Goal: Task Accomplishment & Management: Manage account settings

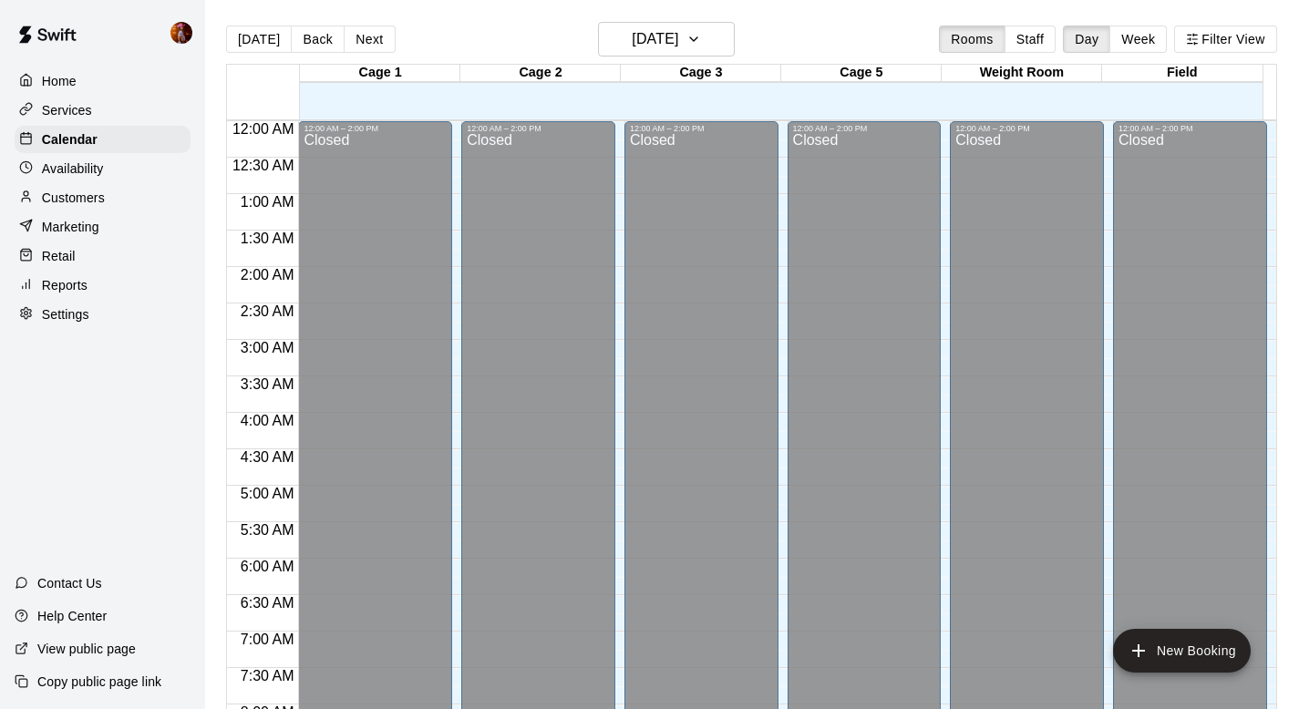
scroll to position [1047, 0]
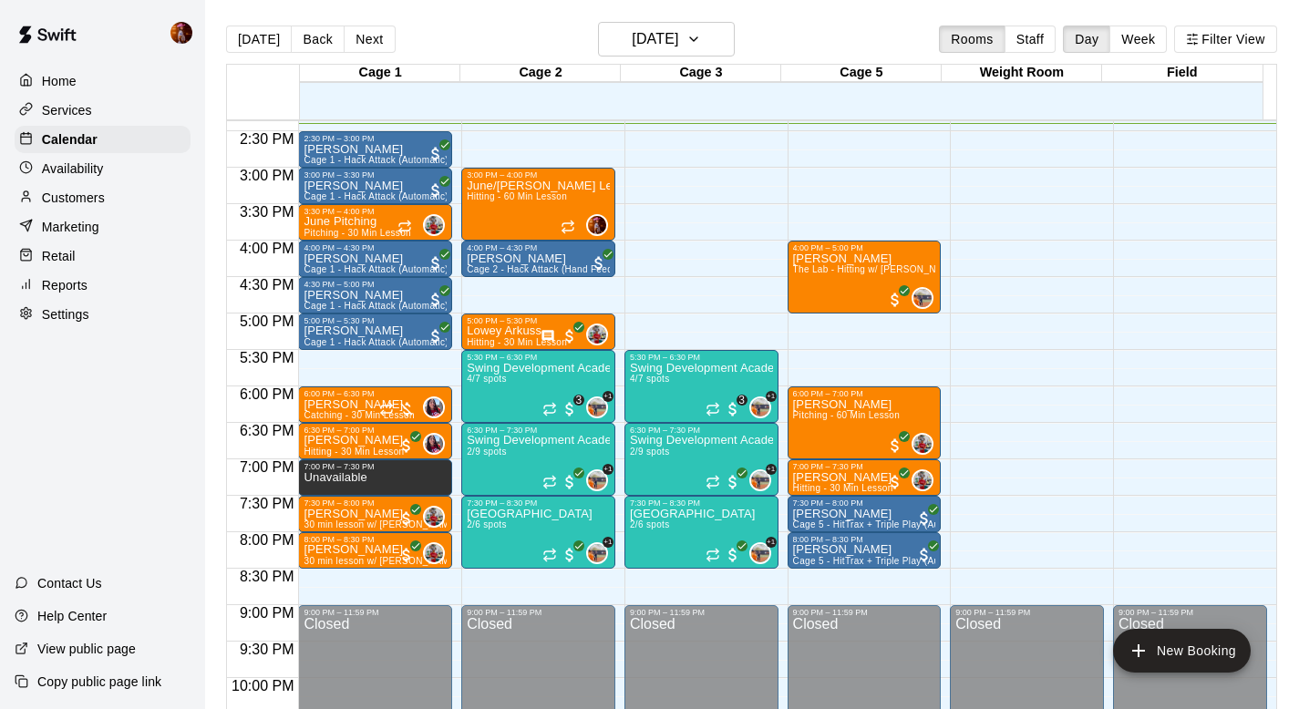
click at [85, 195] on p "Customers" at bounding box center [73, 198] width 63 height 18
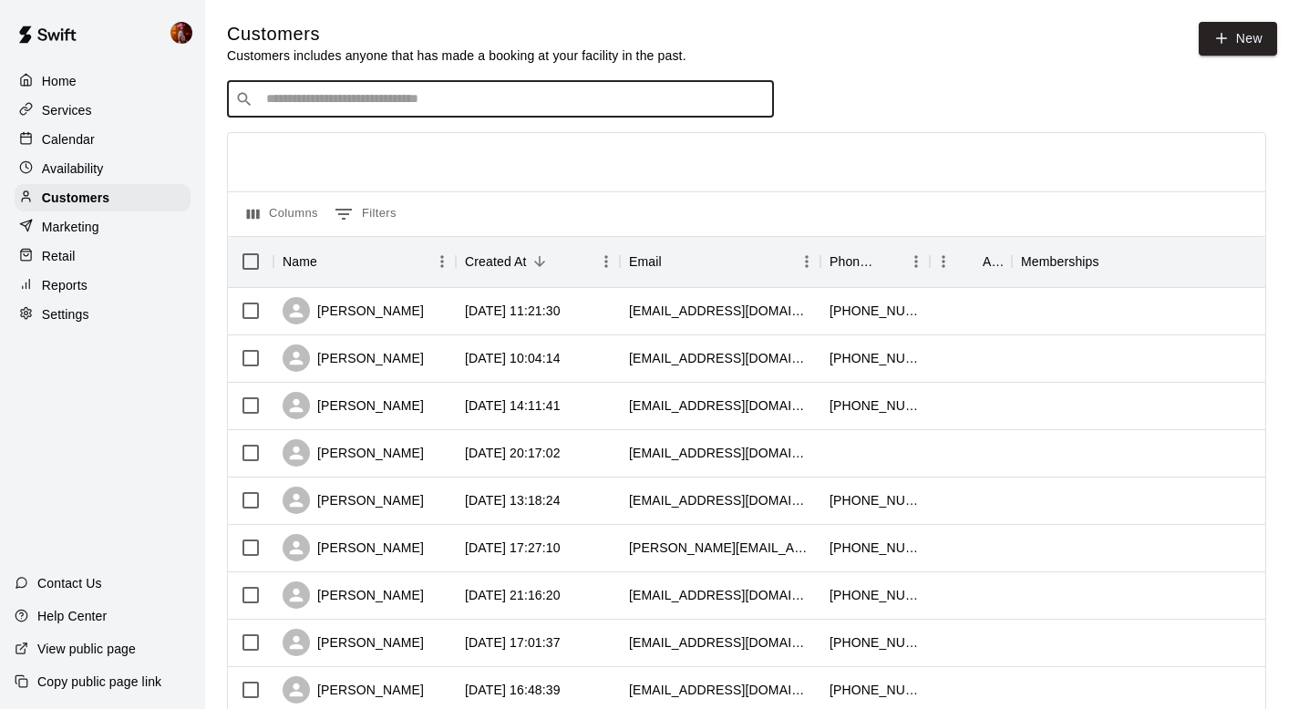
click at [451, 102] on input "Search customers by name or email" at bounding box center [513, 99] width 505 height 18
type input "****"
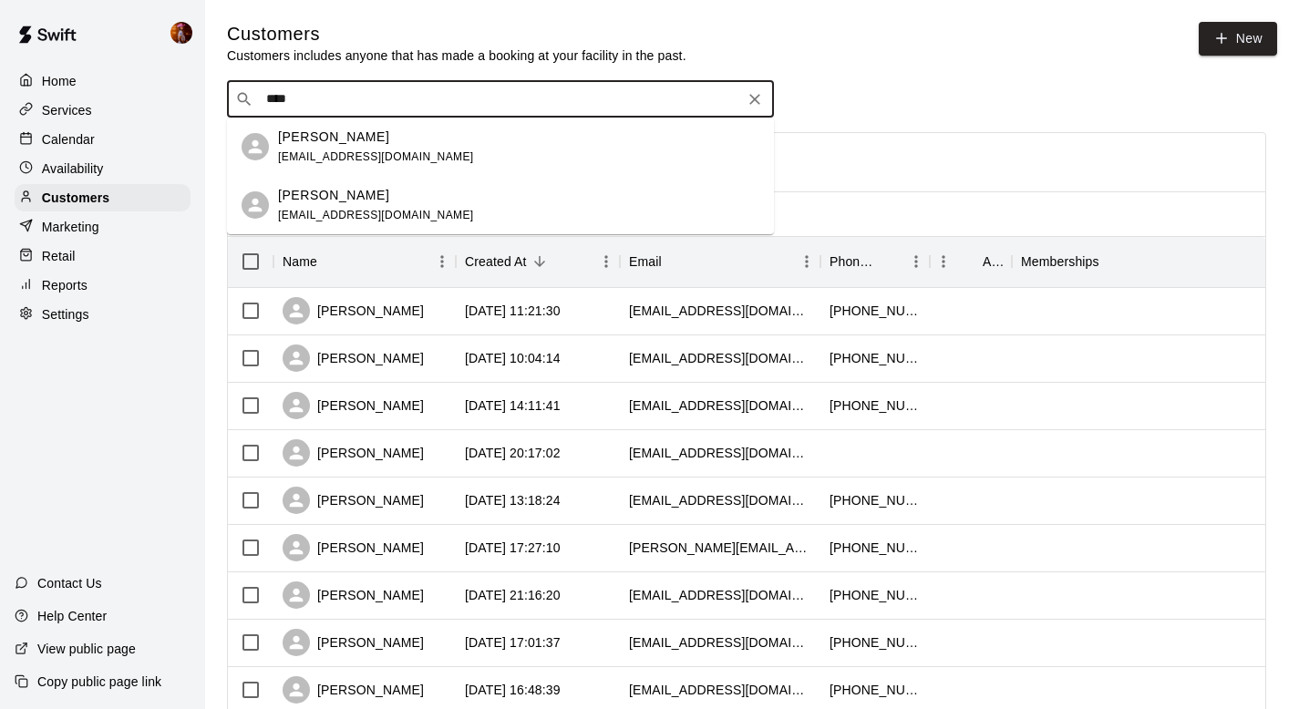
click at [442, 212] on div "[PERSON_NAME] [EMAIL_ADDRESS][DOMAIN_NAME]" at bounding box center [518, 205] width 481 height 39
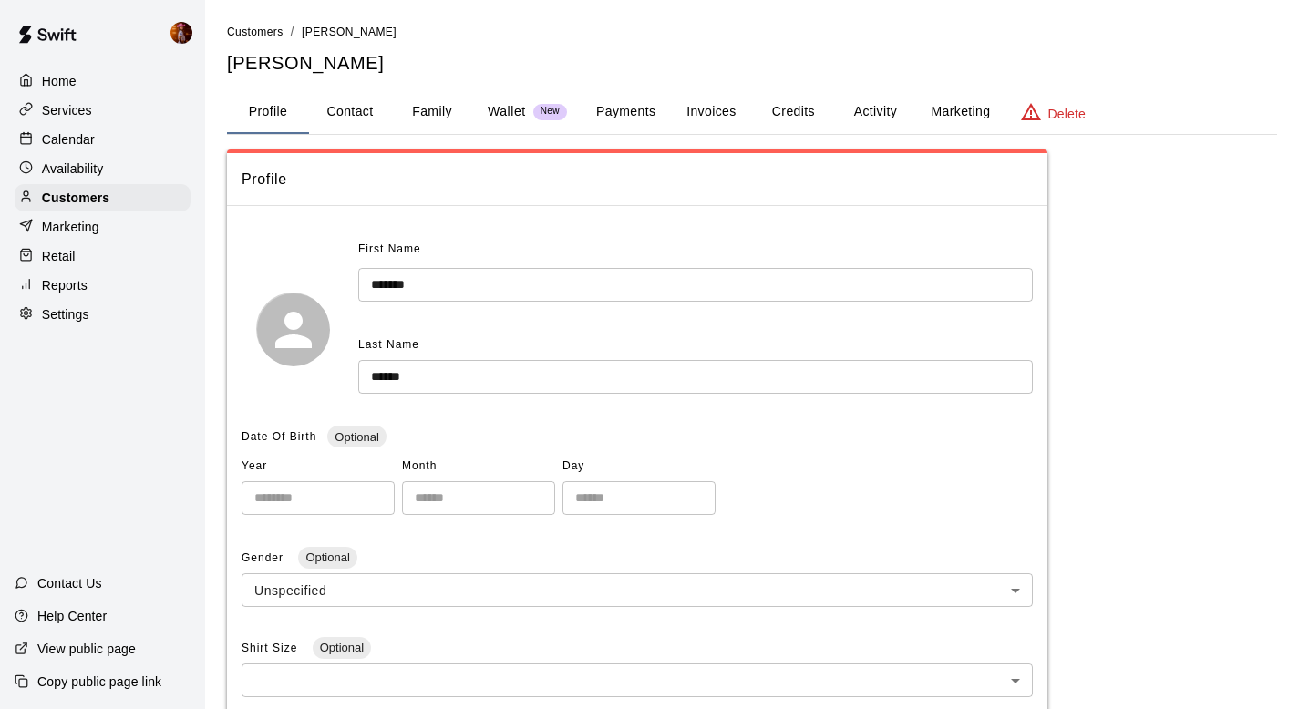
click at [802, 112] on button "Credits" at bounding box center [793, 112] width 82 height 44
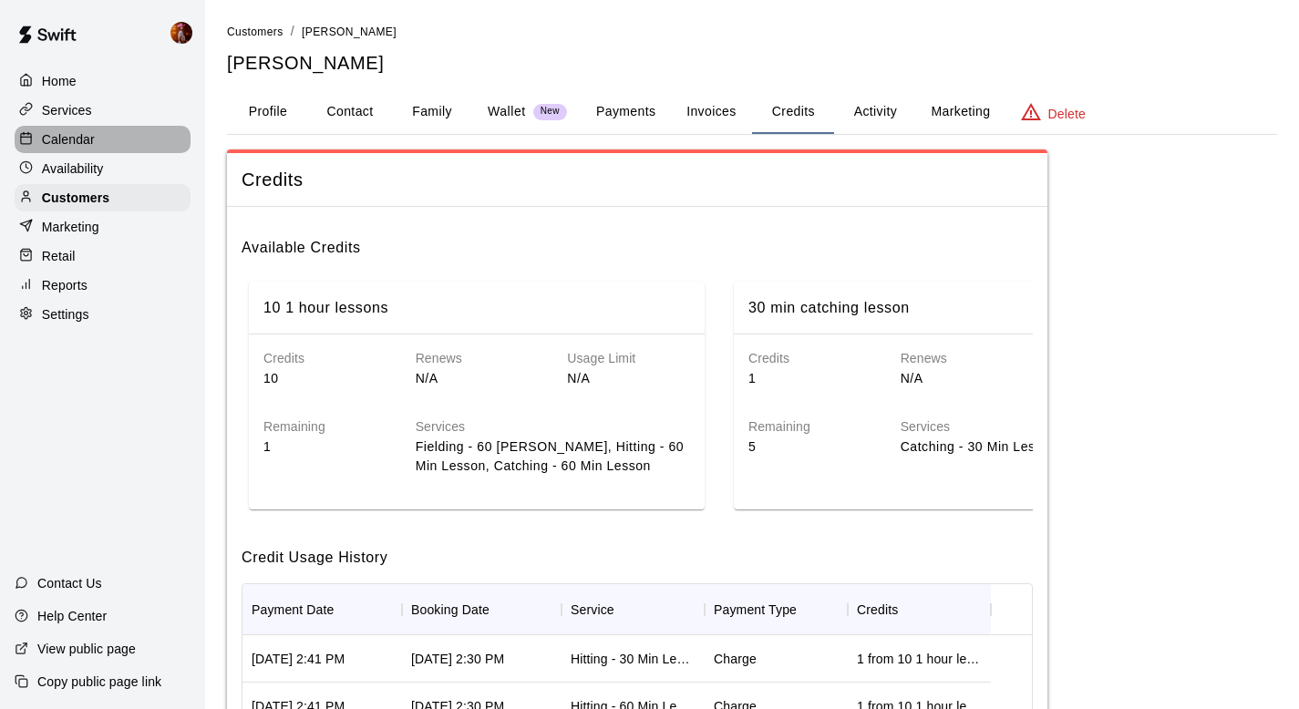
click at [98, 145] on div "Calendar" at bounding box center [103, 139] width 176 height 27
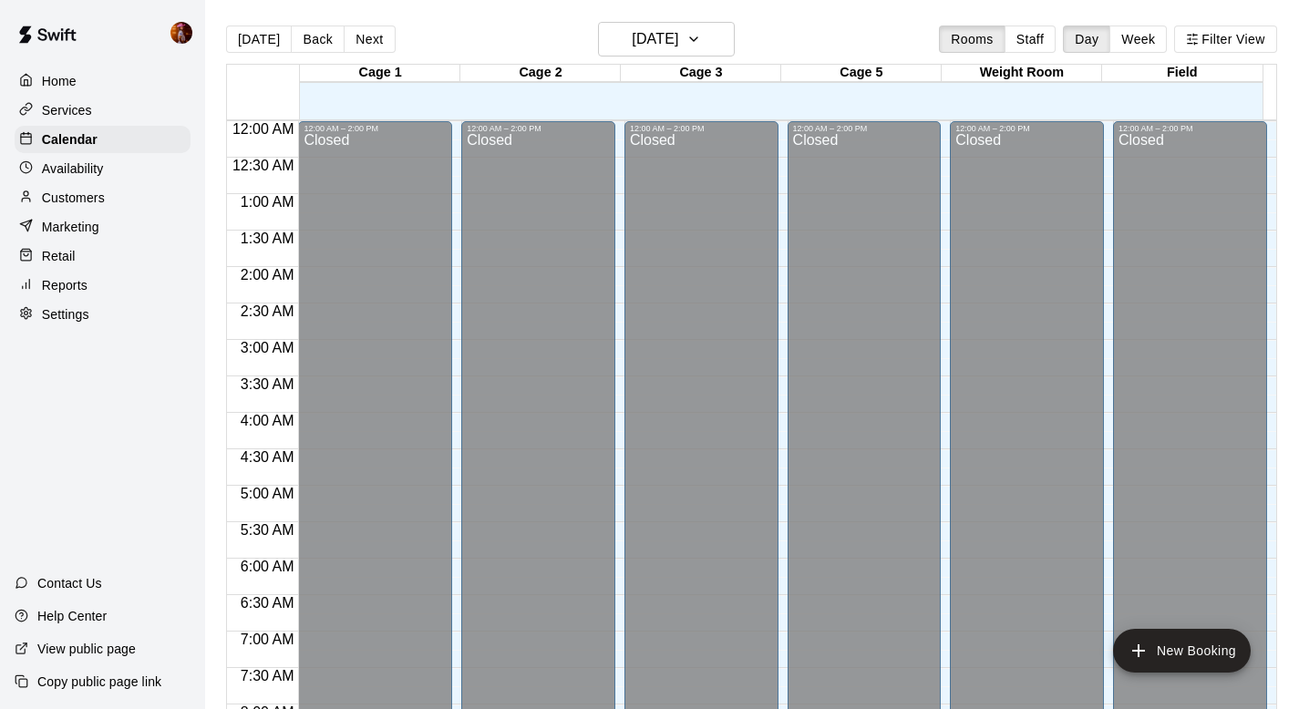
scroll to position [1051, 0]
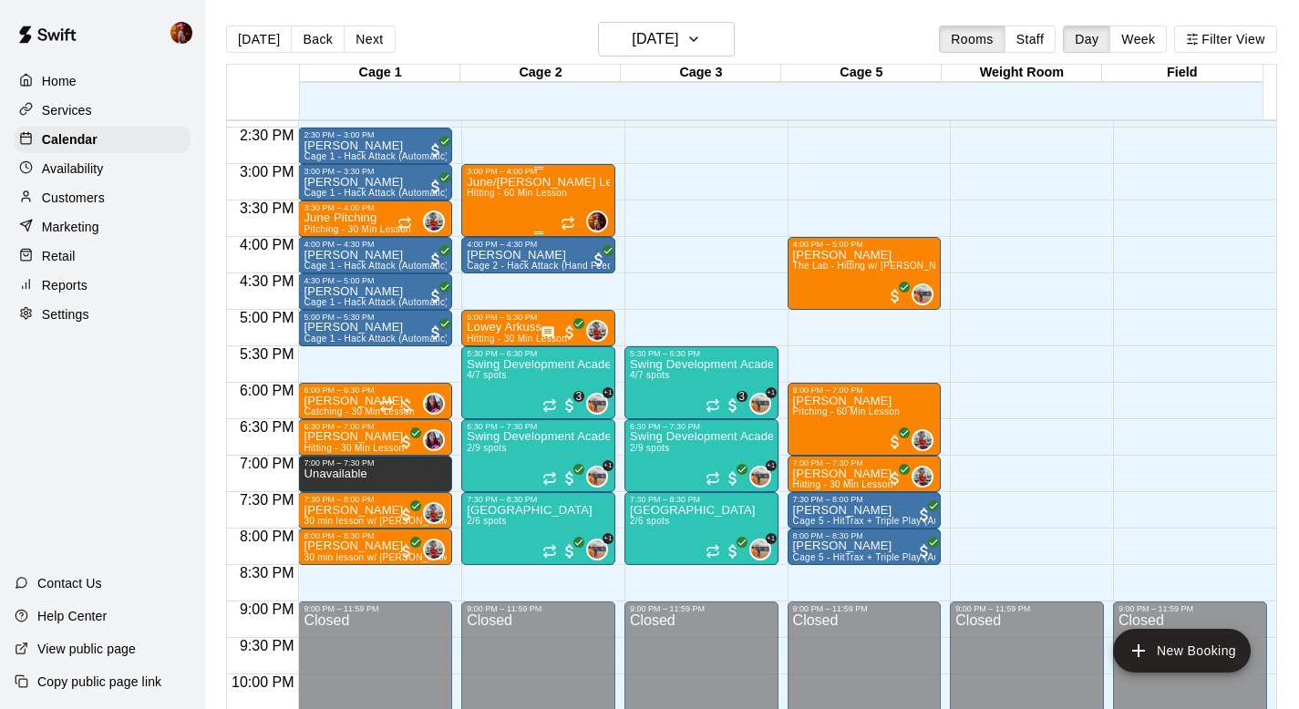
click at [483, 212] on div "June/[PERSON_NAME] Lesson Hitting - 60 Min Lesson" at bounding box center [538, 530] width 143 height 709
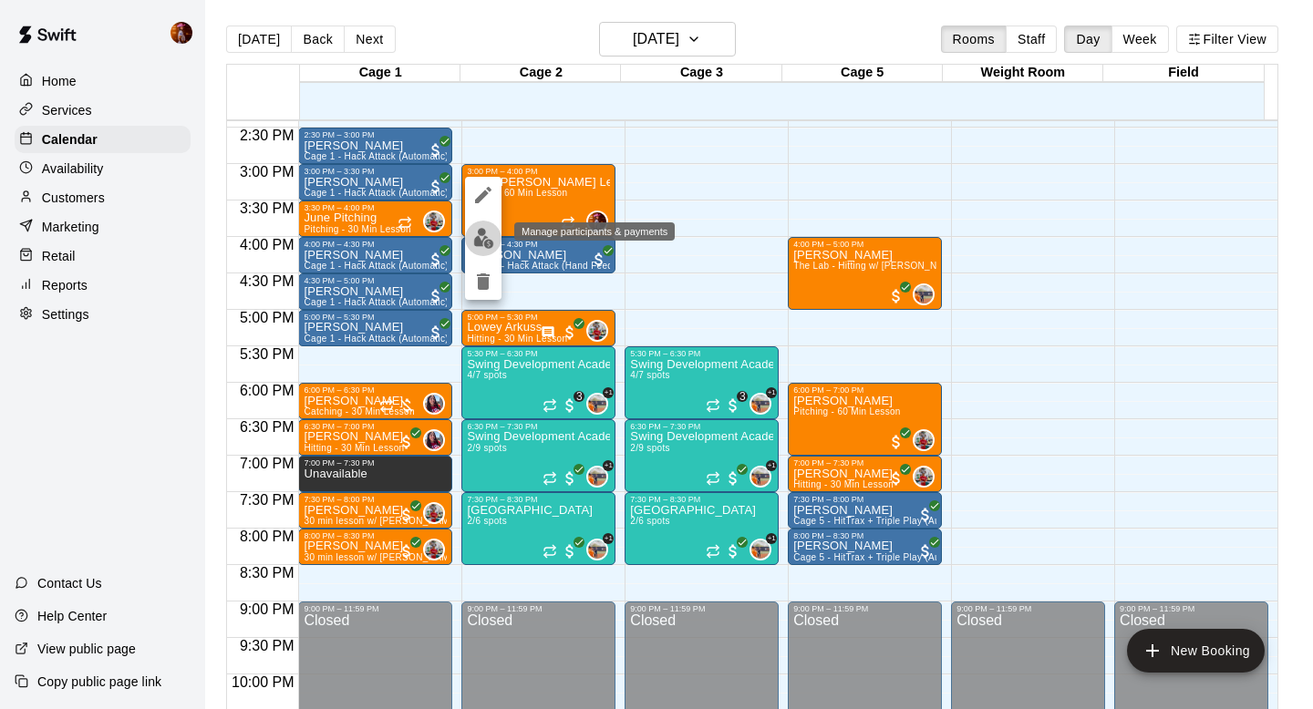
click at [482, 243] on img "edit" at bounding box center [483, 238] width 21 height 21
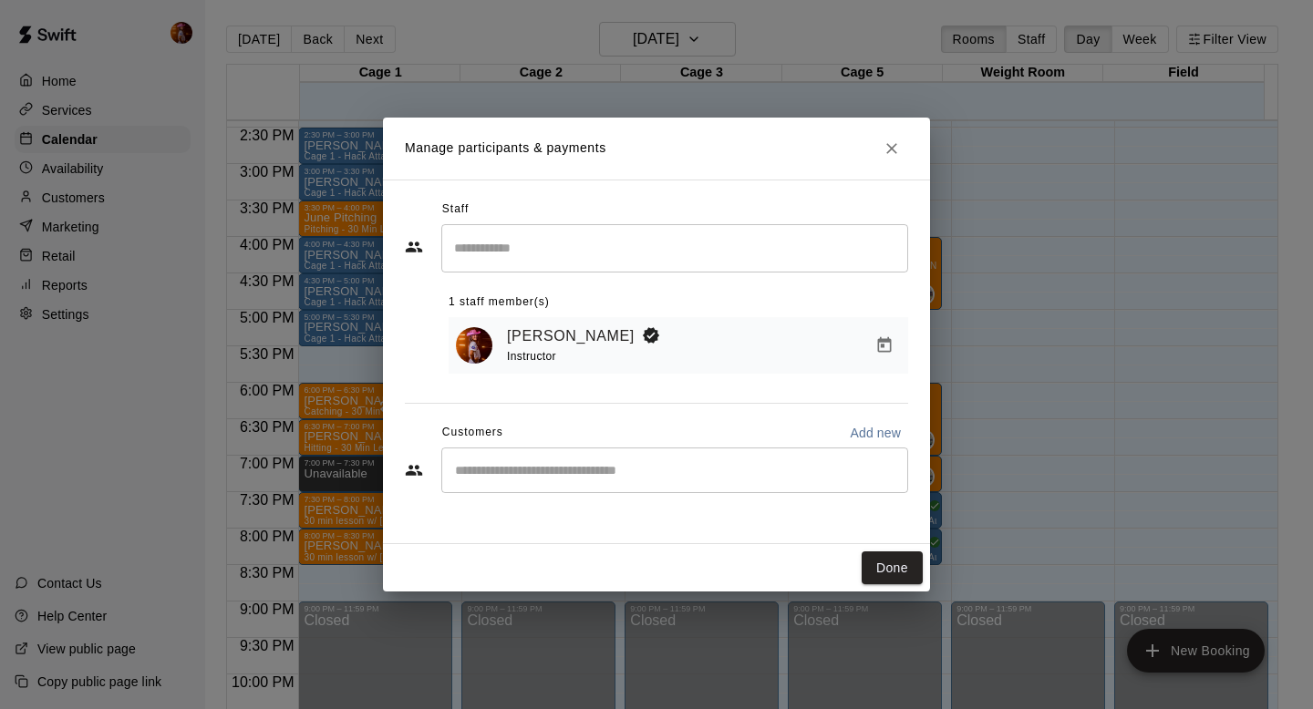
click at [580, 483] on div "​" at bounding box center [674, 471] width 467 height 46
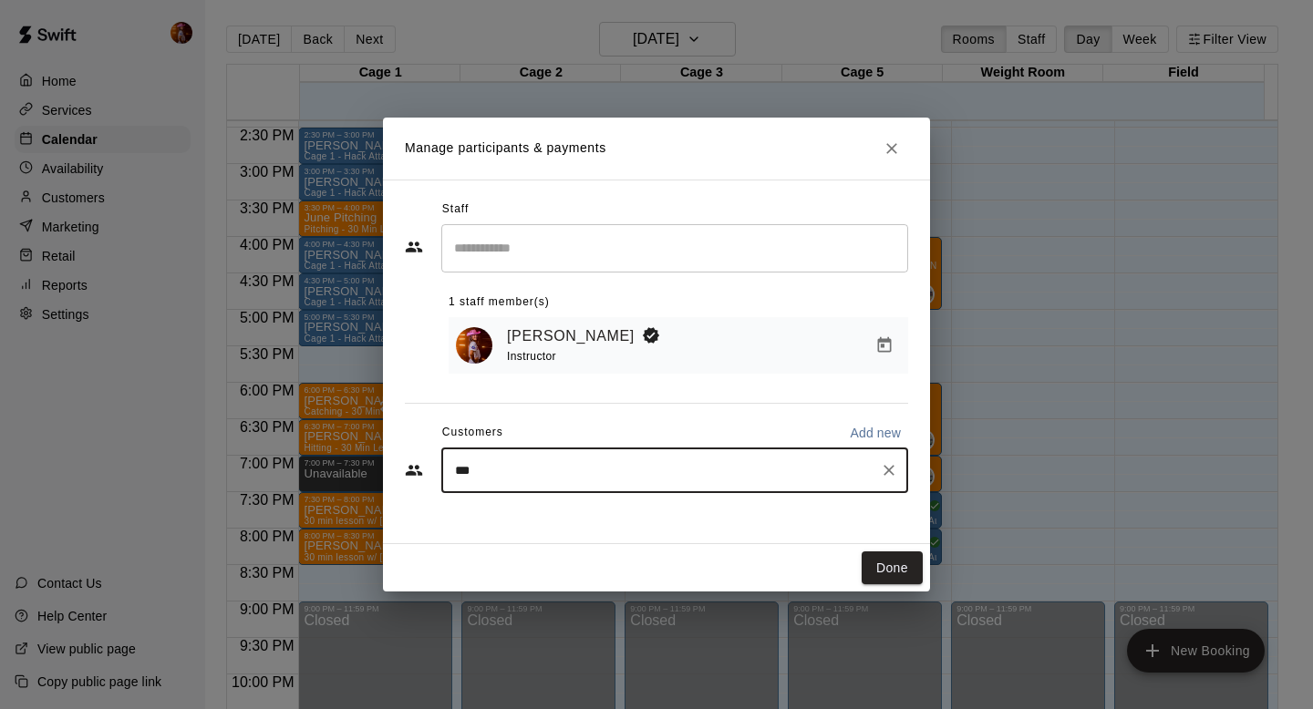
type input "****"
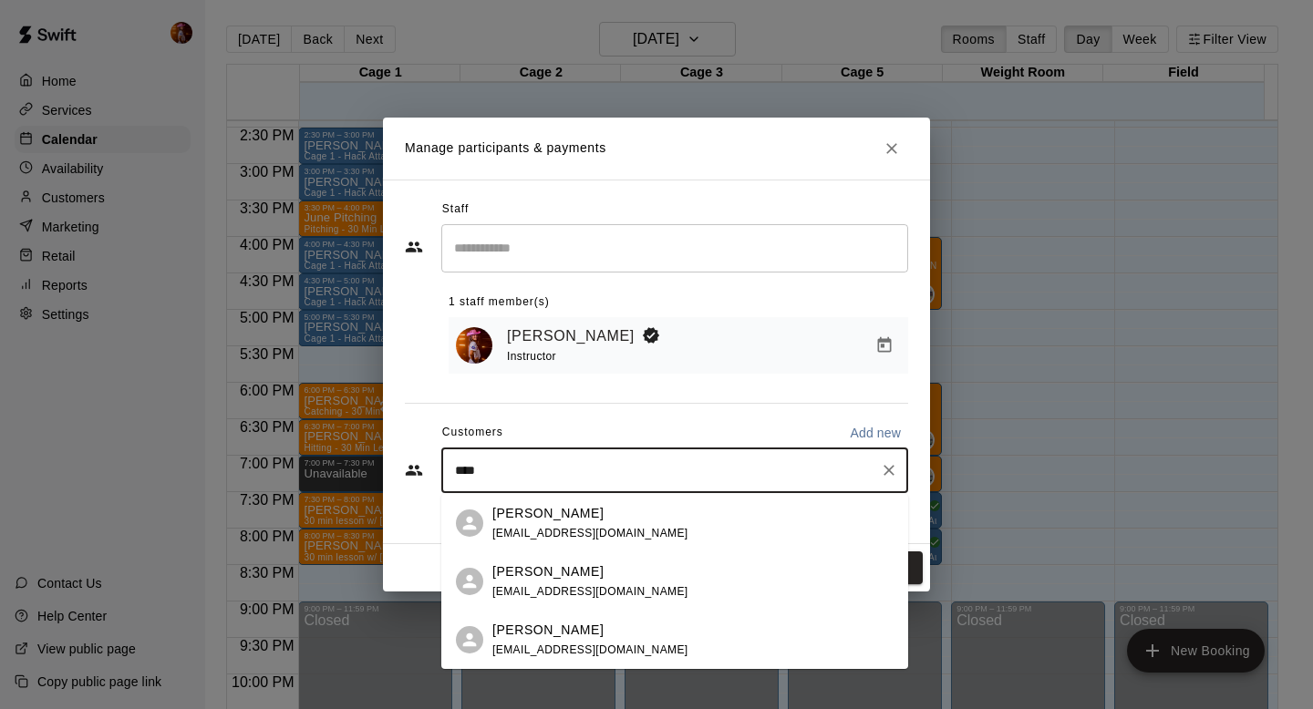
click at [572, 530] on span "[EMAIL_ADDRESS][DOMAIN_NAME]" at bounding box center [590, 533] width 196 height 13
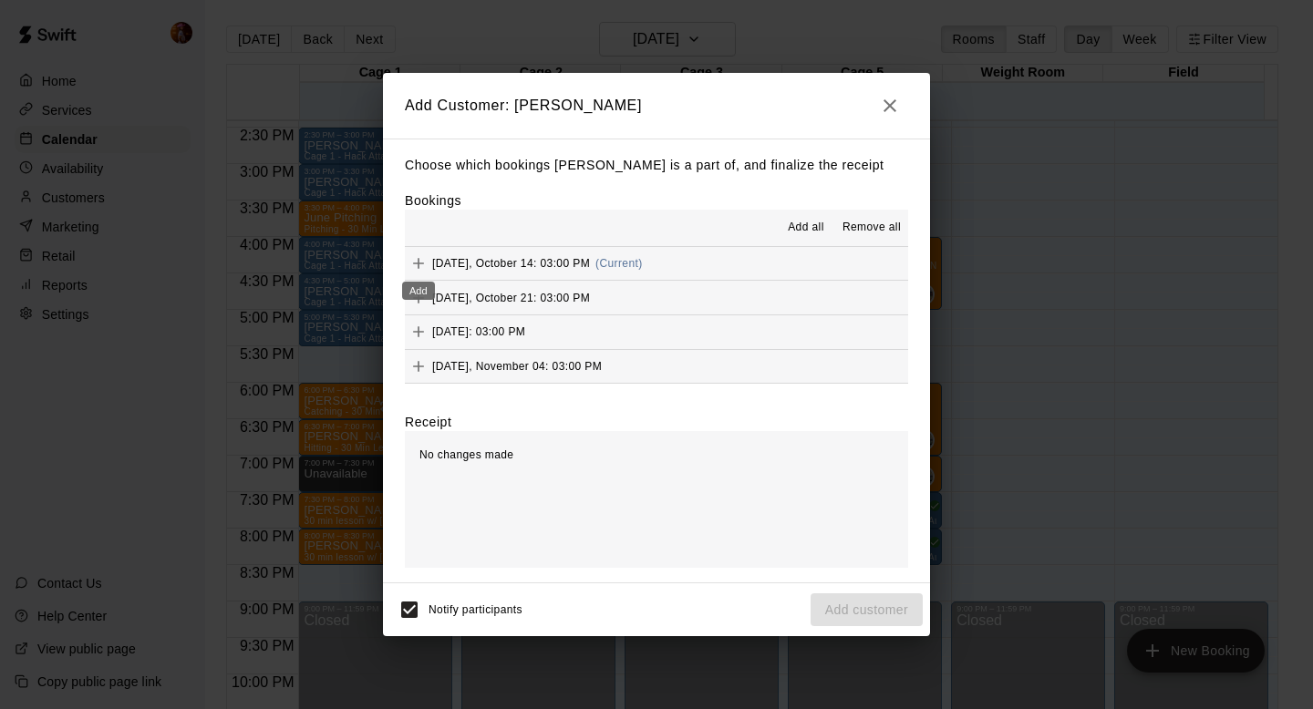
click at [427, 261] on icon "Add" at bounding box center [418, 263] width 18 height 18
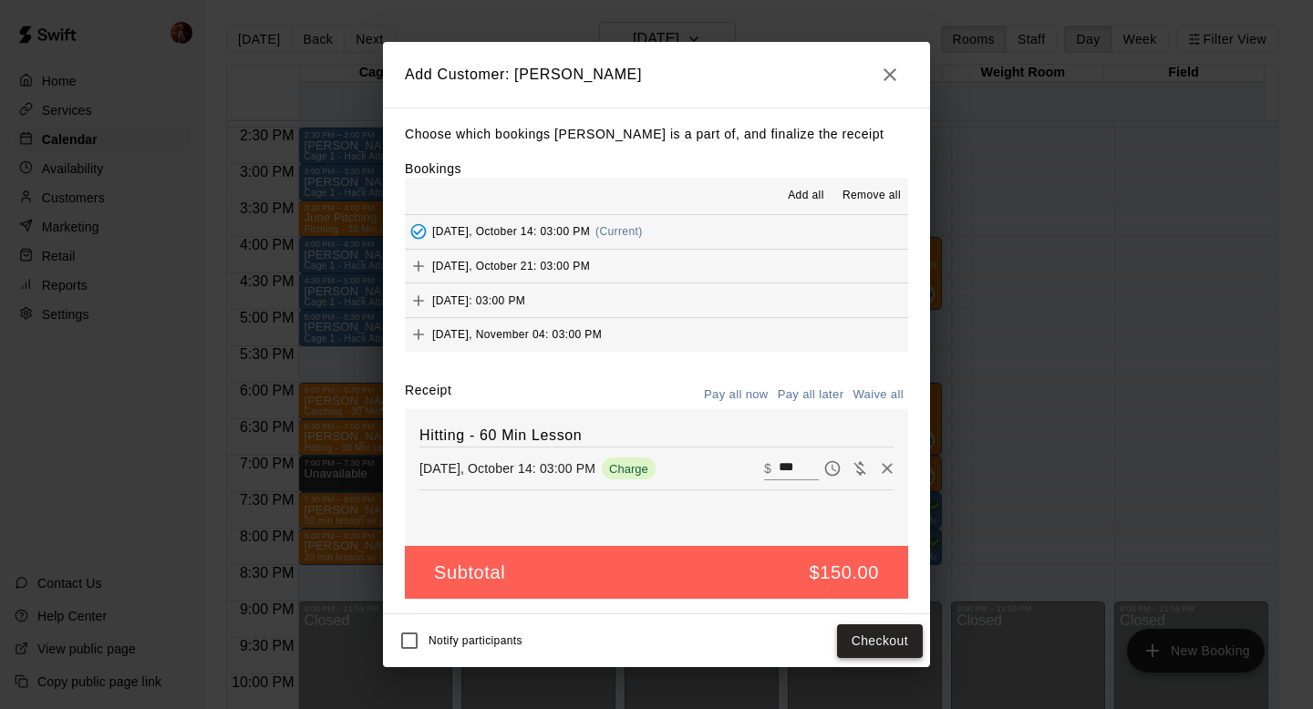
click at [868, 644] on button "Checkout" at bounding box center [880, 641] width 86 height 34
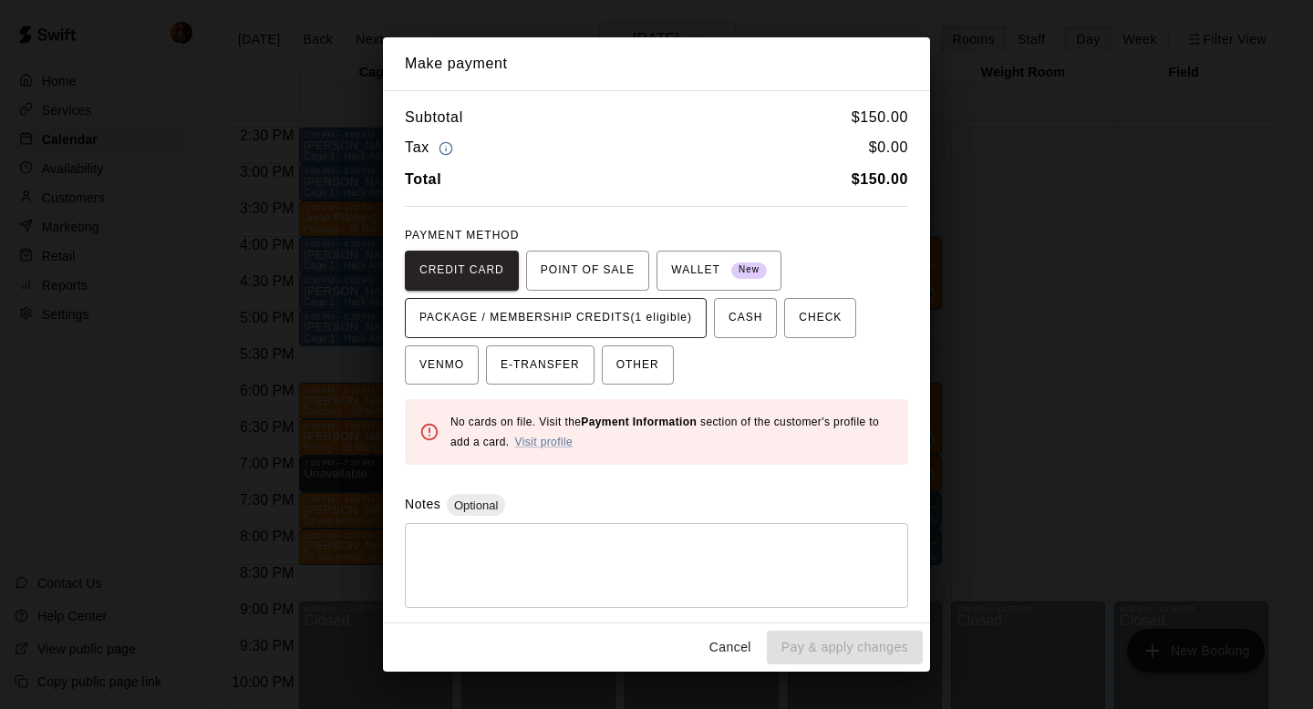
click at [604, 317] on span "PACKAGE / MEMBERSHIP CREDITS (1 eligible)" at bounding box center [555, 318] width 273 height 29
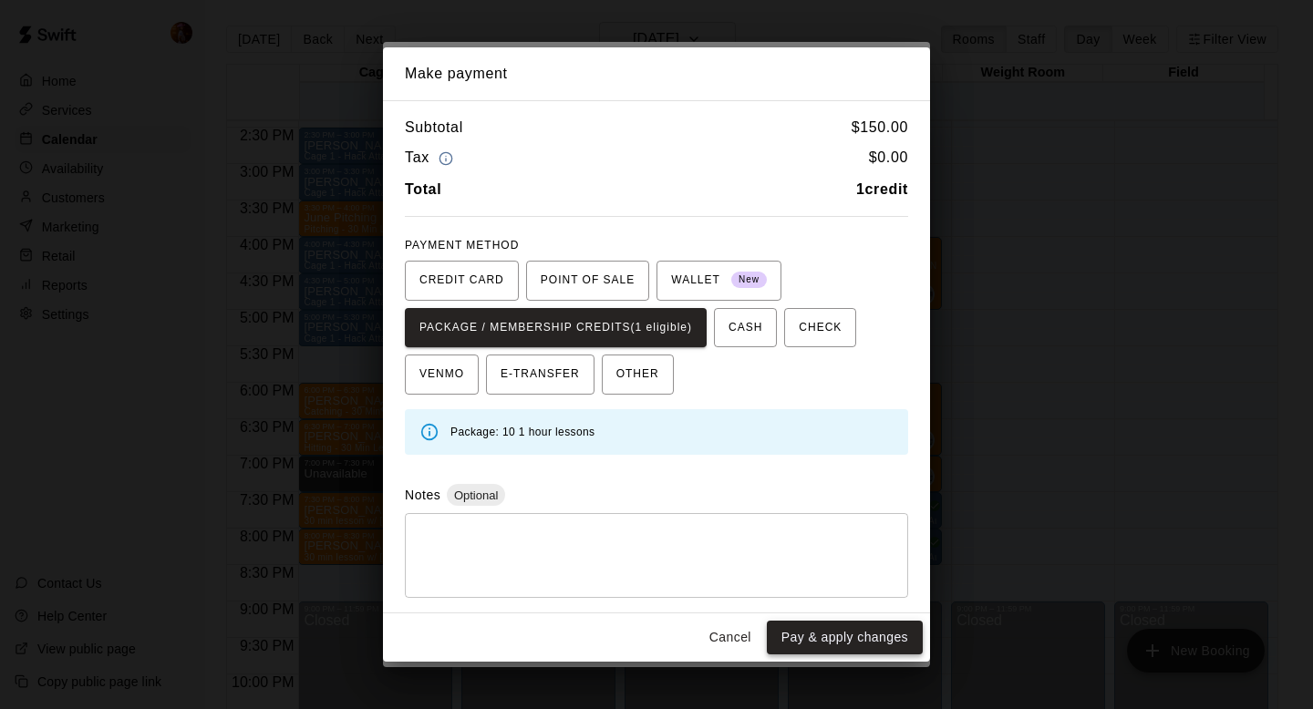
click at [851, 648] on button "Pay & apply changes" at bounding box center [845, 638] width 156 height 34
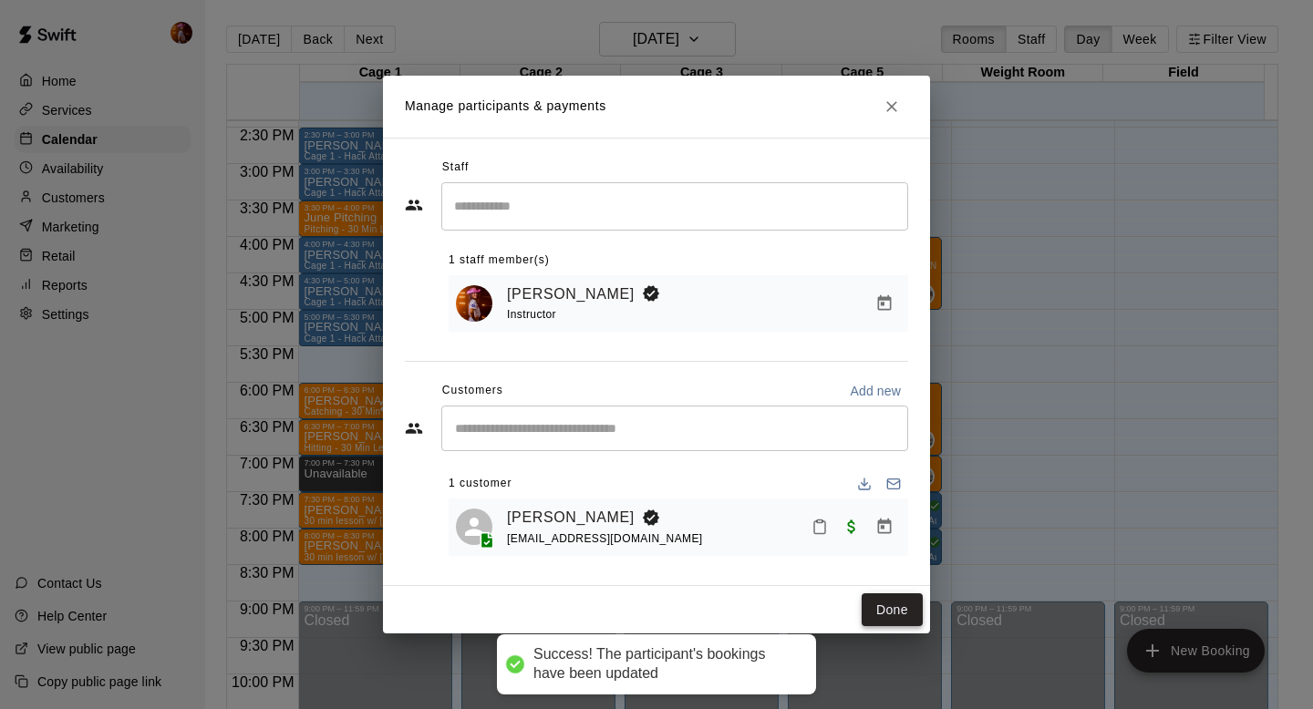
click at [886, 601] on button "Done" at bounding box center [891, 610] width 61 height 34
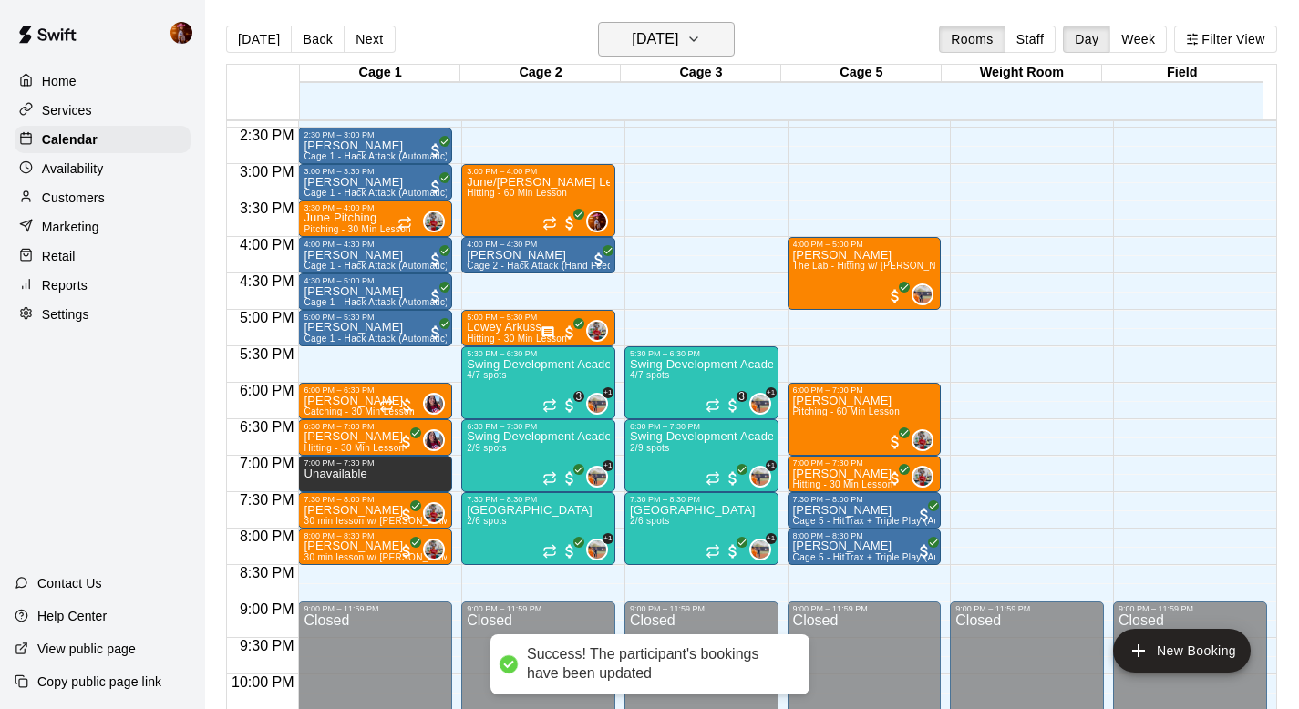
click at [651, 44] on h6 "[DATE]" at bounding box center [655, 39] width 46 height 26
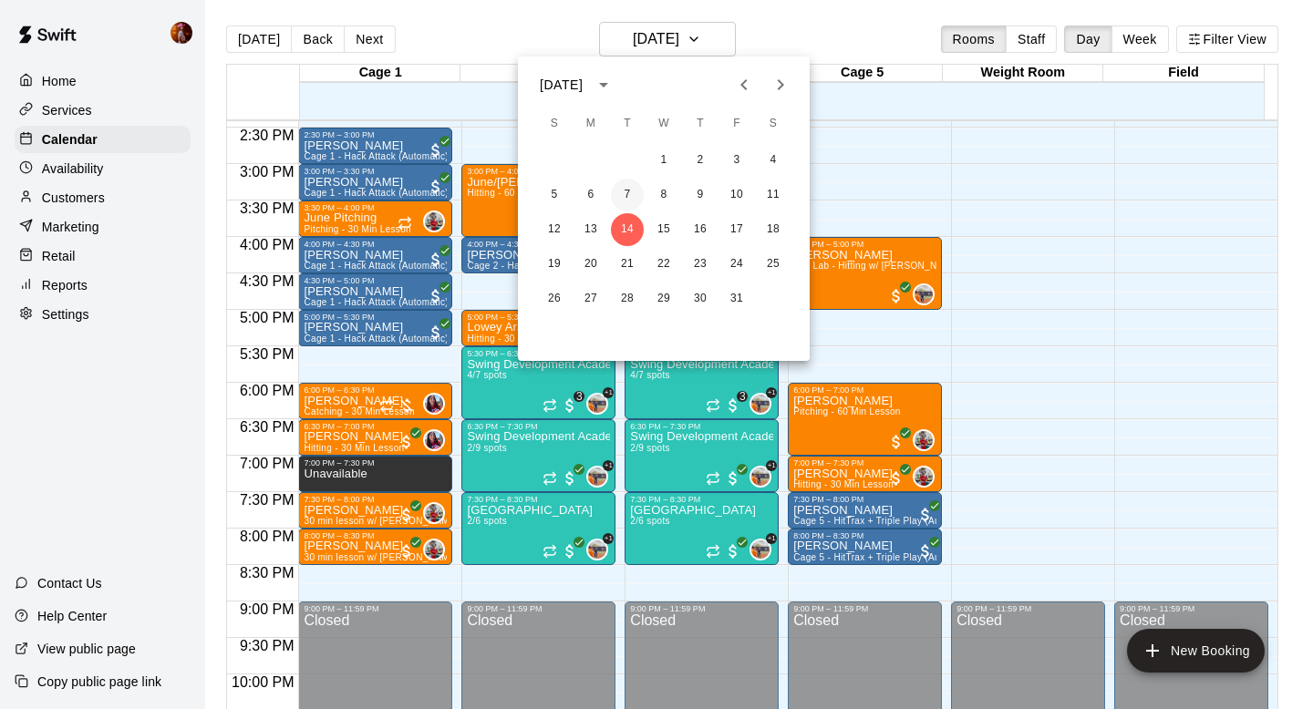
click at [632, 192] on button "7" at bounding box center [627, 195] width 33 height 33
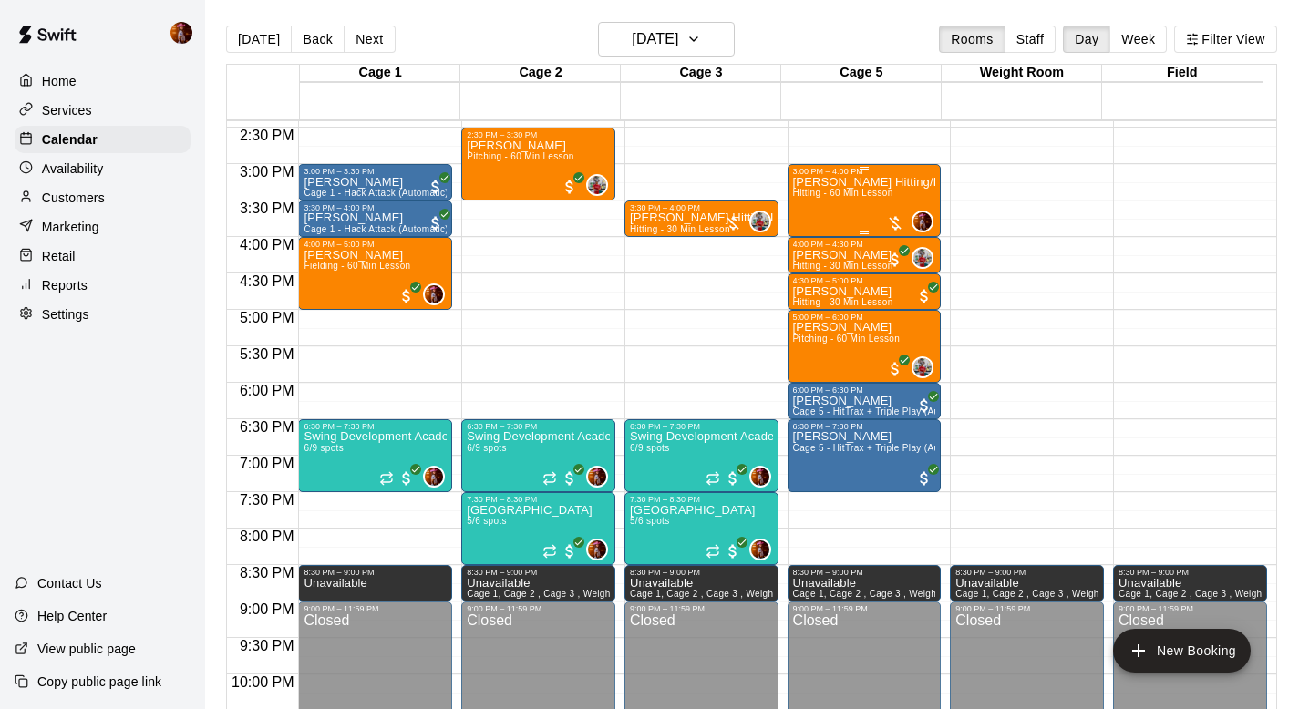
click at [824, 212] on div "[PERSON_NAME] Hitting/Pitching Lesson Hitting - 60 Min Lesson" at bounding box center [864, 530] width 143 height 709
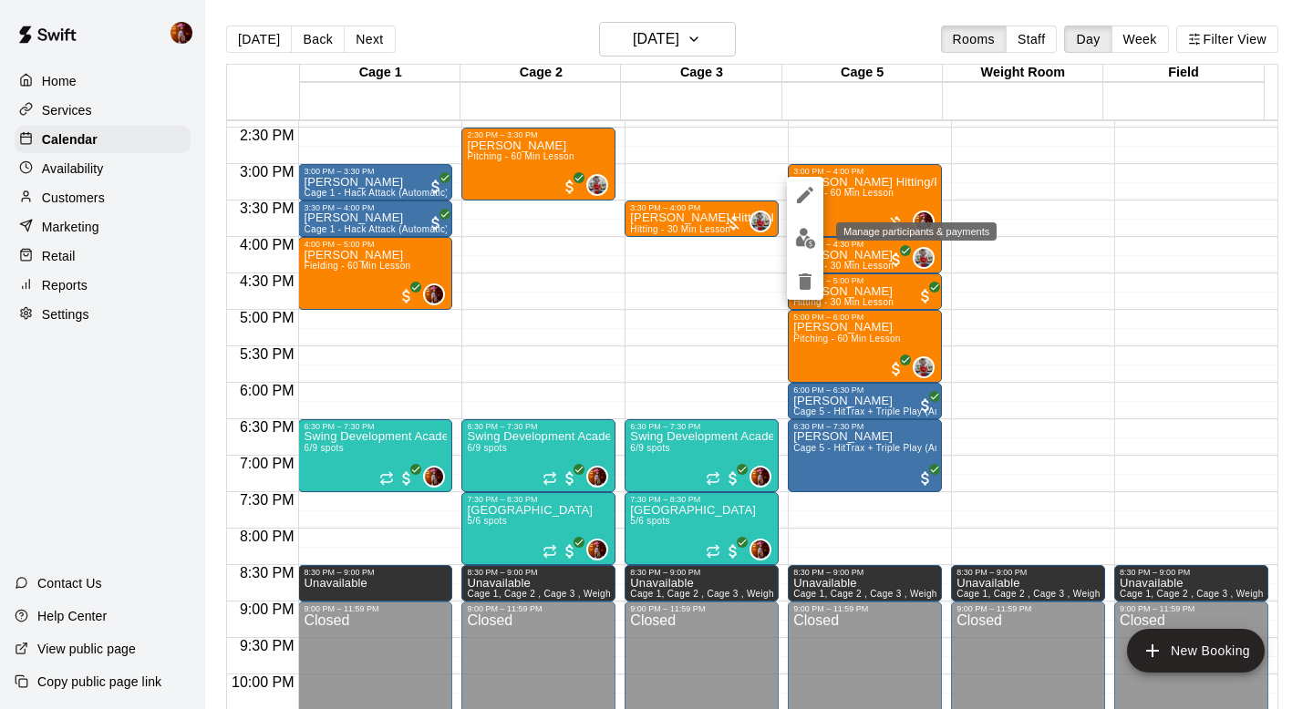
click at [799, 235] on img "edit" at bounding box center [805, 238] width 21 height 21
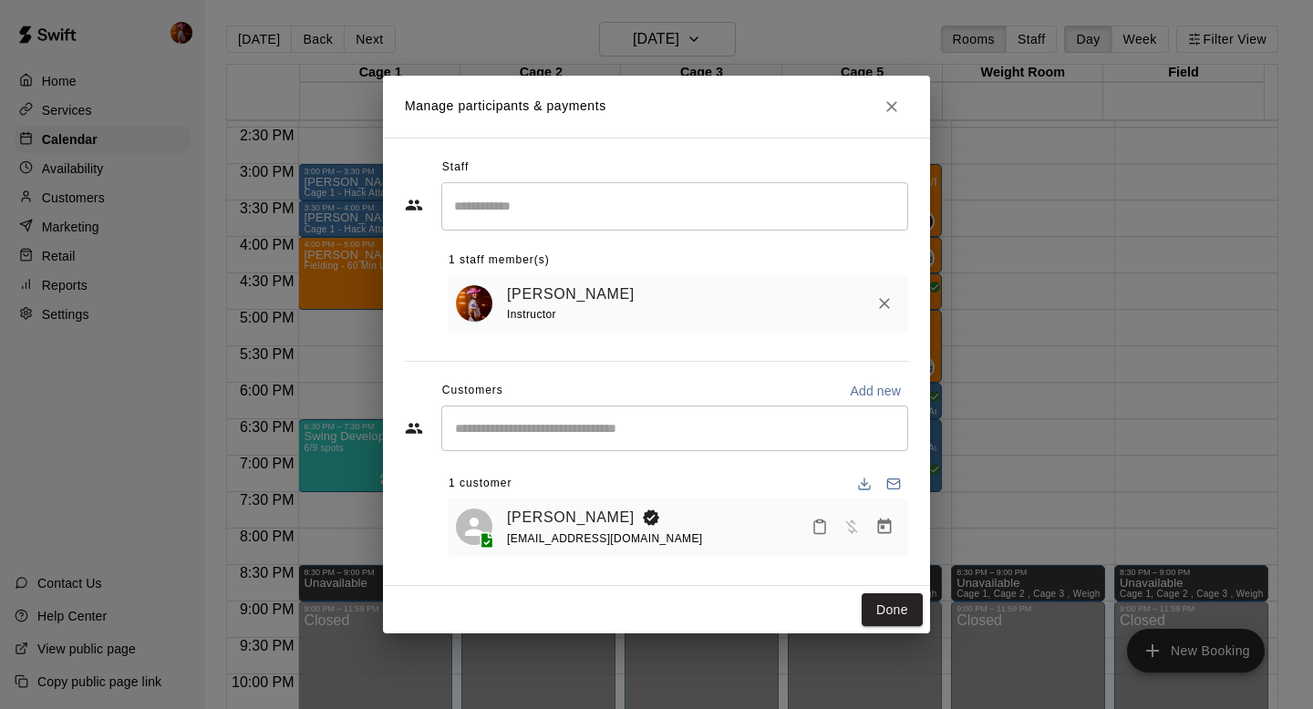
click at [851, 535] on div at bounding box center [852, 526] width 97 height 33
click at [850, 521] on span "Has not paid" at bounding box center [851, 526] width 33 height 15
click at [890, 603] on button "Done" at bounding box center [891, 610] width 61 height 34
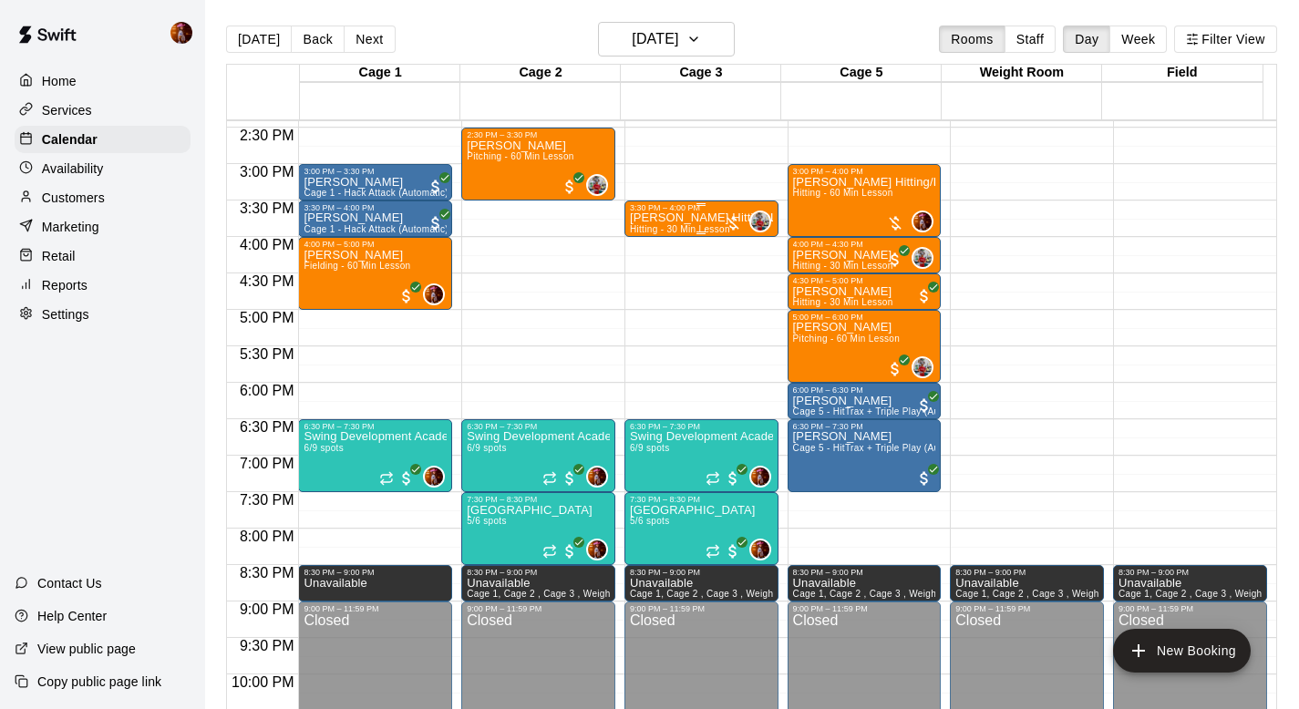
click at [695, 224] on span "Hitting - 30 Min Lesson" at bounding box center [680, 229] width 100 height 10
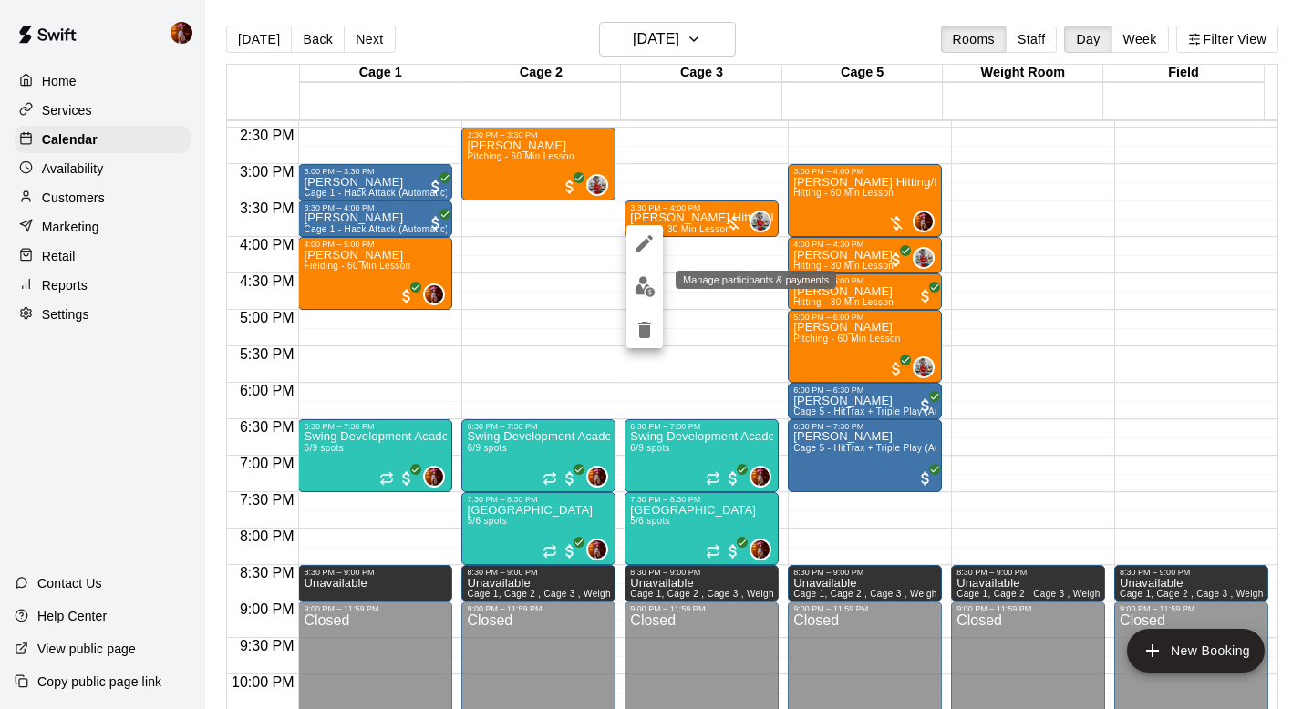
click at [654, 294] on button "edit" at bounding box center [644, 287] width 36 height 36
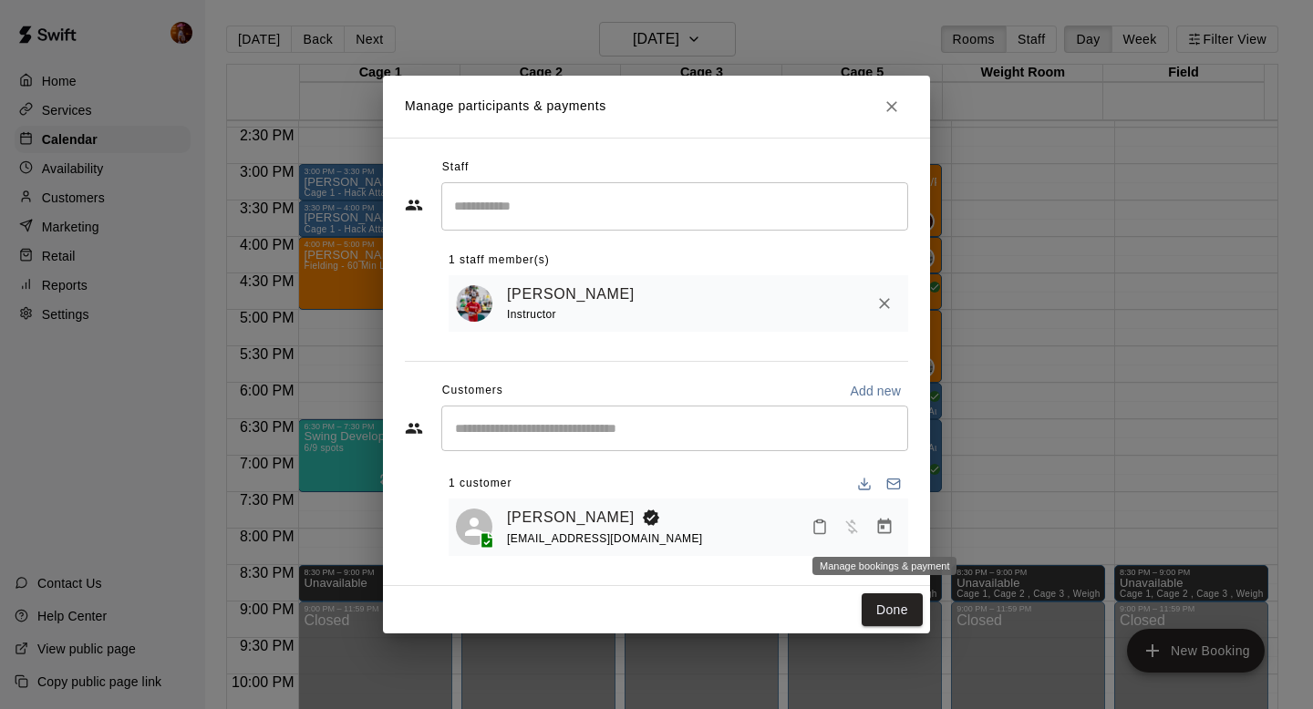
click at [881, 523] on icon "Manage bookings & payment" at bounding box center [885, 526] width 14 height 15
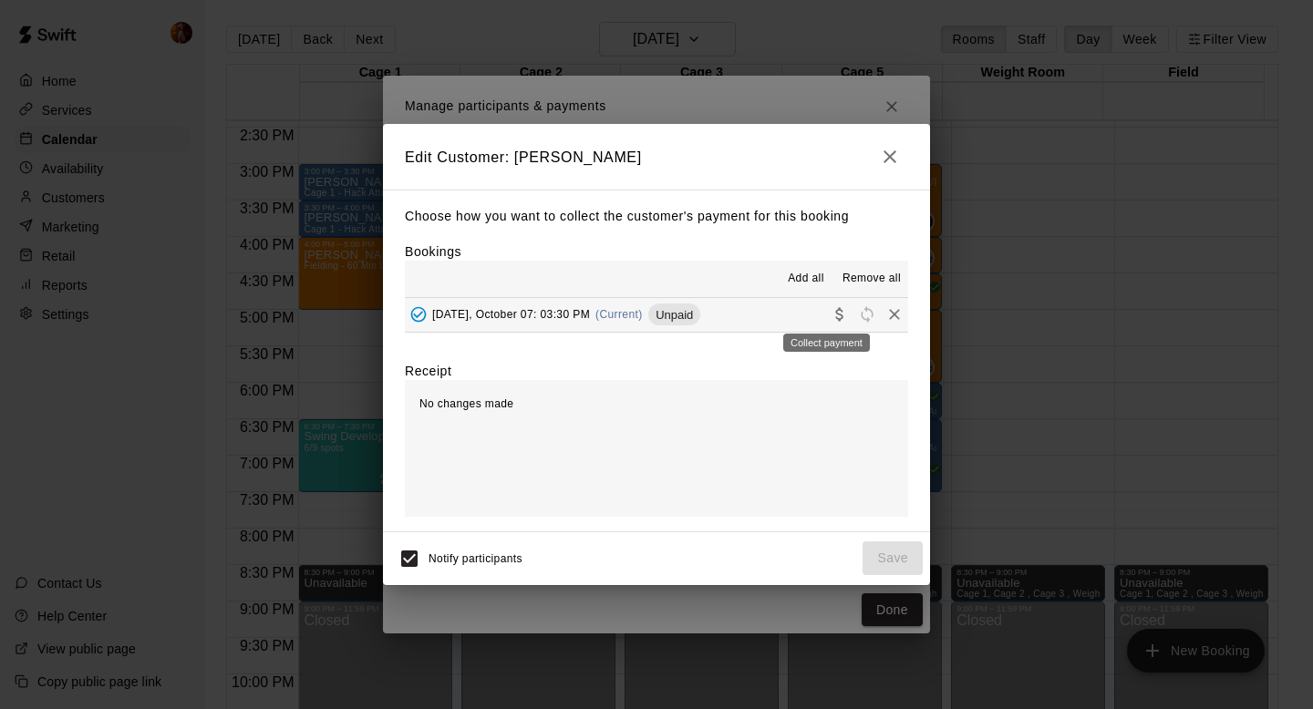
click at [835, 310] on icon "Collect payment" at bounding box center [838, 315] width 7 height 14
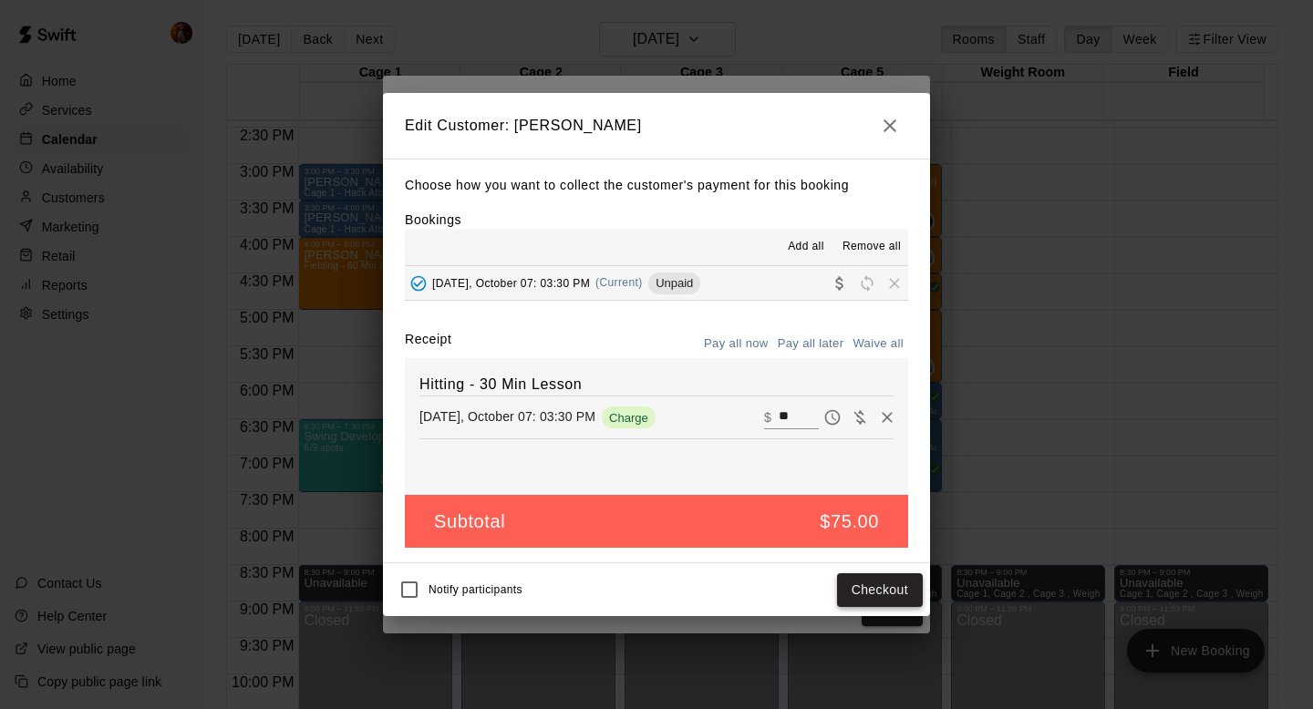
click at [849, 595] on button "Checkout" at bounding box center [880, 590] width 86 height 34
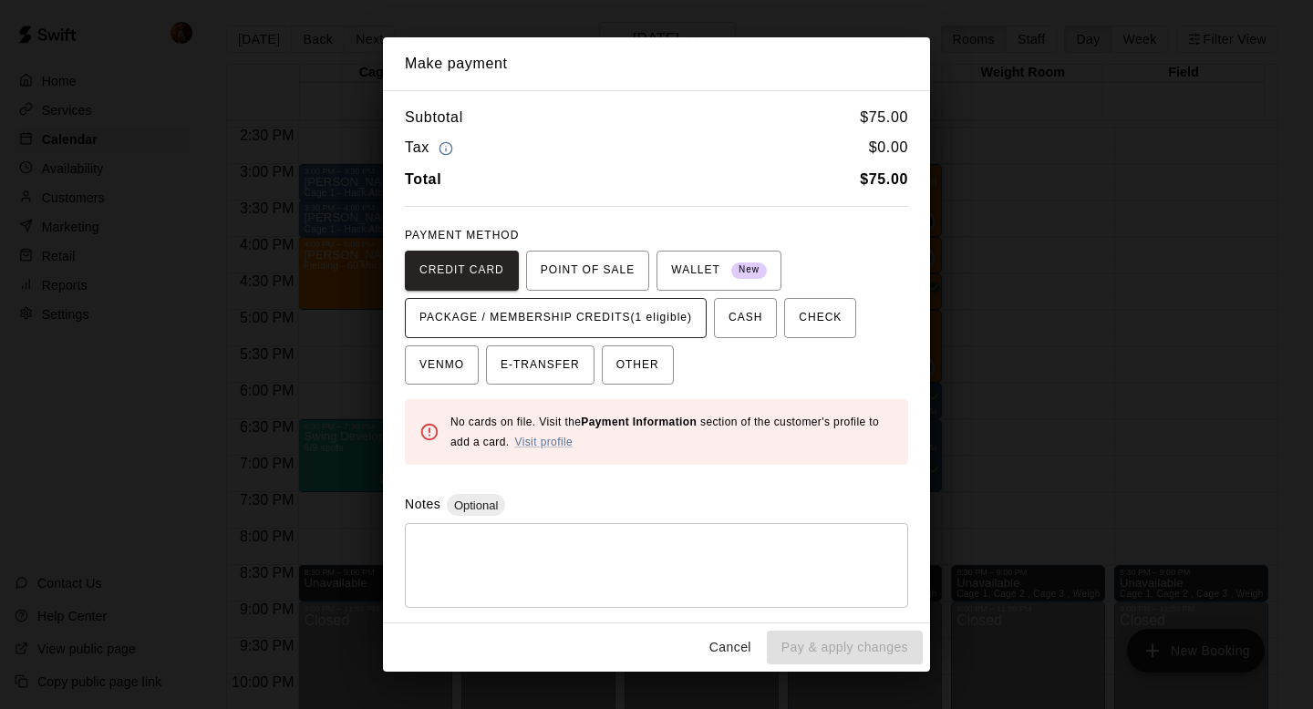
click at [676, 308] on span "PACKAGE / MEMBERSHIP CREDITS (1 eligible)" at bounding box center [555, 318] width 273 height 29
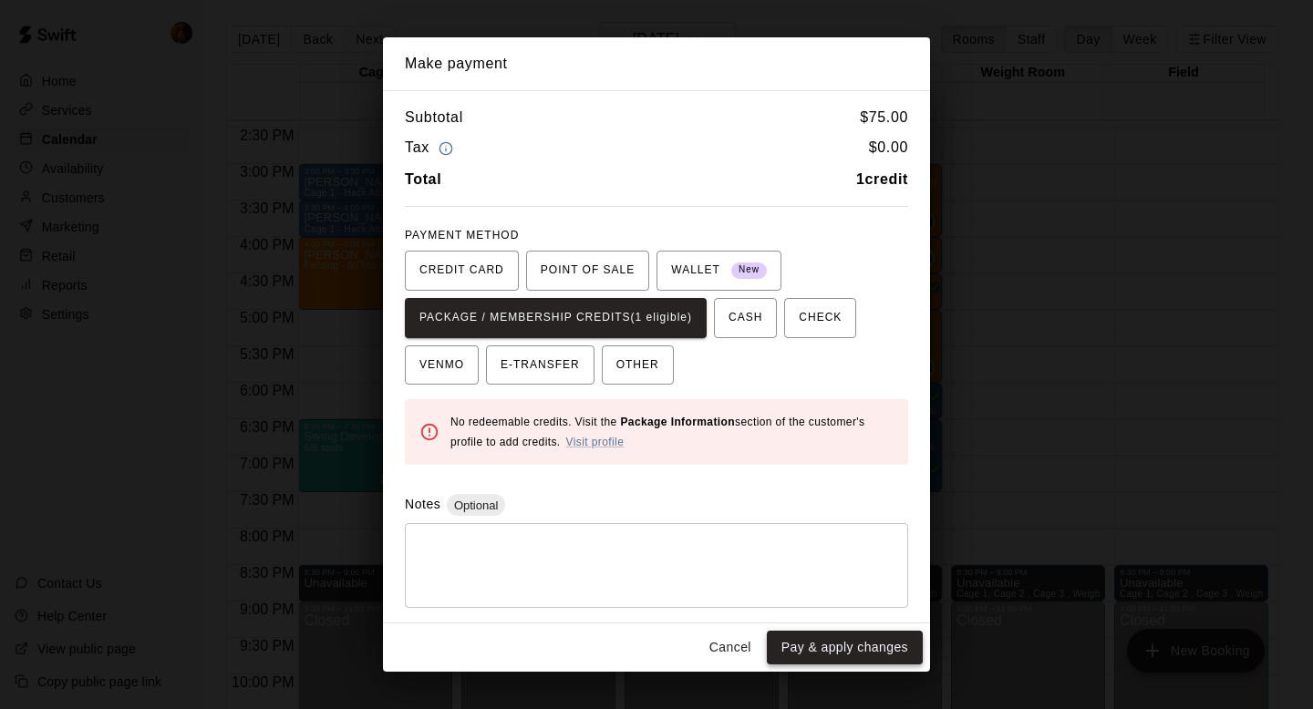
click at [870, 650] on button "Pay & apply changes" at bounding box center [845, 648] width 156 height 34
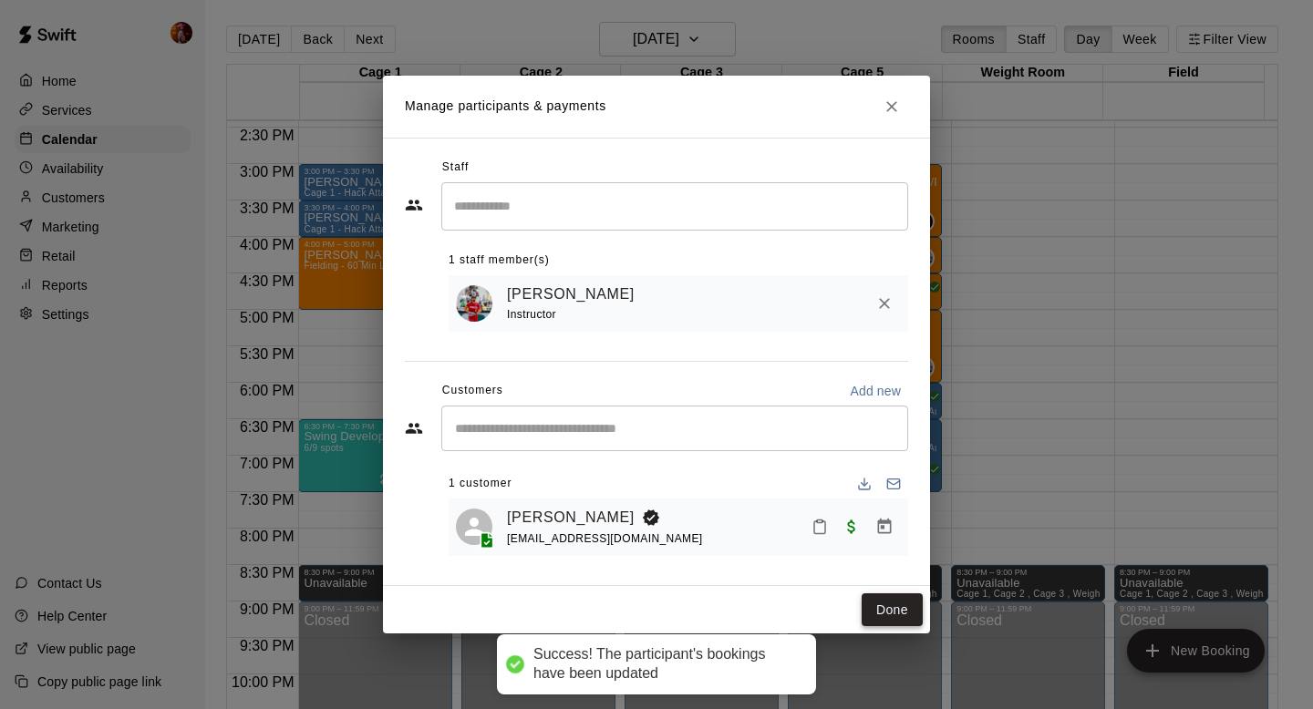
click at [889, 604] on button "Done" at bounding box center [891, 610] width 61 height 34
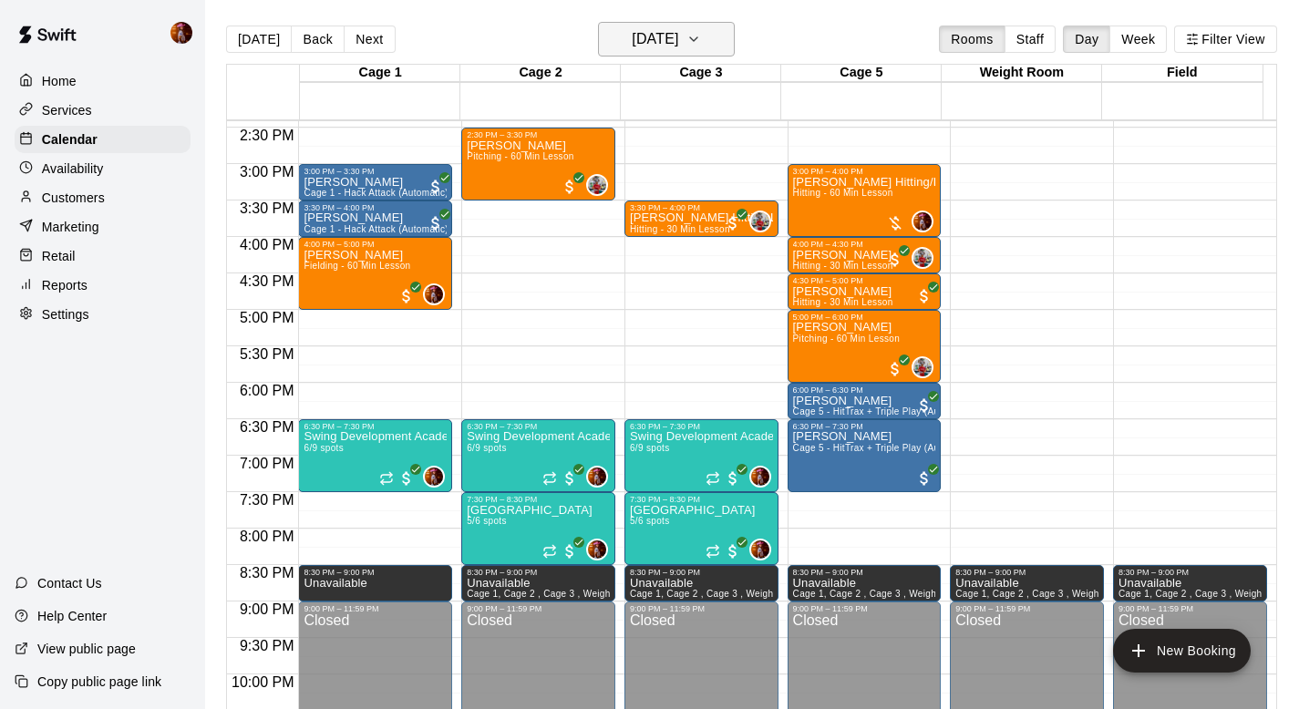
click at [674, 38] on h6 "[DATE]" at bounding box center [655, 39] width 46 height 26
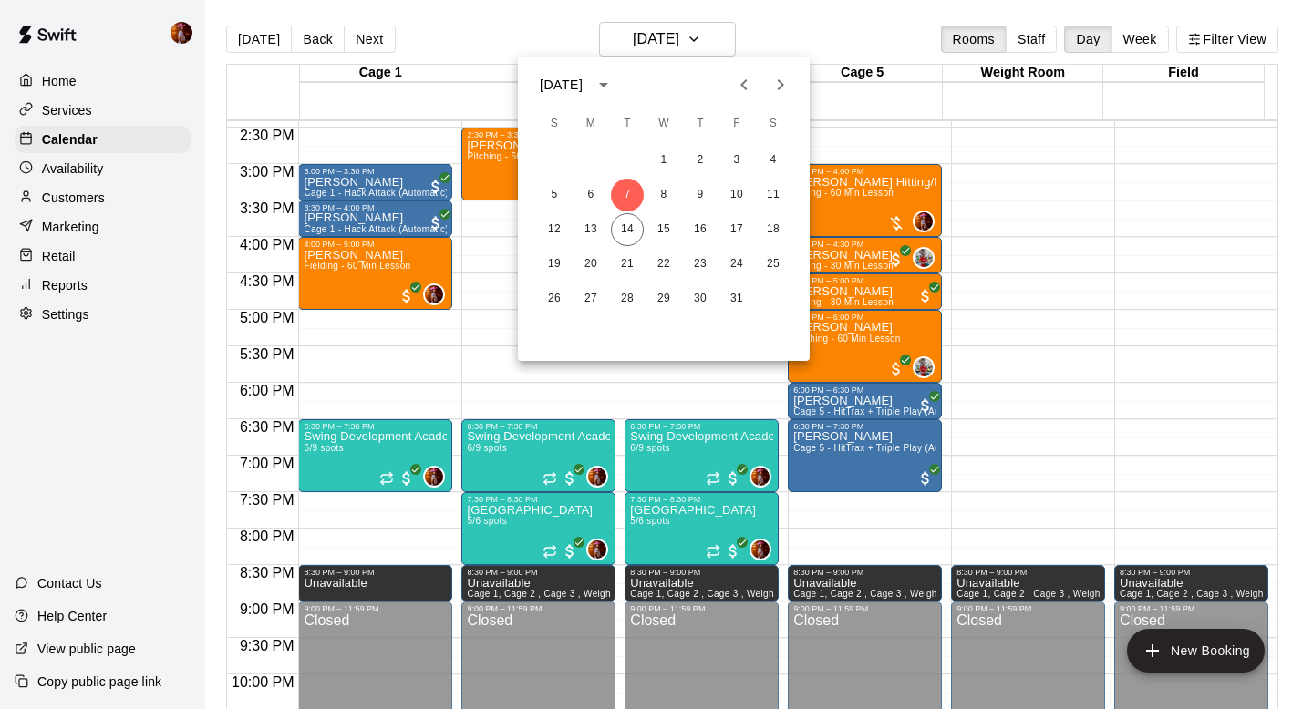
click at [740, 87] on icon "Previous month" at bounding box center [744, 85] width 22 height 22
click at [621, 296] on button "30" at bounding box center [627, 299] width 33 height 33
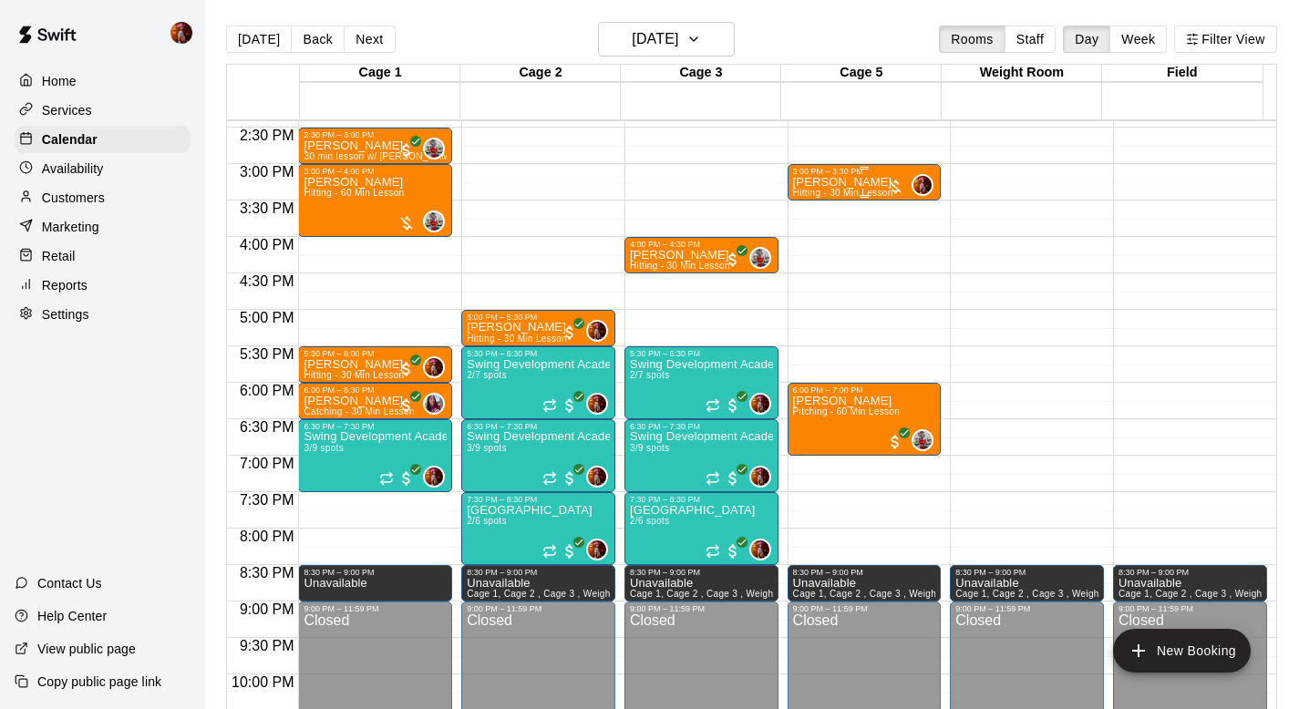
click at [814, 189] on span "Hitting - 30 Min Lesson" at bounding box center [843, 193] width 100 height 10
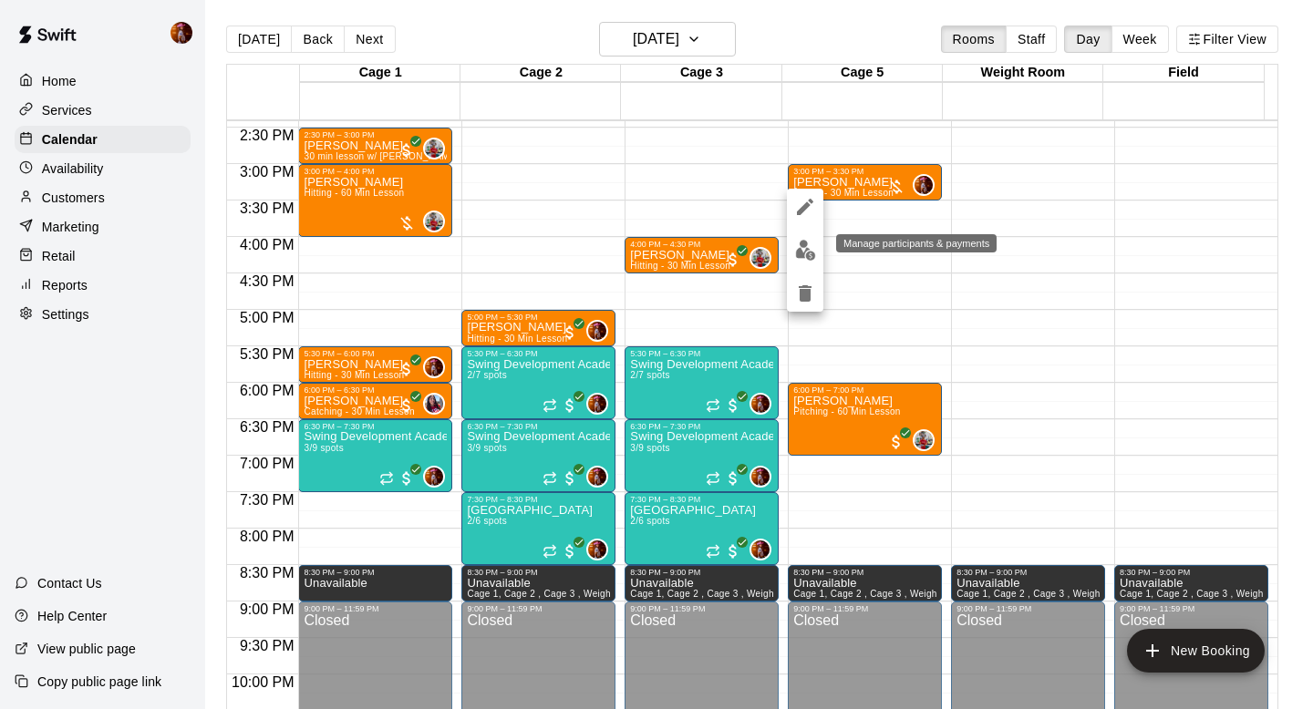
click at [806, 237] on button "edit" at bounding box center [805, 250] width 36 height 36
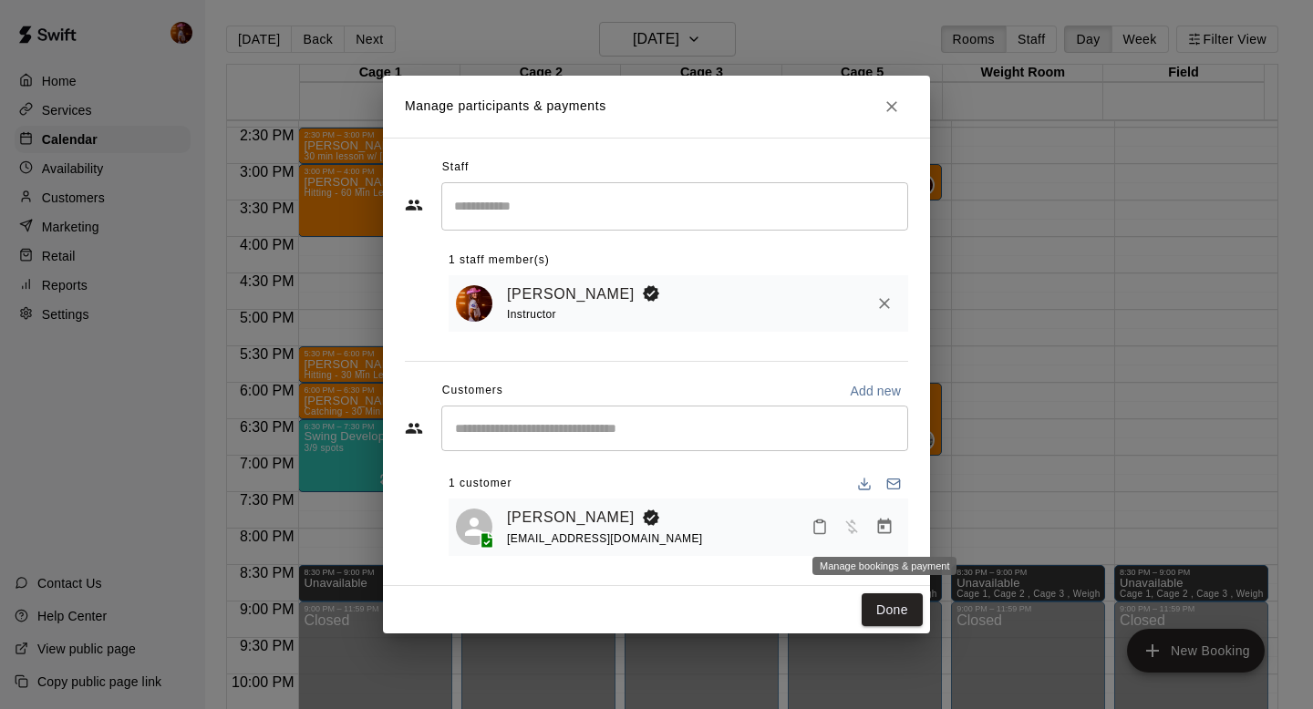
click at [891, 527] on icon "Manage bookings & payment" at bounding box center [884, 527] width 18 height 18
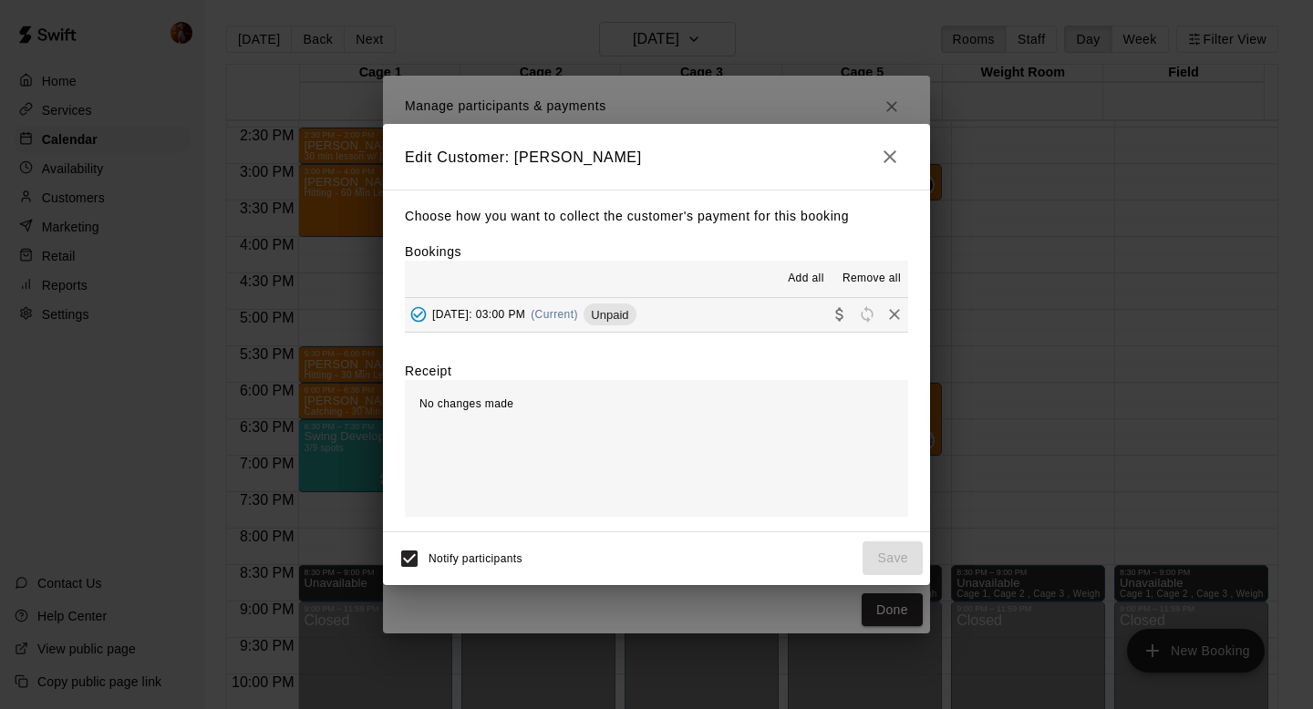
click at [830, 311] on icon "Collect payment" at bounding box center [839, 314] width 18 height 18
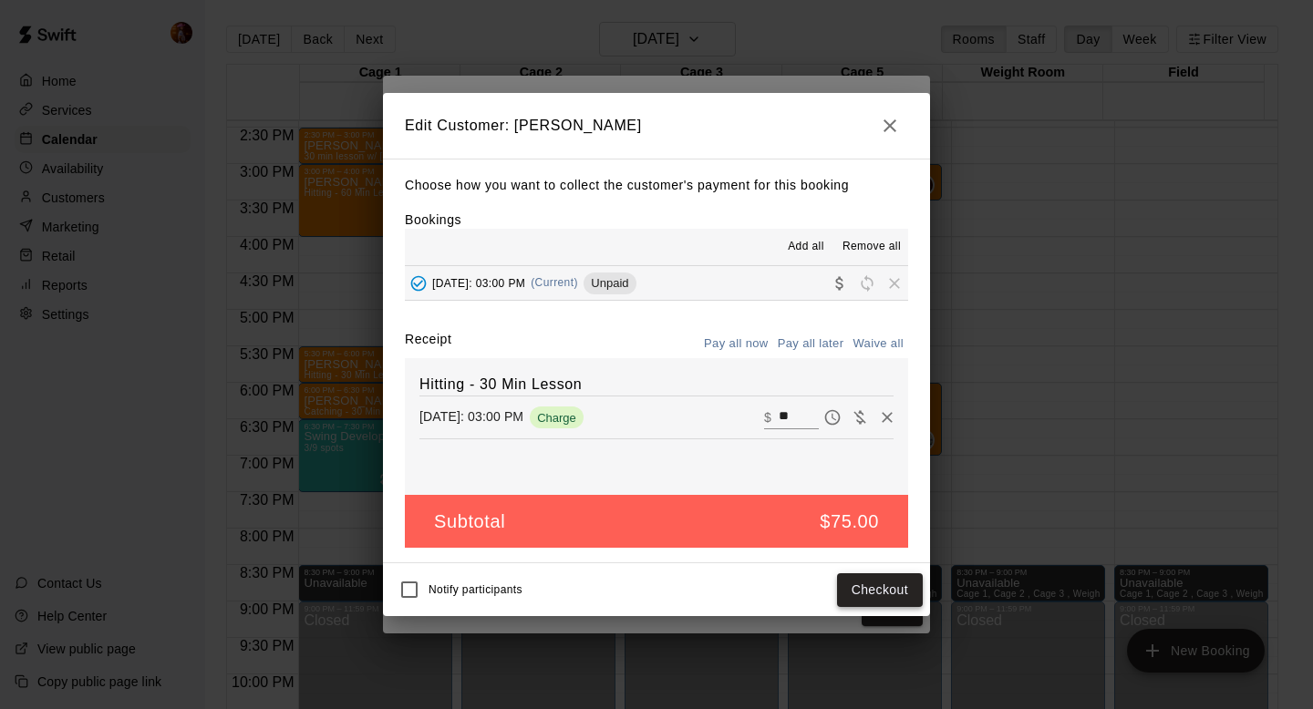
click at [859, 592] on button "Checkout" at bounding box center [880, 590] width 86 height 34
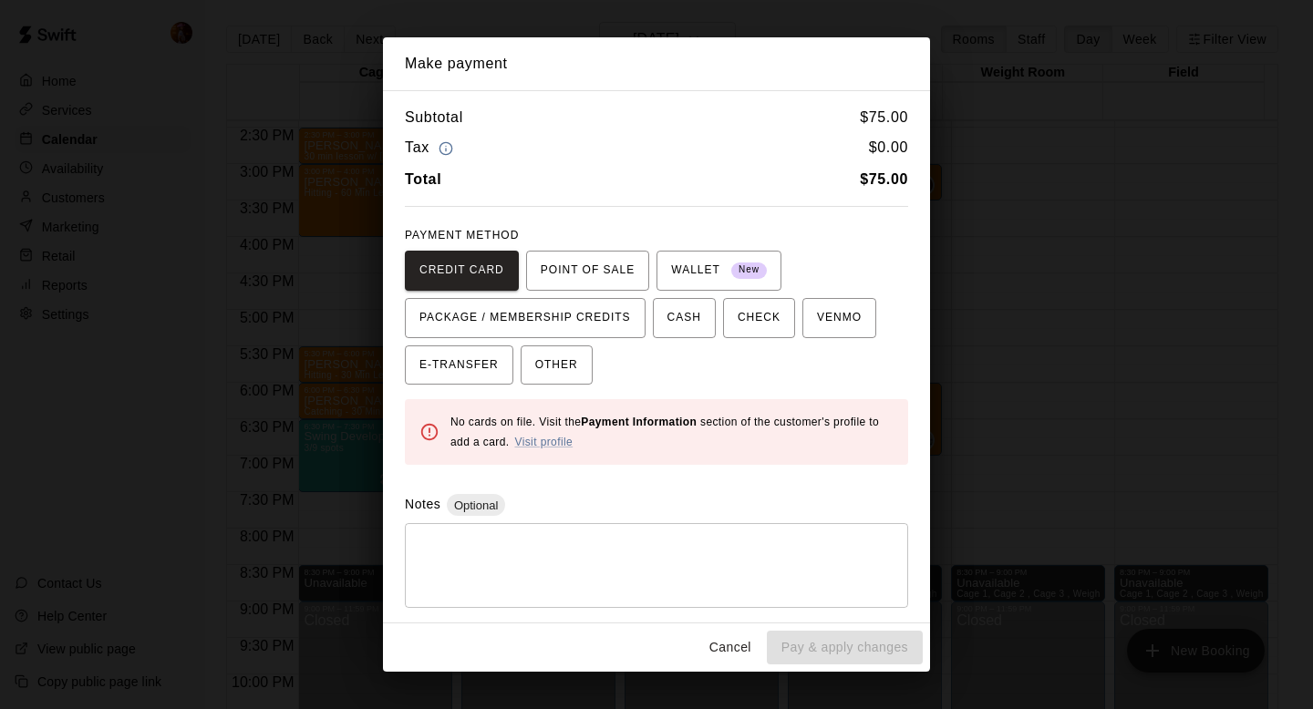
click at [723, 648] on button "Cancel" at bounding box center [730, 648] width 58 height 34
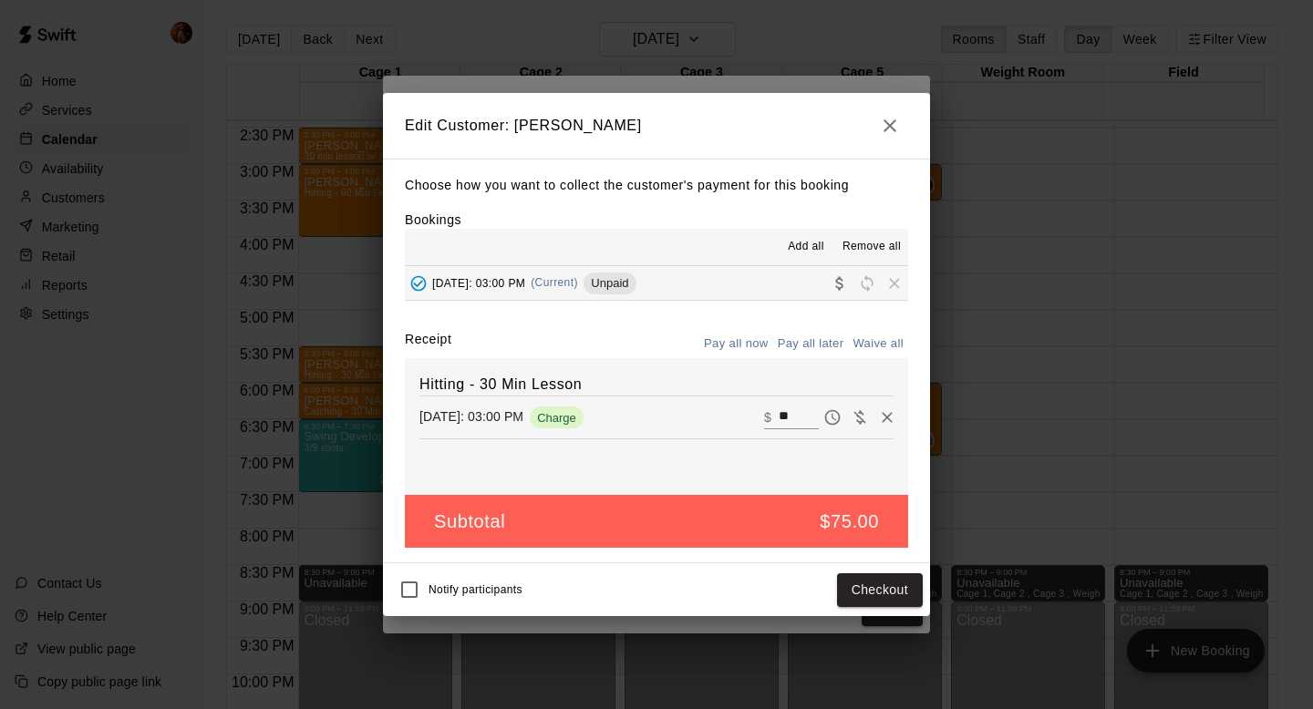
click at [905, 118] on button "button" at bounding box center [889, 126] width 36 height 36
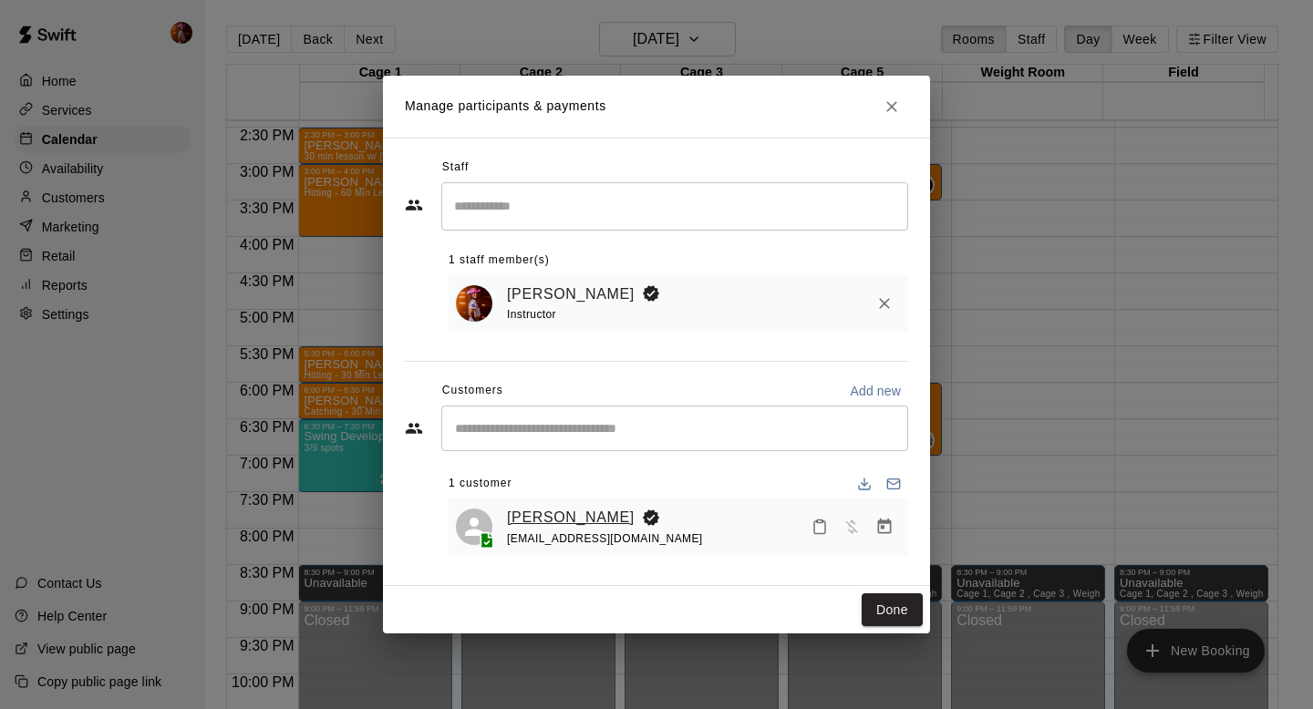
click at [531, 518] on link "[PERSON_NAME]" at bounding box center [571, 518] width 128 height 24
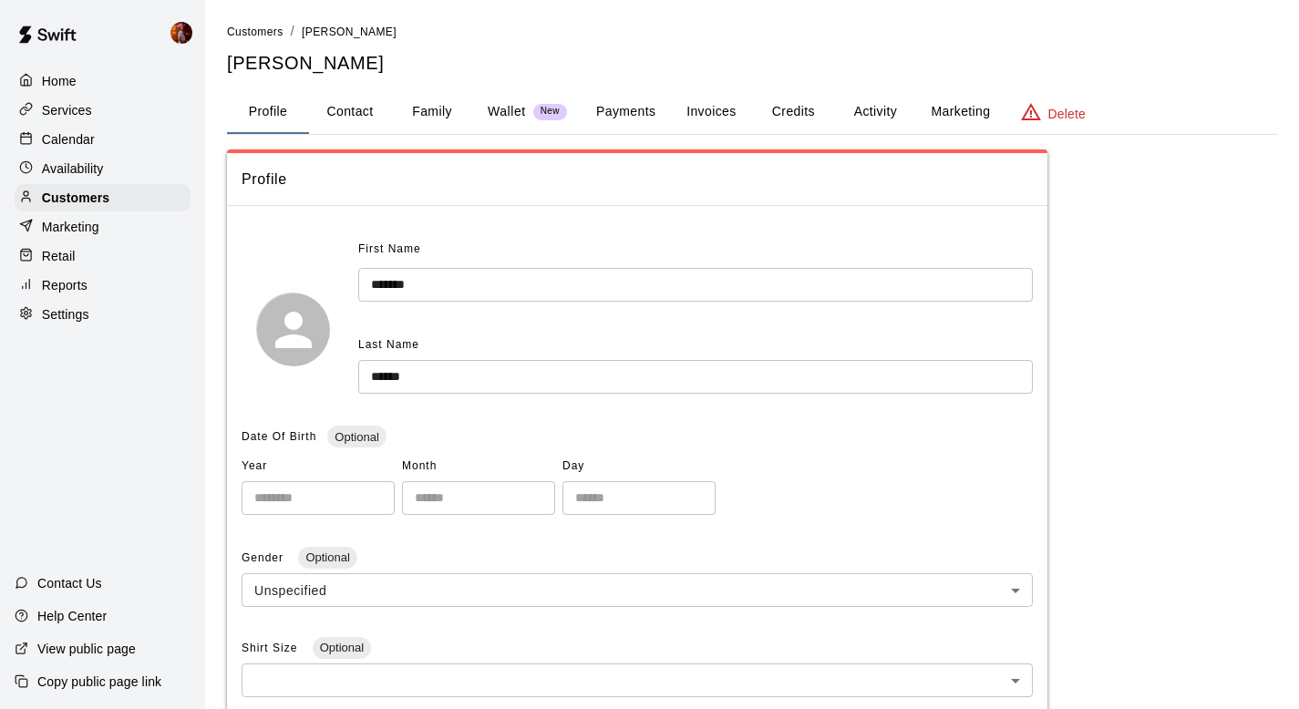
click at [869, 113] on button "Activity" at bounding box center [875, 112] width 82 height 44
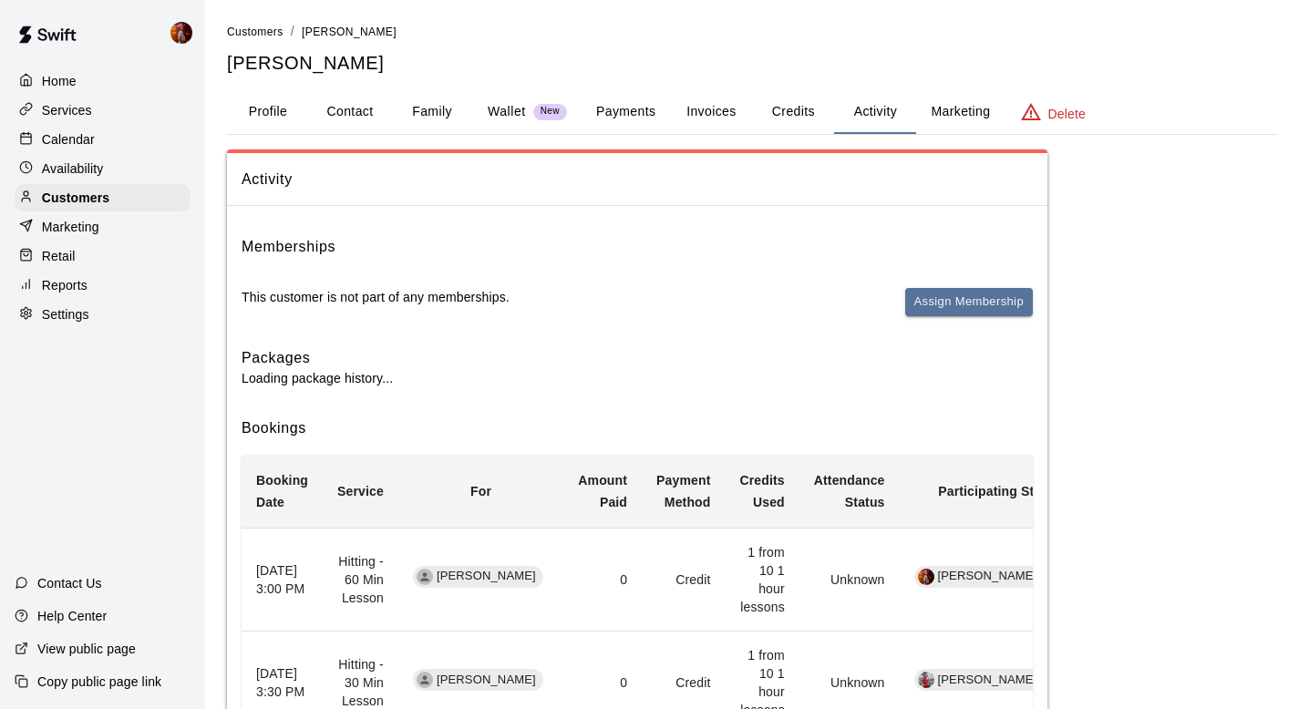
click at [797, 118] on button "Credits" at bounding box center [793, 112] width 82 height 44
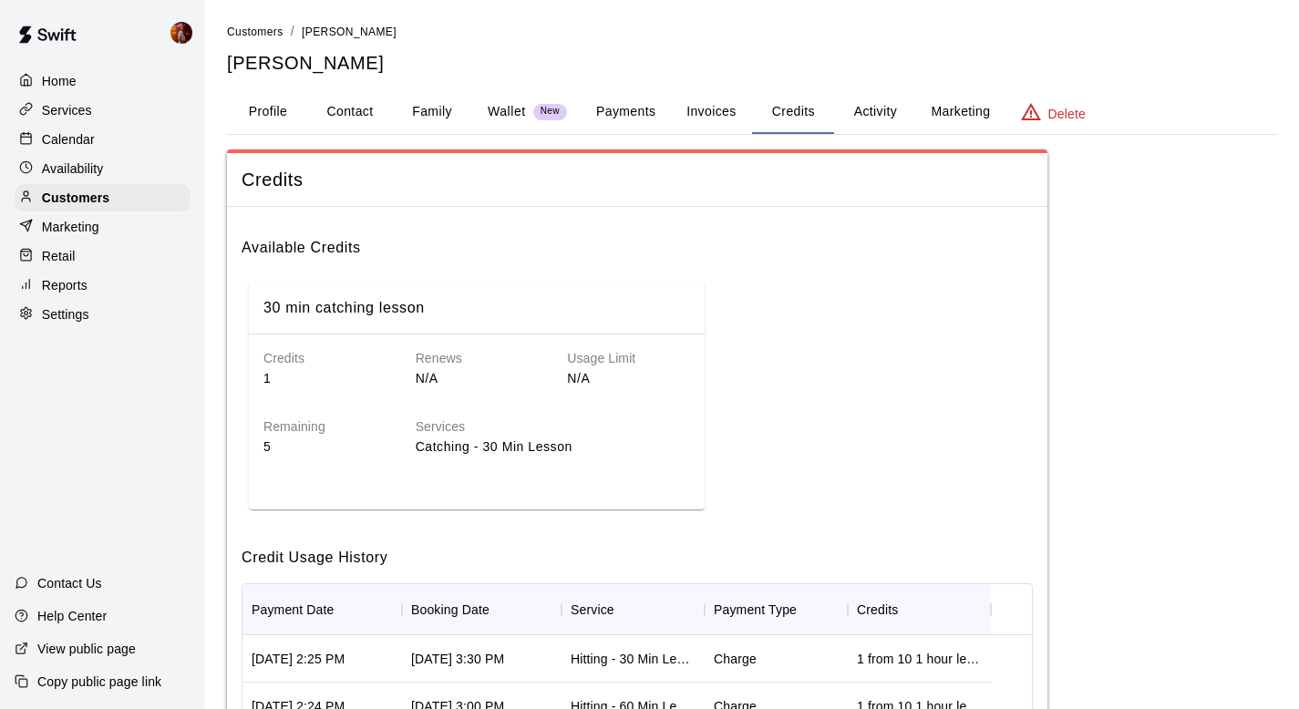
click at [871, 110] on button "Activity" at bounding box center [875, 112] width 82 height 44
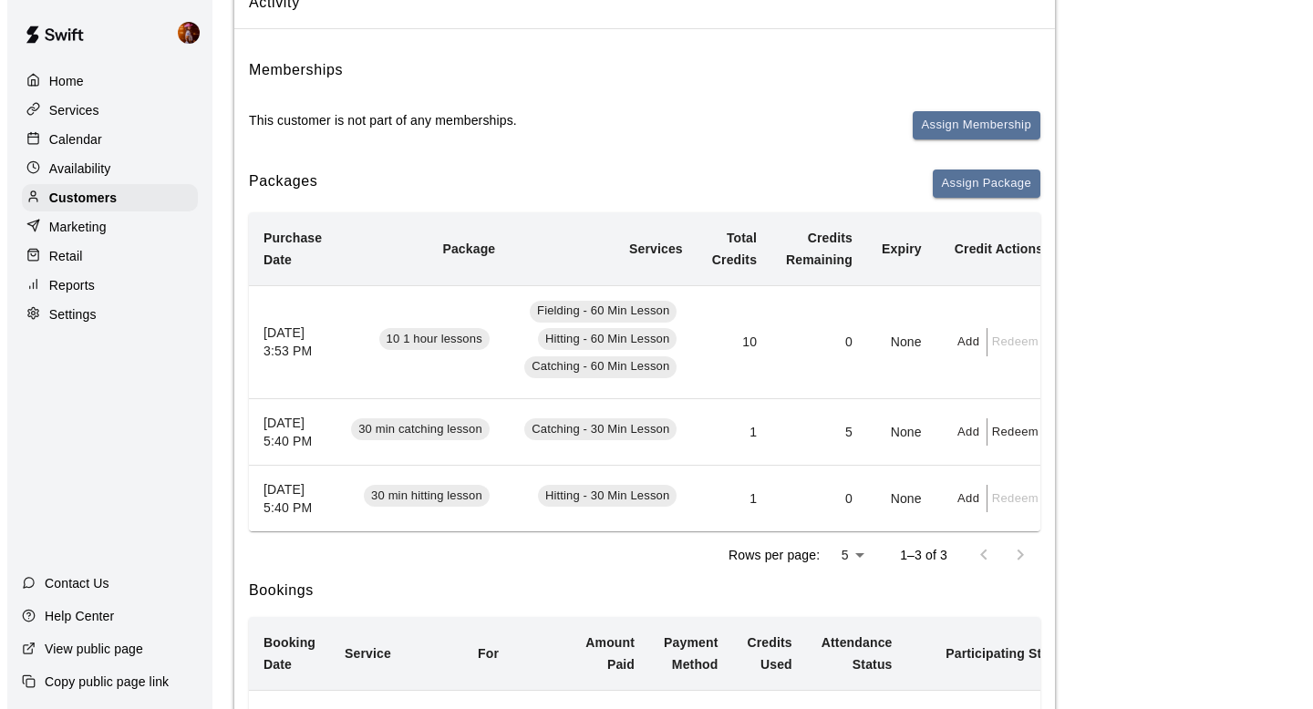
scroll to position [171, 0]
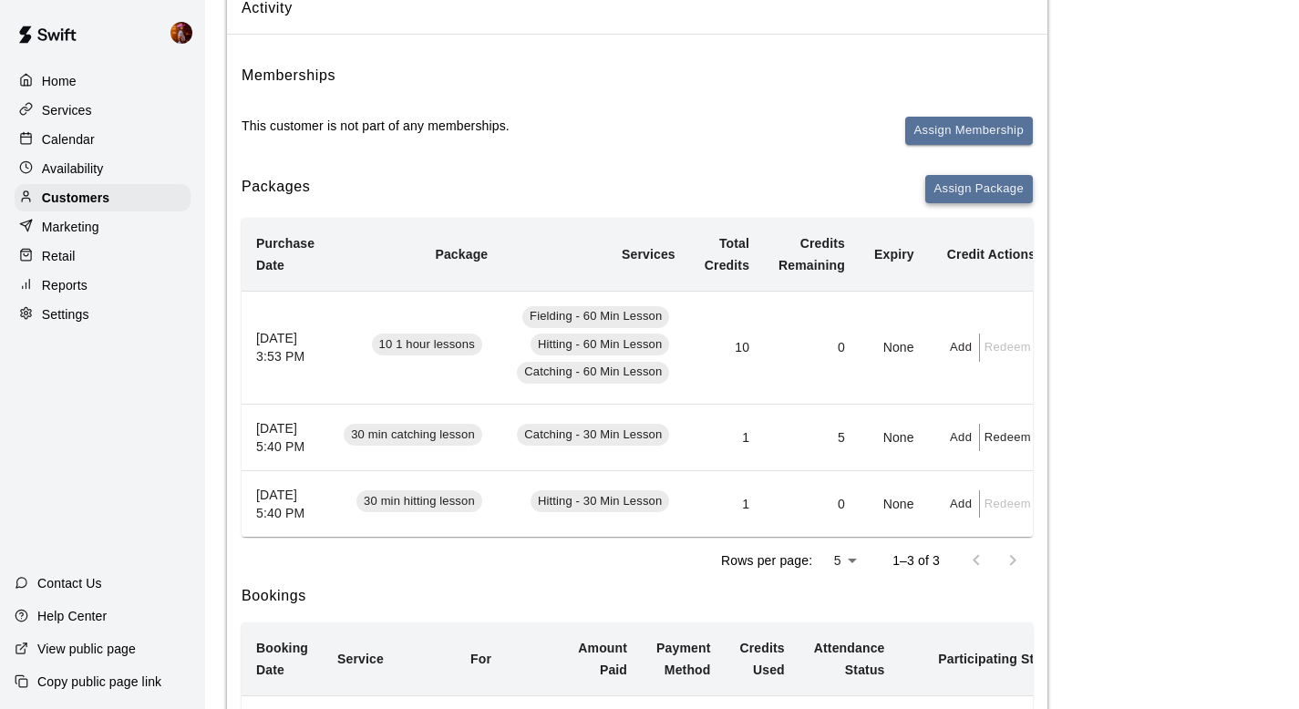
click at [980, 180] on button "Assign Package" at bounding box center [979, 189] width 108 height 28
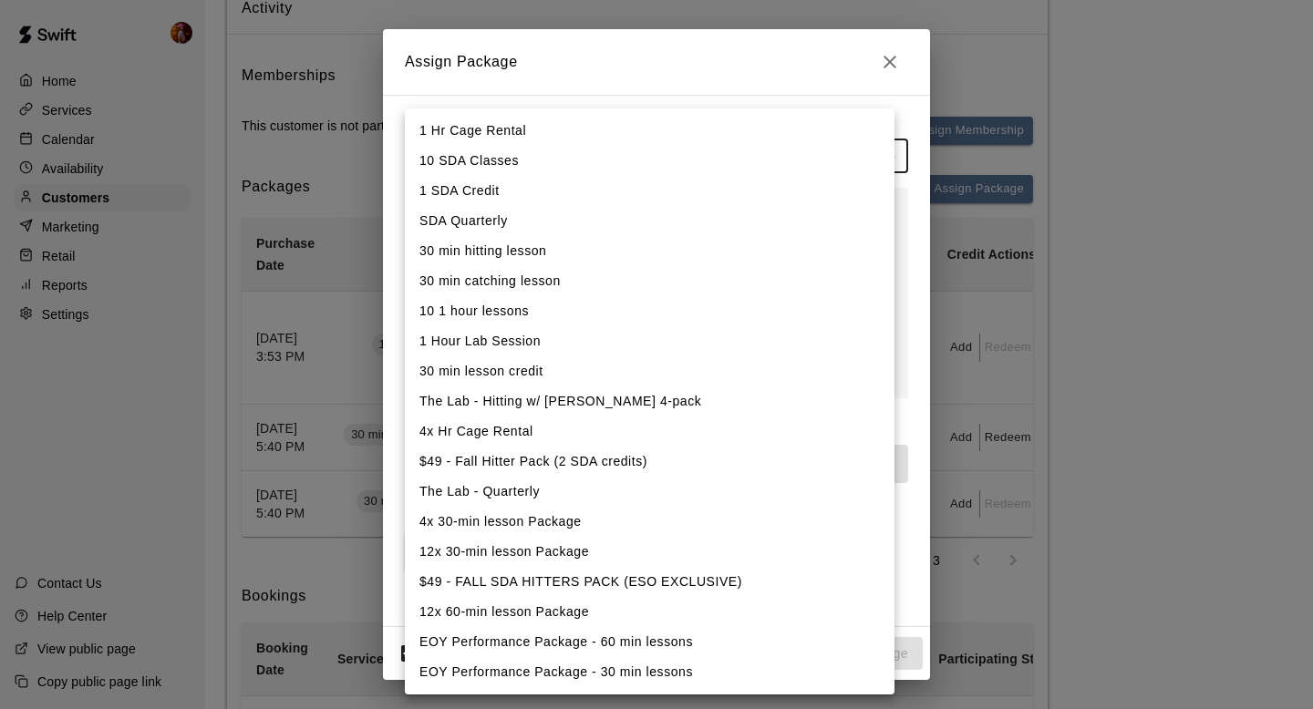
click at [543, 257] on li "30 min hitting lesson" at bounding box center [649, 251] width 489 height 30
type input "**********"
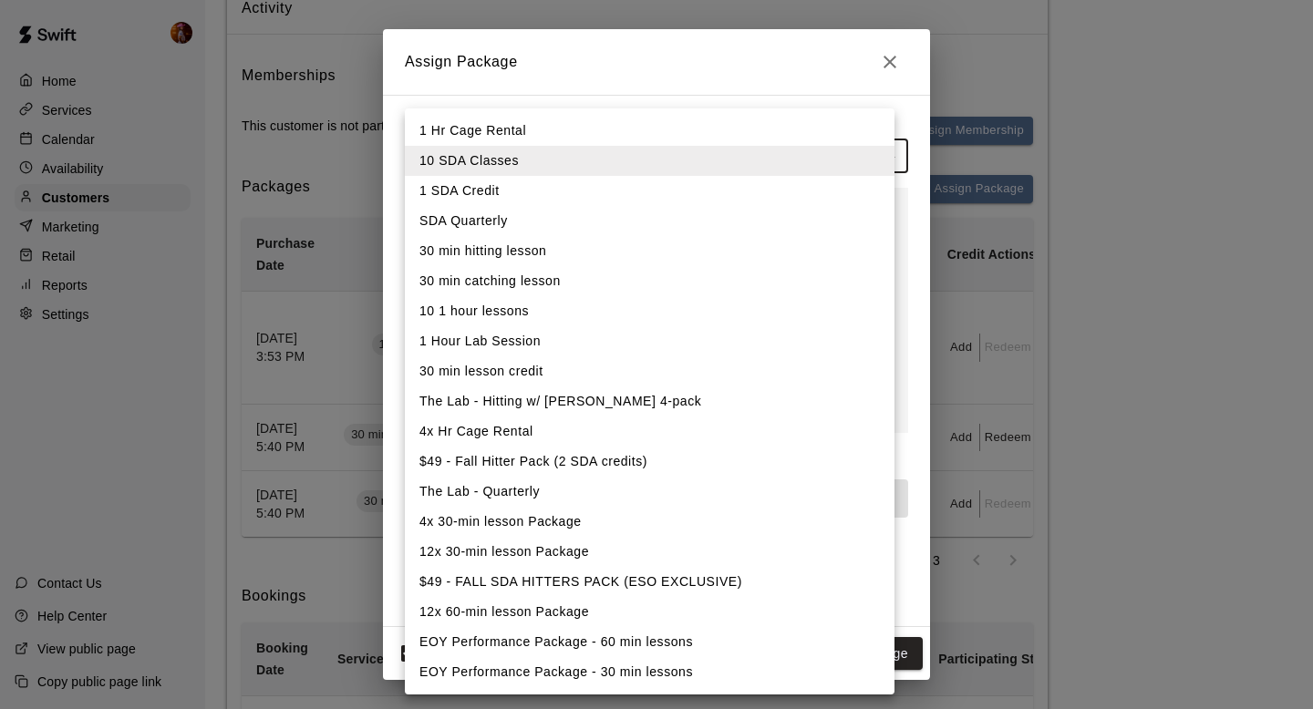
click at [477, 250] on li "30 min hitting lesson" at bounding box center [649, 251] width 489 height 30
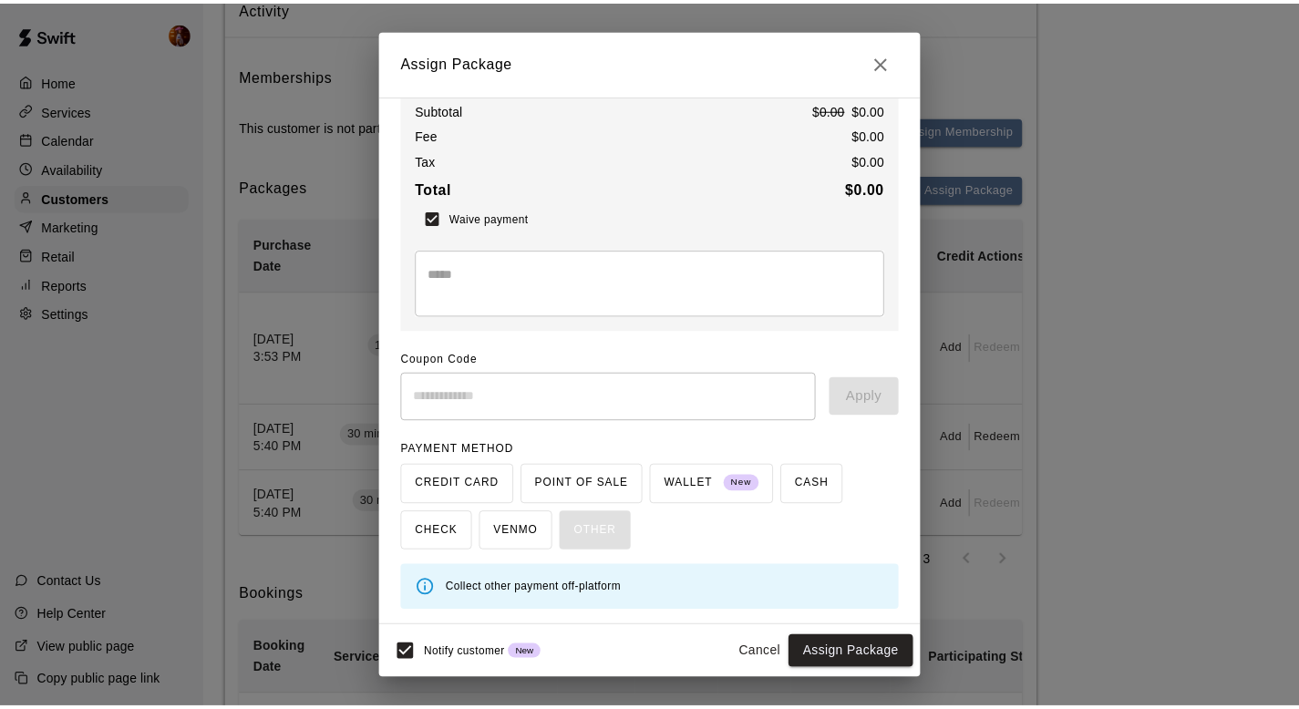
scroll to position [0, 0]
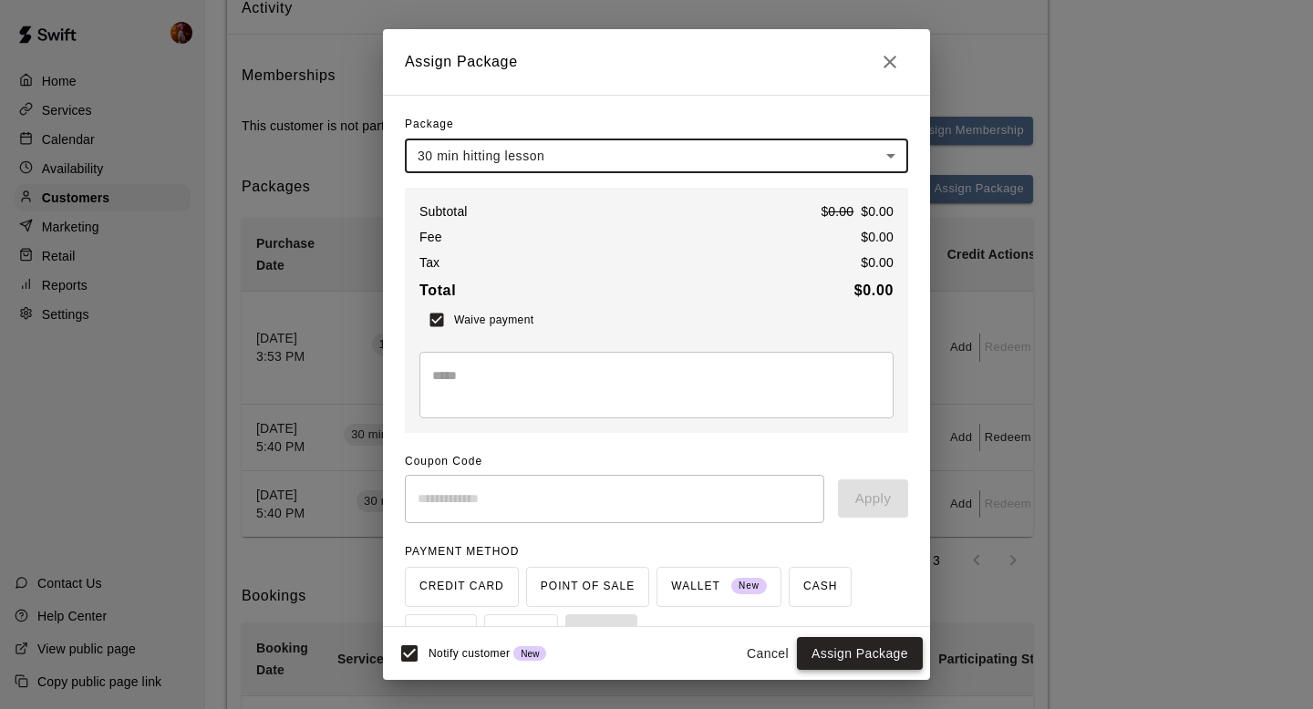
click at [839, 659] on button "Assign Package" at bounding box center [860, 654] width 126 height 34
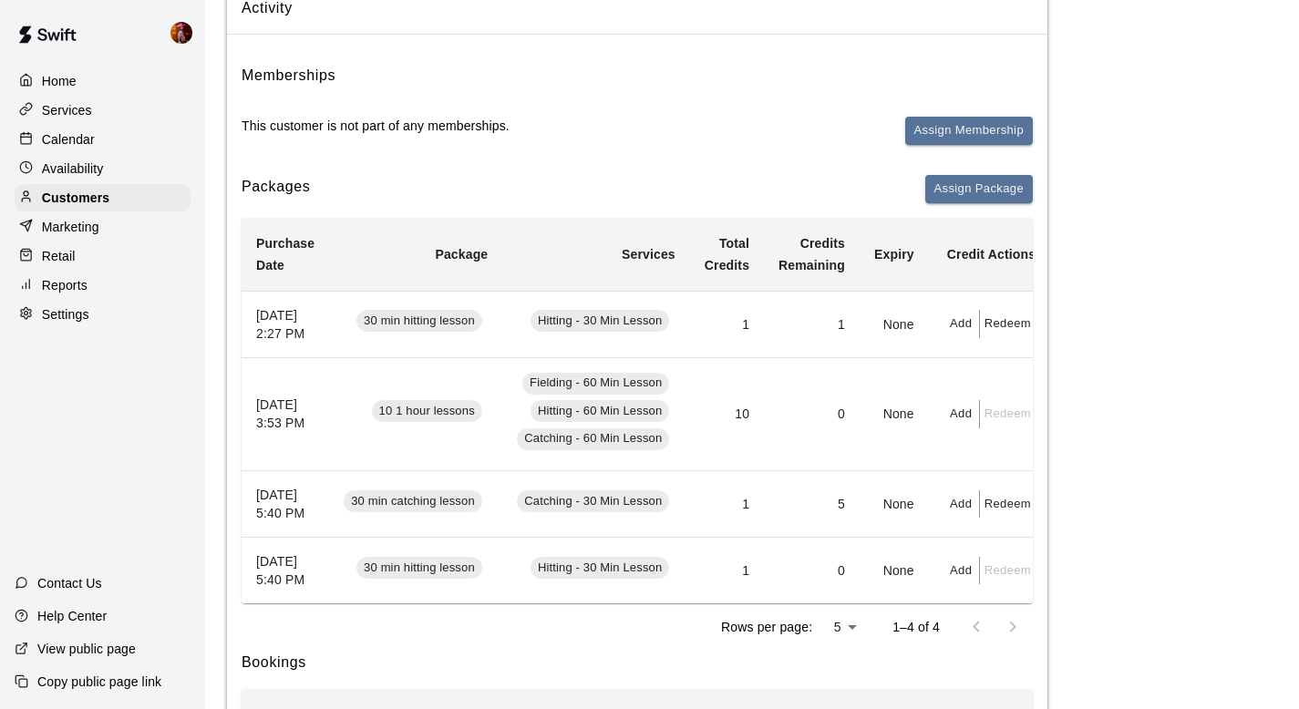
click at [951, 332] on button "Add" at bounding box center [961, 324] width 36 height 28
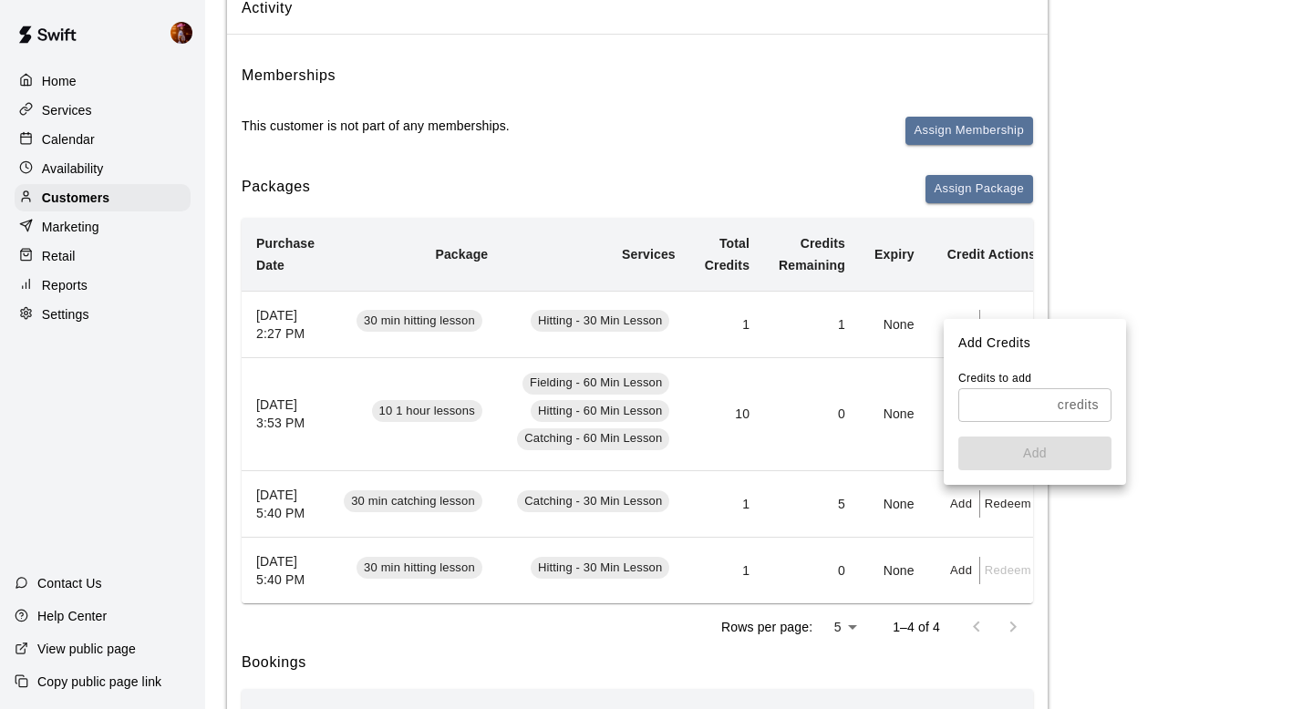
click at [1005, 420] on input "text" at bounding box center [1004, 405] width 92 height 34
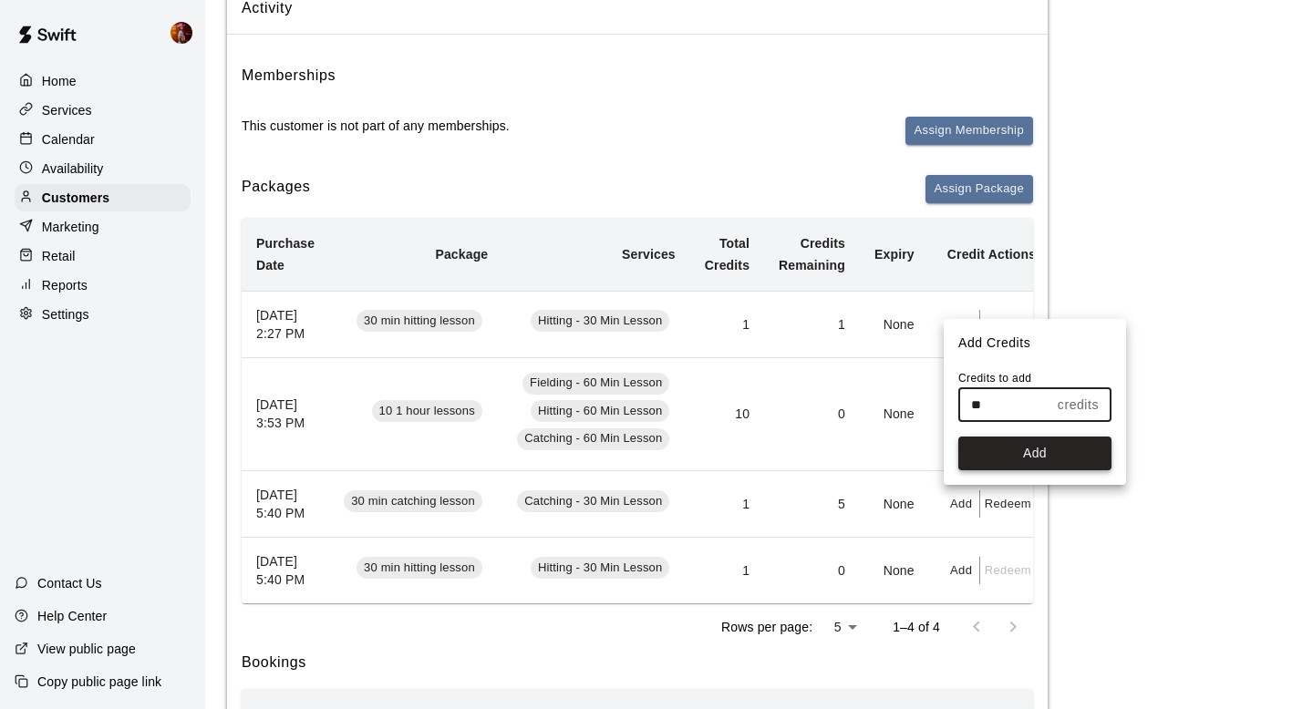
type input "**"
click at [1036, 456] on button "Add" at bounding box center [1034, 454] width 153 height 34
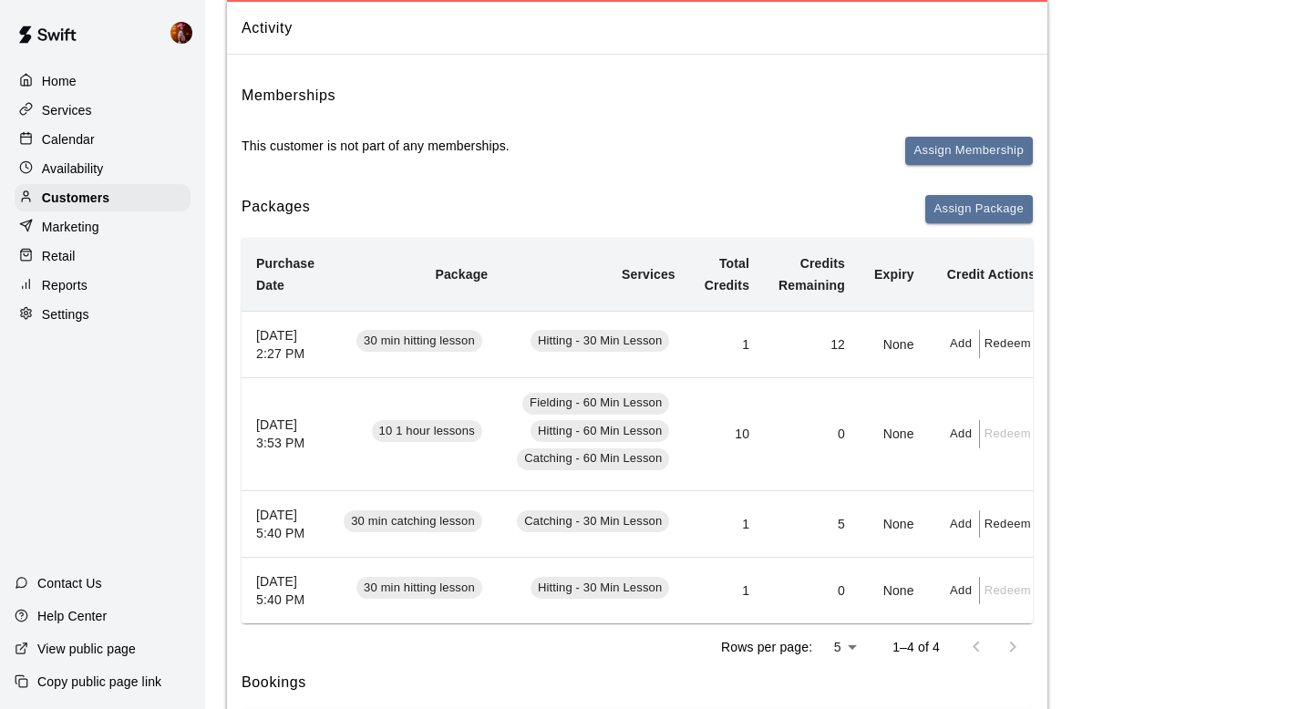
scroll to position [145, 0]
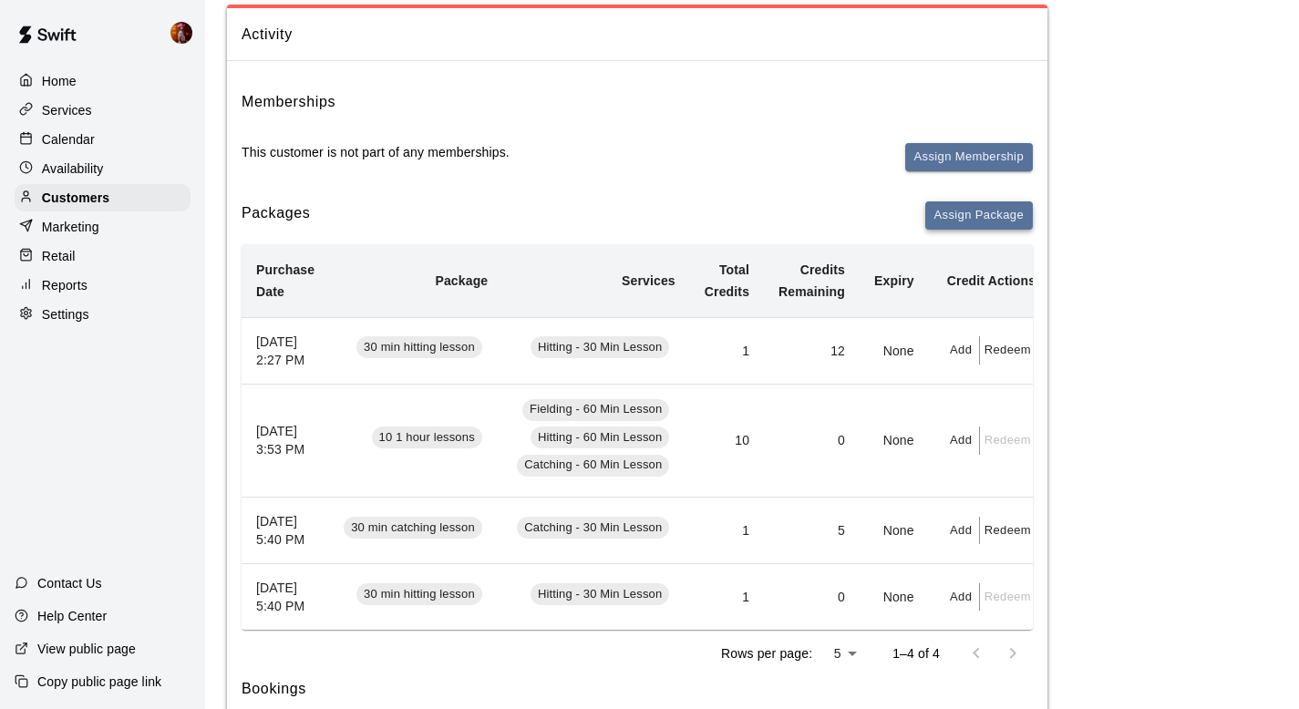
click at [967, 215] on button "Assign Package" at bounding box center [979, 215] width 108 height 28
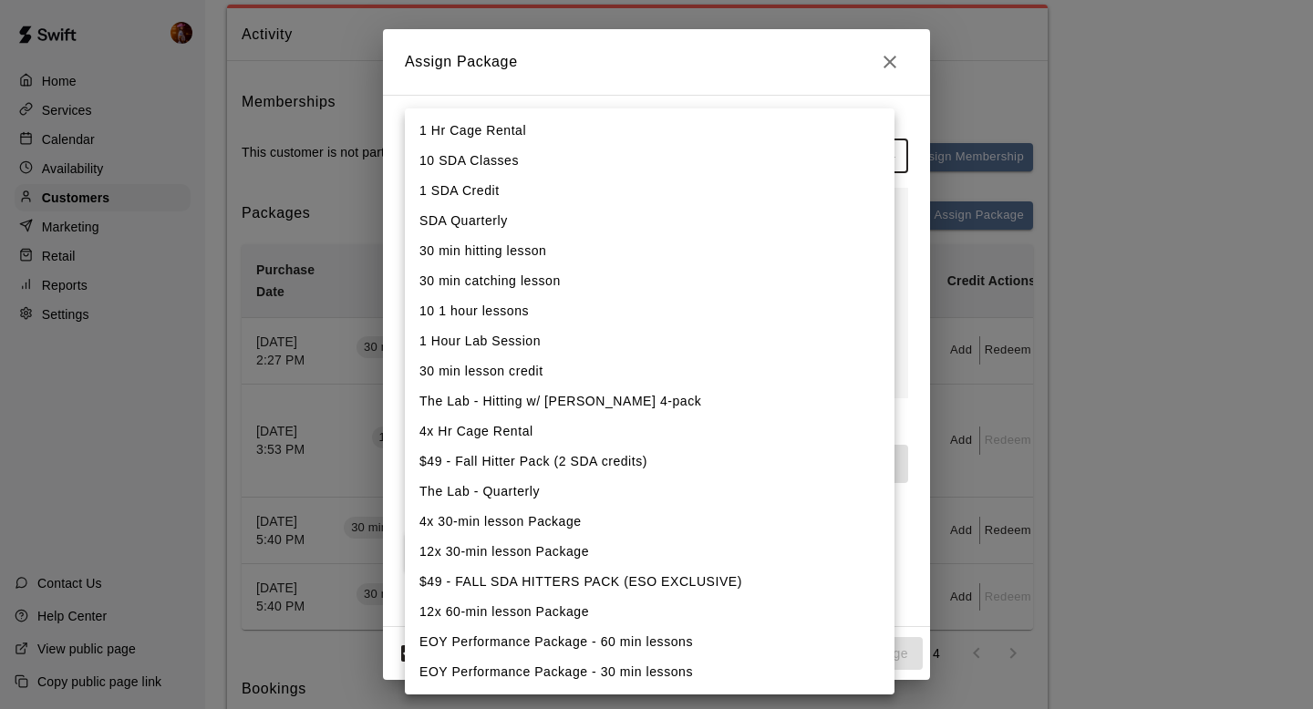
click at [1164, 397] on div at bounding box center [656, 354] width 1313 height 709
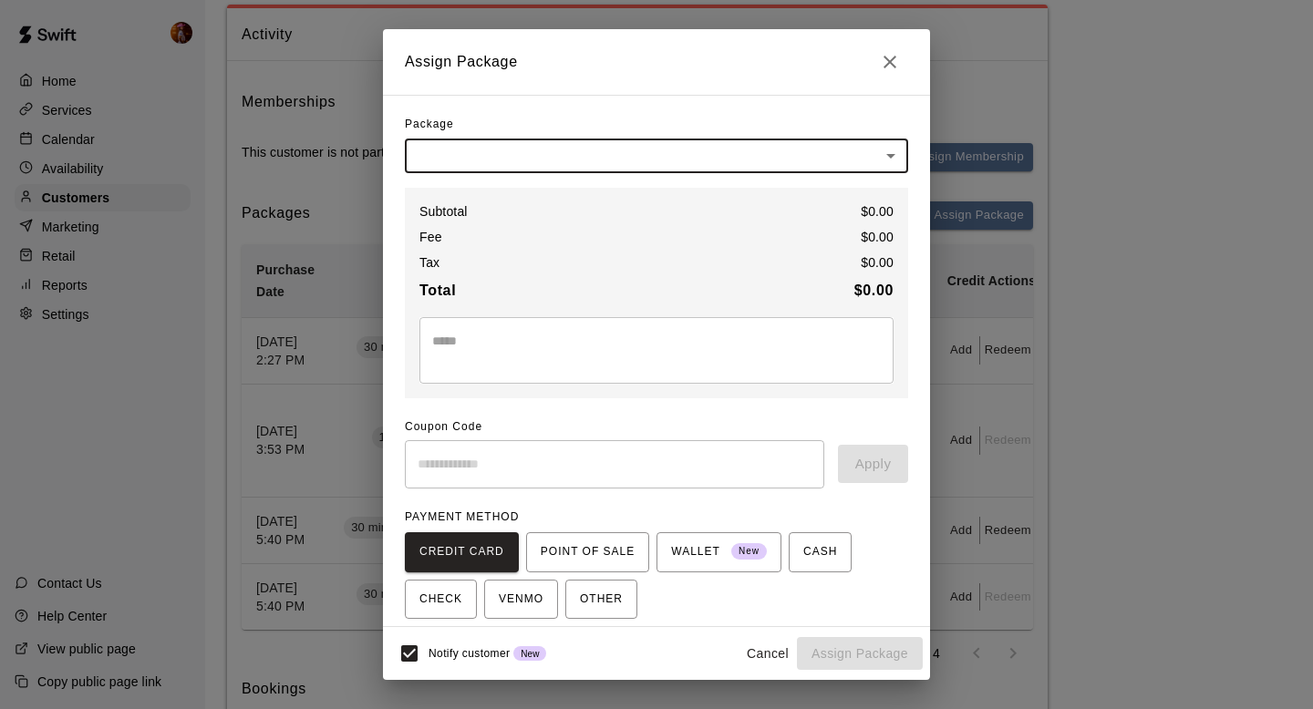
click at [896, 41] on h2 "Assign Package" at bounding box center [656, 62] width 547 height 66
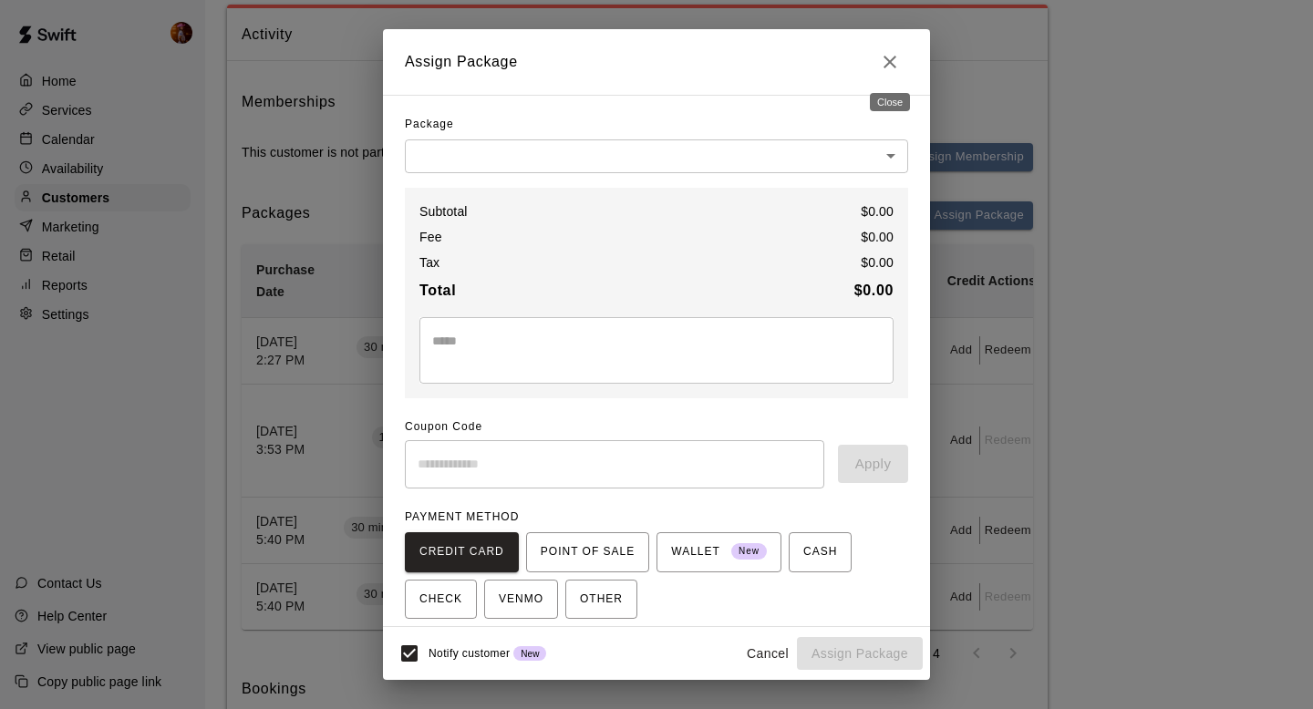
click at [890, 65] on icon "Close" at bounding box center [890, 62] width 22 height 22
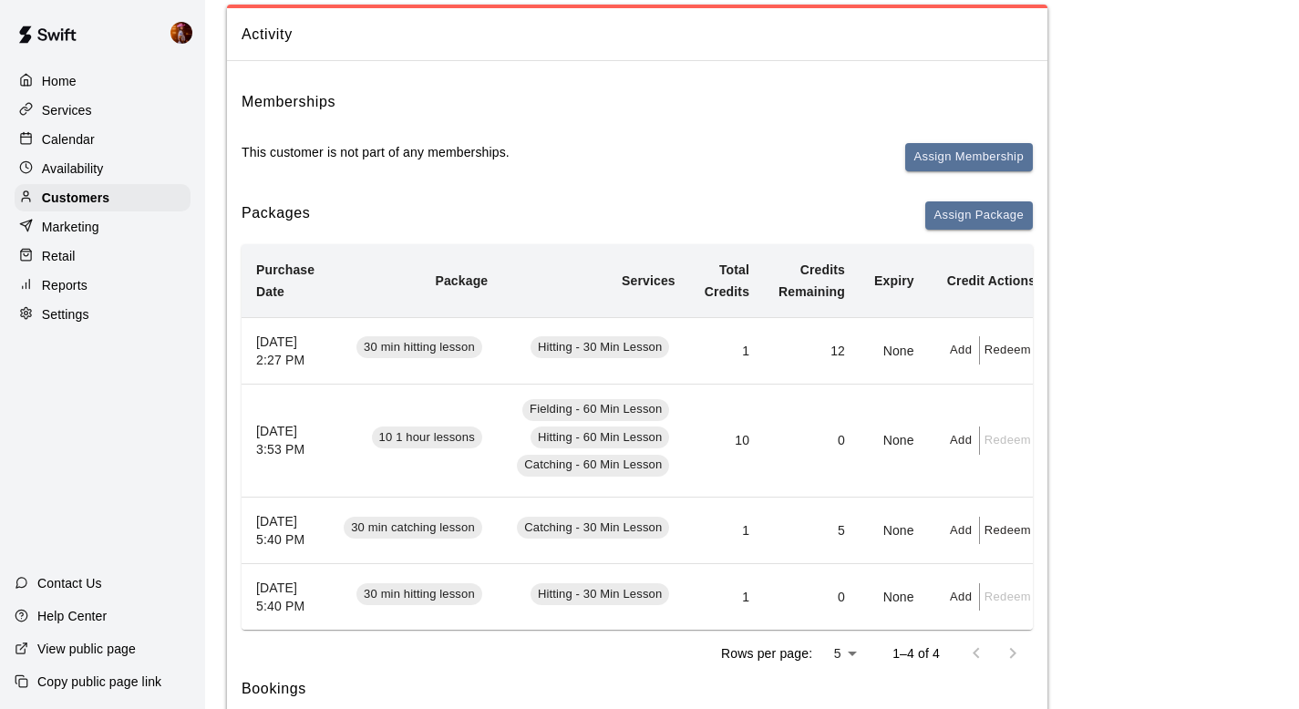
scroll to position [0, 17]
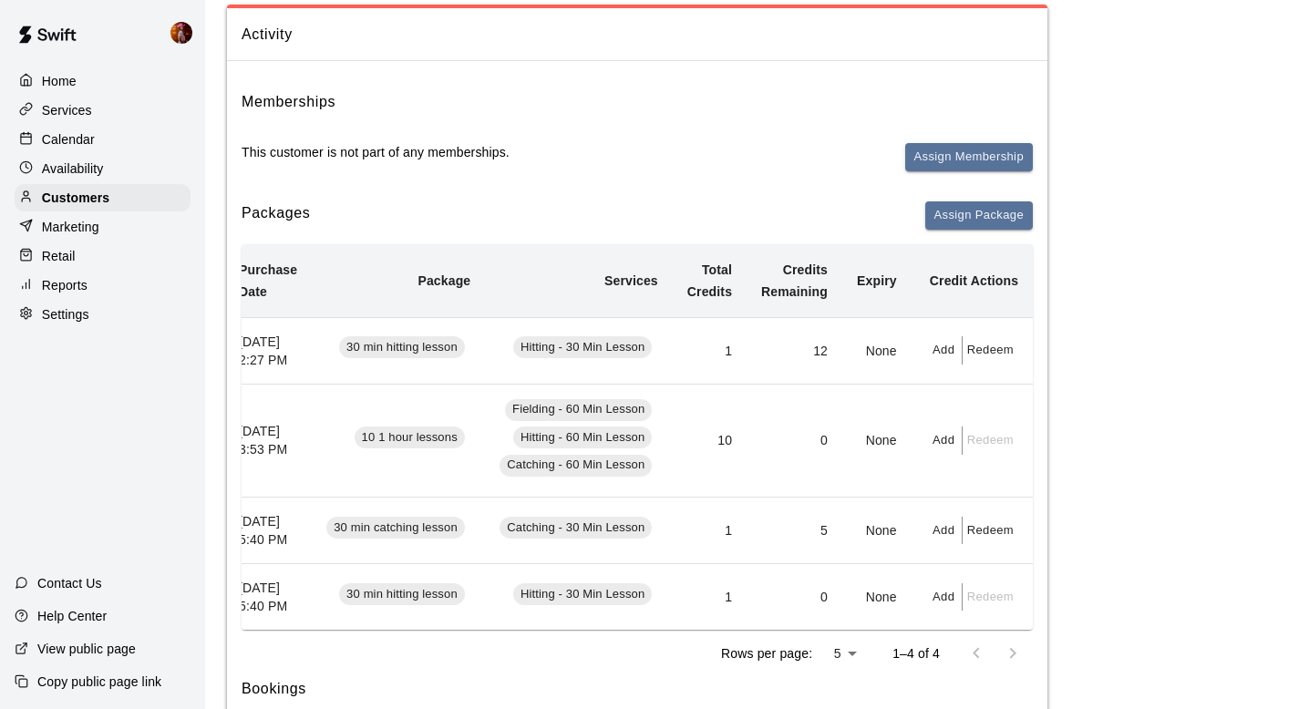
click at [994, 354] on button "Redeem" at bounding box center [991, 350] width 56 height 28
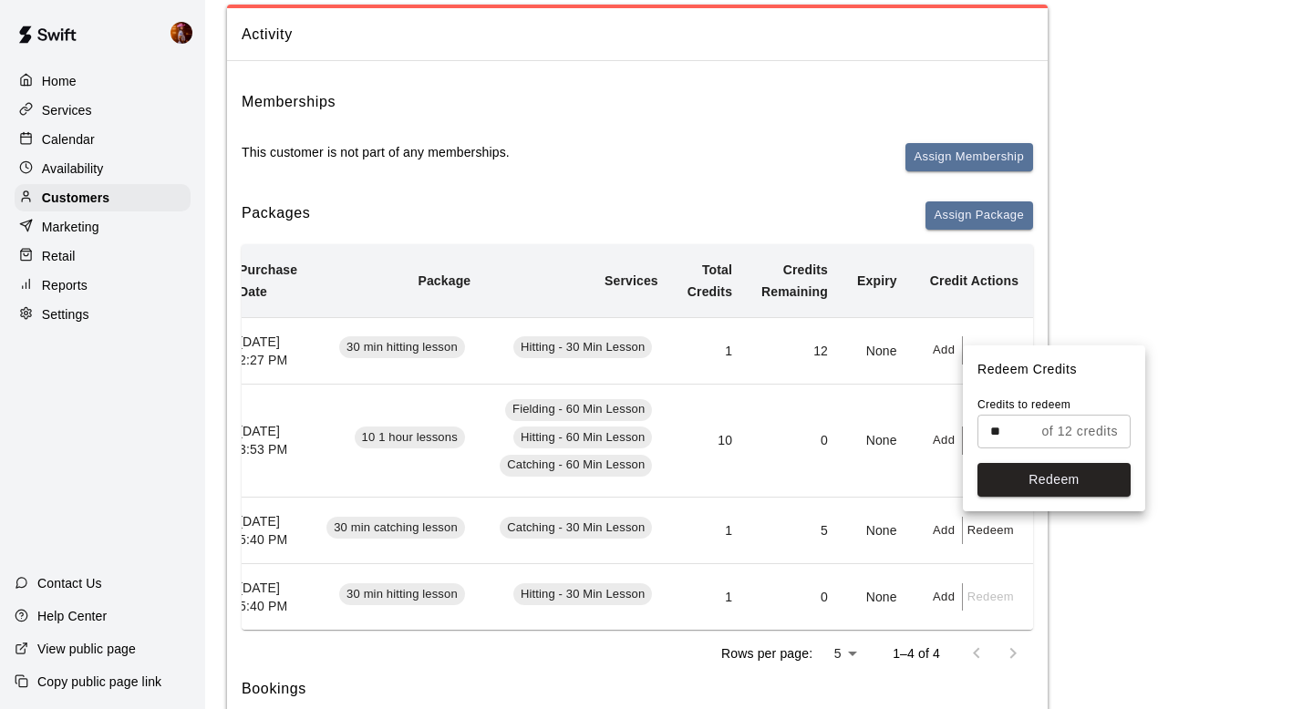
click at [727, 369] on div at bounding box center [656, 354] width 1313 height 709
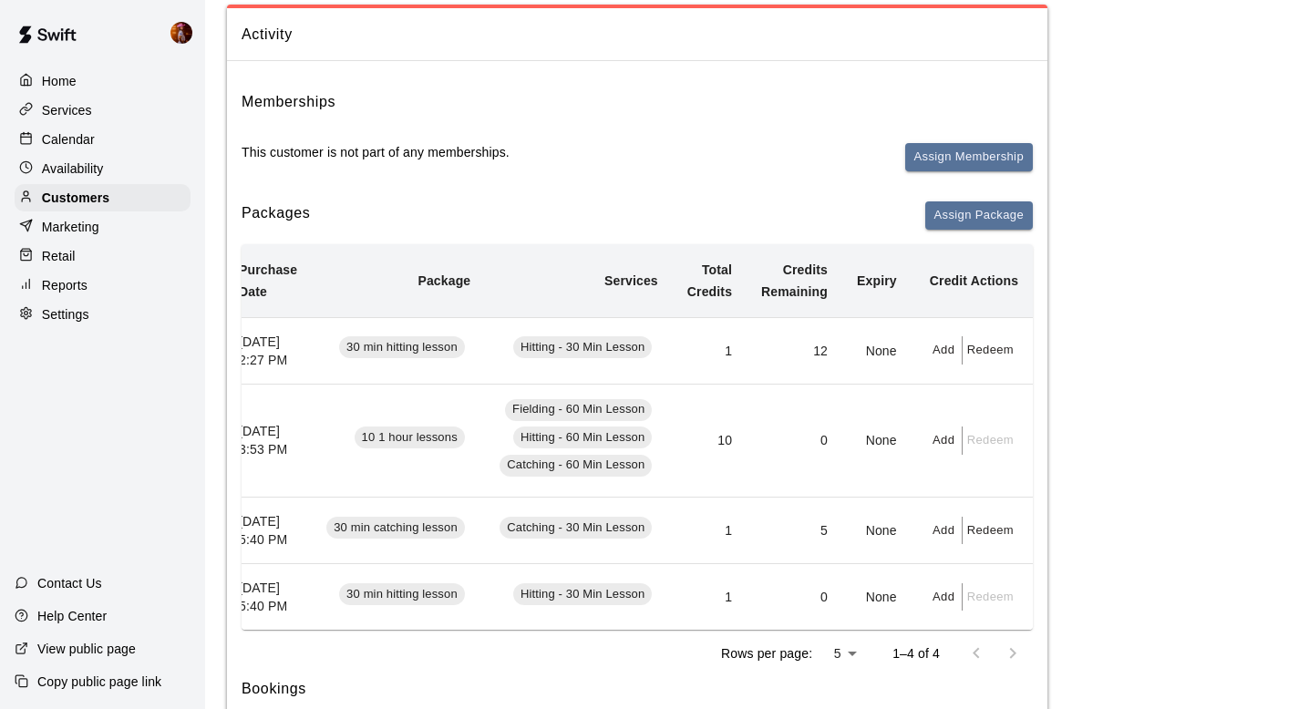
scroll to position [0, 0]
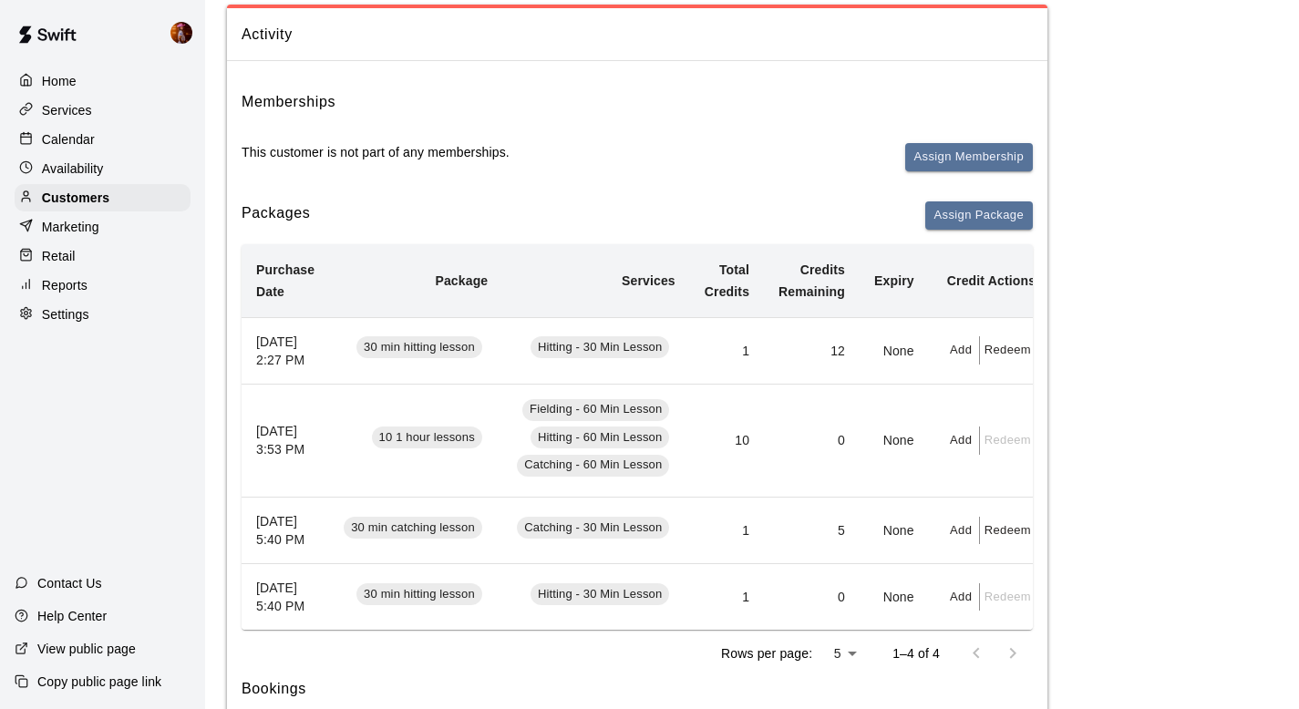
click at [904, 350] on td "None" at bounding box center [894, 350] width 69 height 67
click at [1001, 362] on button "Redeem" at bounding box center [1008, 350] width 56 height 28
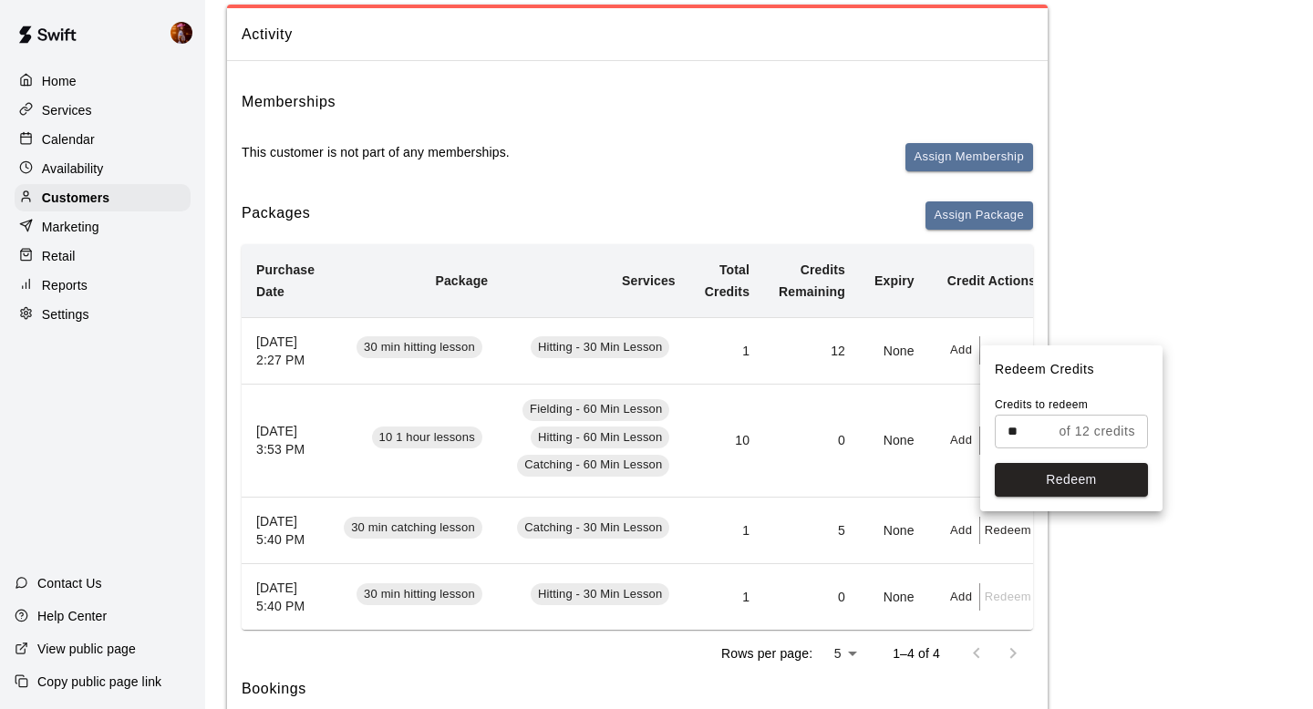
click at [1029, 433] on input "**" at bounding box center [1022, 432] width 57 height 34
click at [1055, 469] on button "Redeem" at bounding box center [1070, 480] width 153 height 34
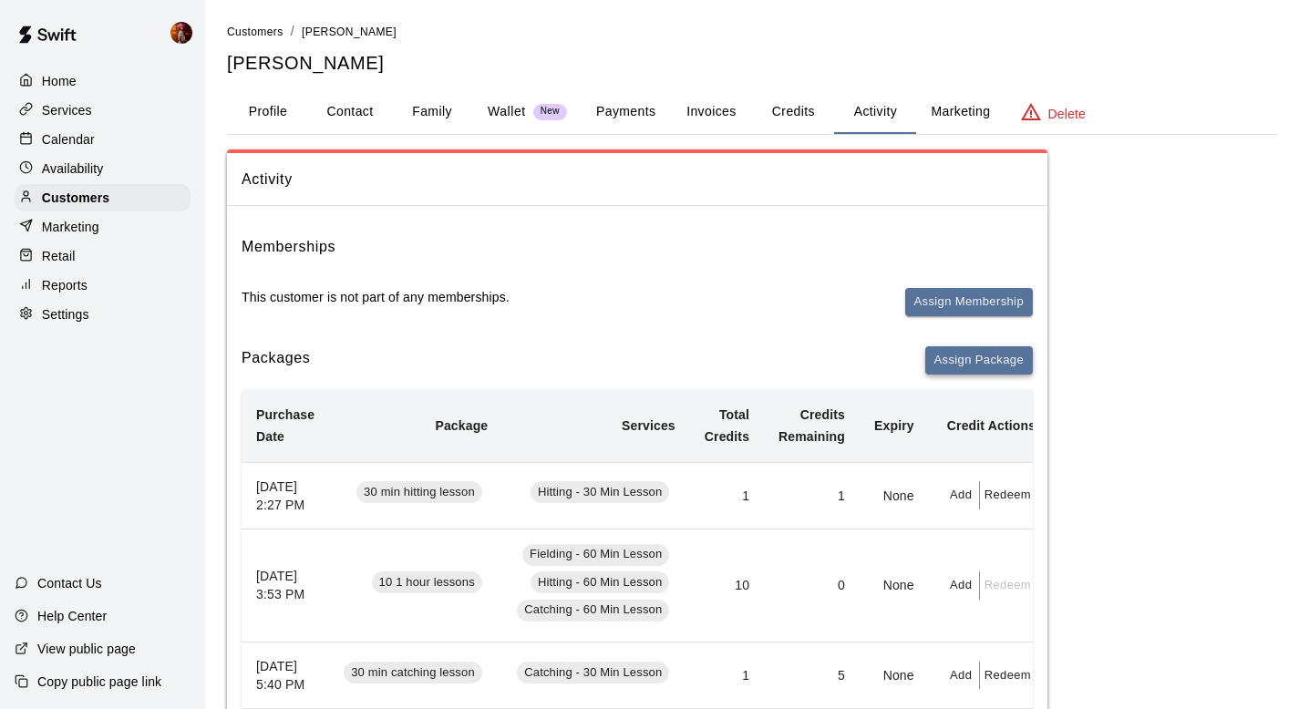
click at [955, 361] on button "Assign Package" at bounding box center [979, 360] width 108 height 28
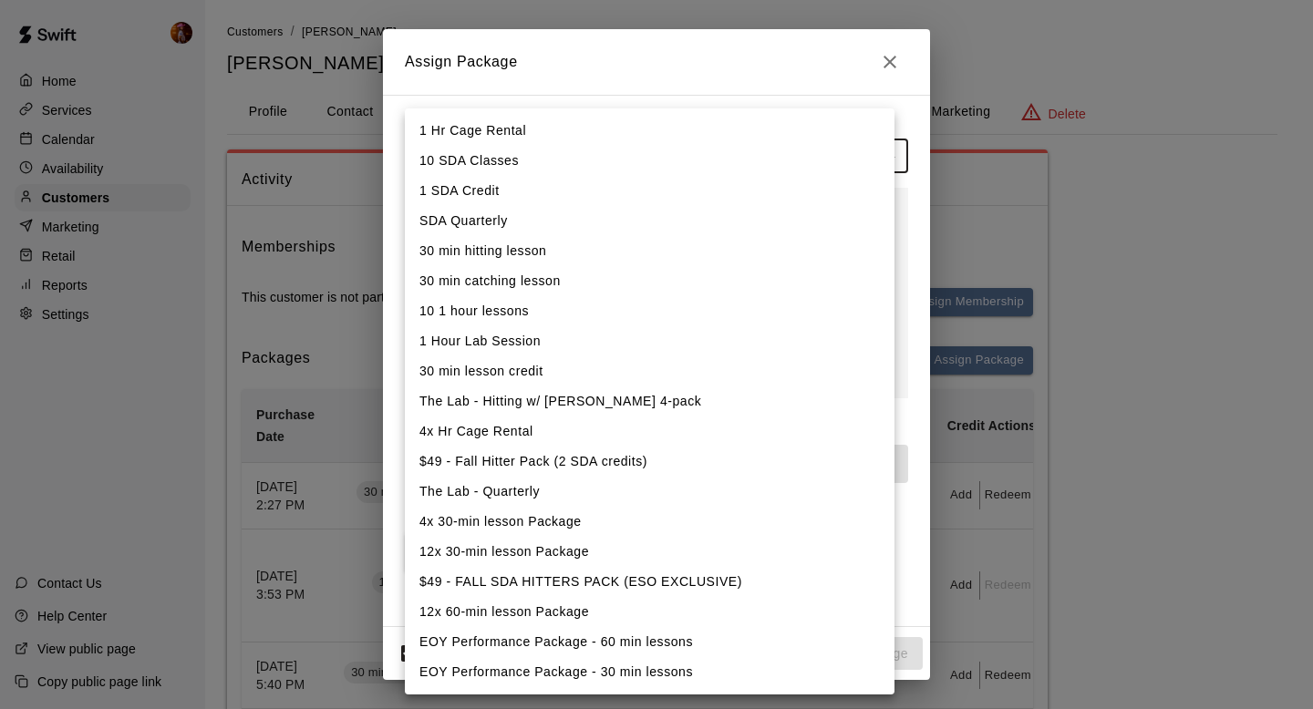
click at [536, 554] on li "12x 30-min lesson Package" at bounding box center [649, 552] width 489 height 30
type input "**********"
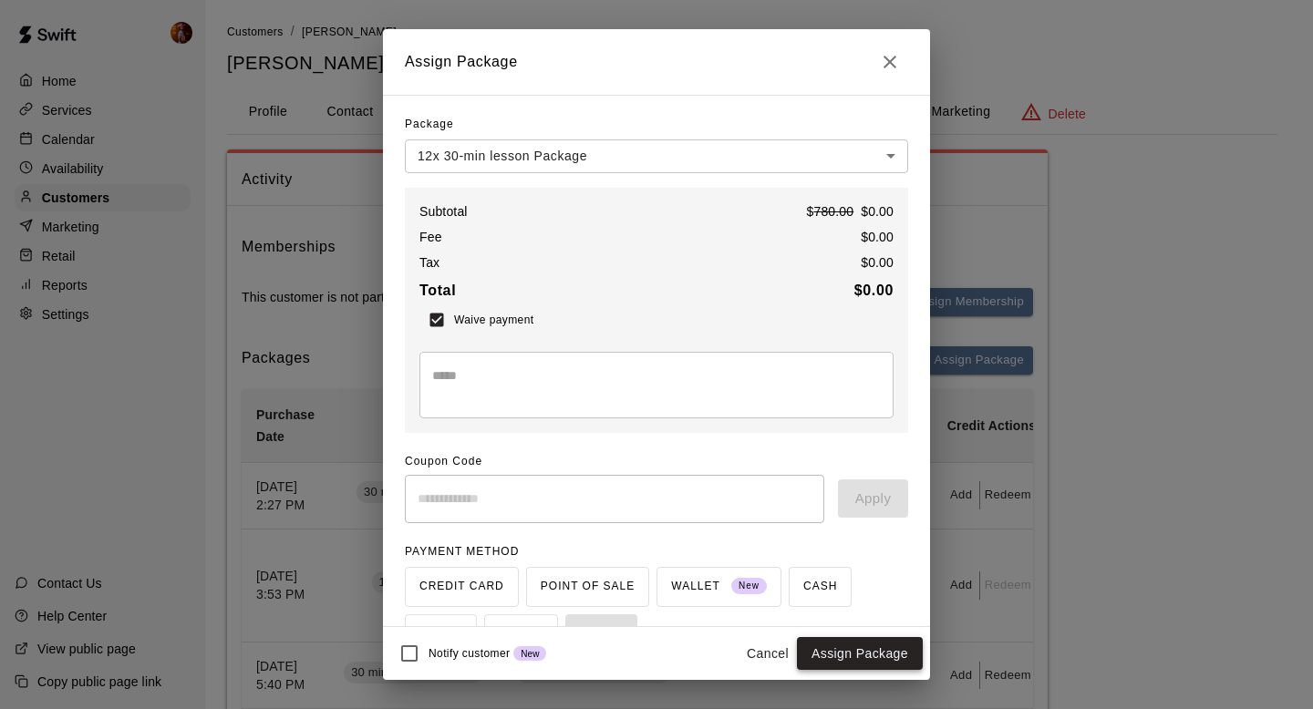
click at [853, 647] on button "Assign Package" at bounding box center [860, 654] width 126 height 34
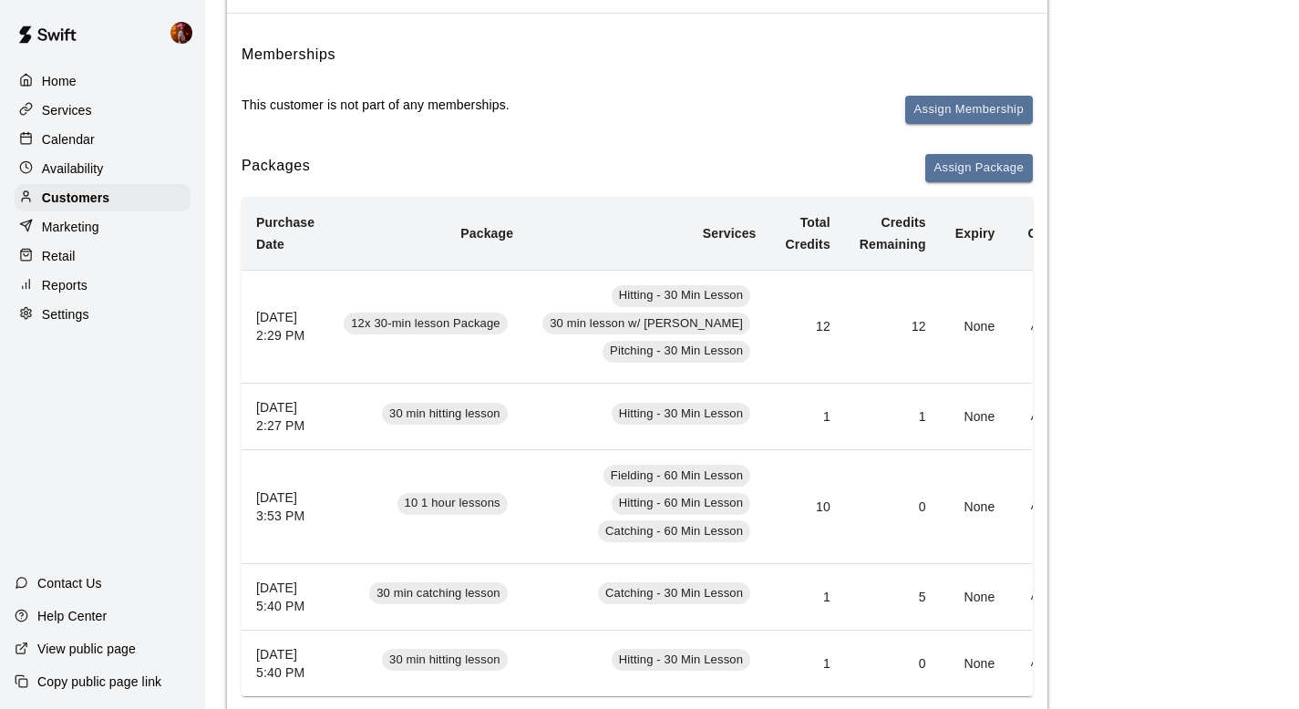
scroll to position [193, 0]
click at [689, 354] on span "Pitching - 30 Min Lesson" at bounding box center [677, 350] width 148 height 17
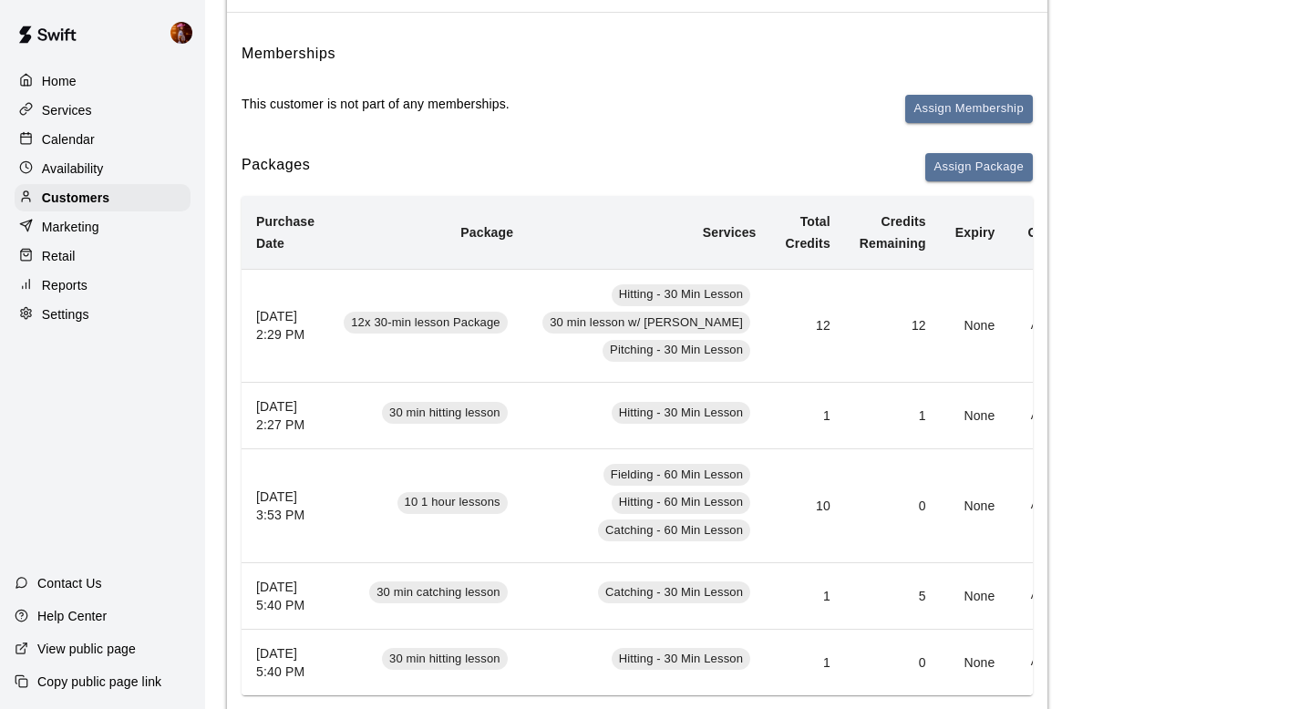
click at [74, 252] on p "Retail" at bounding box center [59, 256] width 34 height 18
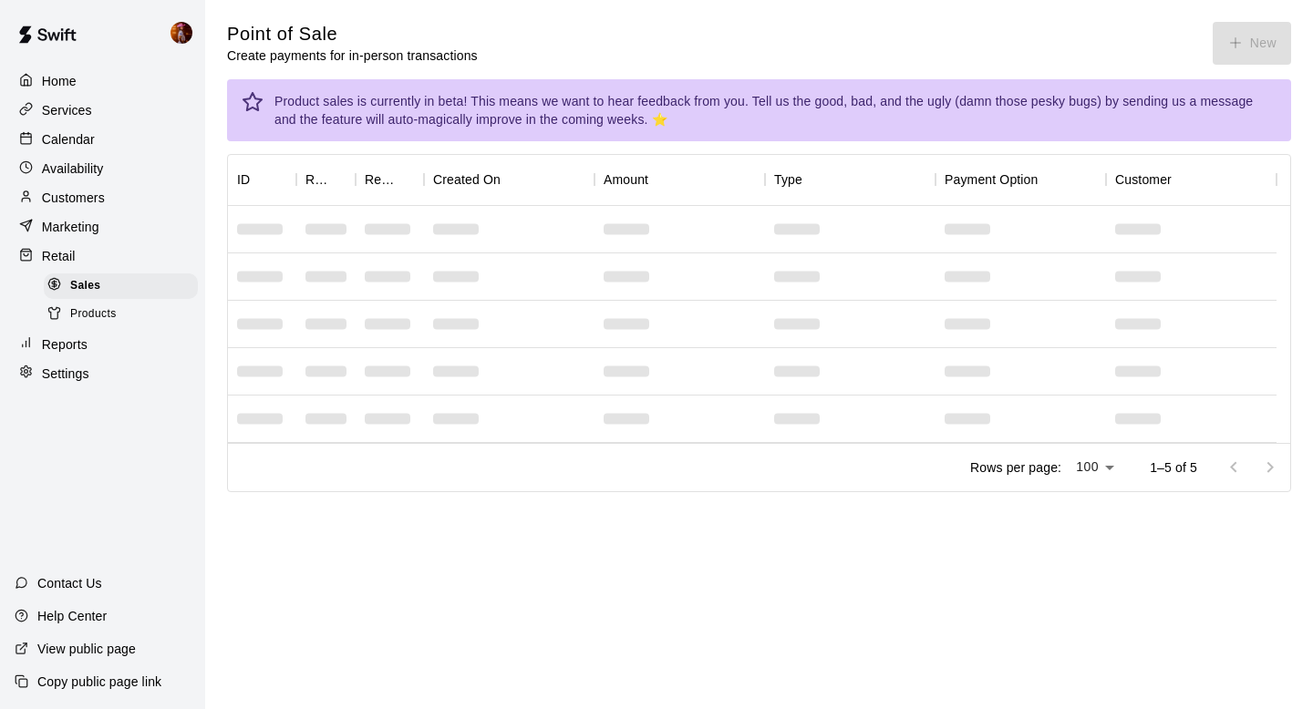
click at [80, 112] on p "Services" at bounding box center [67, 110] width 50 height 18
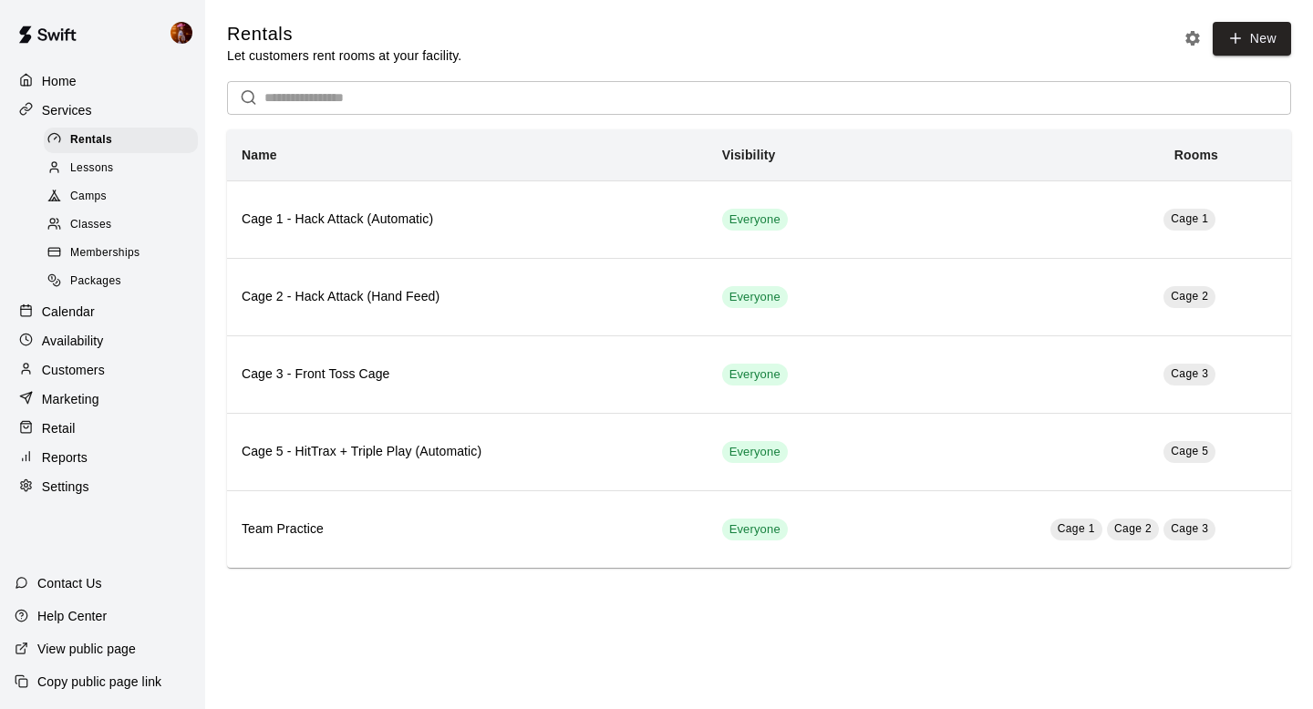
click at [97, 289] on span "Packages" at bounding box center [95, 282] width 51 height 18
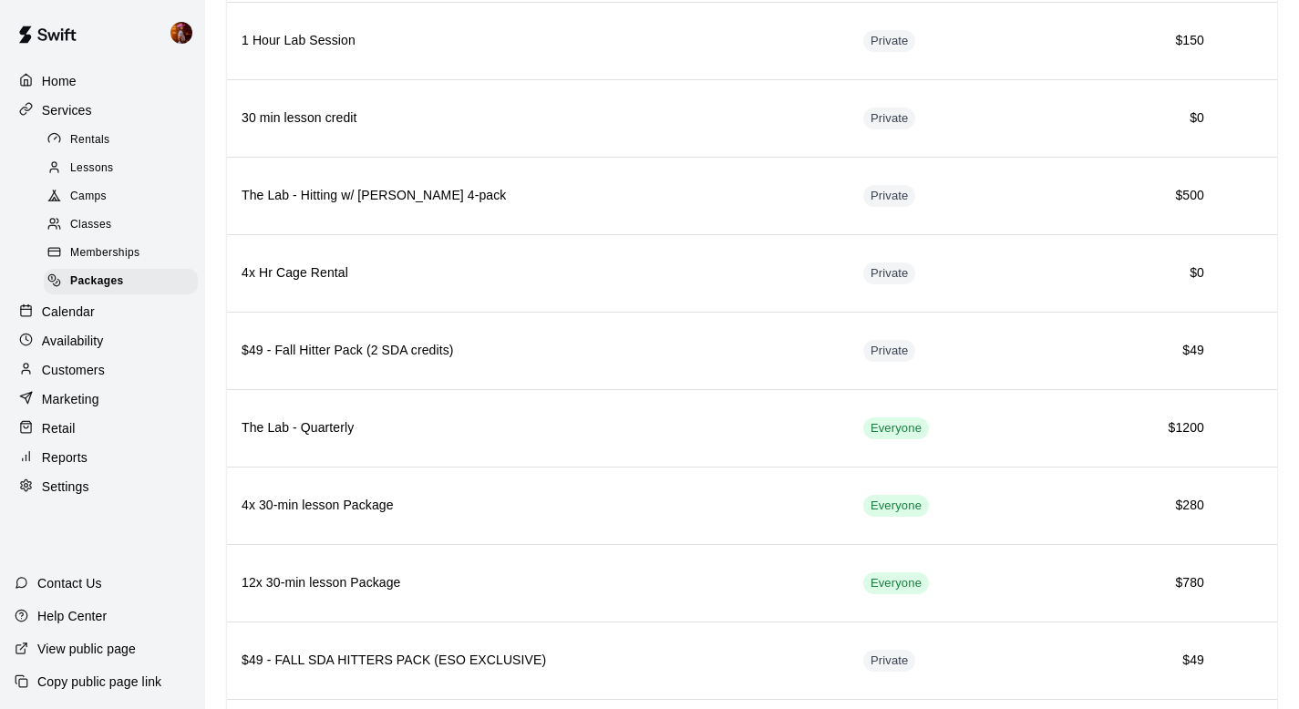
scroll to position [994, 0]
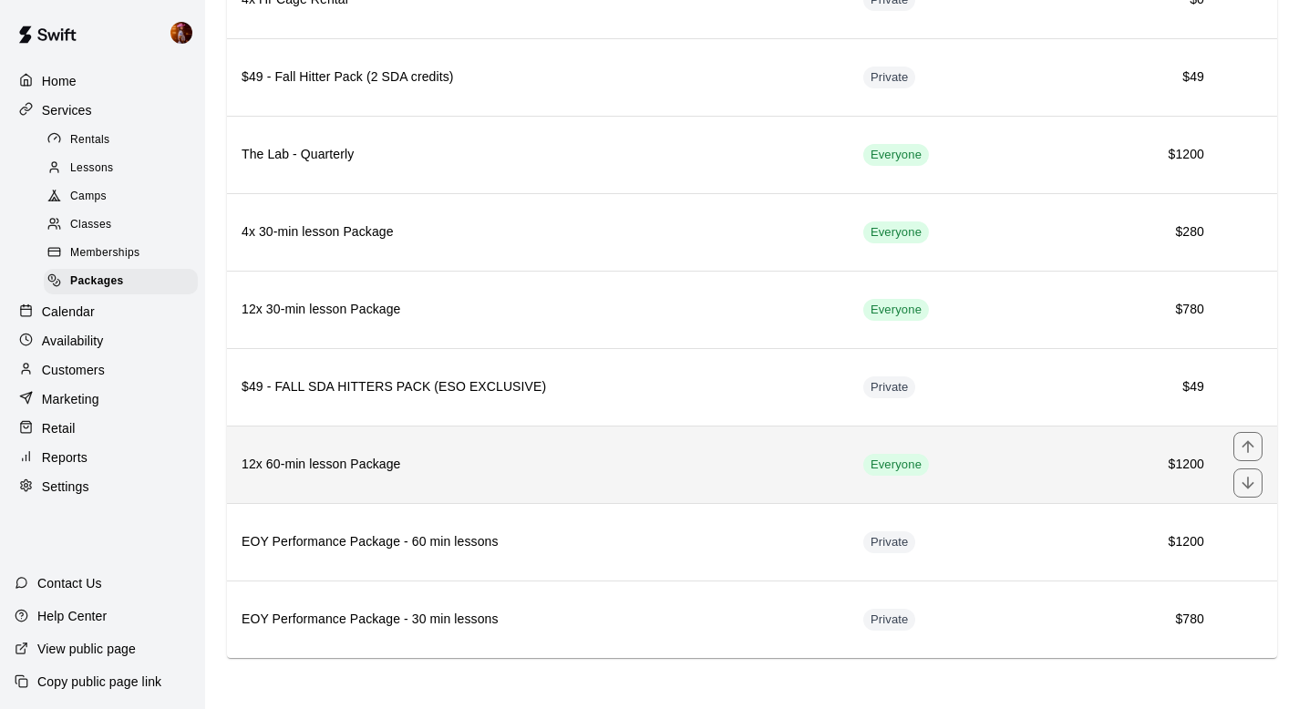
click at [463, 459] on h6 "12x 60-min lesson Package" at bounding box center [538, 465] width 592 height 20
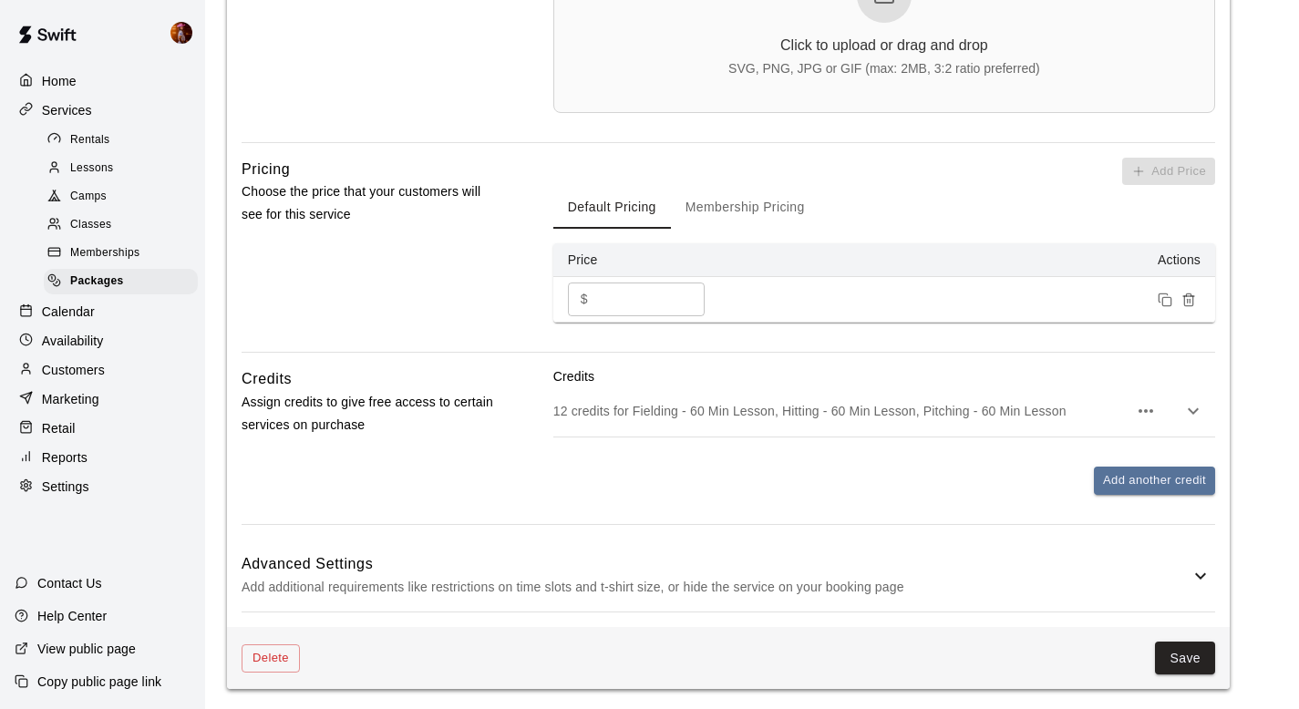
scroll to position [757, 0]
click at [1194, 403] on icon "button" at bounding box center [1193, 409] width 22 height 22
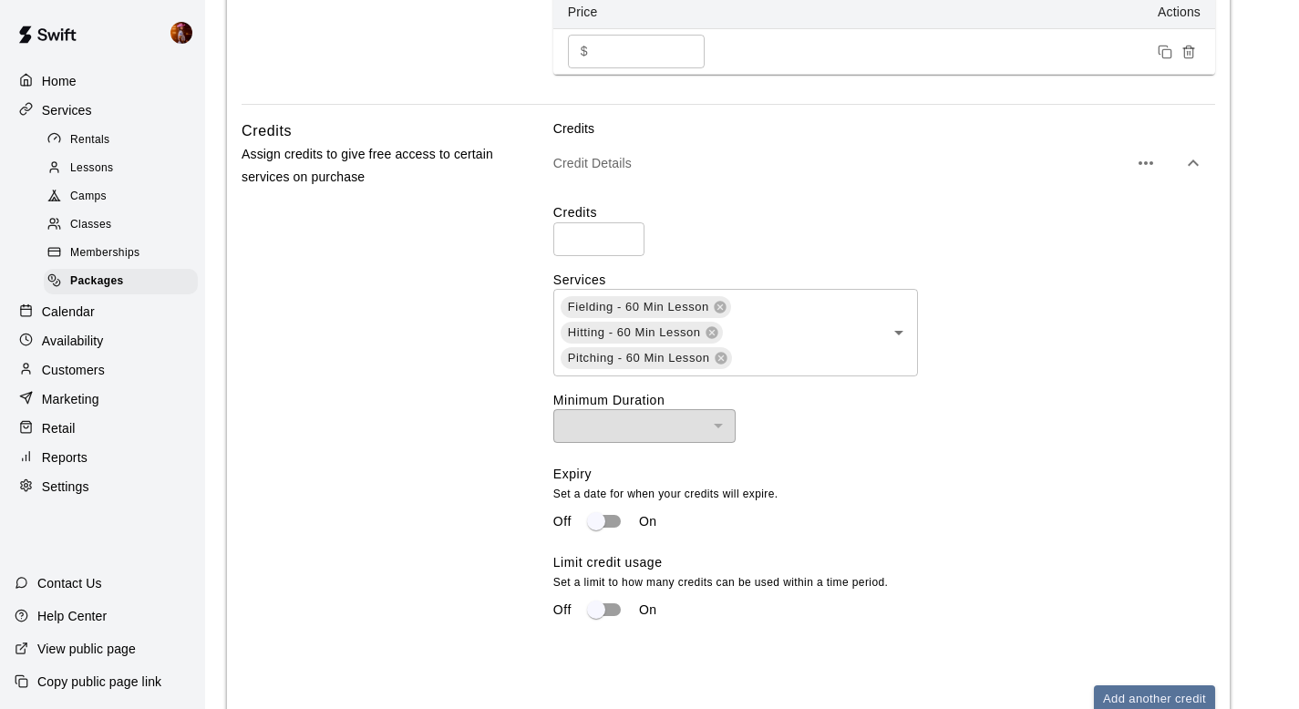
scroll to position [232, 0]
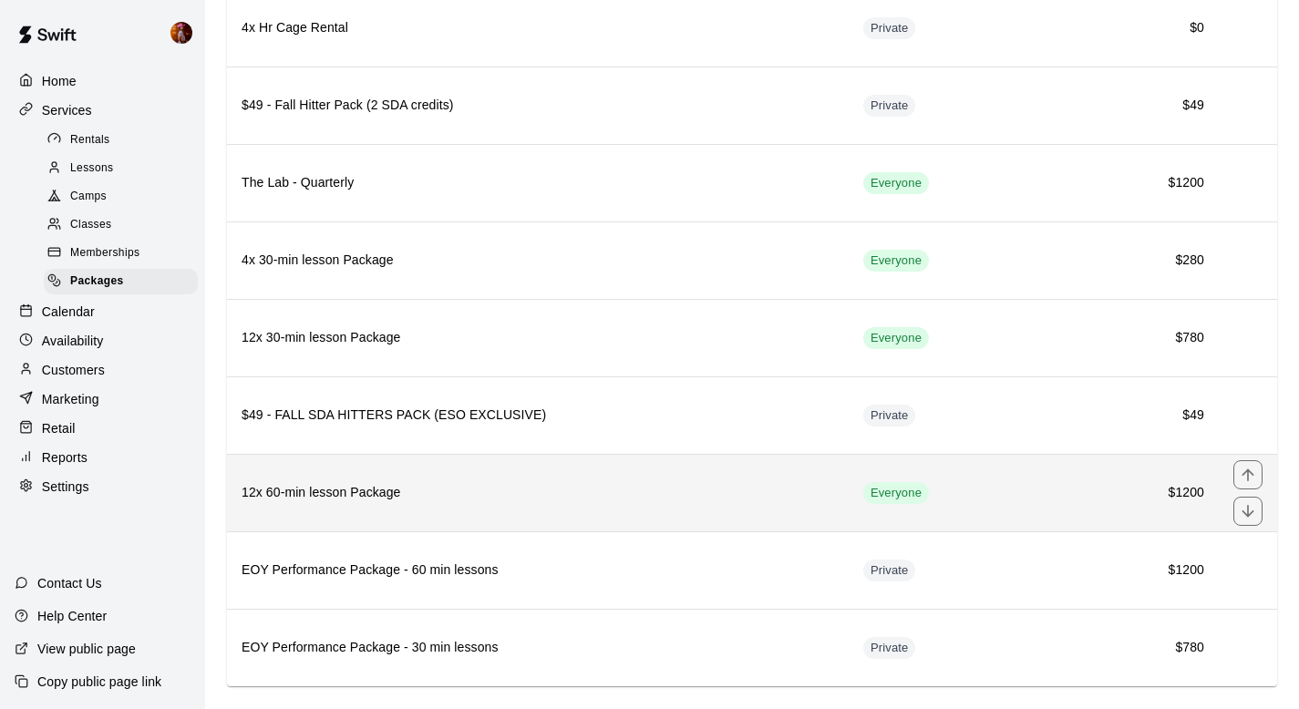
scroll to position [964, 0]
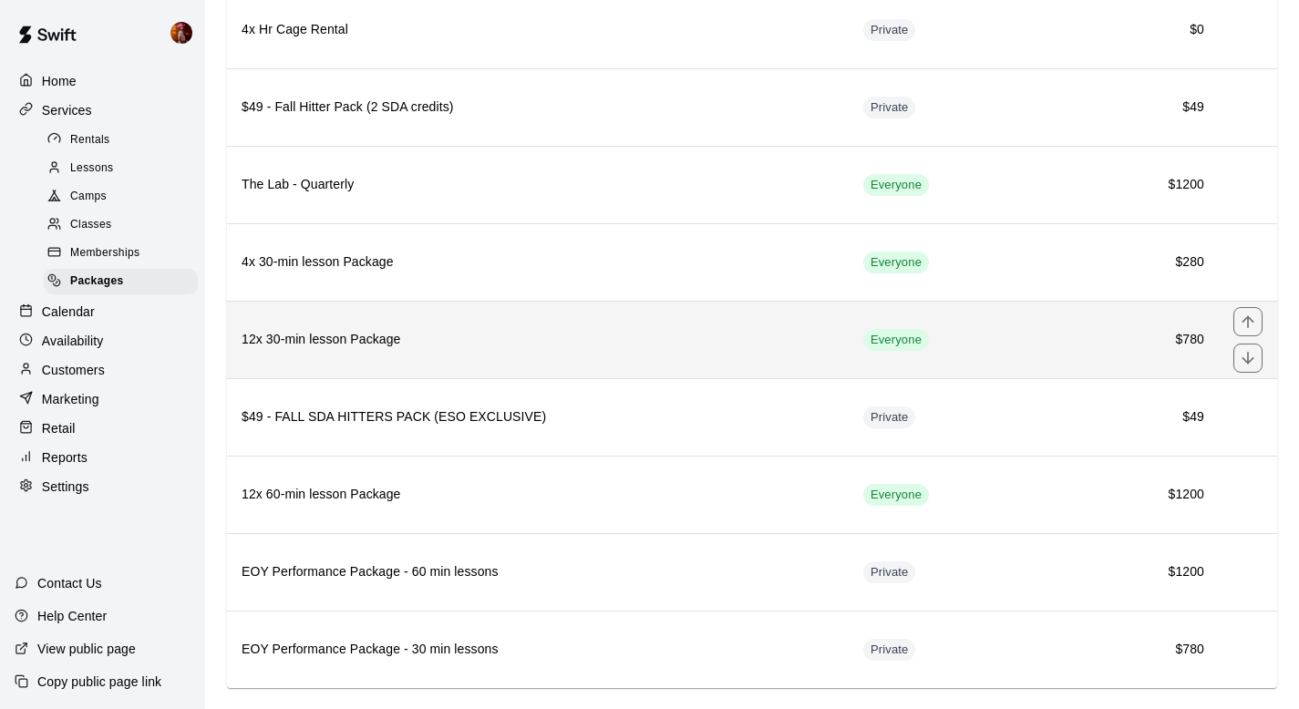
click at [372, 346] on h6 "12x 30-min lesson Package" at bounding box center [538, 340] width 592 height 20
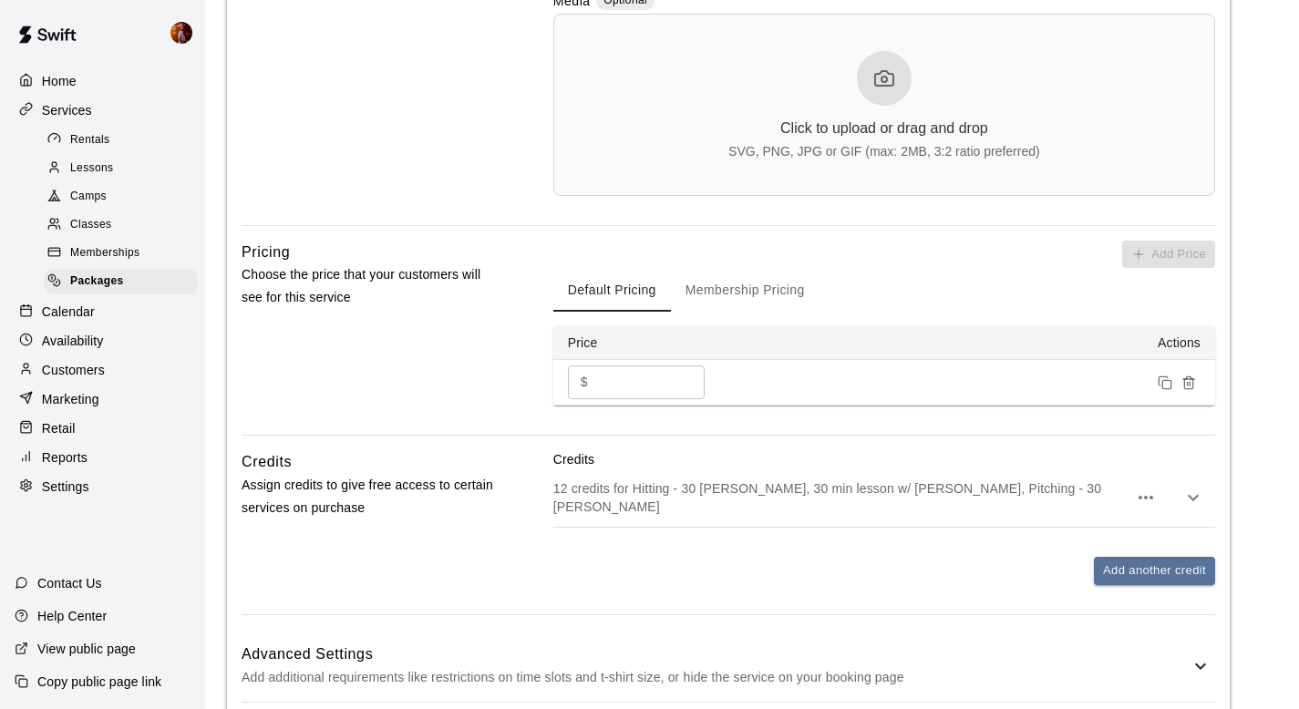
scroll to position [757, 0]
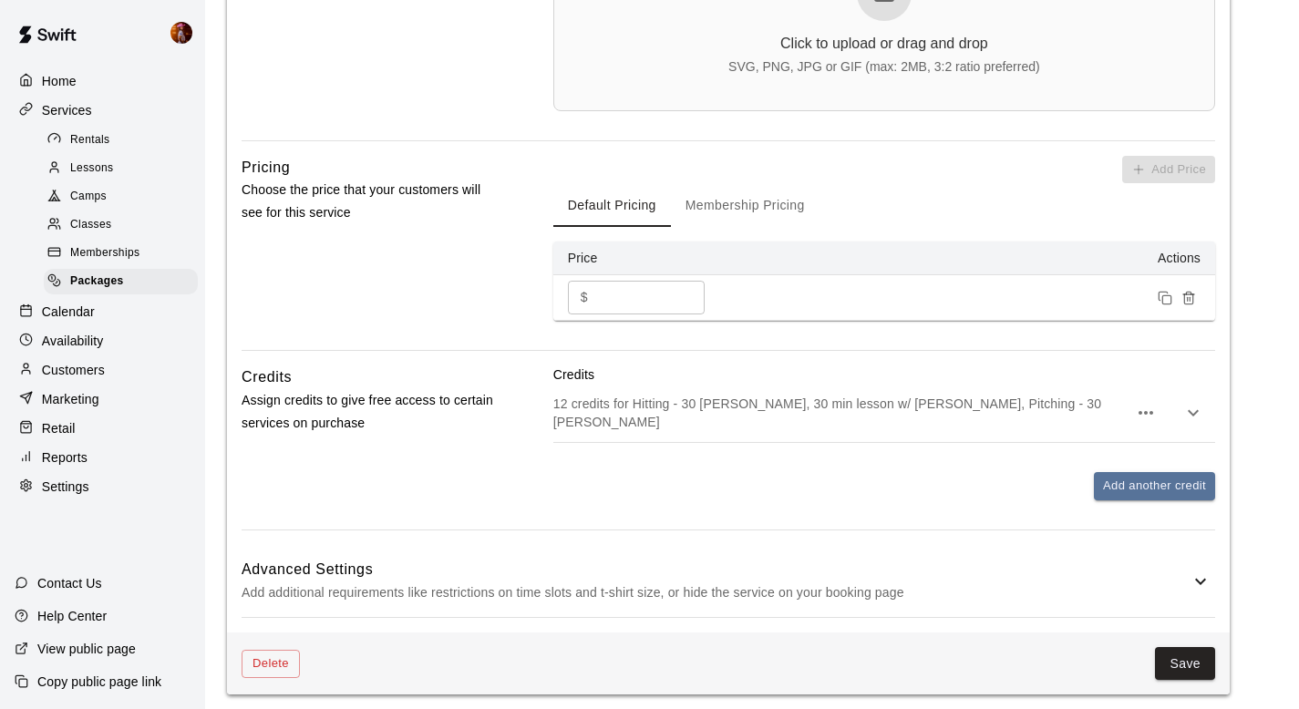
click at [1201, 420] on icon "button" at bounding box center [1193, 413] width 22 height 22
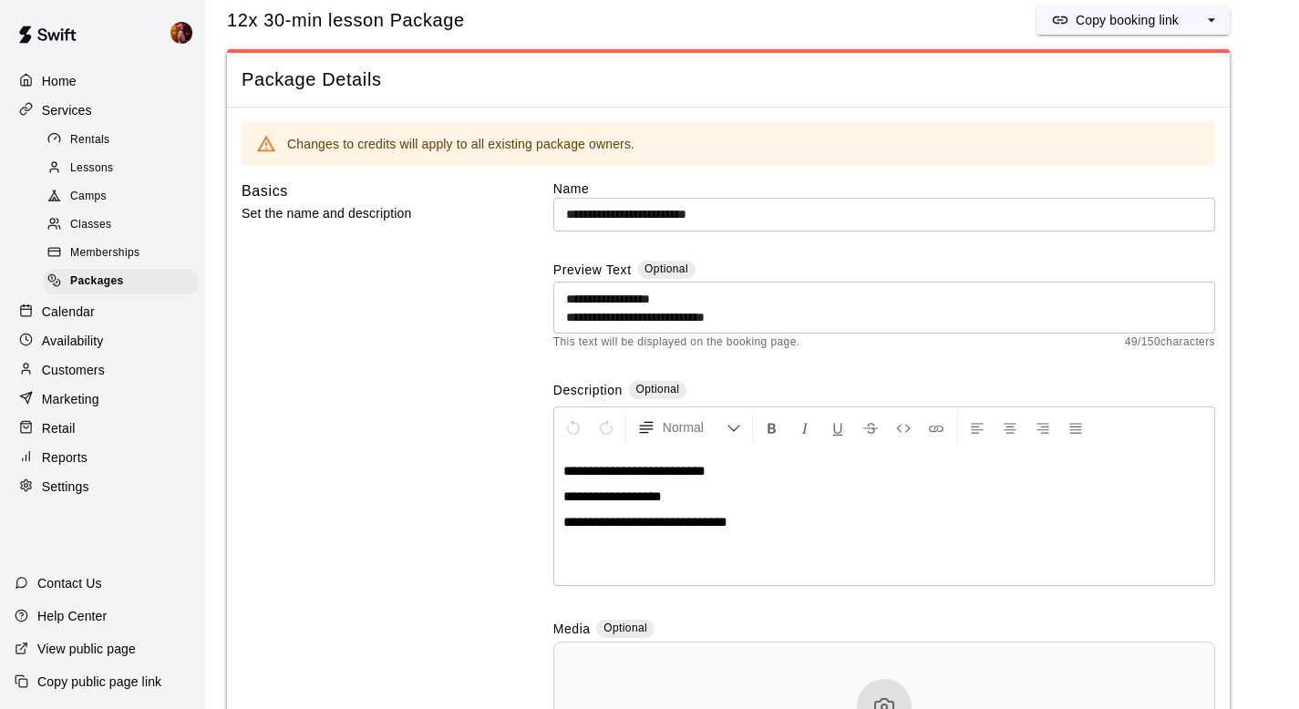
scroll to position [0, 0]
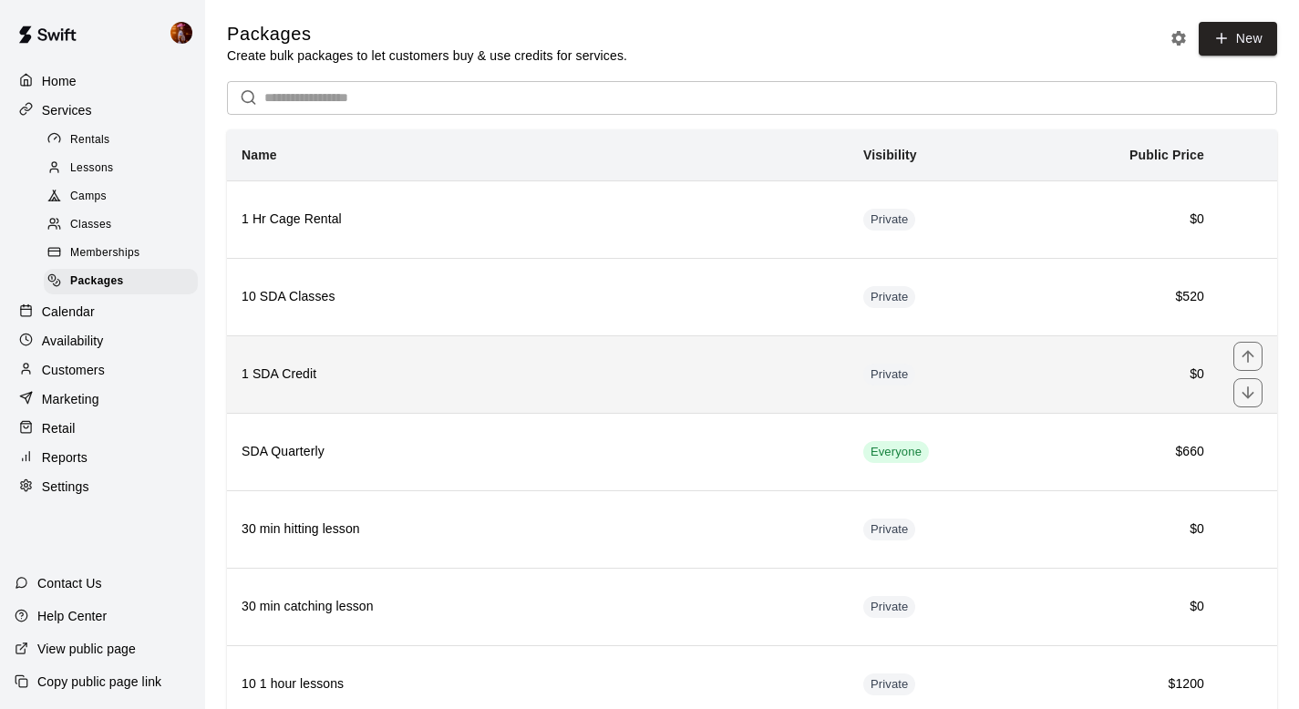
scroll to position [21, 0]
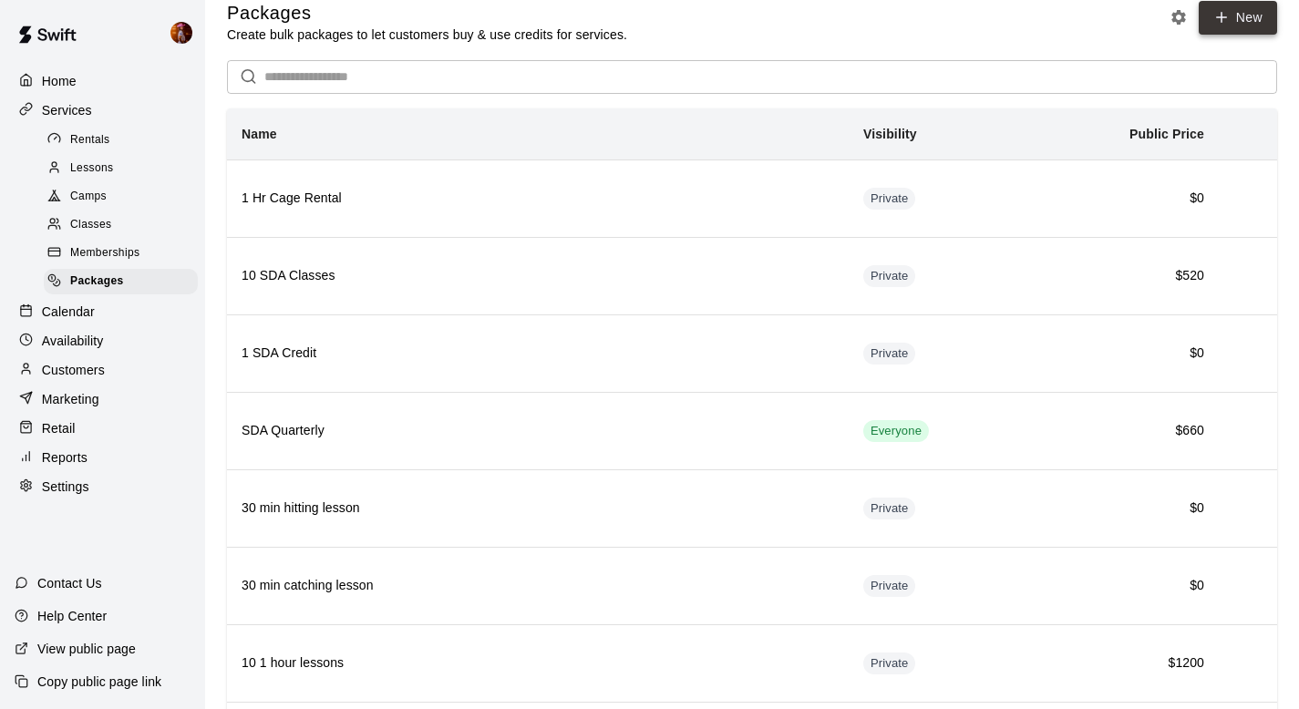
click at [1239, 28] on link "New" at bounding box center [1238, 18] width 78 height 34
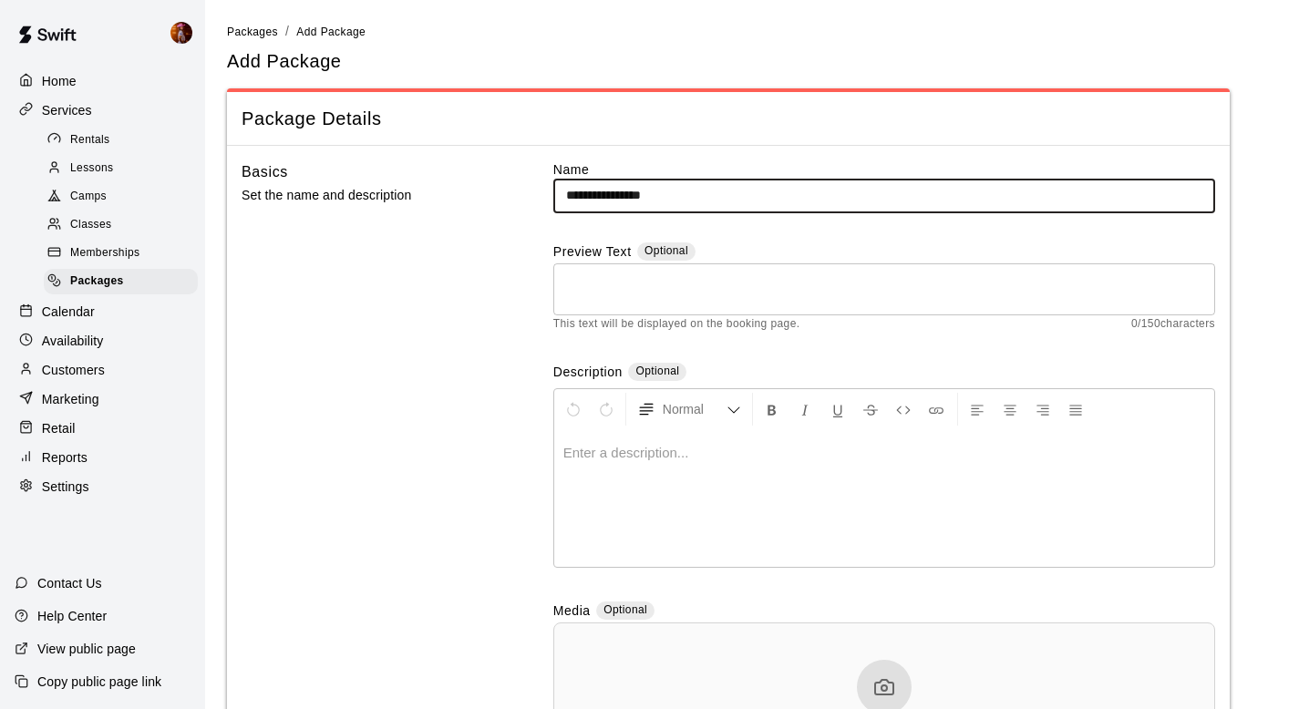
type input "**********"
click at [626, 285] on textarea at bounding box center [884, 289] width 636 height 36
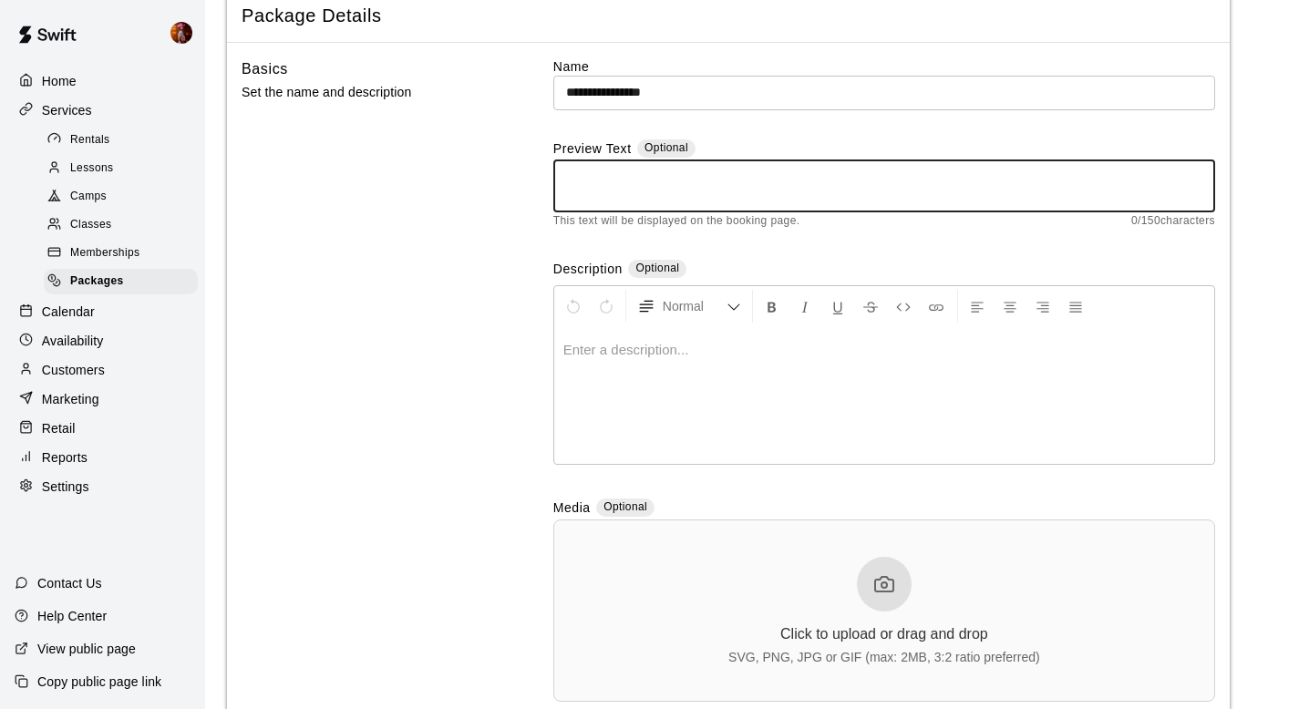
scroll to position [114, 0]
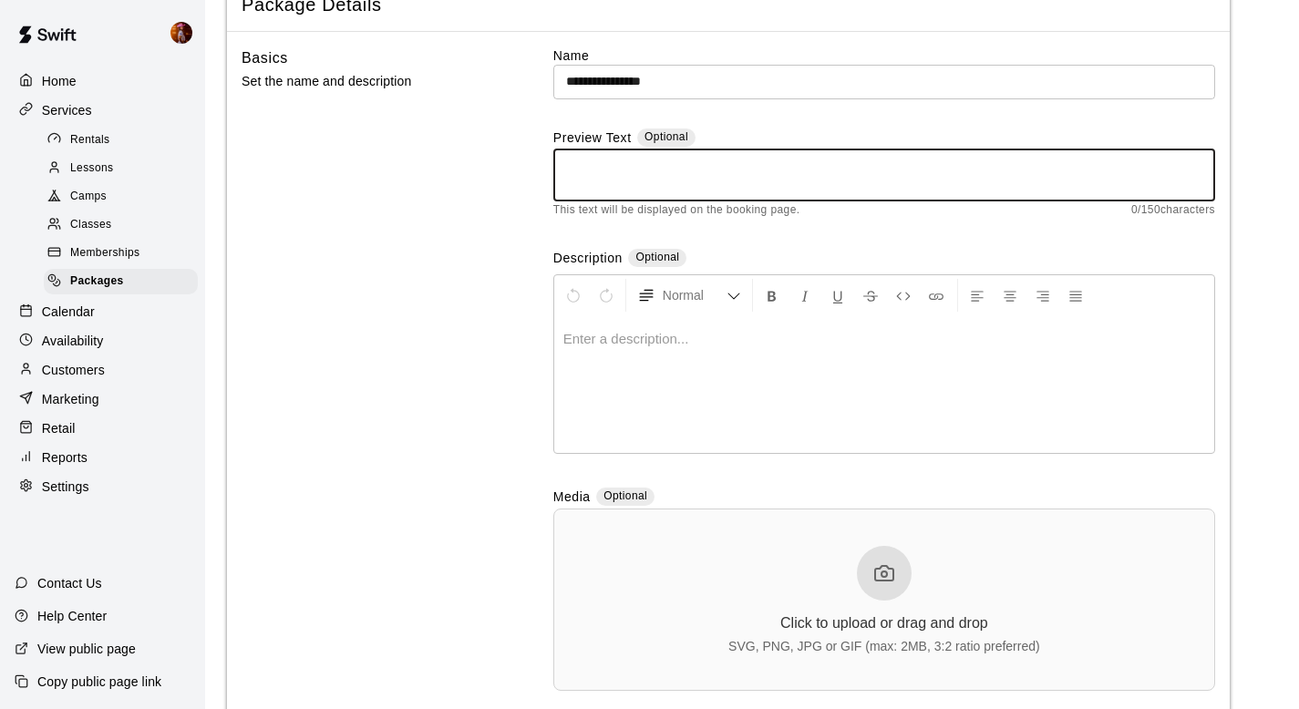
click at [685, 418] on div at bounding box center [884, 384] width 660 height 137
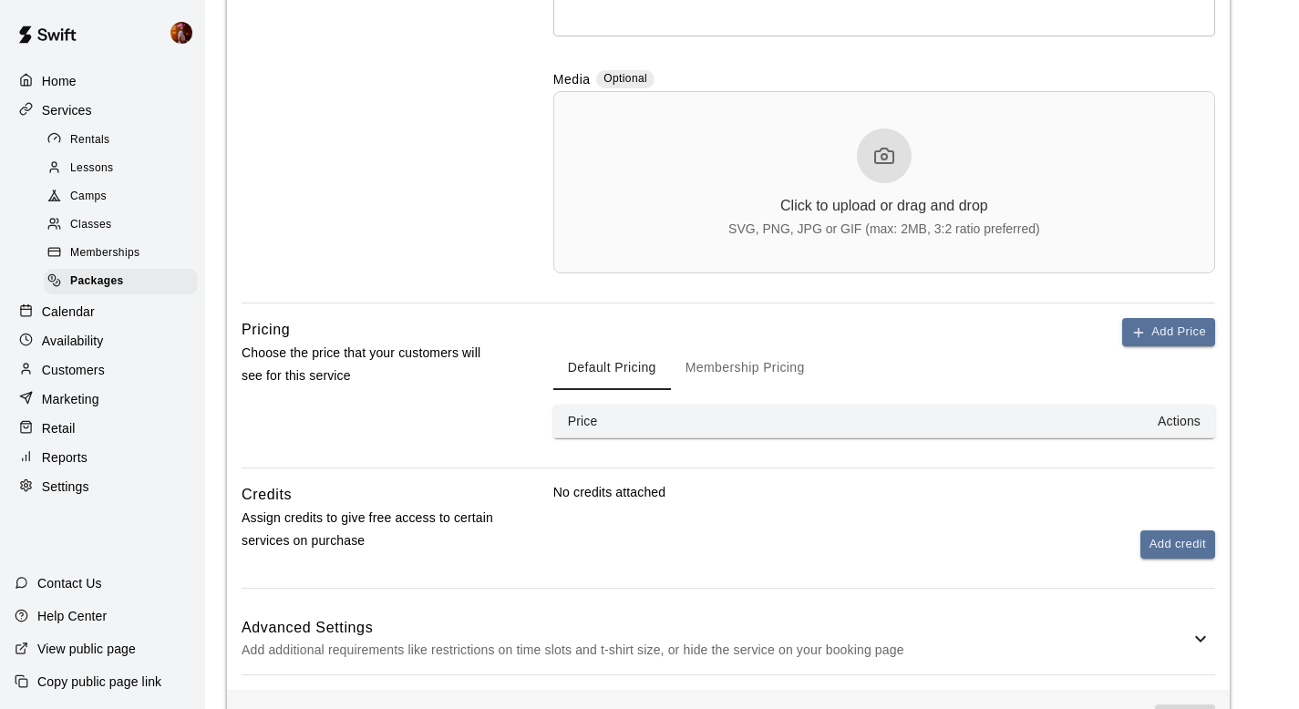
scroll to position [553, 0]
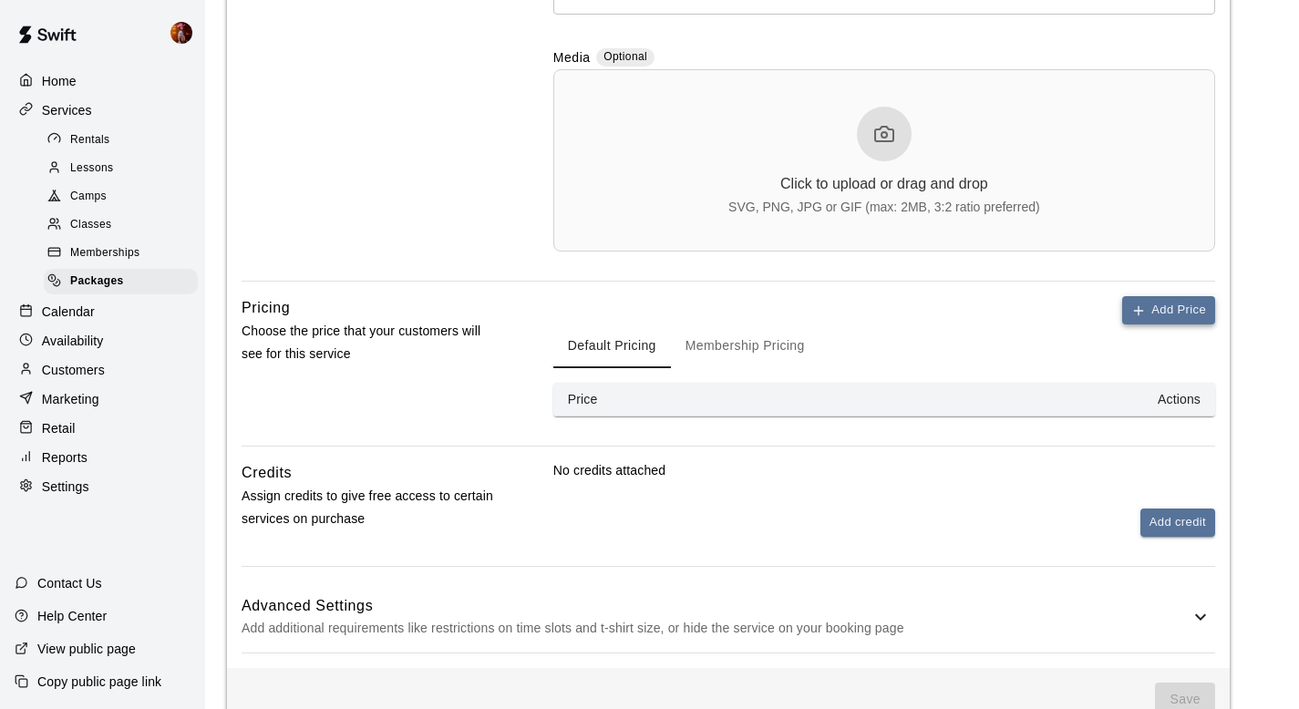
click at [1146, 308] on button "Add Price" at bounding box center [1168, 310] width 93 height 28
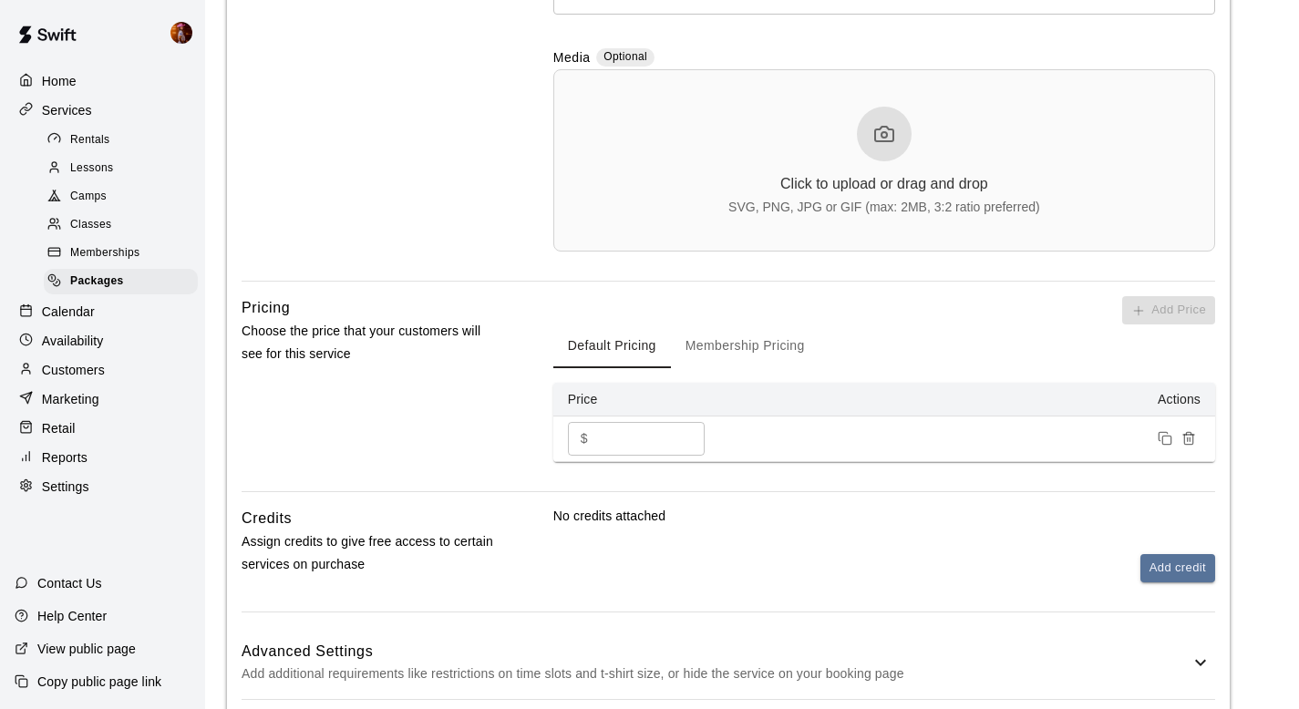
click at [612, 445] on input "*" at bounding box center [649, 439] width 109 height 34
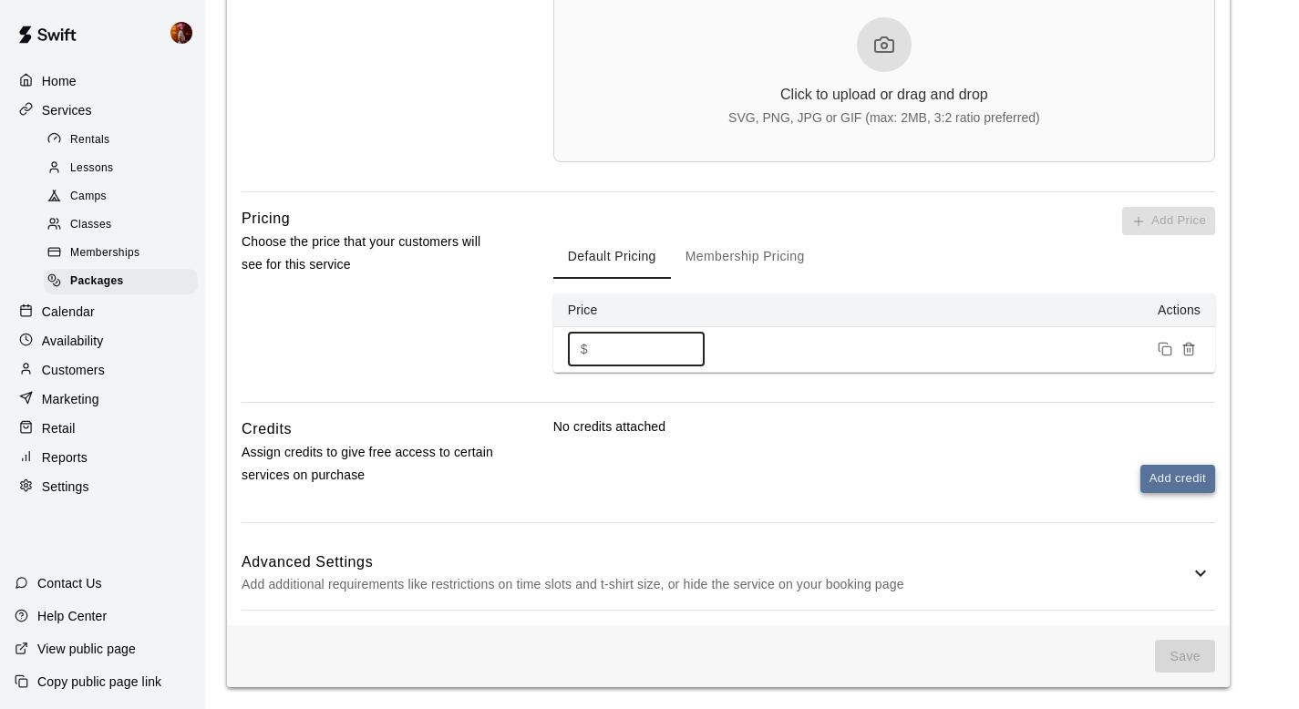
type input "***"
click at [1171, 489] on button "Add credit" at bounding box center [1177, 479] width 75 height 28
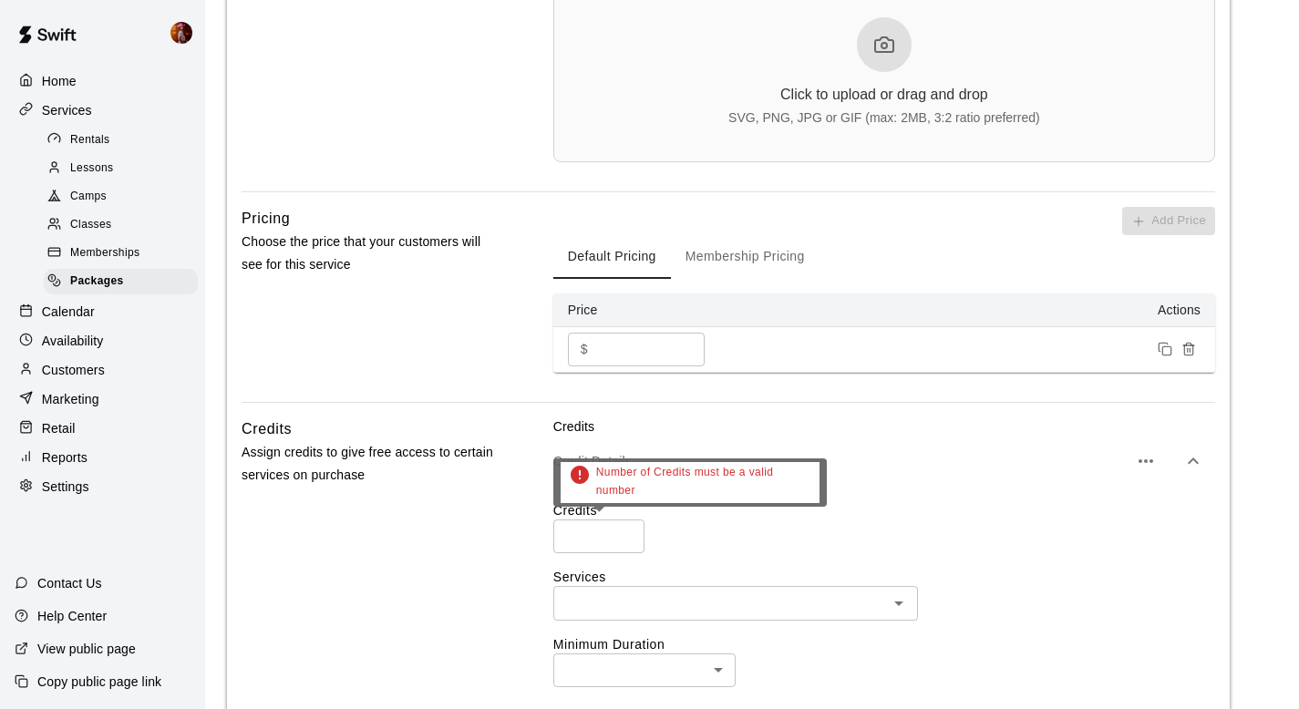
click at [598, 535] on input "number" at bounding box center [598, 537] width 91 height 34
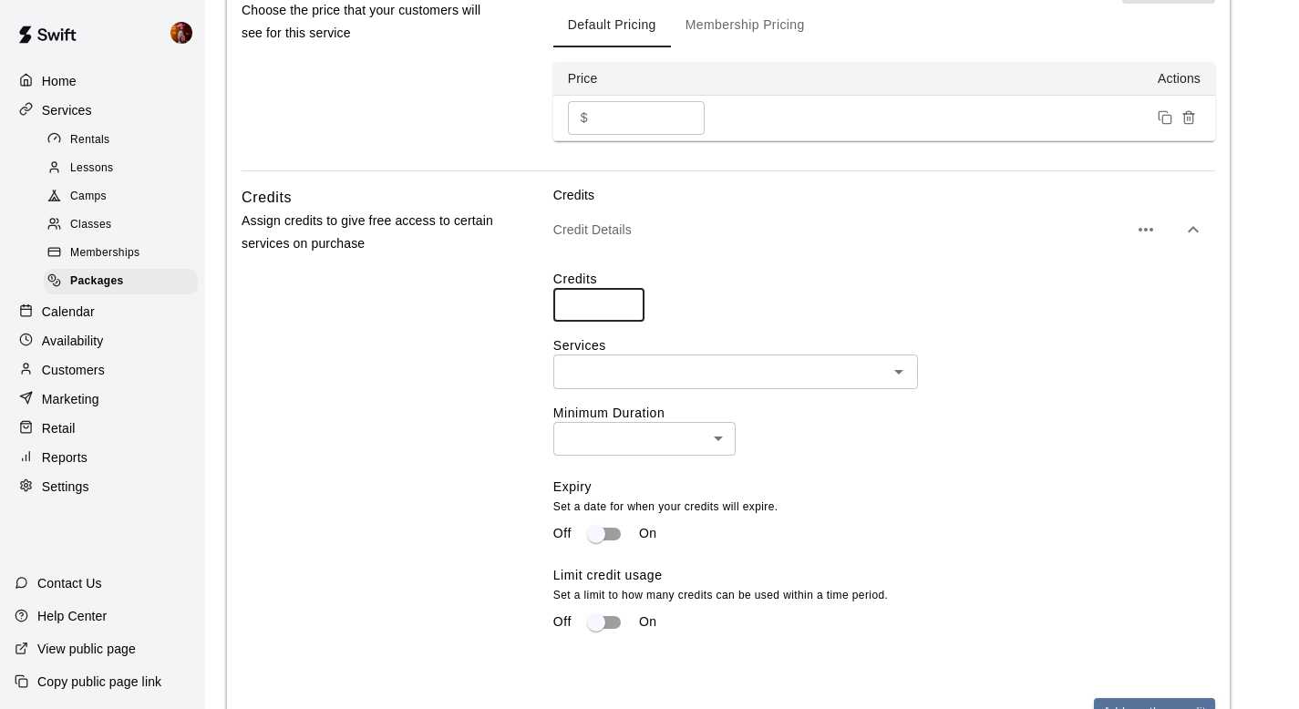
scroll to position [879, 0]
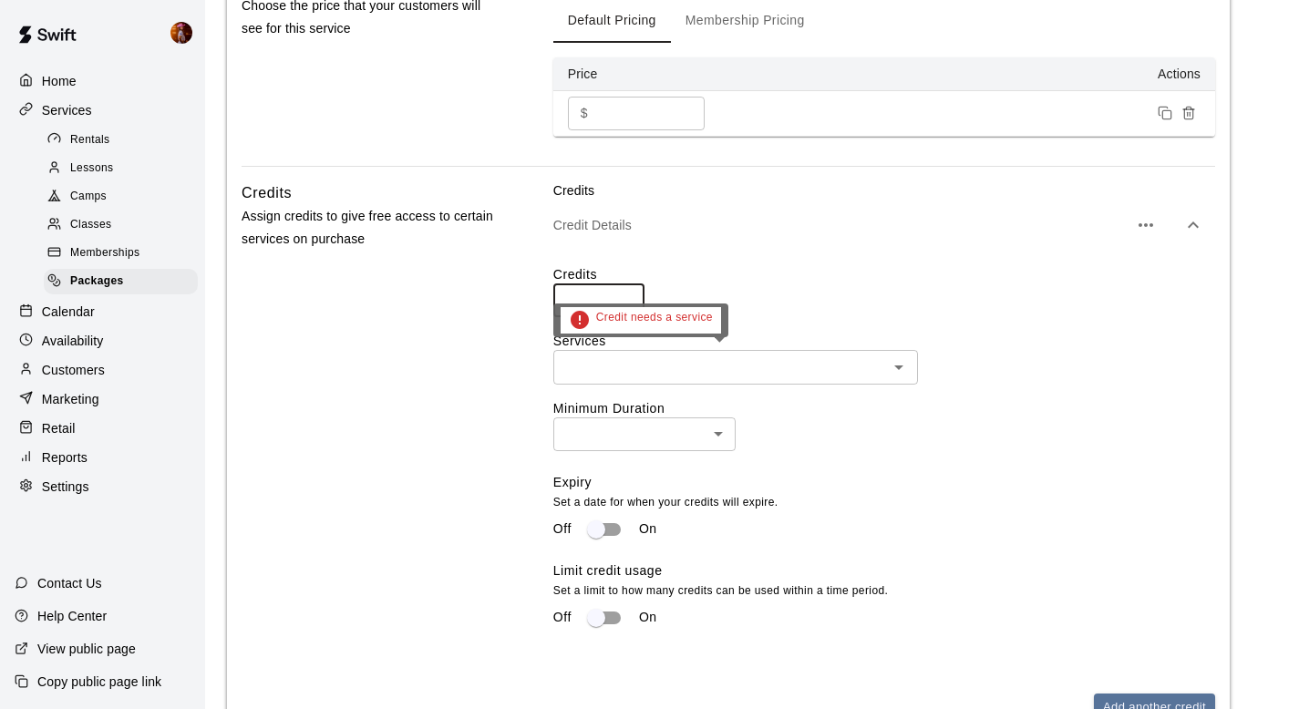
type input "**"
click at [727, 376] on input "text" at bounding box center [721, 366] width 324 height 23
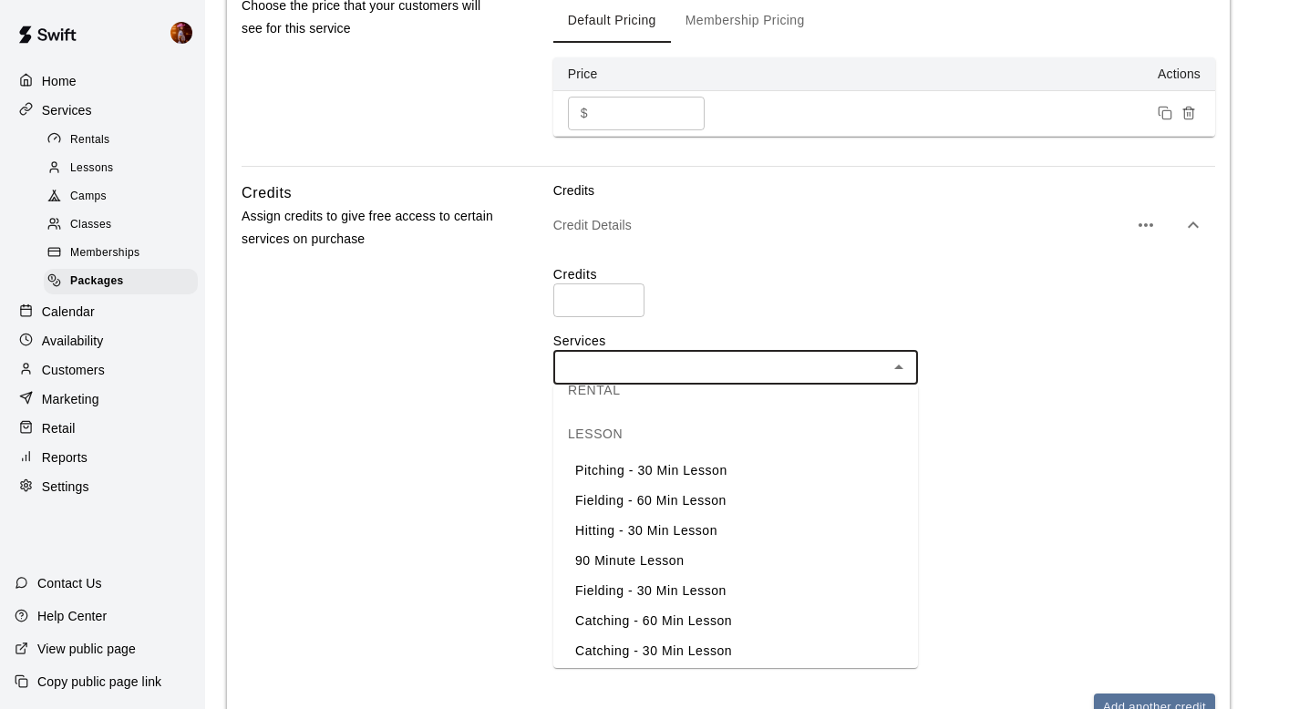
scroll to position [178, 0]
click at [659, 530] on li "Hitting - 30 Min Lesson" at bounding box center [735, 527] width 365 height 30
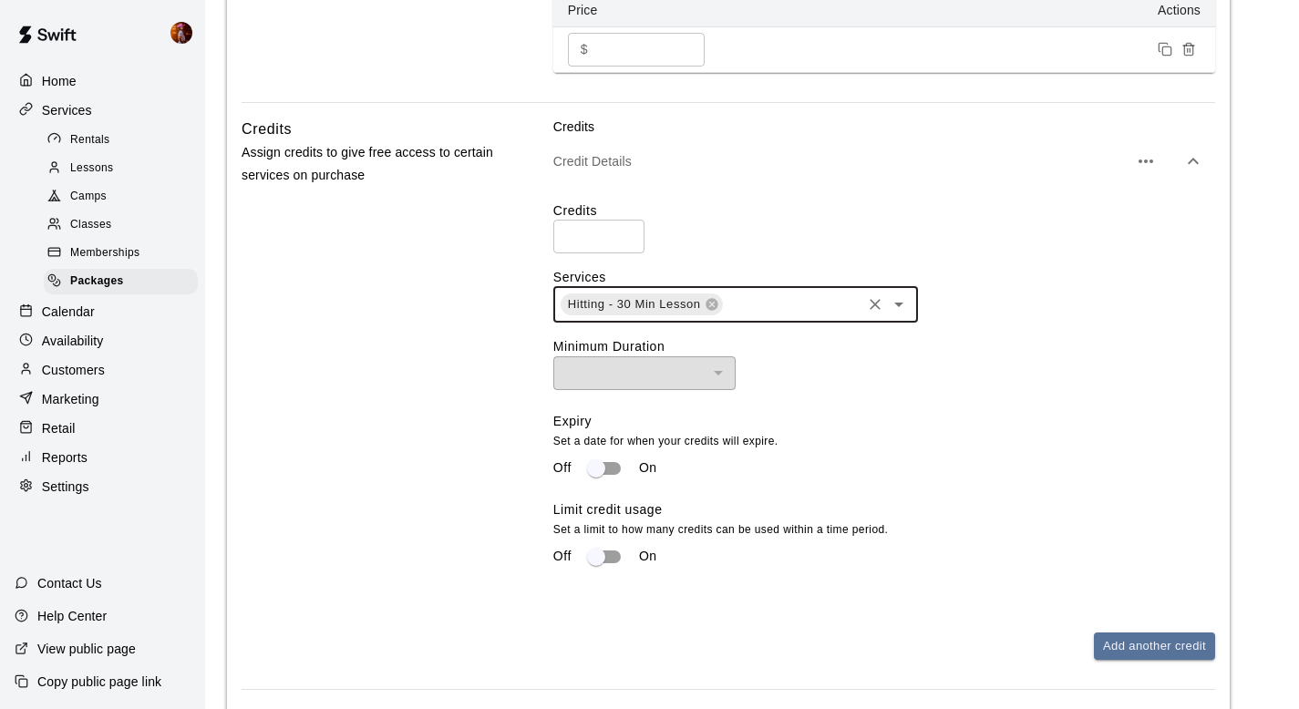
scroll to position [1110, 0]
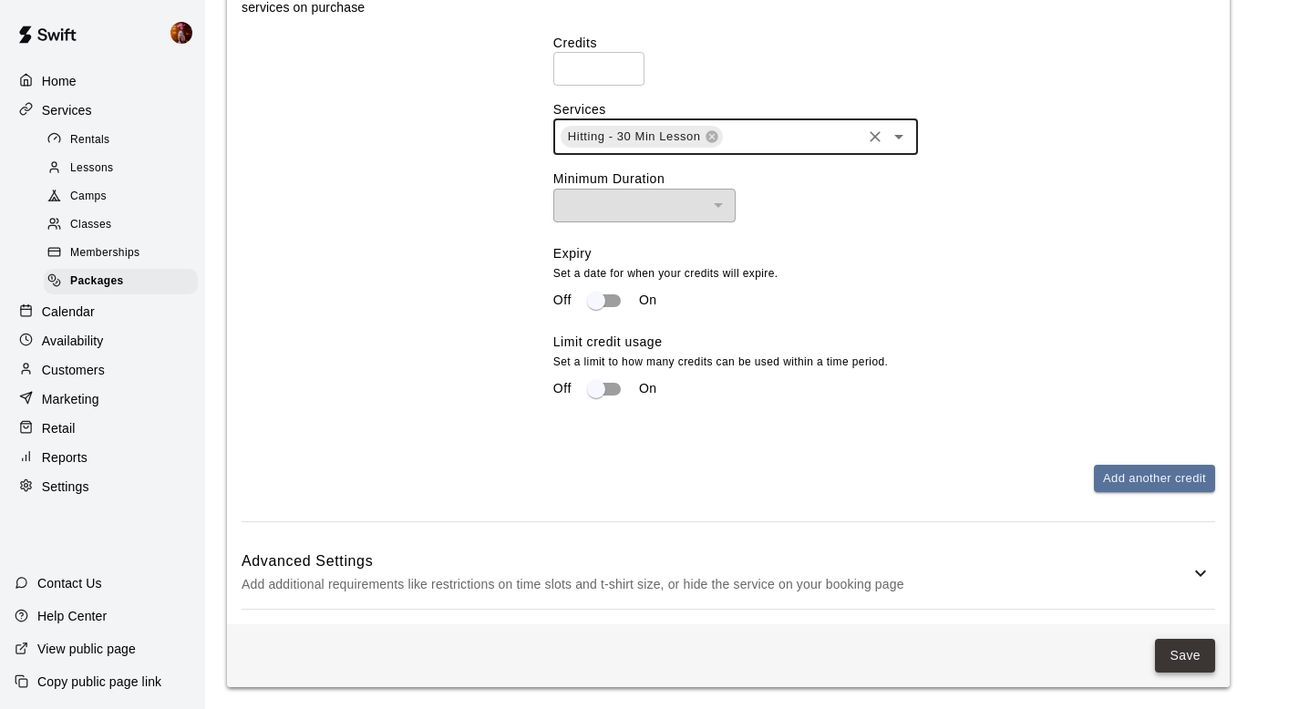
click at [1168, 656] on button "Save" at bounding box center [1185, 656] width 60 height 34
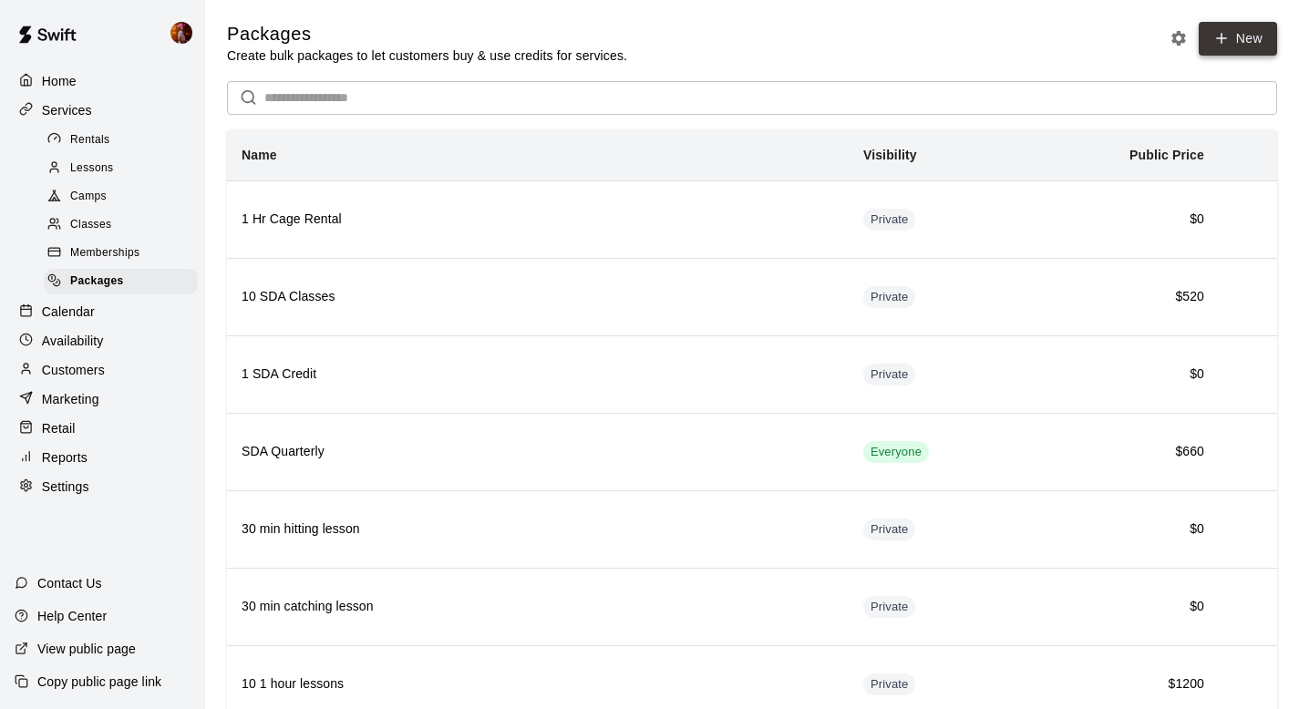
click at [1223, 47] on link "New" at bounding box center [1238, 39] width 78 height 34
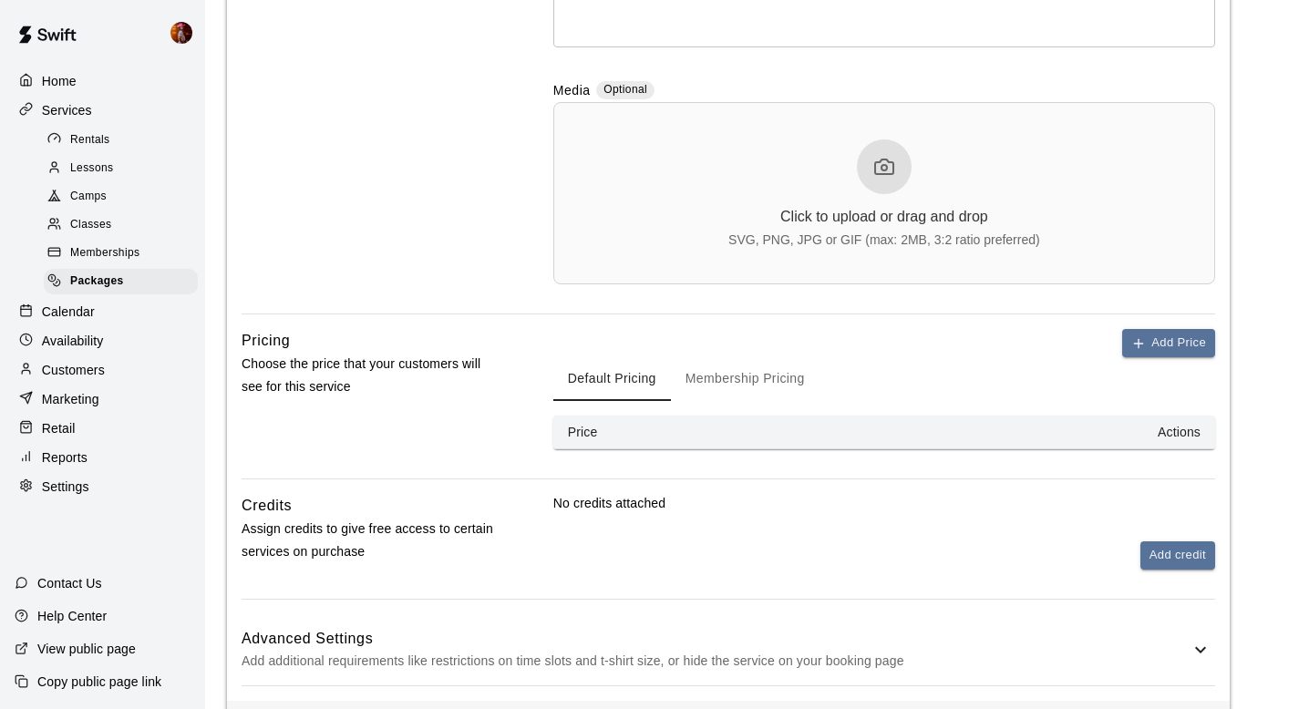
scroll to position [520, 0]
type input "**********"
click at [1144, 345] on icon "button" at bounding box center [1138, 344] width 15 height 15
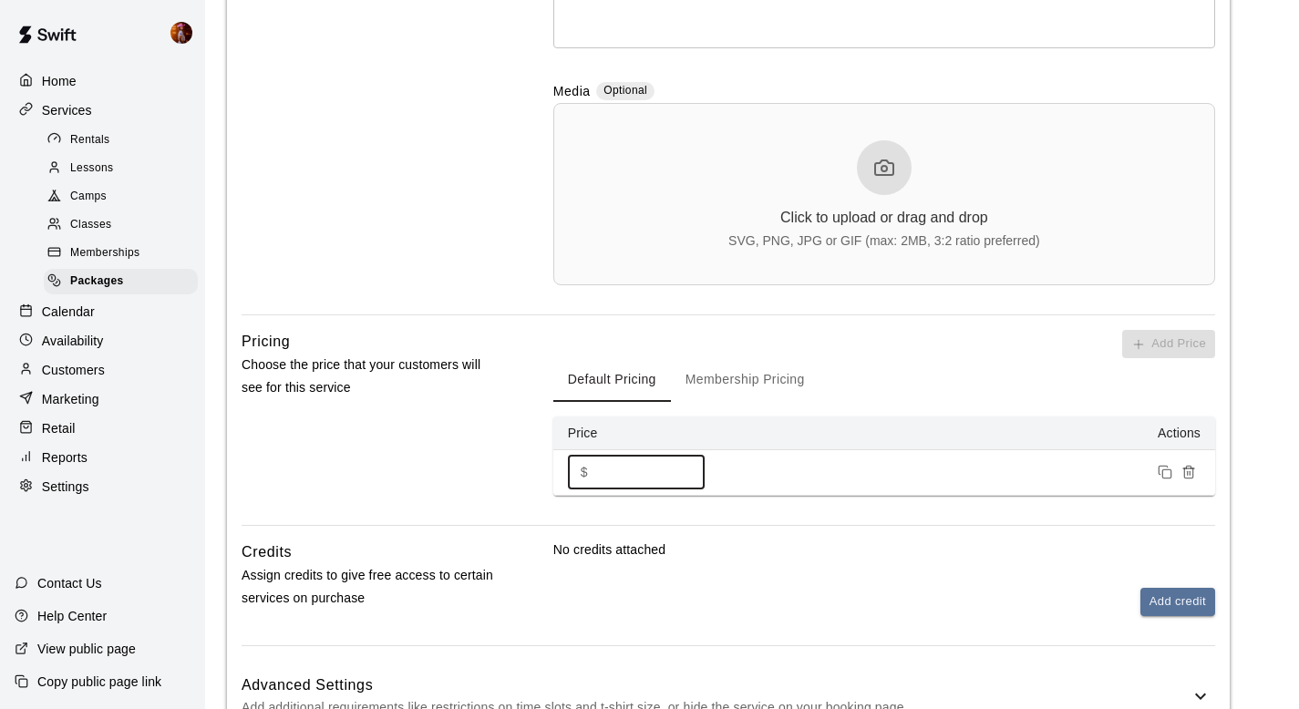
click at [597, 471] on input "*" at bounding box center [649, 473] width 109 height 34
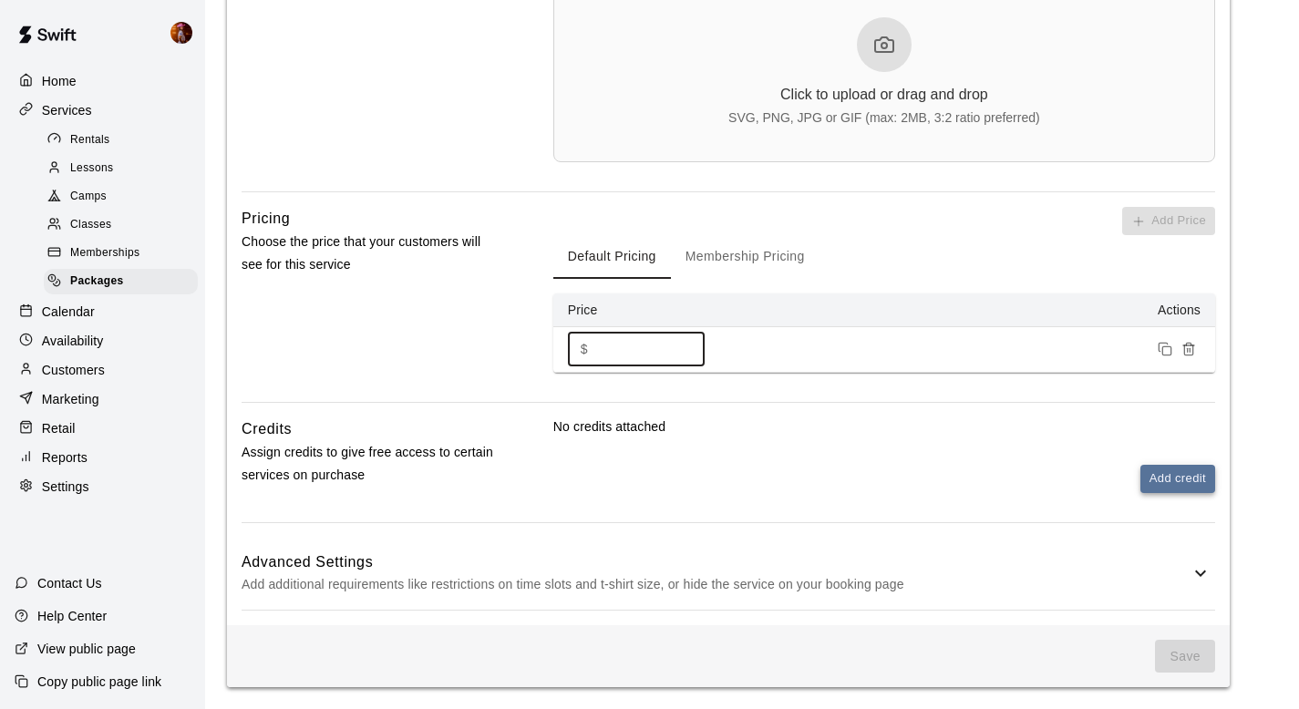
type input "***"
click at [1200, 483] on button "Add credit" at bounding box center [1177, 479] width 75 height 28
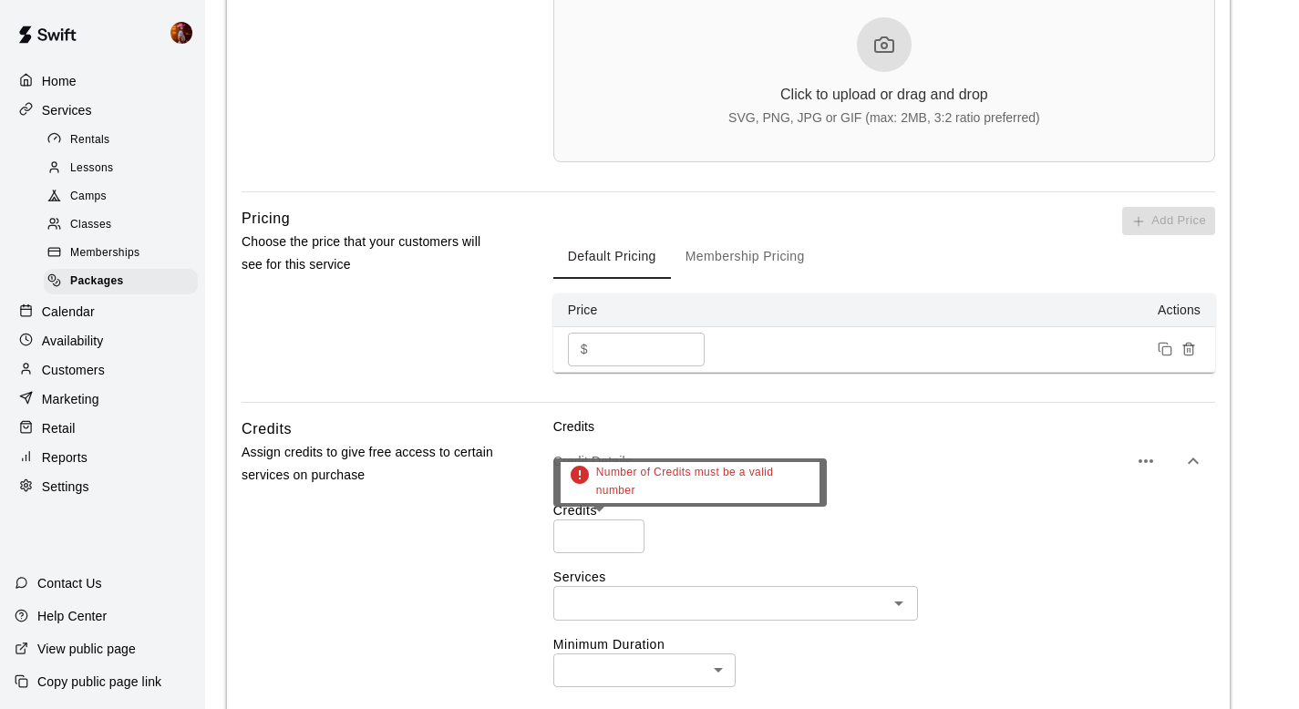
click at [596, 545] on input "number" at bounding box center [598, 537] width 91 height 34
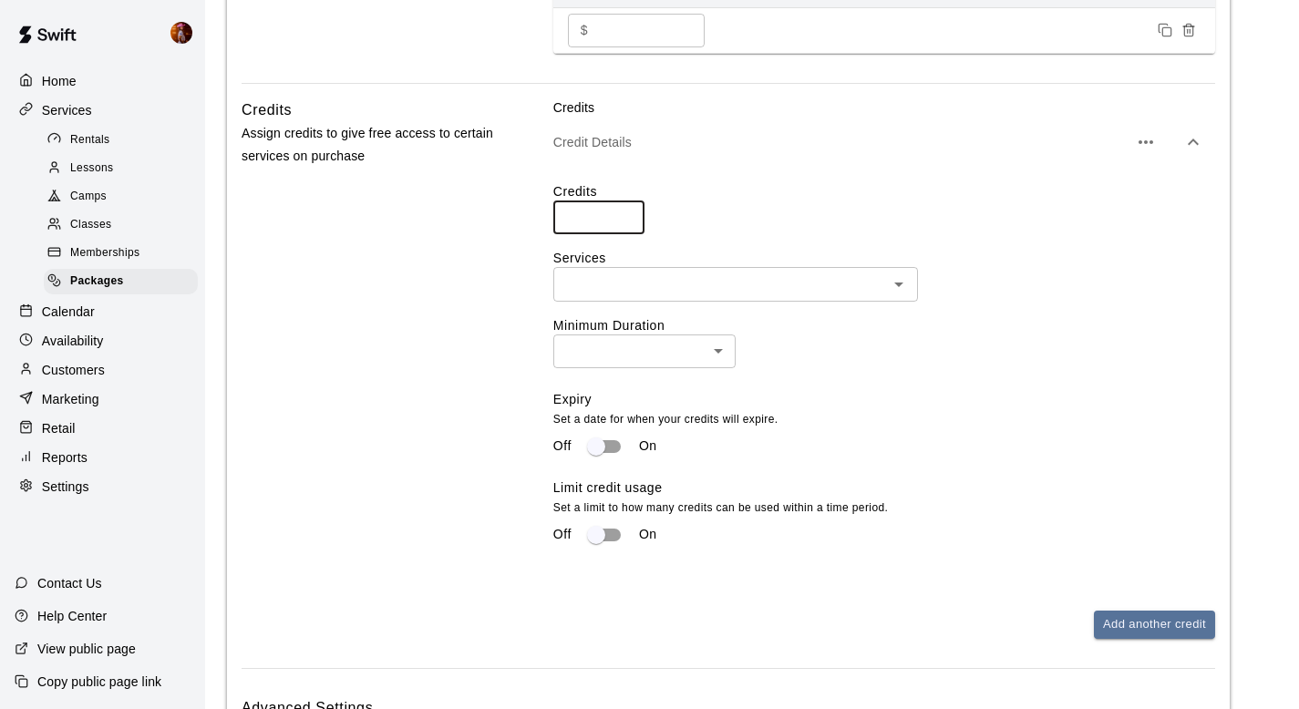
scroll to position [1108, 0]
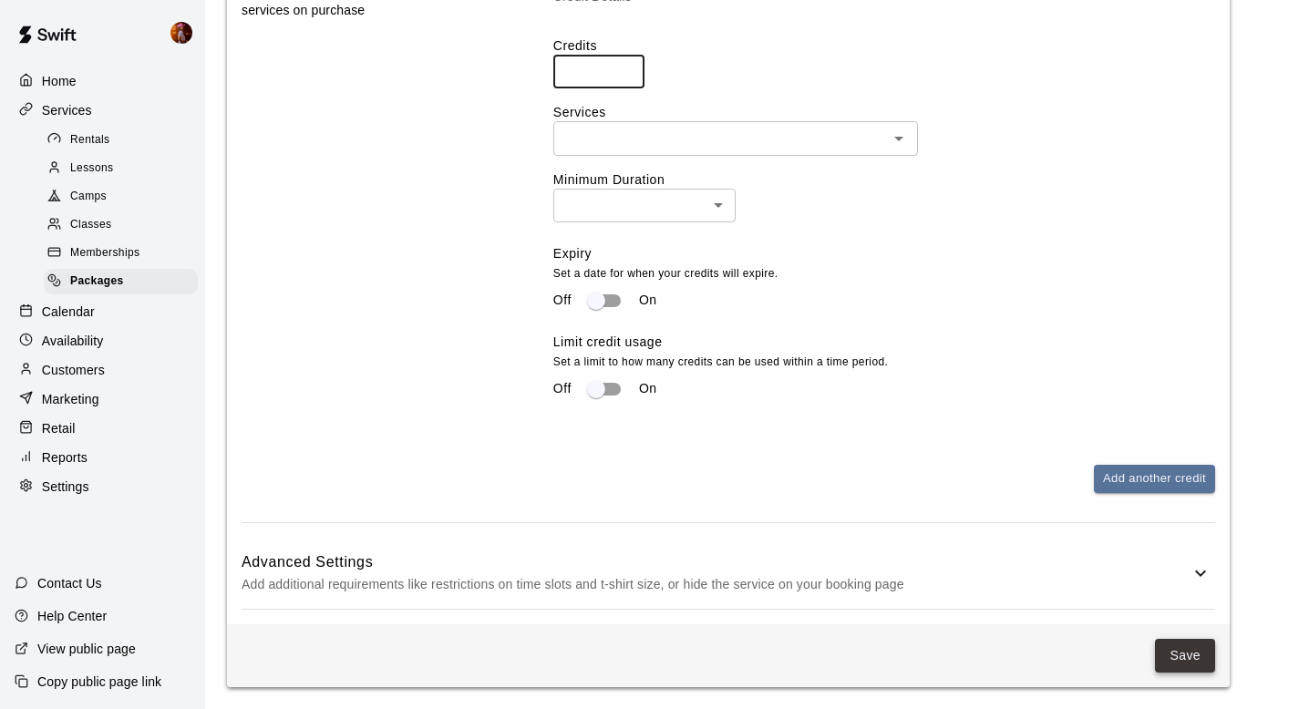
type input "*"
click at [1195, 672] on button "Save" at bounding box center [1185, 656] width 60 height 34
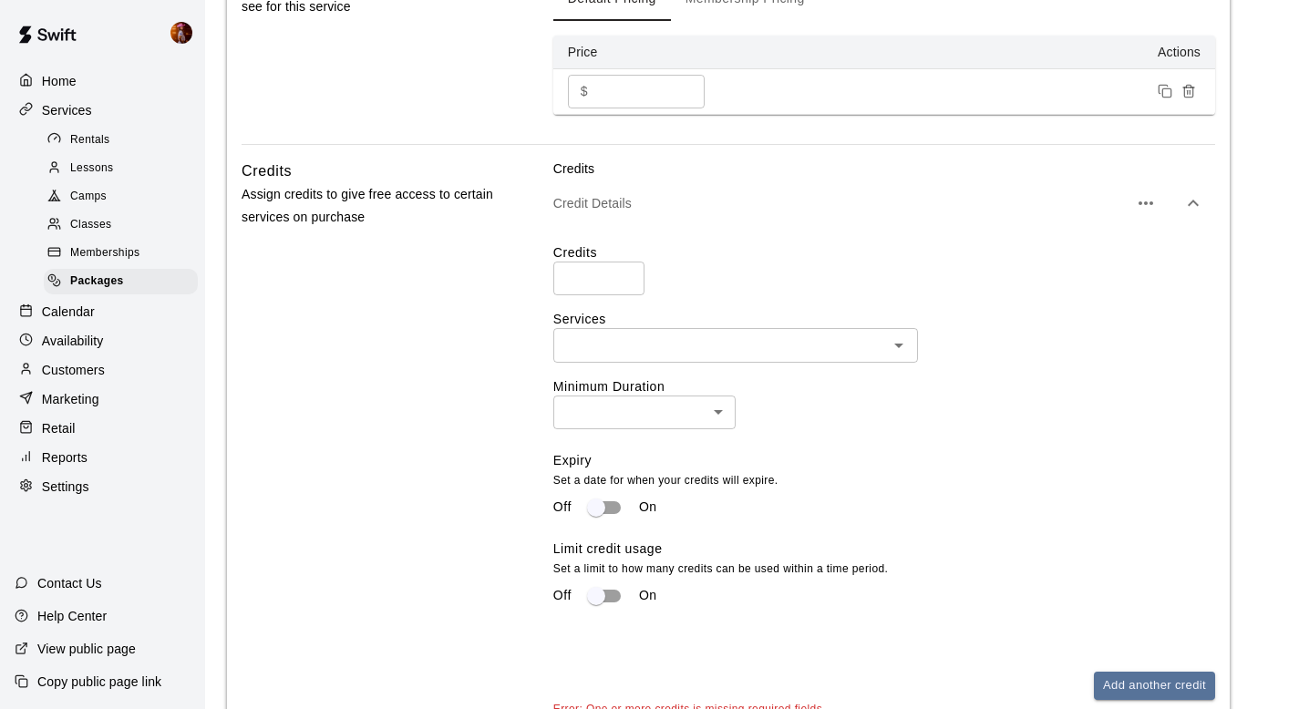
scroll to position [1128, 0]
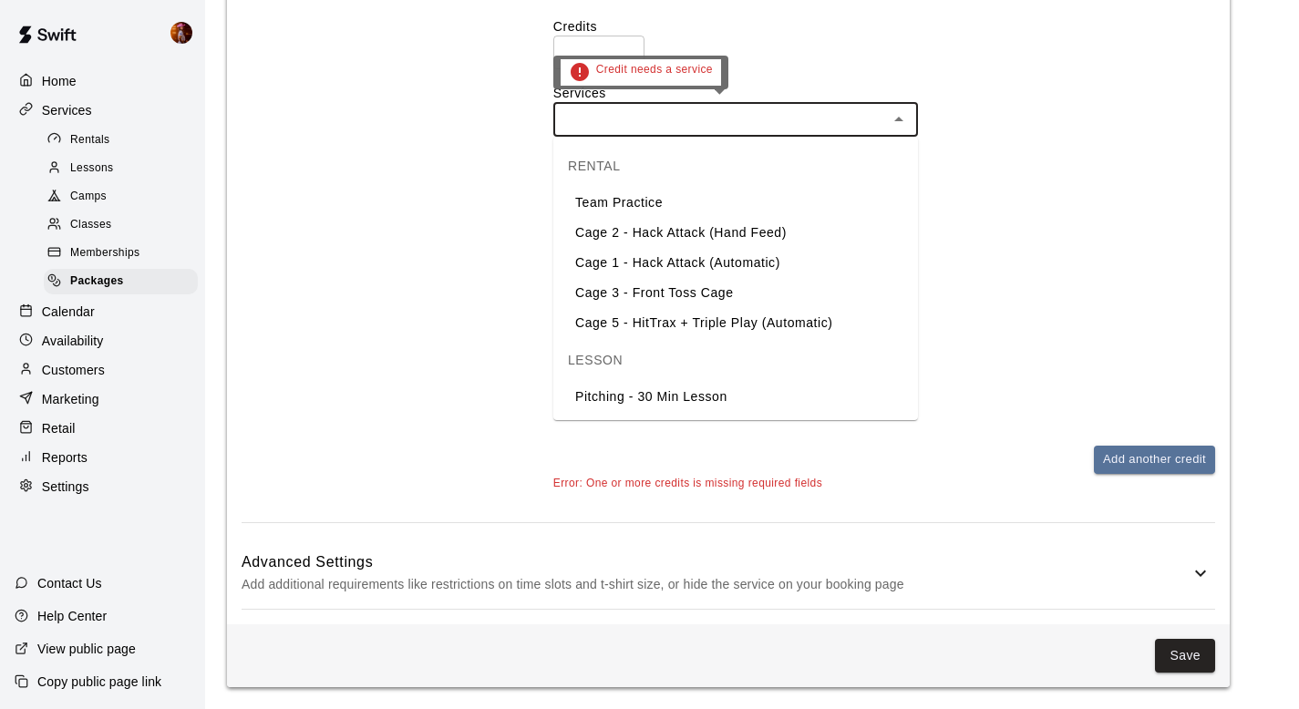
click at [639, 118] on input "text" at bounding box center [721, 119] width 324 height 23
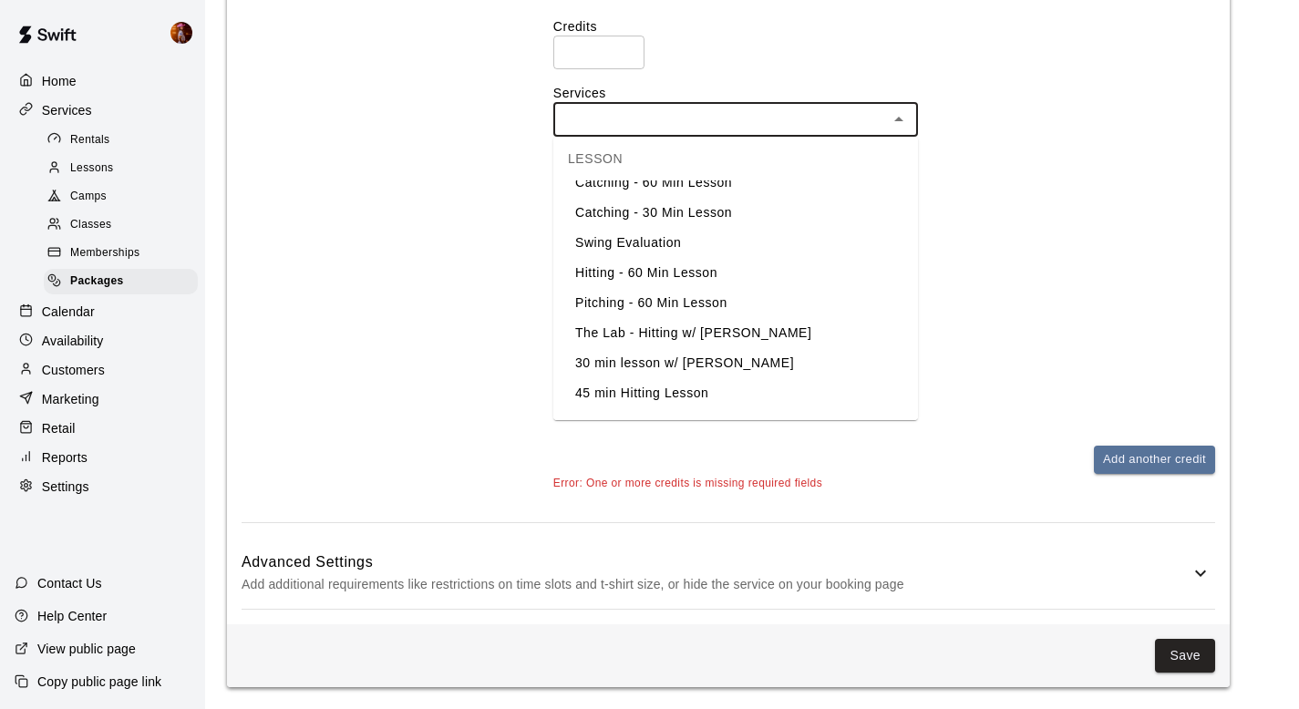
scroll to position [366, 0]
click at [679, 263] on li "Hitting - 60 Min Lesson" at bounding box center [735, 272] width 365 height 30
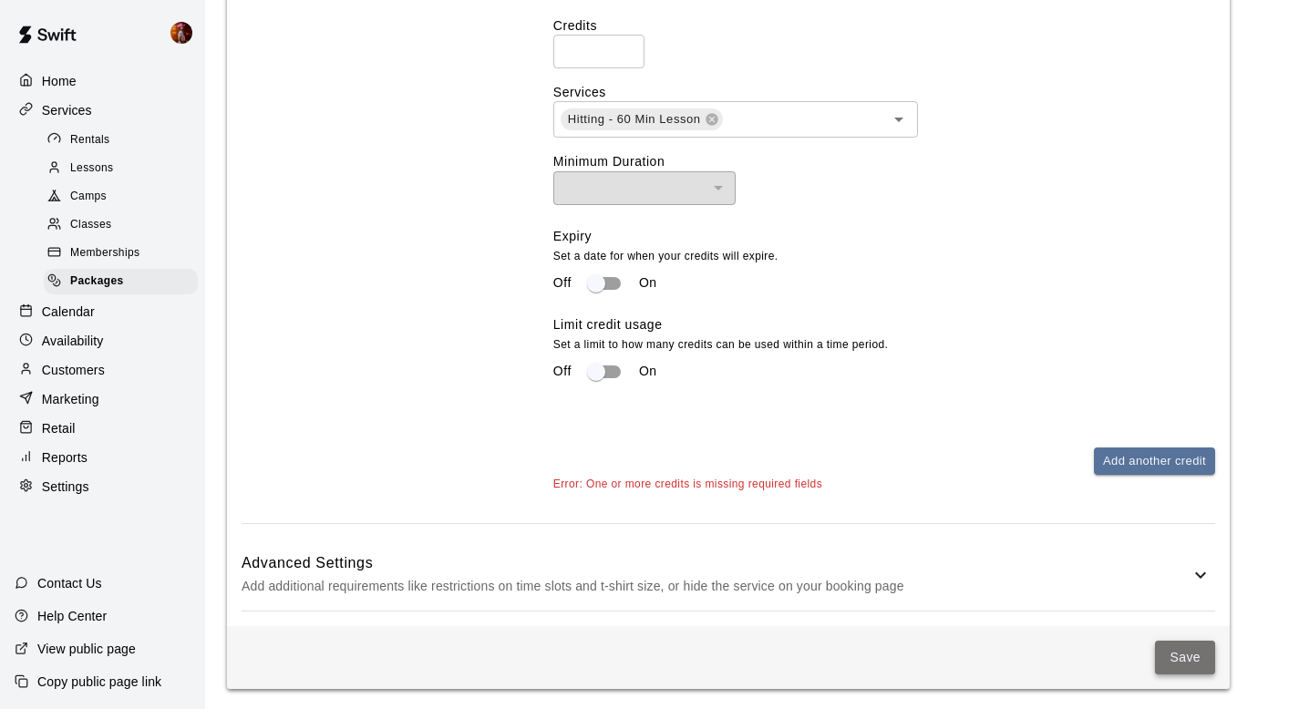
click at [1176, 662] on button "Save" at bounding box center [1185, 658] width 60 height 34
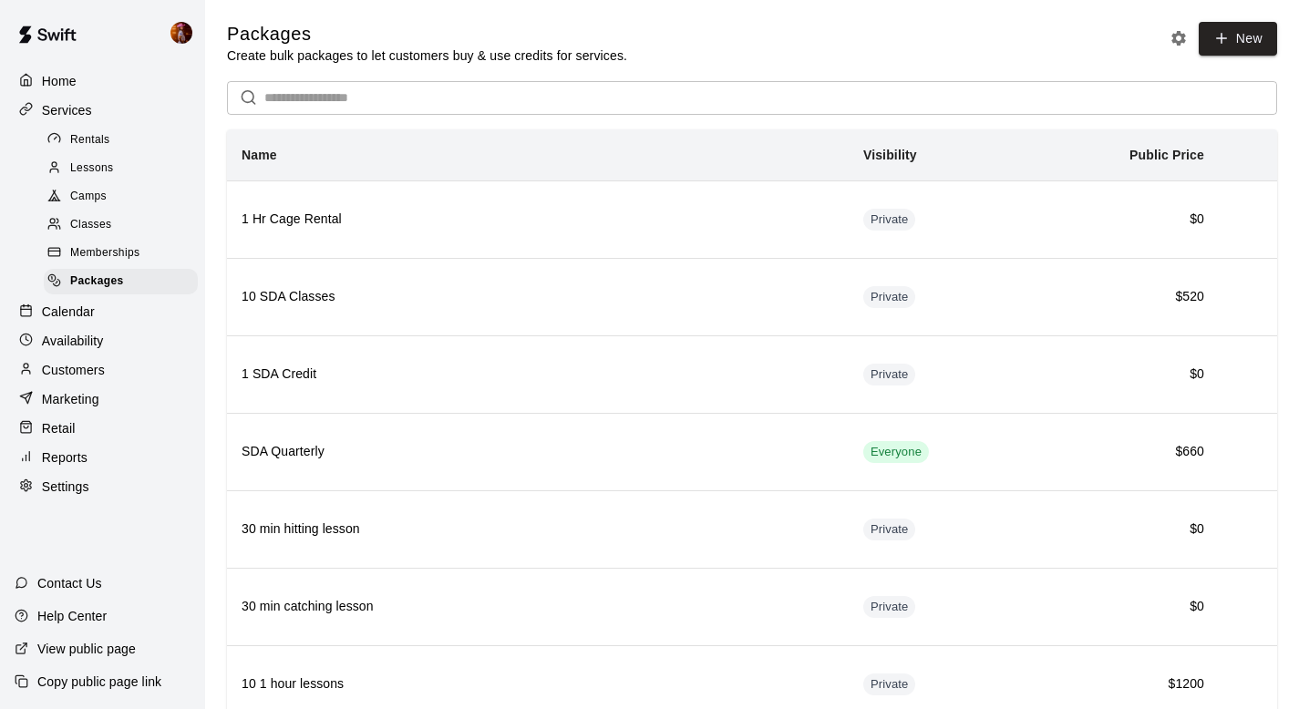
click at [106, 314] on div "Calendar" at bounding box center [103, 311] width 176 height 27
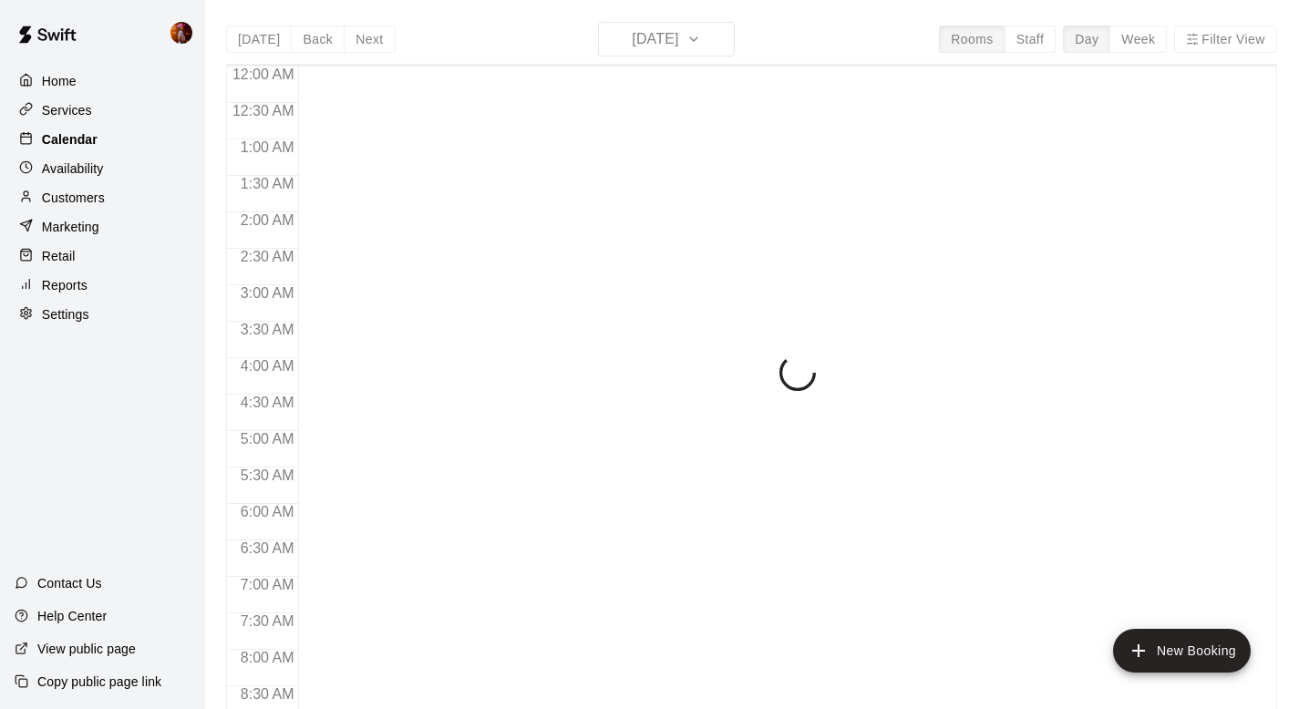
scroll to position [1065, 0]
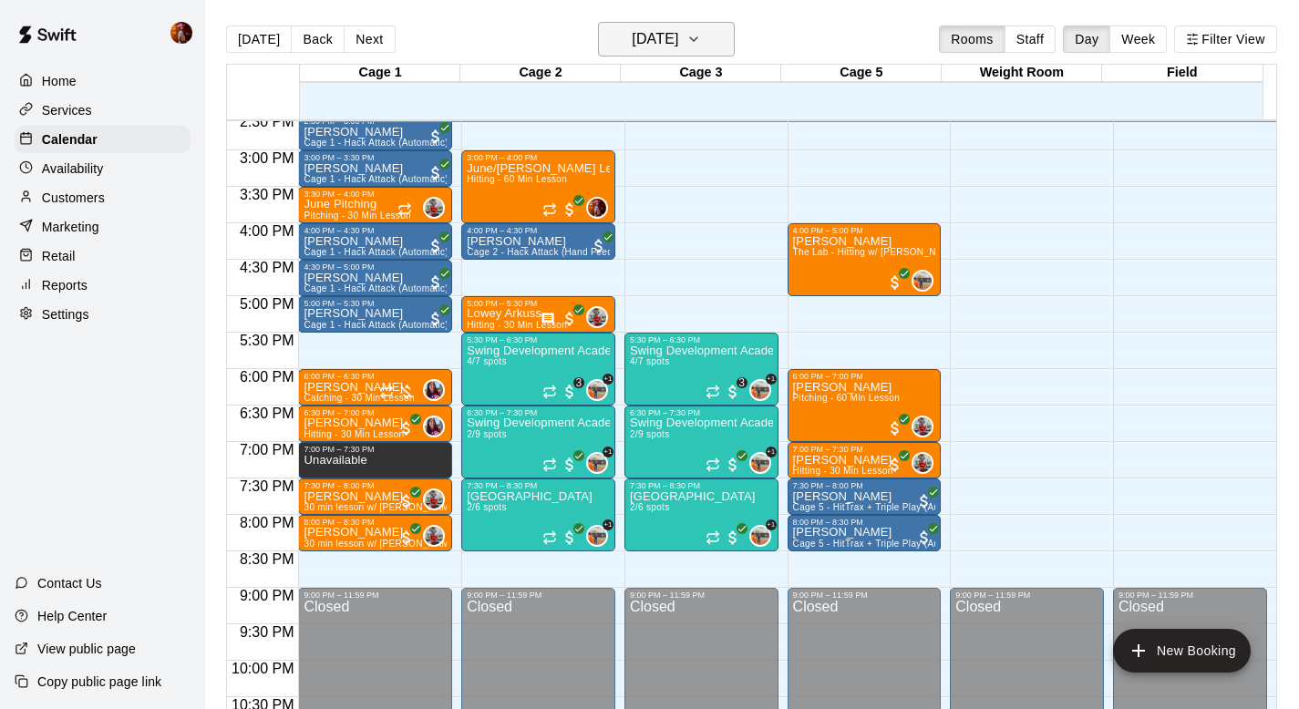
click at [675, 36] on h6 "[DATE]" at bounding box center [655, 39] width 46 height 26
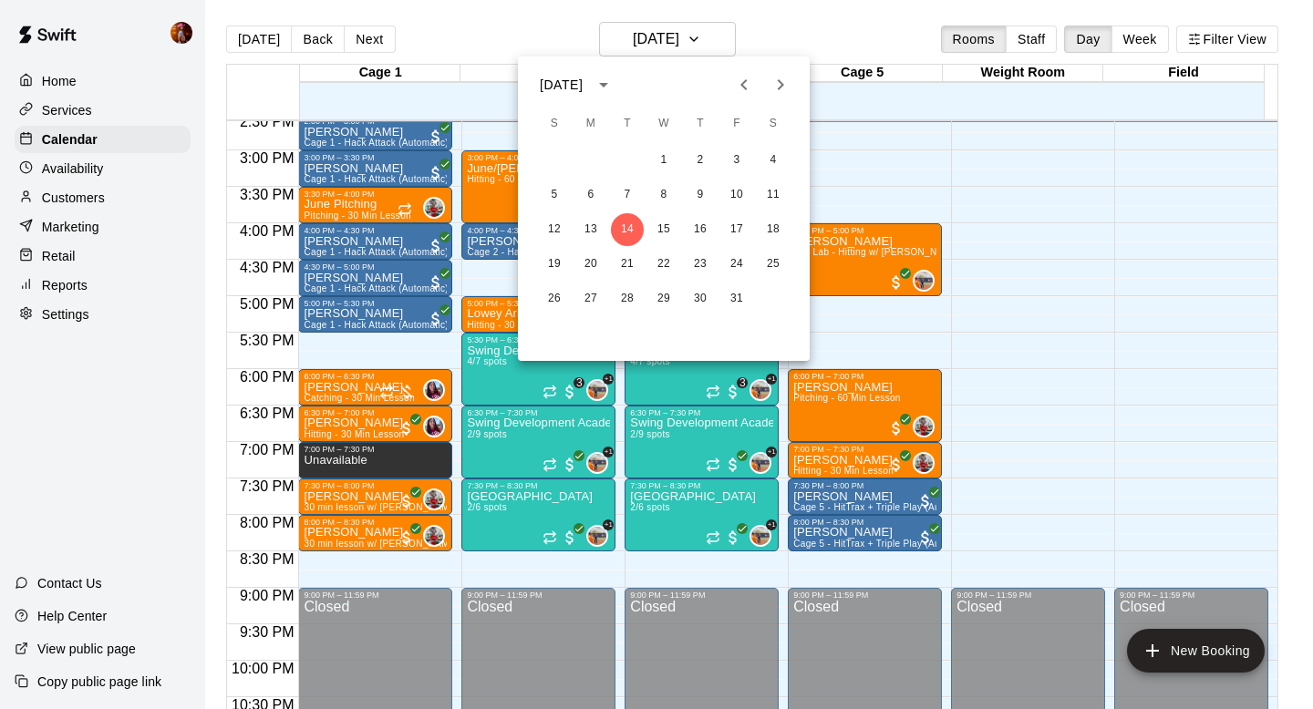
click at [652, 45] on div at bounding box center [656, 354] width 1313 height 709
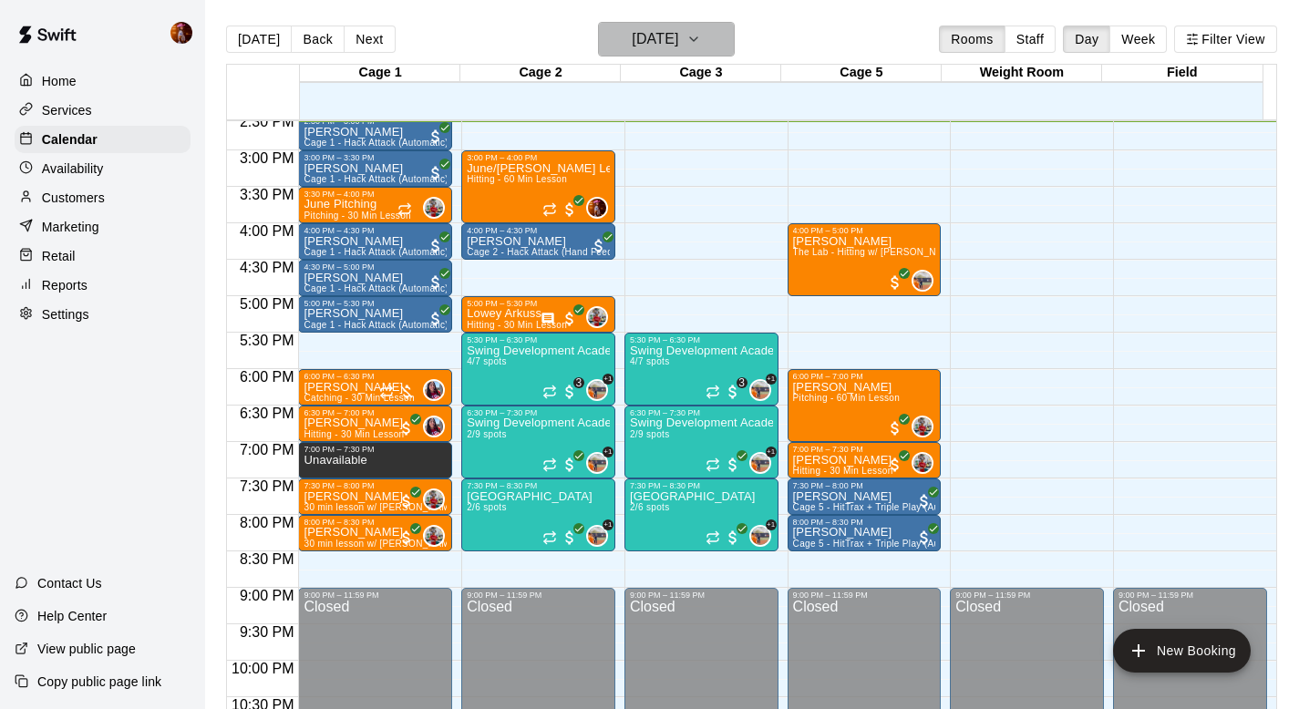
click at [674, 44] on h6 "[DATE]" at bounding box center [655, 39] width 46 height 26
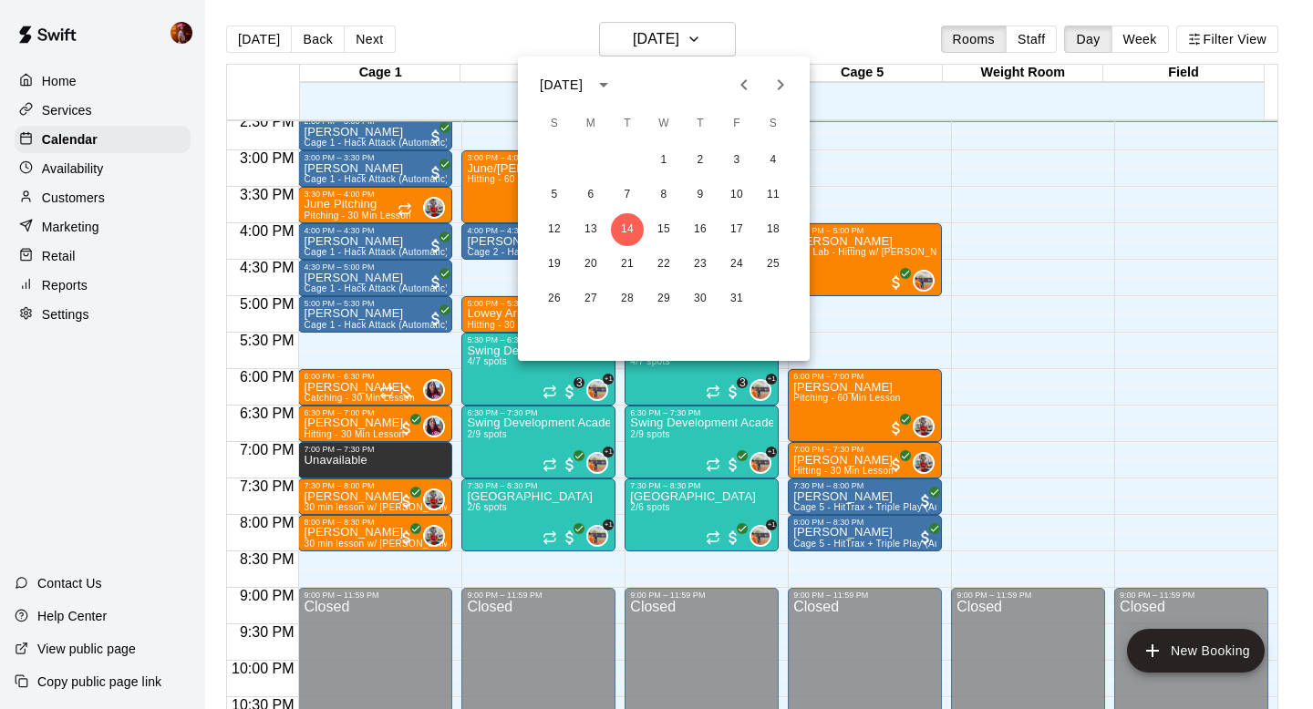
click at [749, 77] on icon "Previous month" at bounding box center [744, 85] width 22 height 22
click at [616, 300] on button "30" at bounding box center [627, 299] width 33 height 33
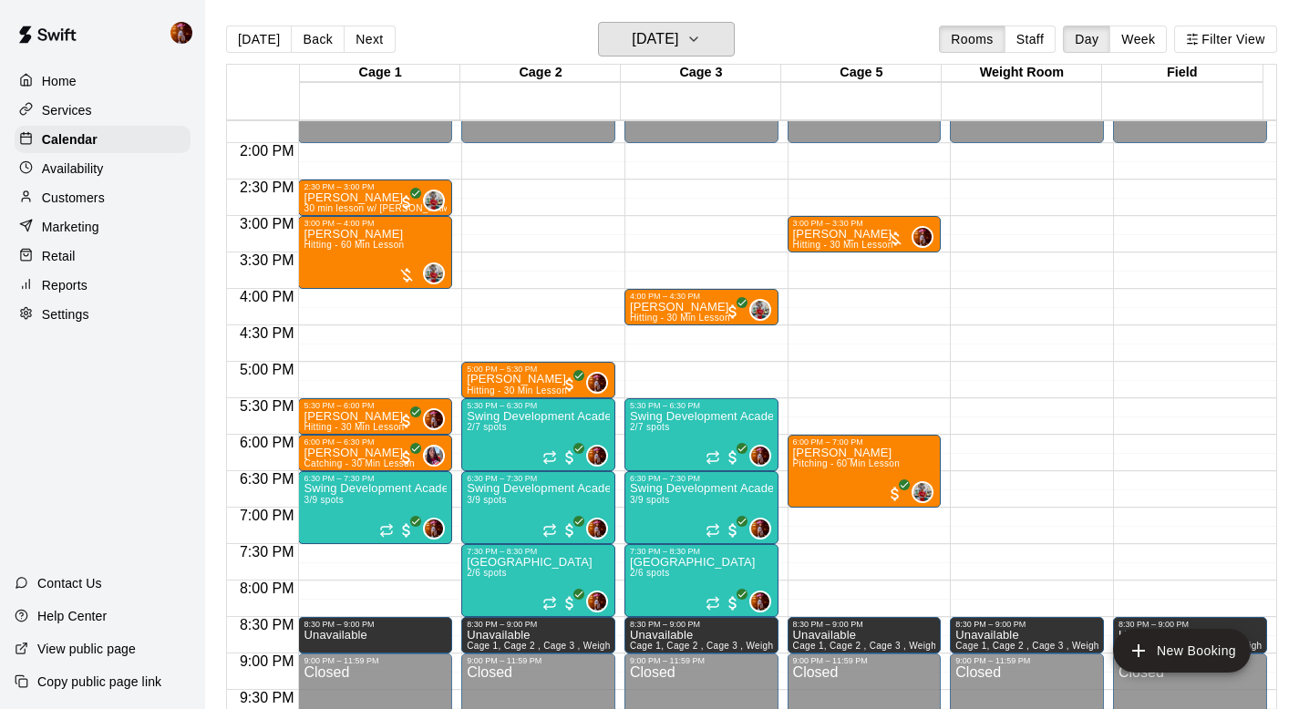
scroll to position [996, 0]
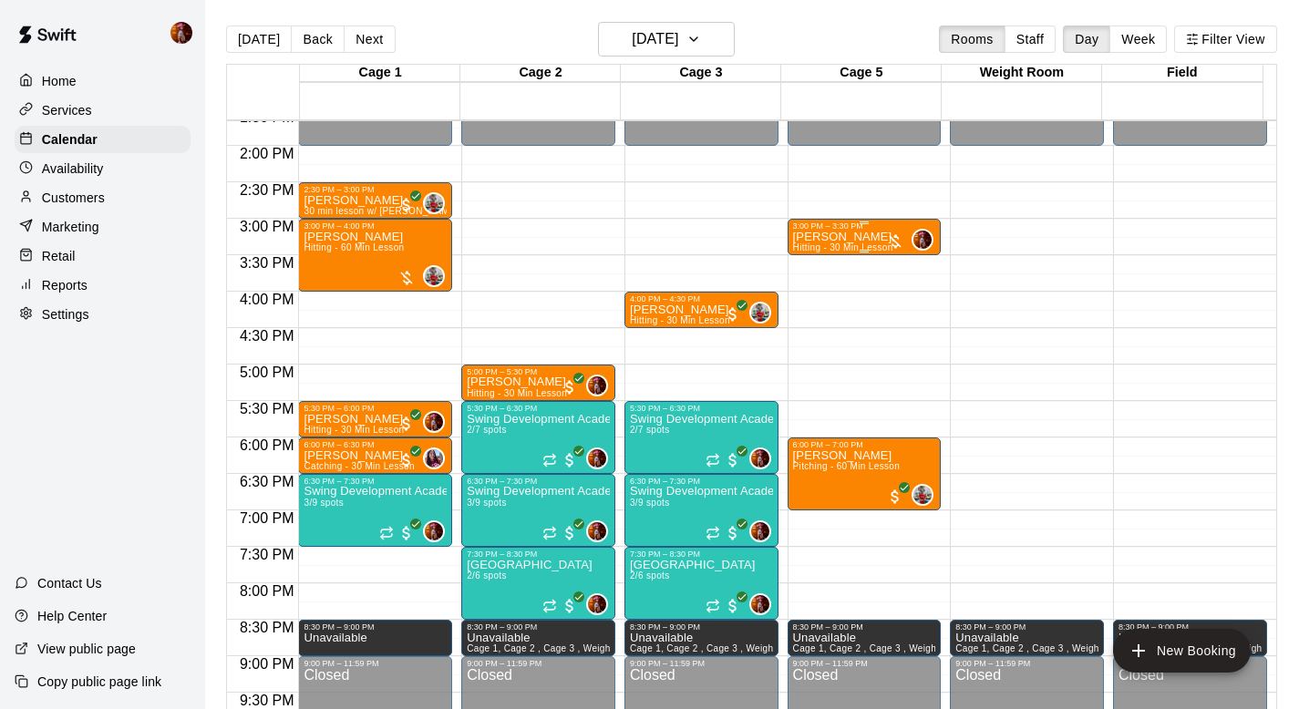
click at [832, 243] on span "Hitting - 30 Min Lesson" at bounding box center [843, 247] width 100 height 10
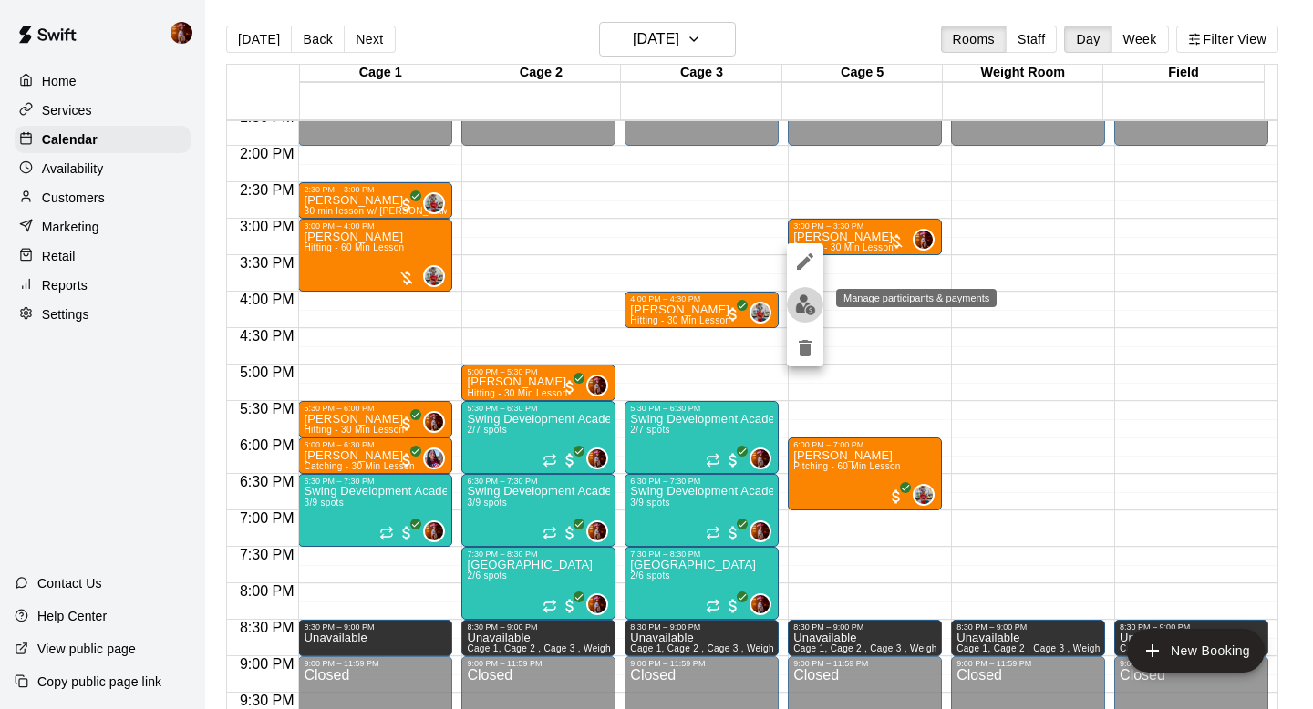
click at [800, 307] on img "edit" at bounding box center [805, 304] width 21 height 21
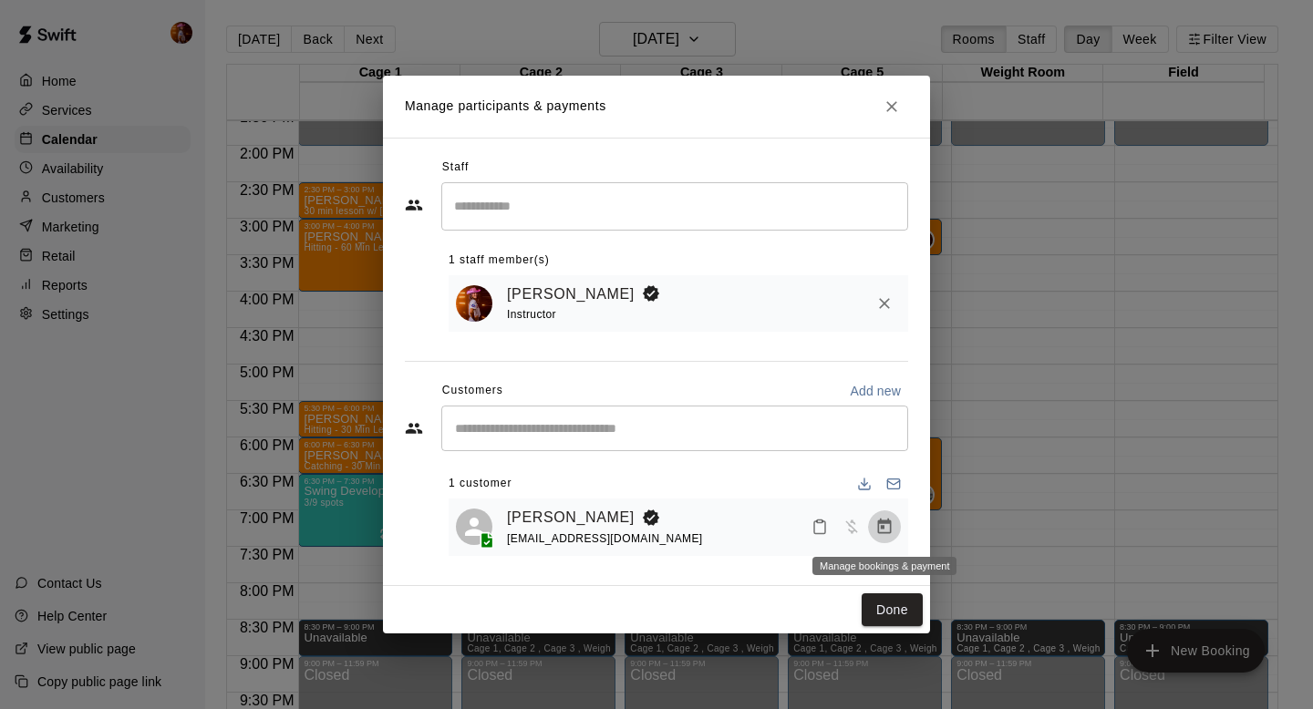
click at [887, 531] on icon "Manage bookings & payment" at bounding box center [884, 527] width 18 height 18
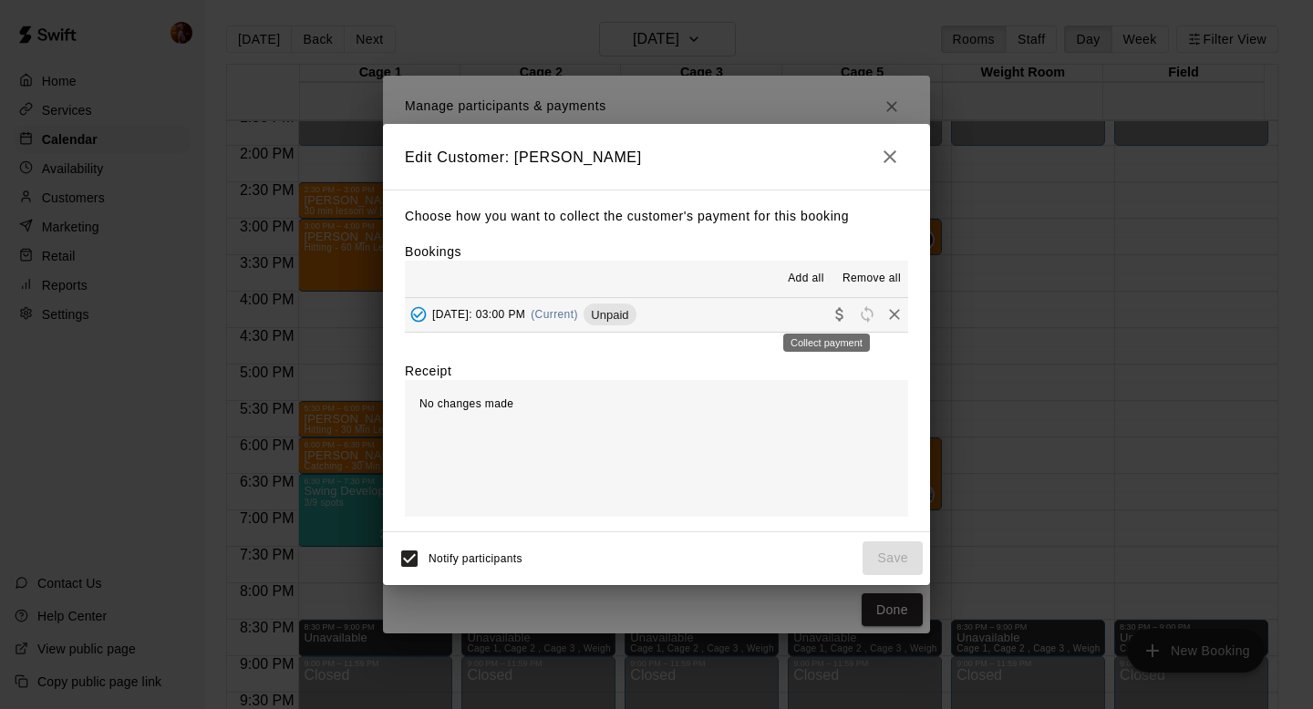
click at [830, 312] on icon "Collect payment" at bounding box center [839, 314] width 18 height 18
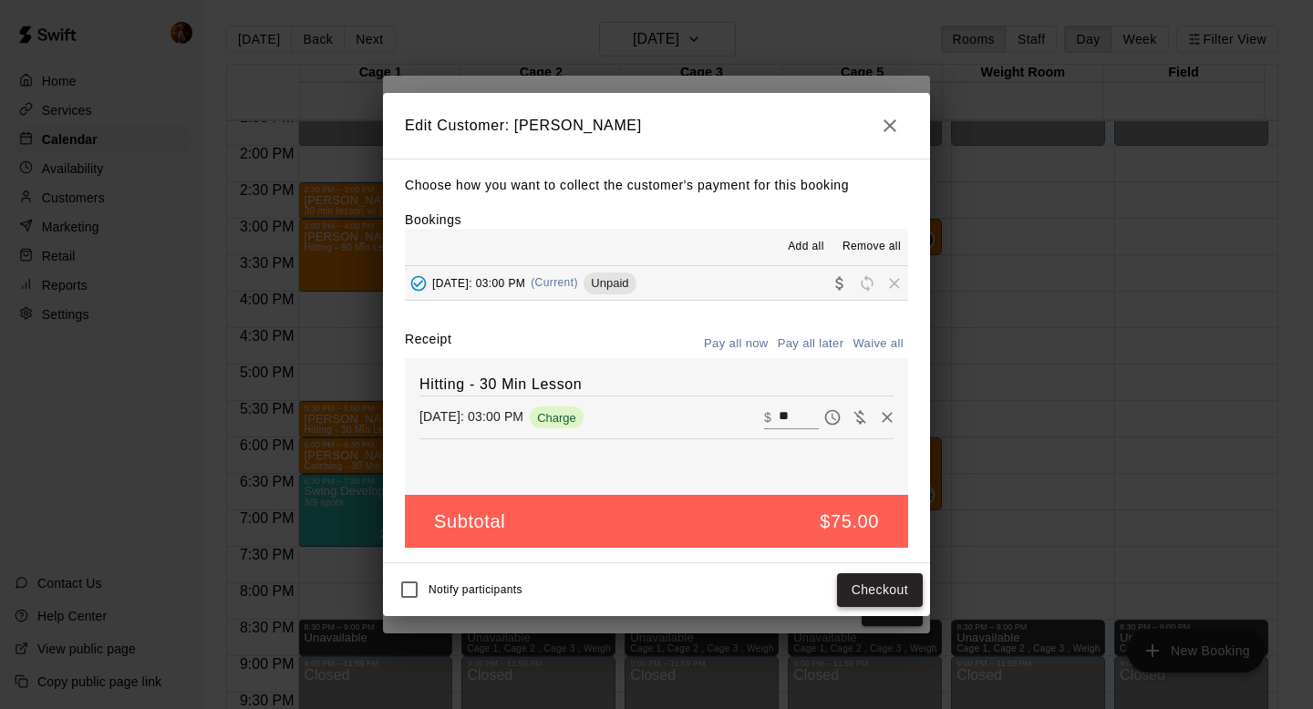
click at [872, 578] on button "Checkout" at bounding box center [880, 590] width 86 height 34
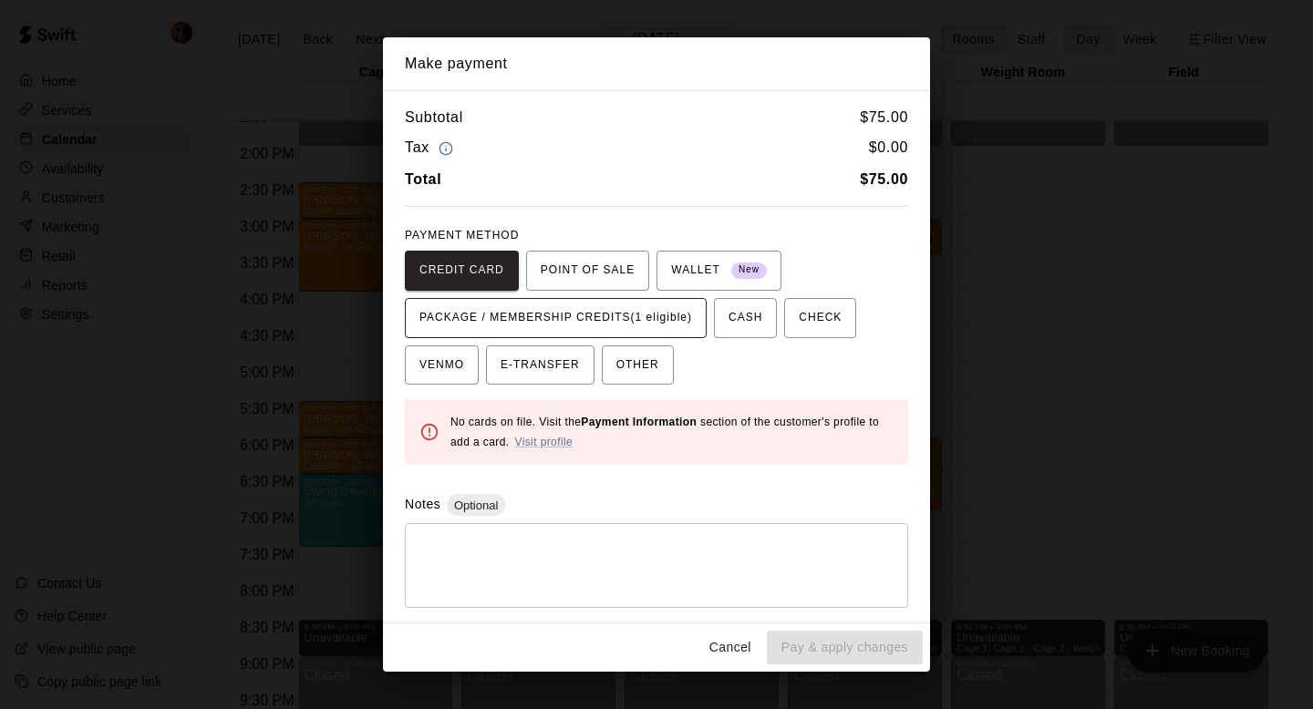
click at [586, 329] on span "PACKAGE / MEMBERSHIP CREDITS (1 eligible)" at bounding box center [555, 318] width 273 height 29
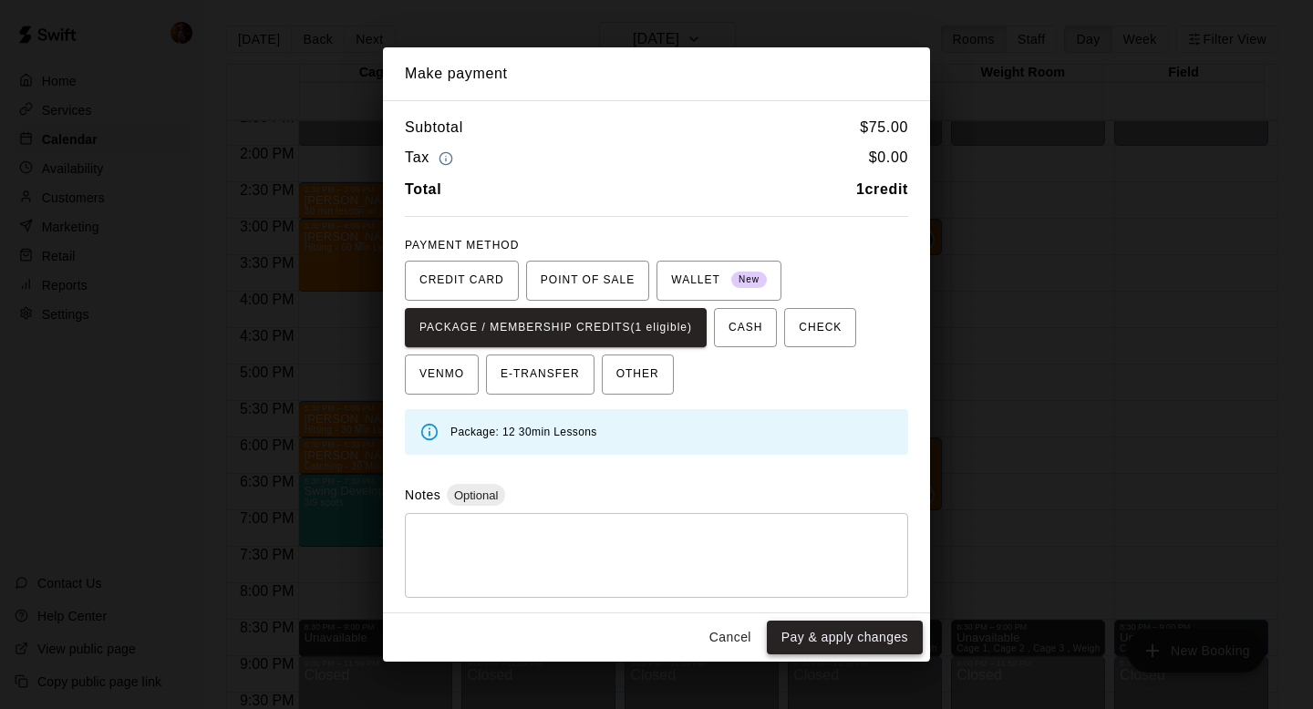
click at [830, 636] on button "Pay & apply changes" at bounding box center [845, 638] width 156 height 34
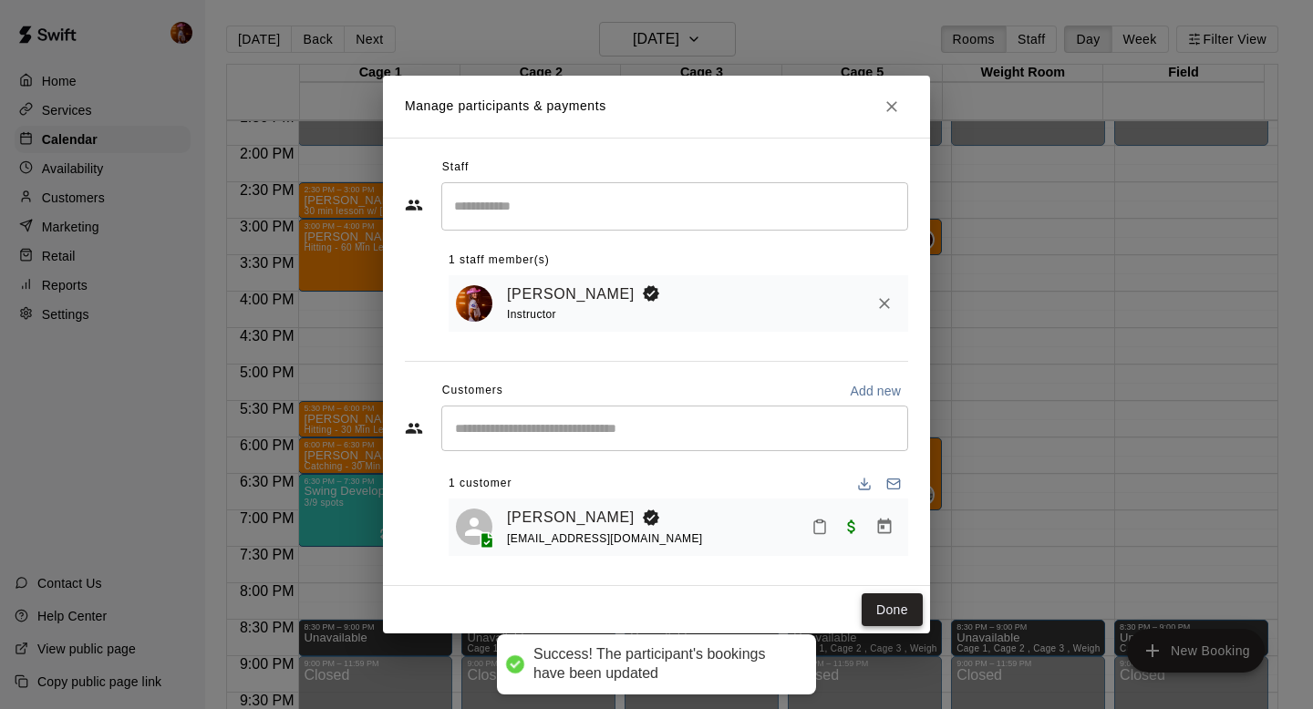
click at [908, 603] on button "Done" at bounding box center [891, 610] width 61 height 34
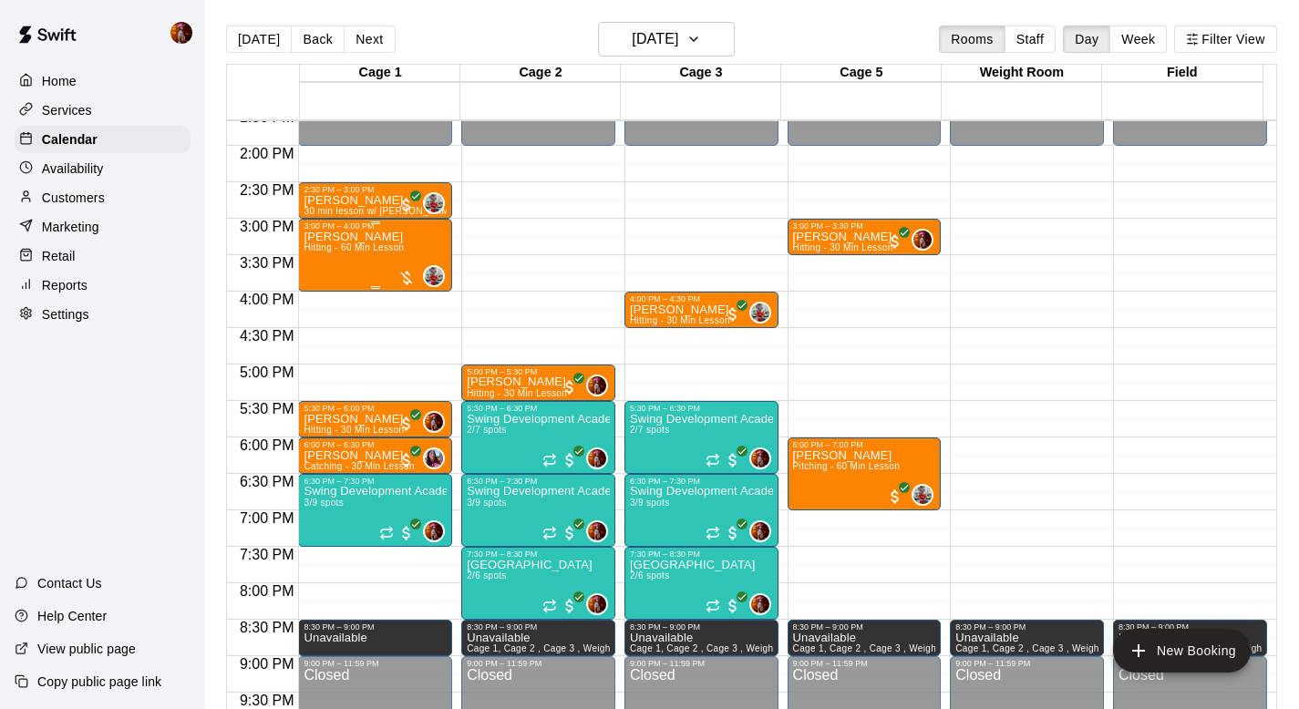
click at [367, 242] on span "Hitting - 60 Min Lesson" at bounding box center [354, 247] width 100 height 10
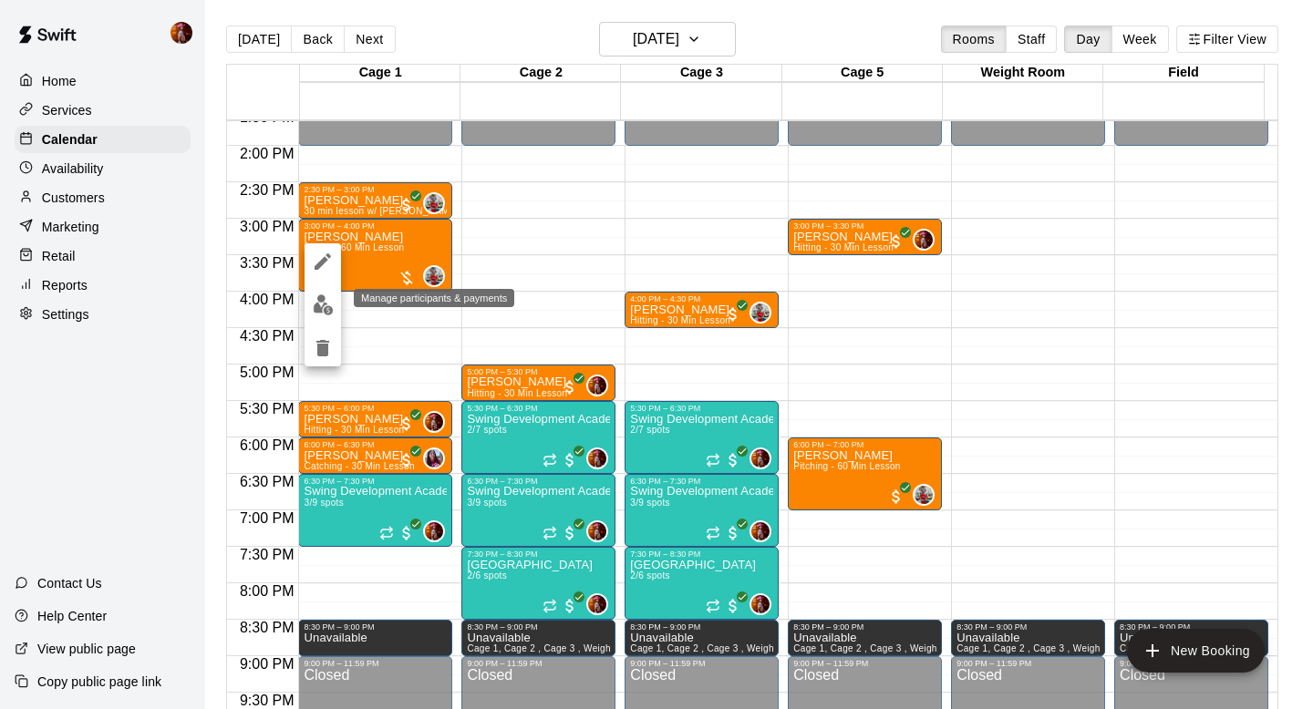
click at [313, 300] on img "edit" at bounding box center [323, 304] width 21 height 21
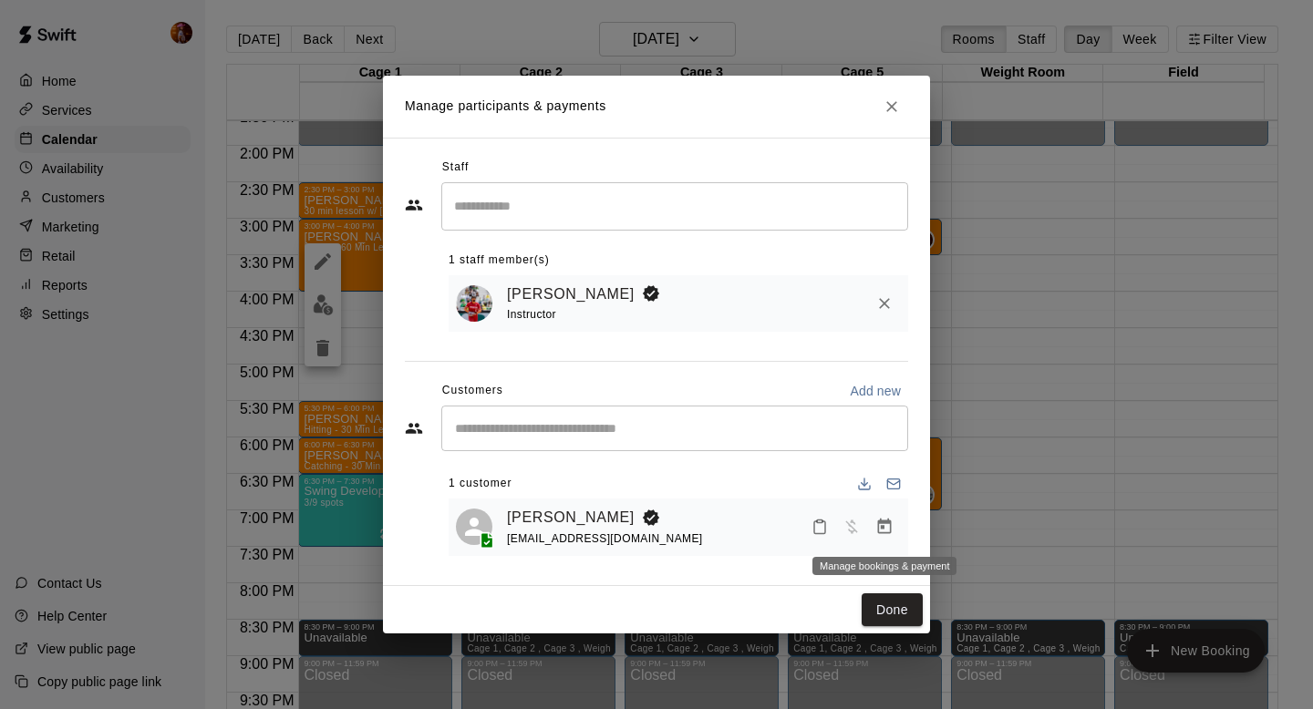
click at [878, 531] on icon "Manage bookings & payment" at bounding box center [885, 526] width 14 height 15
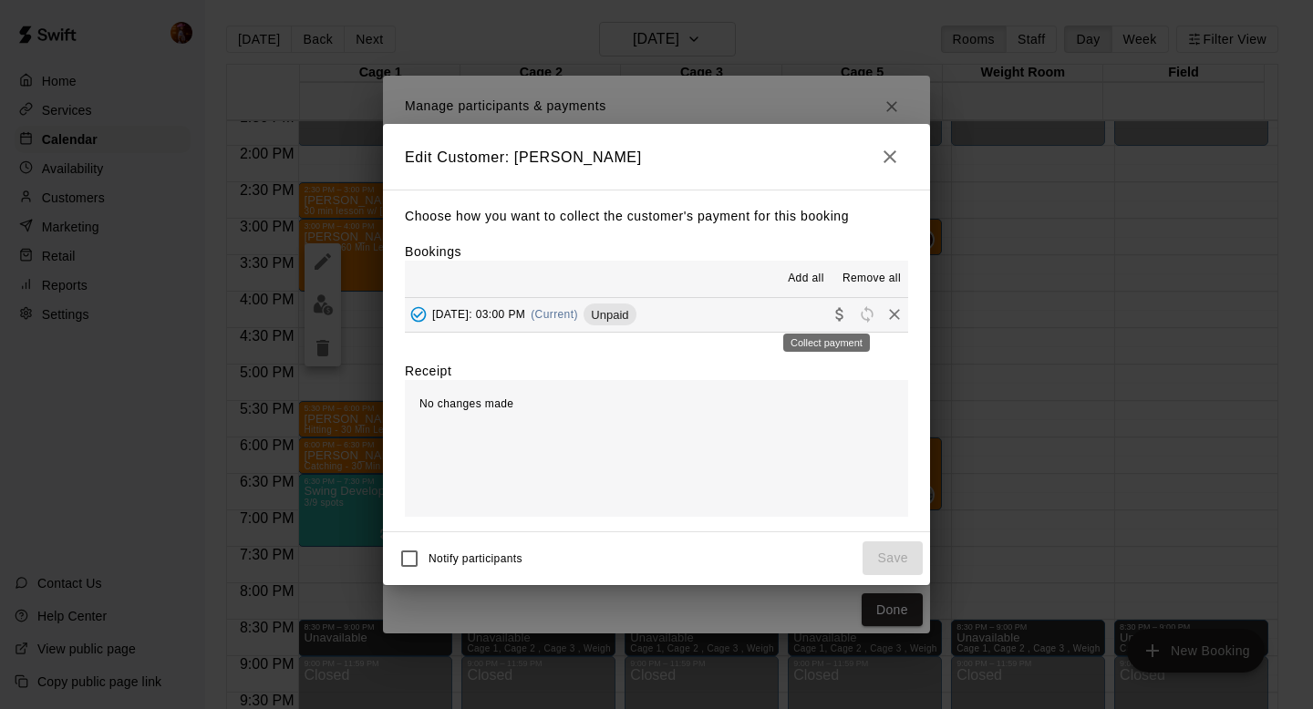
click at [830, 312] on icon "Collect payment" at bounding box center [839, 314] width 18 height 18
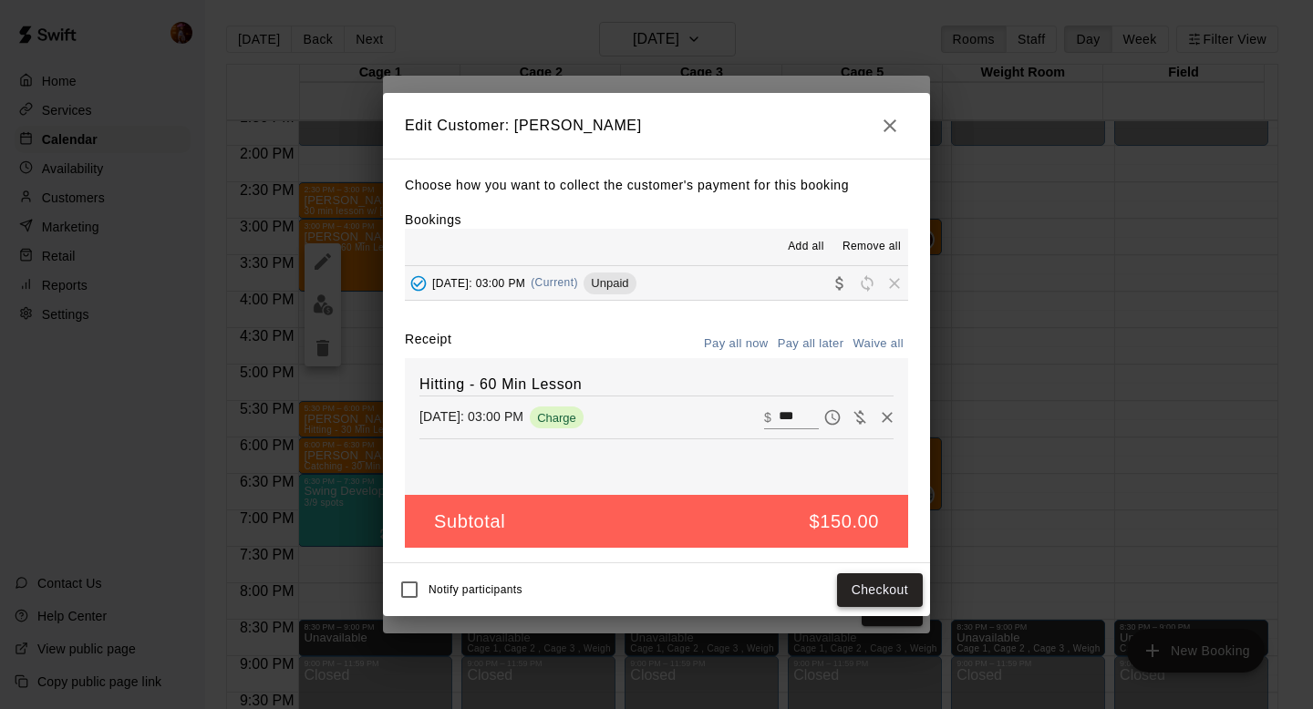
click at [864, 584] on button "Checkout" at bounding box center [880, 590] width 86 height 34
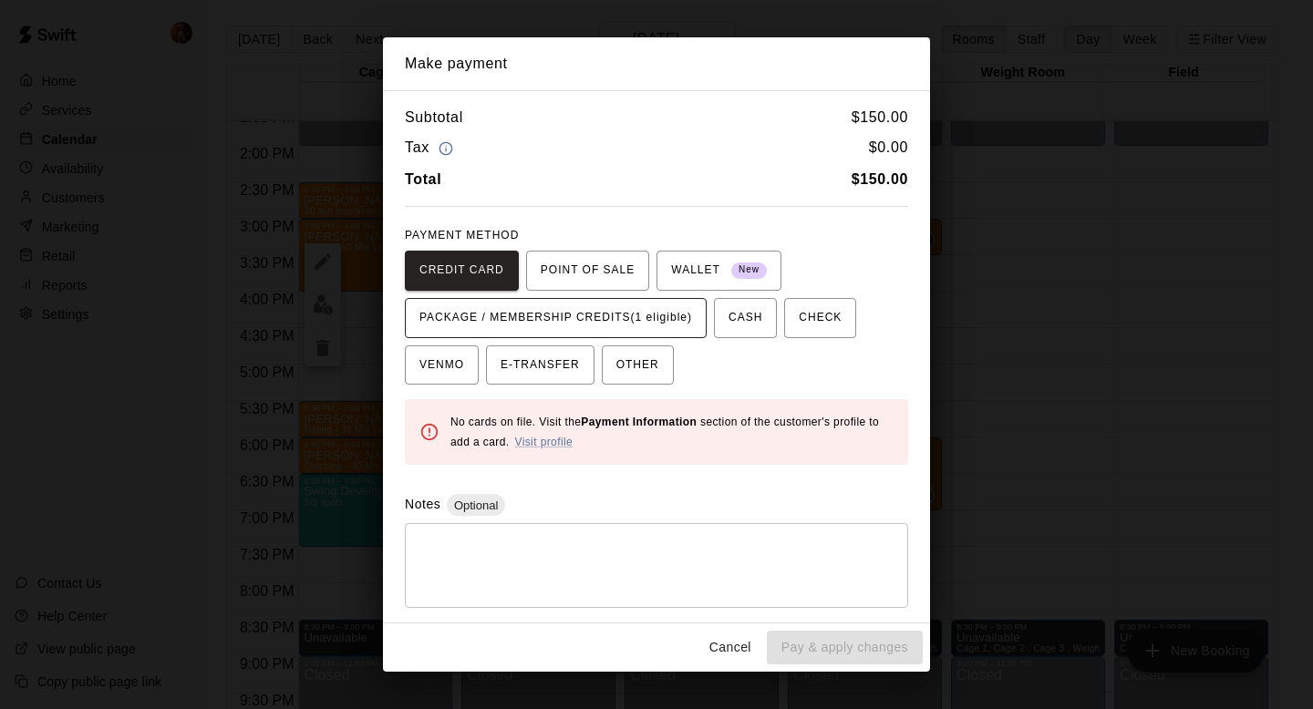
click at [523, 322] on span "PACKAGE / MEMBERSHIP CREDITS (1 eligible)" at bounding box center [555, 318] width 273 height 29
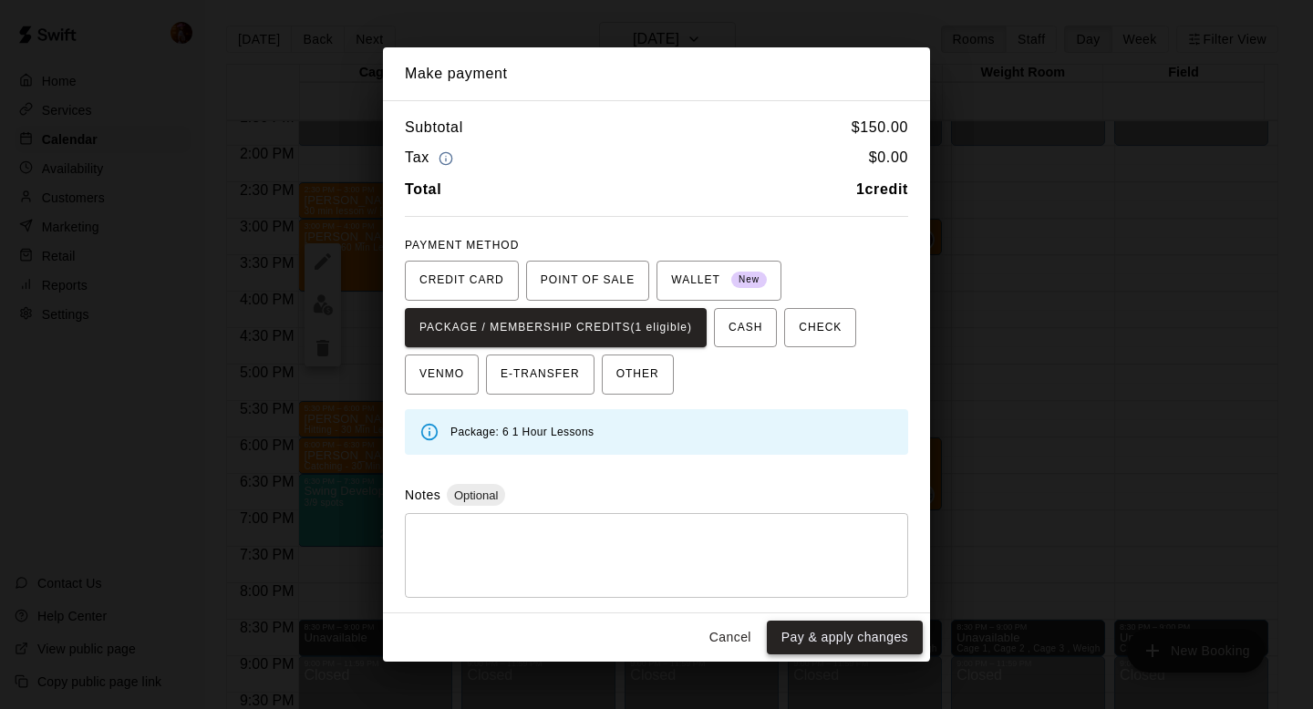
click at [825, 631] on button "Pay & apply changes" at bounding box center [845, 638] width 156 height 34
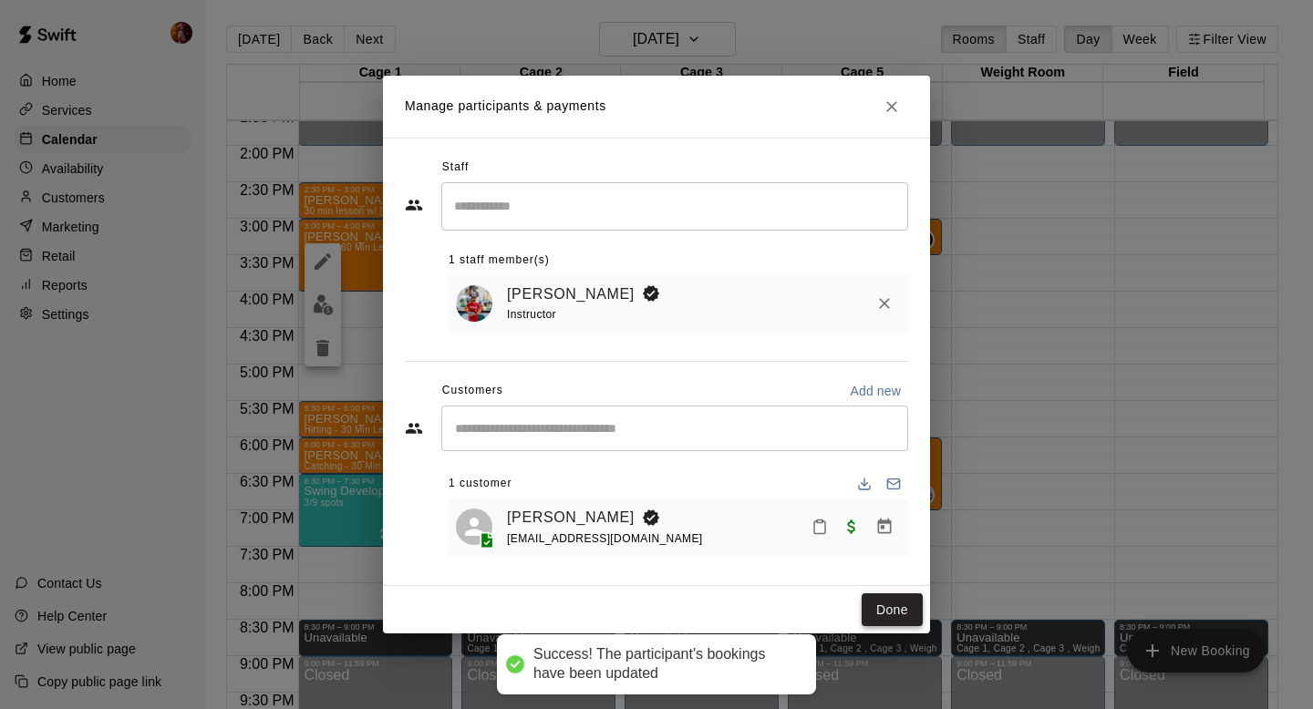
click at [884, 610] on button "Done" at bounding box center [891, 610] width 61 height 34
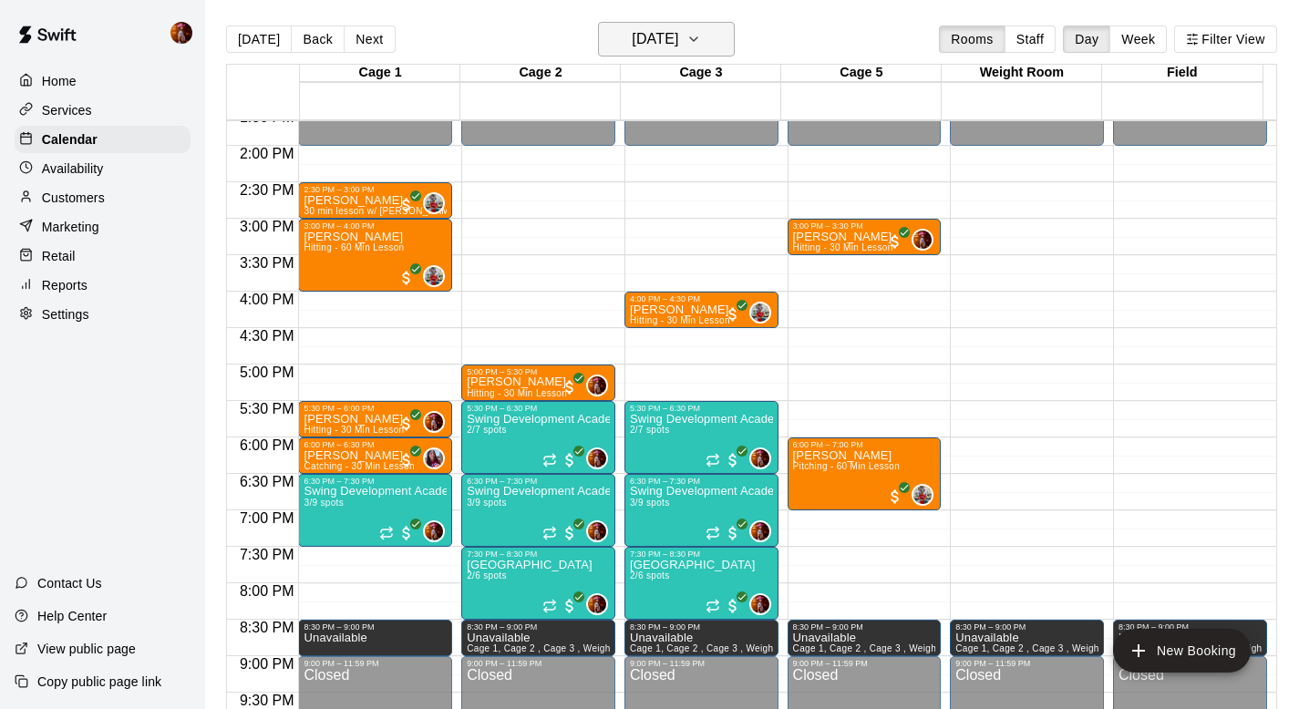
click at [636, 42] on h6 "[DATE]" at bounding box center [655, 39] width 46 height 26
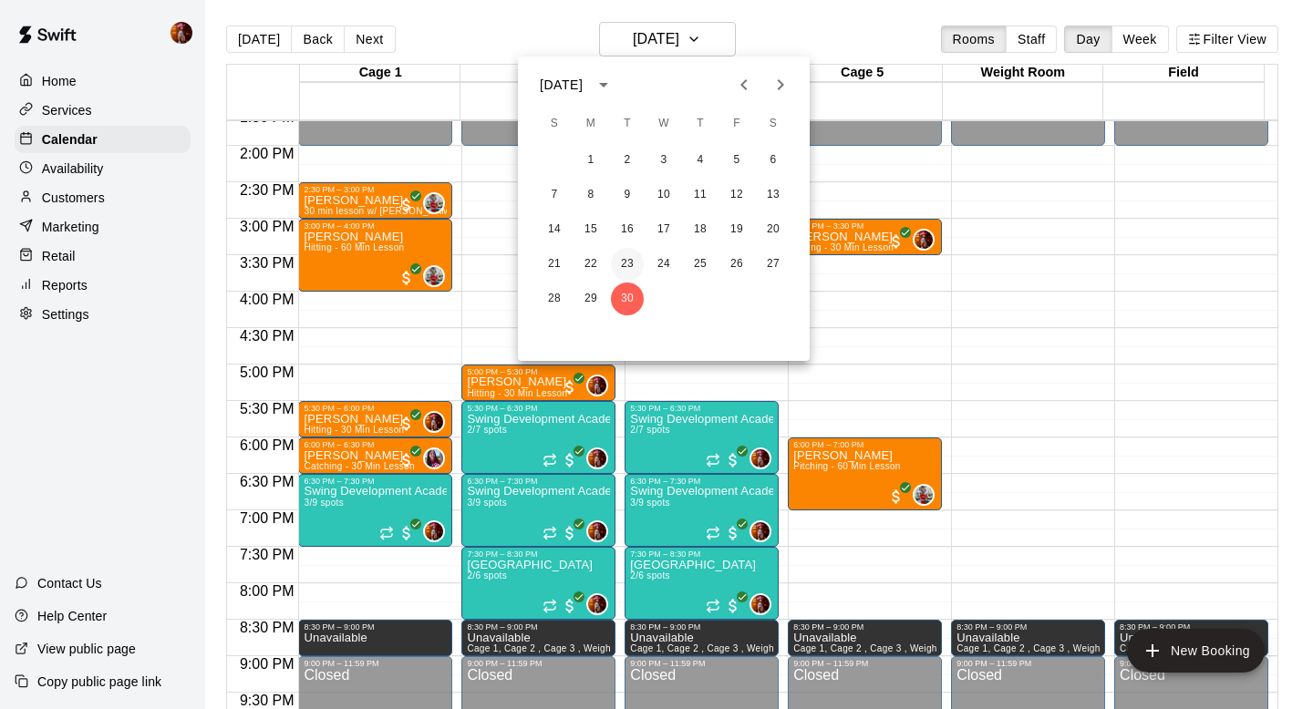
click at [621, 255] on button "23" at bounding box center [627, 264] width 33 height 33
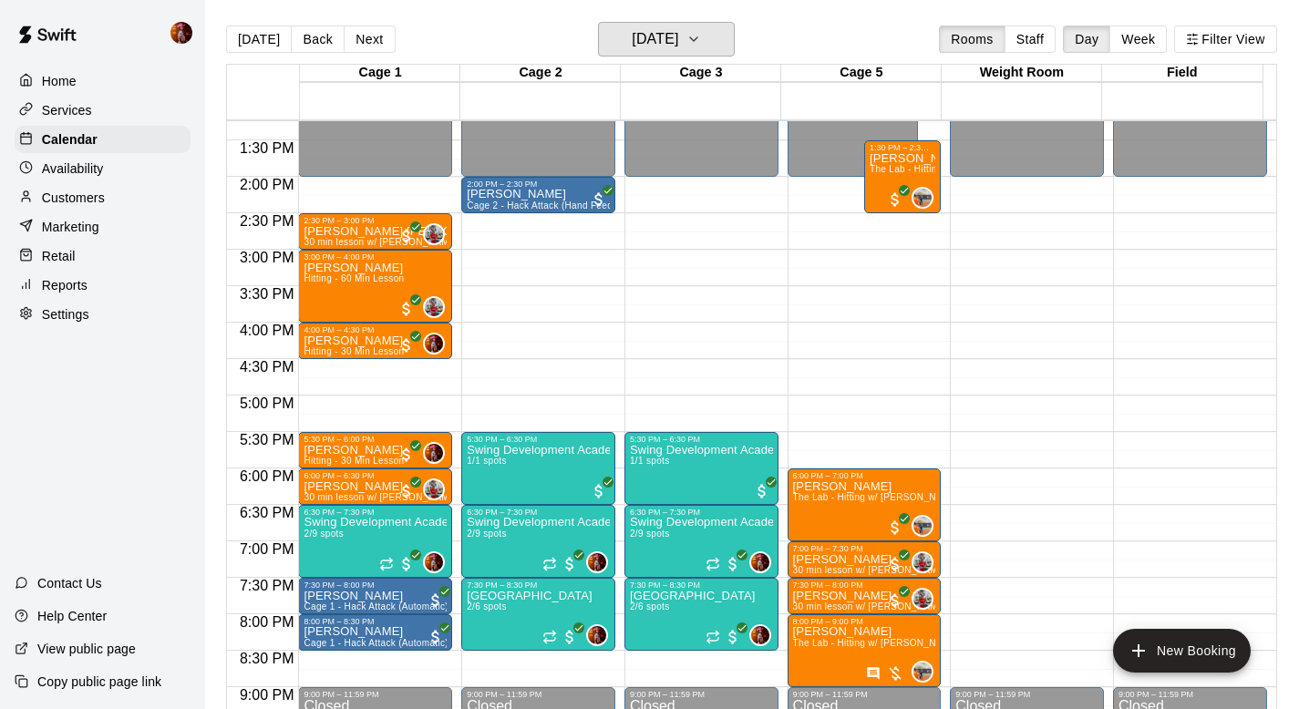
scroll to position [961, 0]
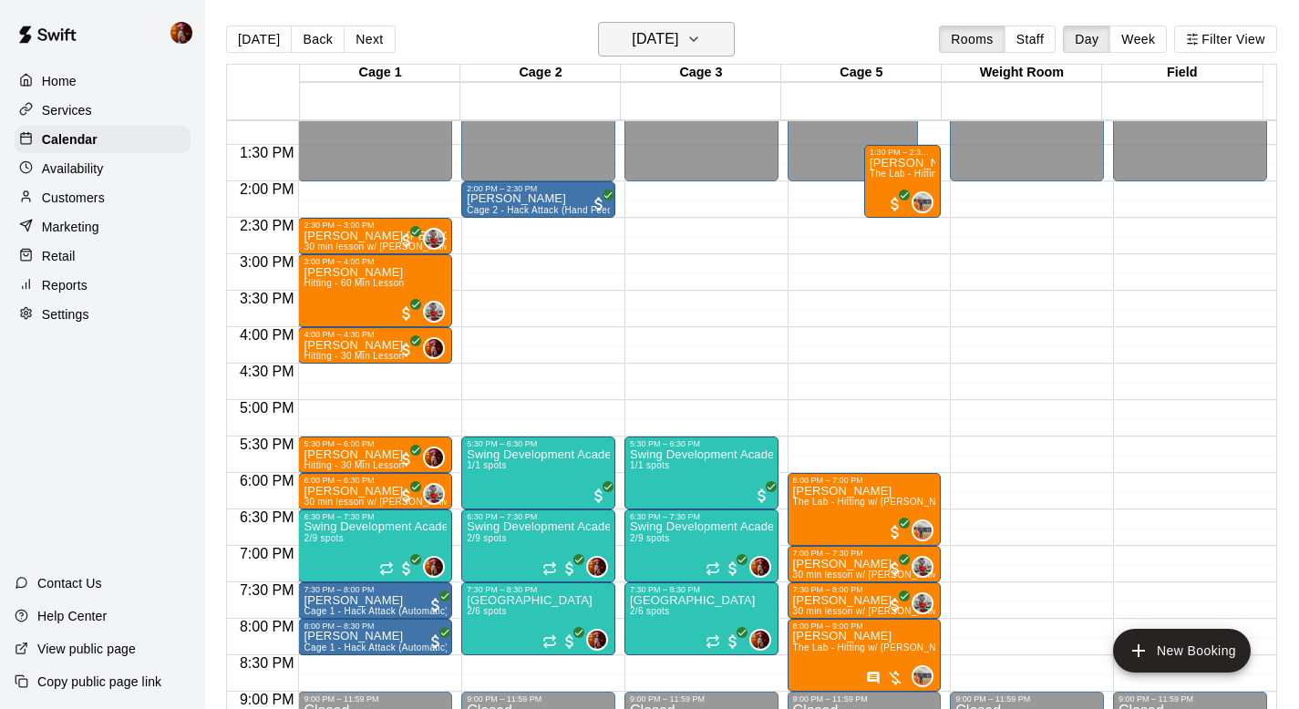
click at [643, 26] on h6 "[DATE]" at bounding box center [655, 39] width 46 height 26
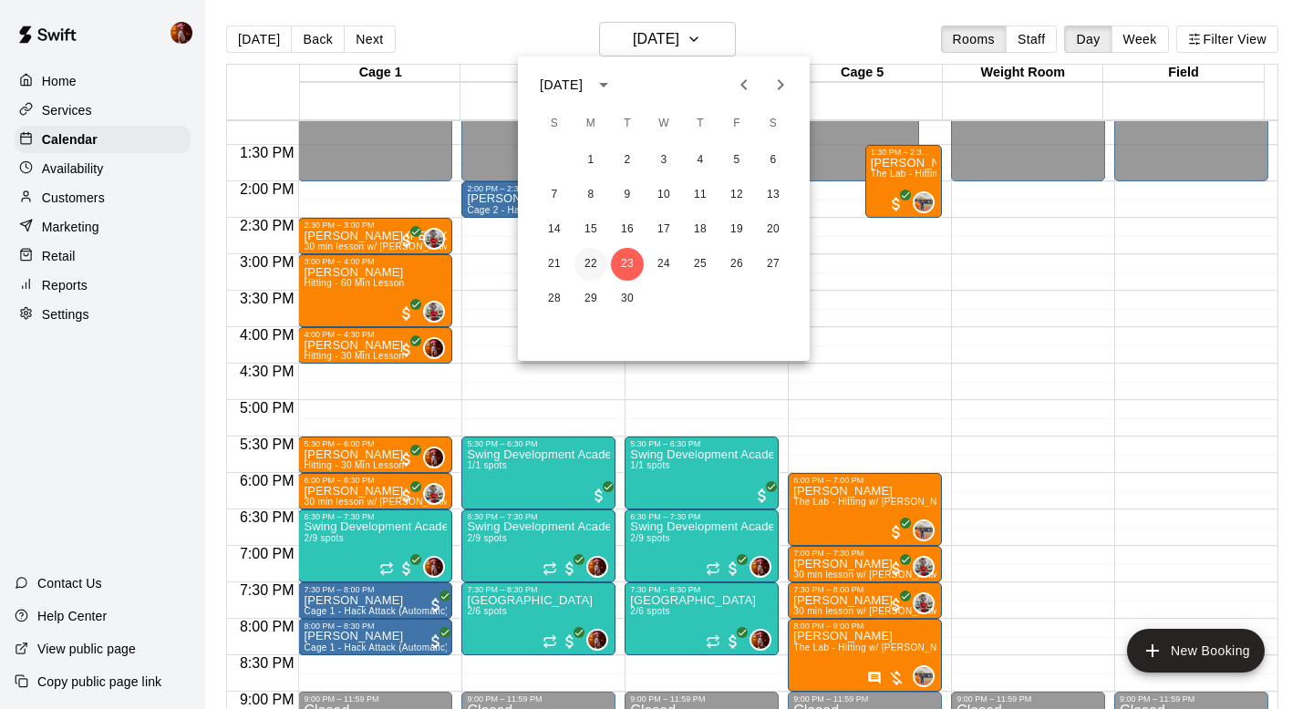
click at [587, 256] on button "22" at bounding box center [590, 264] width 33 height 33
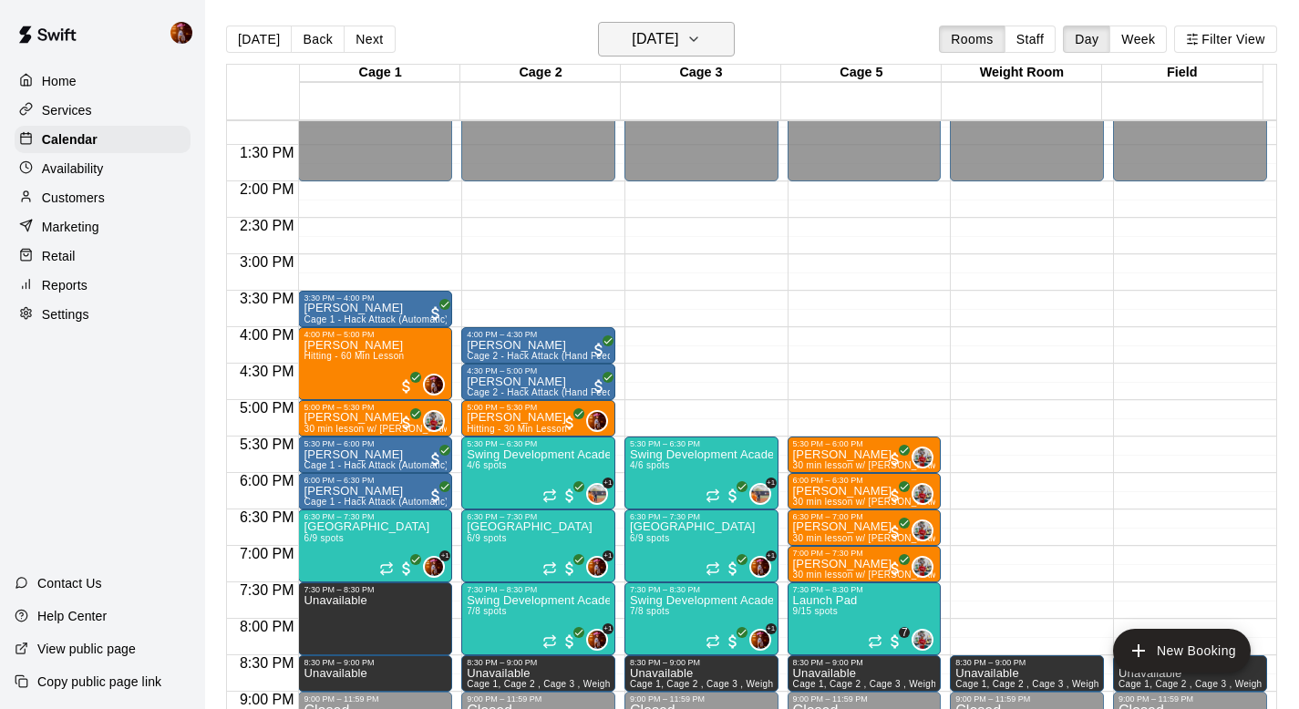
click at [649, 29] on h6 "[DATE]" at bounding box center [655, 39] width 46 height 26
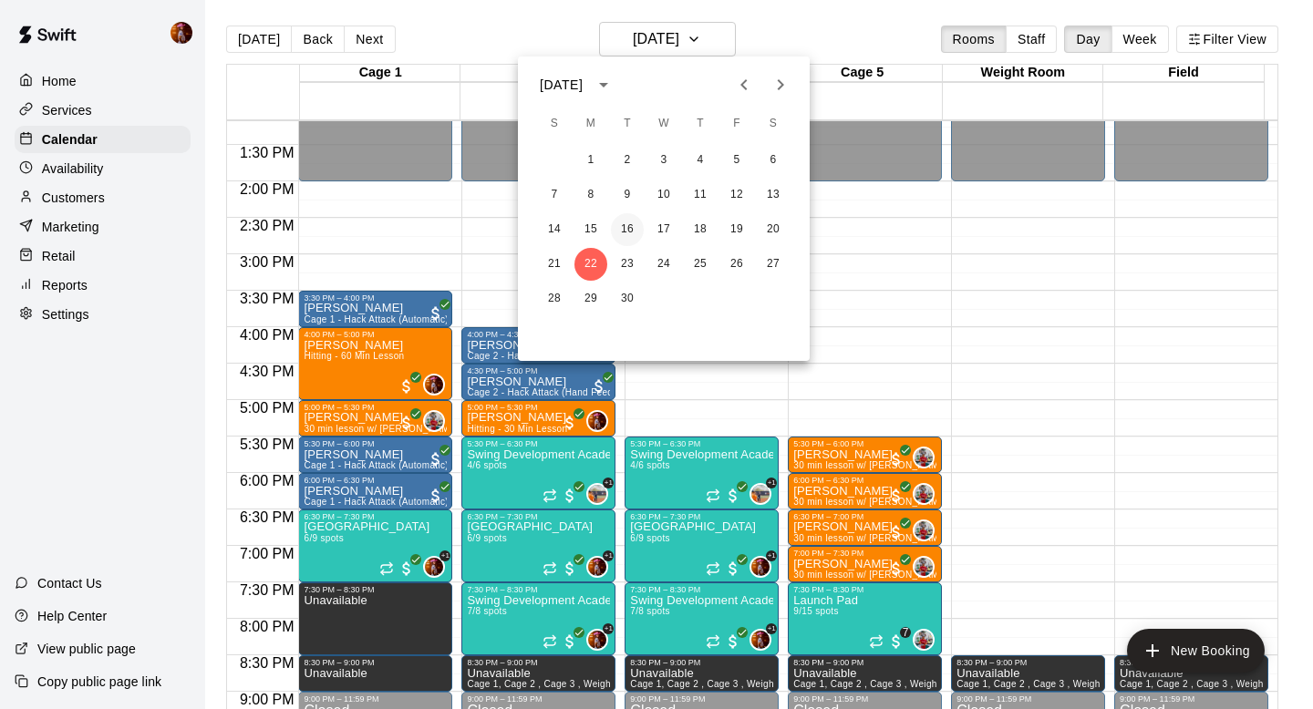
click at [621, 228] on button "16" at bounding box center [627, 229] width 33 height 33
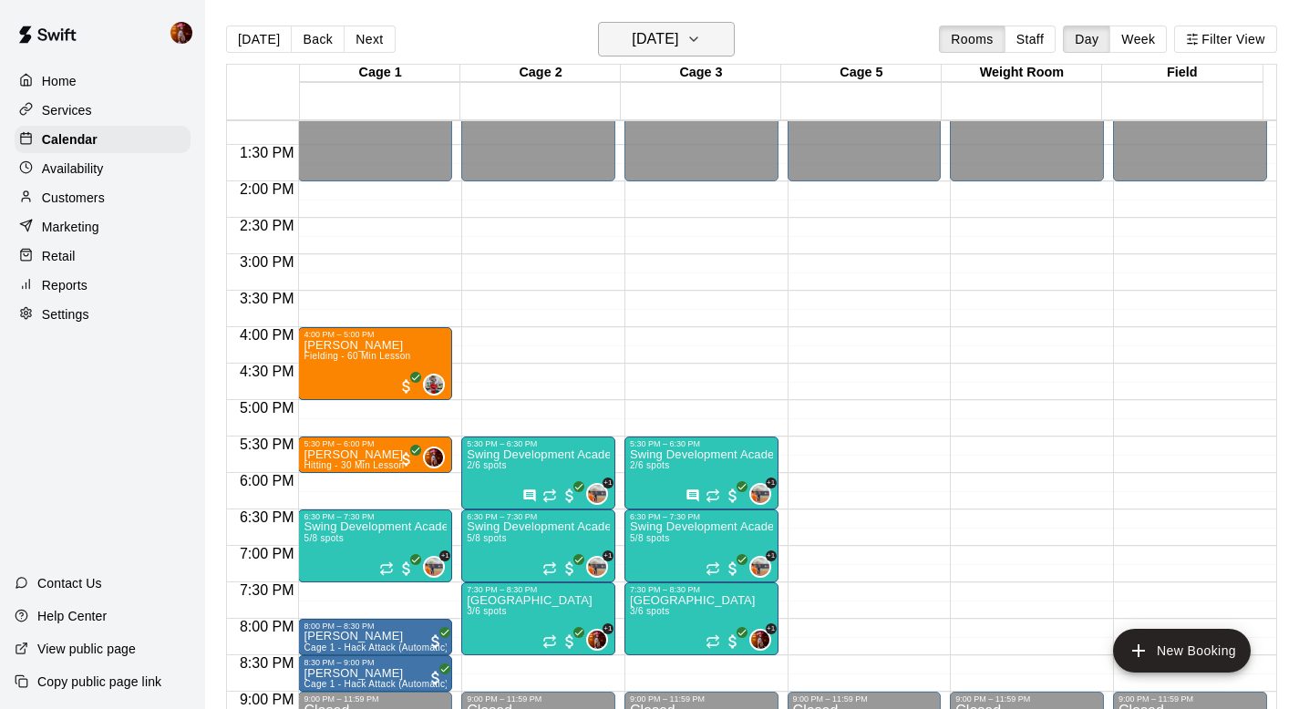
click at [678, 38] on h6 "[DATE]" at bounding box center [655, 39] width 46 height 26
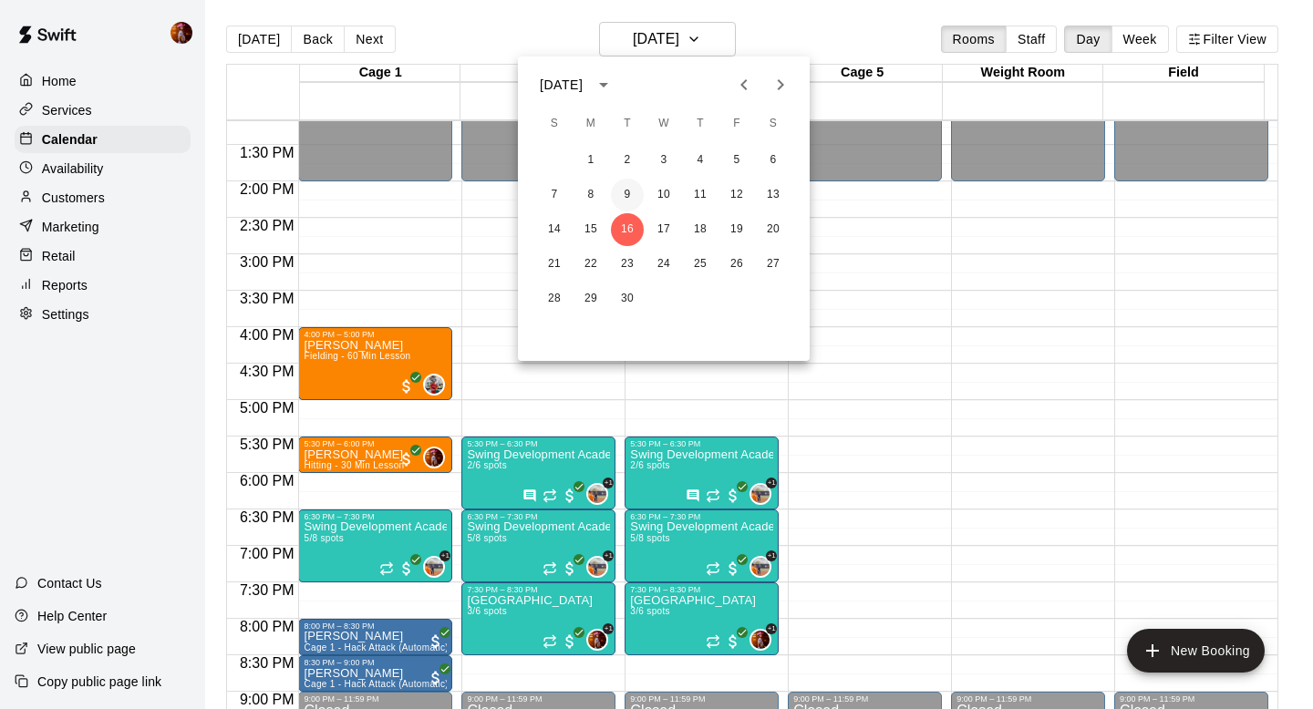
click at [632, 189] on button "9" at bounding box center [627, 195] width 33 height 33
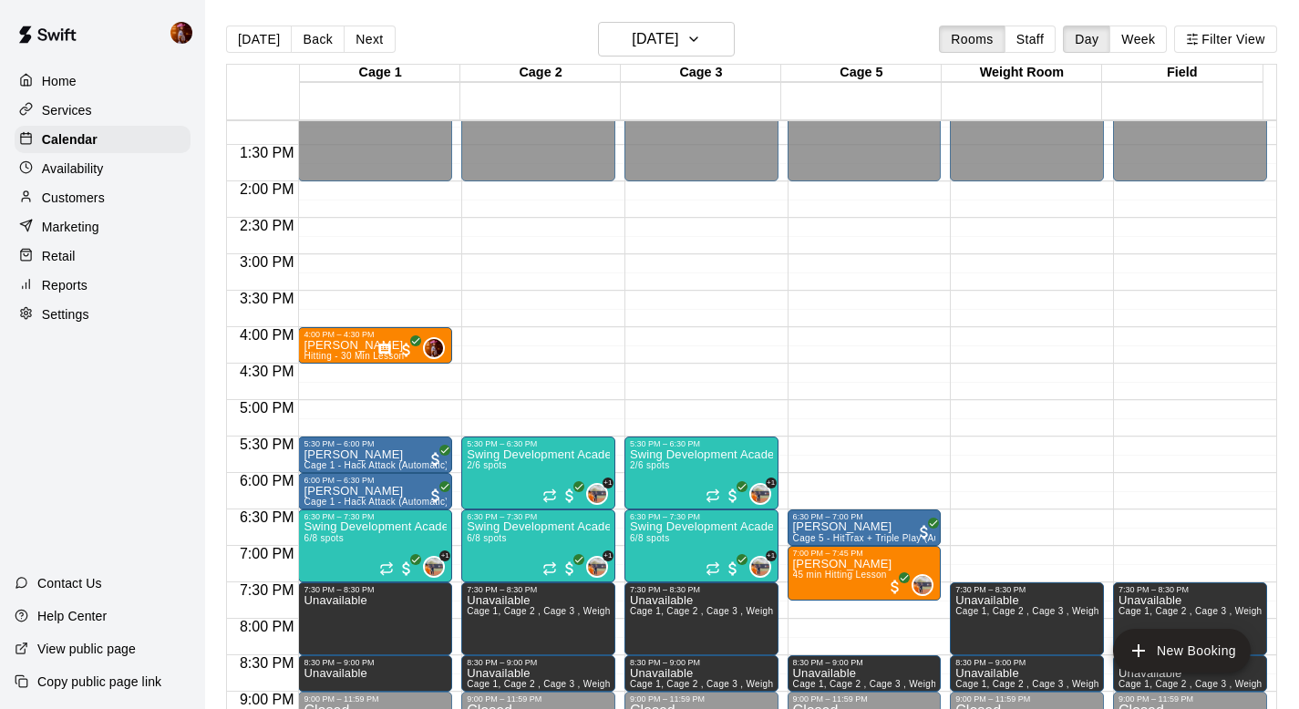
click at [659, 11] on main "[DATE] Back [DATE][DATE] Rooms Staff Day Week Filter View Cage 1 09 Tue Cage 2 …" at bounding box center [752, 369] width 1094 height 738
click at [649, 37] on h6 "[DATE]" at bounding box center [655, 39] width 46 height 26
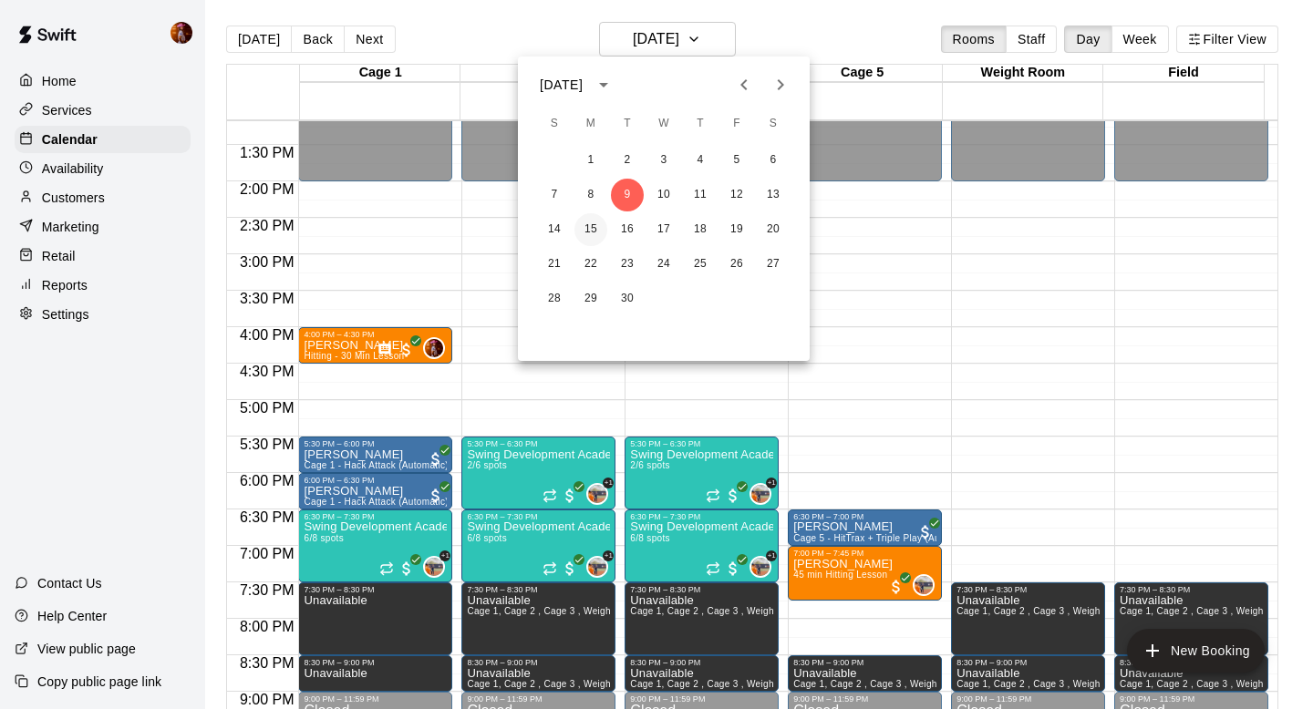
click at [588, 214] on button "15" at bounding box center [590, 229] width 33 height 33
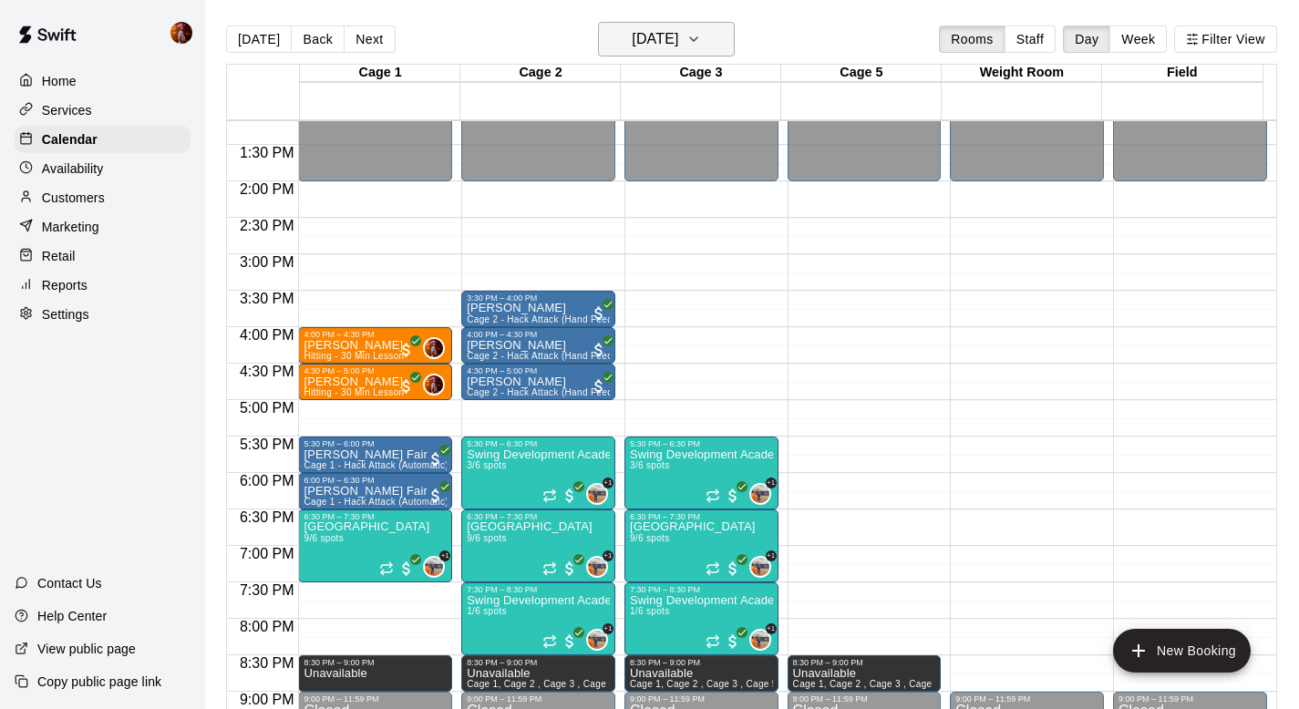
click at [664, 36] on h6 "[DATE]" at bounding box center [655, 39] width 46 height 26
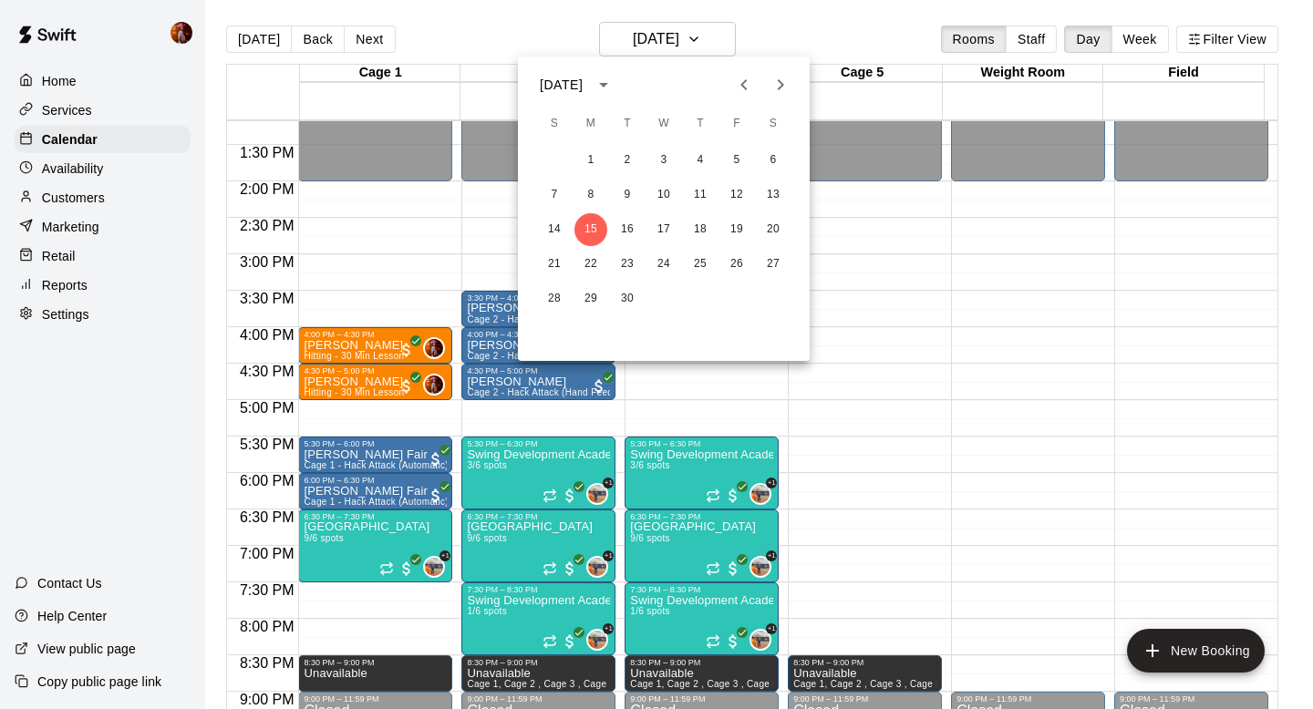
click at [785, 87] on icon "Next month" at bounding box center [780, 85] width 22 height 22
click at [734, 191] on button "10" at bounding box center [736, 195] width 33 height 33
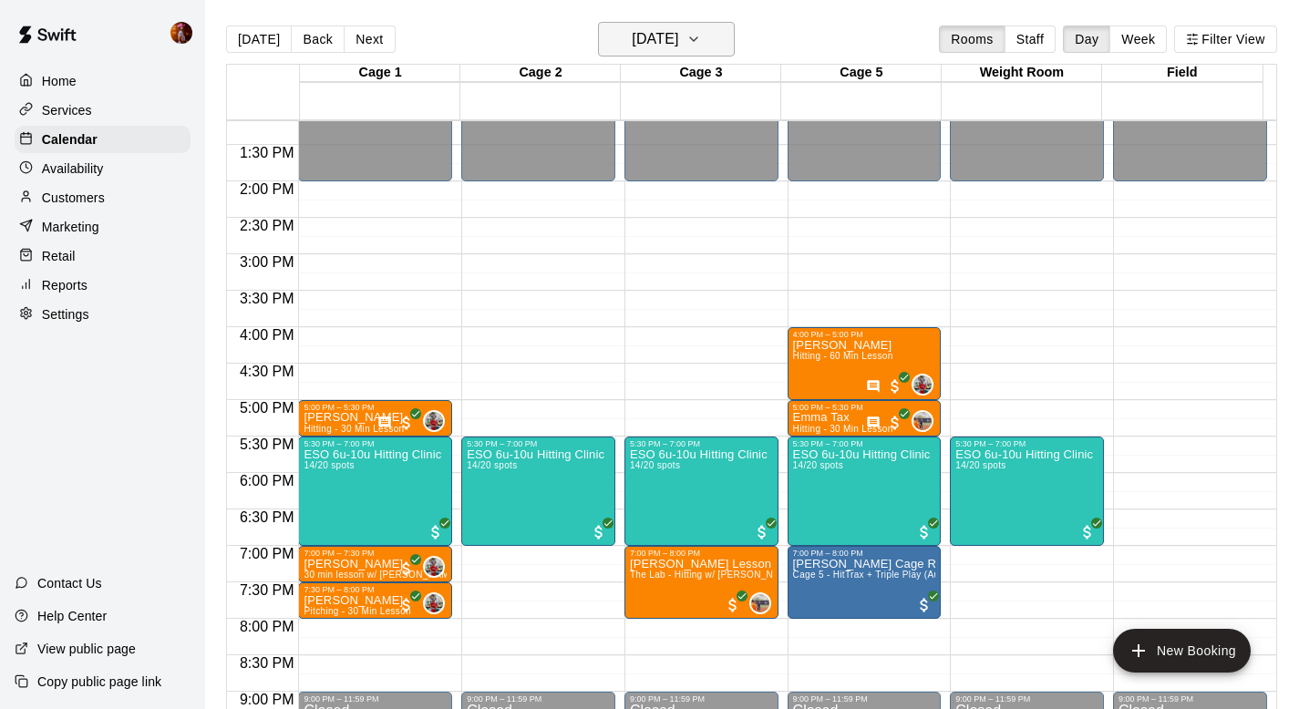
click at [662, 34] on h6 "[DATE]" at bounding box center [655, 39] width 46 height 26
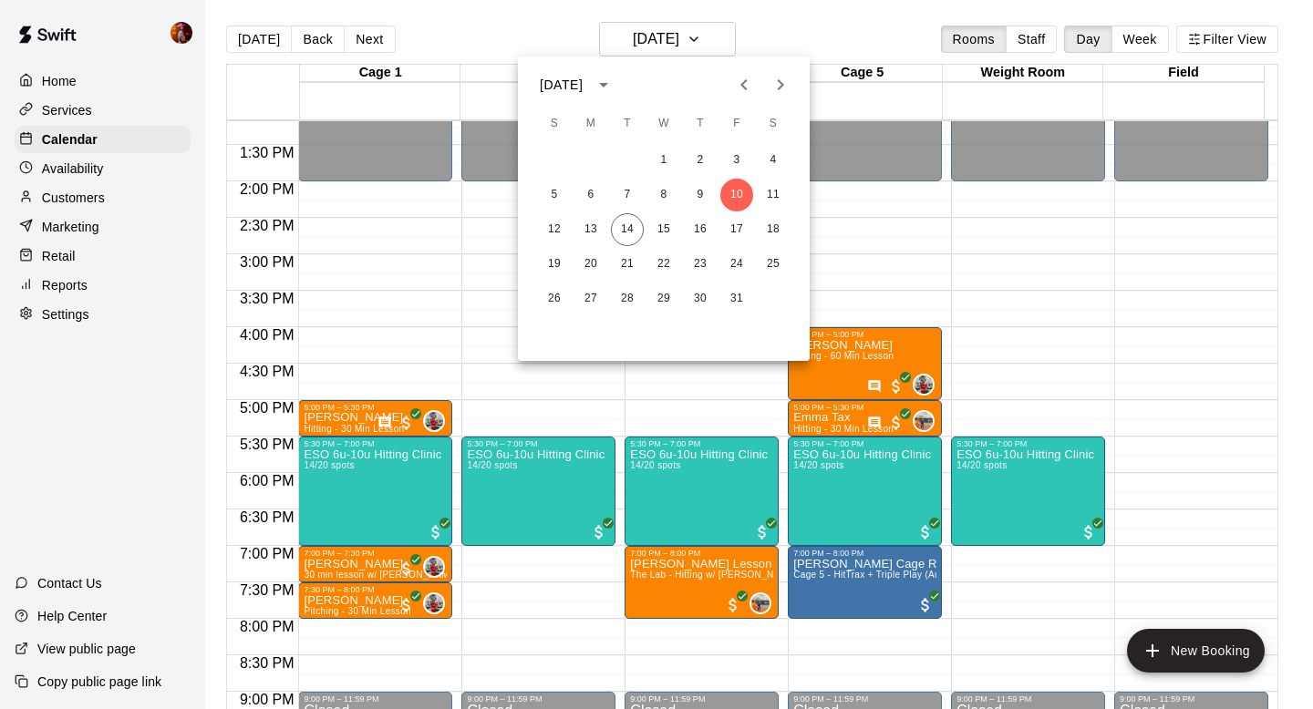
click at [878, 195] on div at bounding box center [656, 354] width 1313 height 709
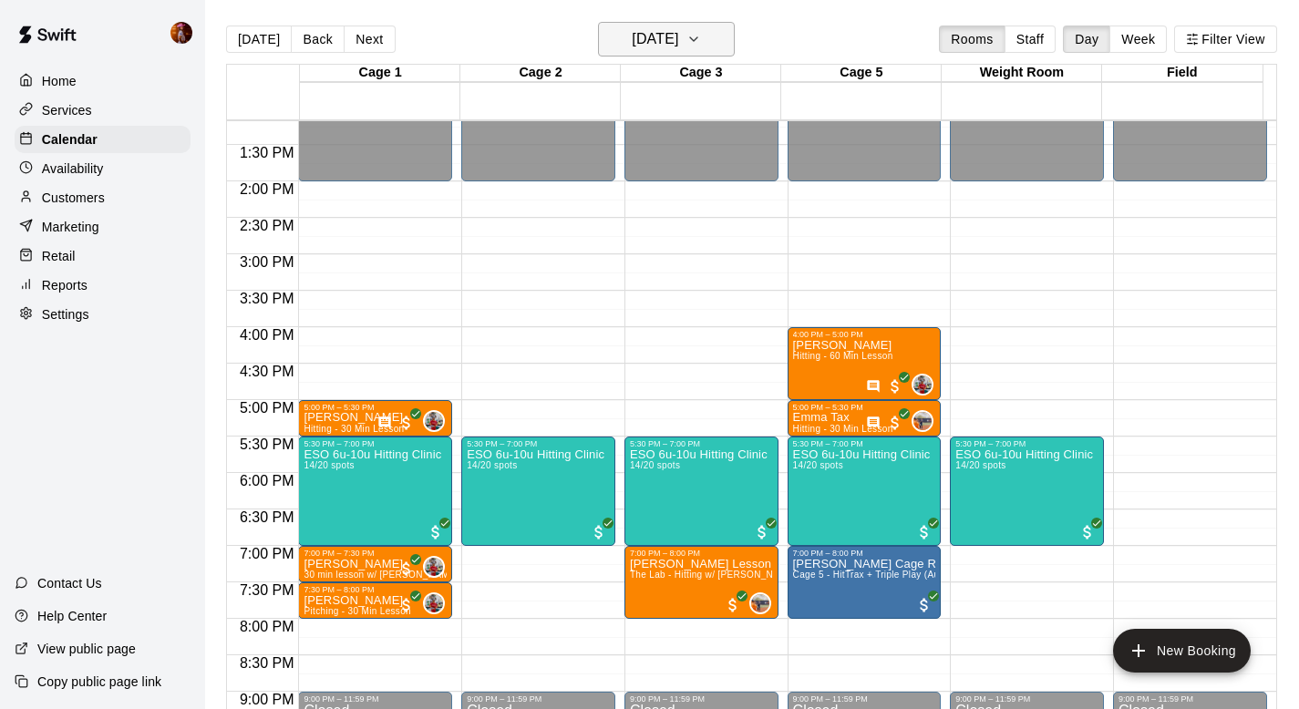
click at [669, 38] on h6 "[DATE]" at bounding box center [655, 39] width 46 height 26
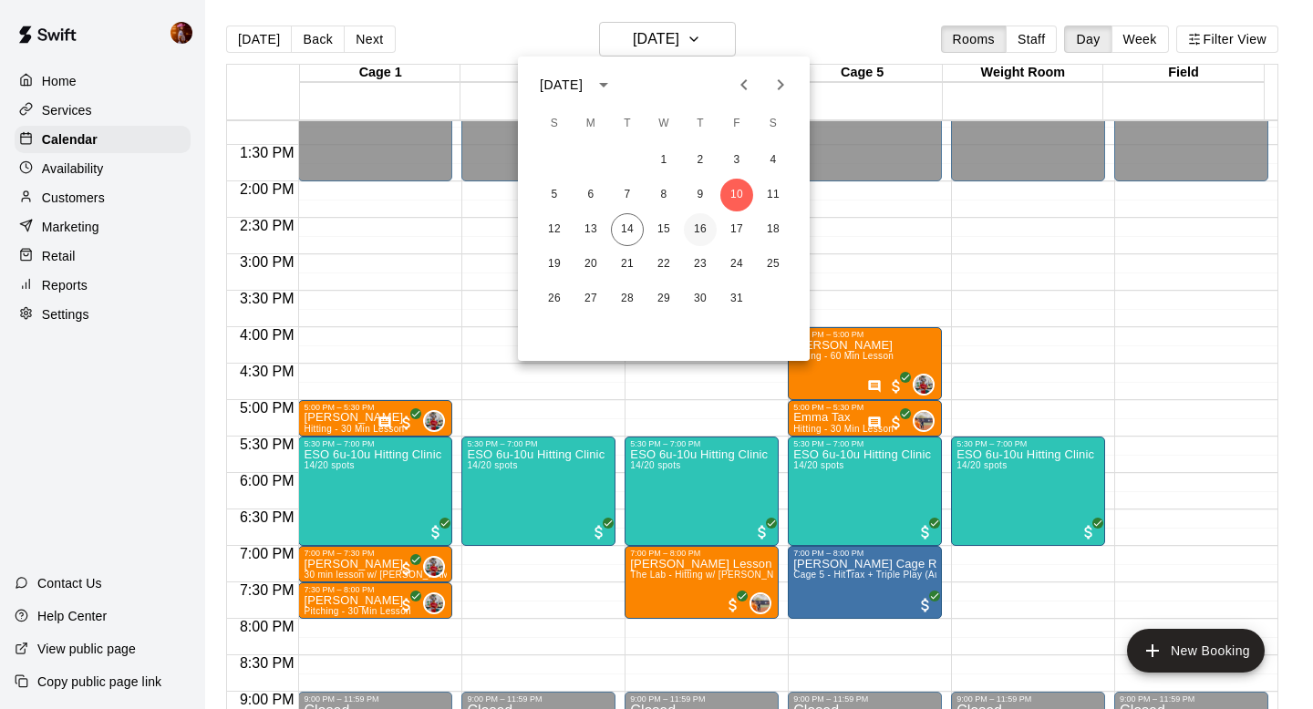
click at [700, 227] on button "16" at bounding box center [700, 229] width 33 height 33
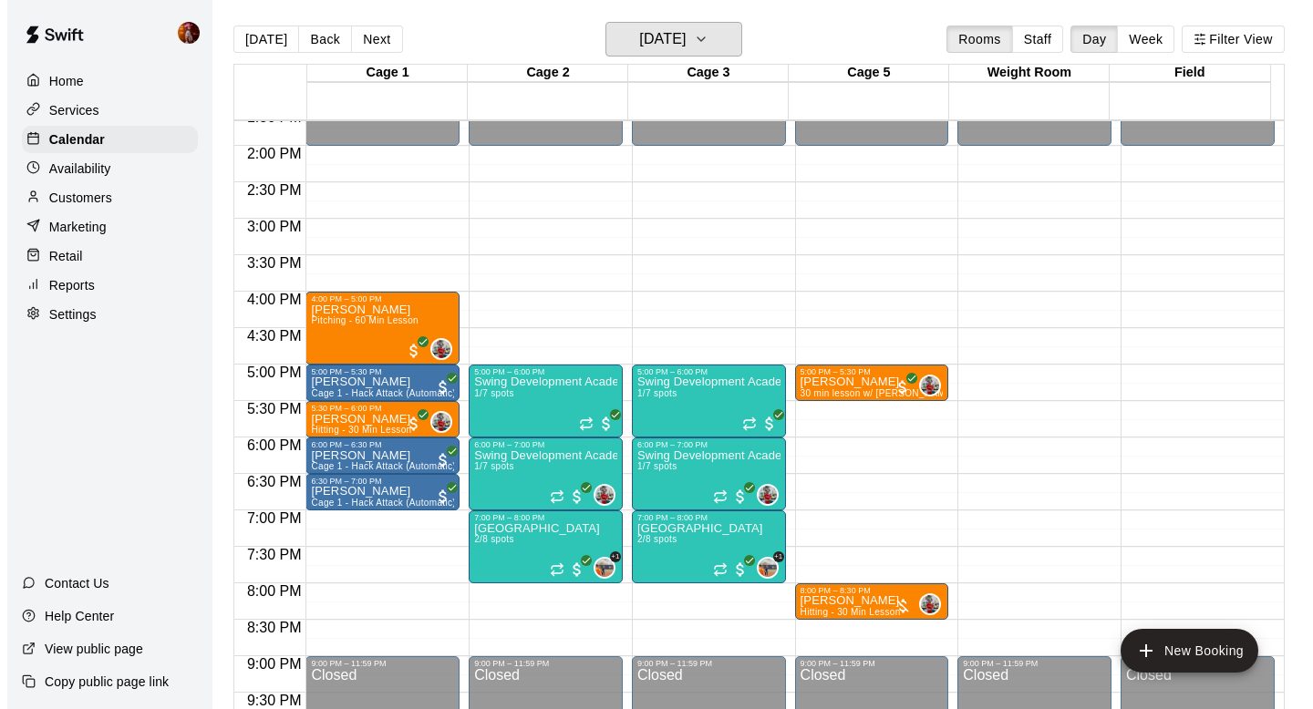
scroll to position [1002, 0]
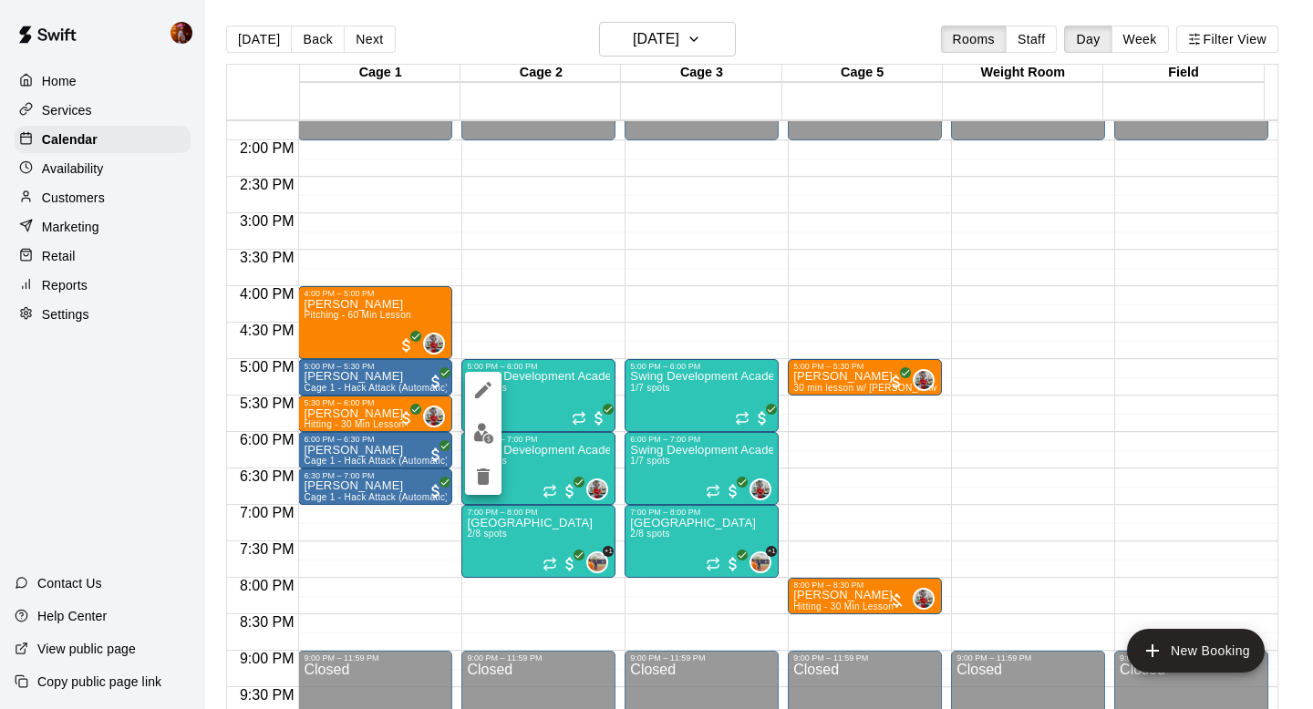
click at [479, 551] on div at bounding box center [656, 354] width 1313 height 709
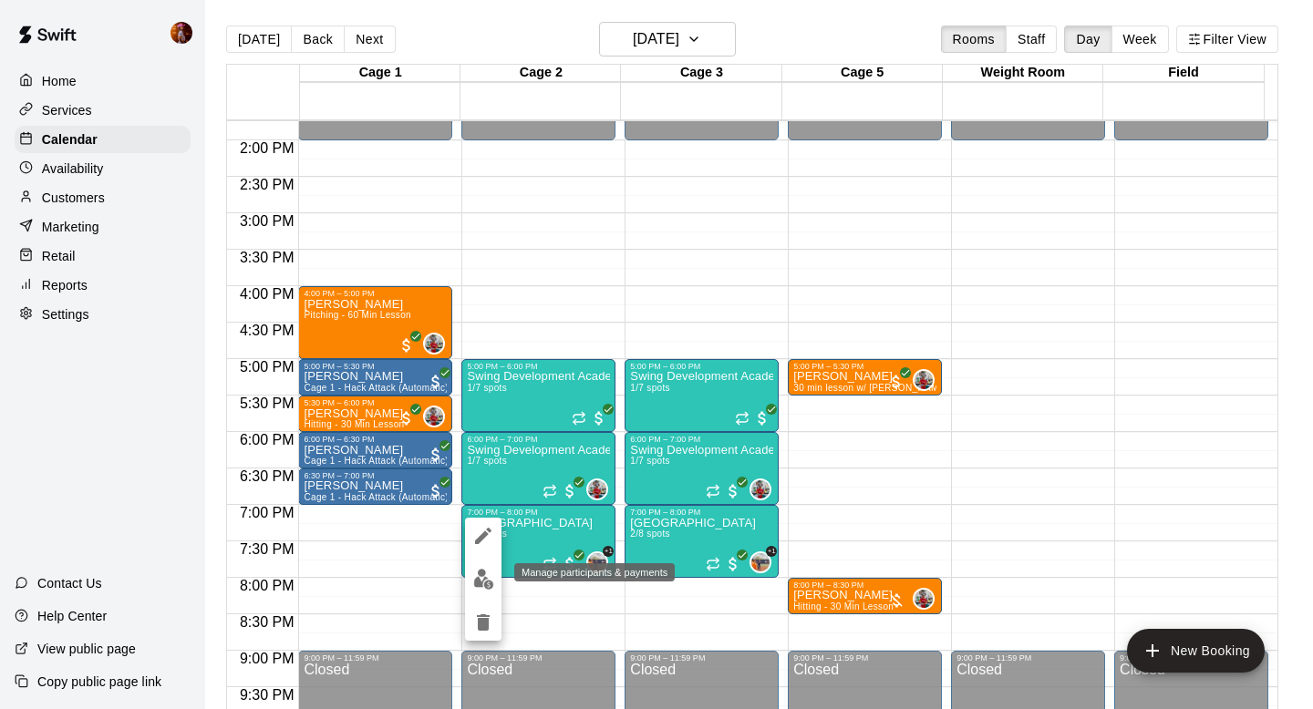
click at [482, 585] on img "edit" at bounding box center [483, 579] width 21 height 21
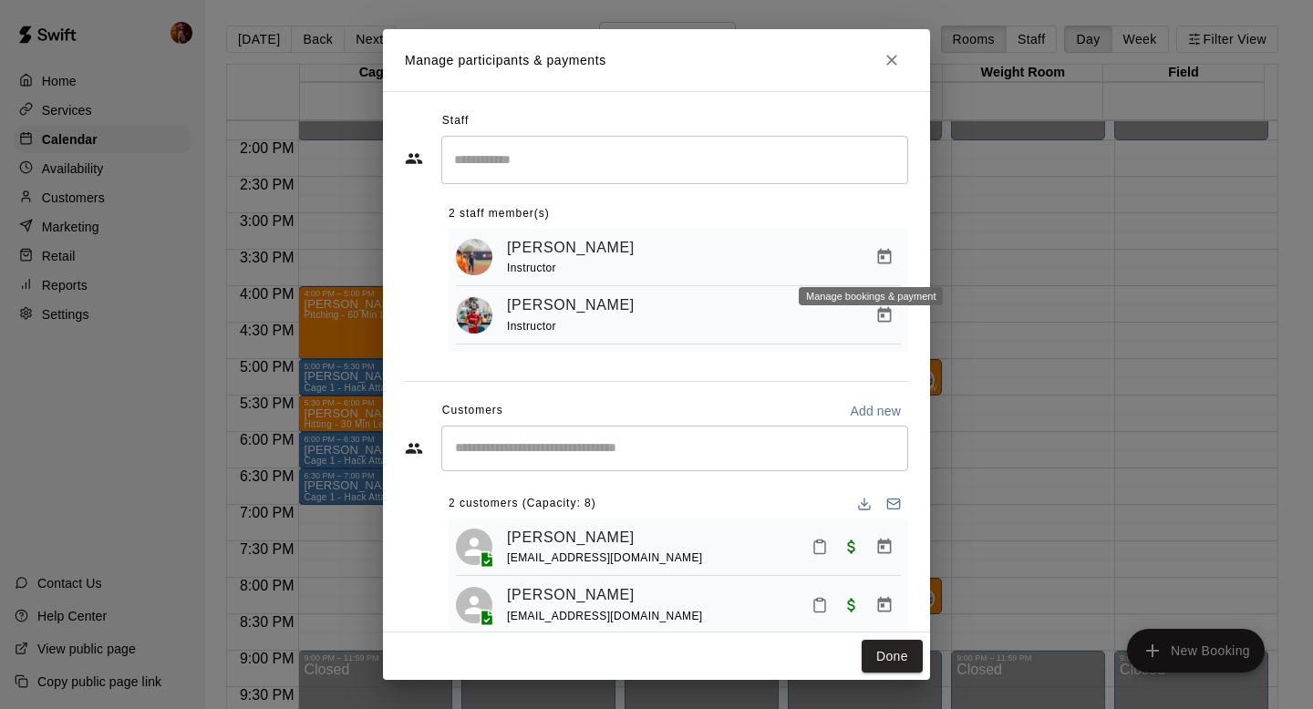
click at [875, 255] on icon "Manage bookings & payment" at bounding box center [884, 257] width 18 height 18
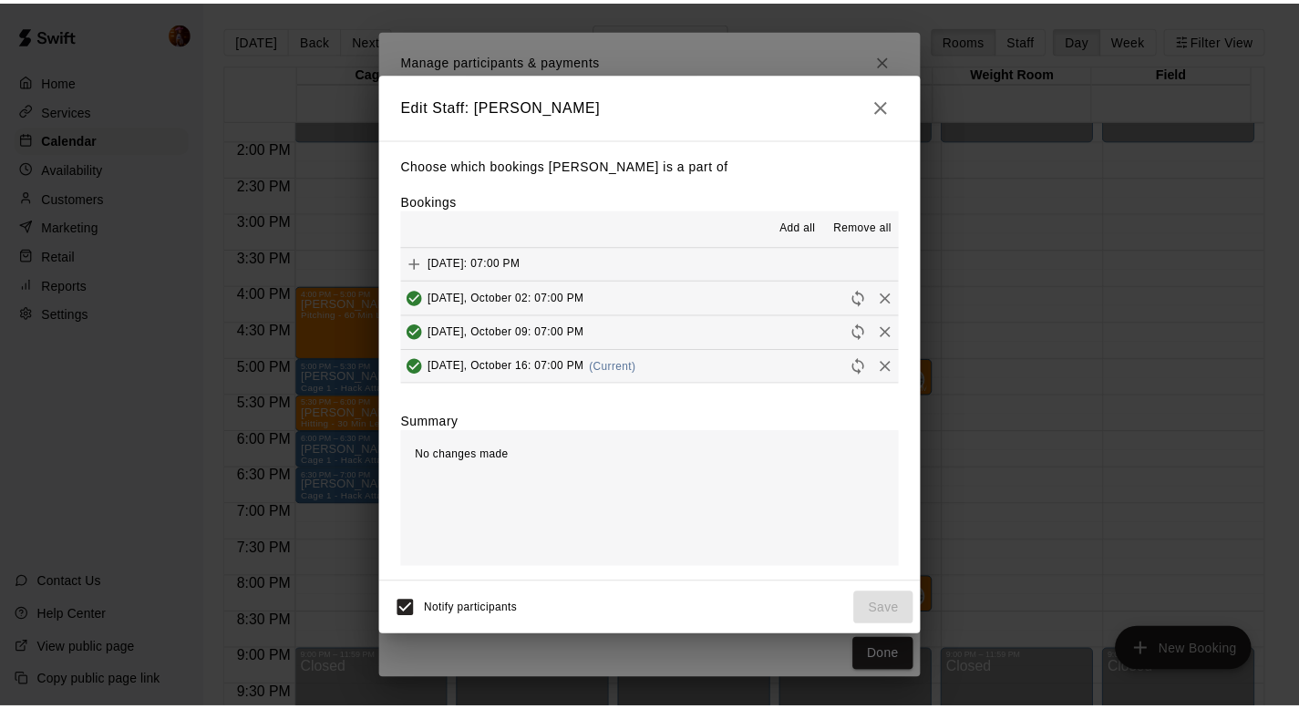
scroll to position [35, 0]
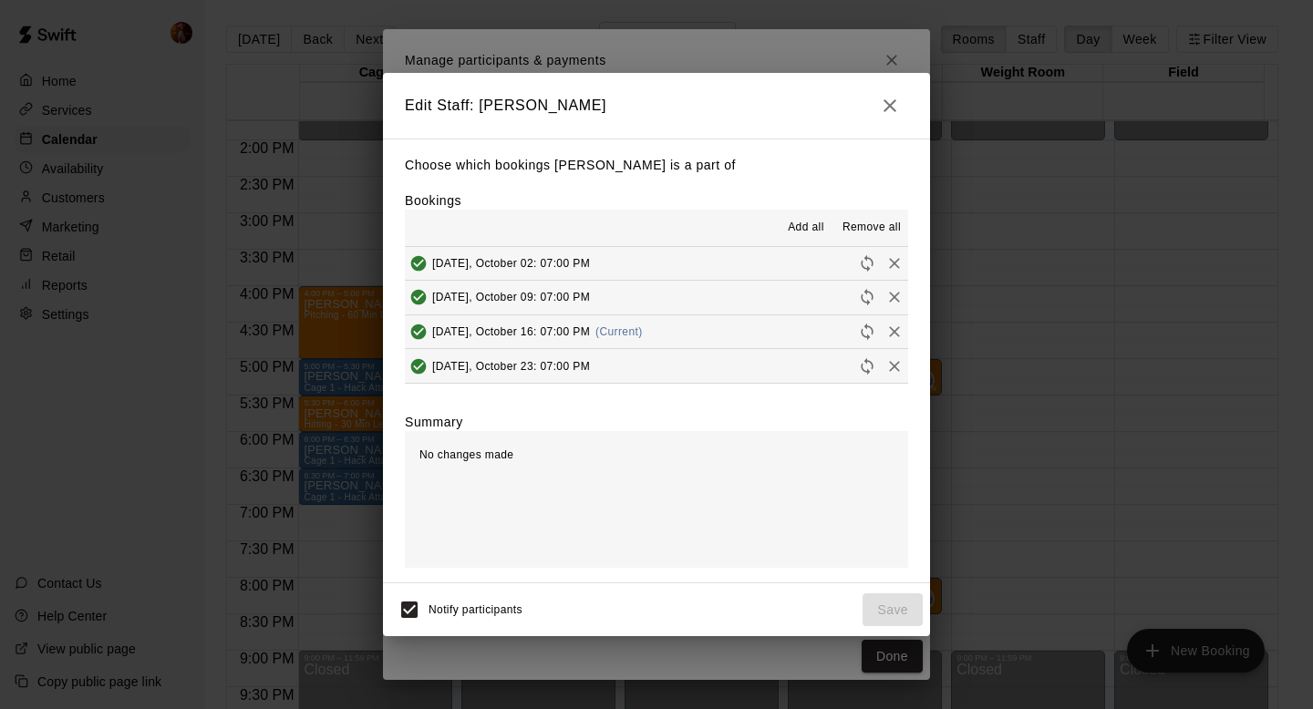
click at [884, 223] on span "Remove all" at bounding box center [871, 228] width 58 height 18
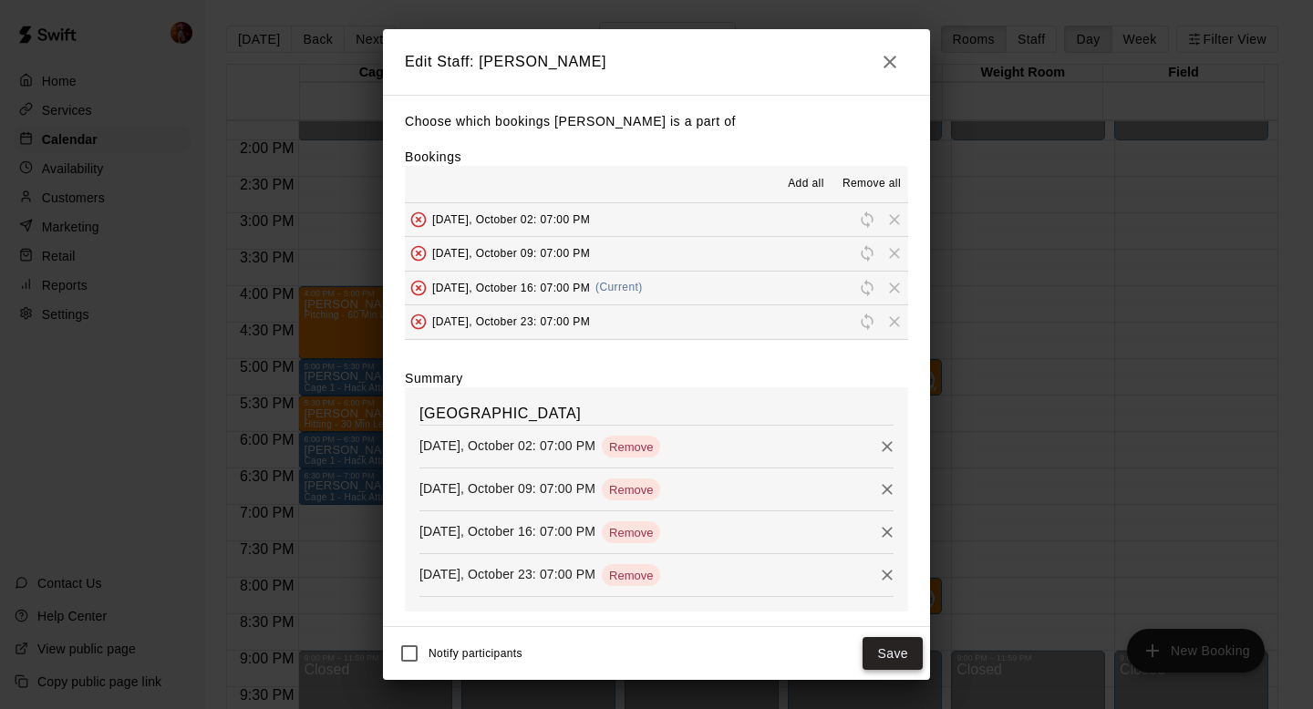
click at [887, 660] on button "Save" at bounding box center [892, 654] width 60 height 34
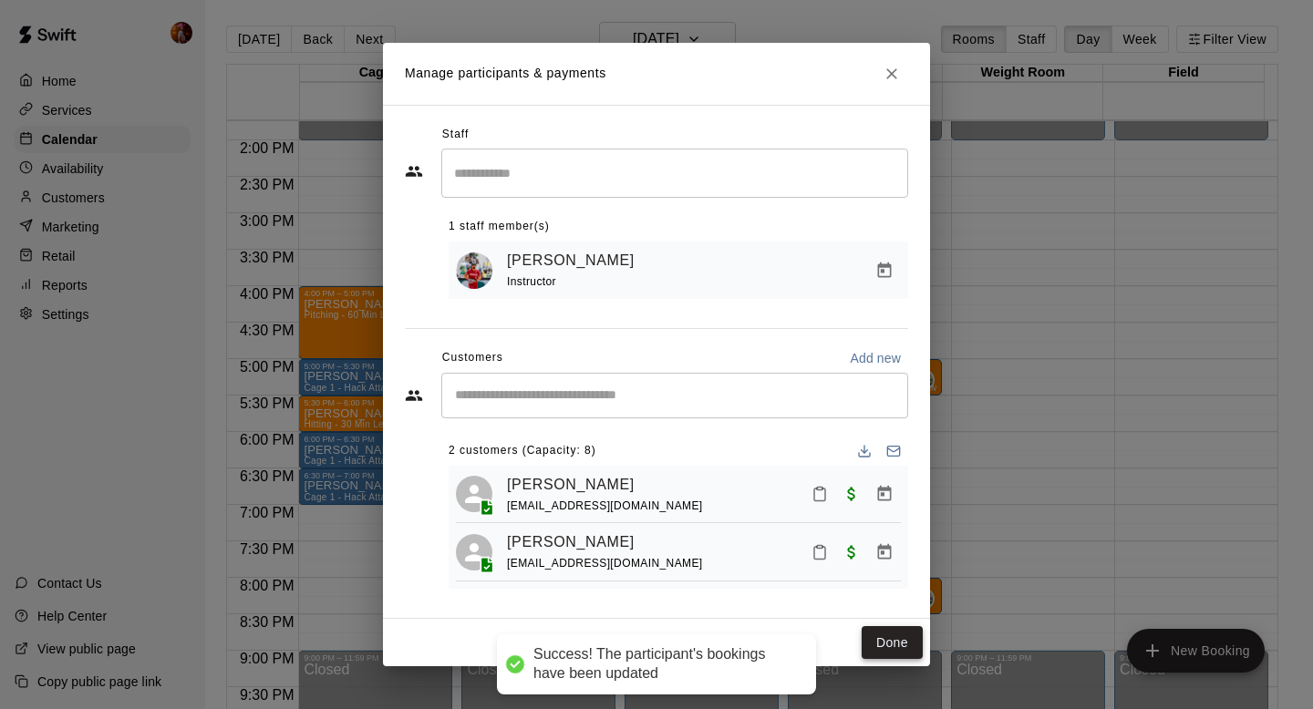
click at [875, 631] on button "Done" at bounding box center [891, 643] width 61 height 34
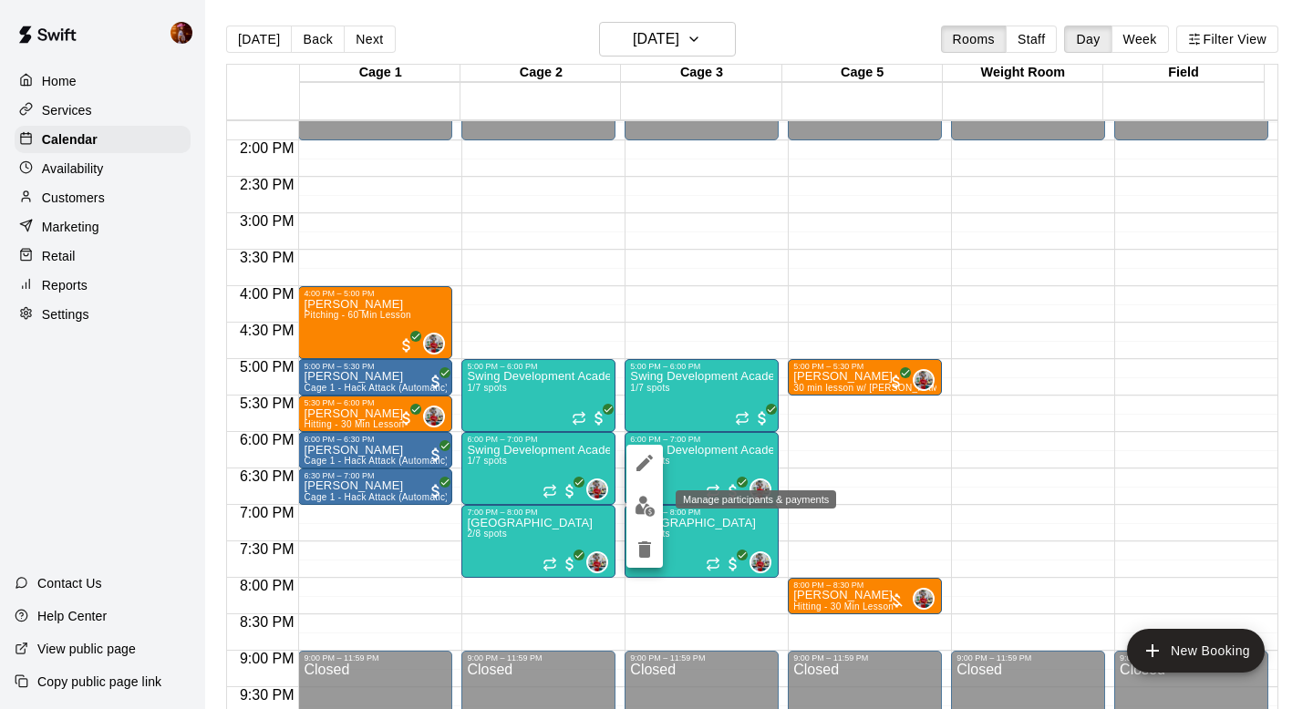
click at [642, 500] on img "edit" at bounding box center [644, 506] width 21 height 21
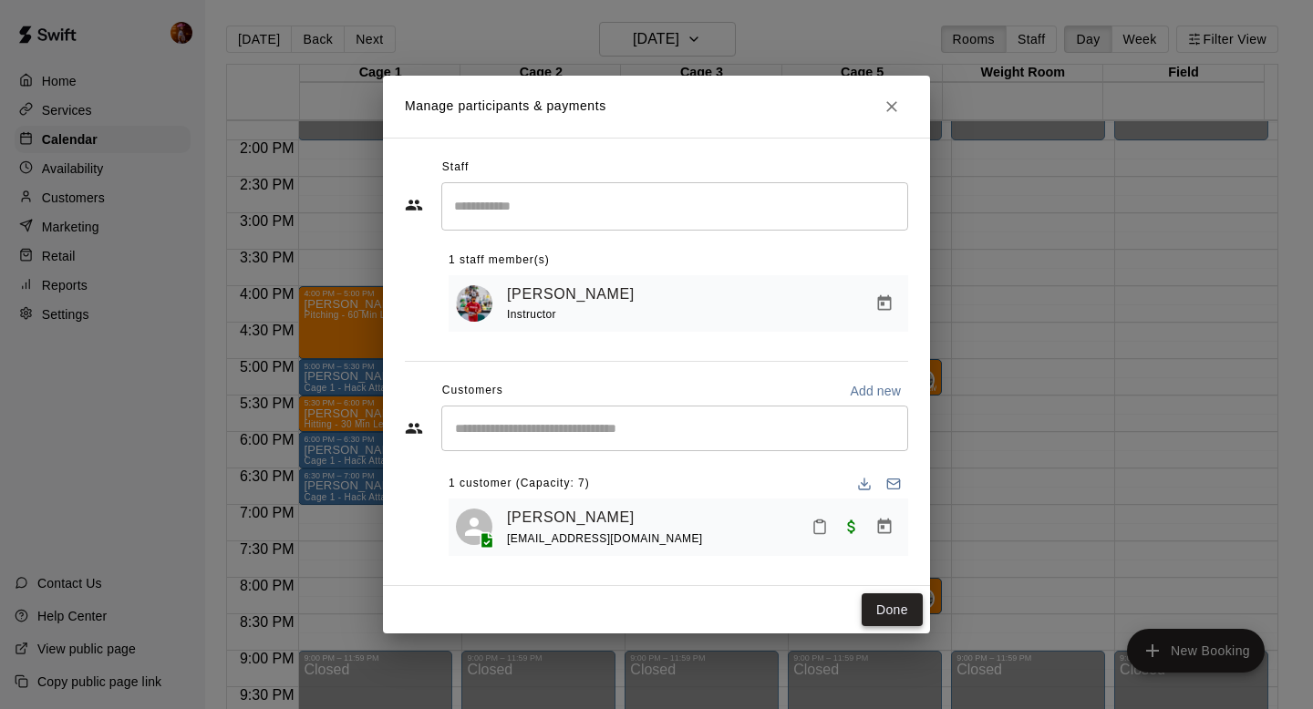
click at [889, 611] on button "Done" at bounding box center [891, 610] width 61 height 34
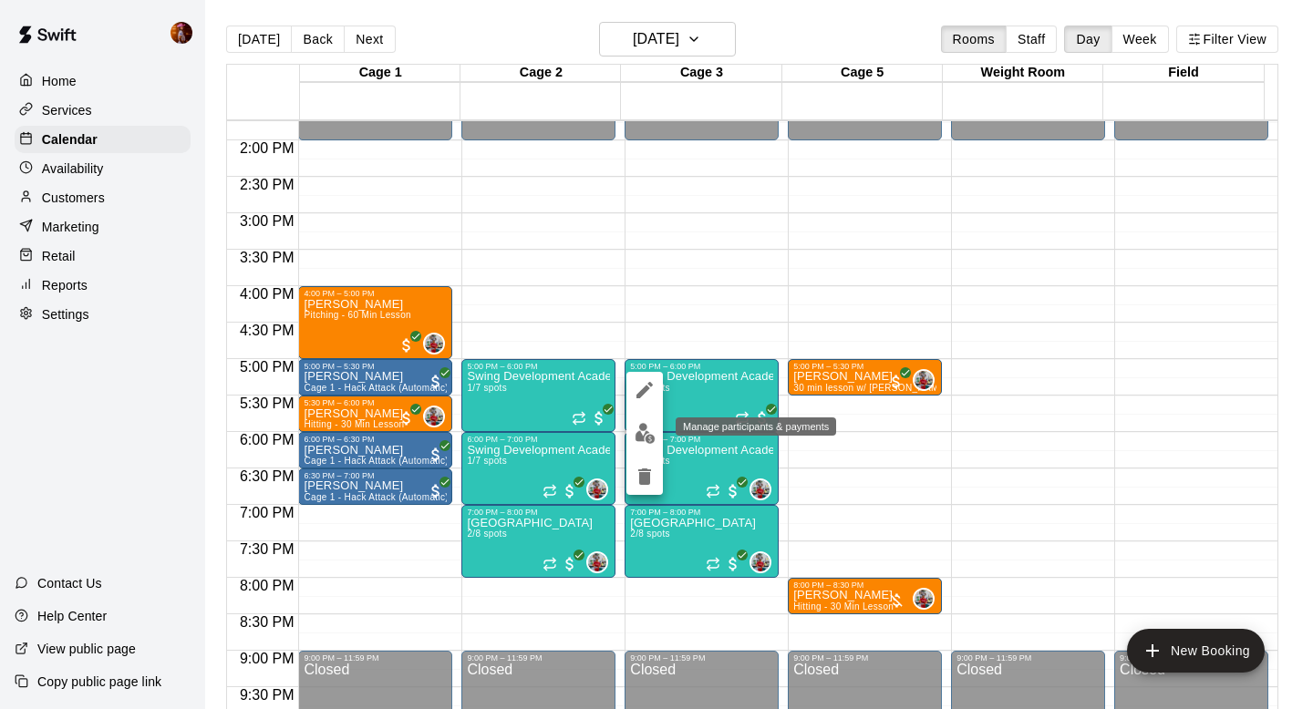
click at [647, 430] on img "edit" at bounding box center [644, 433] width 21 height 21
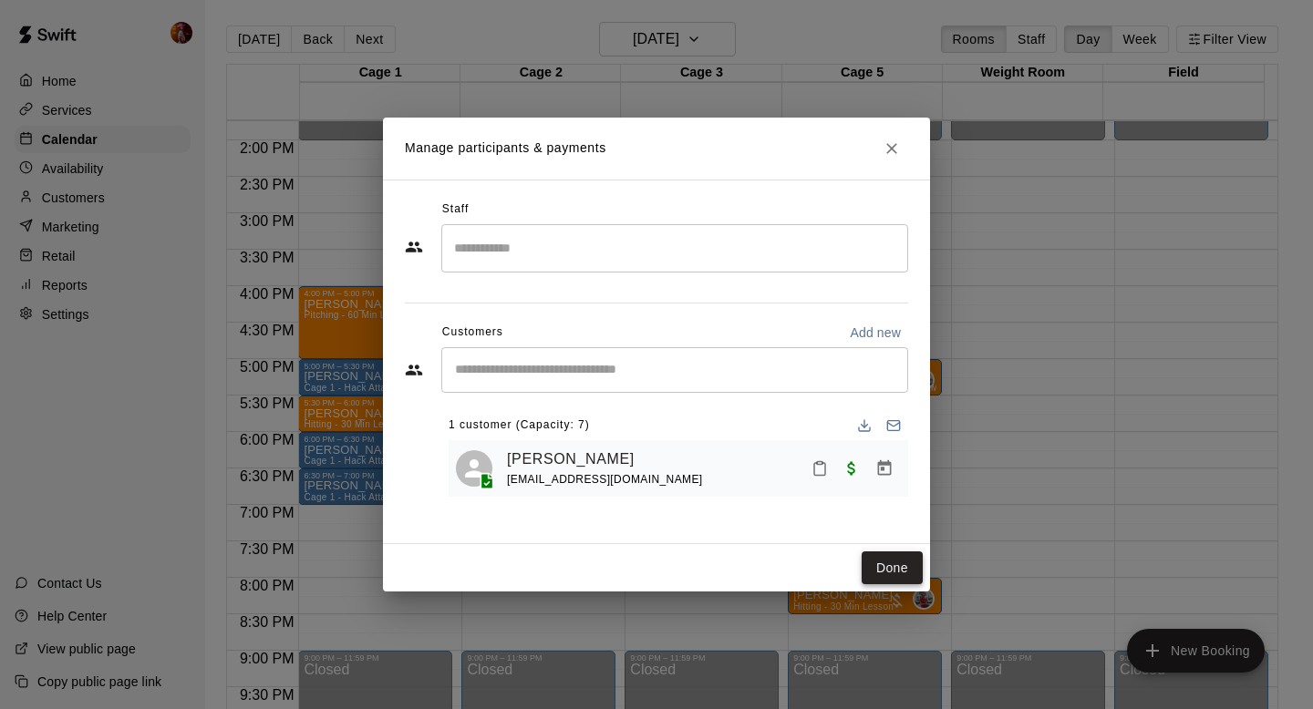
click at [866, 562] on button "Done" at bounding box center [891, 568] width 61 height 34
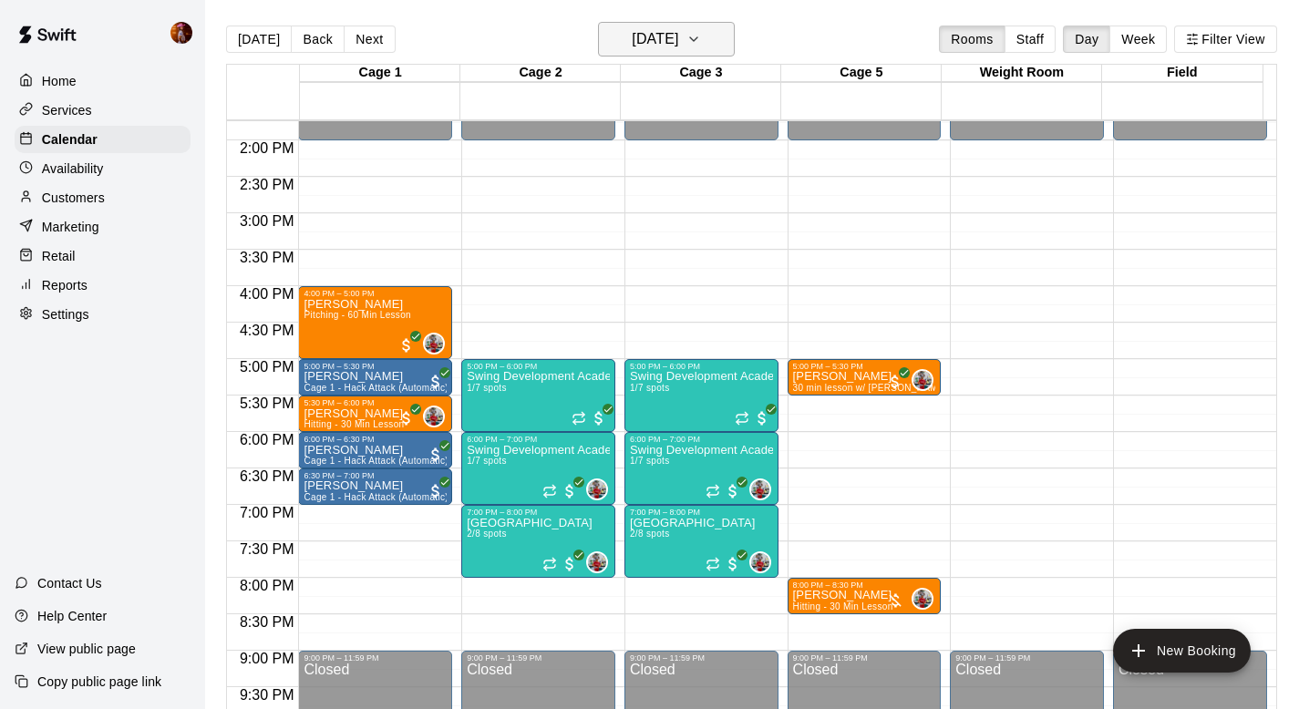
click at [673, 30] on h6 "[DATE]" at bounding box center [655, 39] width 46 height 26
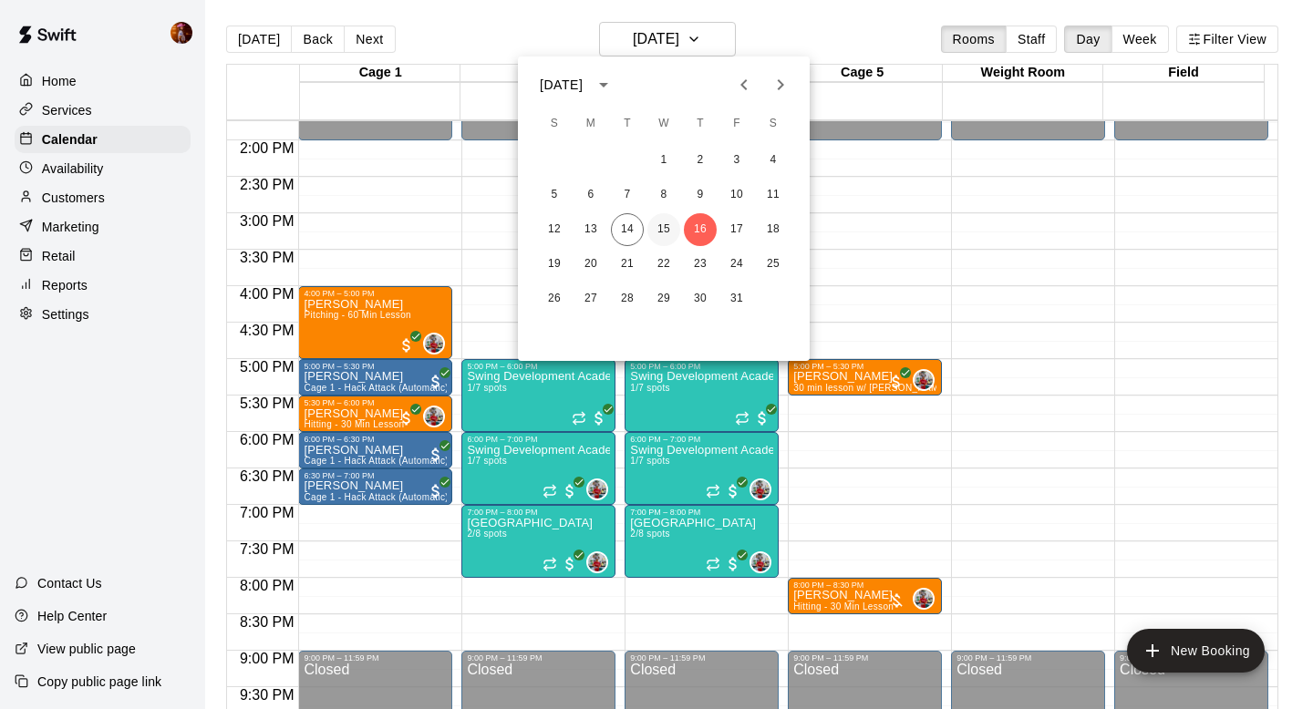
click at [663, 215] on button "15" at bounding box center [663, 229] width 33 height 33
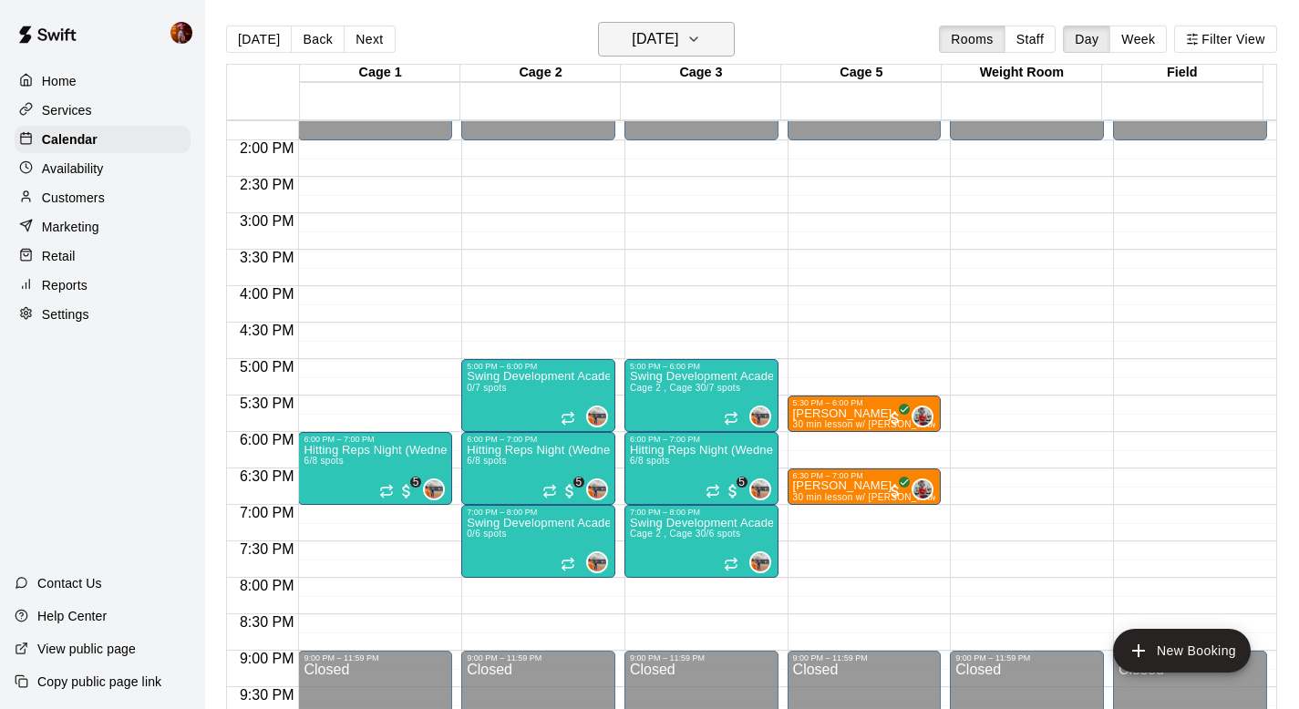
click at [632, 39] on h6 "[DATE]" at bounding box center [655, 39] width 46 height 26
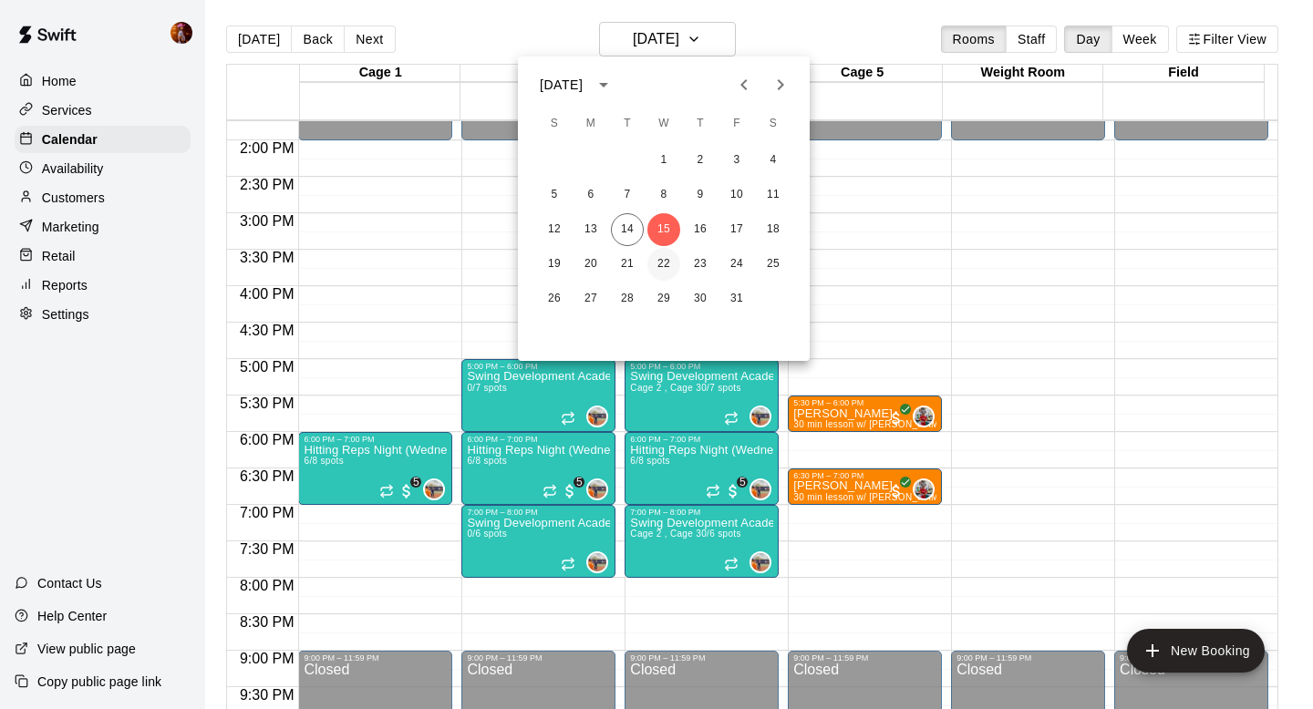
click at [657, 254] on button "22" at bounding box center [663, 264] width 33 height 33
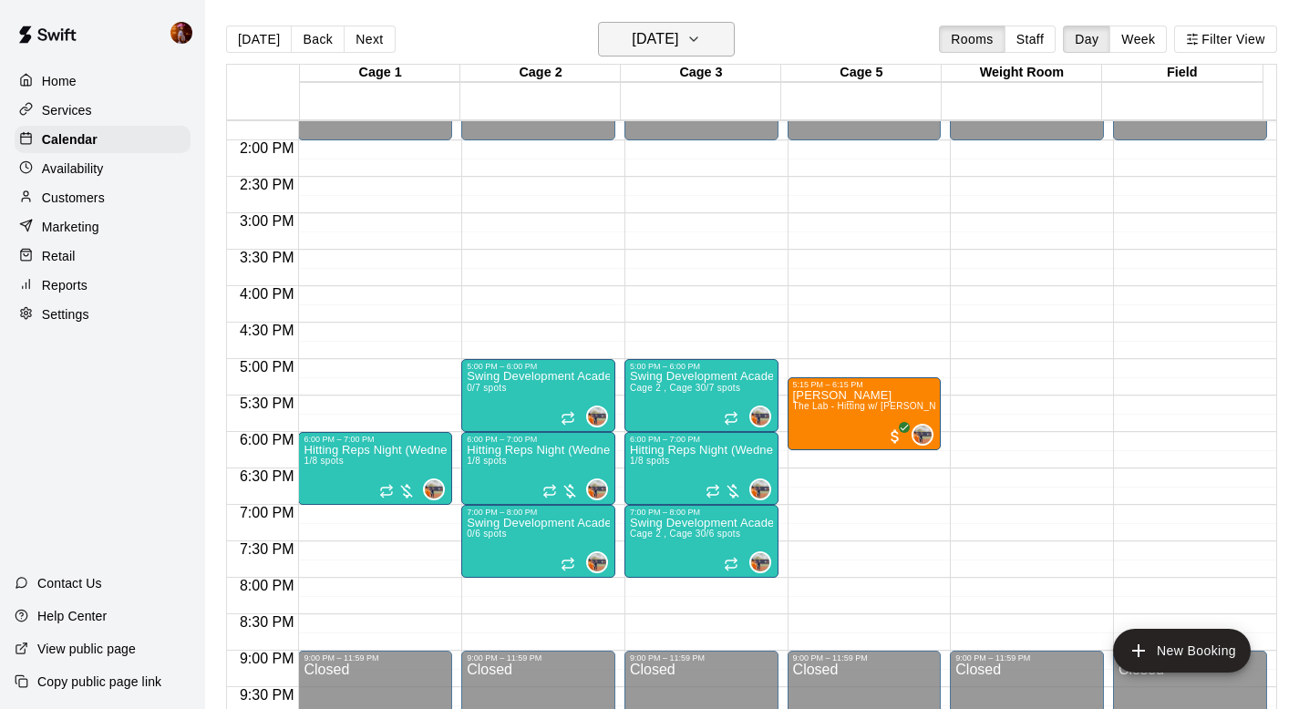
click at [632, 35] on h6 "[DATE]" at bounding box center [655, 39] width 46 height 26
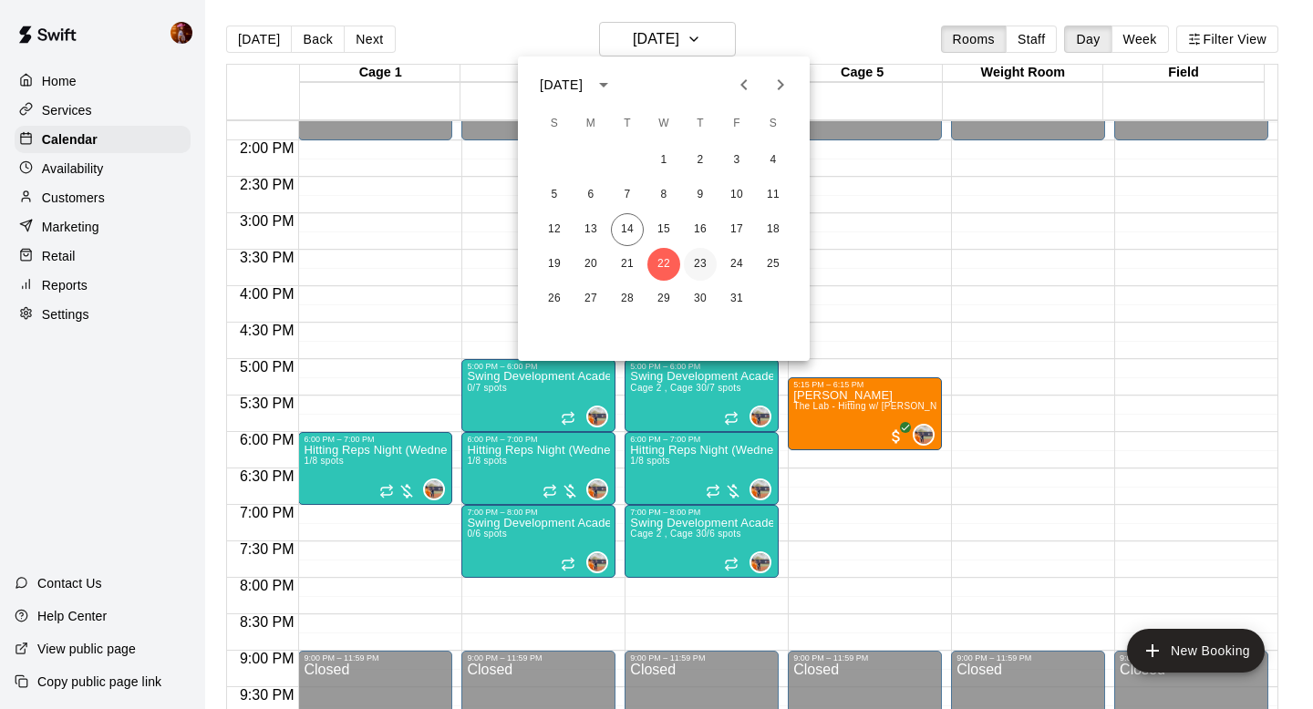
click at [700, 266] on button "23" at bounding box center [700, 264] width 33 height 33
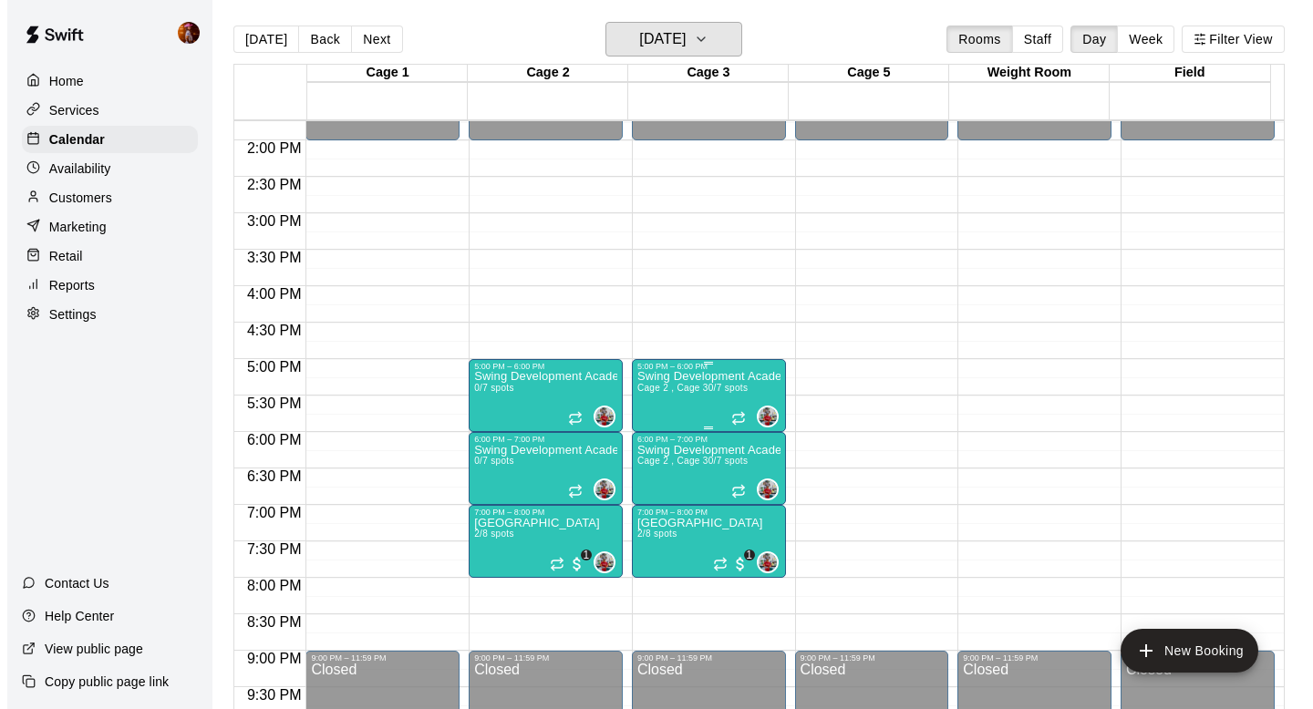
scroll to position [1061, 0]
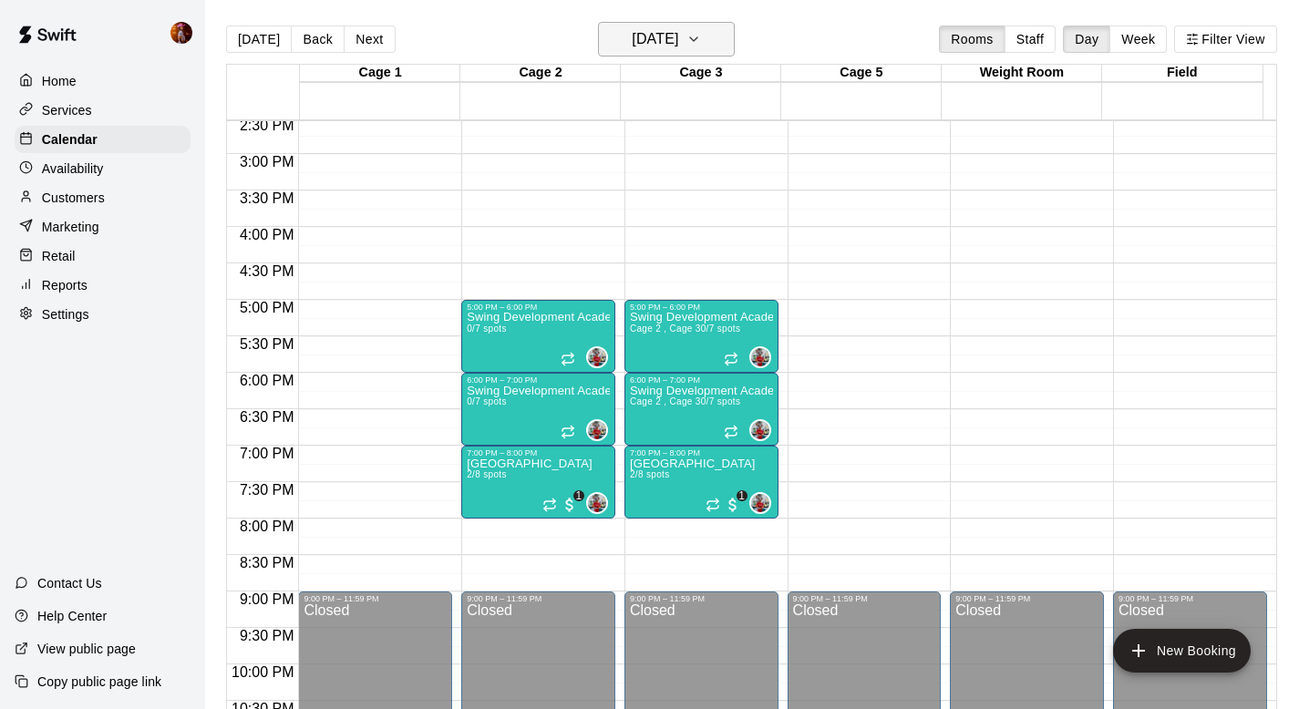
click at [678, 41] on h6 "[DATE]" at bounding box center [655, 39] width 46 height 26
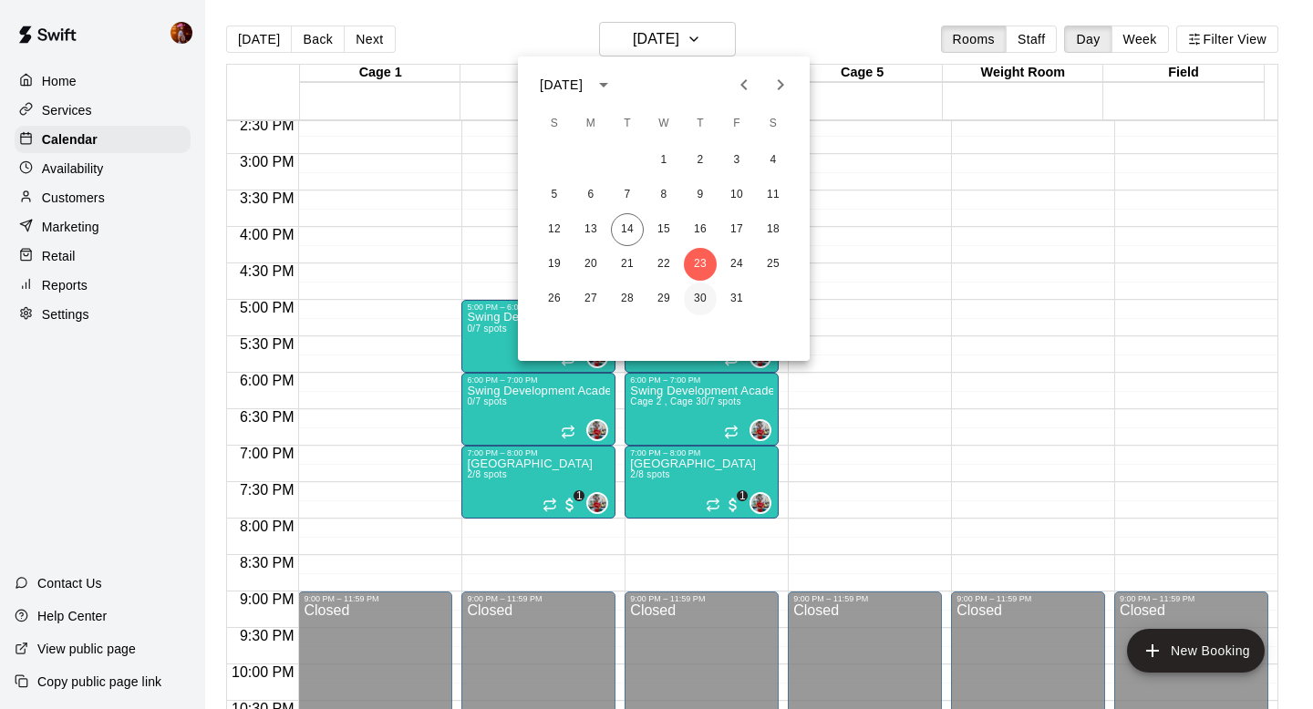
click at [702, 293] on button "30" at bounding box center [700, 299] width 33 height 33
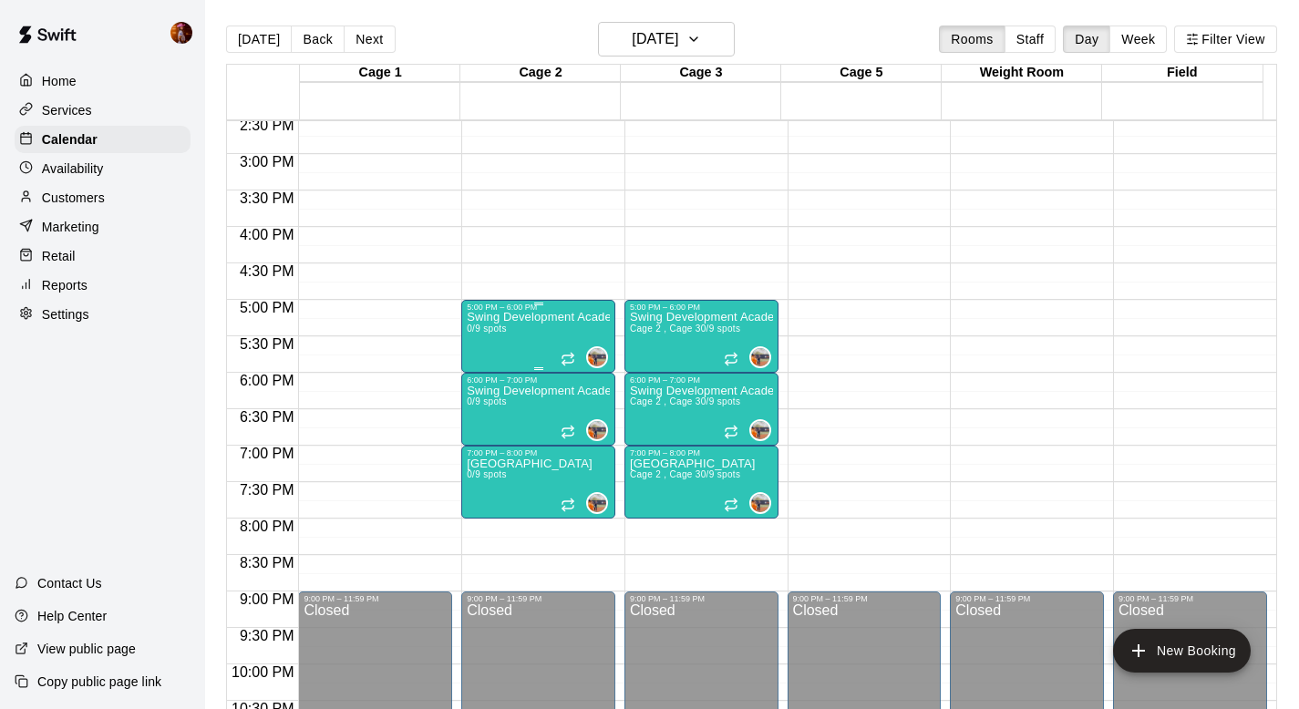
click at [508, 348] on div "Swing Development Academy 8U/10U 0/9 spots" at bounding box center [538, 666] width 143 height 709
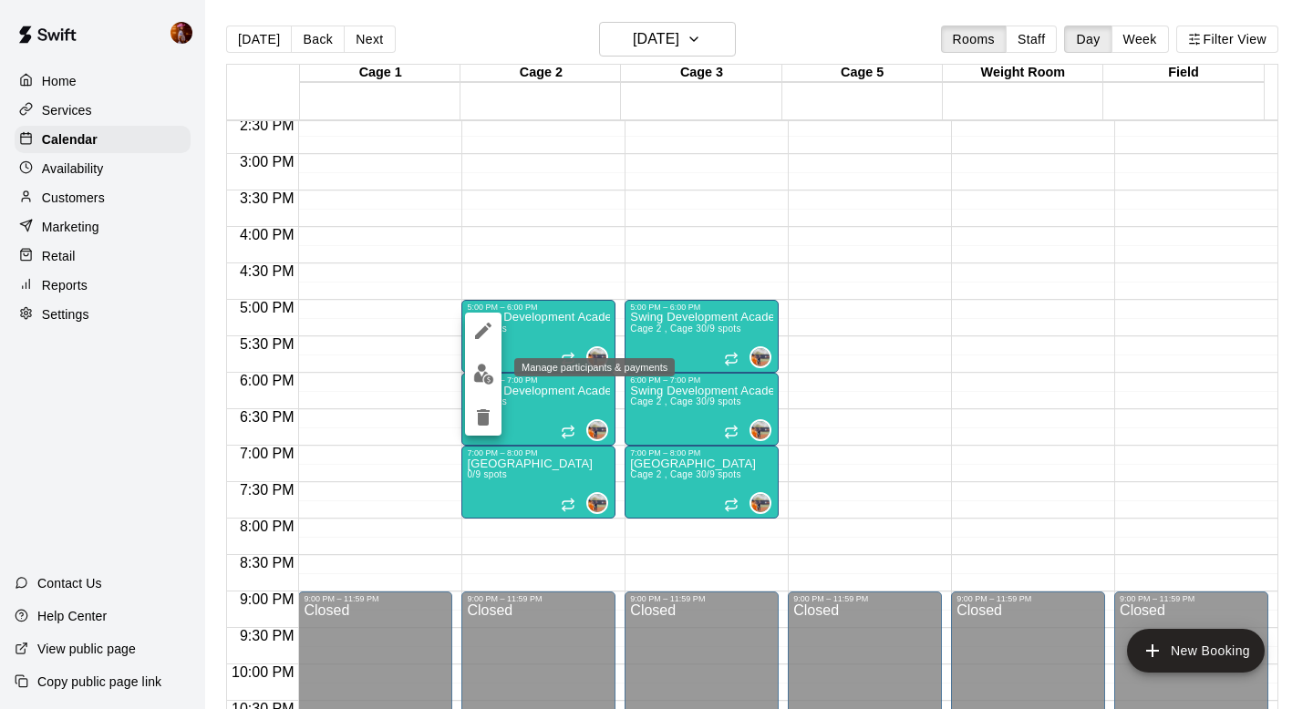
click at [480, 380] on img "edit" at bounding box center [483, 374] width 21 height 21
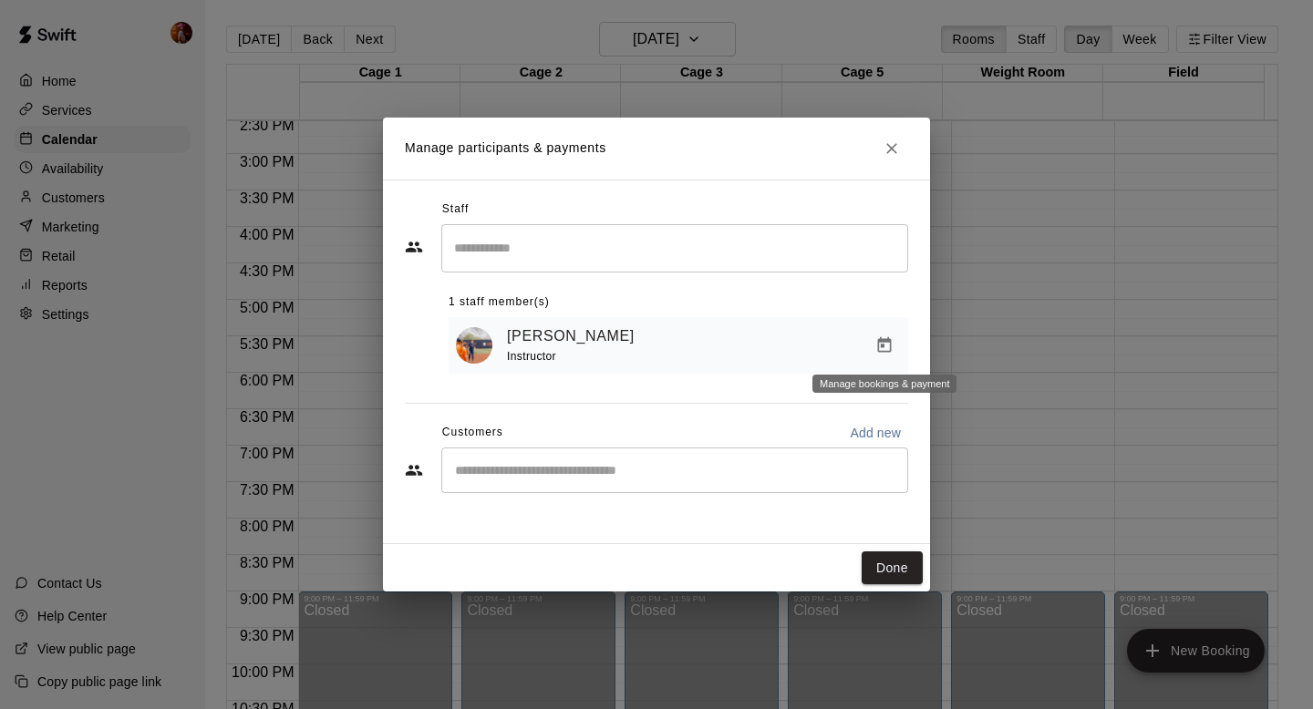
click at [880, 343] on icon "Manage bookings & payment" at bounding box center [884, 345] width 18 height 18
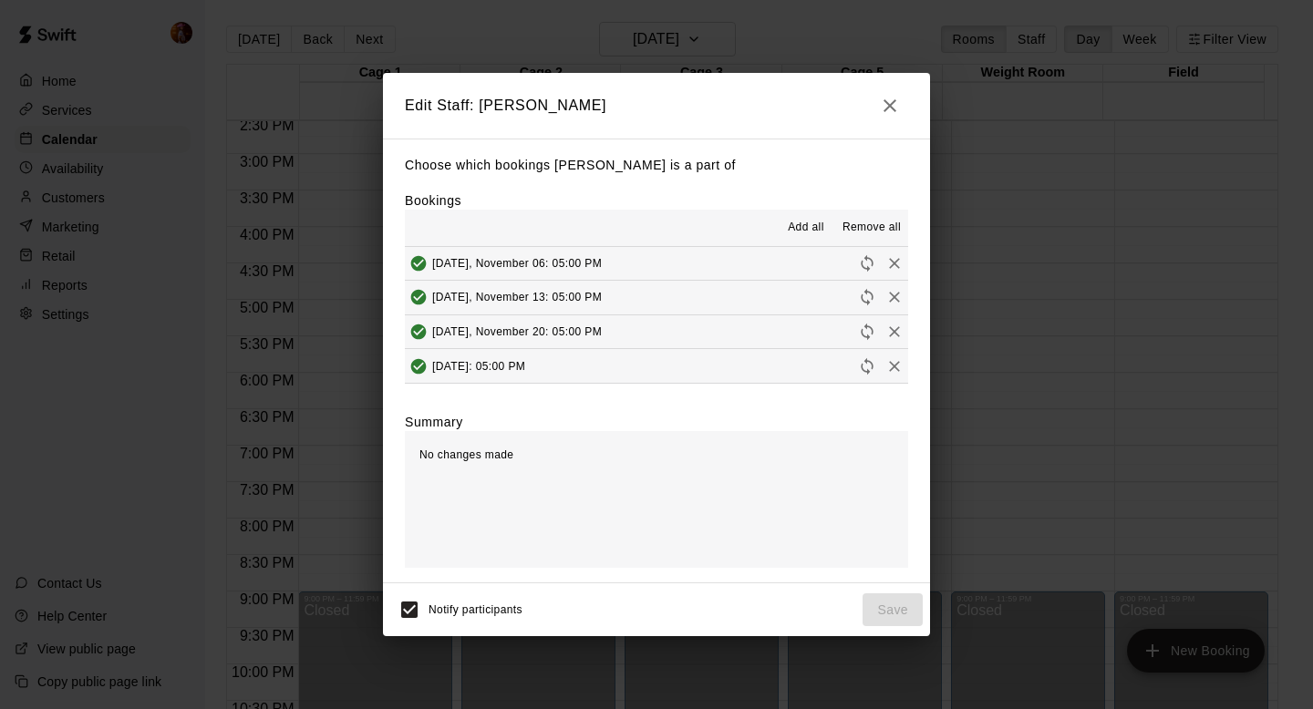
scroll to position [0, 0]
click at [874, 226] on span "Remove all" at bounding box center [871, 228] width 58 height 18
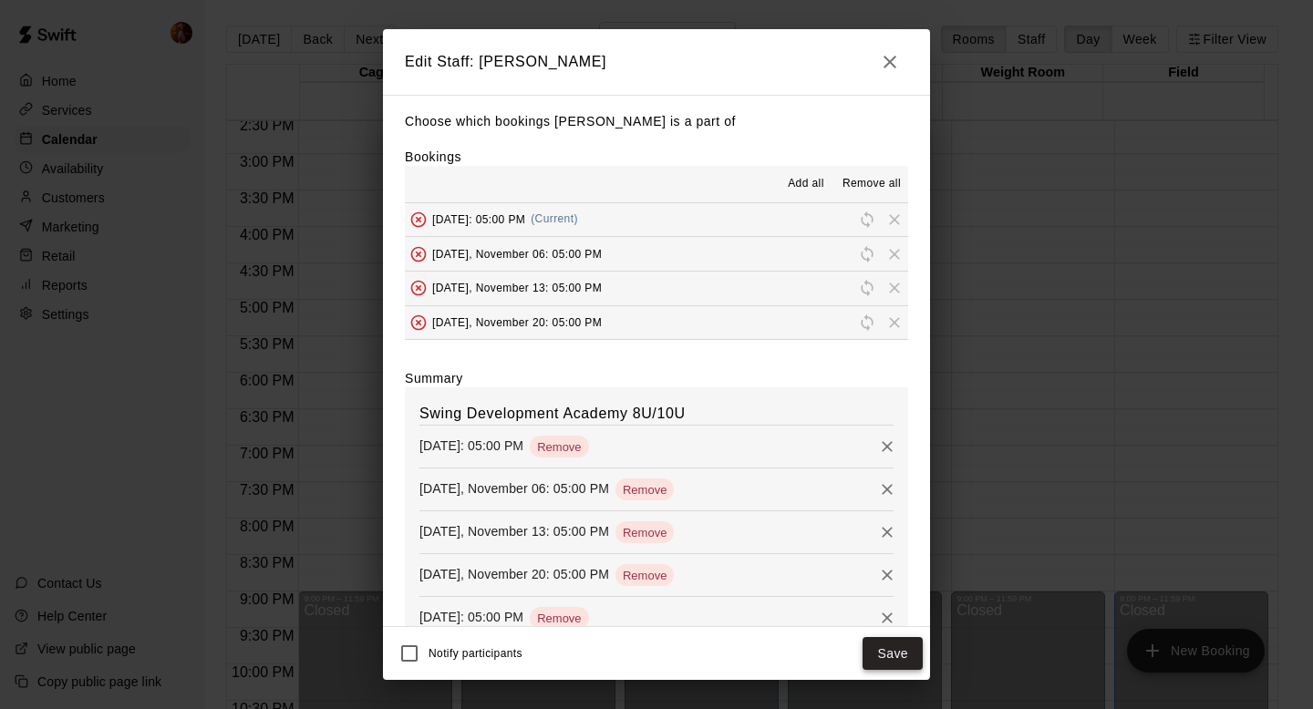
click at [873, 654] on button "Save" at bounding box center [892, 654] width 60 height 34
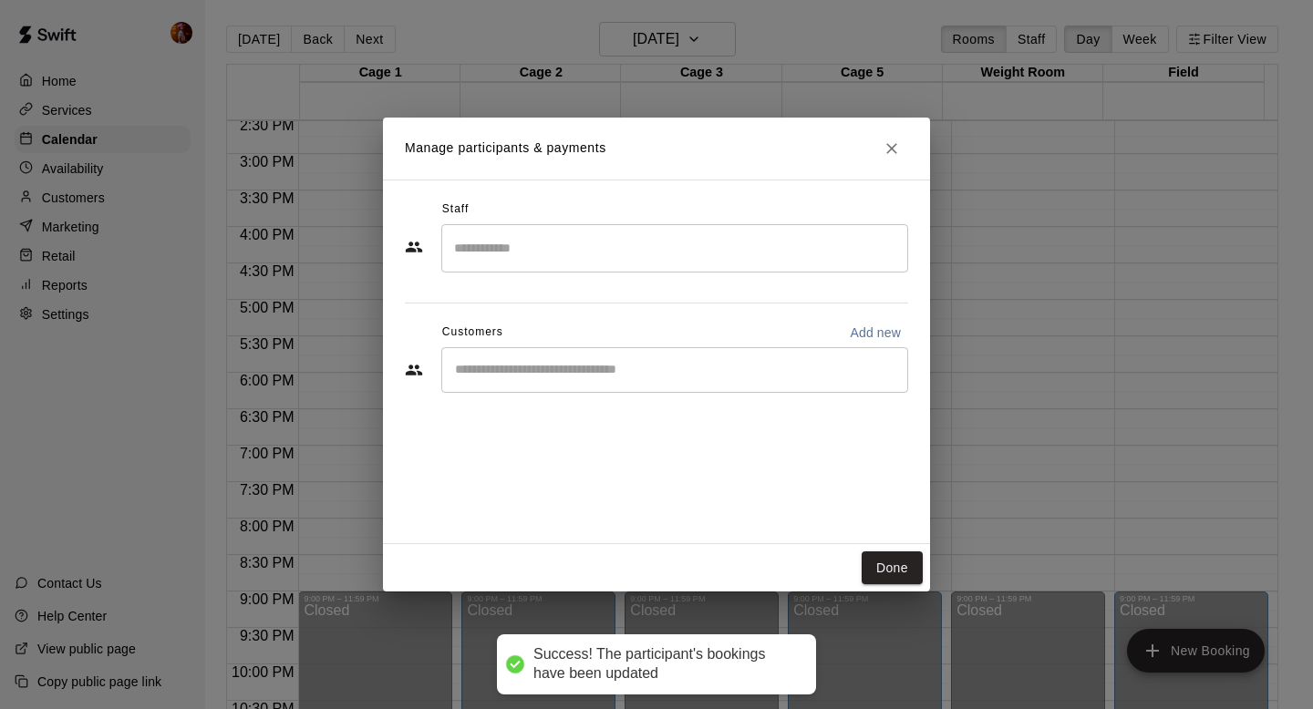
click at [582, 260] on input "Search staff" at bounding box center [674, 248] width 450 height 32
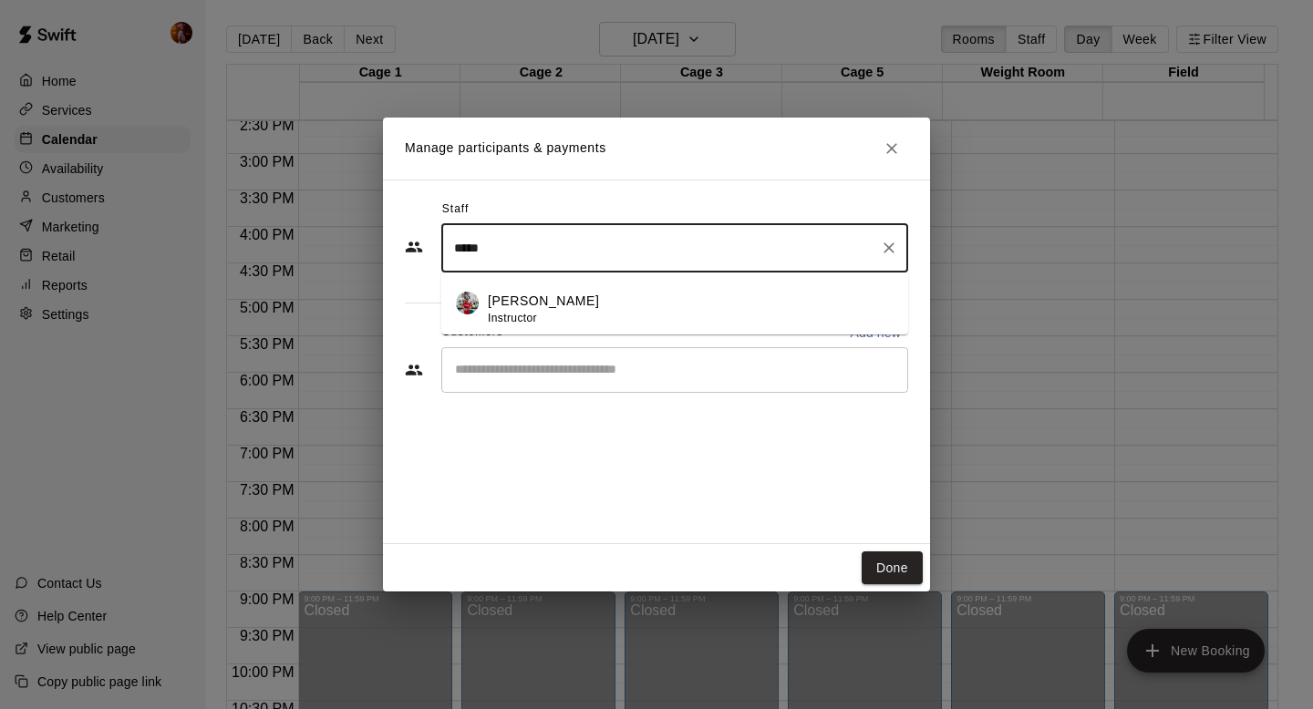
click at [510, 304] on p "[PERSON_NAME]" at bounding box center [543, 301] width 111 height 19
type input "*****"
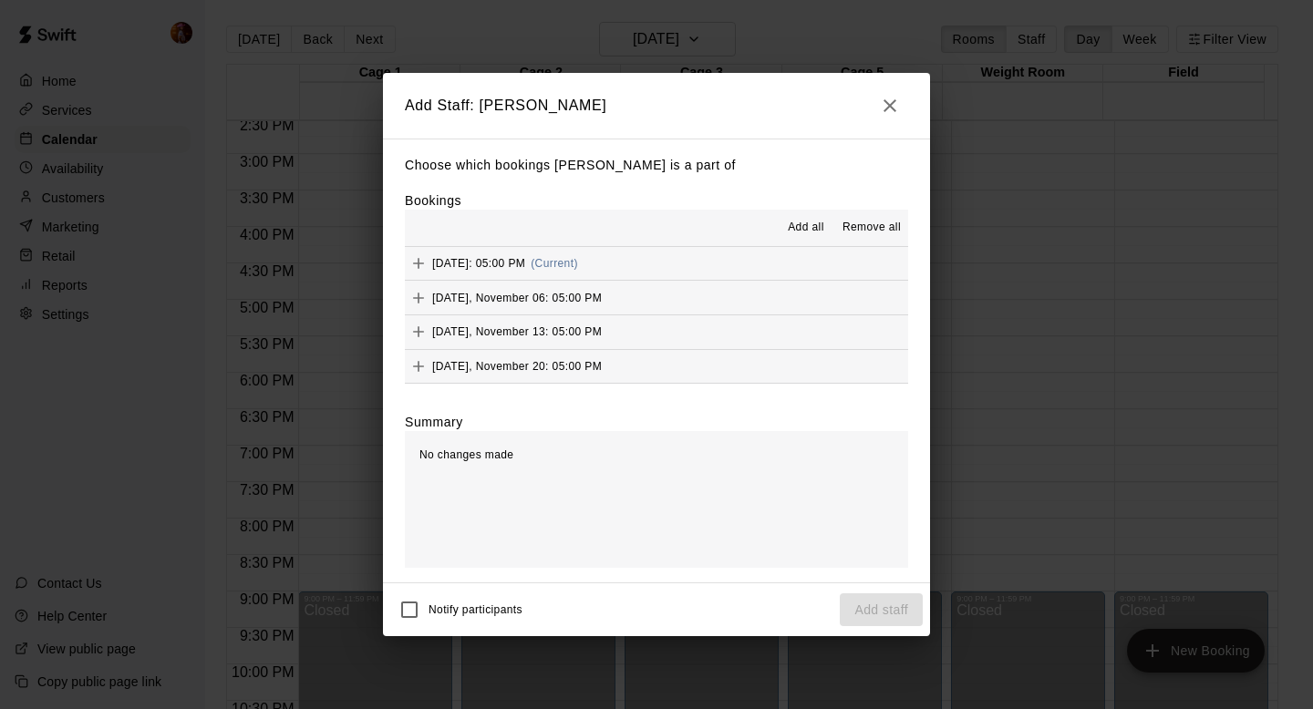
click at [801, 222] on span "Add all" at bounding box center [806, 228] width 36 height 18
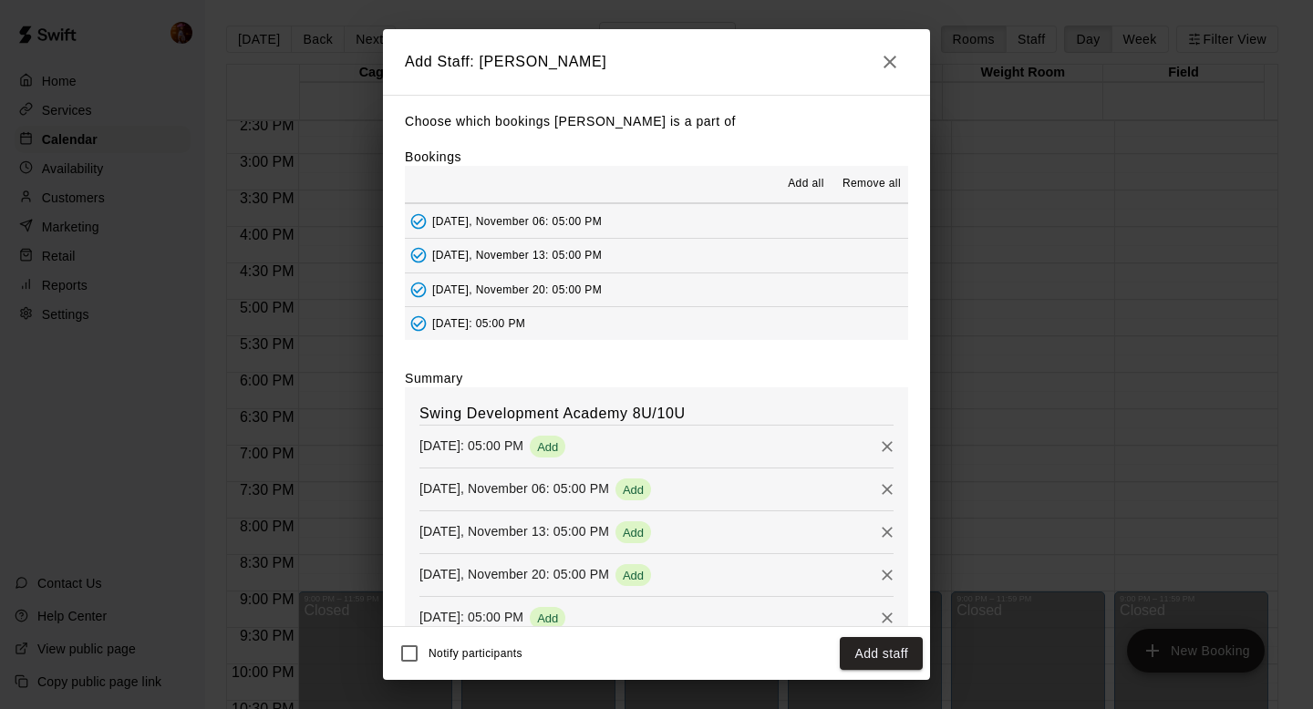
scroll to position [35, 0]
click at [872, 647] on button "Add staff" at bounding box center [881, 654] width 83 height 34
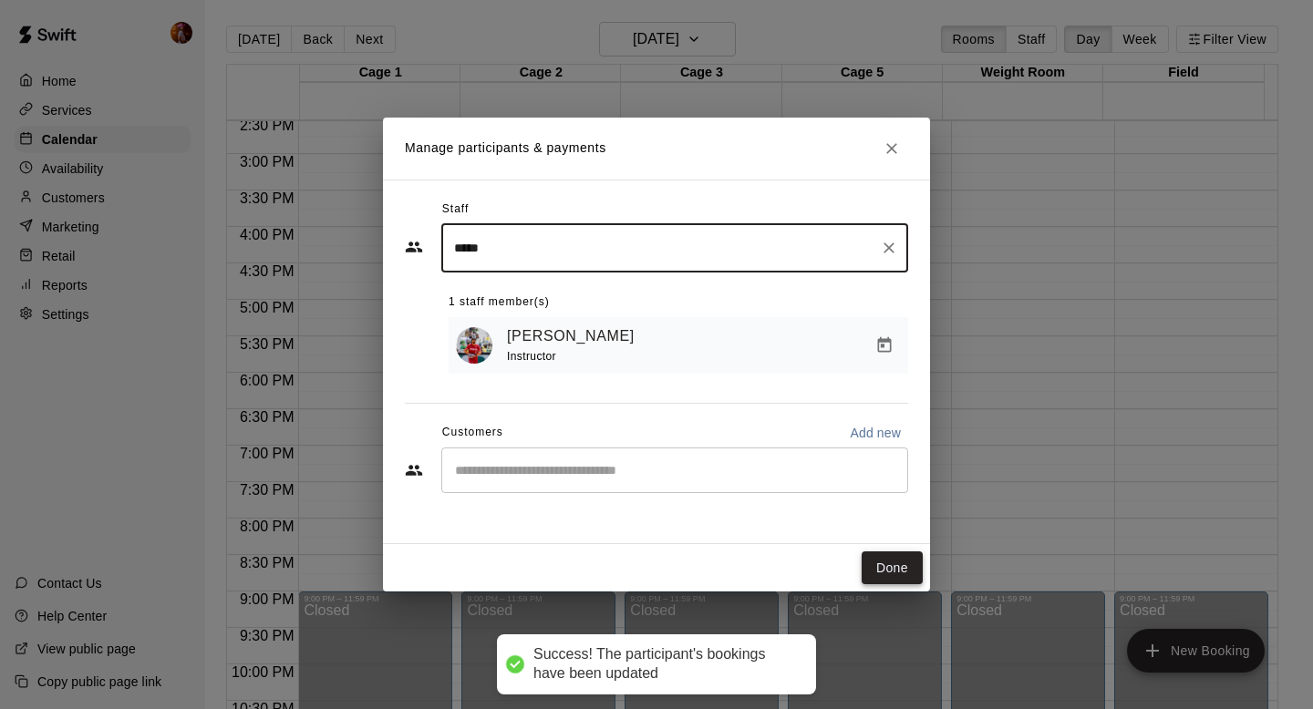
click at [891, 560] on button "Done" at bounding box center [891, 568] width 61 height 34
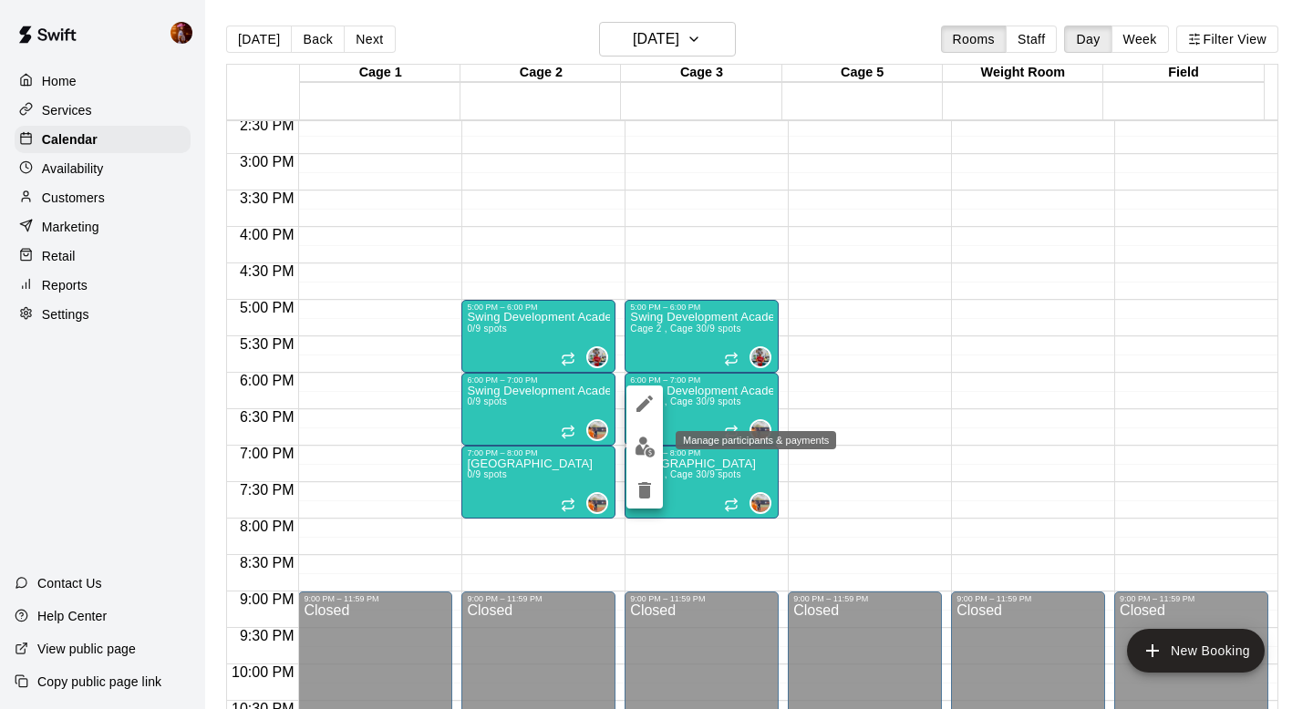
click at [644, 449] on img "edit" at bounding box center [644, 447] width 21 height 21
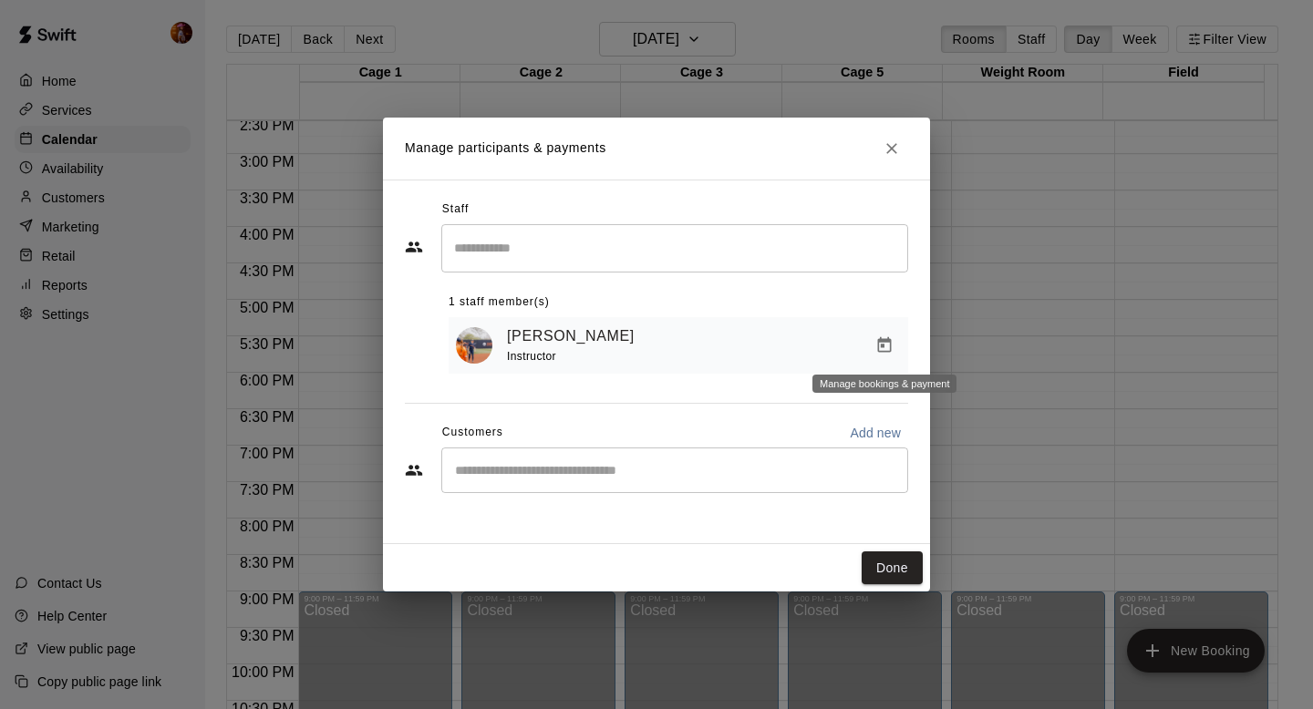
click at [876, 351] on icon "Manage bookings & payment" at bounding box center [884, 345] width 18 height 18
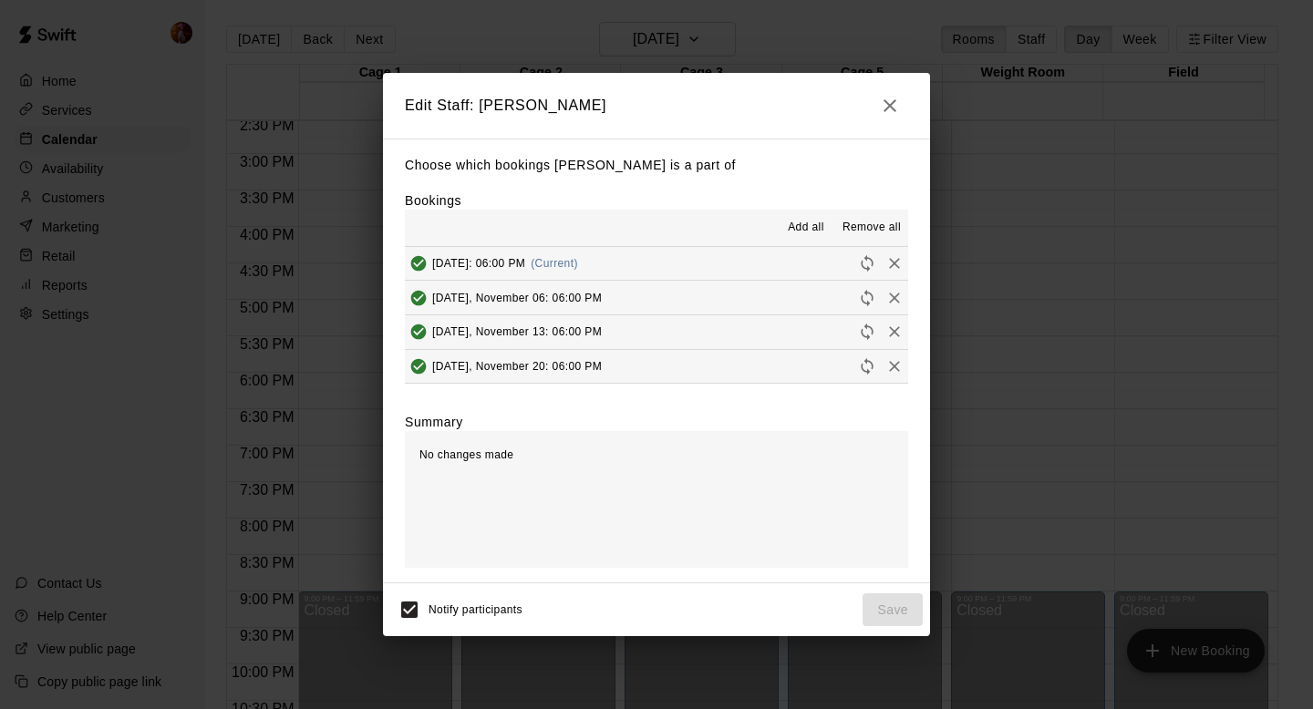
click at [855, 220] on span "Remove all" at bounding box center [871, 228] width 58 height 18
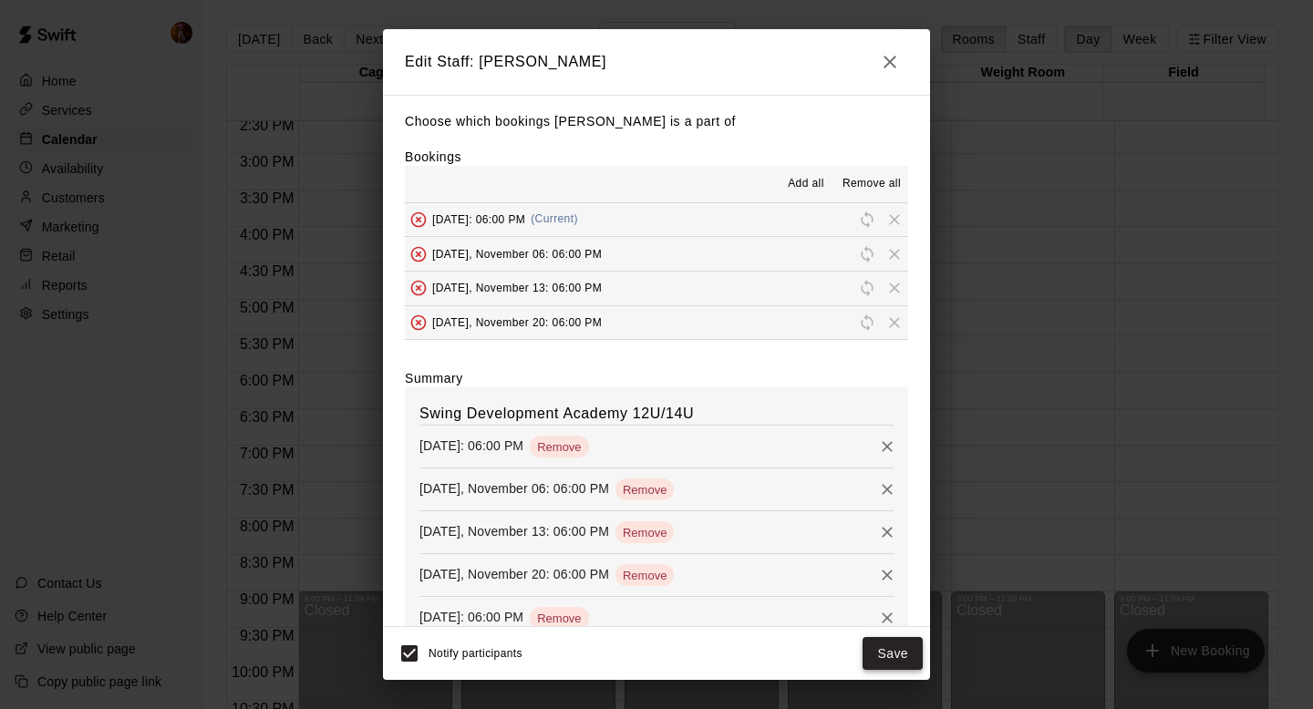
click at [890, 663] on button "Save" at bounding box center [892, 654] width 60 height 34
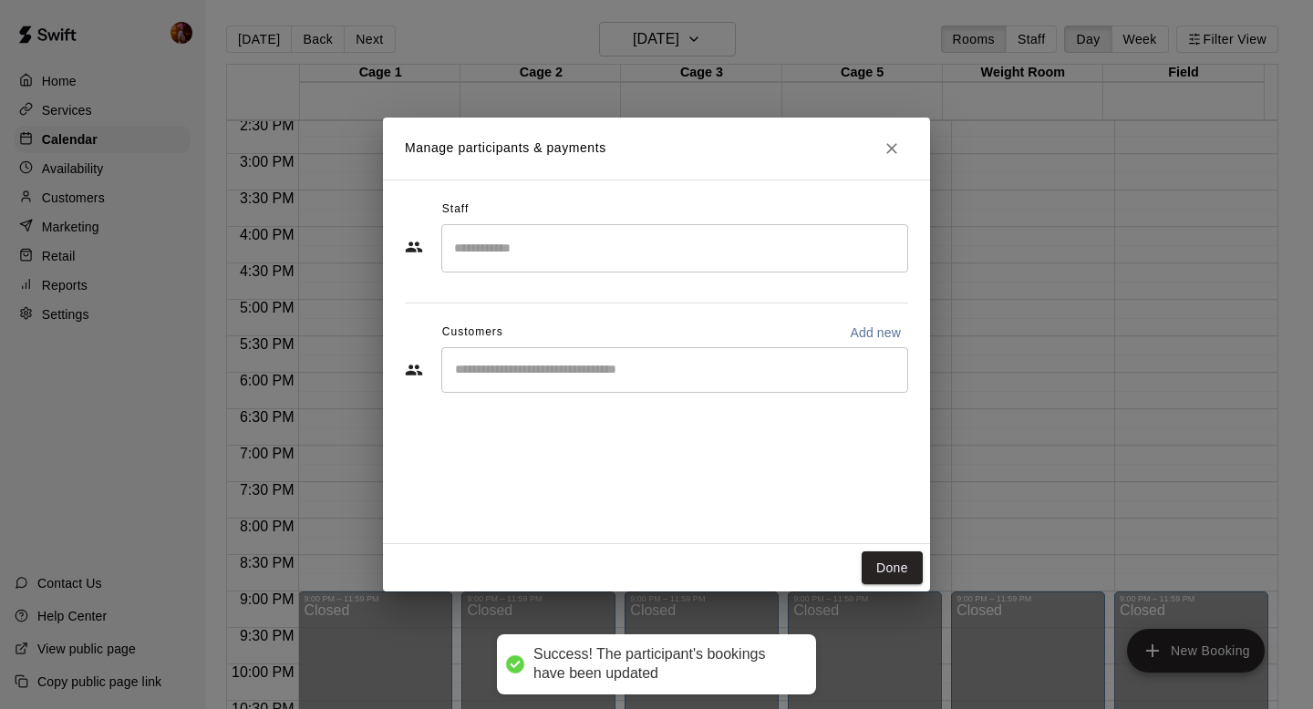
click at [611, 258] on input "Search staff" at bounding box center [674, 248] width 450 height 32
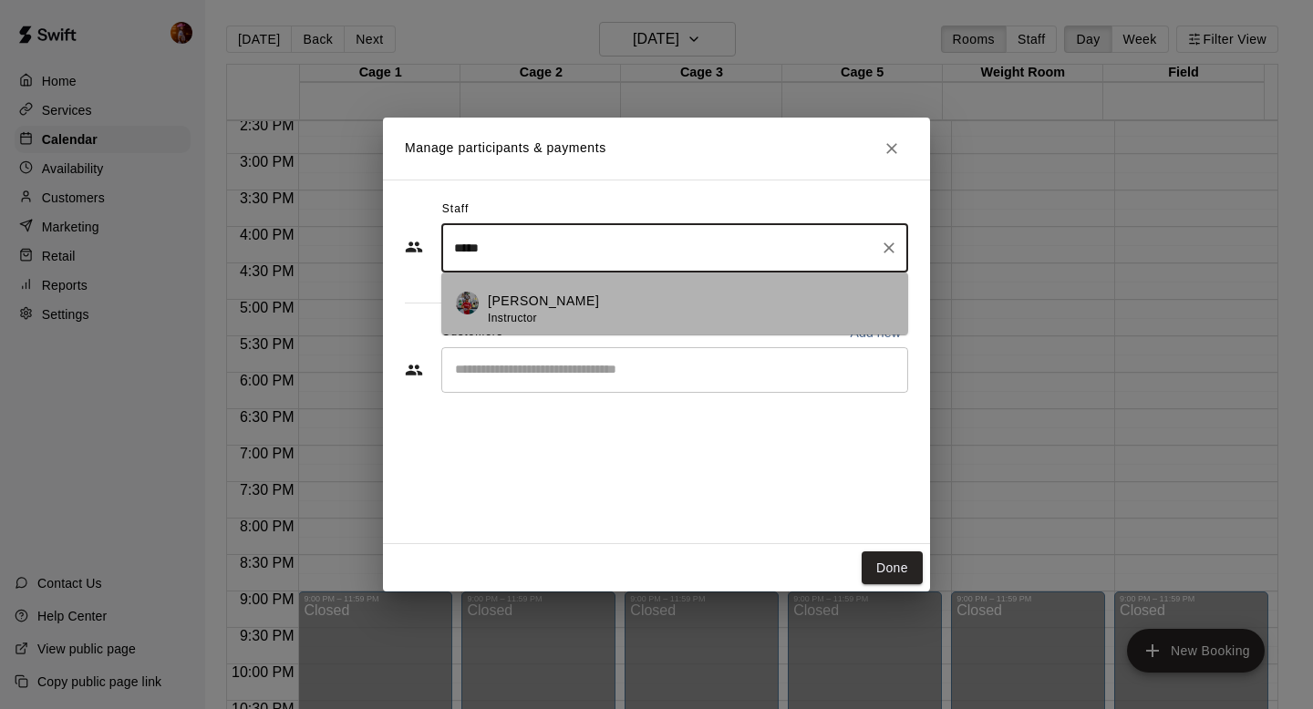
click at [559, 319] on div "[PERSON_NAME] Instructor" at bounding box center [543, 310] width 111 height 36
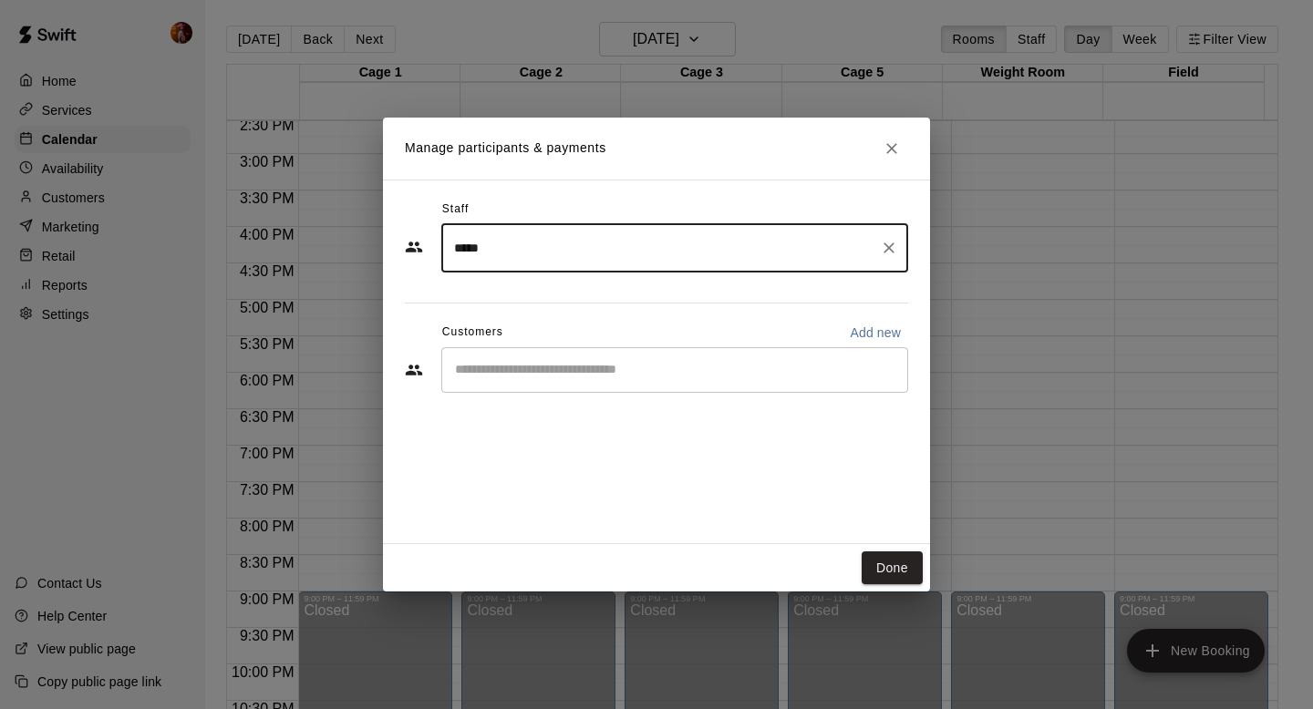
type input "*****"
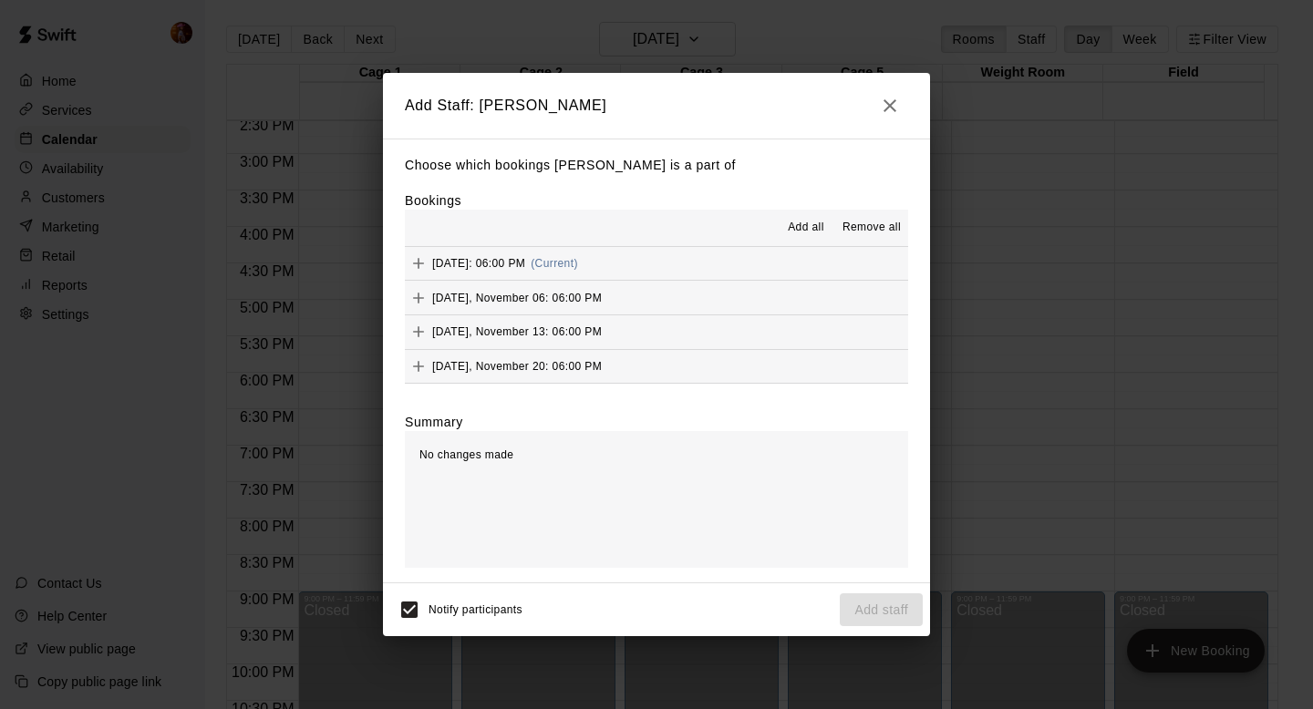
click at [797, 215] on button "Add all" at bounding box center [806, 227] width 58 height 29
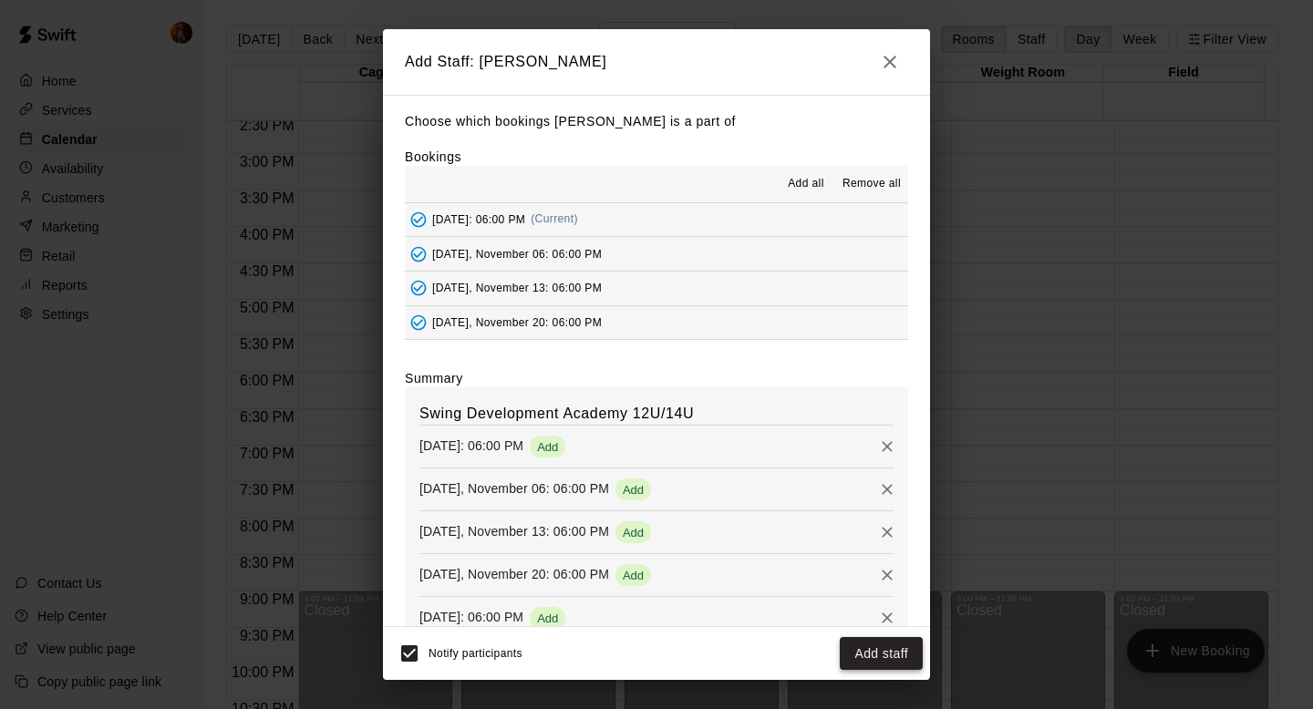
click at [875, 654] on button "Add staff" at bounding box center [881, 654] width 83 height 34
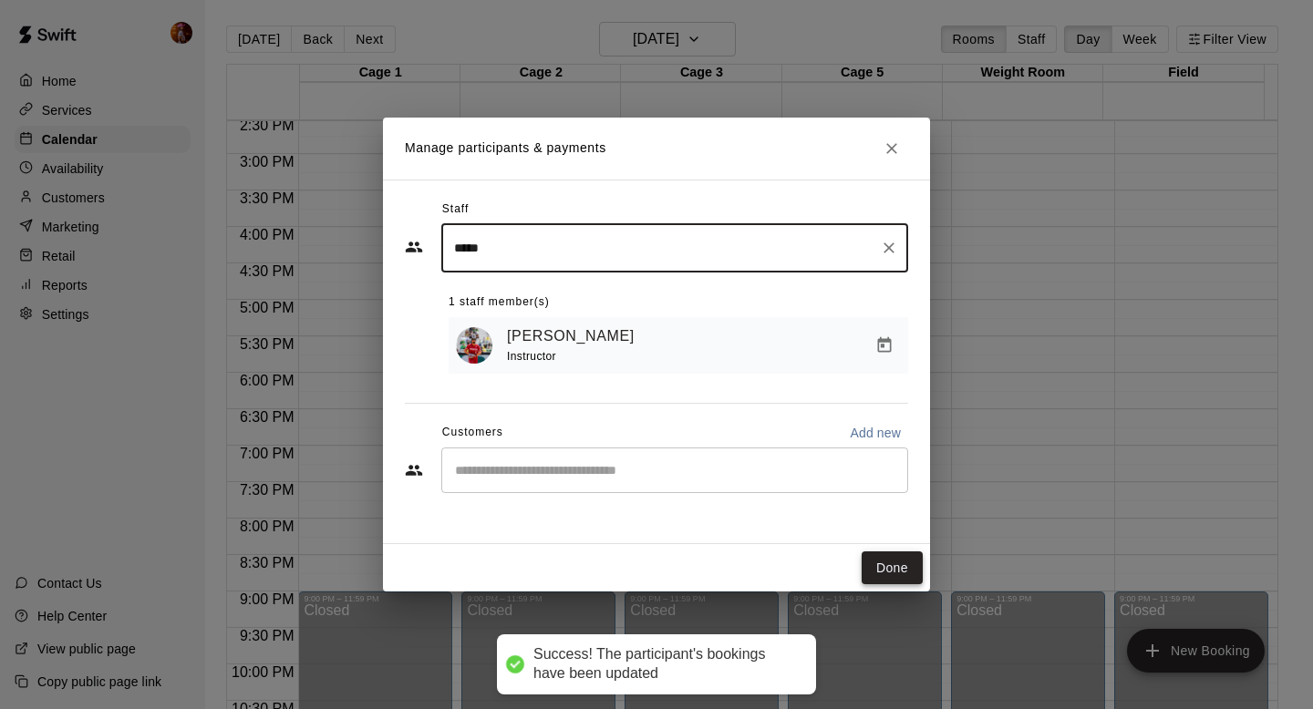
click at [889, 561] on button "Done" at bounding box center [891, 568] width 61 height 34
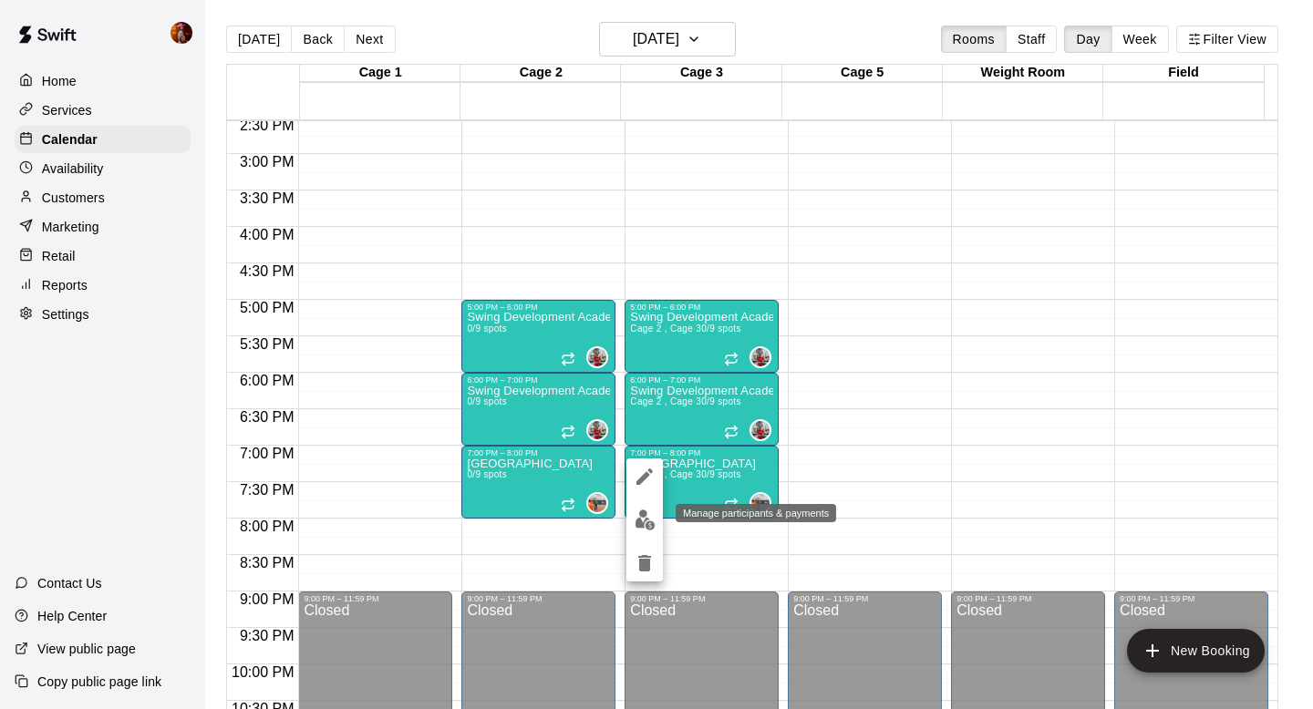
click at [636, 510] on img "edit" at bounding box center [644, 520] width 21 height 21
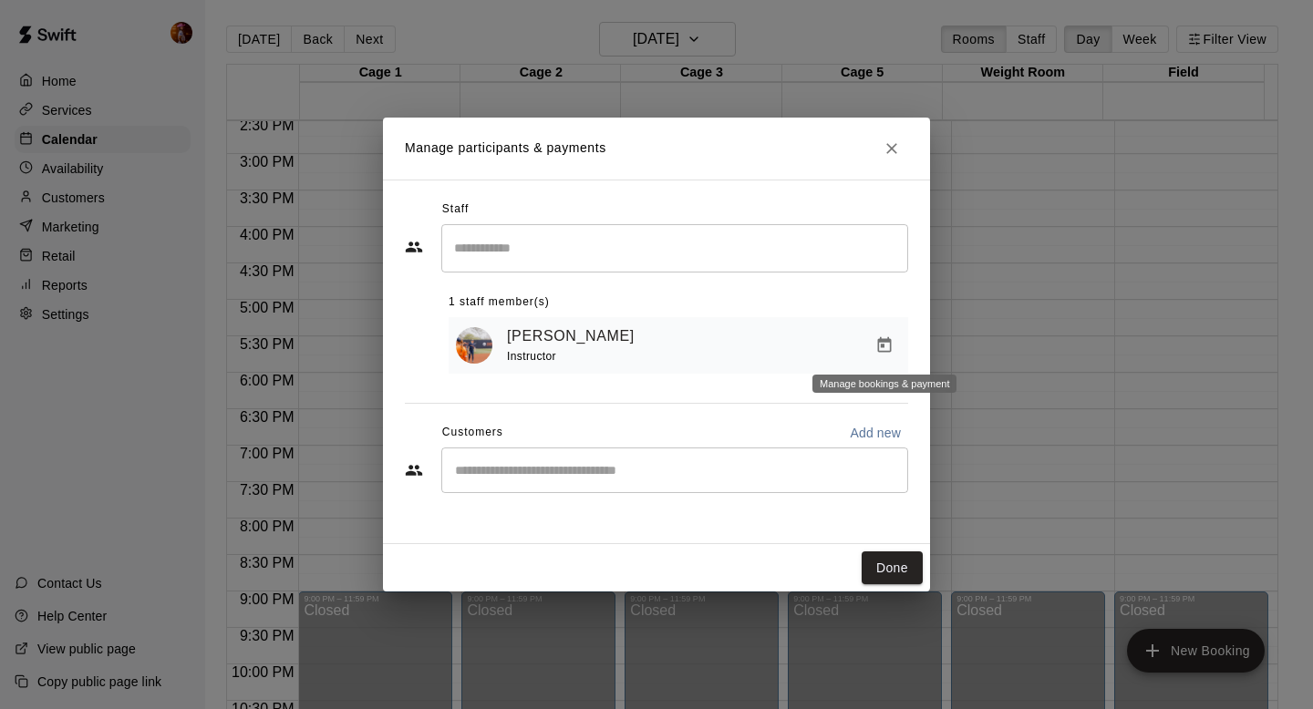
click at [879, 336] on icon "Manage bookings & payment" at bounding box center [884, 345] width 18 height 18
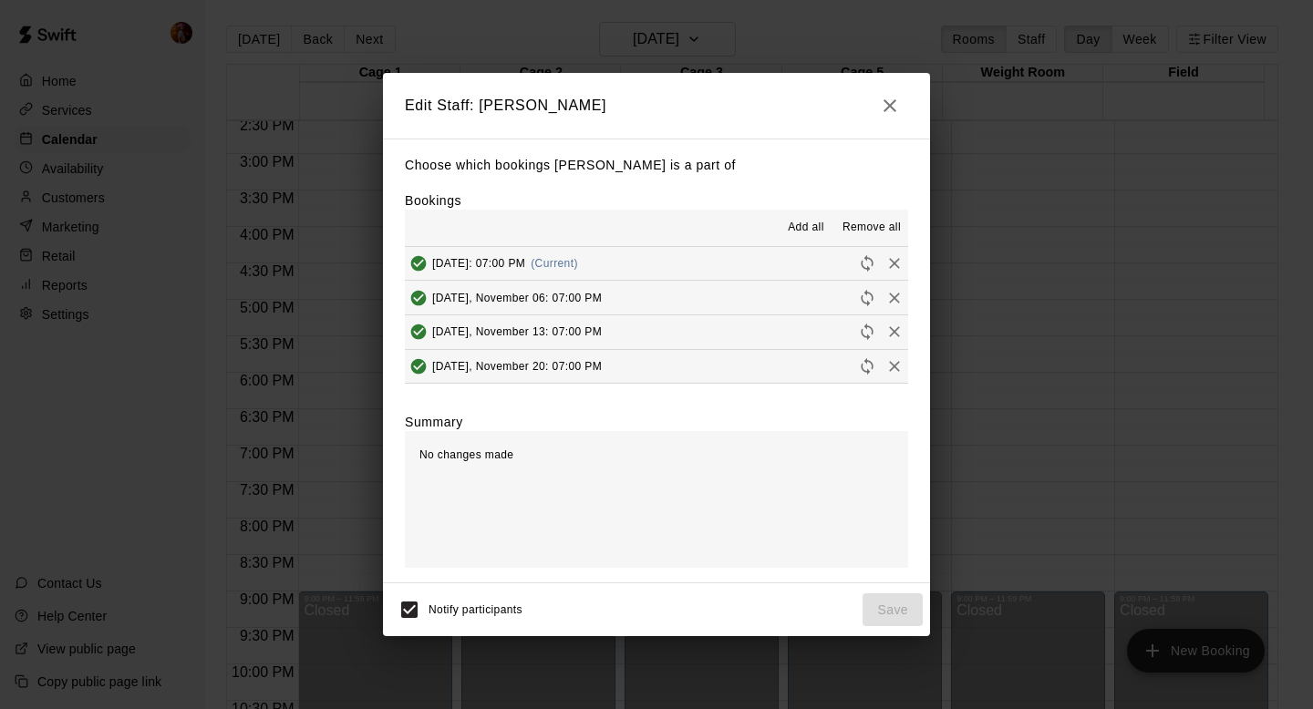
click at [872, 231] on span "Remove all" at bounding box center [871, 228] width 58 height 18
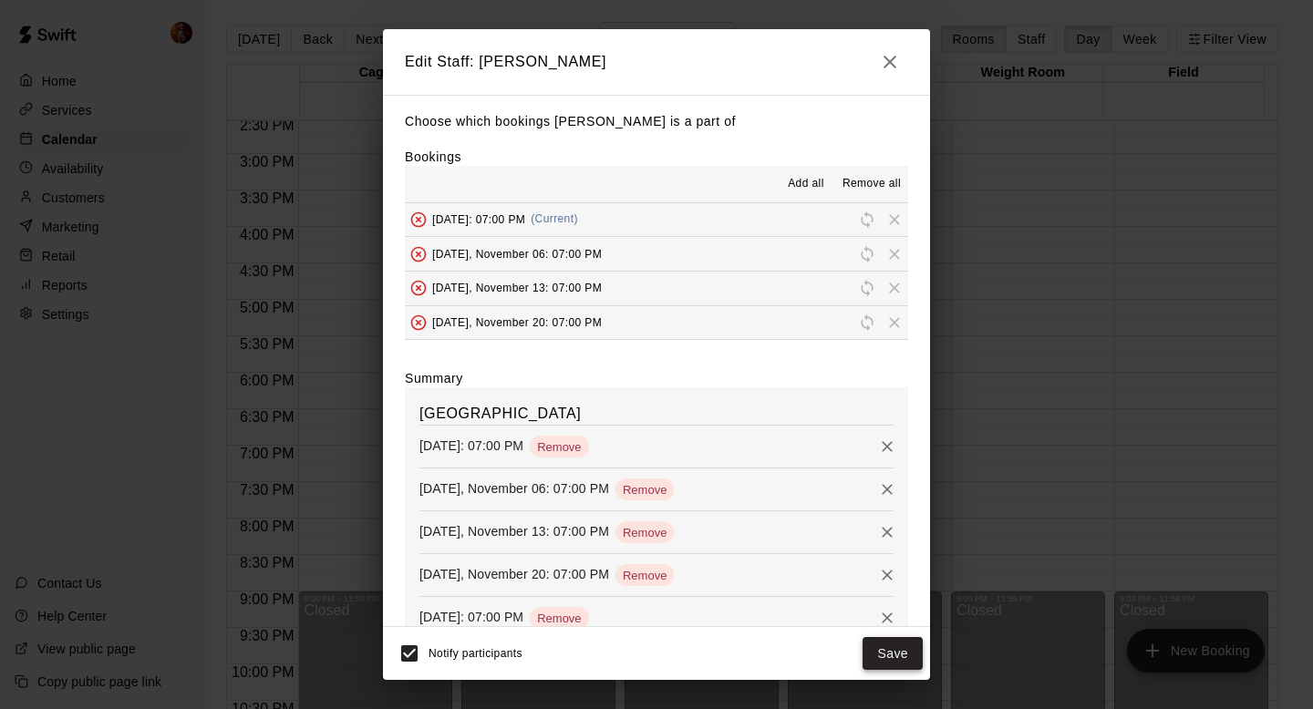
click at [883, 650] on button "Save" at bounding box center [892, 654] width 60 height 34
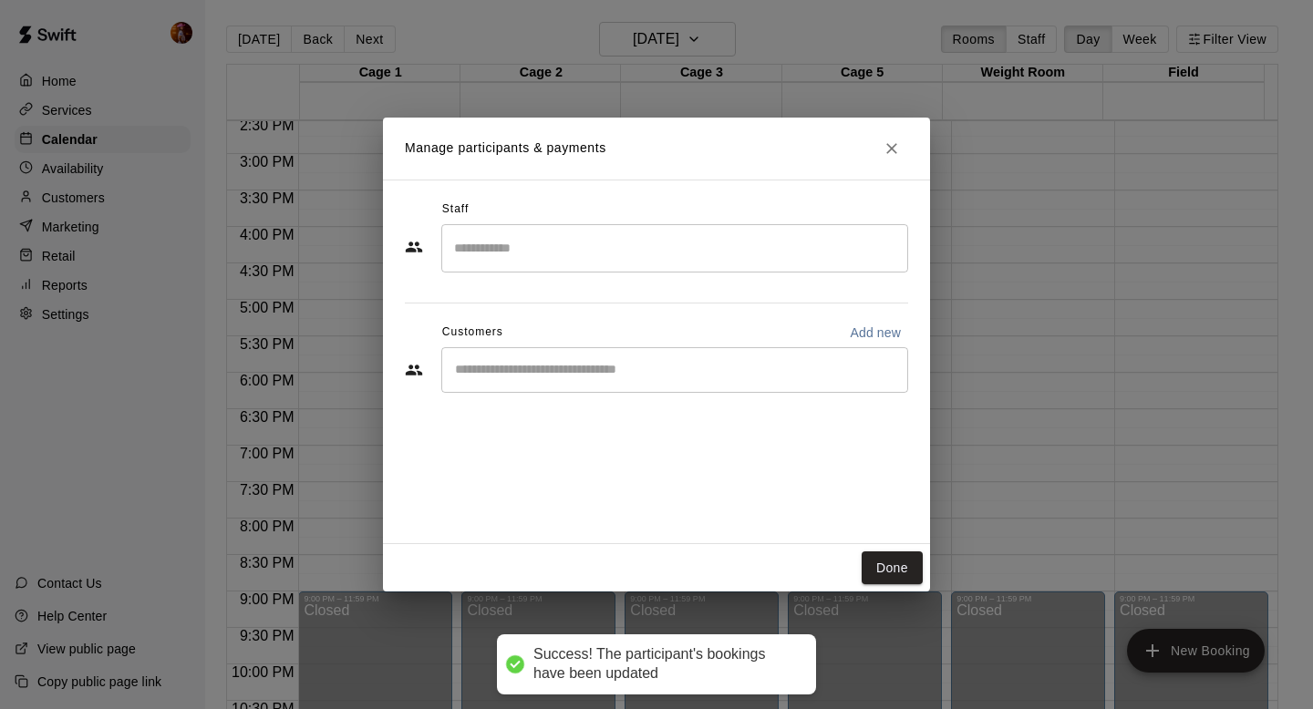
click at [668, 367] on input "Start typing to search customers..." at bounding box center [674, 370] width 450 height 18
click at [648, 256] on input "Search staff" at bounding box center [674, 248] width 450 height 32
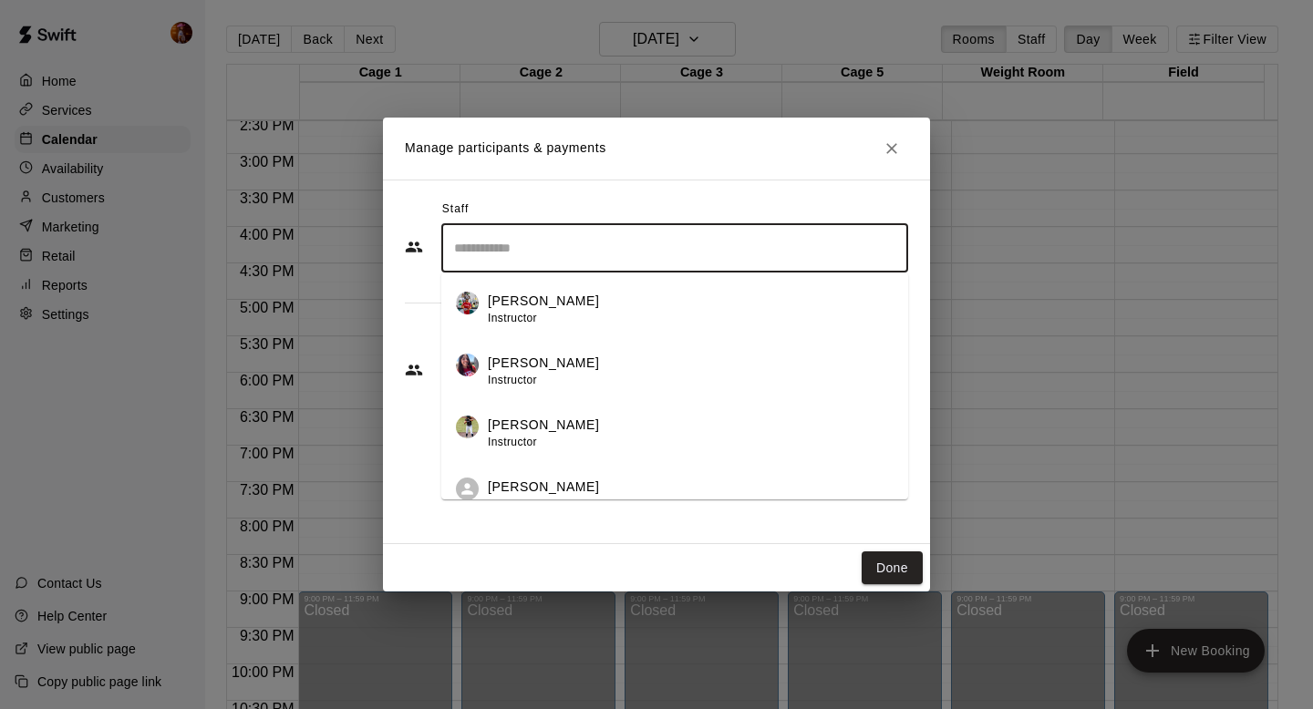
click at [583, 300] on div "[PERSON_NAME] Instructor" at bounding box center [691, 310] width 406 height 36
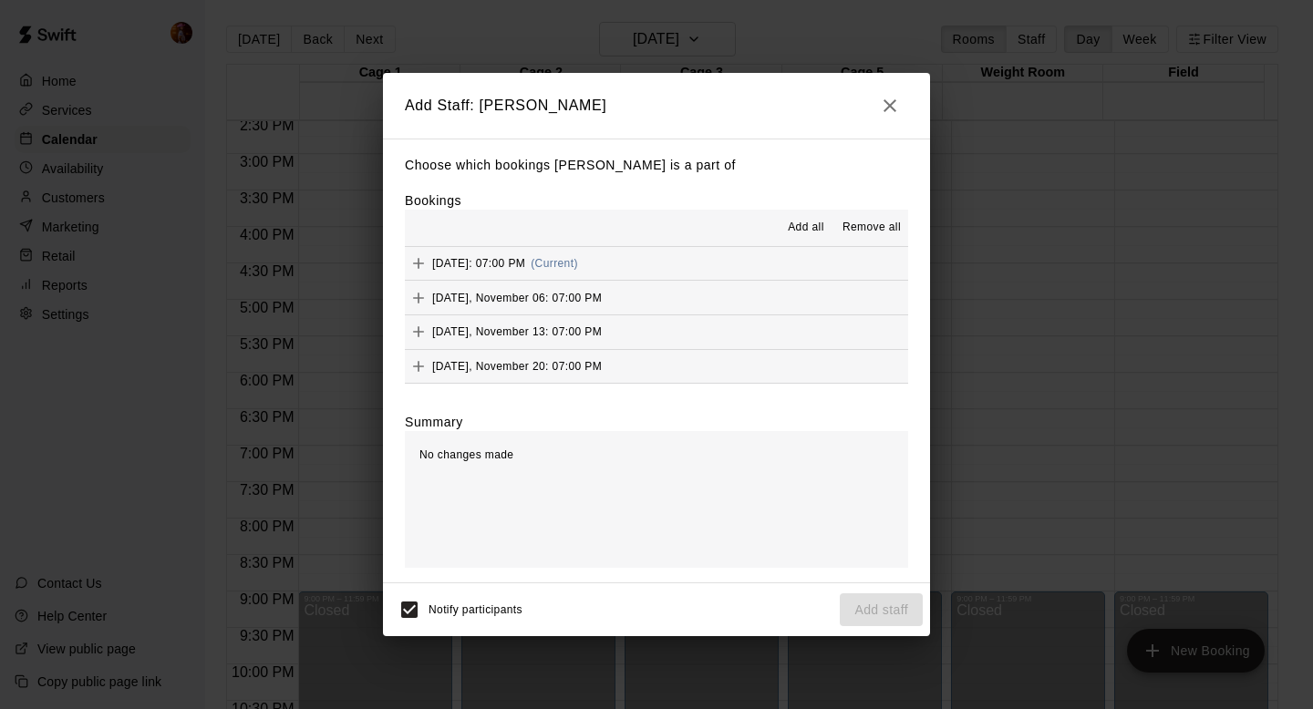
click at [806, 222] on span "Add all" at bounding box center [806, 228] width 36 height 18
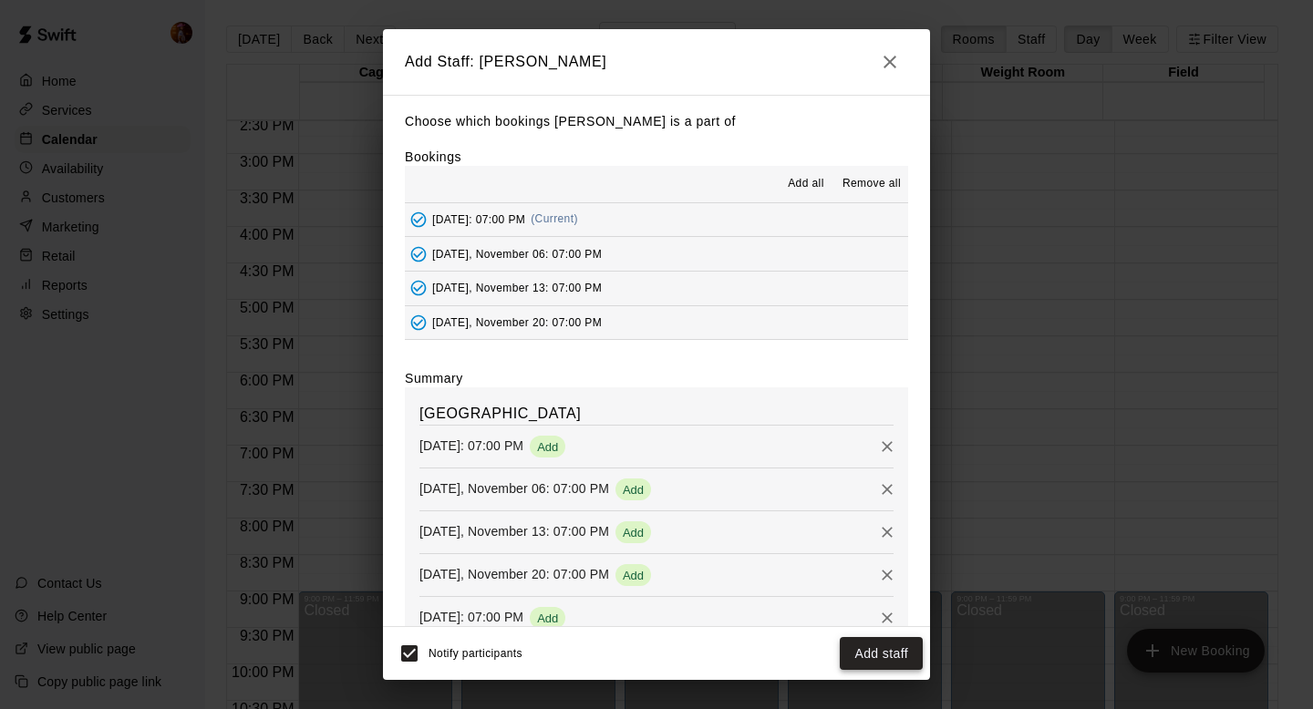
click at [863, 661] on button "Add staff" at bounding box center [881, 654] width 83 height 34
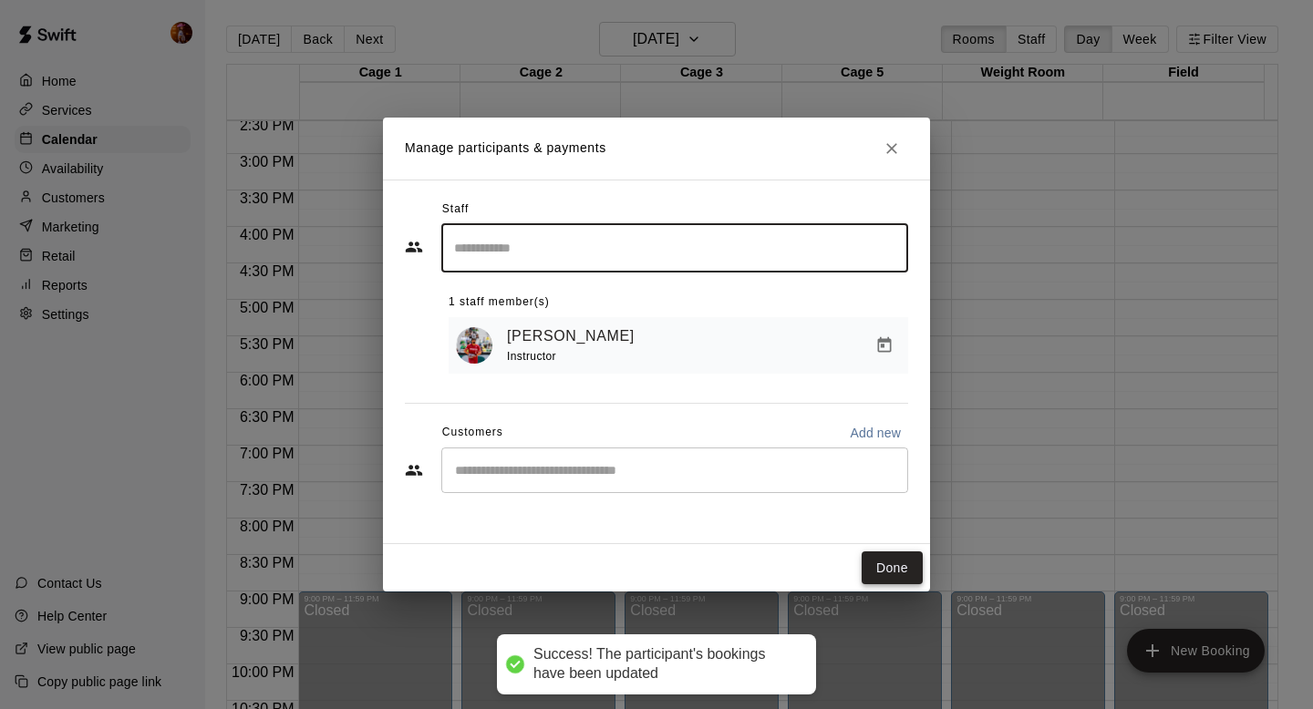
click at [897, 572] on button "Done" at bounding box center [891, 568] width 61 height 34
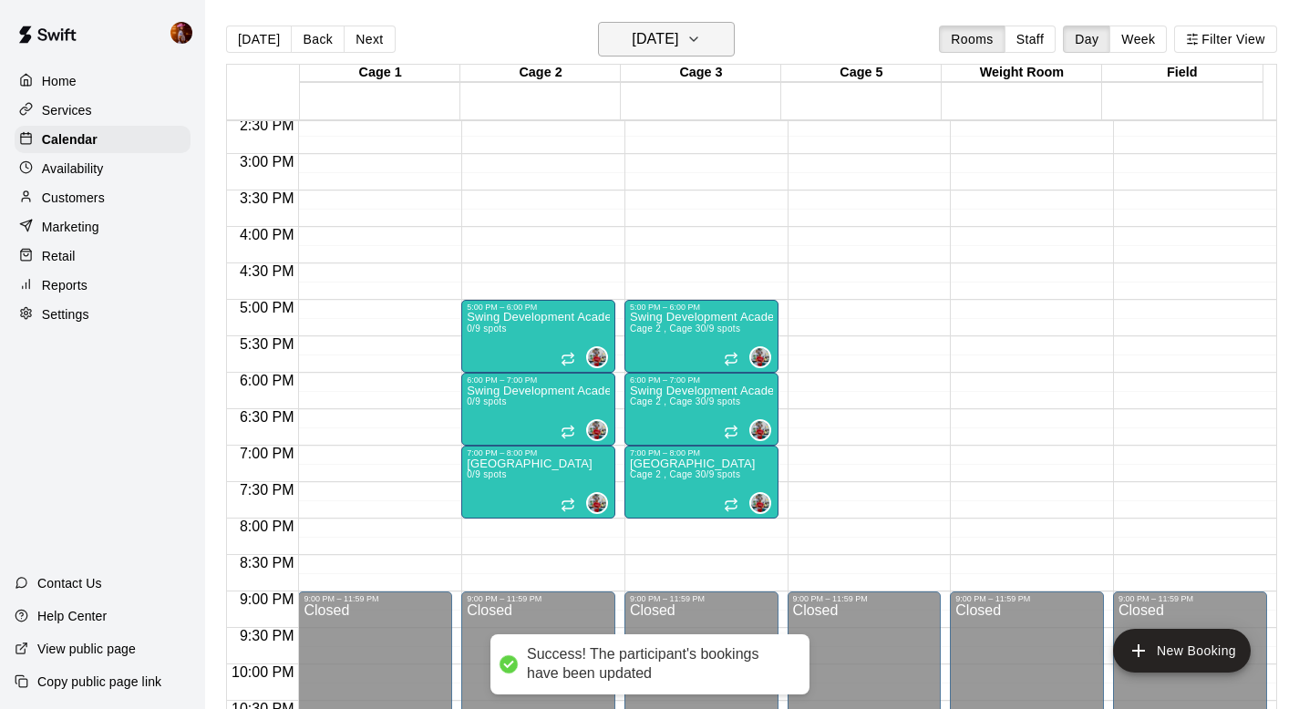
click at [648, 36] on h6 "[DATE]" at bounding box center [655, 39] width 46 height 26
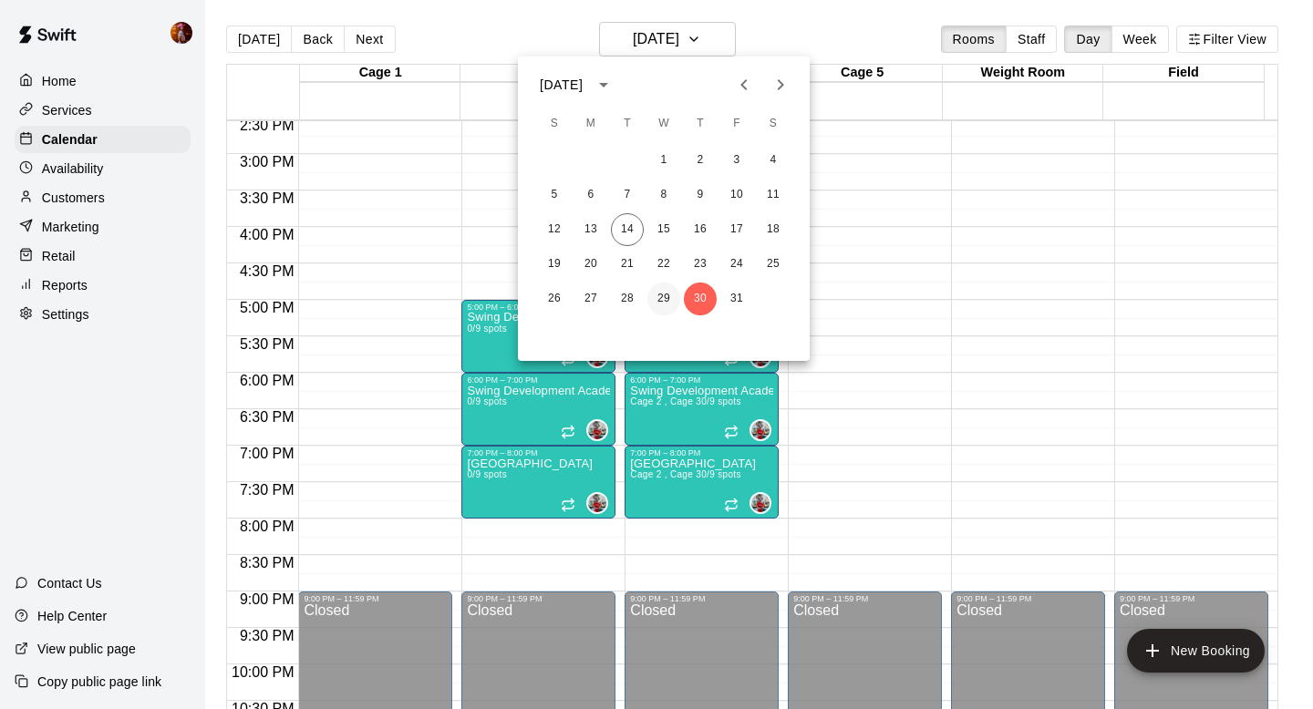
click at [659, 300] on button "29" at bounding box center [663, 299] width 33 height 33
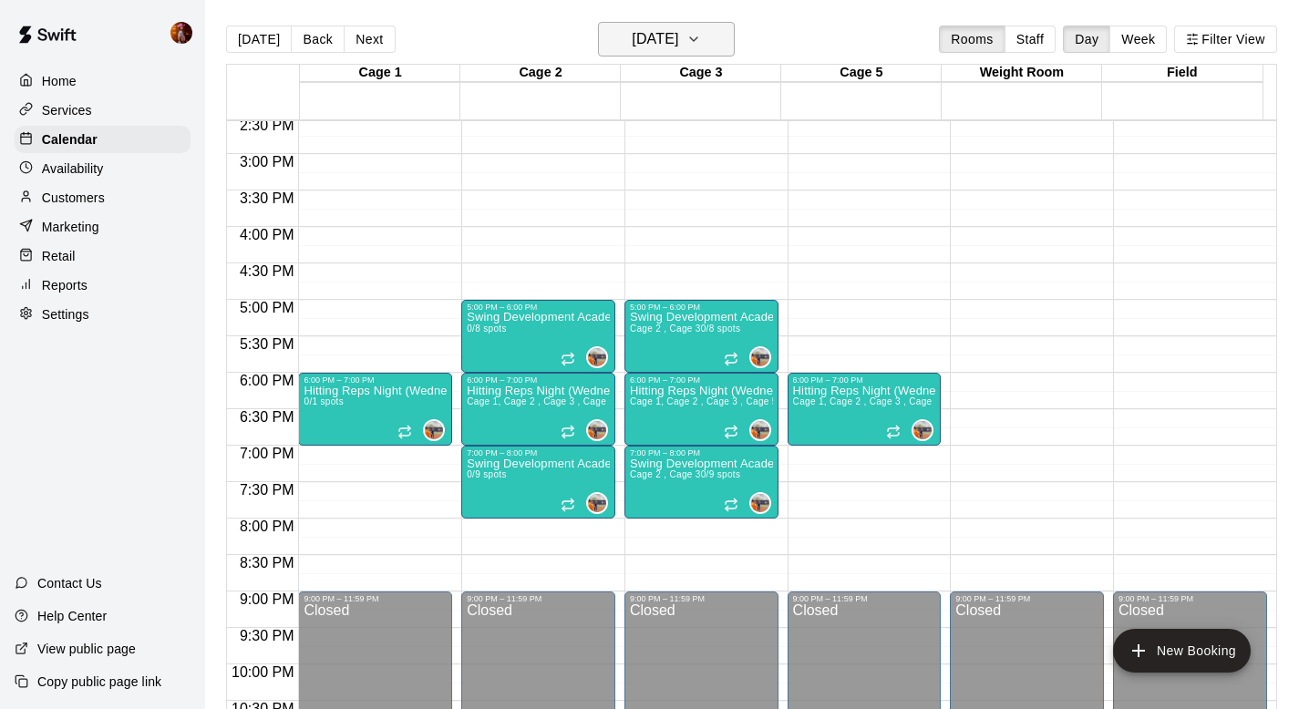
click at [675, 30] on h6 "[DATE]" at bounding box center [655, 39] width 46 height 26
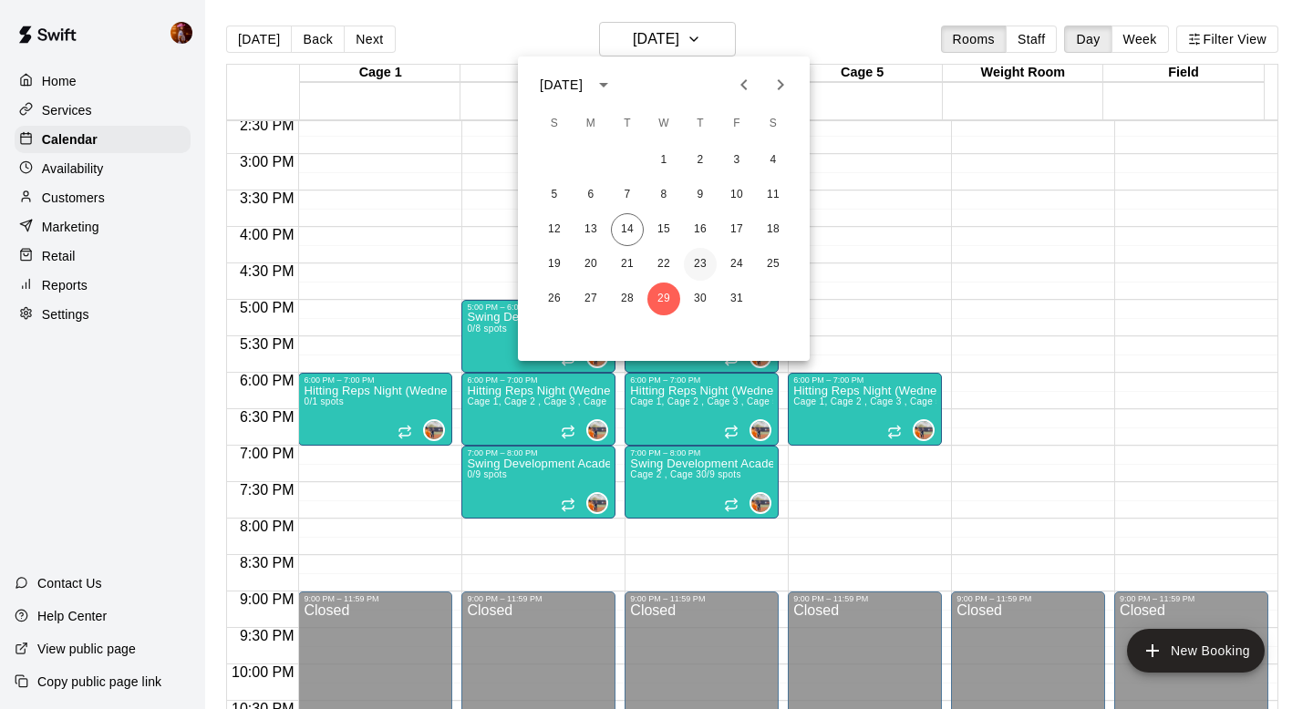
click at [693, 261] on button "23" at bounding box center [700, 264] width 33 height 33
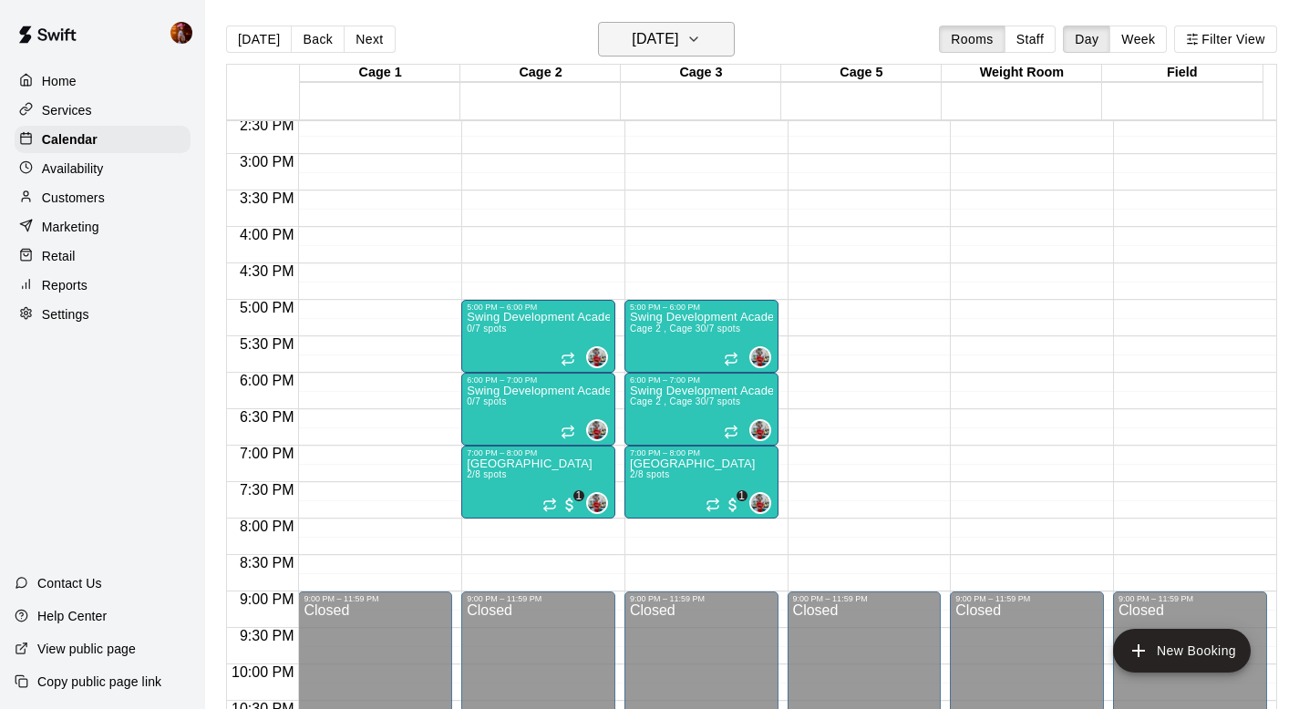
click at [678, 42] on h6 "[DATE]" at bounding box center [655, 39] width 46 height 26
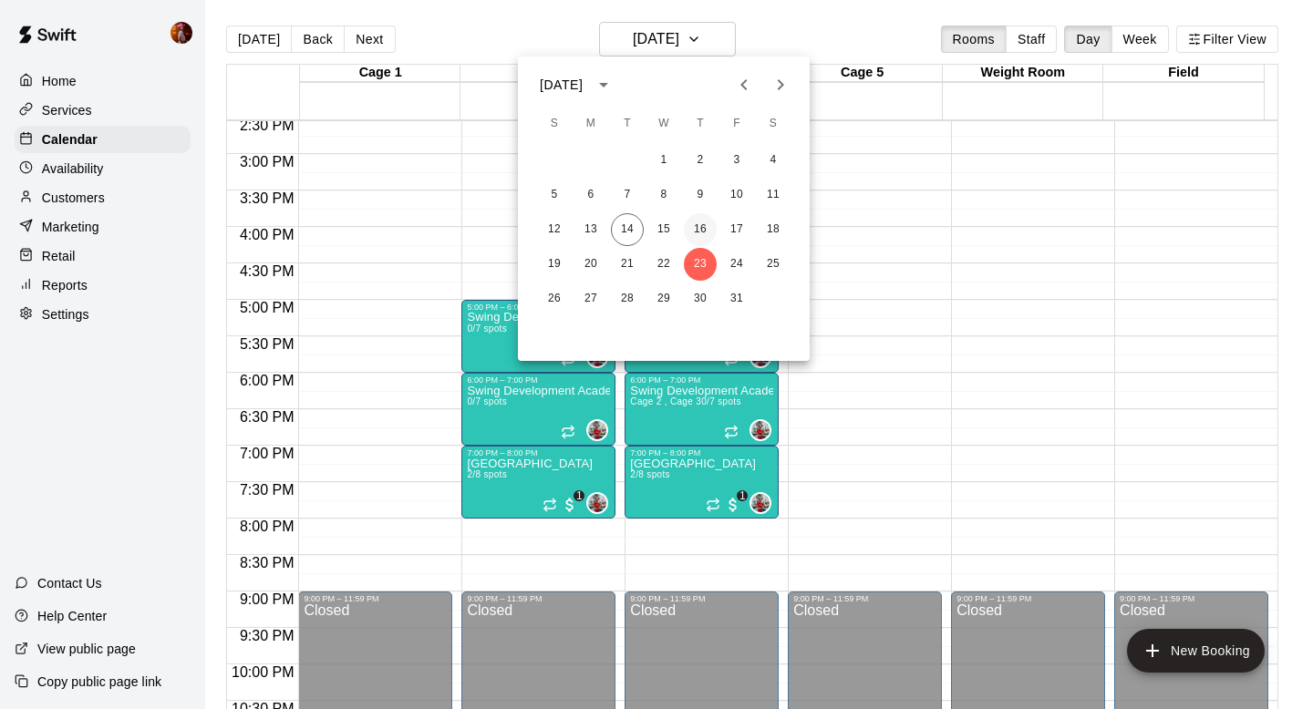
click at [702, 230] on button "16" at bounding box center [700, 229] width 33 height 33
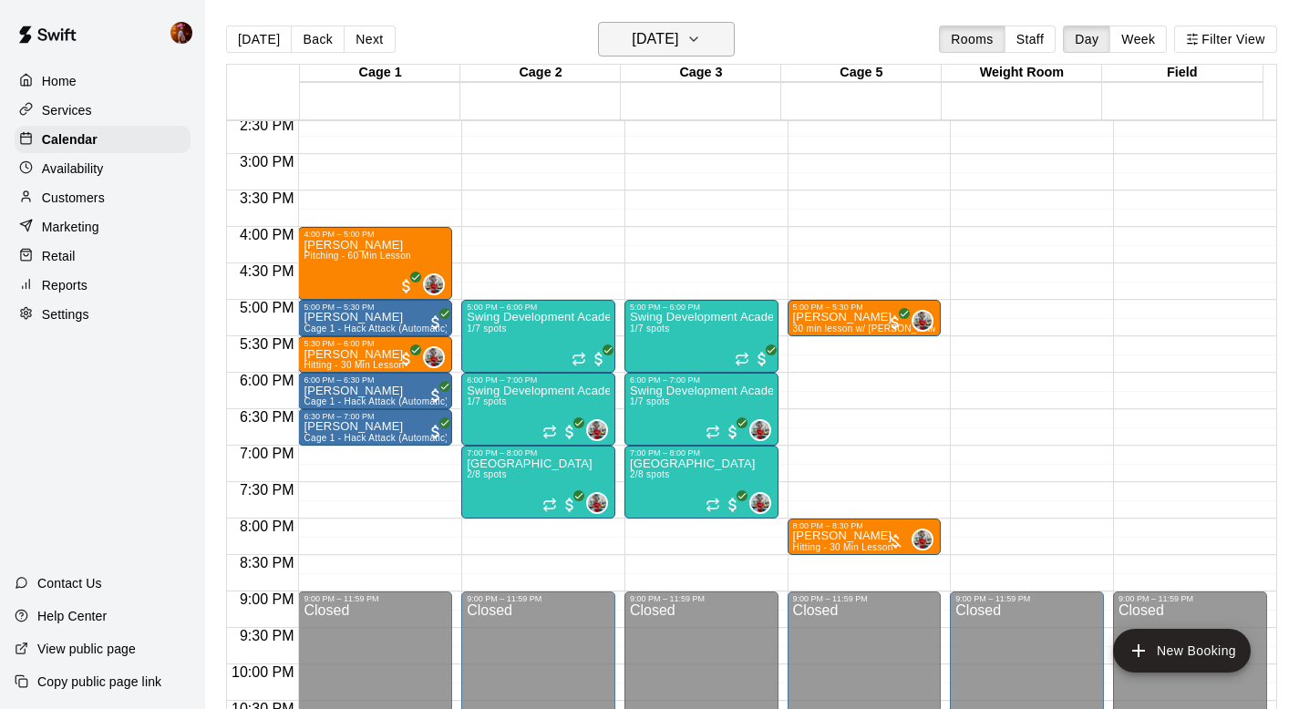
click at [678, 45] on h6 "[DATE]" at bounding box center [655, 39] width 46 height 26
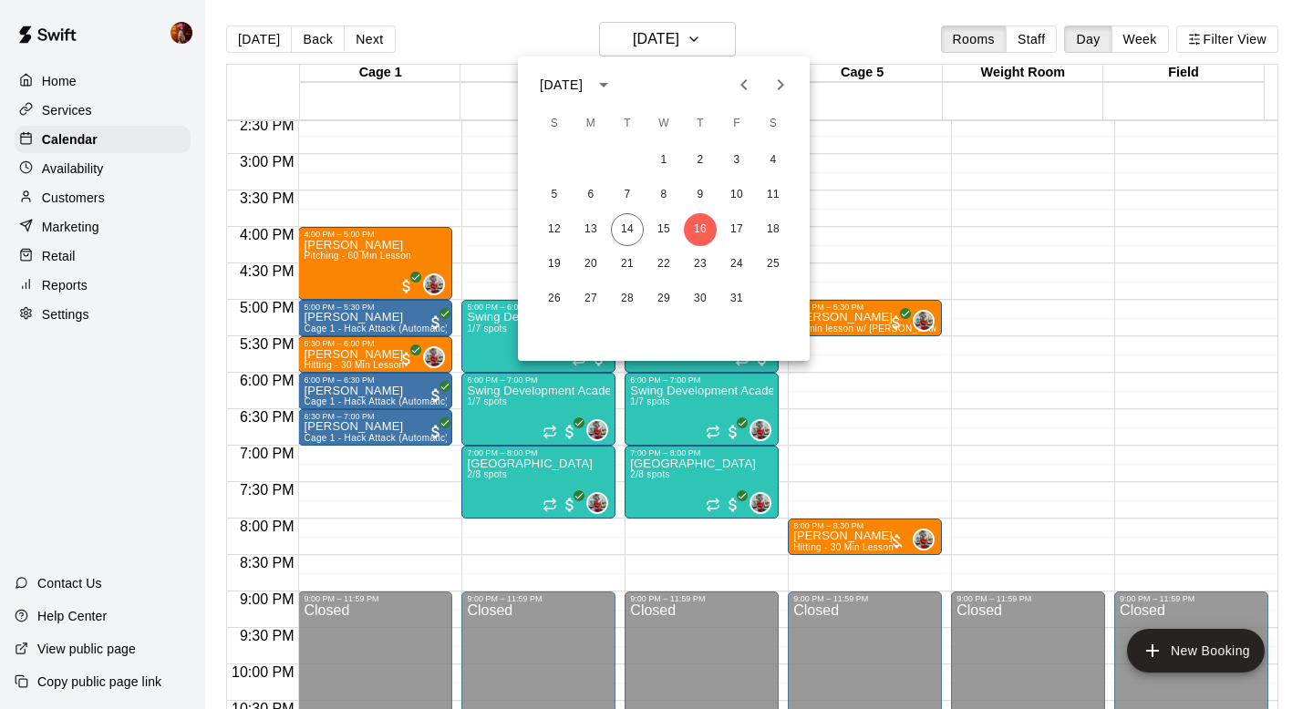
click at [791, 83] on button "Next month" at bounding box center [780, 85] width 36 height 36
click at [701, 196] on button "6" at bounding box center [700, 195] width 33 height 33
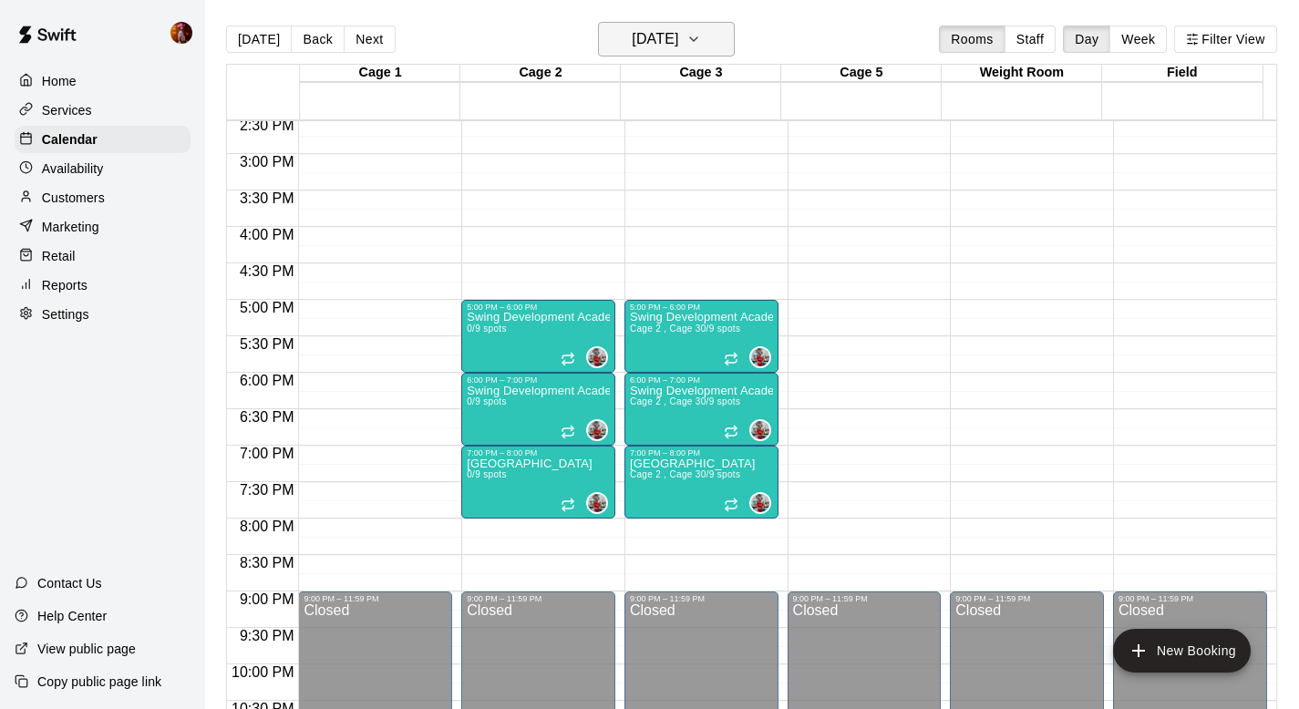
click at [676, 31] on h6 "[DATE]" at bounding box center [655, 39] width 46 height 26
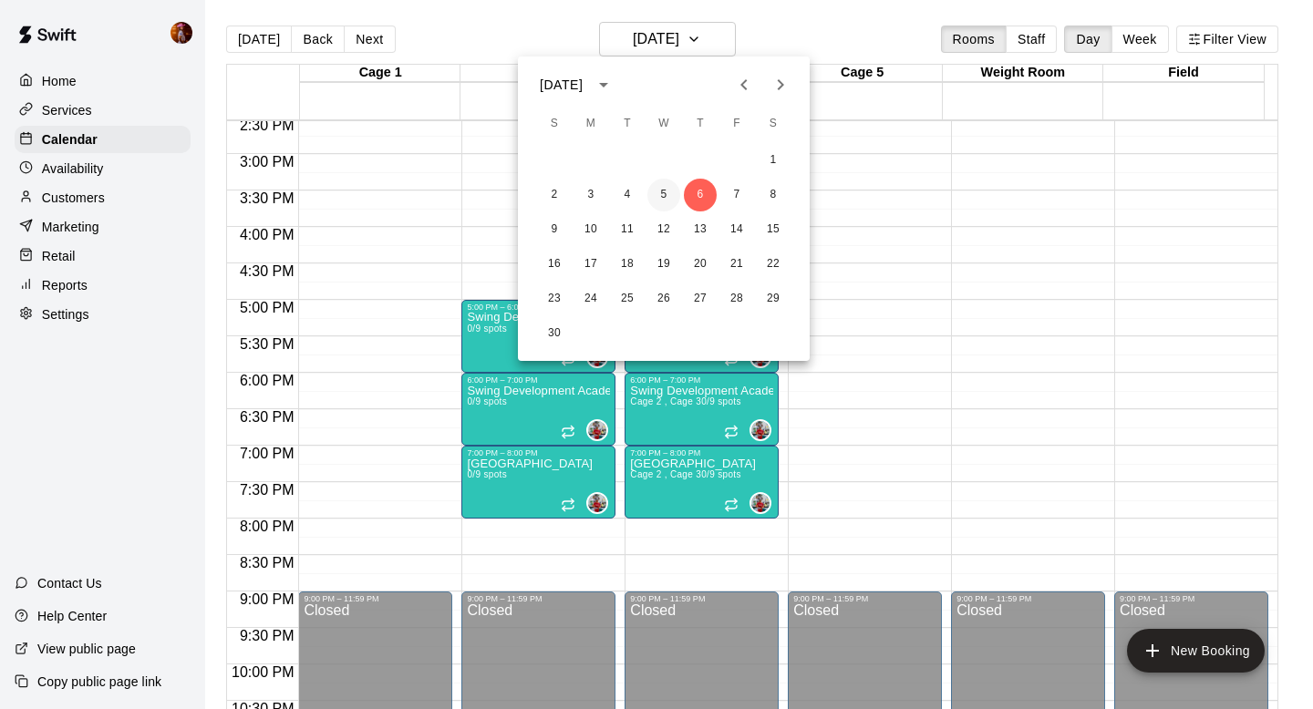
click at [665, 199] on button "5" at bounding box center [663, 195] width 33 height 33
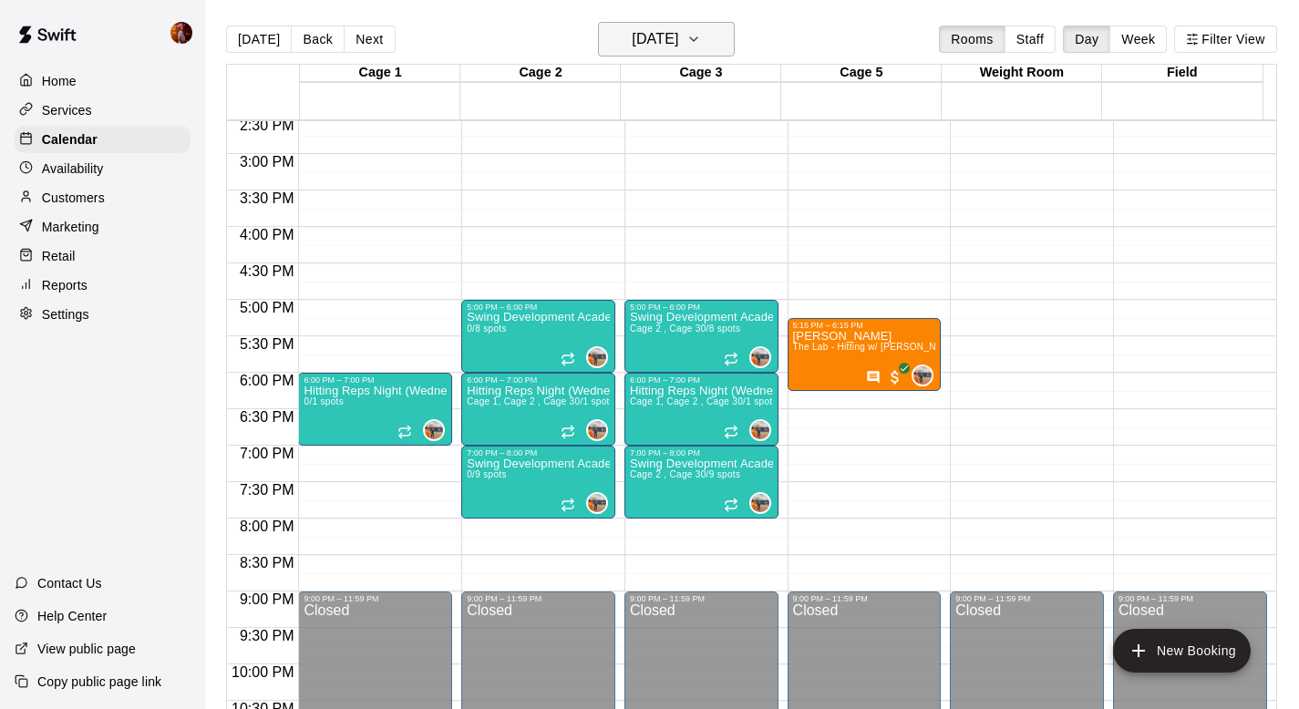
click at [666, 39] on h6 "[DATE]" at bounding box center [655, 39] width 46 height 26
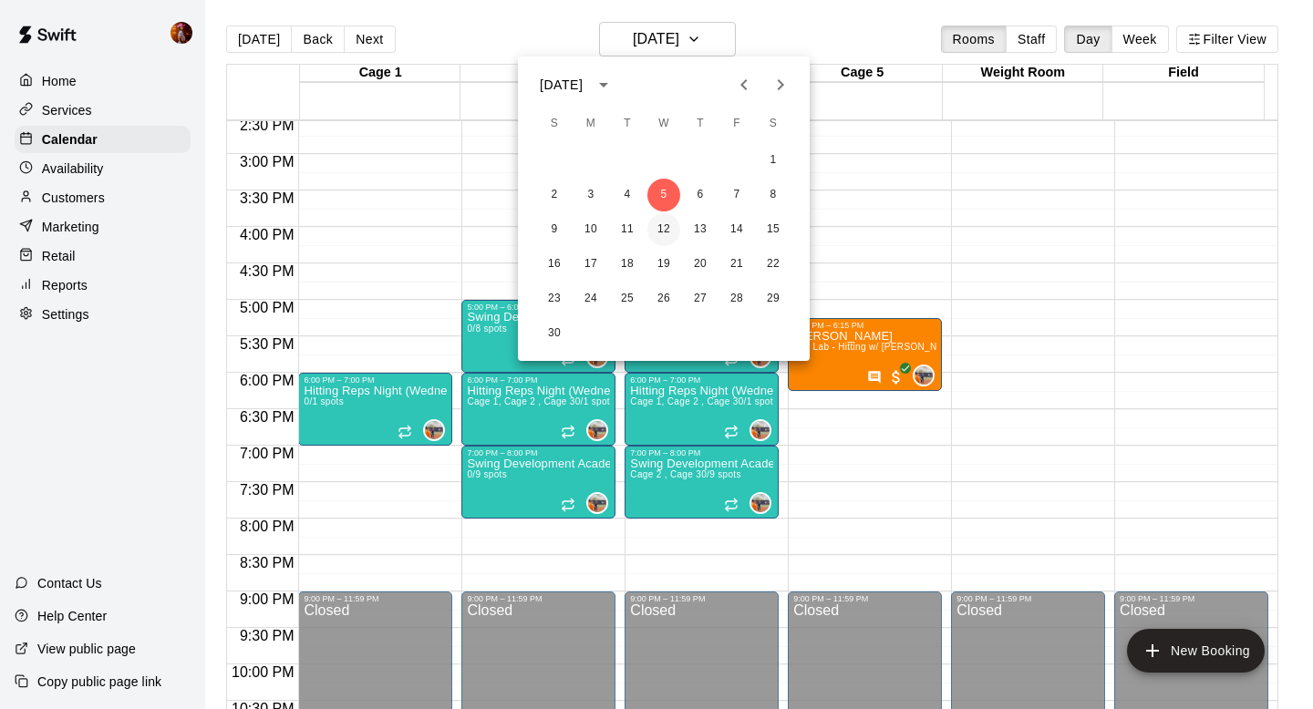
click at [654, 229] on button "12" at bounding box center [663, 229] width 33 height 33
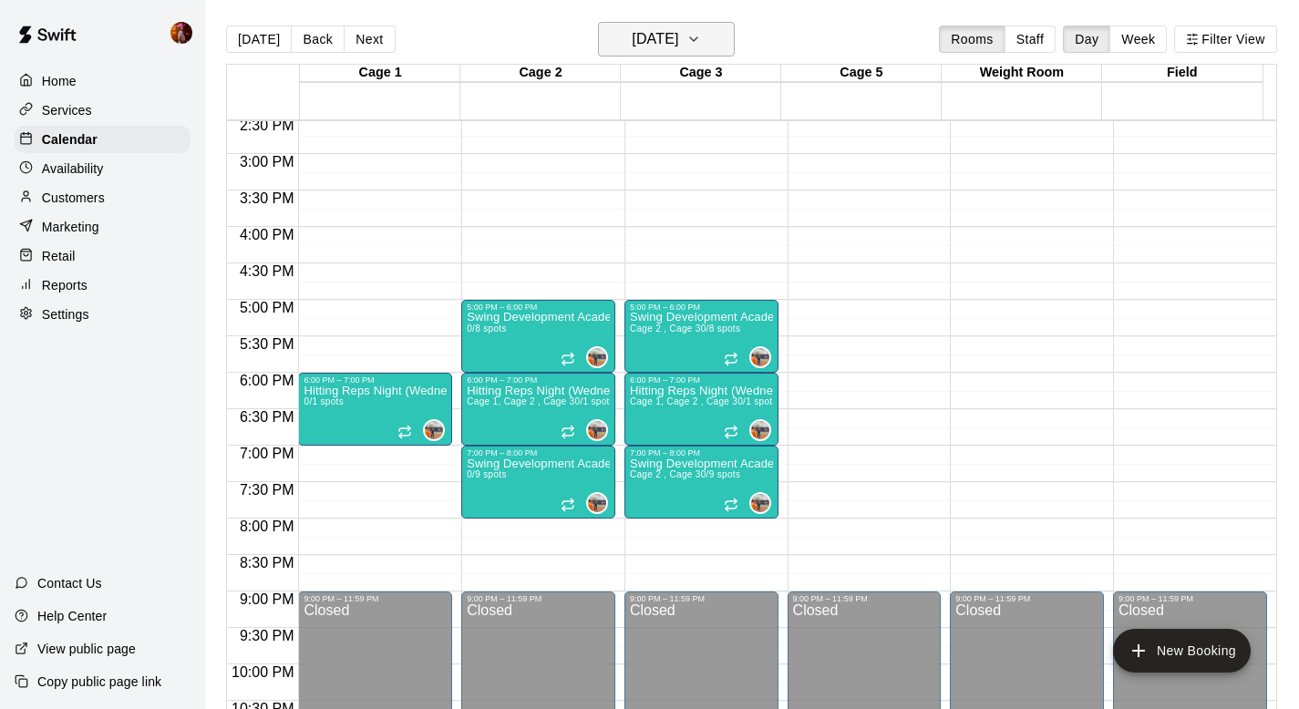
click at [678, 38] on h6 "[DATE]" at bounding box center [655, 39] width 46 height 26
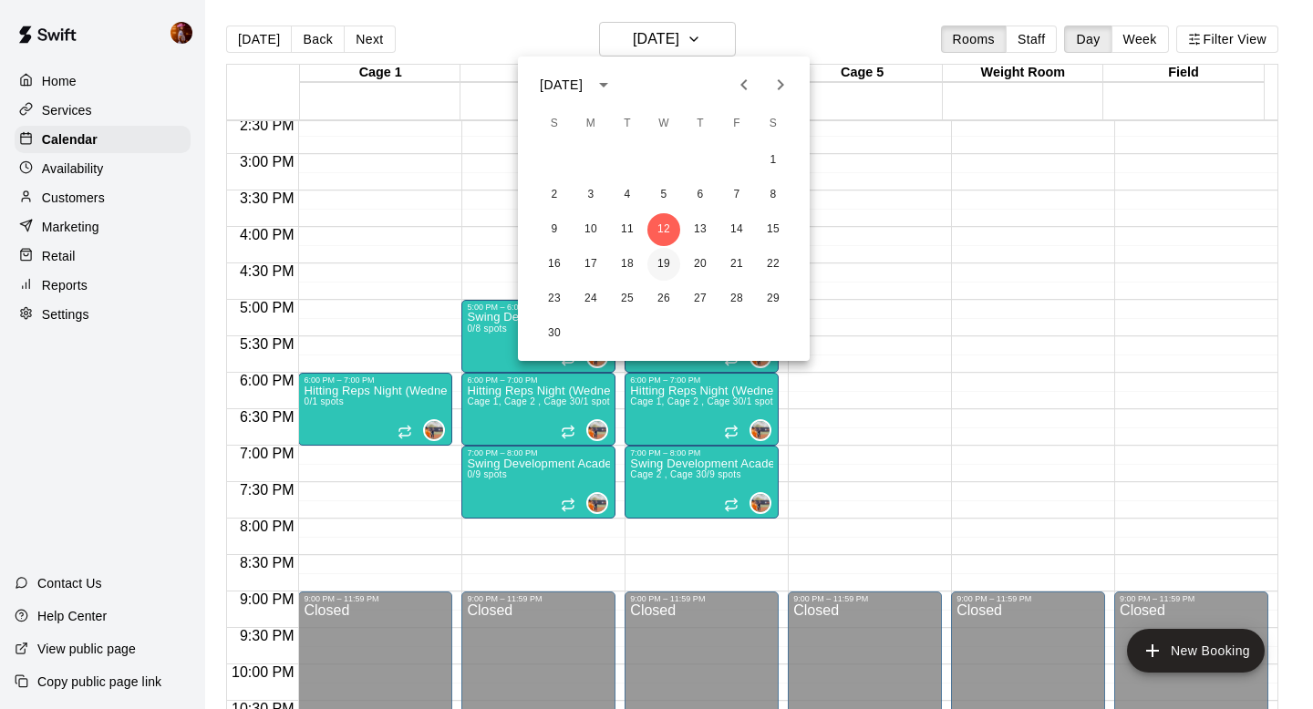
click at [664, 257] on button "19" at bounding box center [663, 264] width 33 height 33
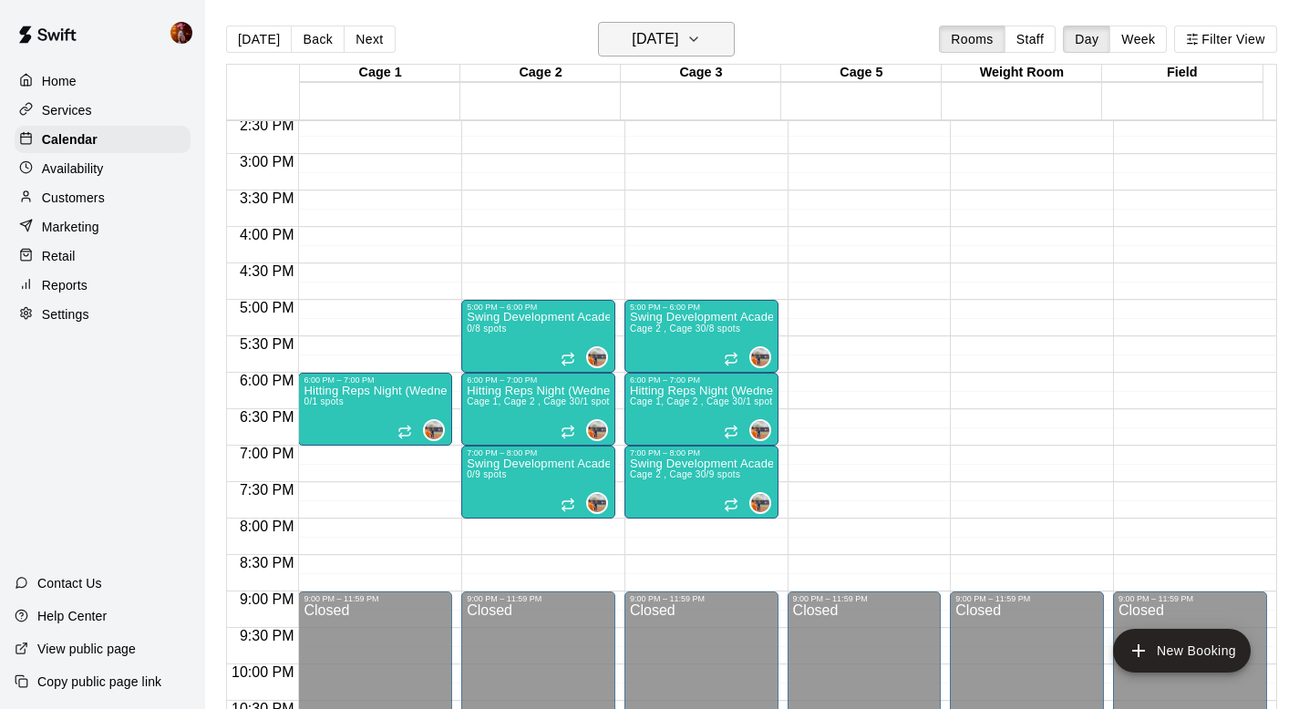
click at [660, 33] on h6 "[DATE]" at bounding box center [655, 39] width 46 height 26
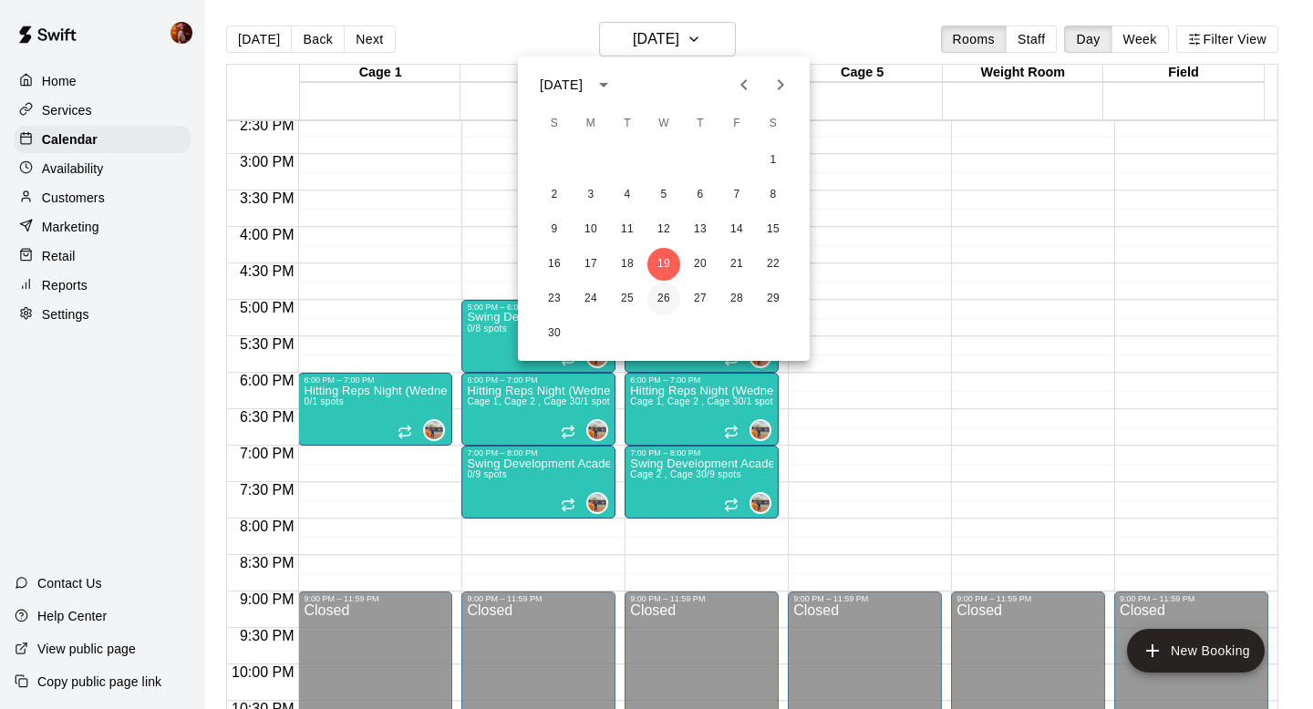
click at [663, 302] on button "26" at bounding box center [663, 299] width 33 height 33
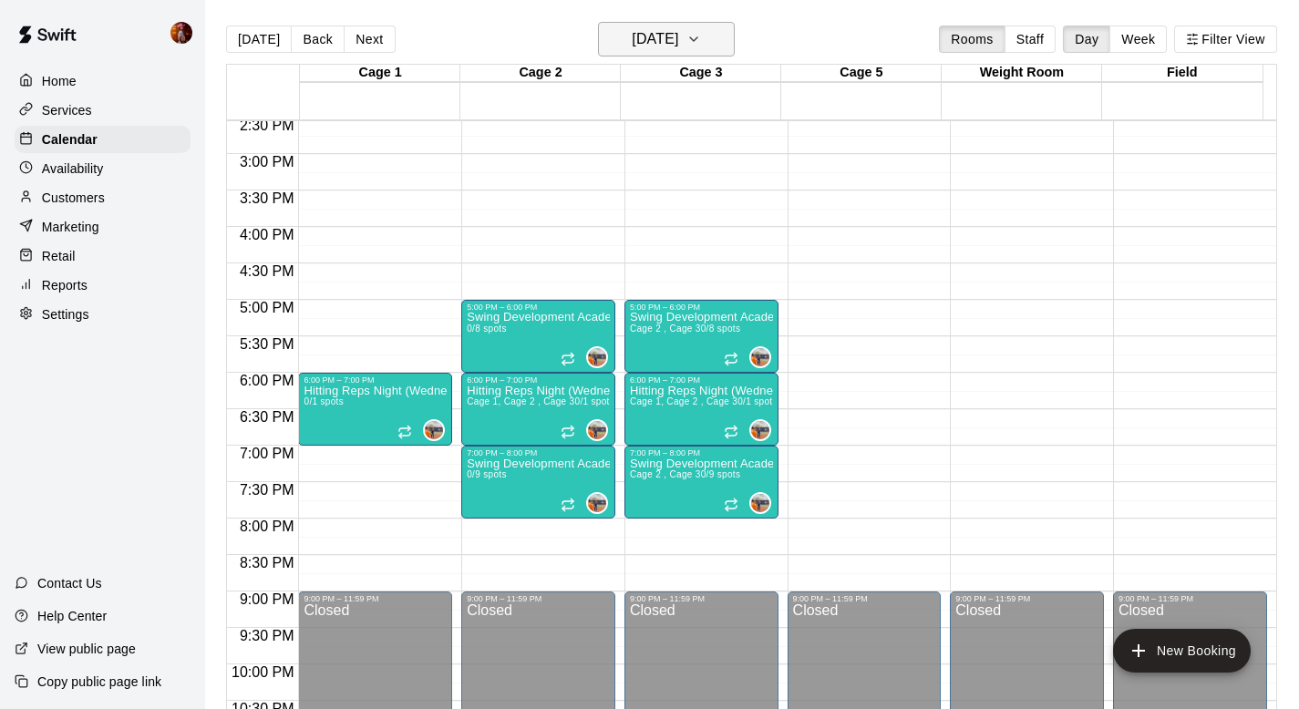
click at [643, 28] on h6 "[DATE]" at bounding box center [655, 39] width 46 height 26
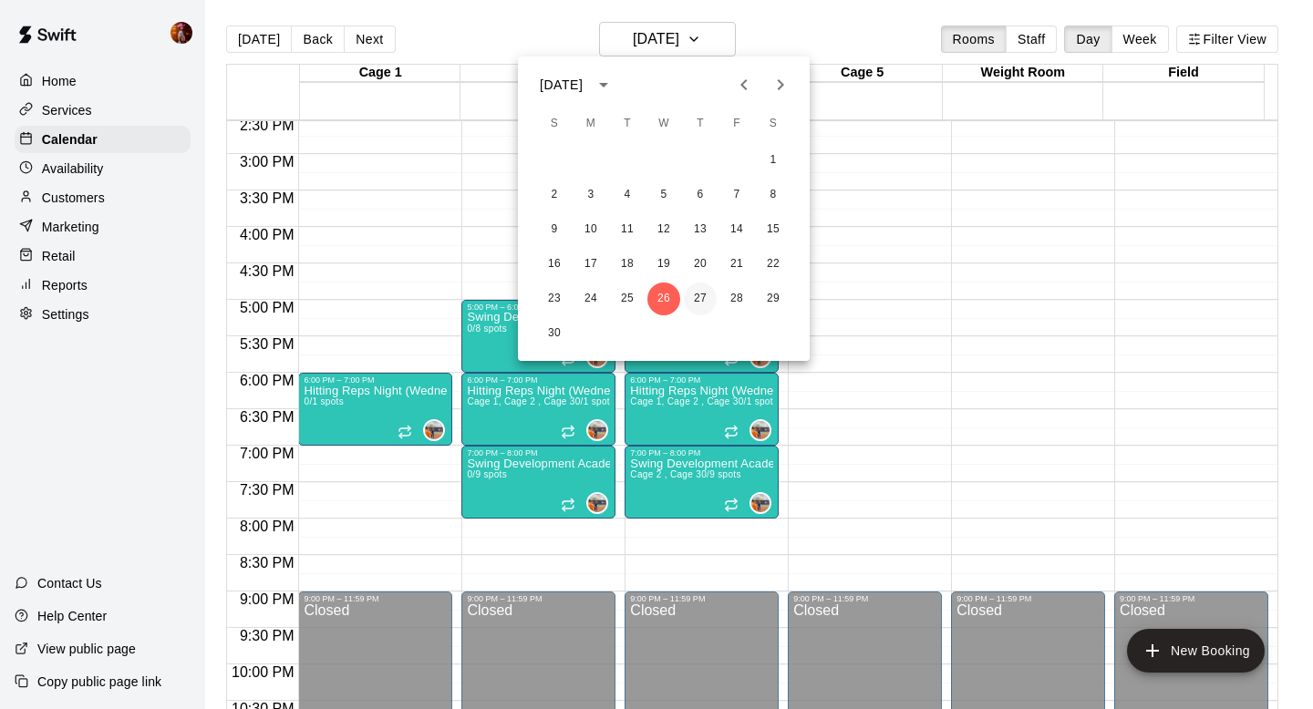
click at [695, 296] on button "27" at bounding box center [700, 299] width 33 height 33
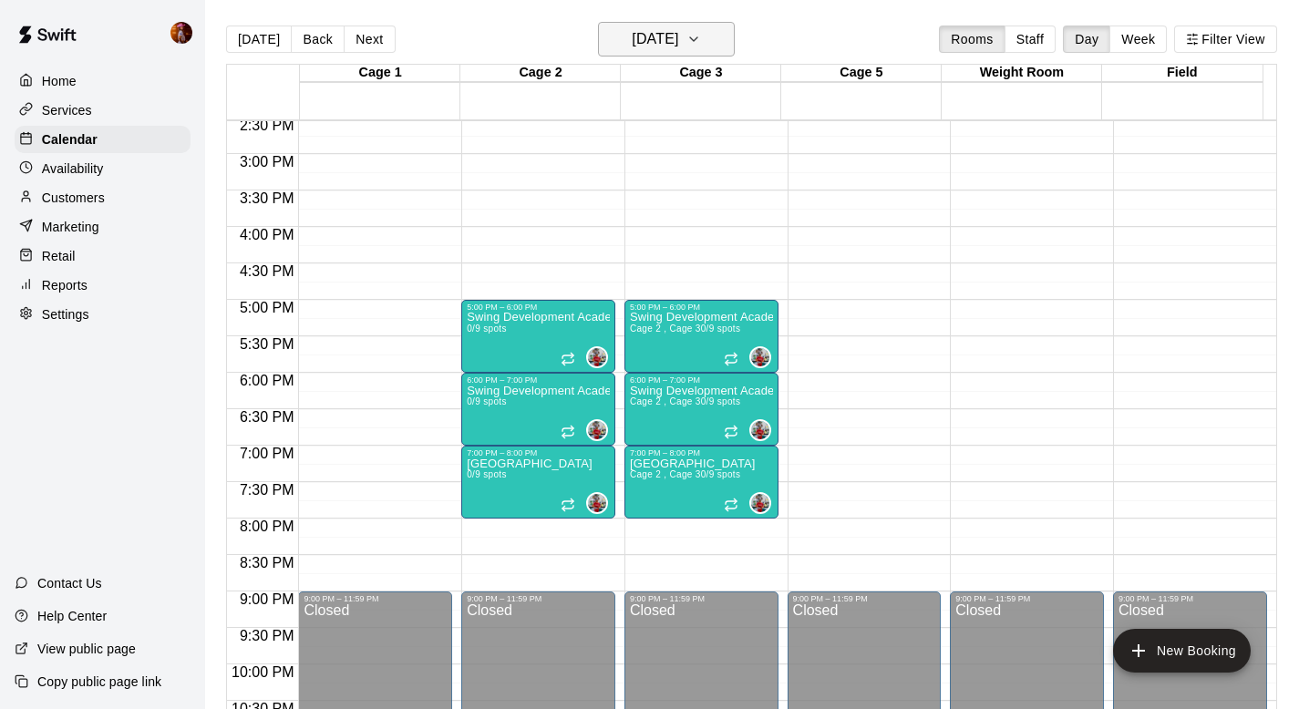
click at [641, 40] on h6 "[DATE]" at bounding box center [655, 39] width 46 height 26
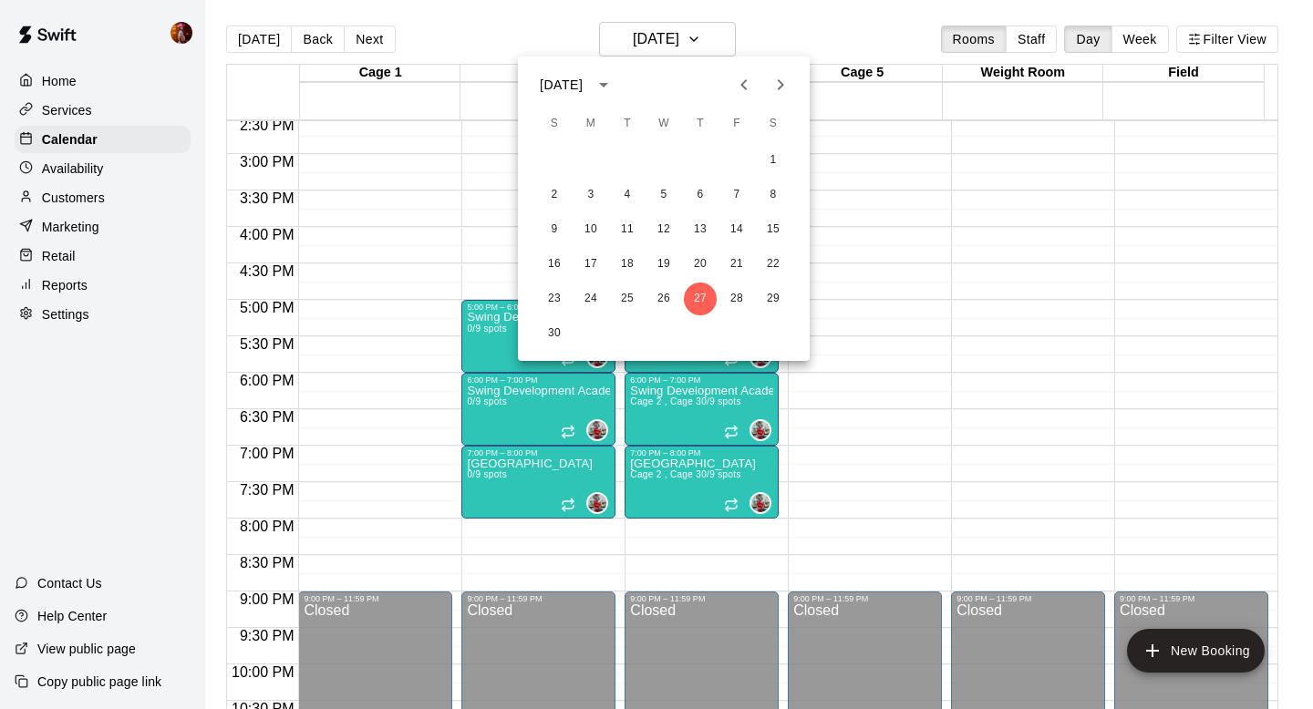
click at [829, 34] on div at bounding box center [656, 354] width 1313 height 709
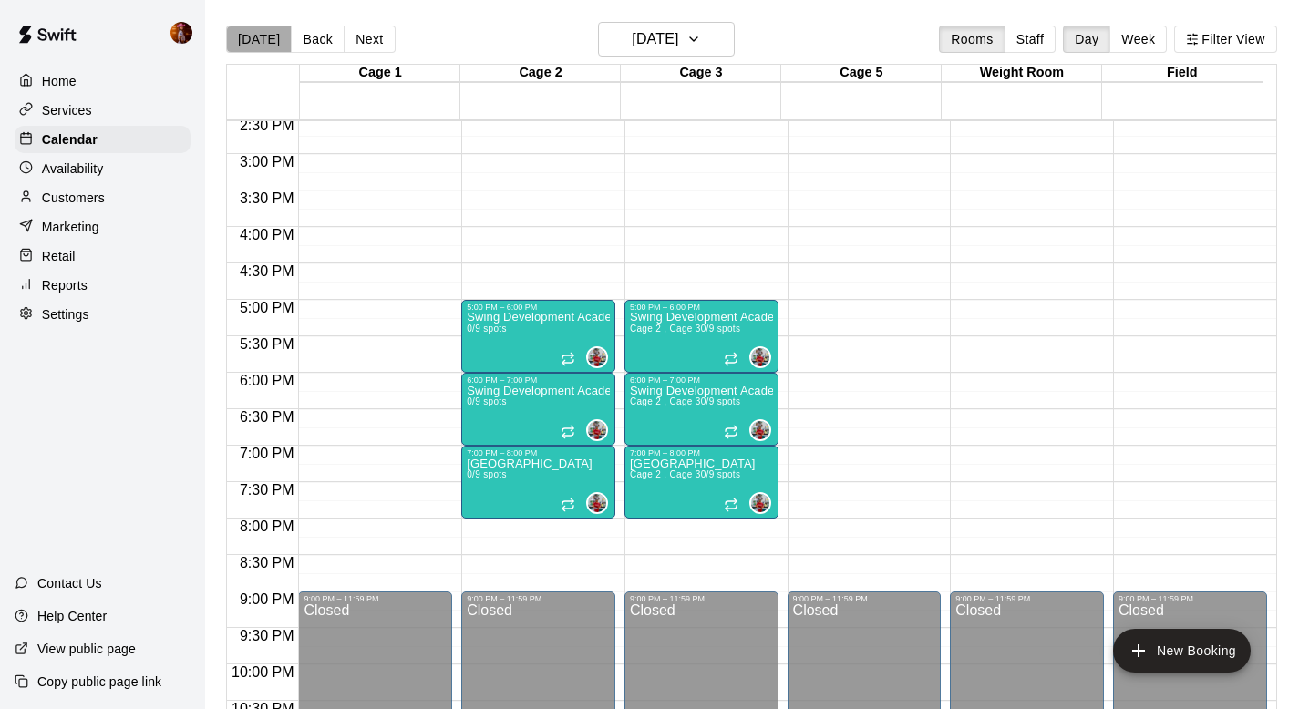
click at [260, 42] on button "[DATE]" at bounding box center [259, 39] width 66 height 27
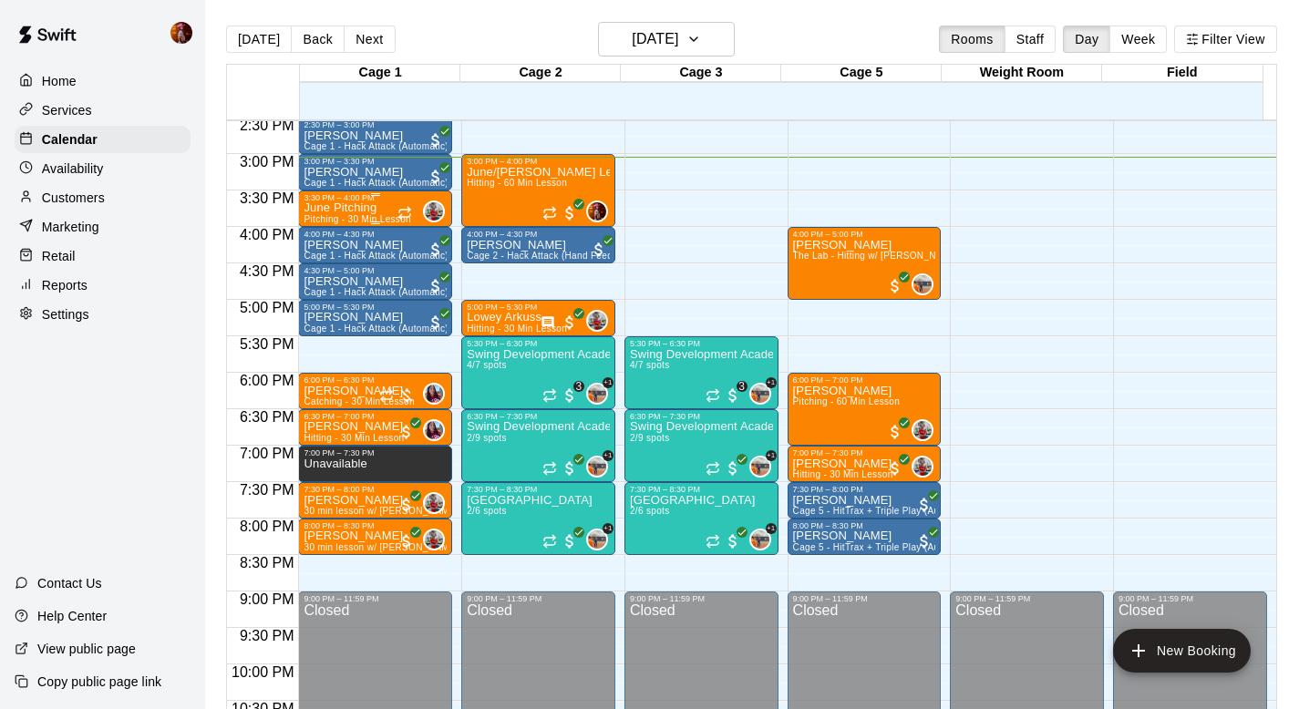
click at [333, 208] on p "June Pitching" at bounding box center [358, 208] width 108 height 0
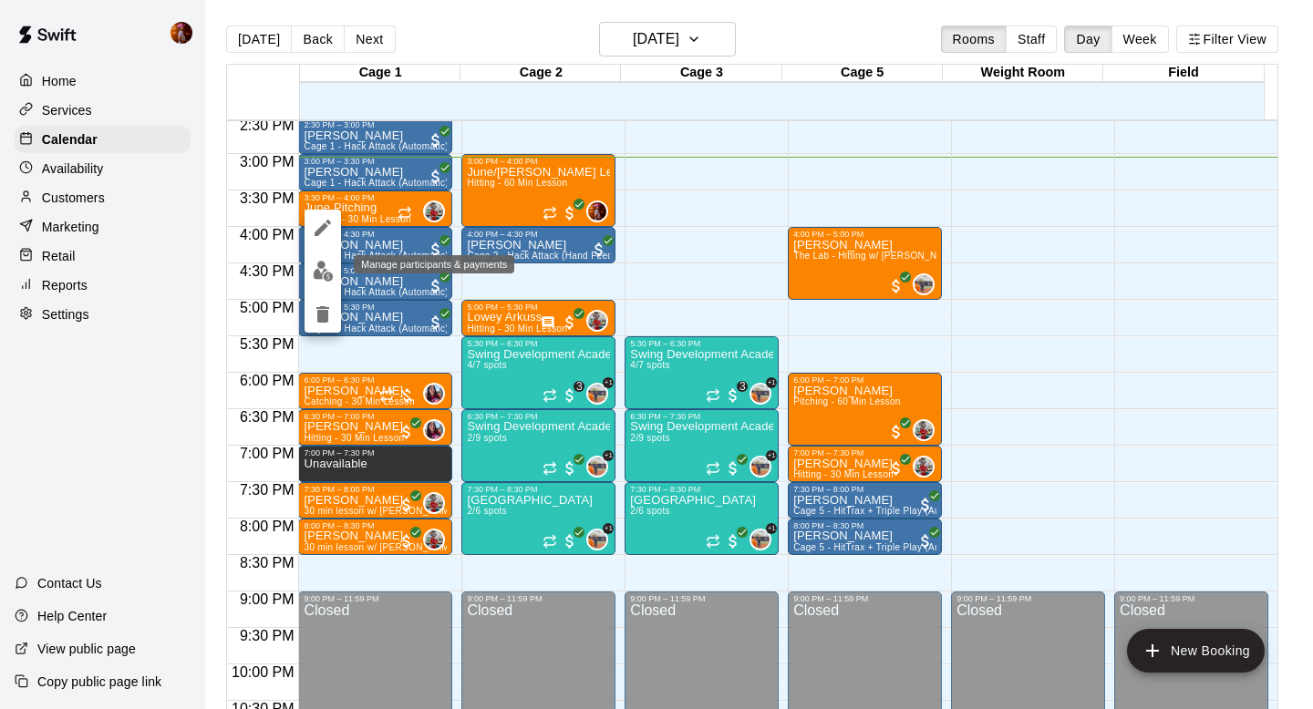
click at [314, 277] on img "edit" at bounding box center [323, 271] width 21 height 21
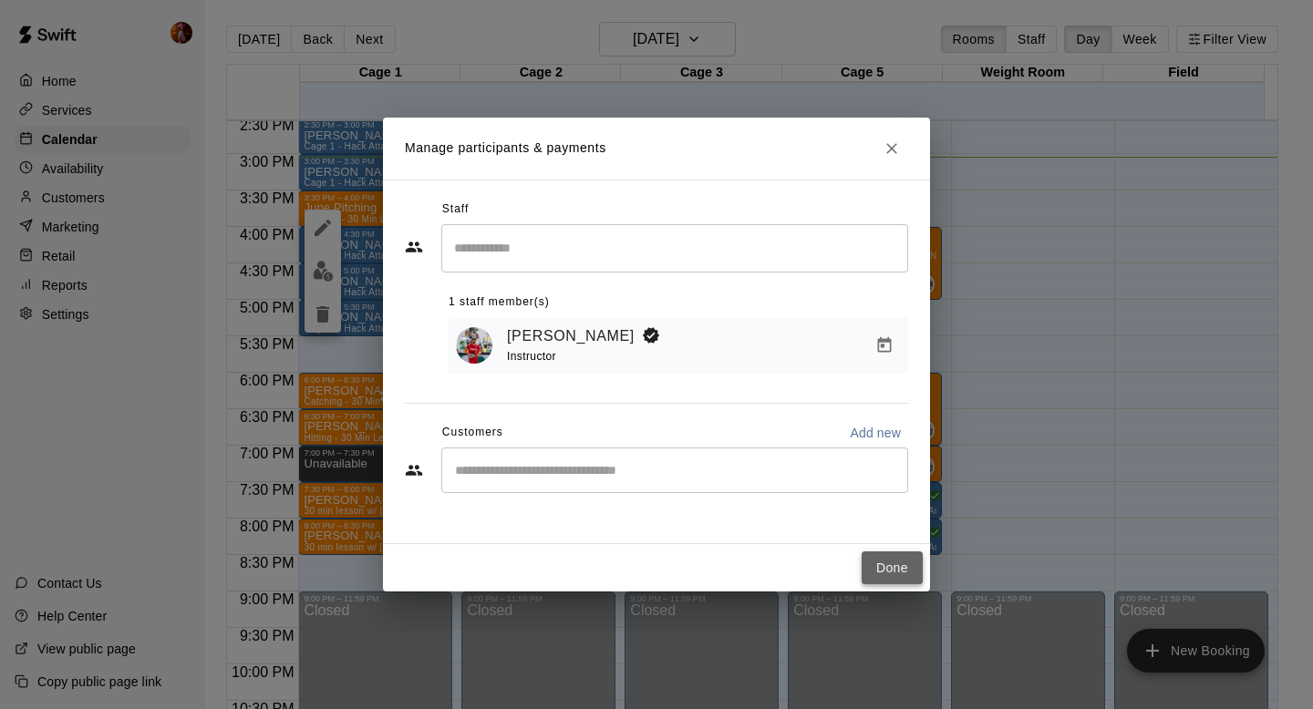
click at [898, 582] on button "Done" at bounding box center [891, 568] width 61 height 34
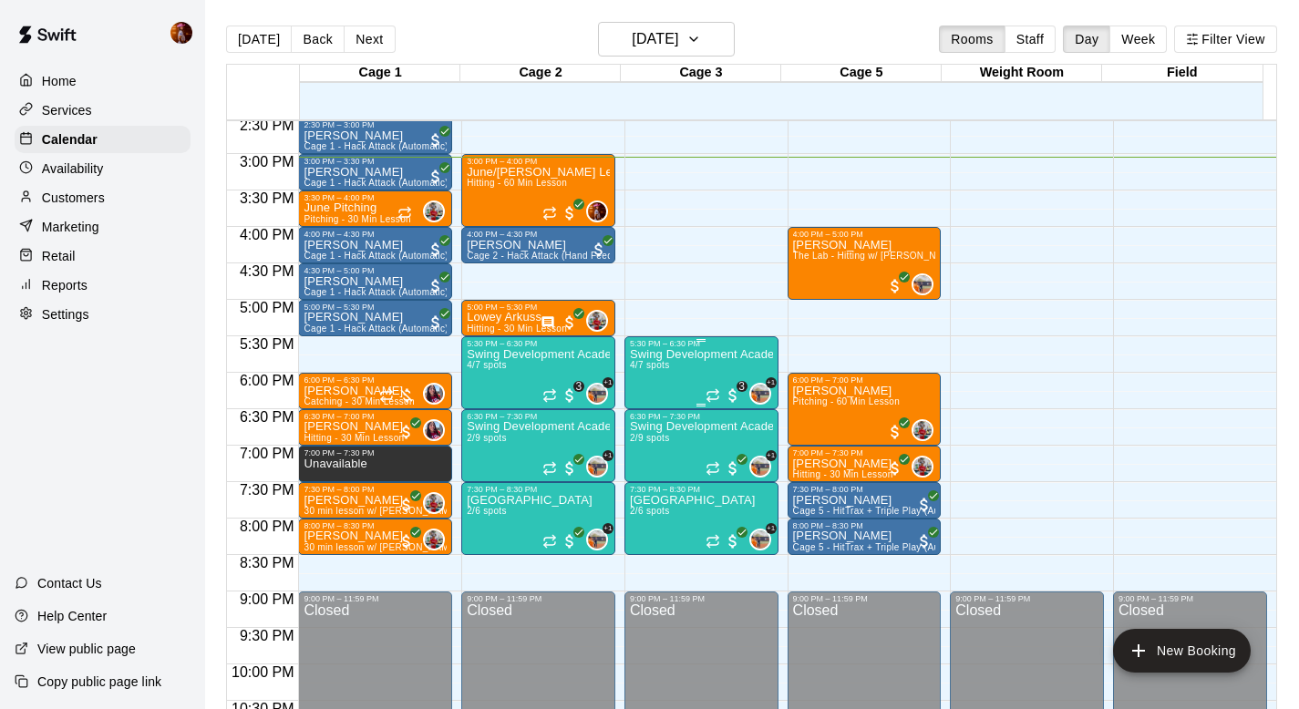
click at [657, 390] on div "Swing Development Academy 8U/10U 4/7 spots" at bounding box center [701, 702] width 143 height 709
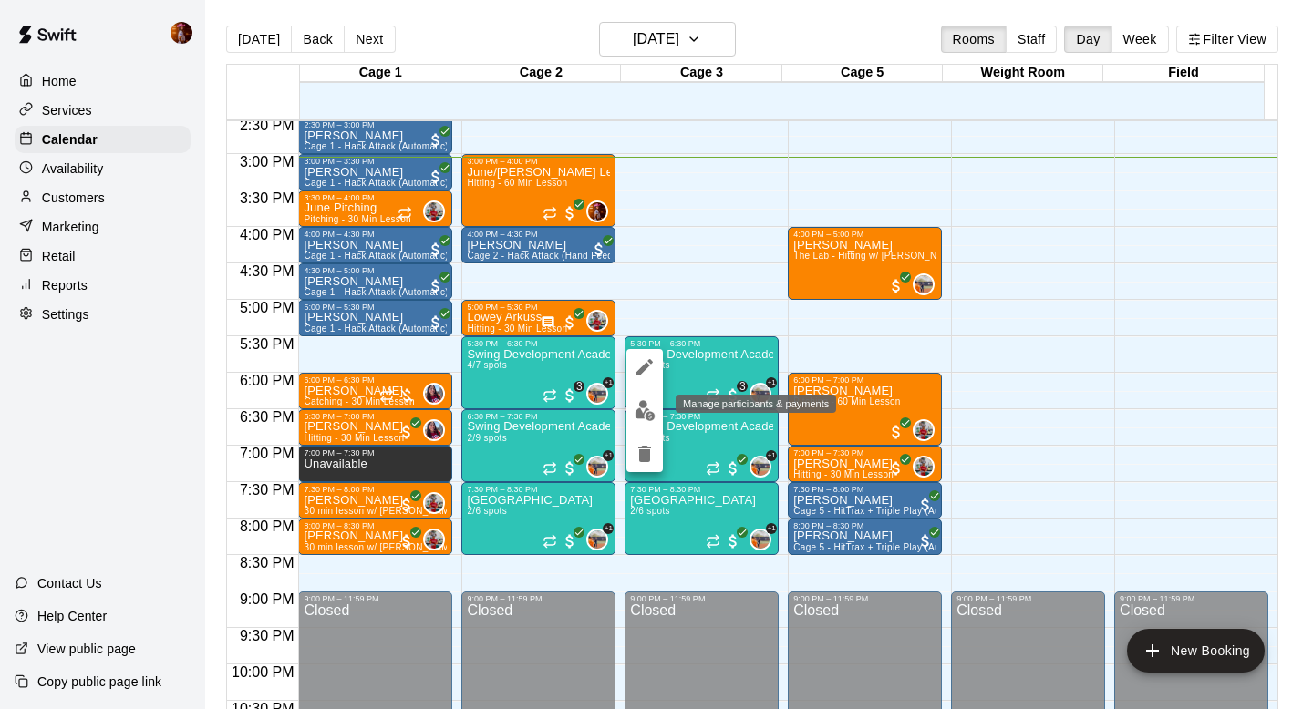
click at [640, 417] on img "edit" at bounding box center [644, 410] width 21 height 21
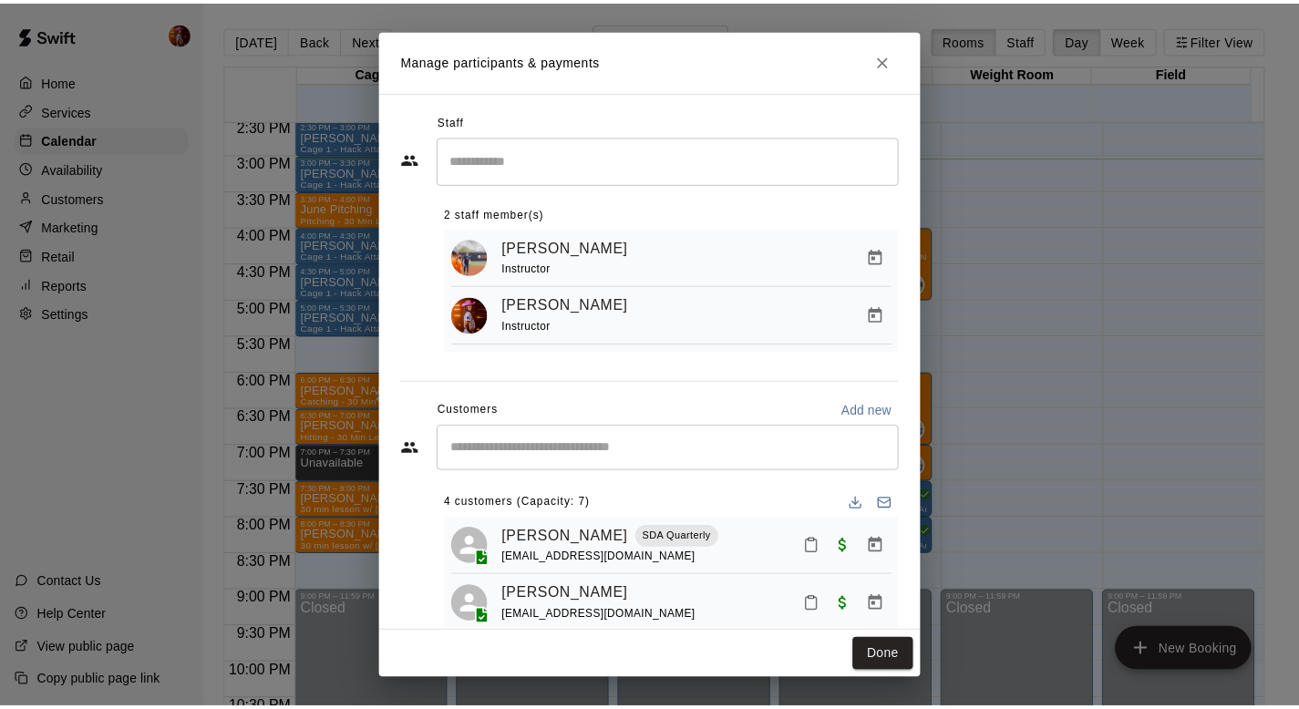
scroll to position [104, 0]
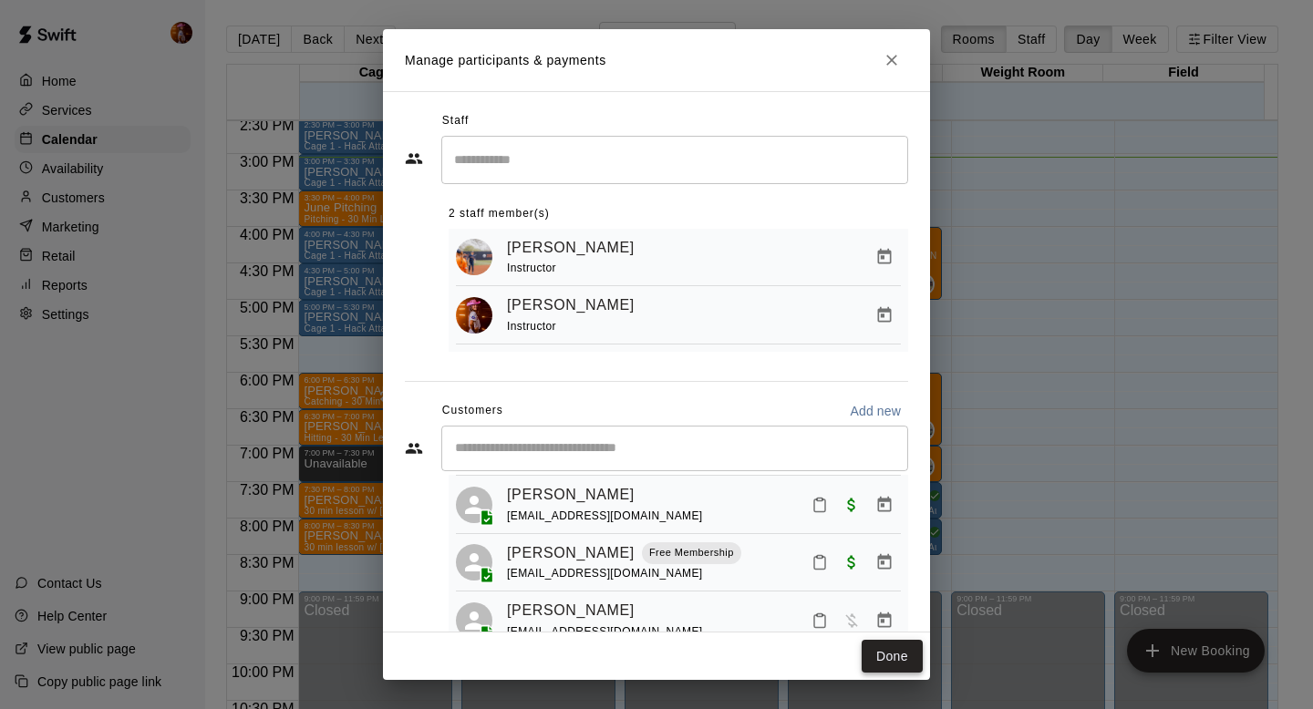
click at [893, 663] on button "Done" at bounding box center [891, 657] width 61 height 34
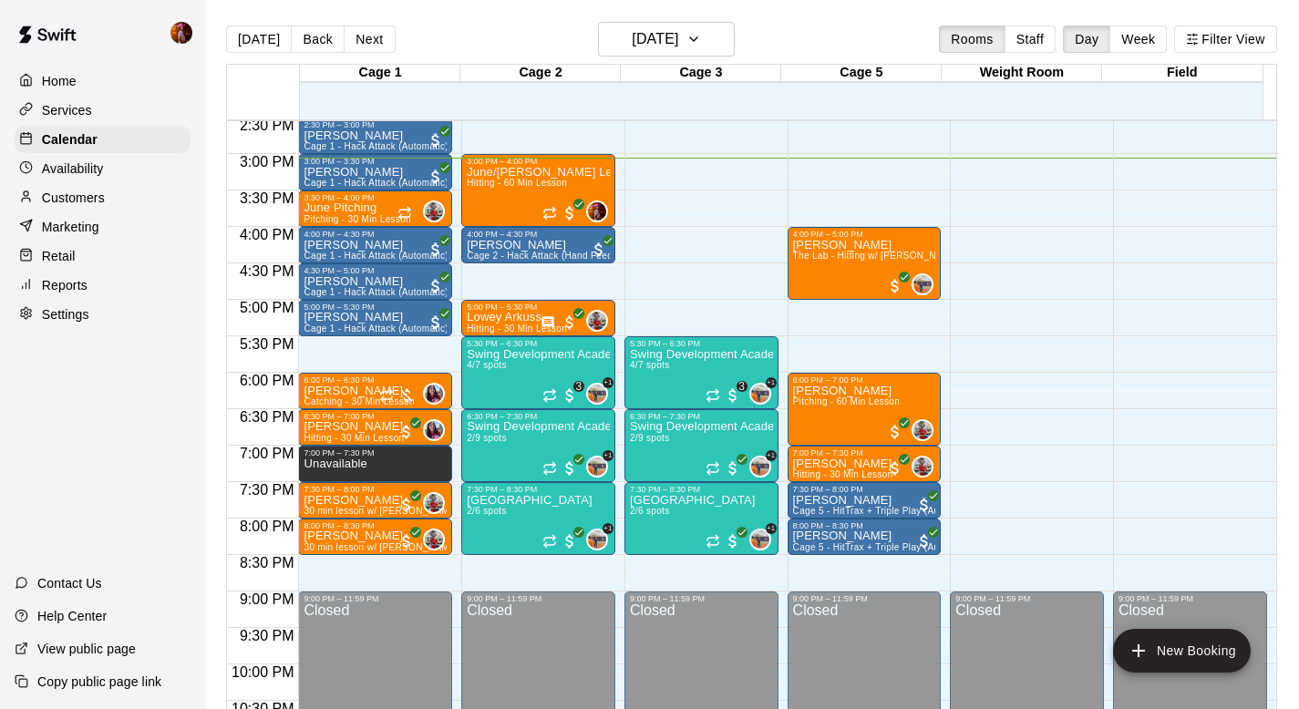
click at [71, 195] on p "Customers" at bounding box center [73, 198] width 63 height 18
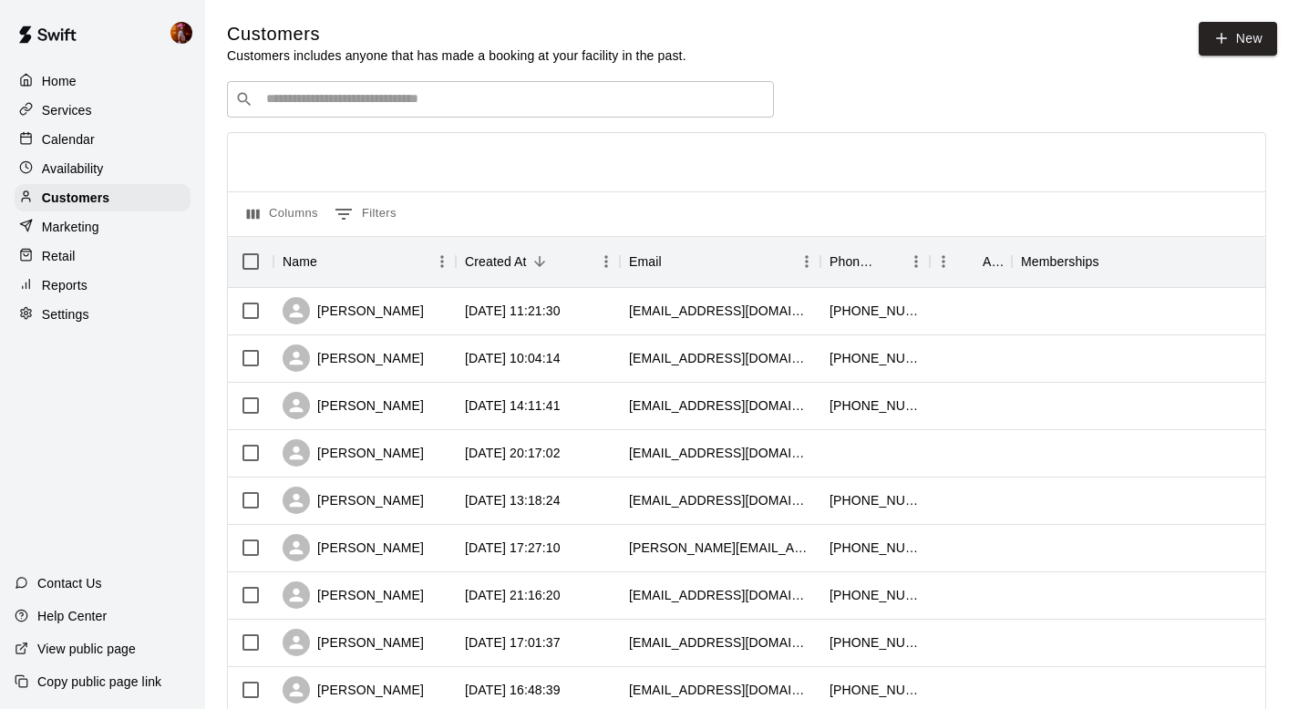
click at [386, 108] on div "​ ​" at bounding box center [500, 99] width 547 height 36
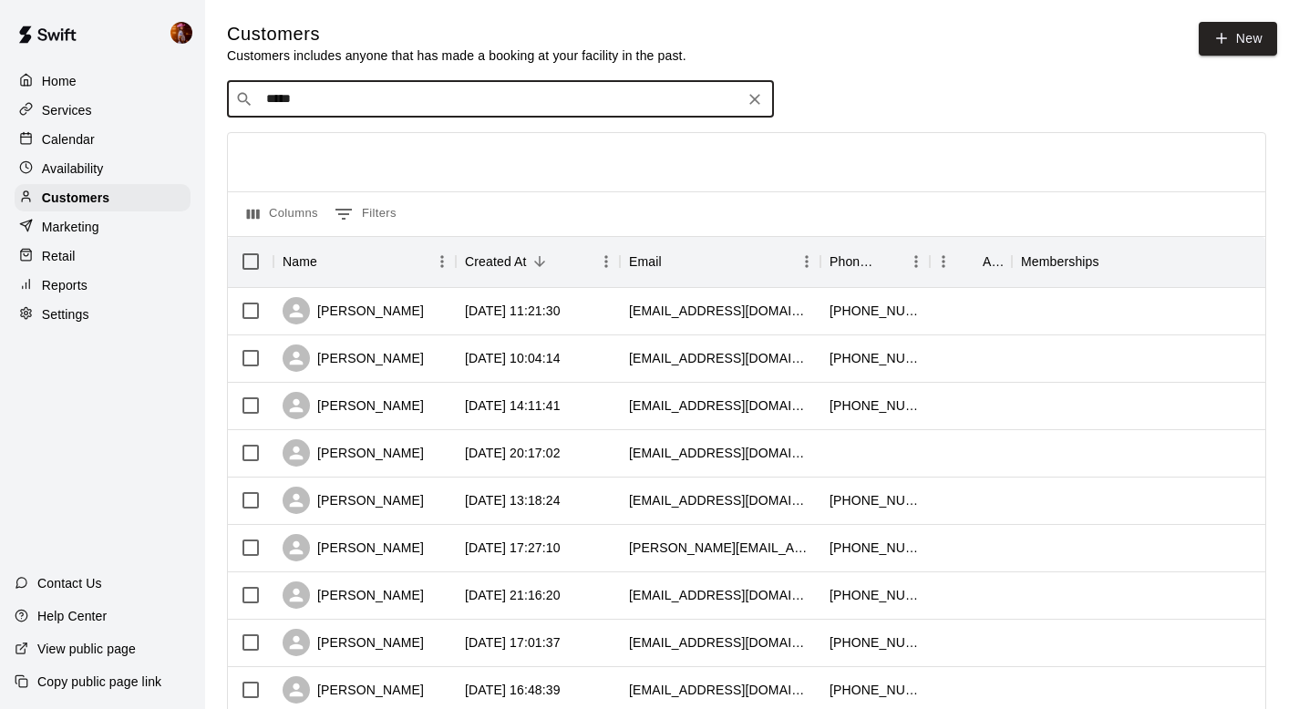
type input "******"
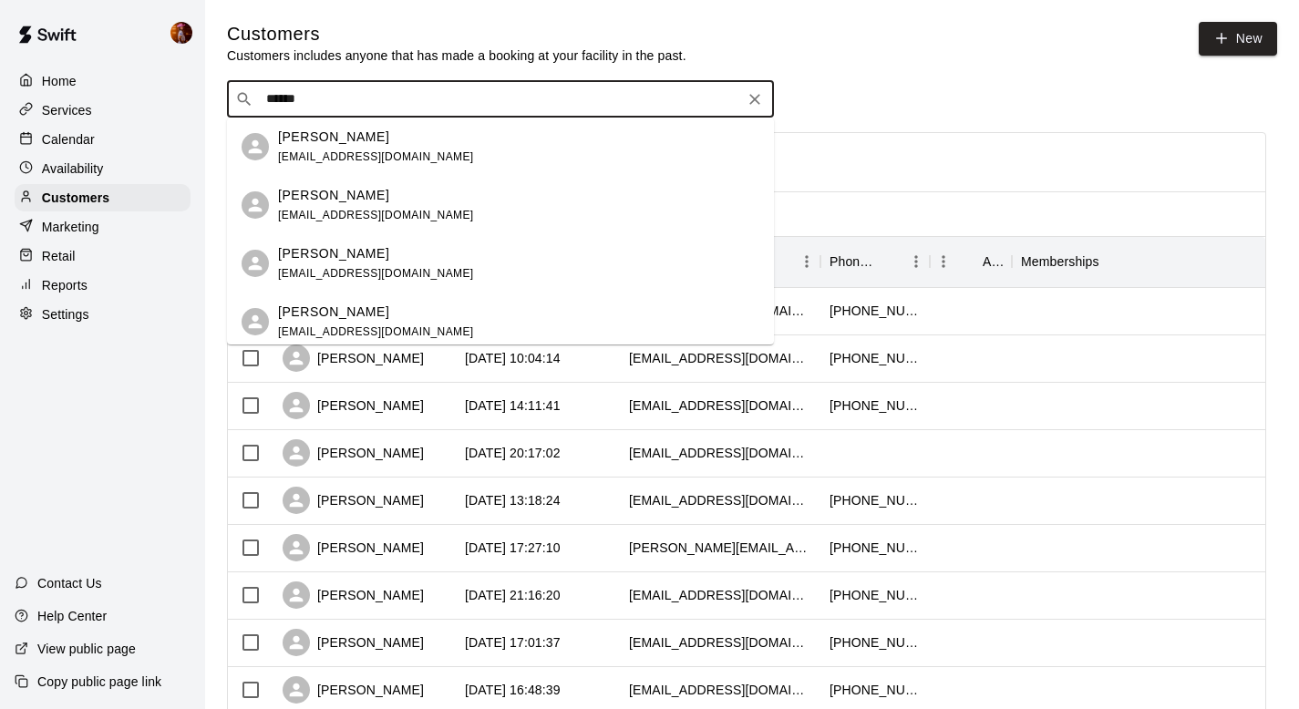
click at [419, 224] on div "[PERSON_NAME] [EMAIL_ADDRESS][DOMAIN_NAME]" at bounding box center [500, 205] width 547 height 58
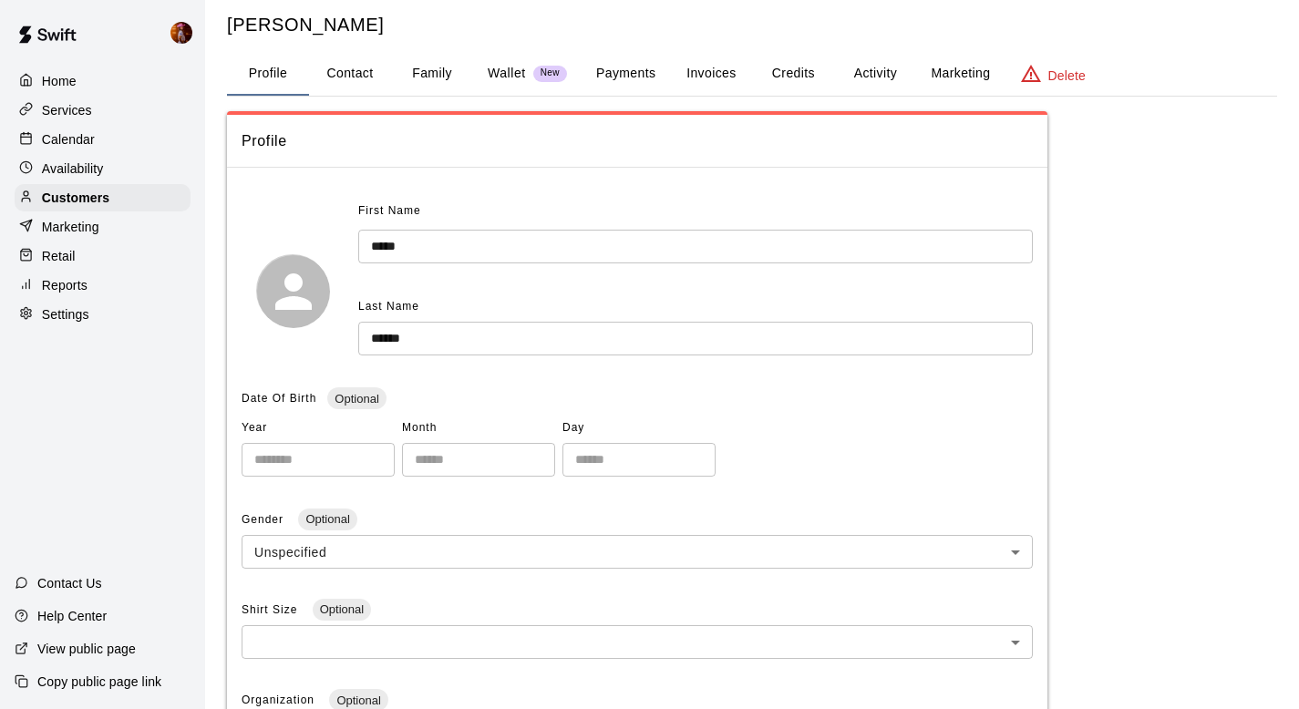
scroll to position [50, 0]
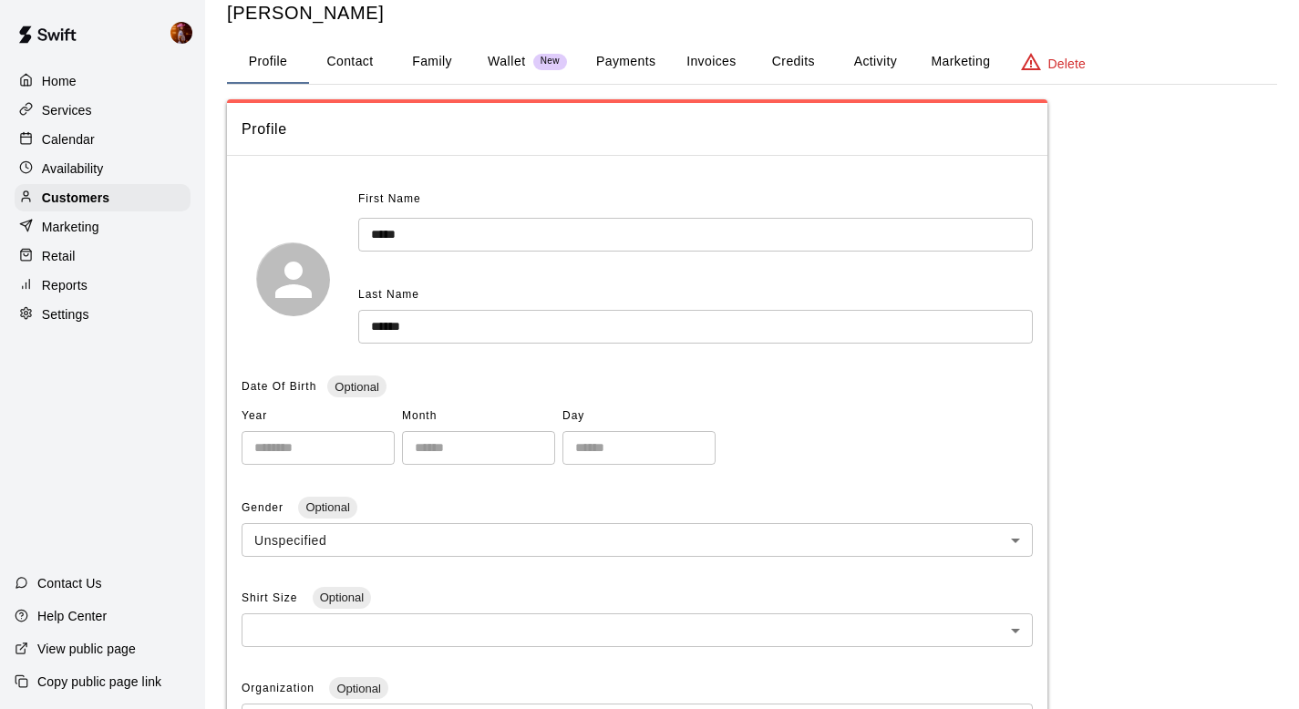
click at [890, 62] on button "Activity" at bounding box center [875, 62] width 82 height 44
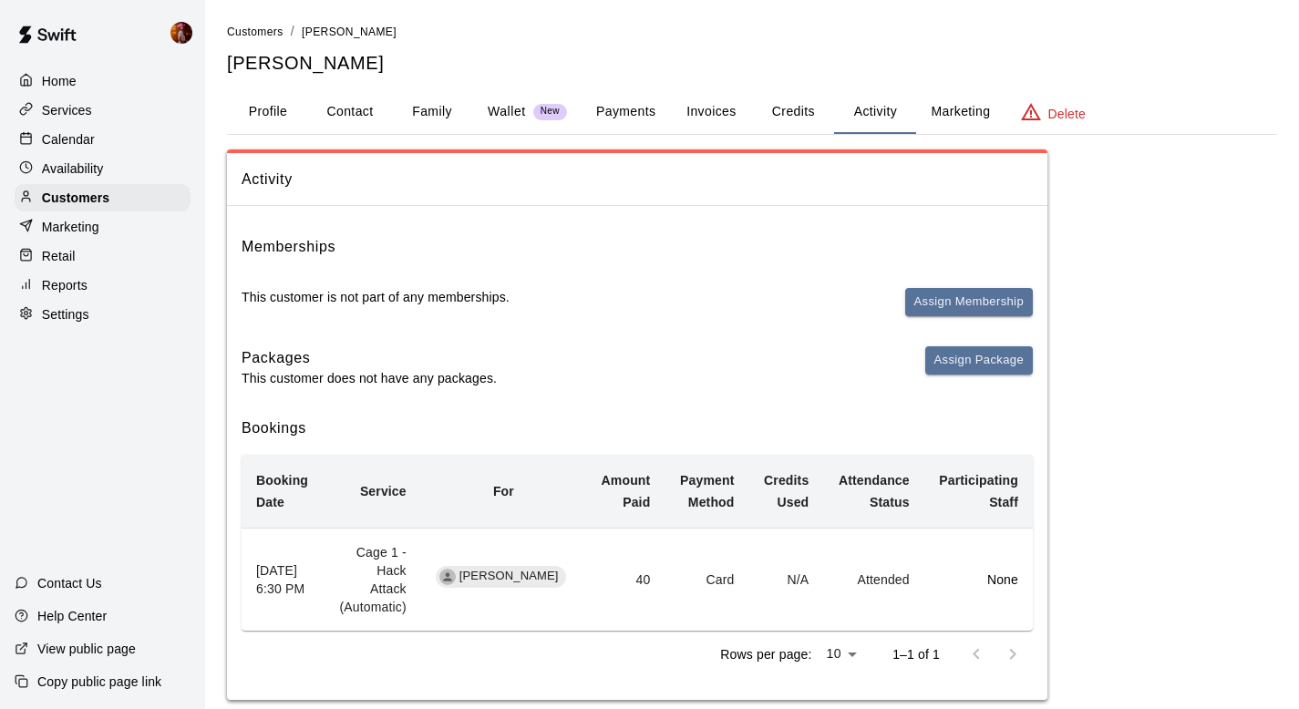
scroll to position [9, 0]
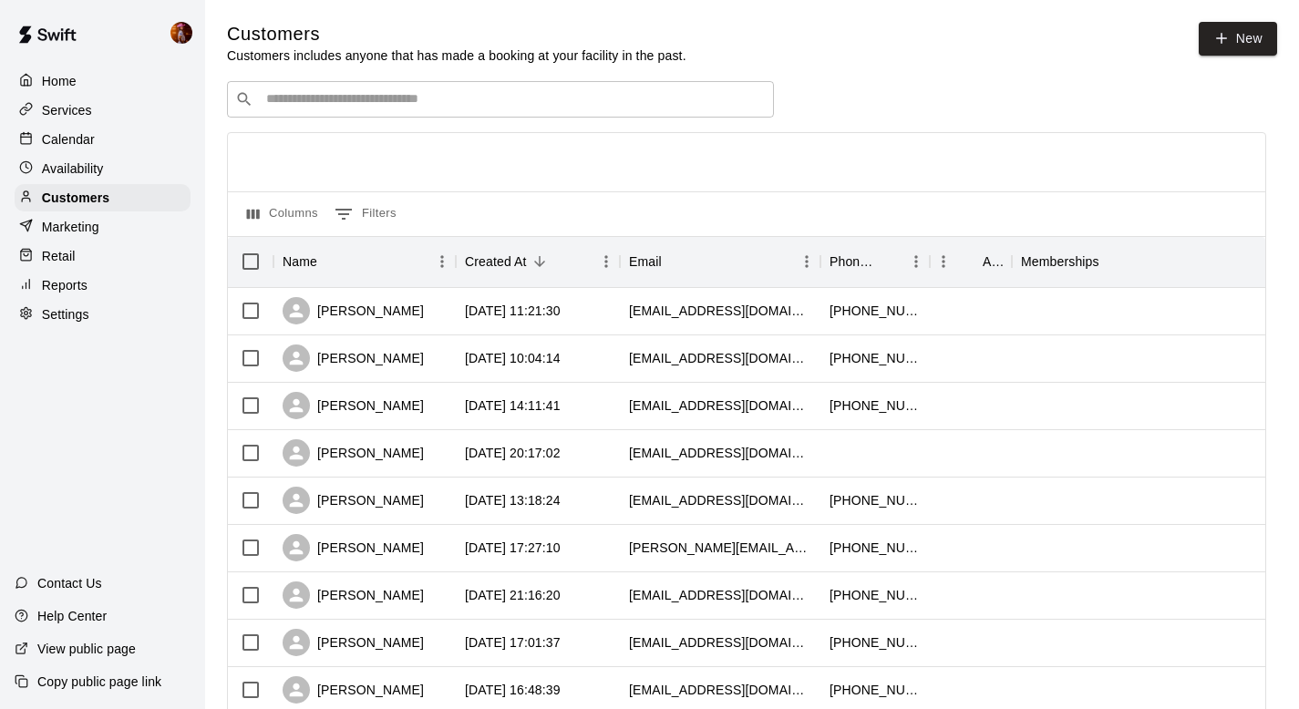
click at [82, 131] on p "Calendar" at bounding box center [68, 139] width 53 height 18
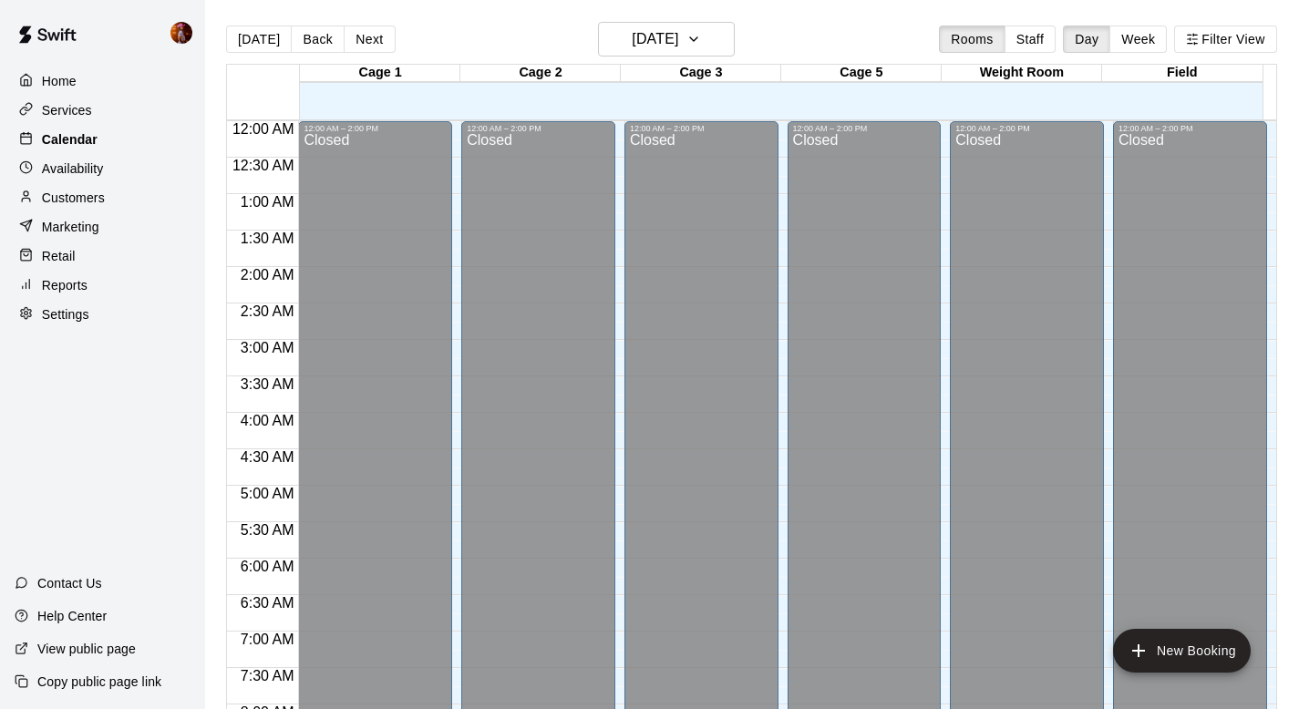
scroll to position [1087, 0]
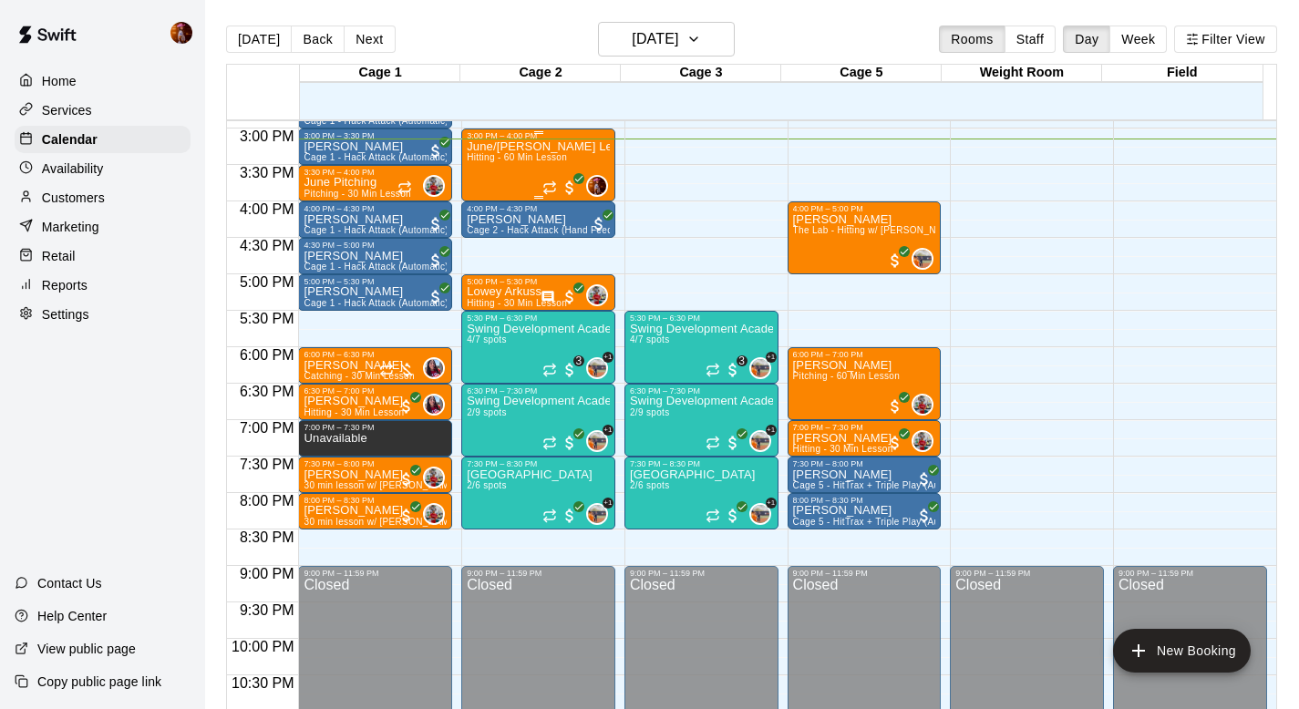
click at [506, 161] on span "Hitting - 60 Min Lesson" at bounding box center [517, 157] width 100 height 10
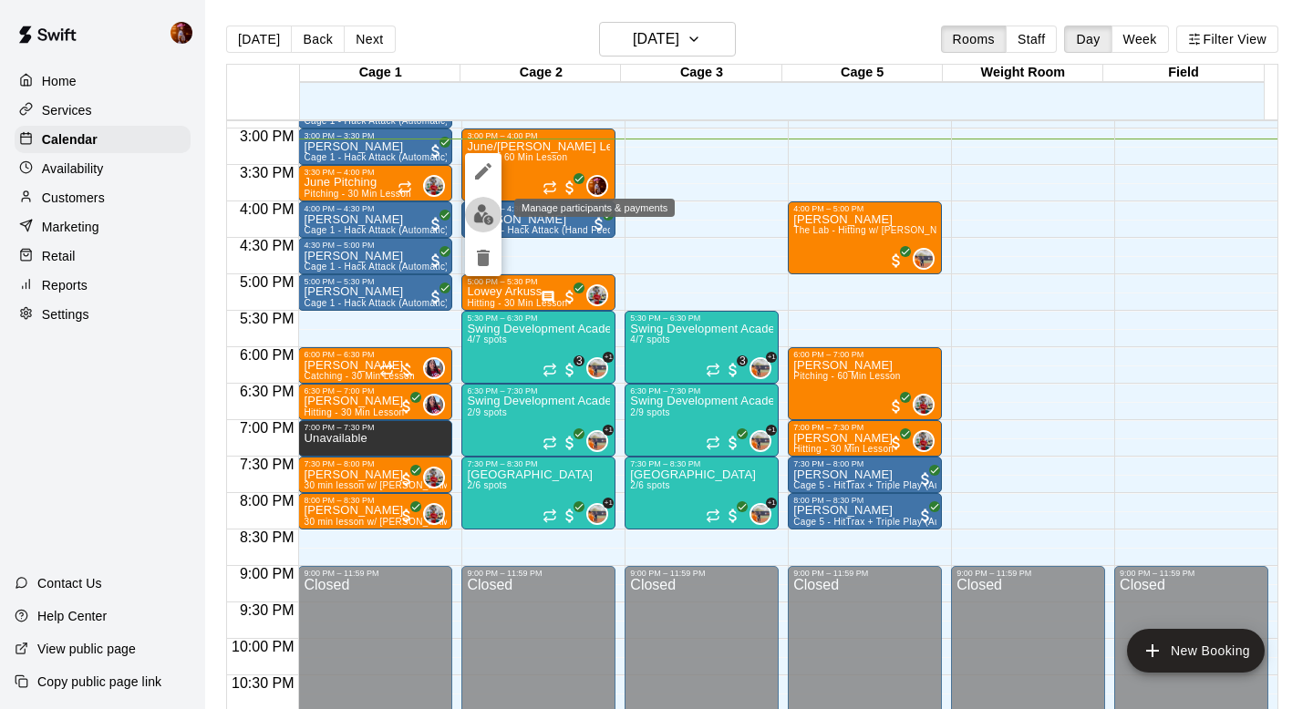
click at [485, 213] on img "edit" at bounding box center [483, 214] width 21 height 21
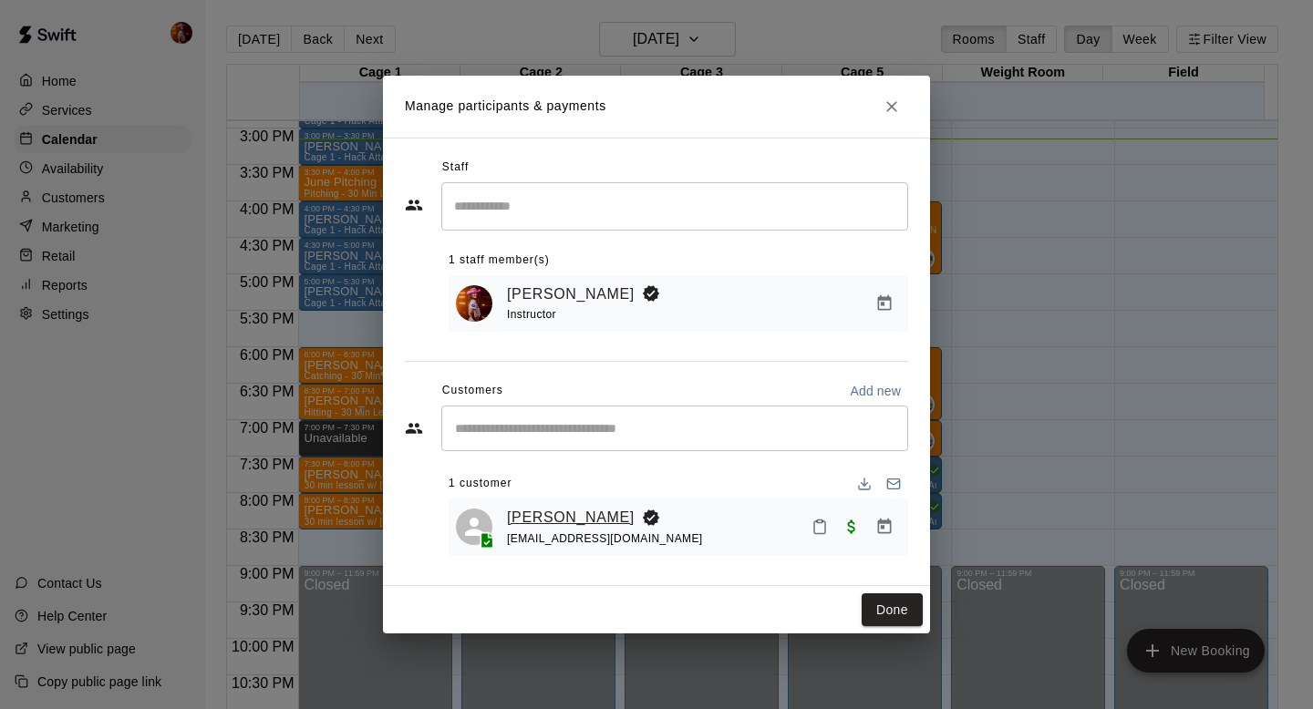
click at [562, 519] on link "[PERSON_NAME]" at bounding box center [571, 518] width 128 height 24
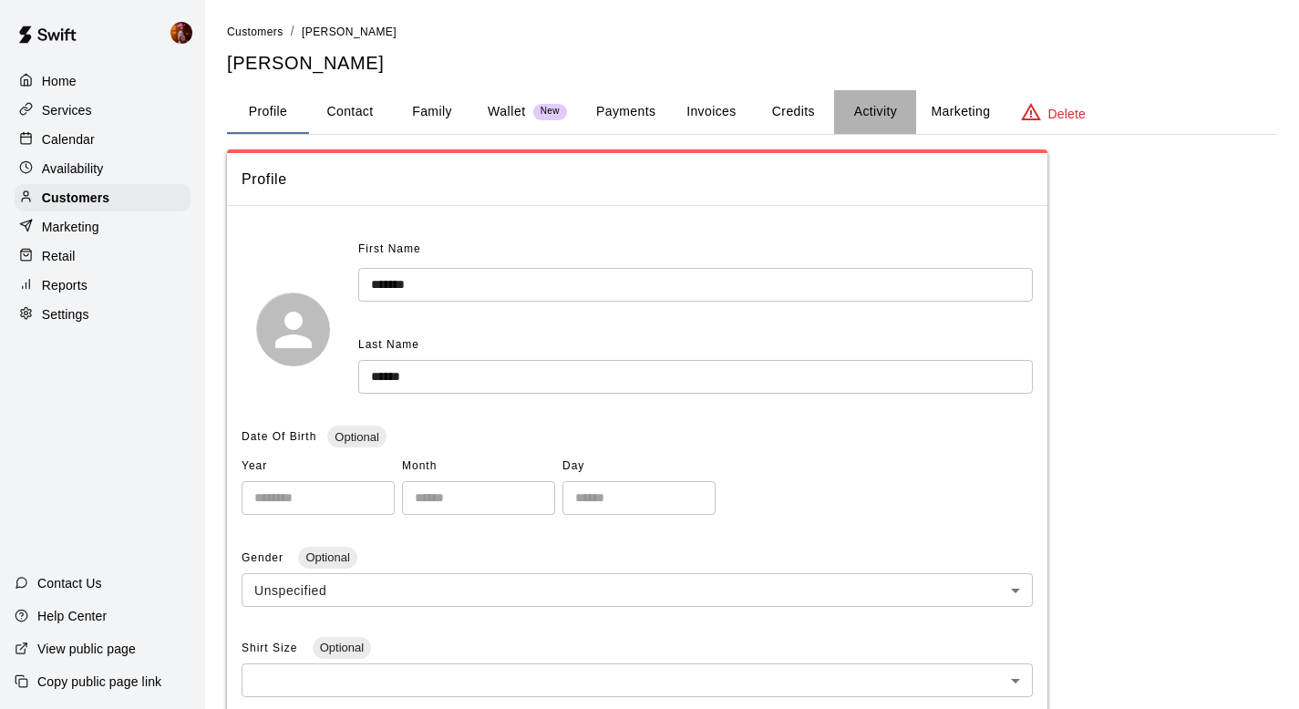
click at [850, 109] on button "Activity" at bounding box center [875, 112] width 82 height 44
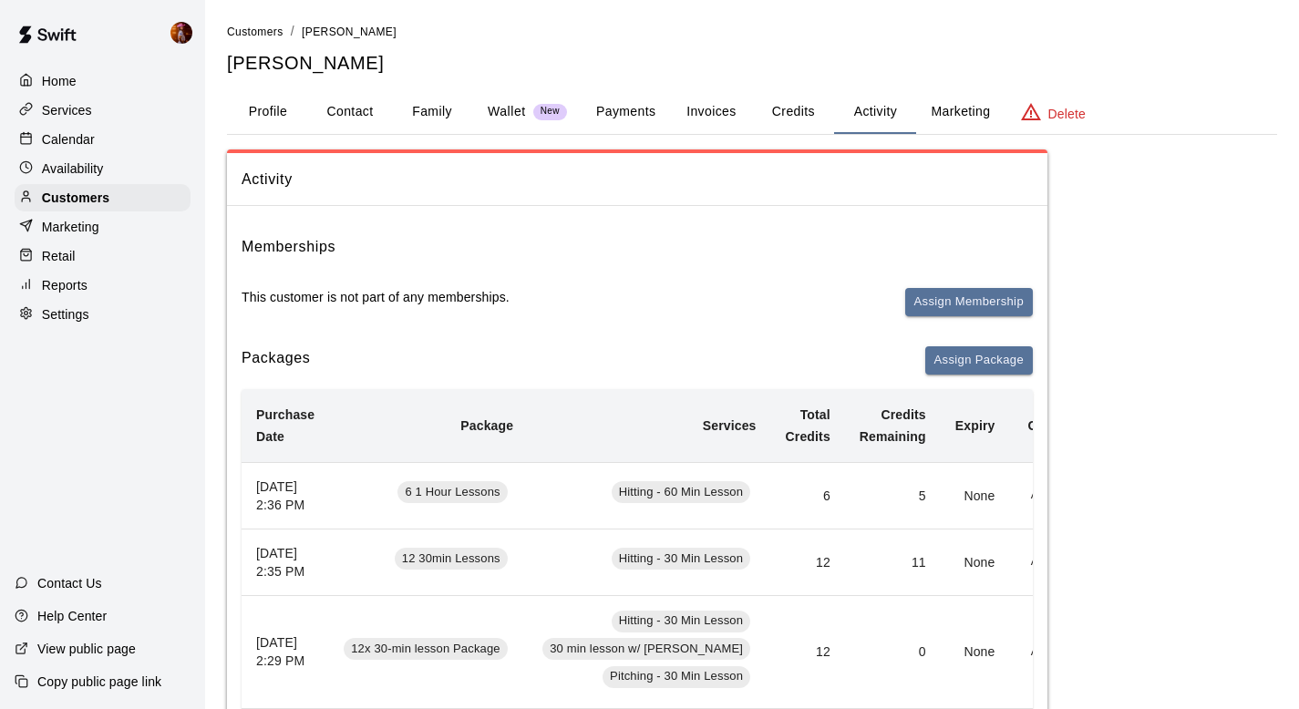
click at [422, 108] on button "Family" at bounding box center [432, 112] width 82 height 44
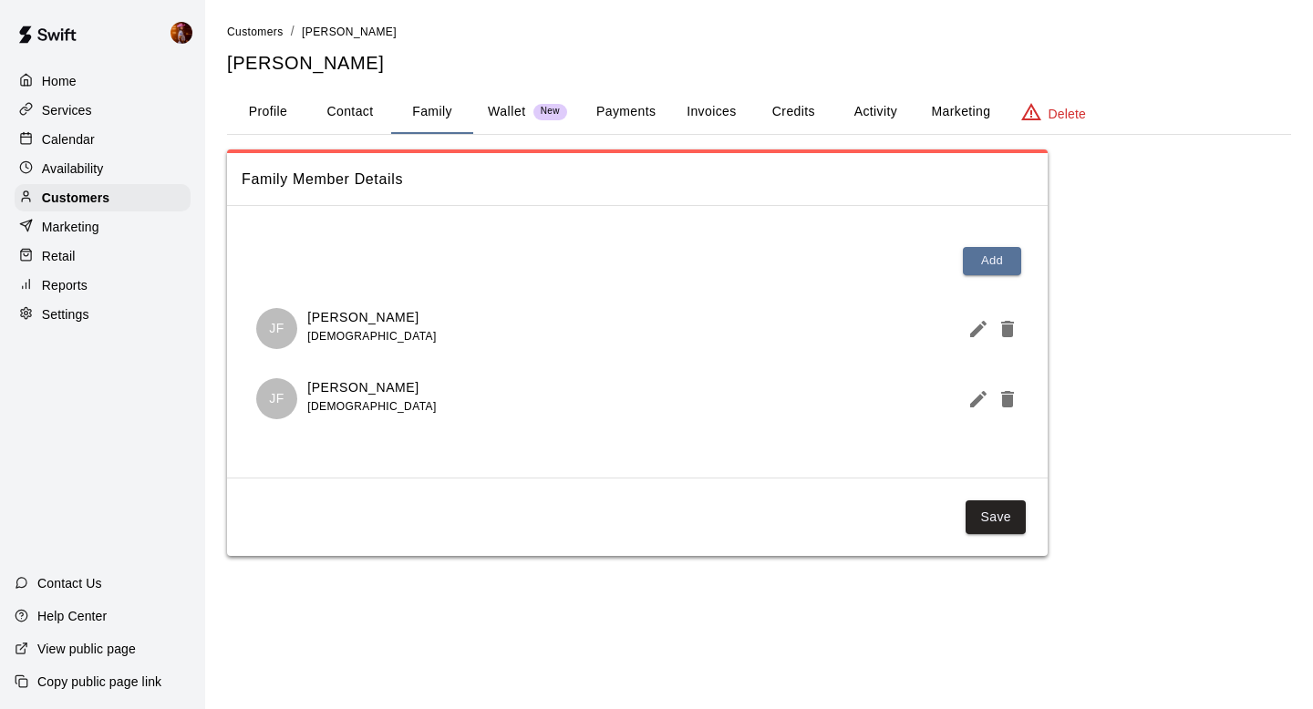
click at [349, 110] on button "Contact" at bounding box center [350, 112] width 82 height 44
select select "**"
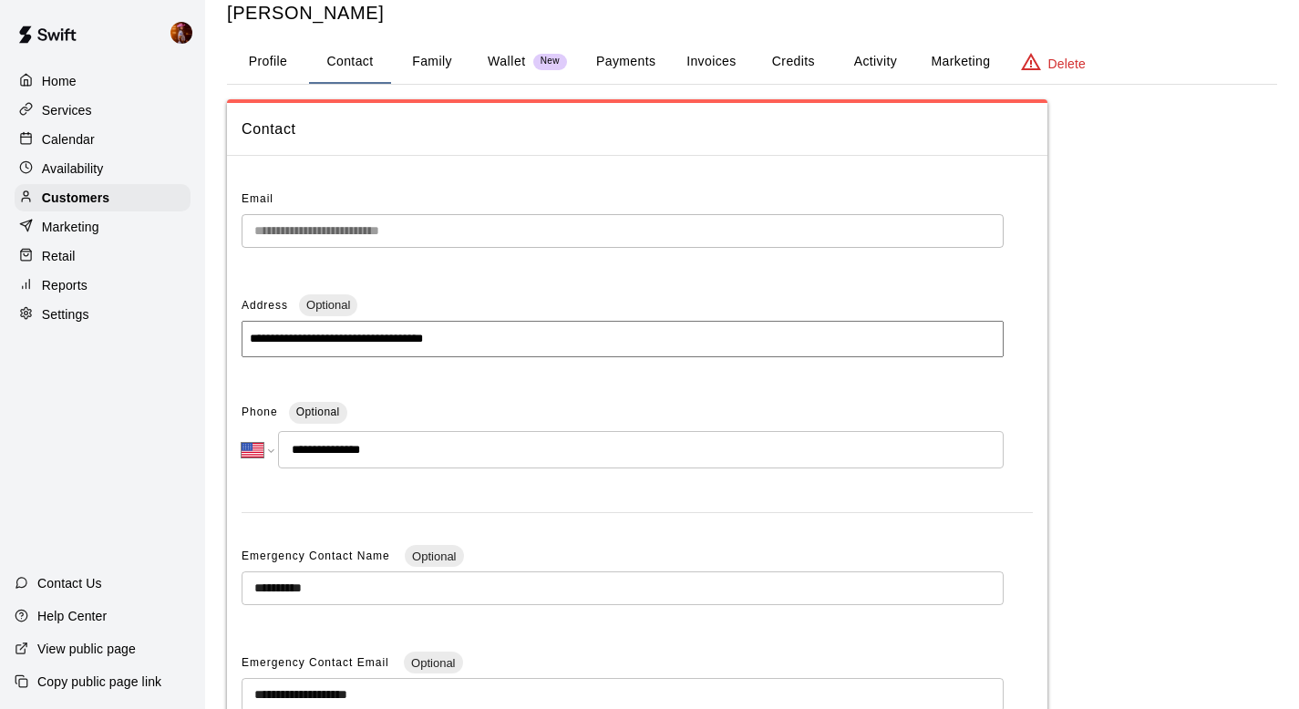
scroll to position [66, 0]
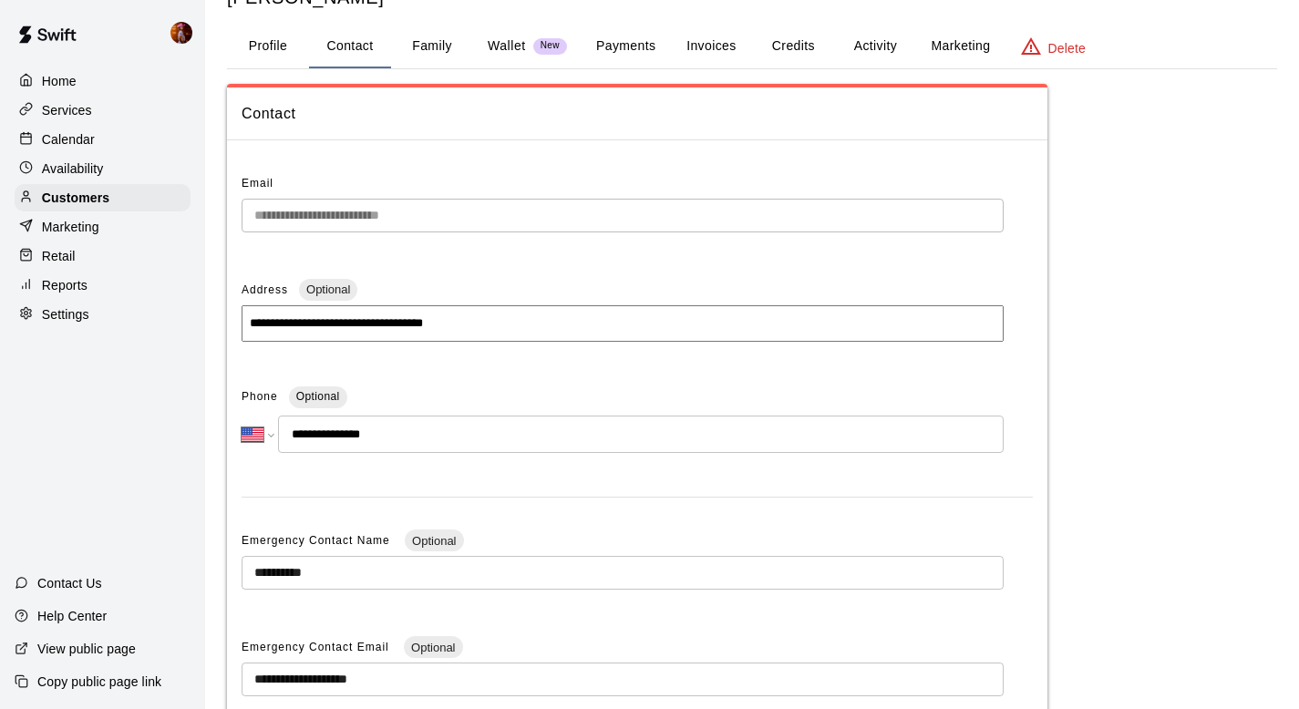
click at [366, 432] on input "**********" at bounding box center [641, 434] width 726 height 37
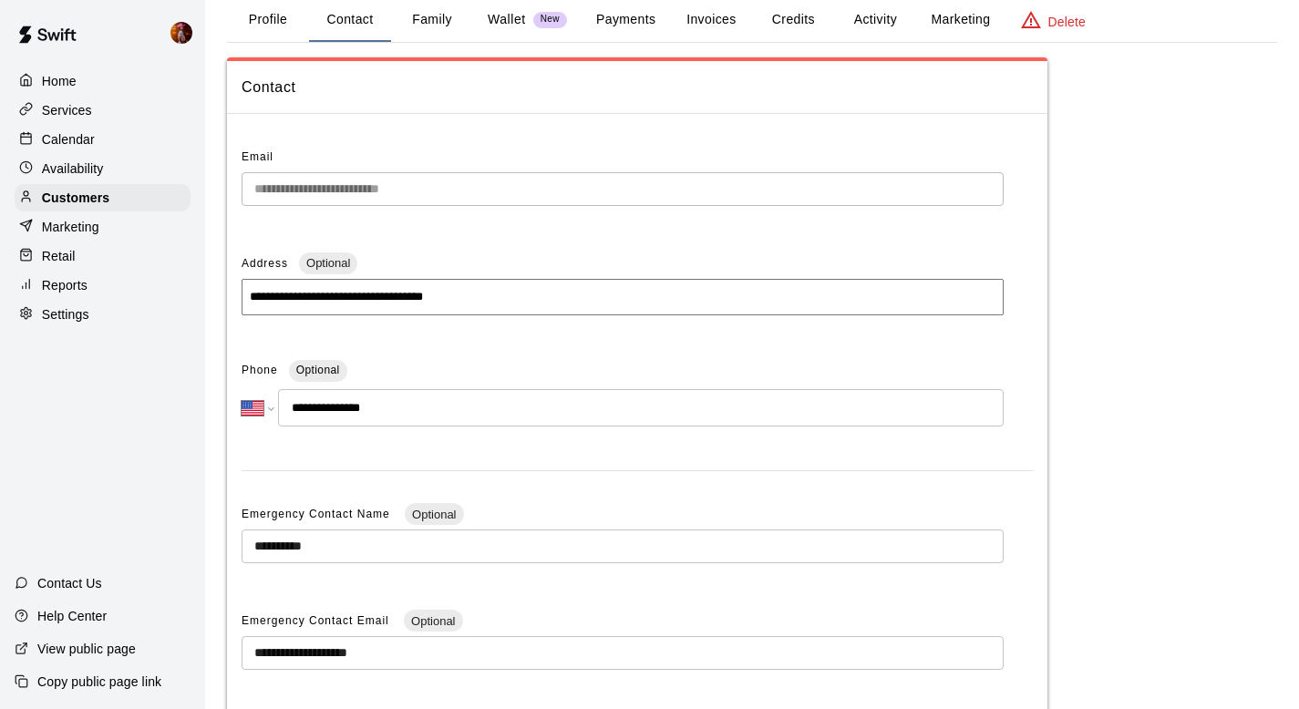
scroll to position [0, 0]
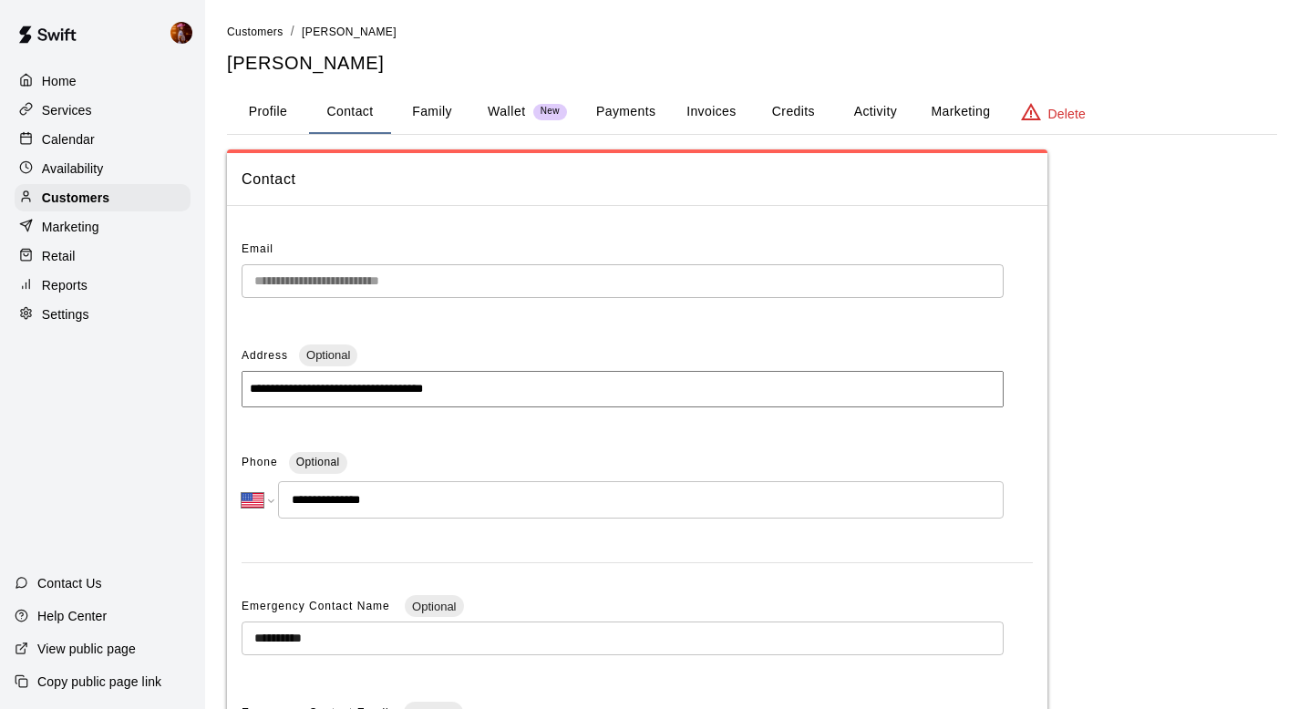
click at [129, 150] on div "Calendar" at bounding box center [103, 139] width 176 height 27
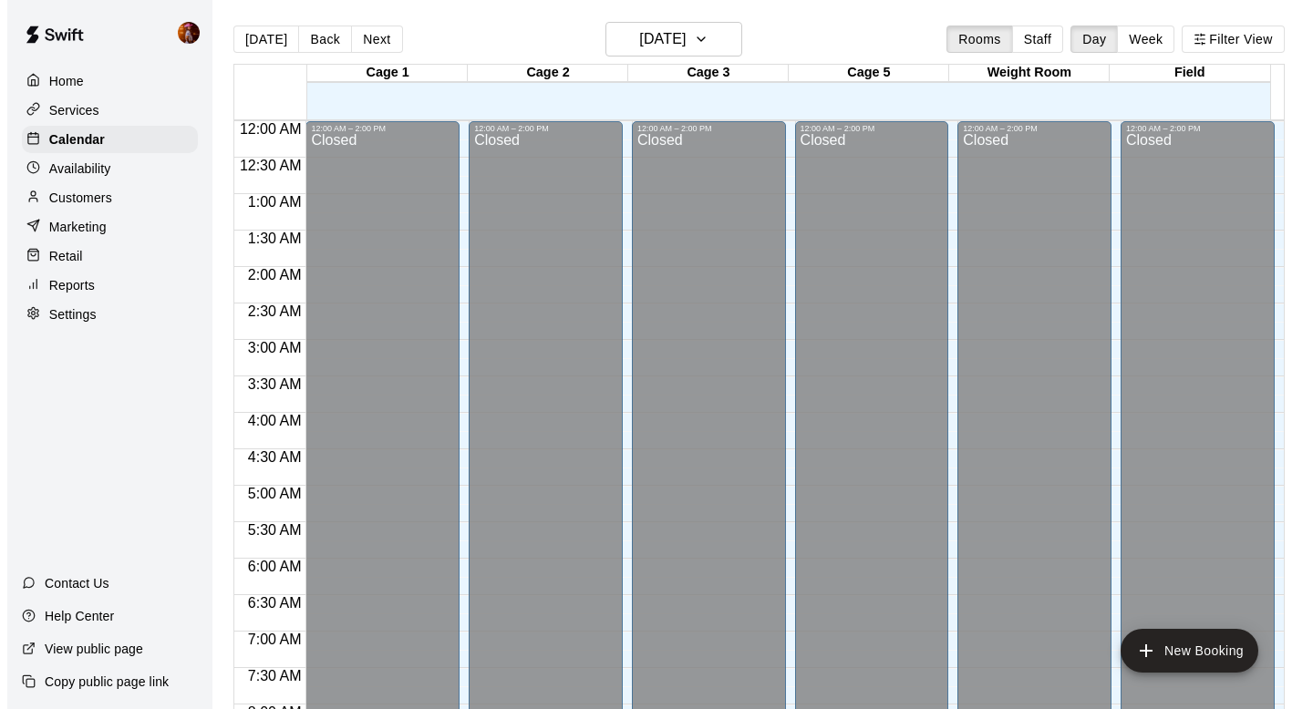
scroll to position [1087, 0]
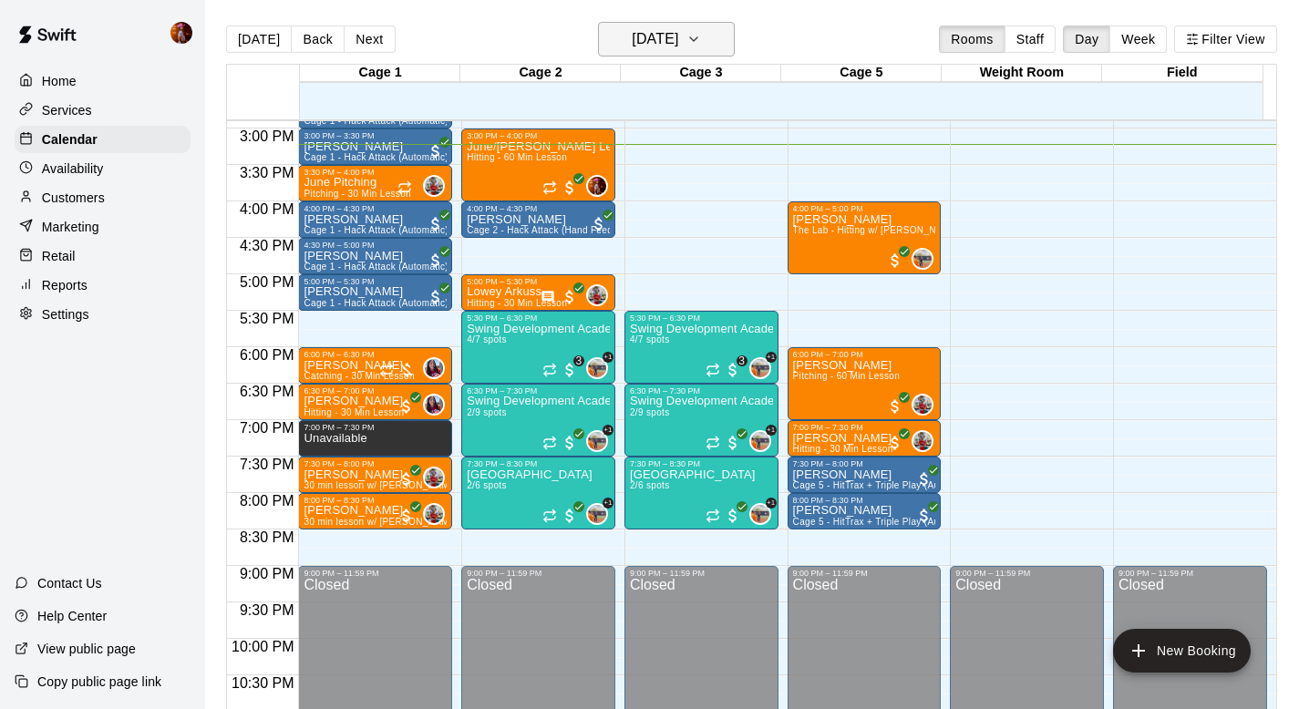
click at [678, 34] on h6 "[DATE]" at bounding box center [655, 39] width 46 height 26
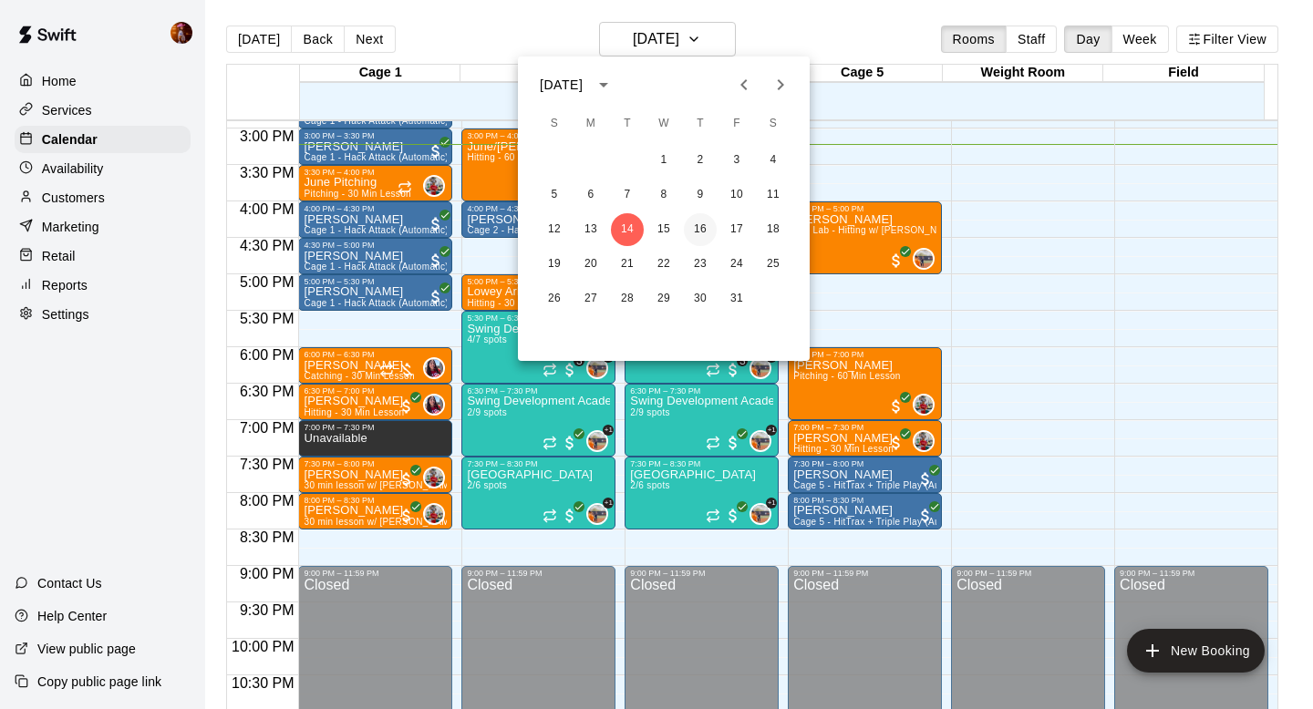
click at [707, 230] on button "16" at bounding box center [700, 229] width 33 height 33
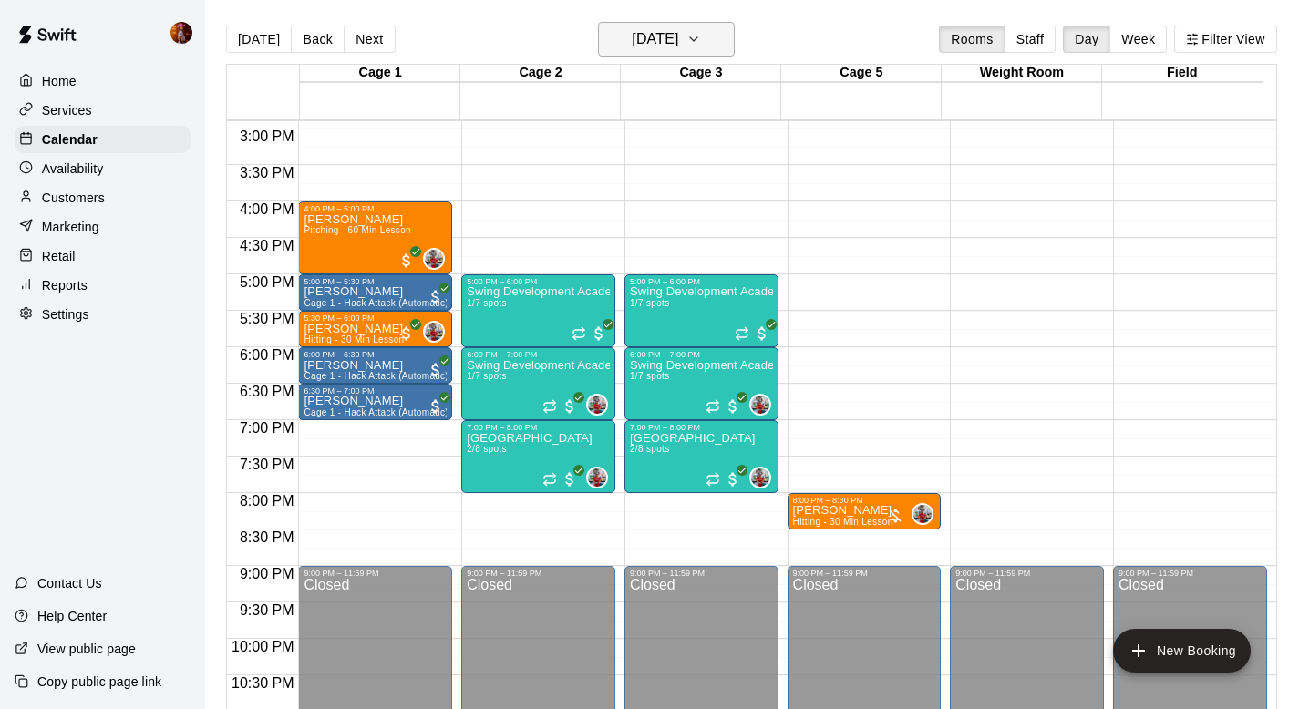
click at [663, 44] on h6 "[DATE]" at bounding box center [655, 39] width 46 height 26
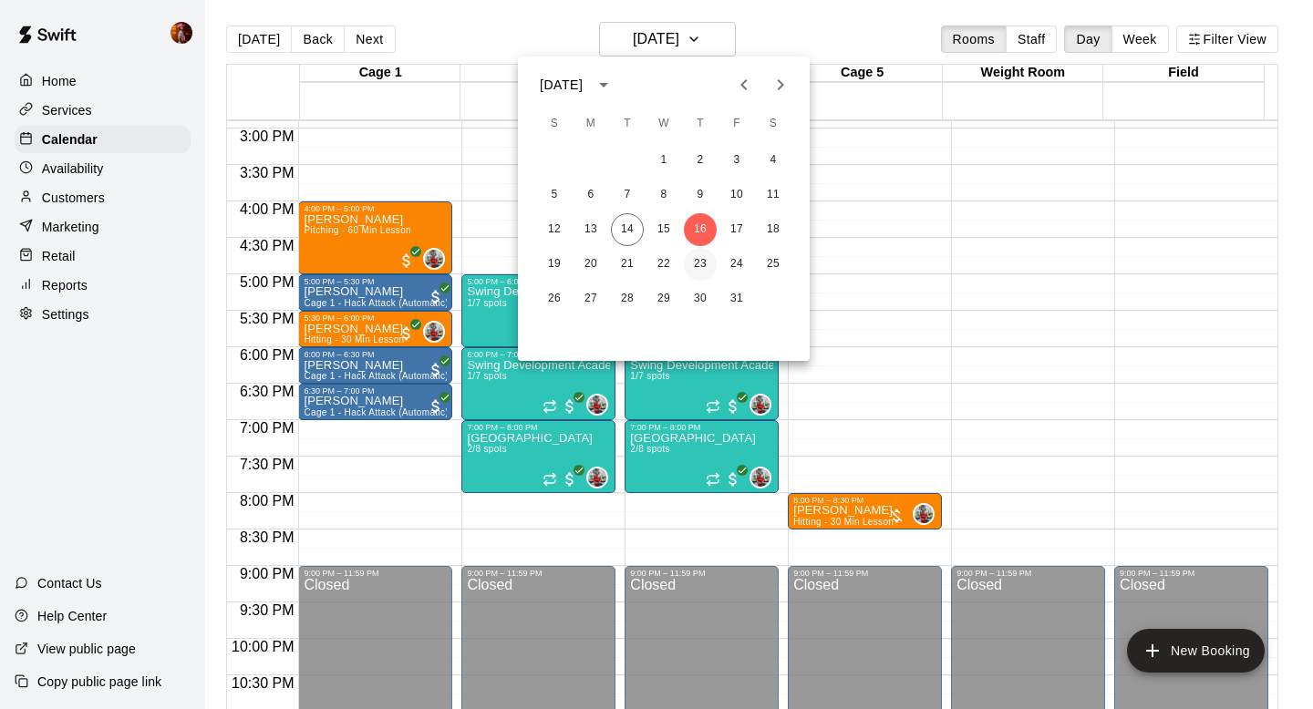
click at [700, 261] on button "23" at bounding box center [700, 264] width 33 height 33
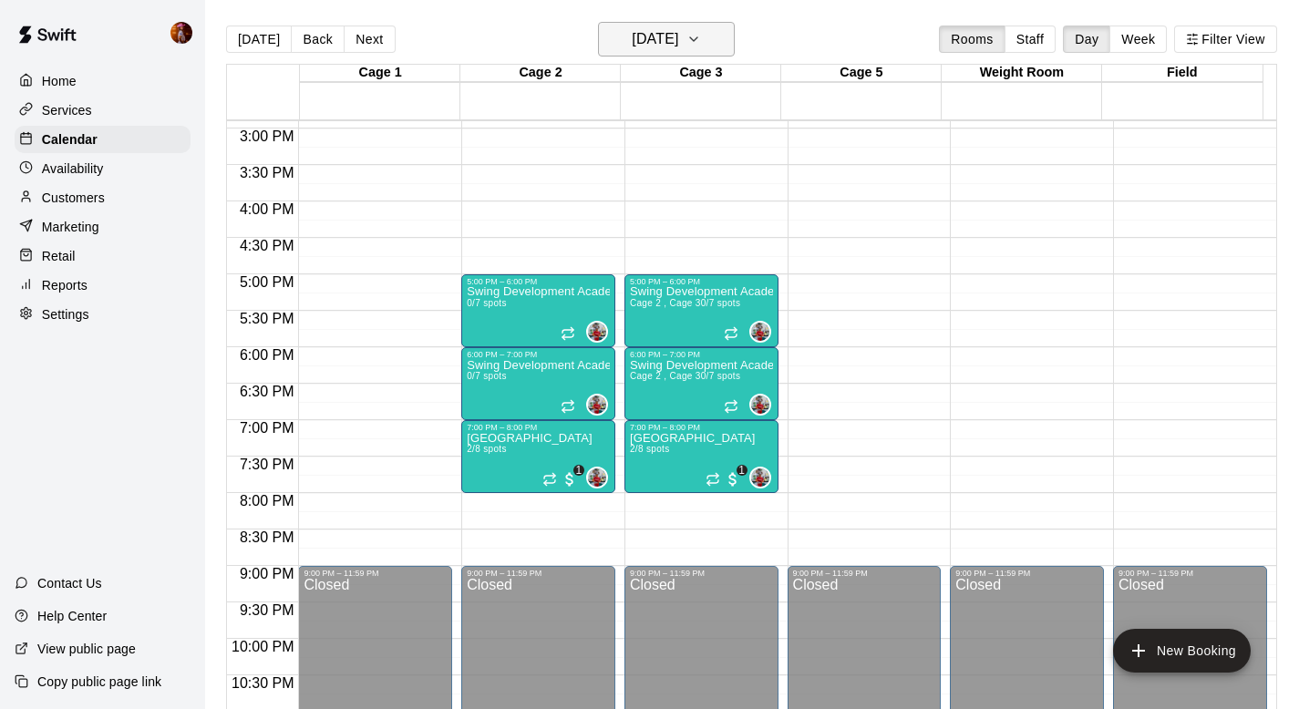
click at [680, 25] on button "[DATE]" at bounding box center [666, 39] width 137 height 35
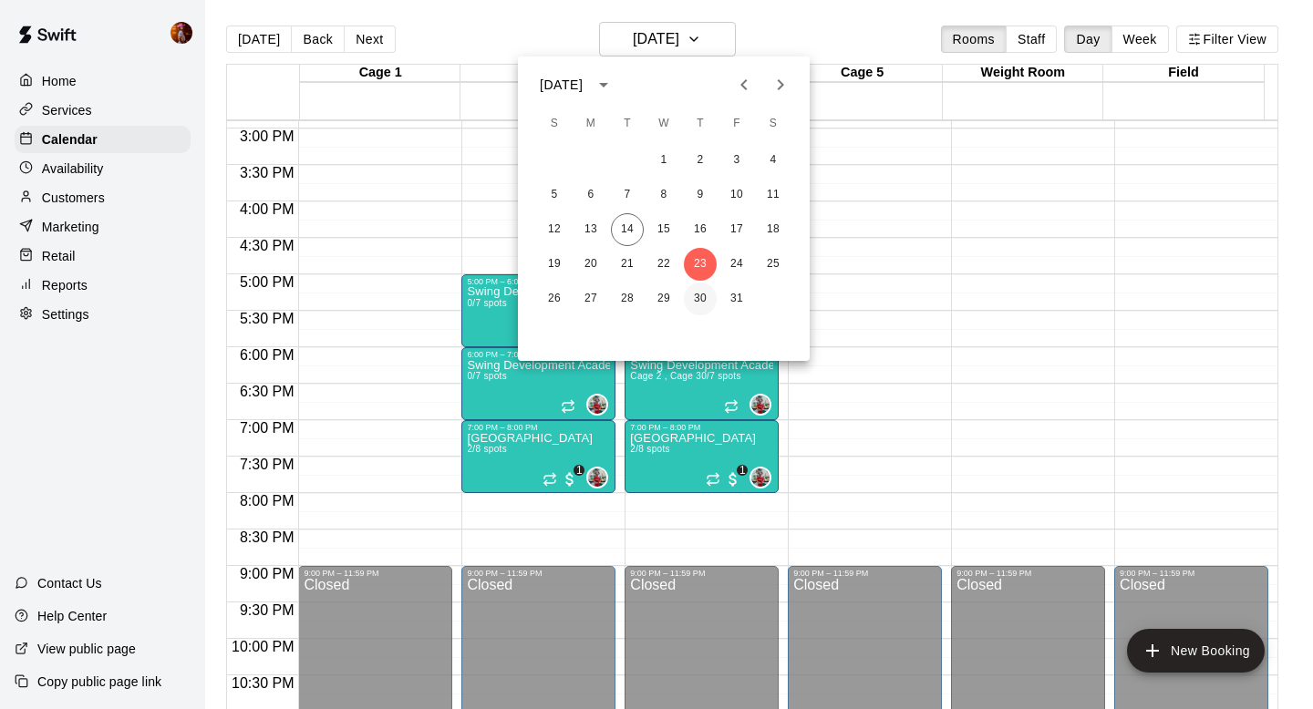
click at [703, 304] on button "30" at bounding box center [700, 299] width 33 height 33
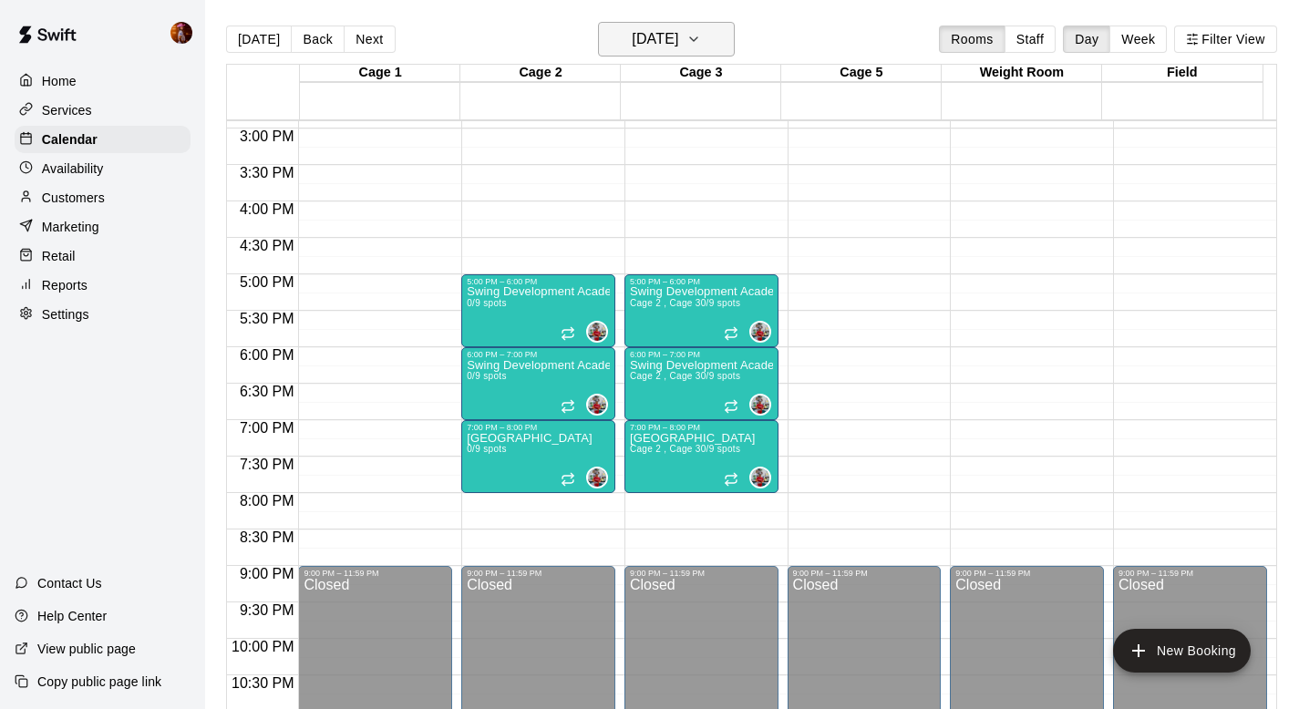
click at [678, 29] on h6 "[DATE]" at bounding box center [655, 39] width 46 height 26
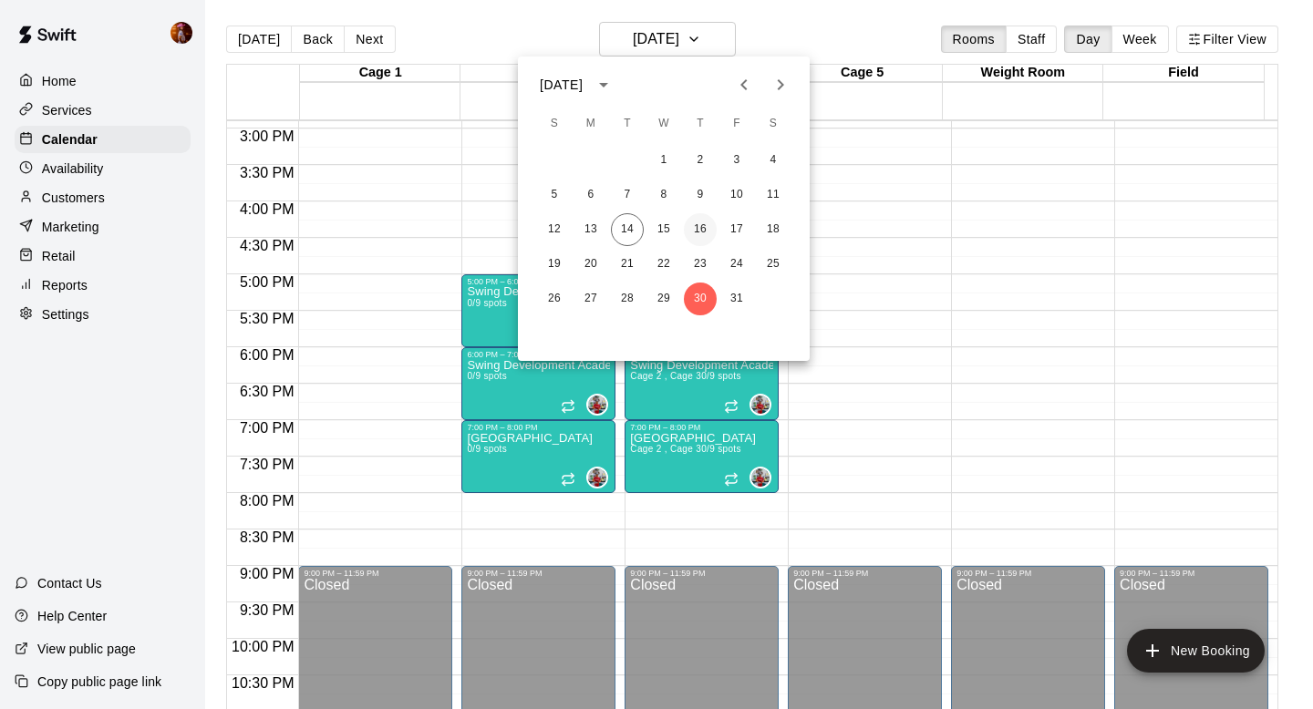
click at [707, 216] on button "16" at bounding box center [700, 229] width 33 height 33
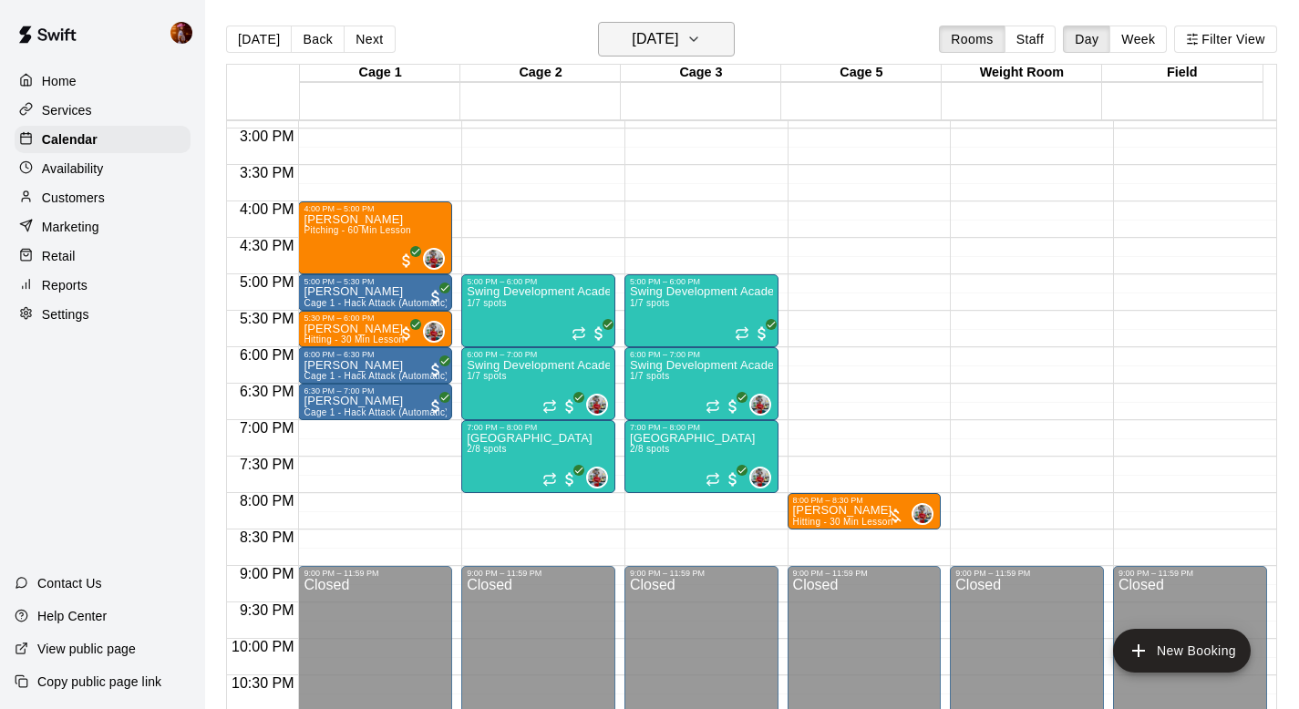
click at [632, 39] on h6 "[DATE]" at bounding box center [655, 39] width 46 height 26
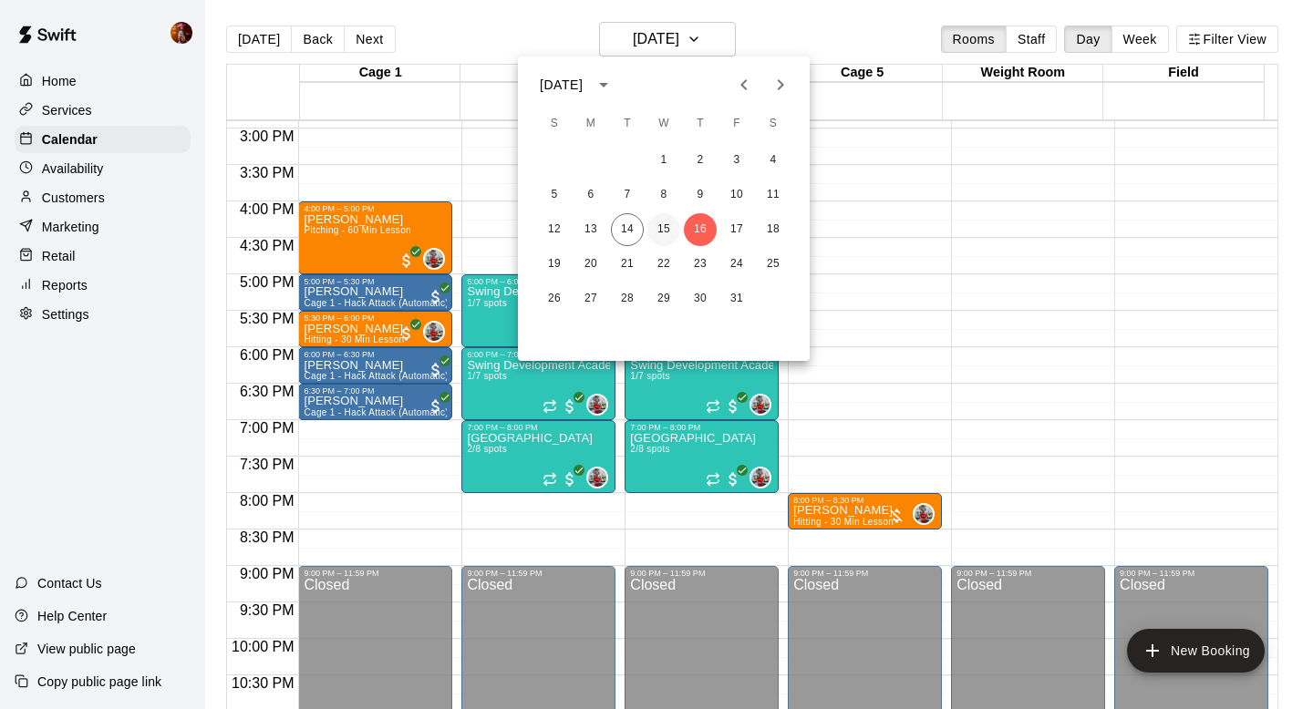
click at [661, 232] on button "15" at bounding box center [663, 229] width 33 height 33
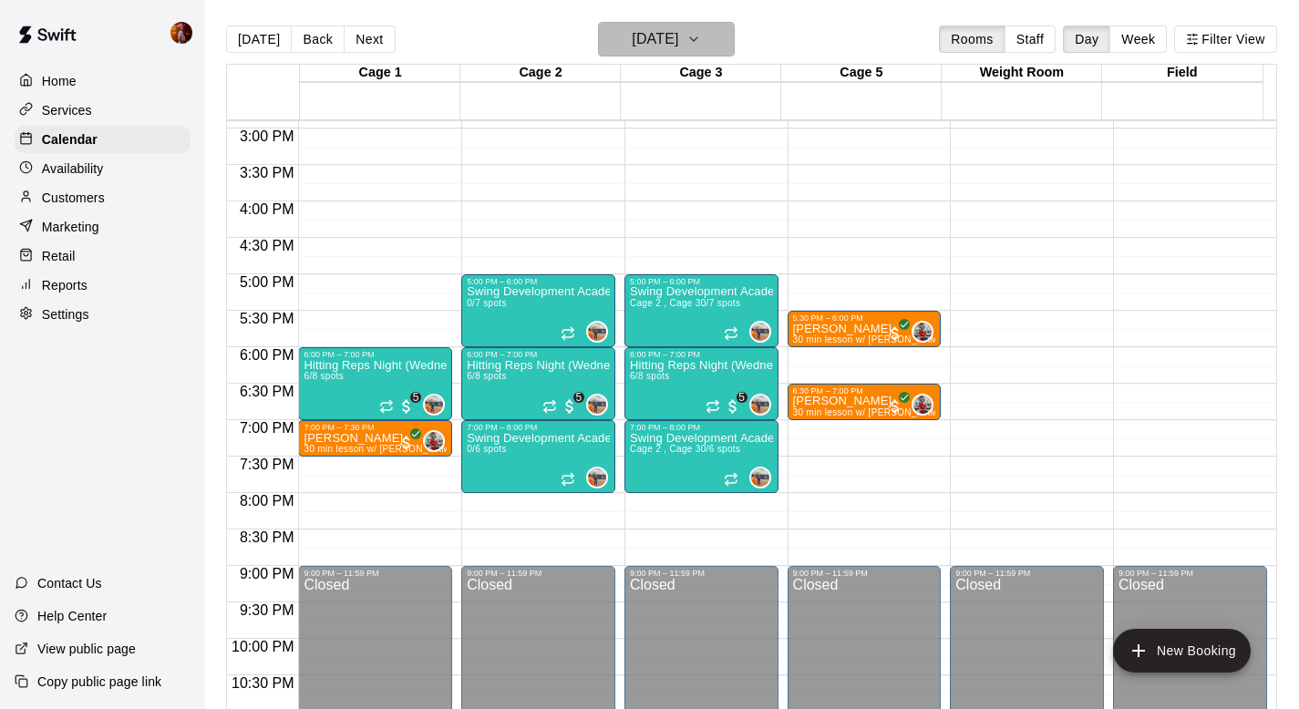
click at [645, 40] on h6 "[DATE]" at bounding box center [655, 39] width 46 height 26
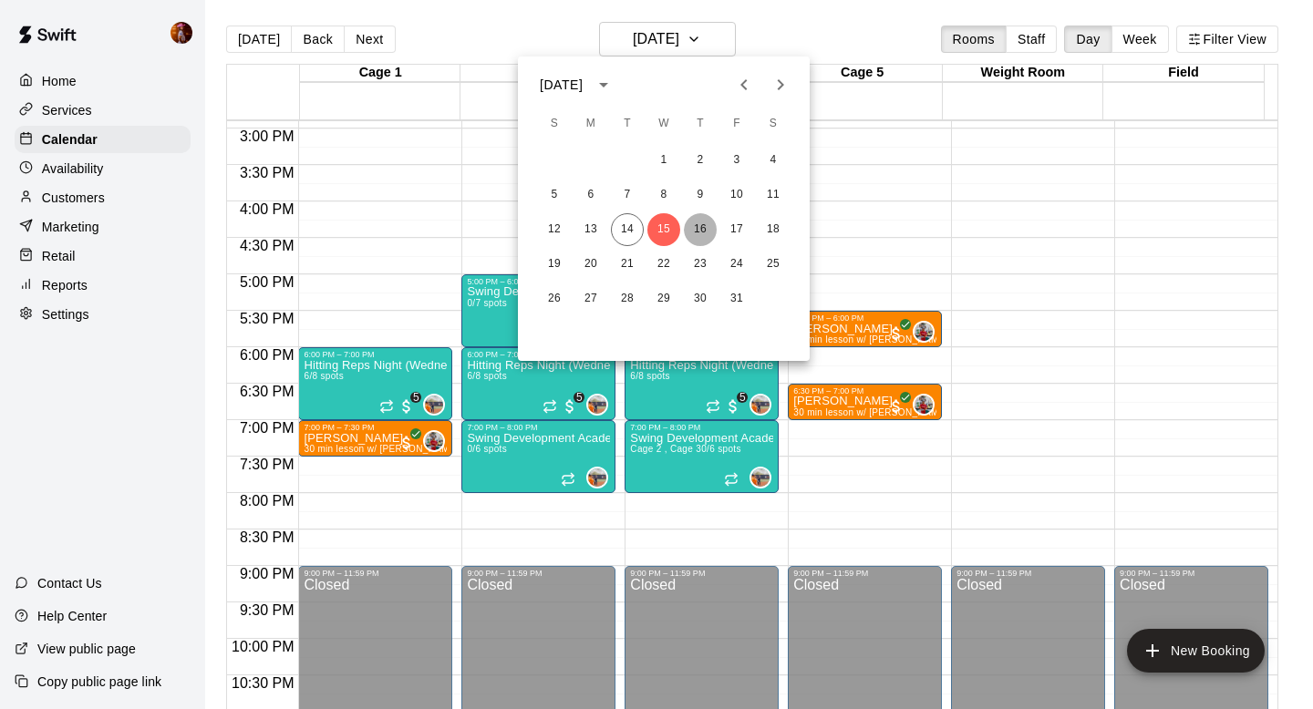
click at [711, 230] on button "16" at bounding box center [700, 229] width 33 height 33
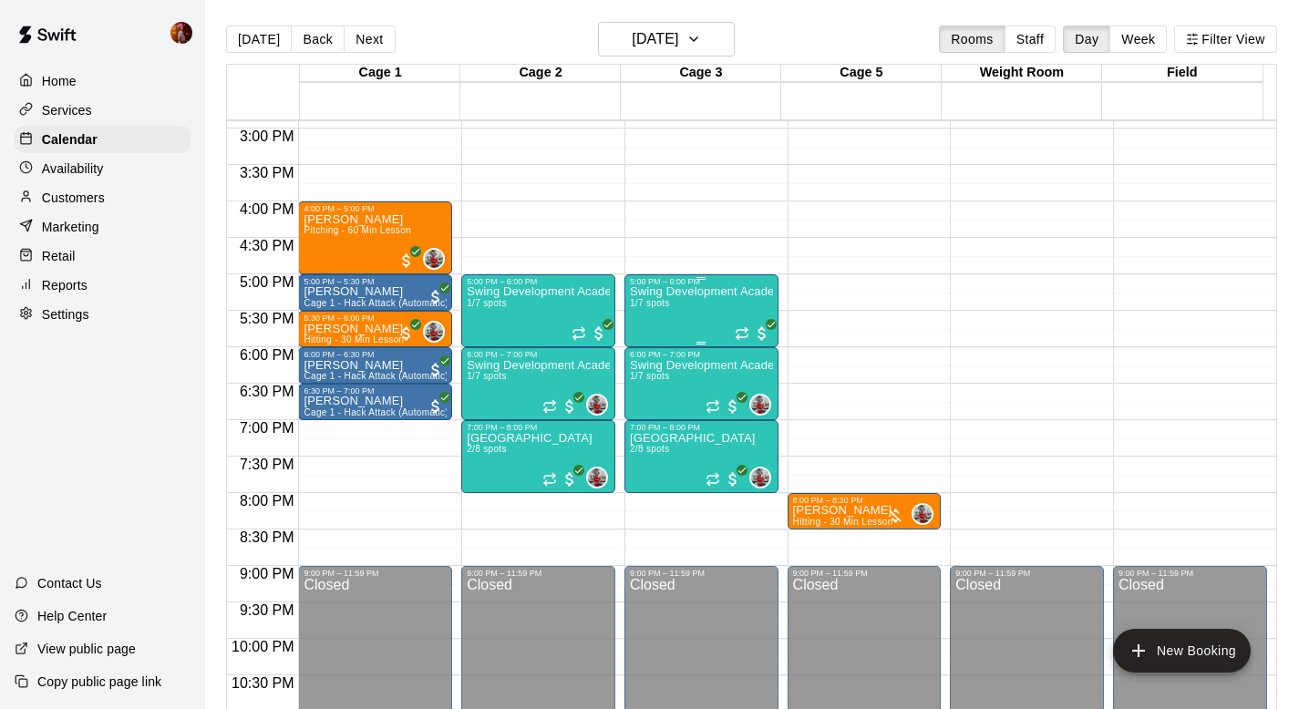
click at [679, 326] on div "Swing Development Academy 8U/10U 1/7 spots" at bounding box center [701, 640] width 143 height 709
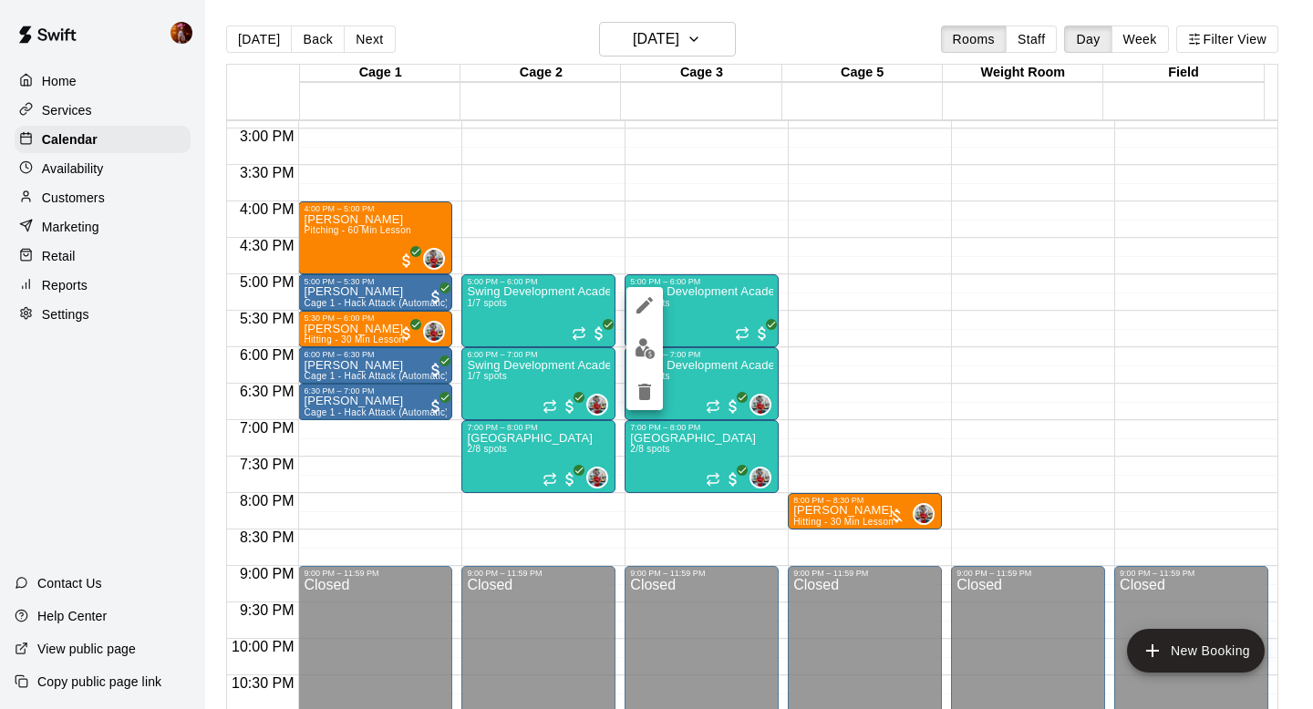
click at [642, 346] on img "edit" at bounding box center [644, 348] width 21 height 21
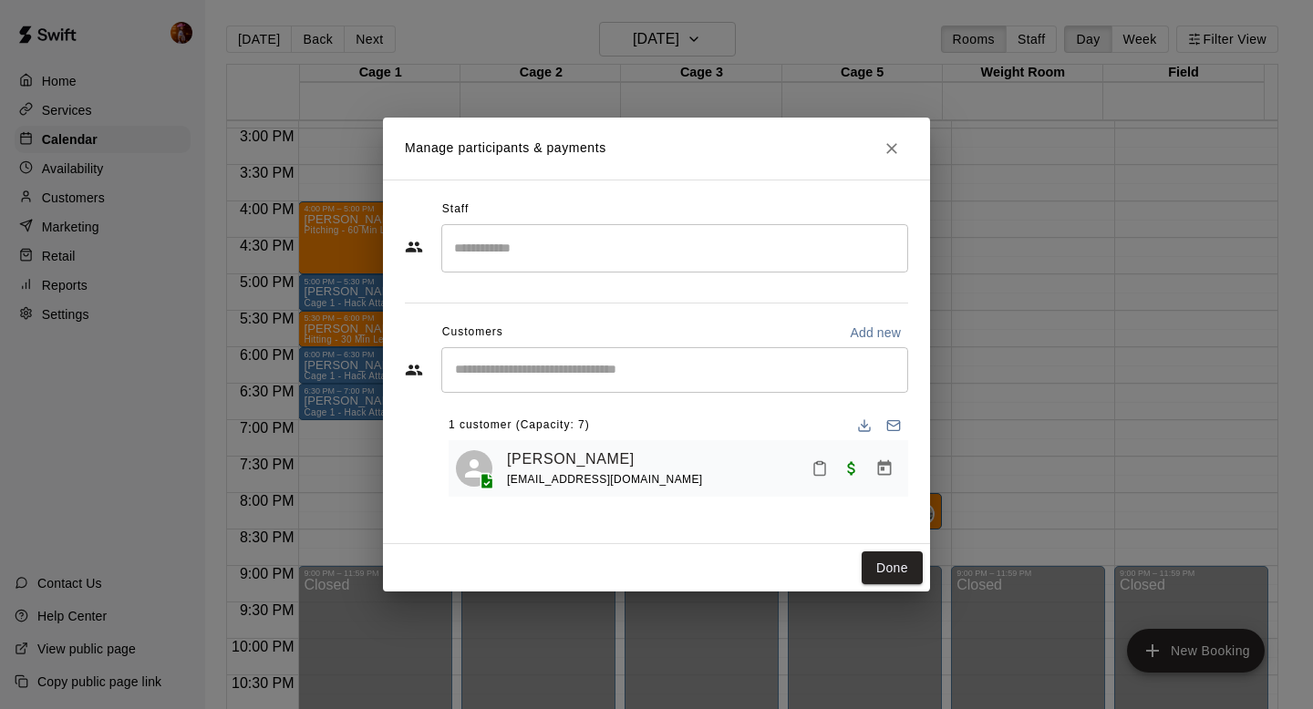
click at [893, 587] on div "Done" at bounding box center [656, 568] width 547 height 48
click at [889, 555] on button "Done" at bounding box center [891, 568] width 61 height 34
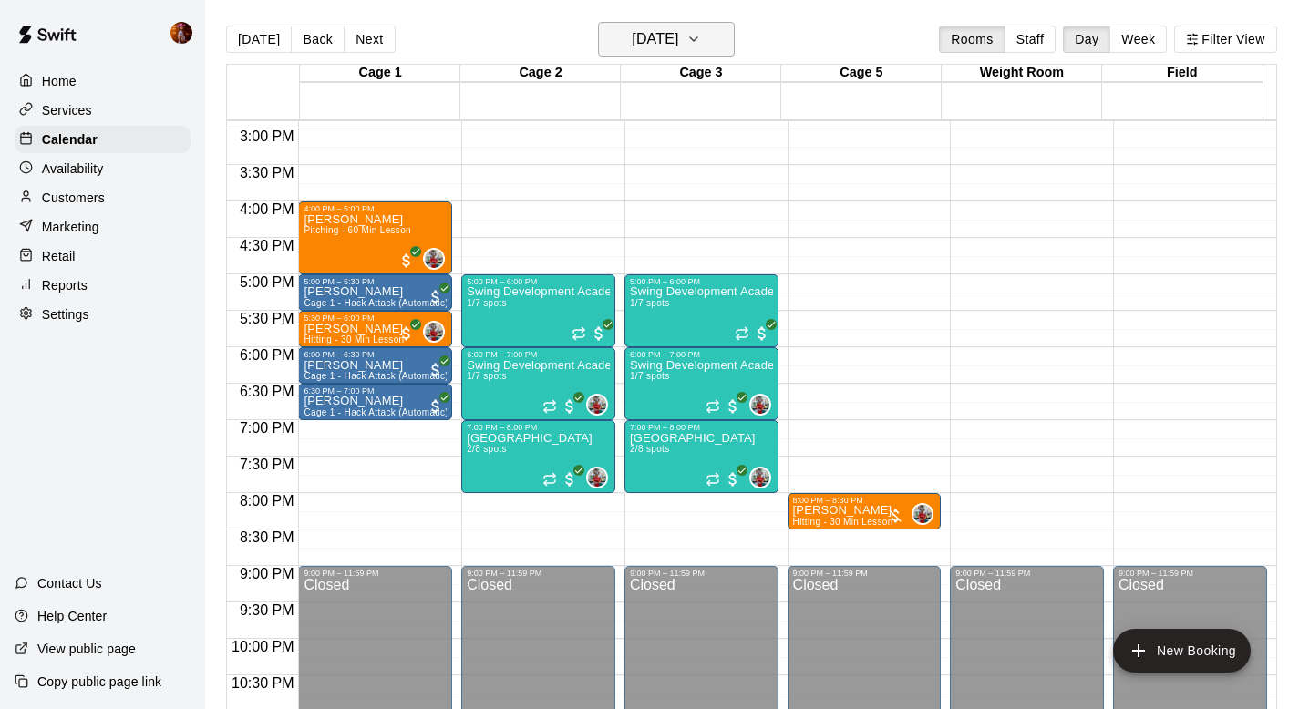
click at [642, 32] on h6 "[DATE]" at bounding box center [655, 39] width 46 height 26
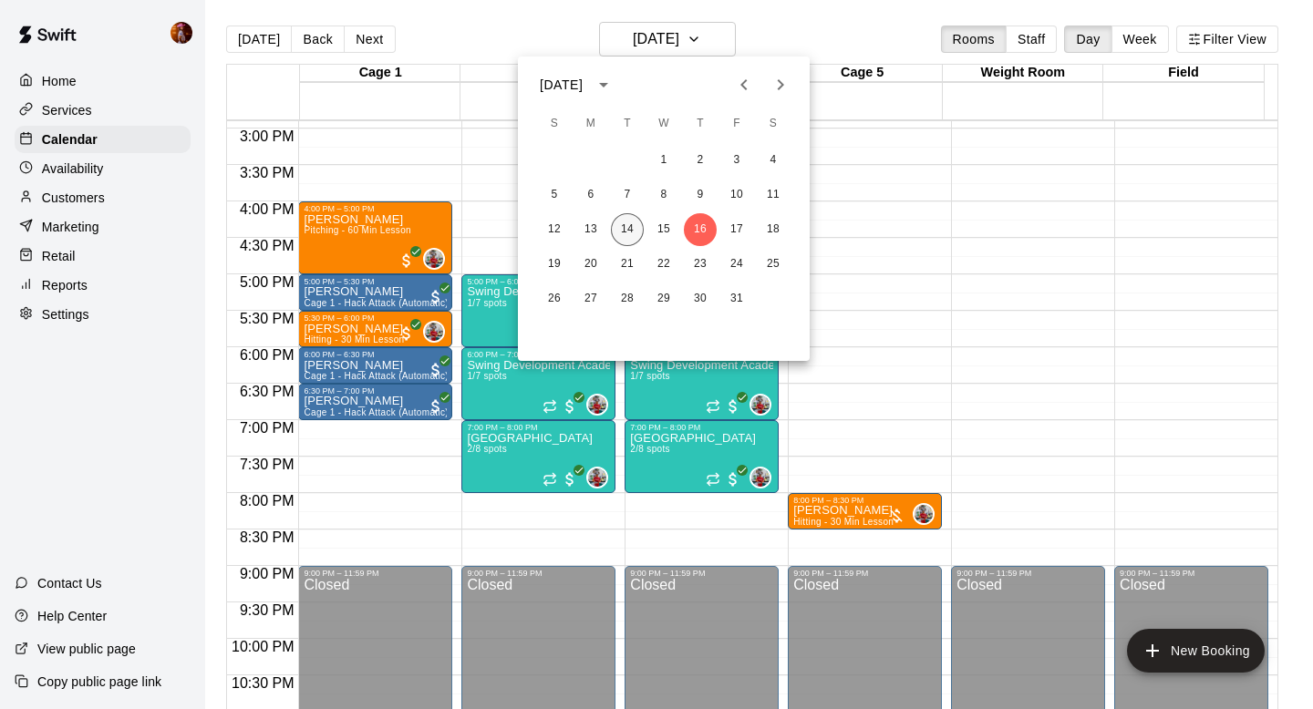
click at [620, 221] on button "14" at bounding box center [627, 229] width 33 height 33
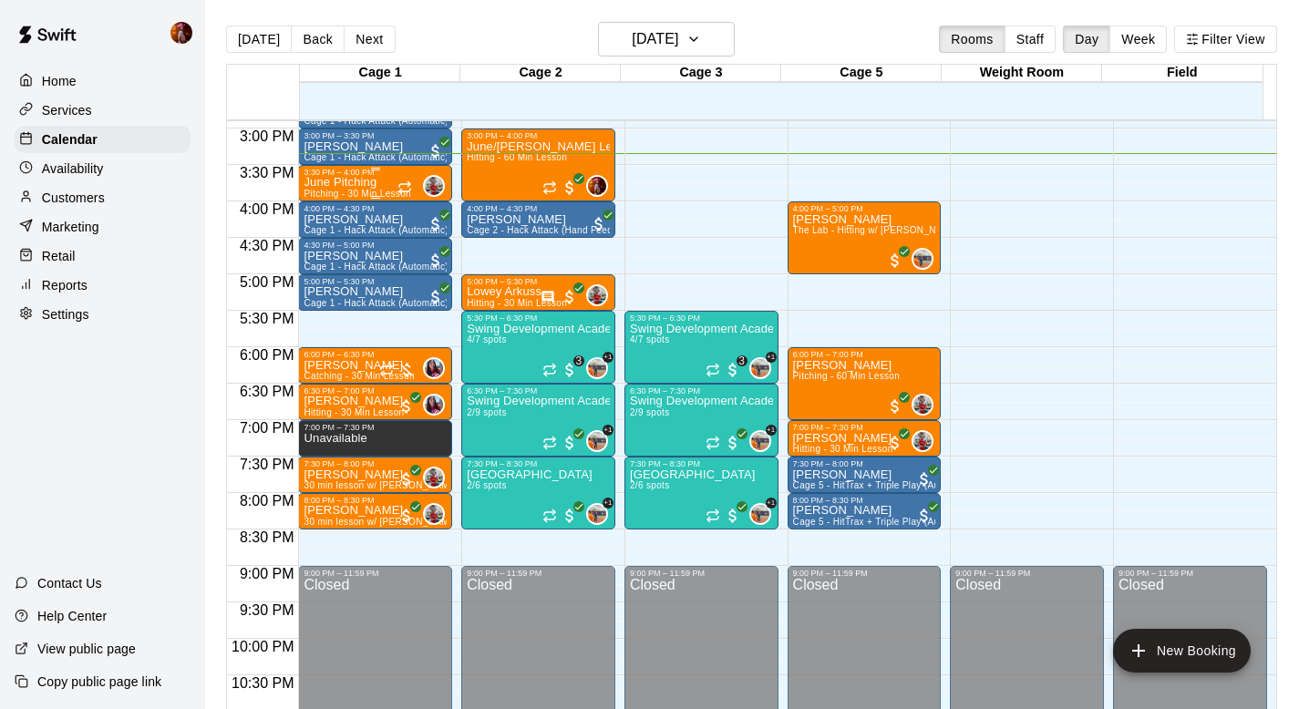
click at [334, 182] on p "June Pitching" at bounding box center [358, 182] width 108 height 0
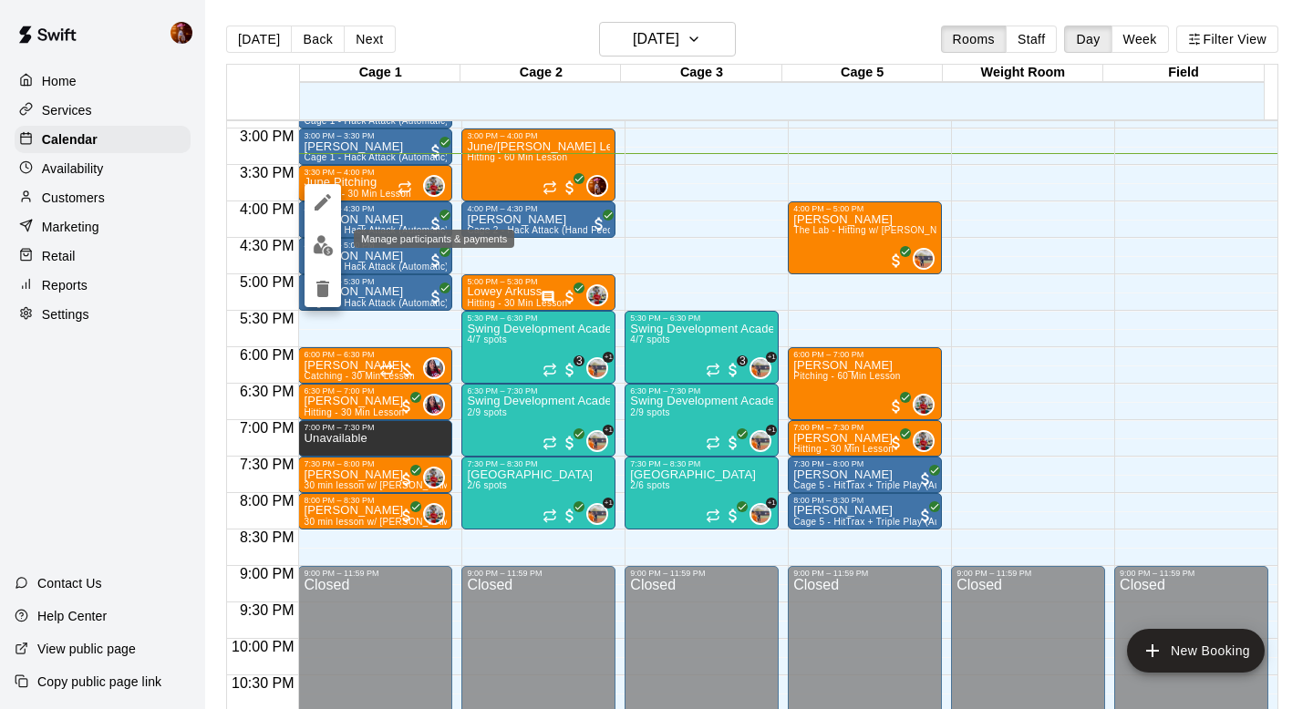
click at [314, 244] on img "edit" at bounding box center [323, 245] width 21 height 21
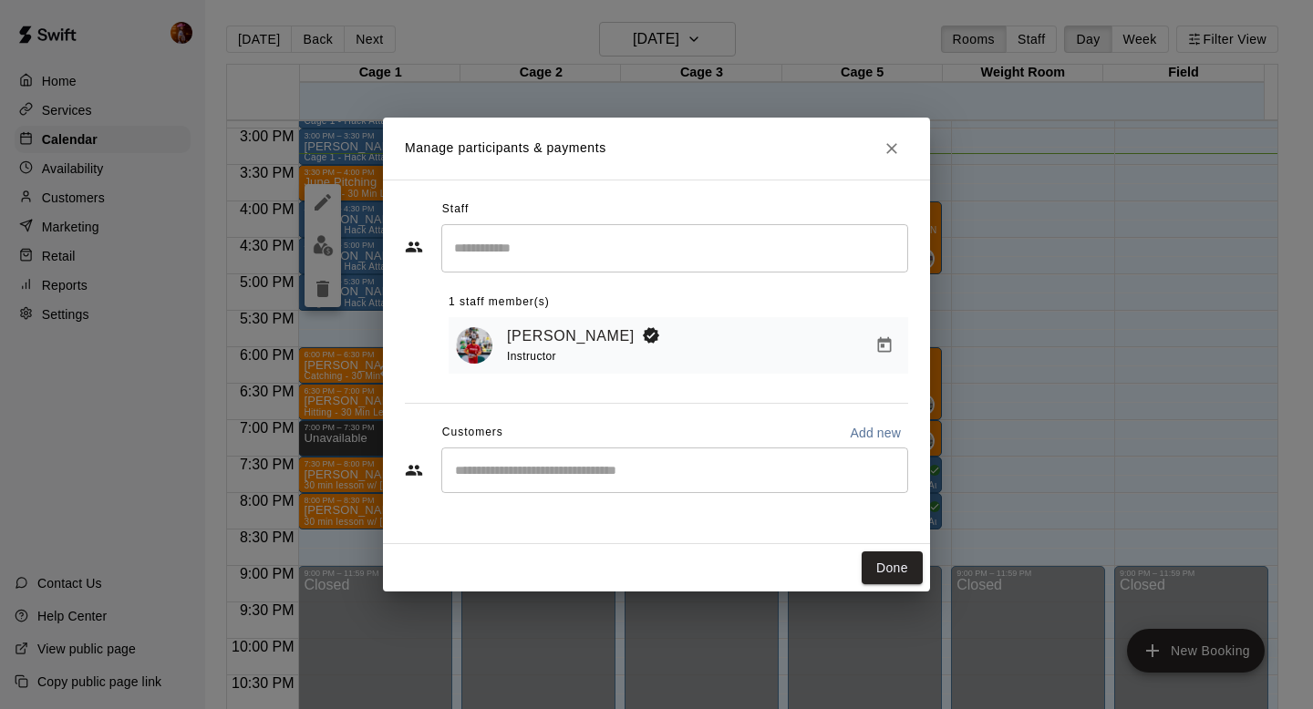
click at [550, 475] on input "Start typing to search customers..." at bounding box center [674, 470] width 450 height 18
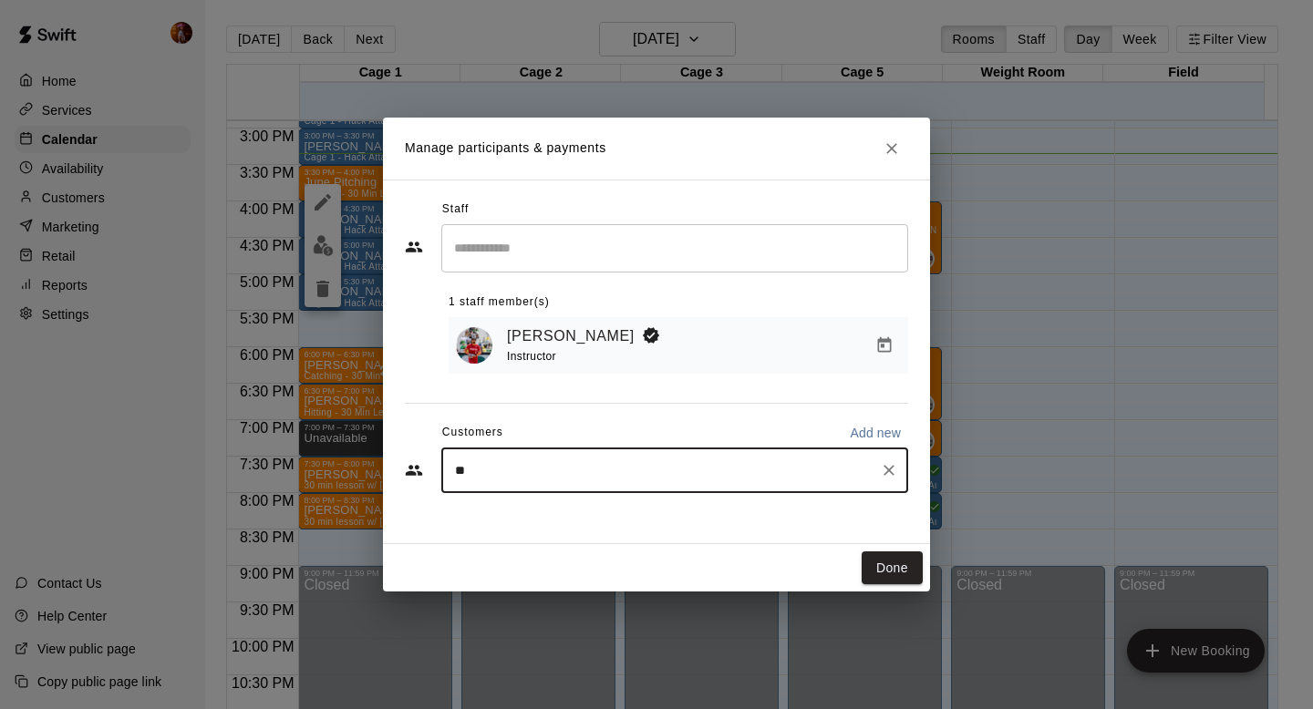
type input "*"
type input "****"
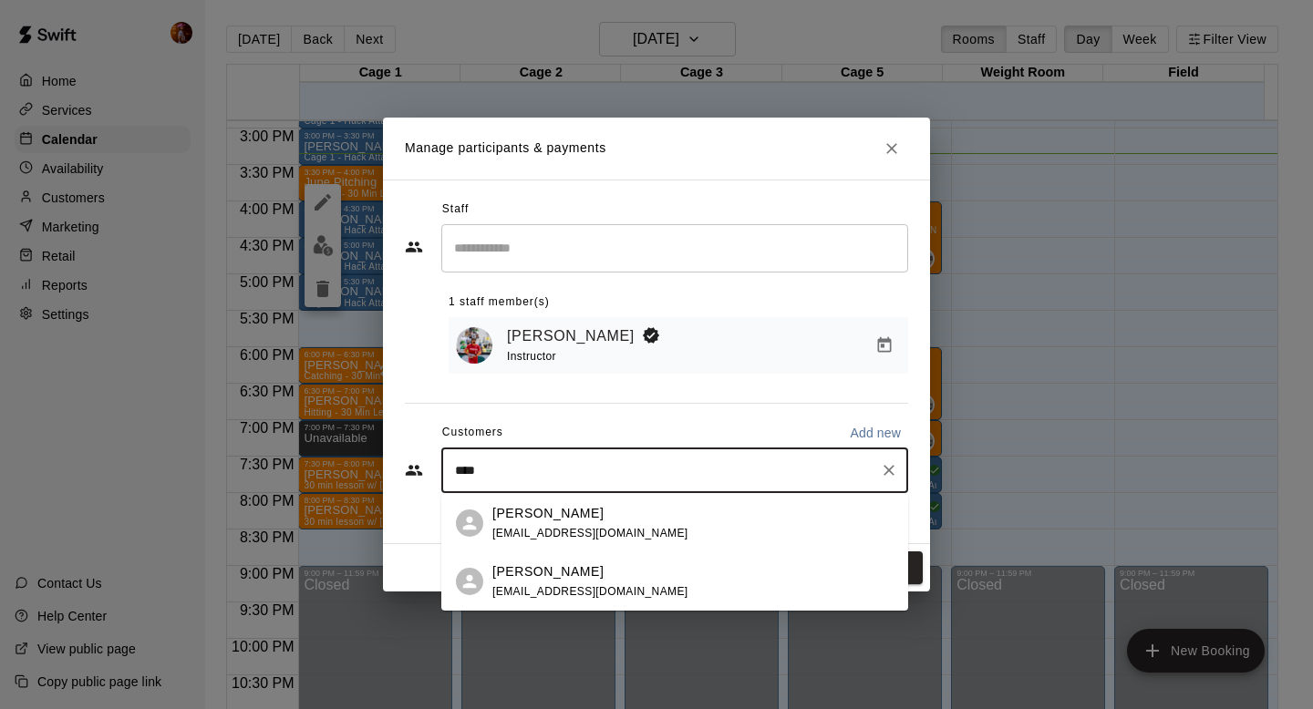
click at [619, 580] on div "[PERSON_NAME] [EMAIL_ADDRESS][DOMAIN_NAME]" at bounding box center [590, 581] width 196 height 39
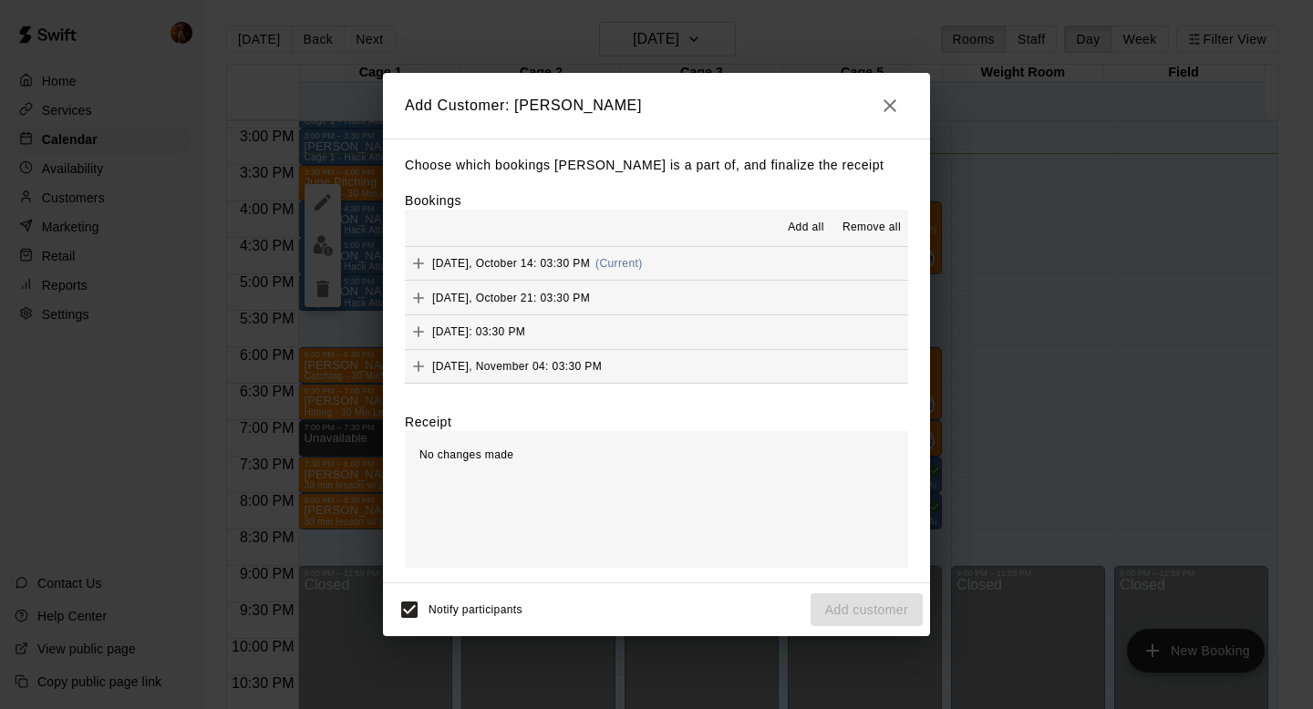
click at [808, 232] on span "Add all" at bounding box center [806, 228] width 36 height 18
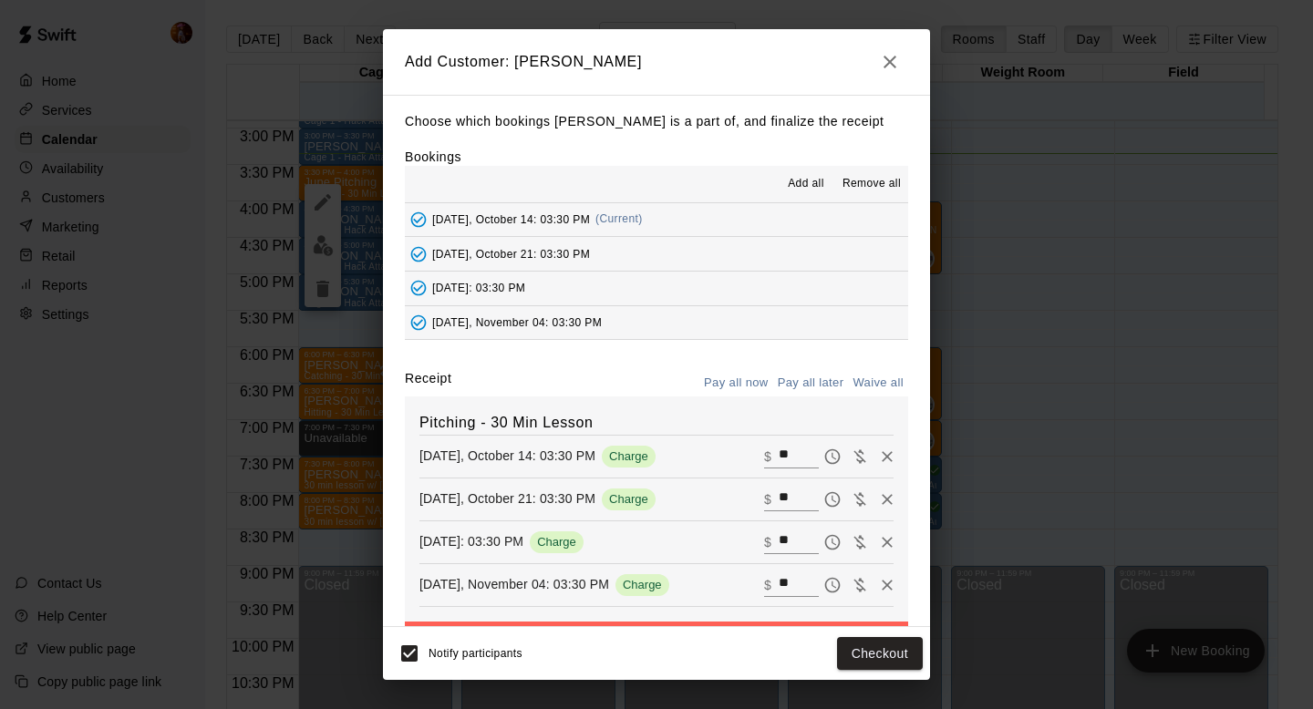
click at [795, 376] on button "Pay all later" at bounding box center [811, 383] width 76 height 28
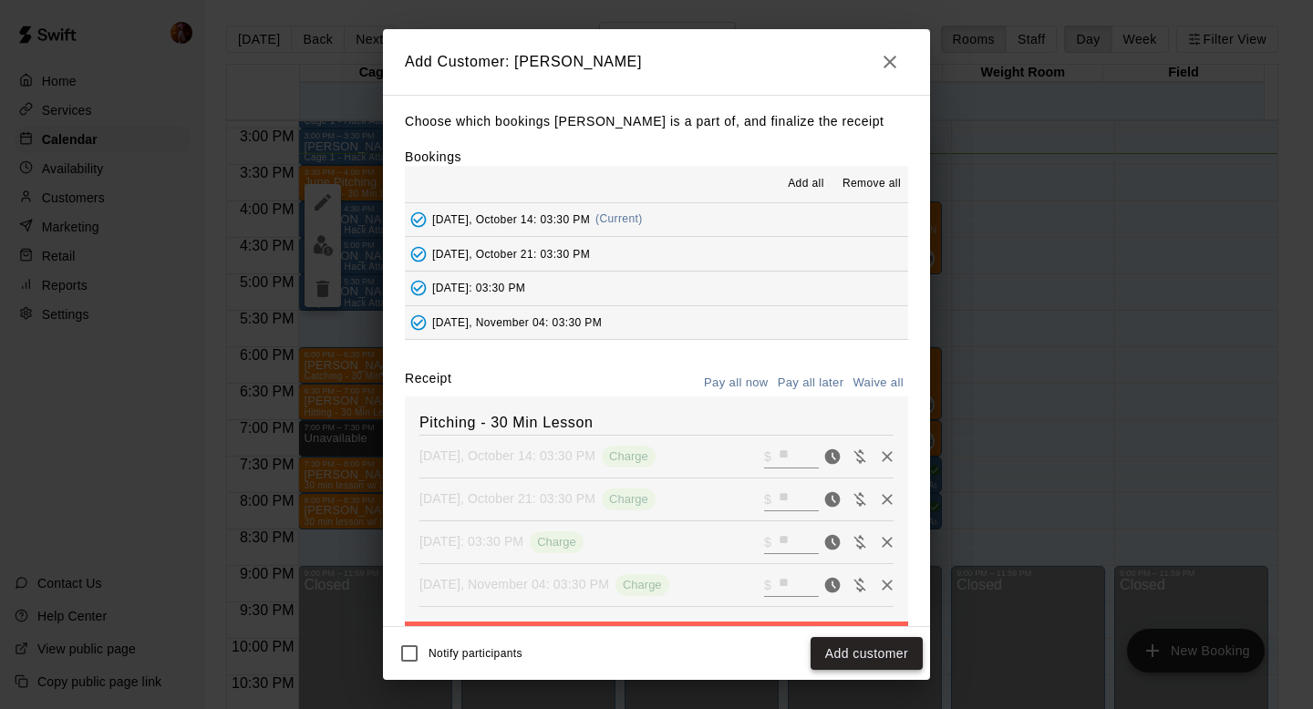
click at [882, 651] on button "Add customer" at bounding box center [866, 654] width 112 height 34
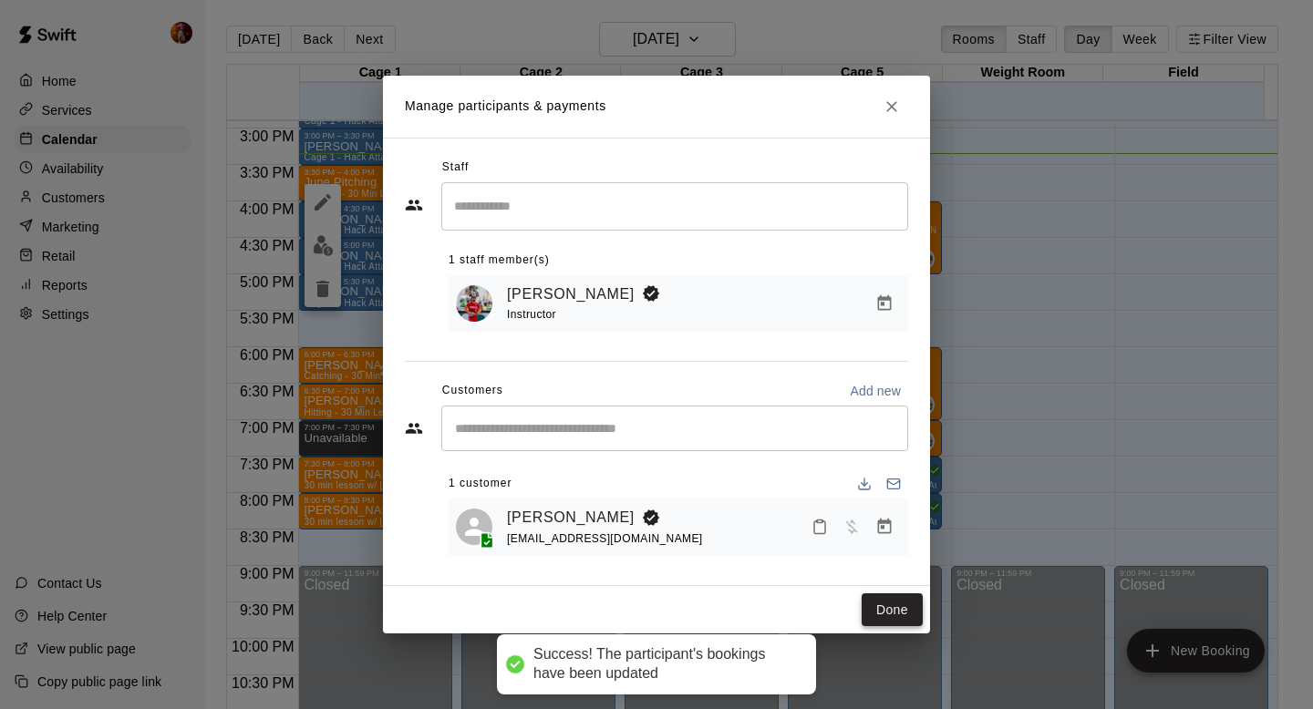
click at [894, 613] on button "Done" at bounding box center [891, 610] width 61 height 34
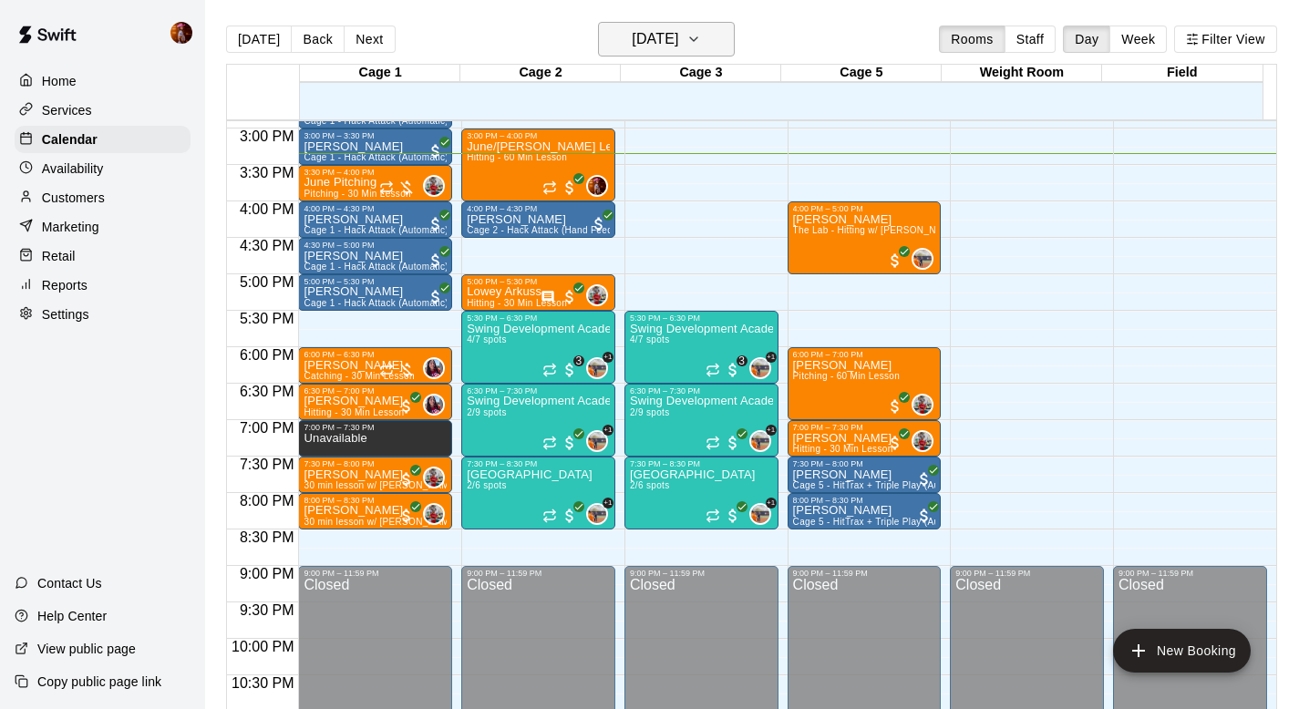
click at [632, 33] on h6 "[DATE]" at bounding box center [655, 39] width 46 height 26
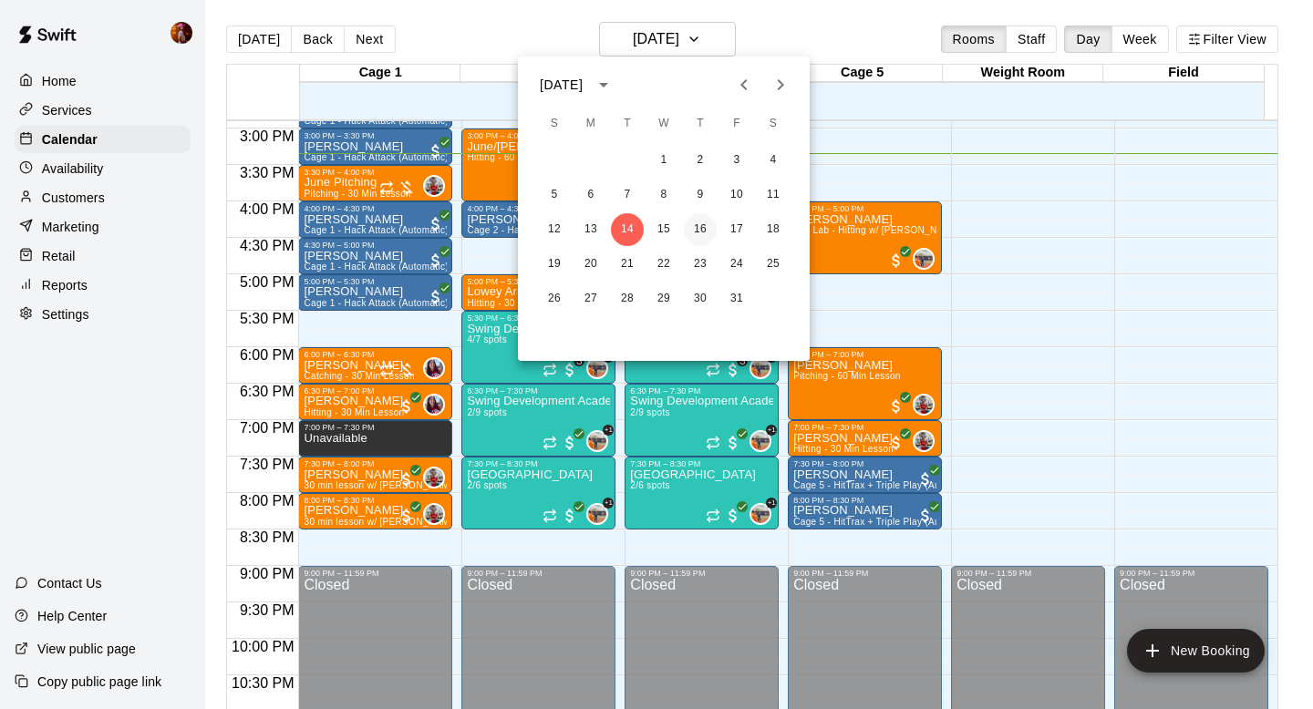
click at [705, 227] on button "16" at bounding box center [700, 229] width 33 height 33
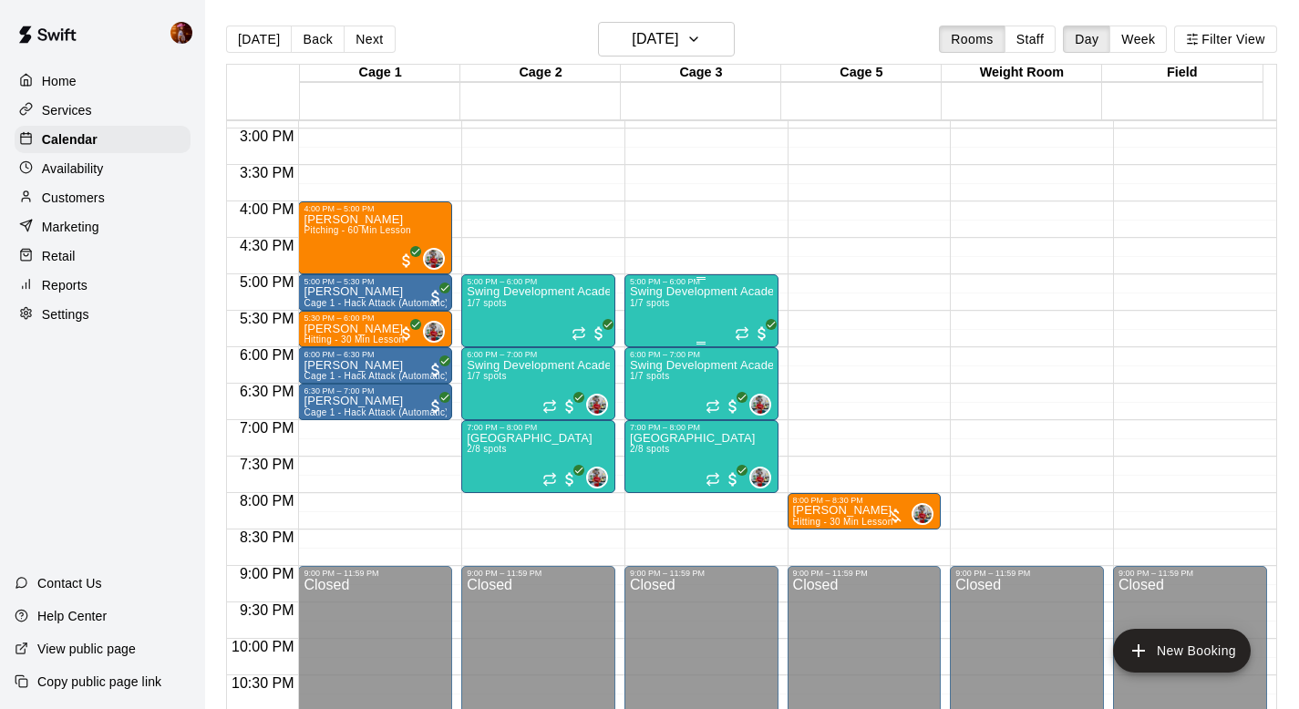
click at [671, 319] on div "Swing Development Academy 8U/10U 1/7 spots" at bounding box center [701, 640] width 143 height 709
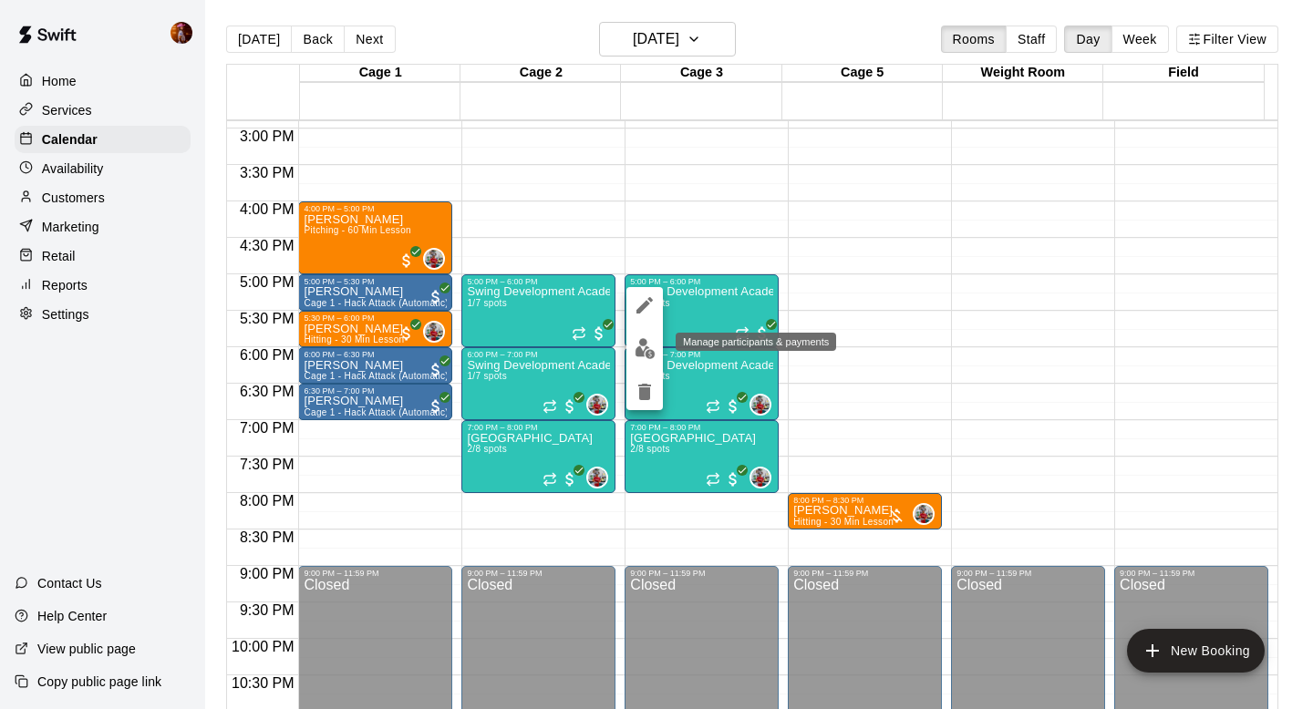
click at [640, 346] on img "edit" at bounding box center [644, 348] width 21 height 21
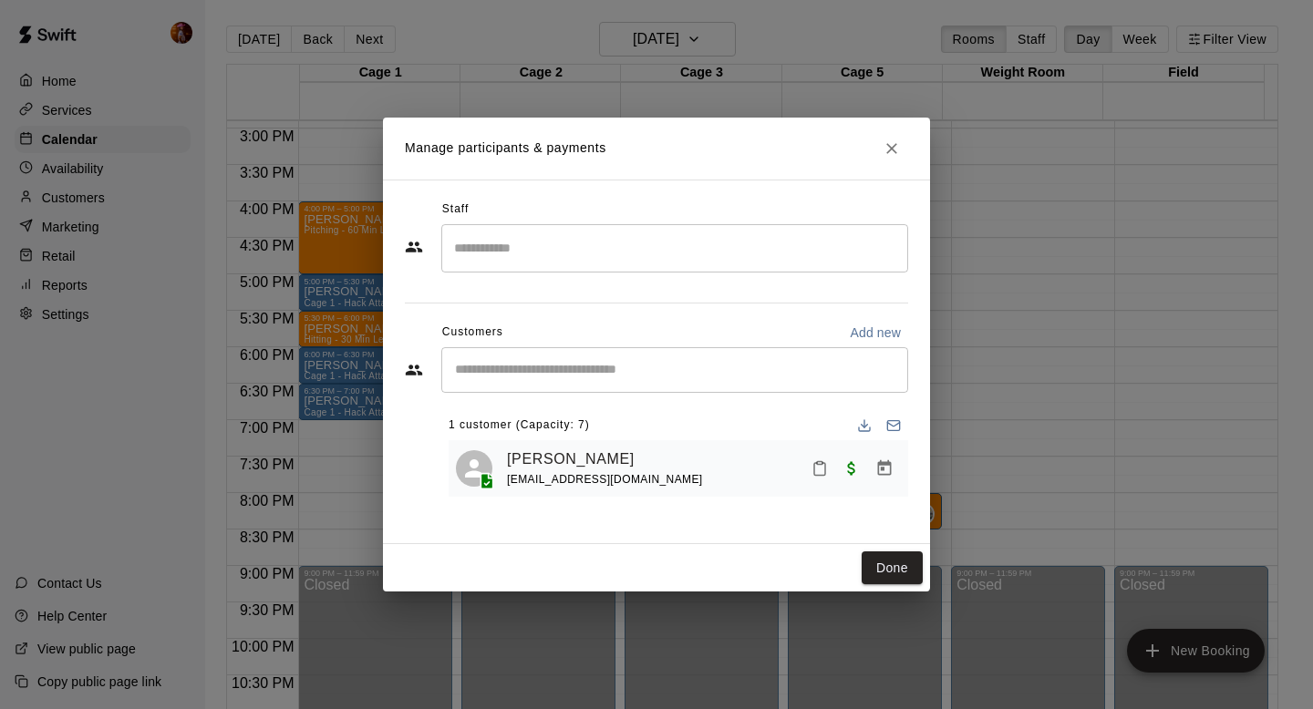
click at [540, 235] on input "Search staff" at bounding box center [674, 248] width 450 height 32
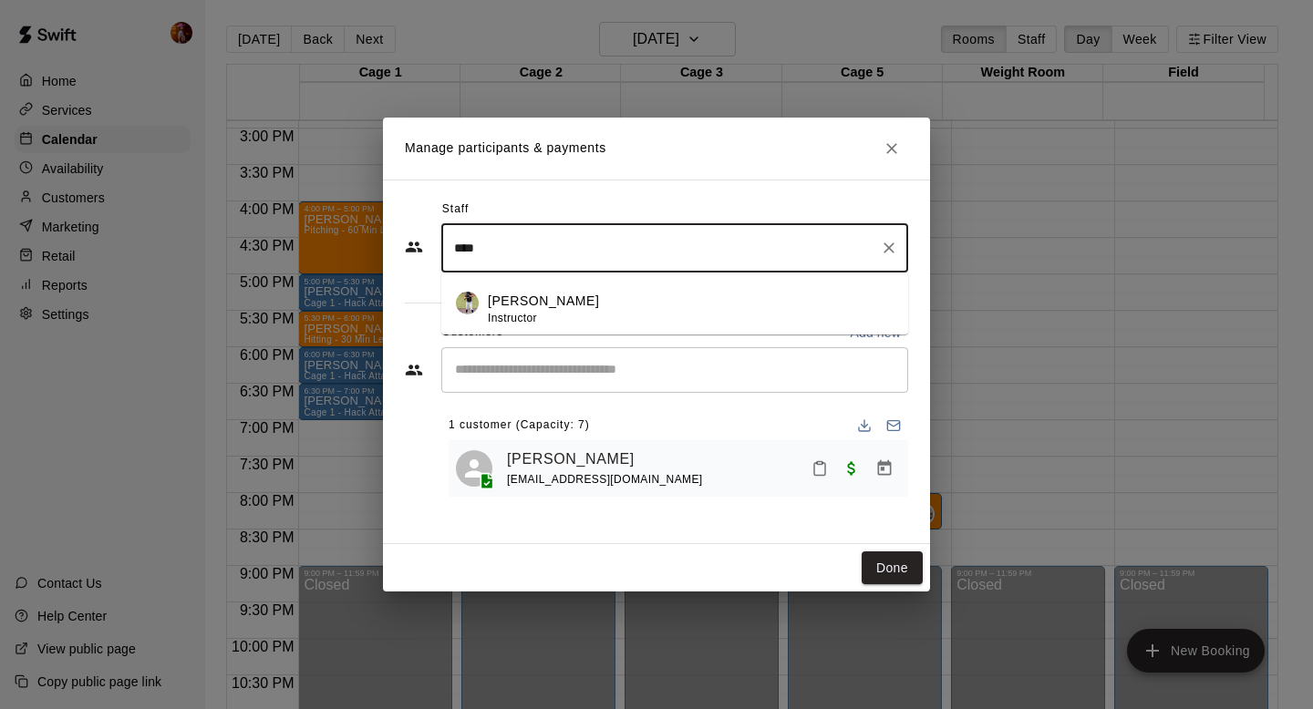
click at [509, 304] on p "[PERSON_NAME]" at bounding box center [543, 301] width 111 height 19
type input "****"
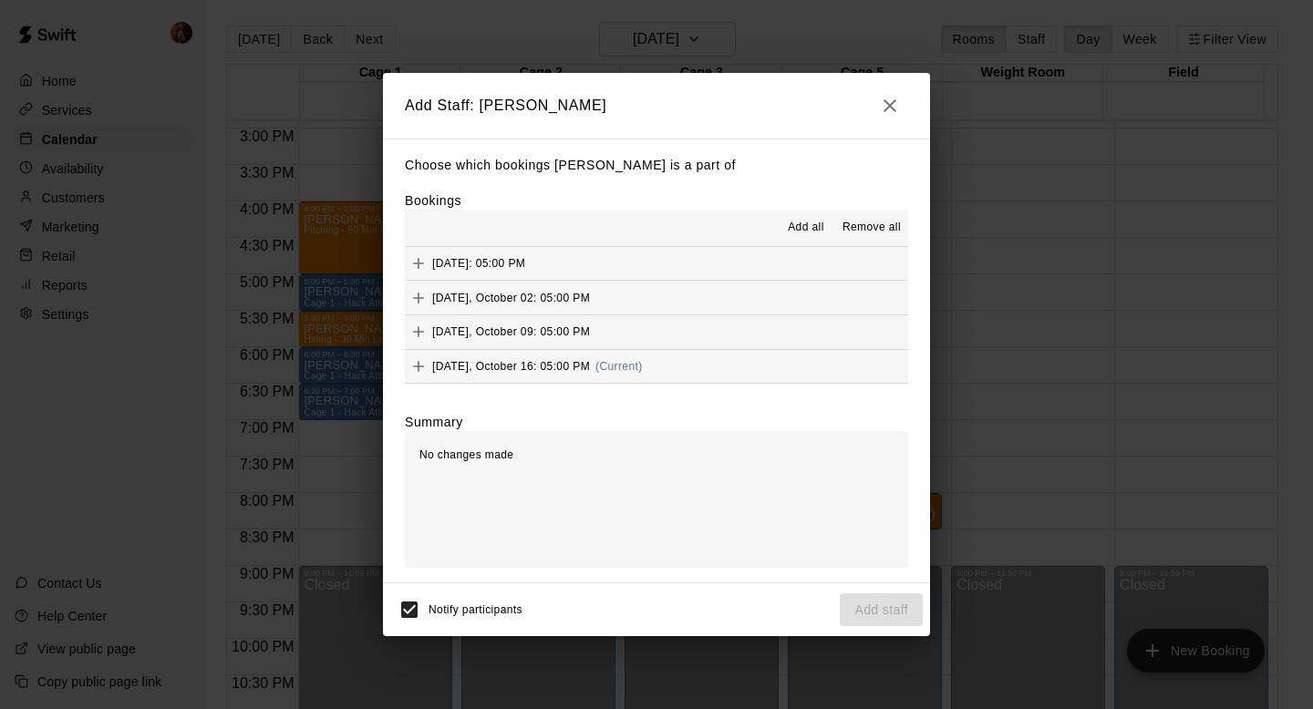
scroll to position [35, 0]
click at [415, 334] on icon "Add" at bounding box center [418, 332] width 18 height 18
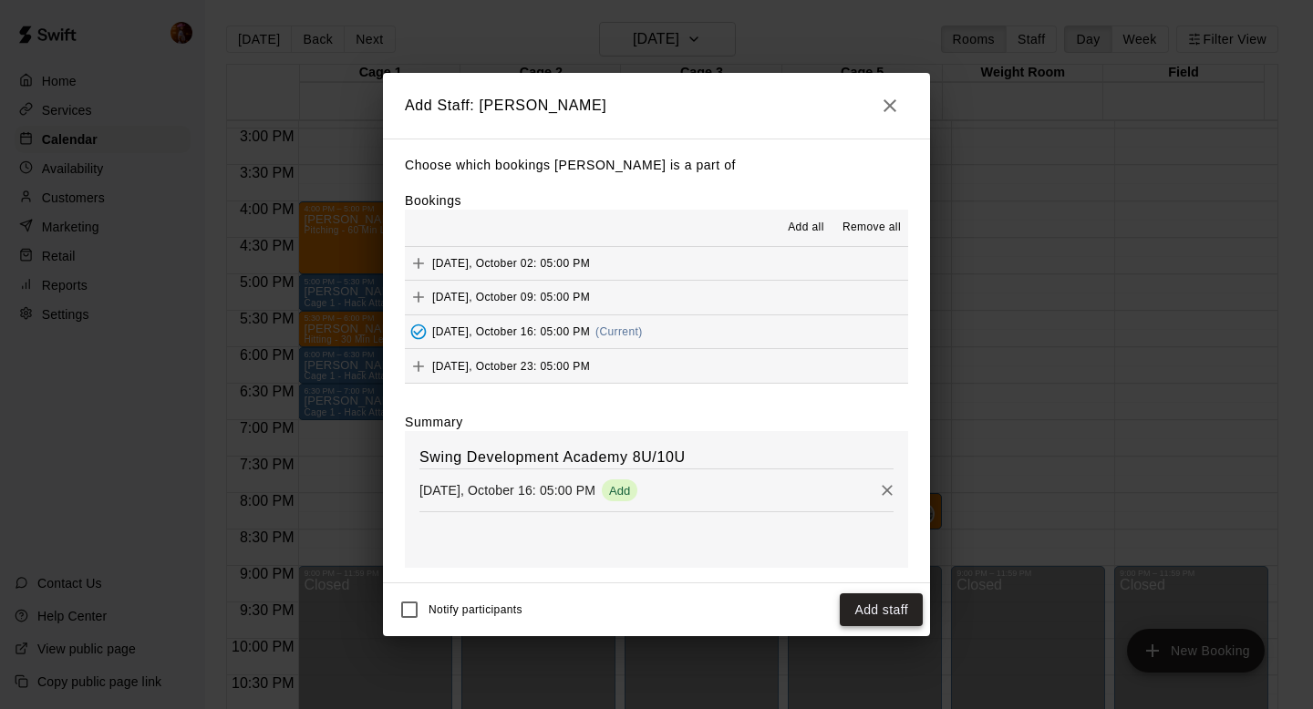
click at [896, 625] on button "Add staff" at bounding box center [881, 610] width 83 height 34
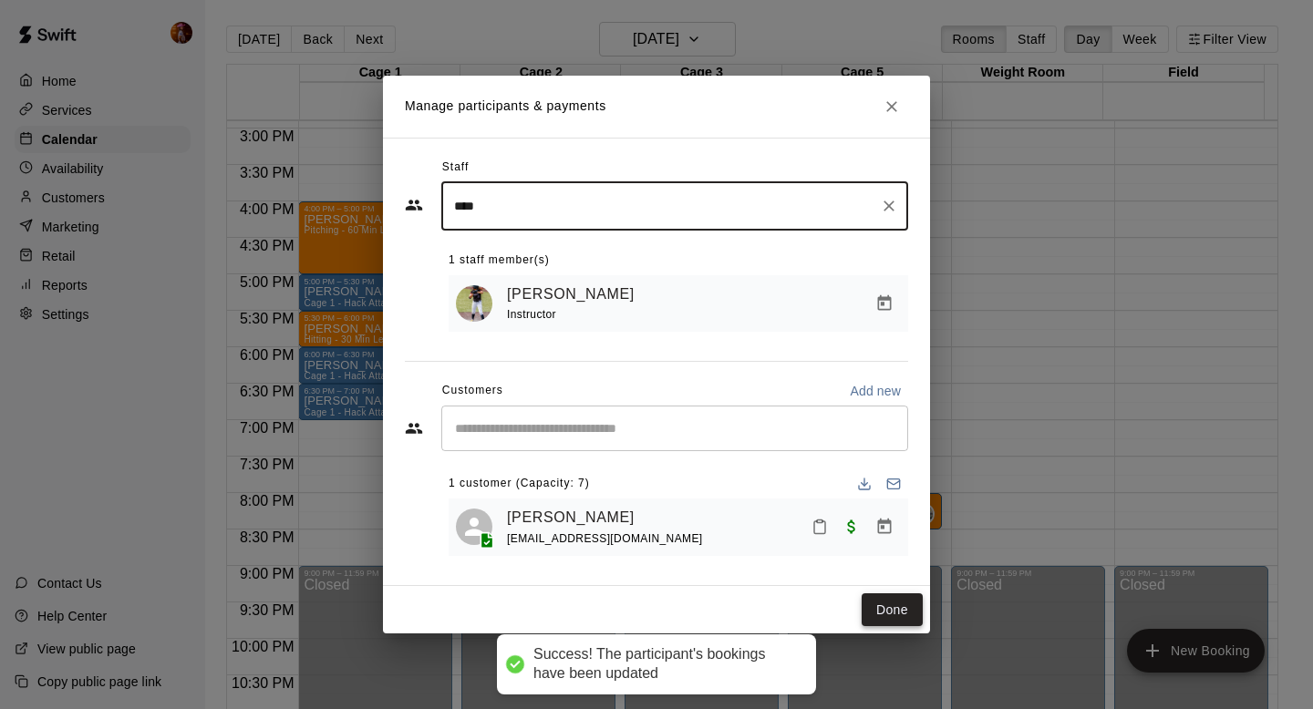
click at [891, 609] on button "Done" at bounding box center [891, 610] width 61 height 34
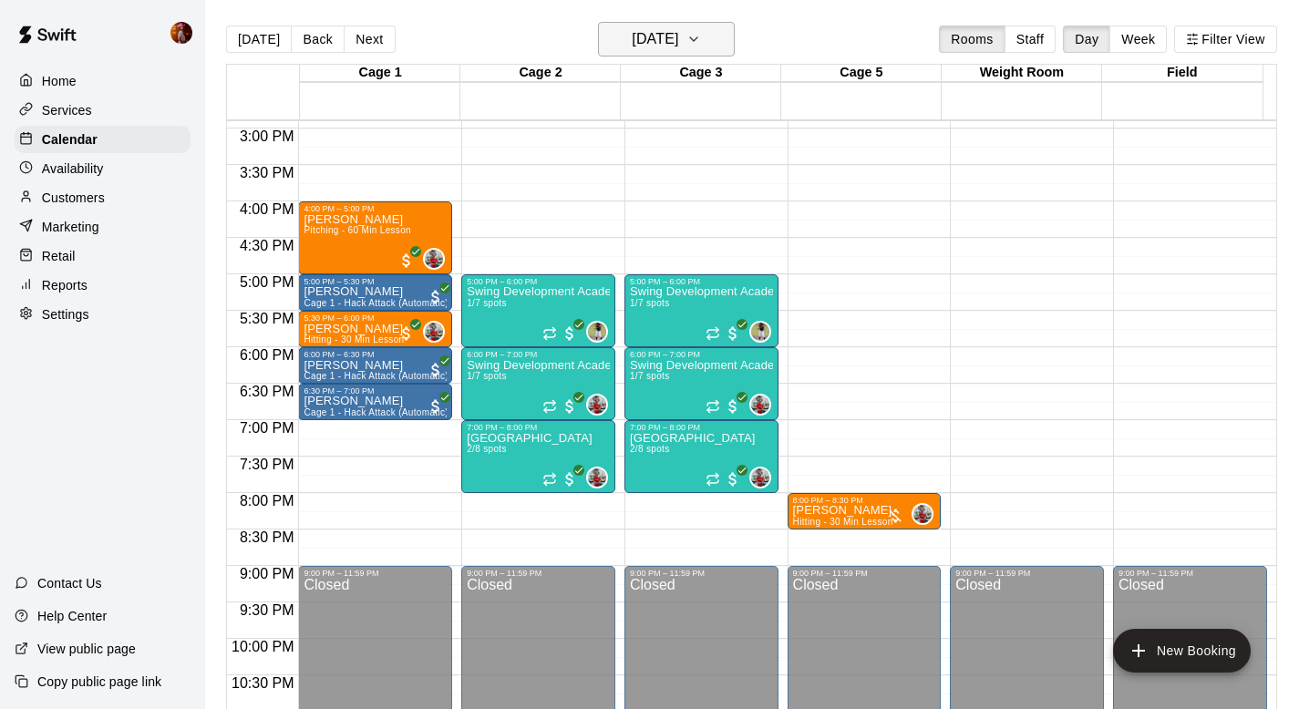
click at [637, 33] on h6 "[DATE]" at bounding box center [655, 39] width 46 height 26
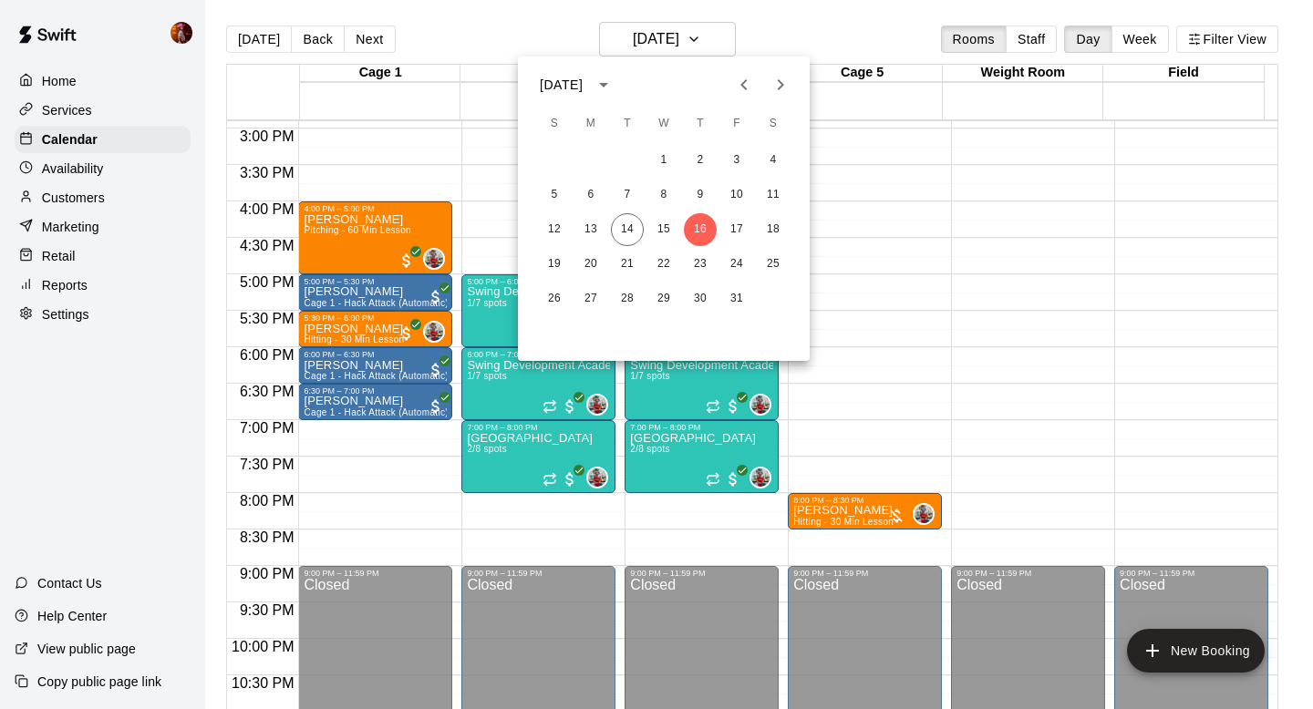
click at [621, 211] on div "1 2 3 4 5 6 7 8 9 10 11 12 13 14 15 16 17 18 19 20 21 22 23 24 25 26 27 28 29 3…" at bounding box center [664, 229] width 292 height 175
click at [624, 222] on button "14" at bounding box center [627, 229] width 33 height 33
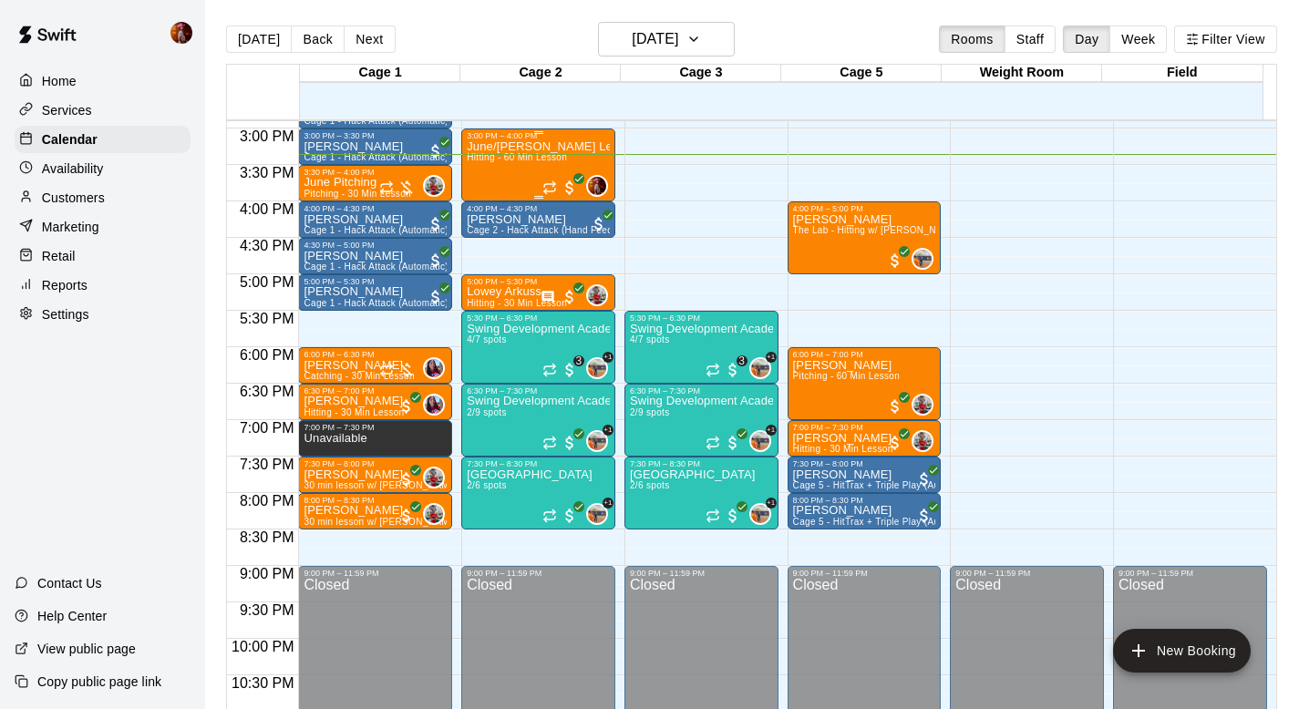
click at [490, 178] on div "June/[PERSON_NAME] Lesson Hitting - 60 Min Lesson" at bounding box center [538, 494] width 143 height 709
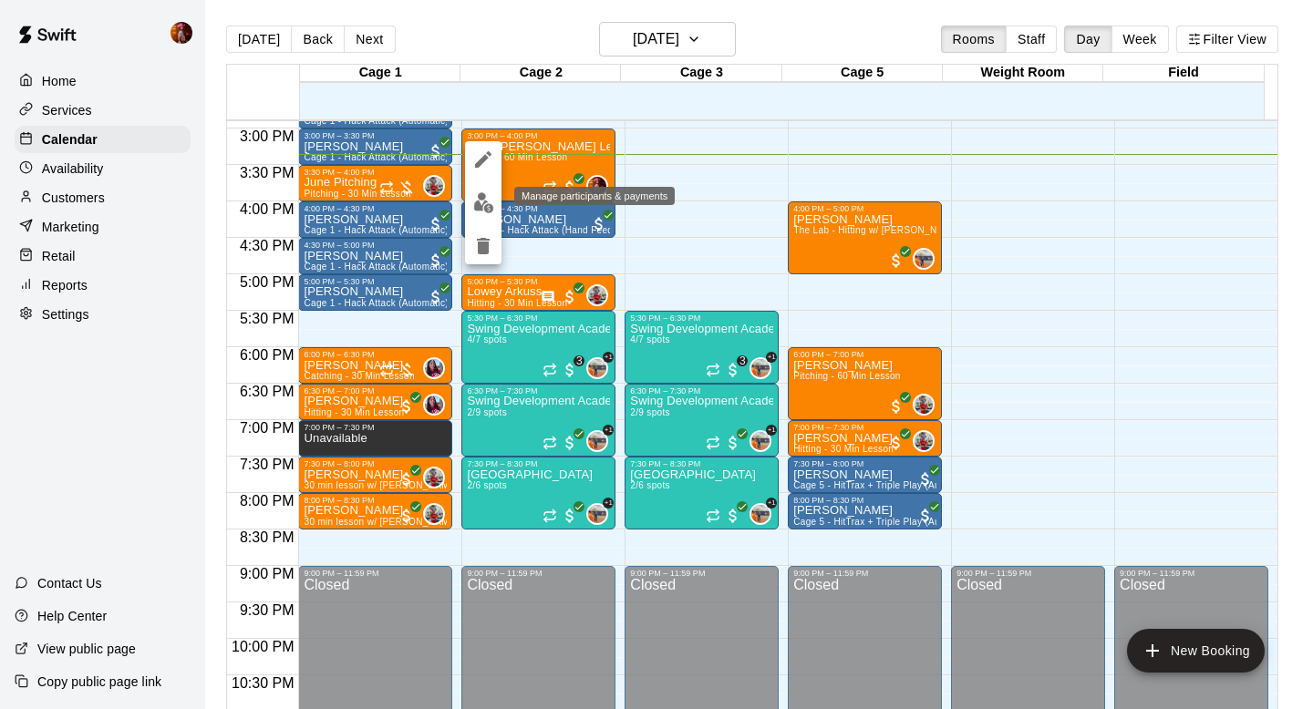
click at [479, 201] on img "edit" at bounding box center [483, 202] width 21 height 21
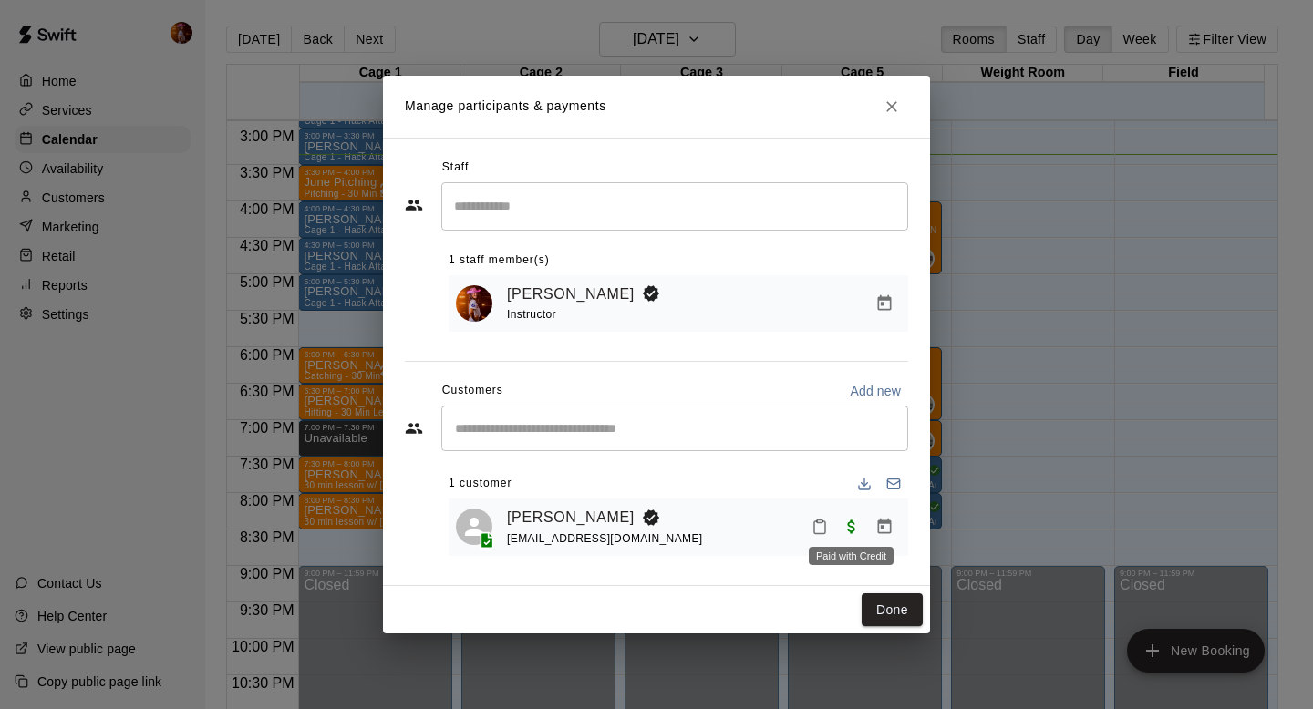
click at [855, 525] on span "Paid with Credit" at bounding box center [851, 526] width 33 height 15
click at [881, 529] on icon "Manage bookings & payment" at bounding box center [885, 526] width 14 height 15
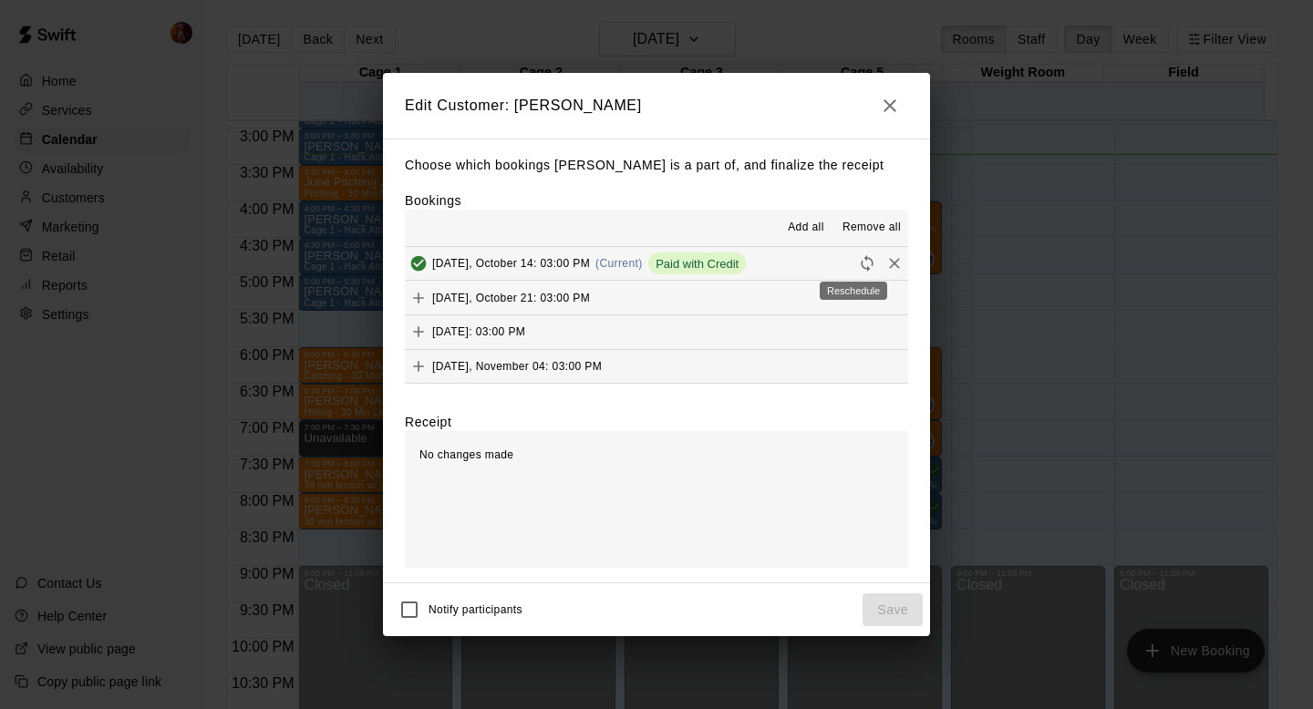
click at [860, 264] on icon "Reschedule" at bounding box center [866, 263] width 12 height 16
click at [605, 252] on div "[DATE], October 14: 03:00 PM (Current) Paid with Credit" at bounding box center [575, 263] width 341 height 27
click at [889, 262] on icon "Remove" at bounding box center [894, 263] width 11 height 11
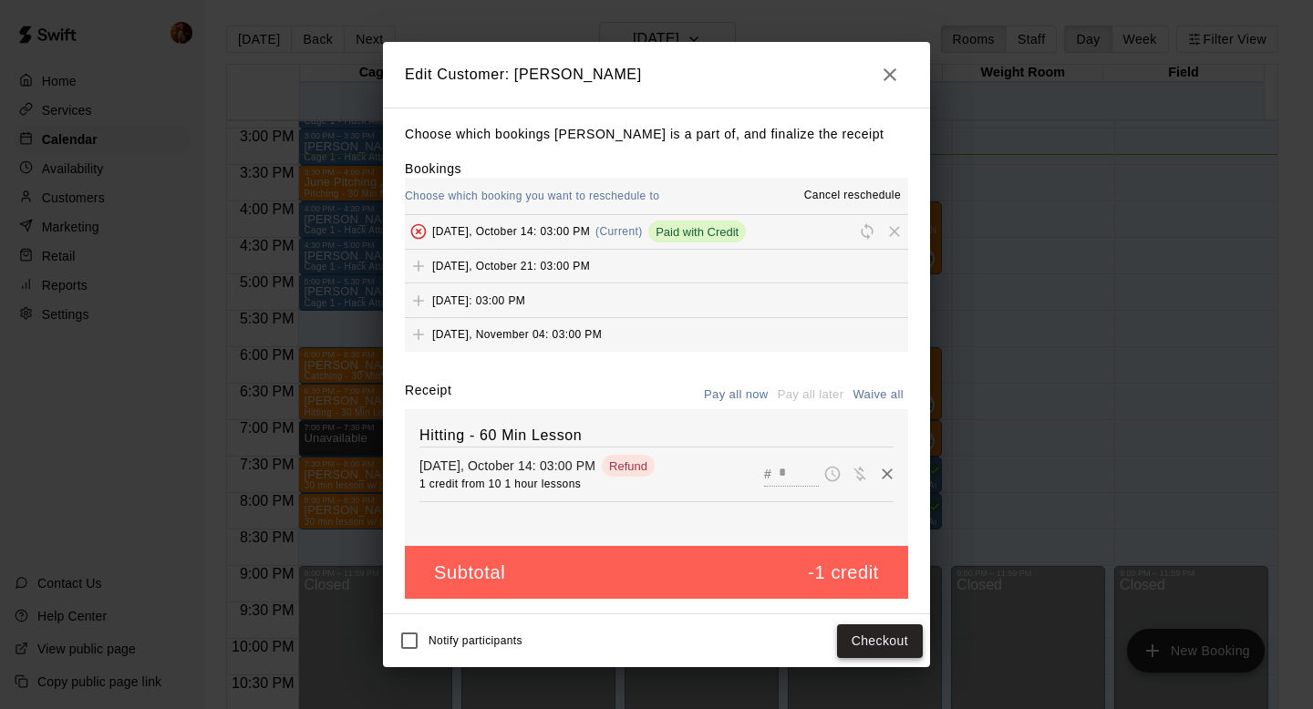
click at [871, 633] on button "Checkout" at bounding box center [880, 641] width 86 height 34
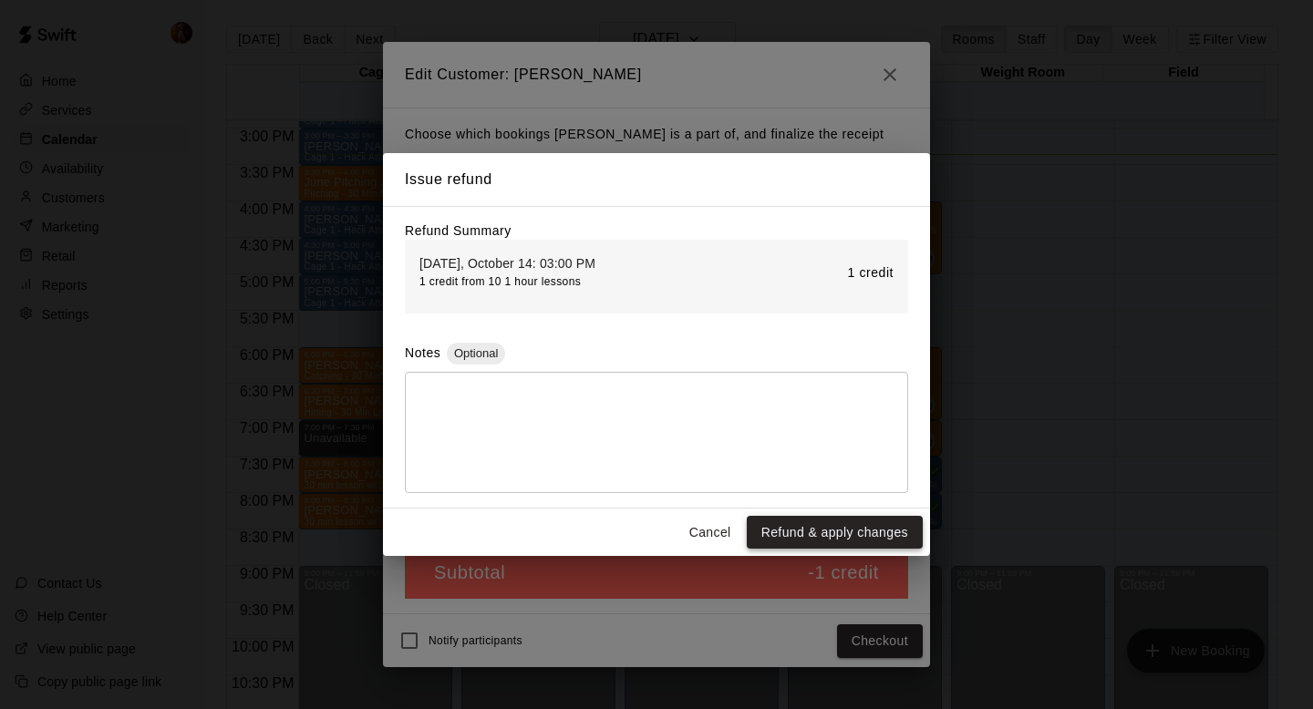
click at [815, 532] on button "Refund & apply changes" at bounding box center [835, 533] width 176 height 34
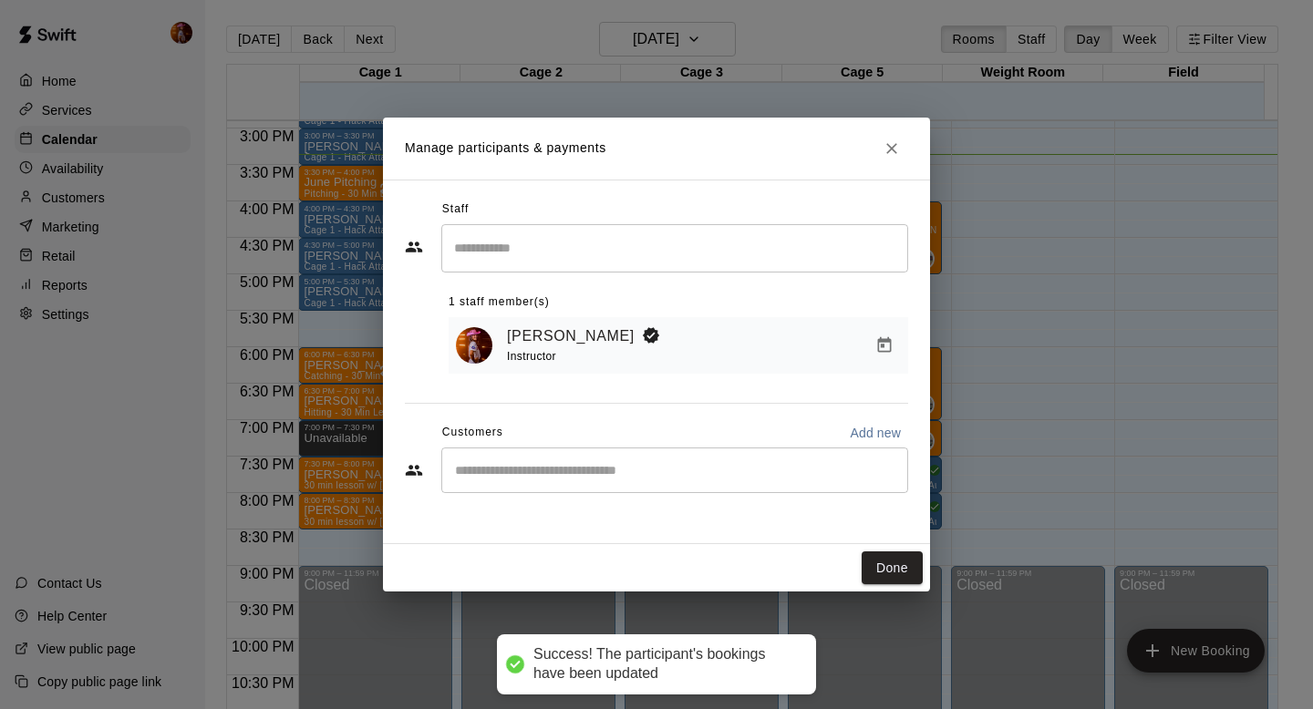
click at [654, 458] on div "​" at bounding box center [674, 471] width 467 height 46
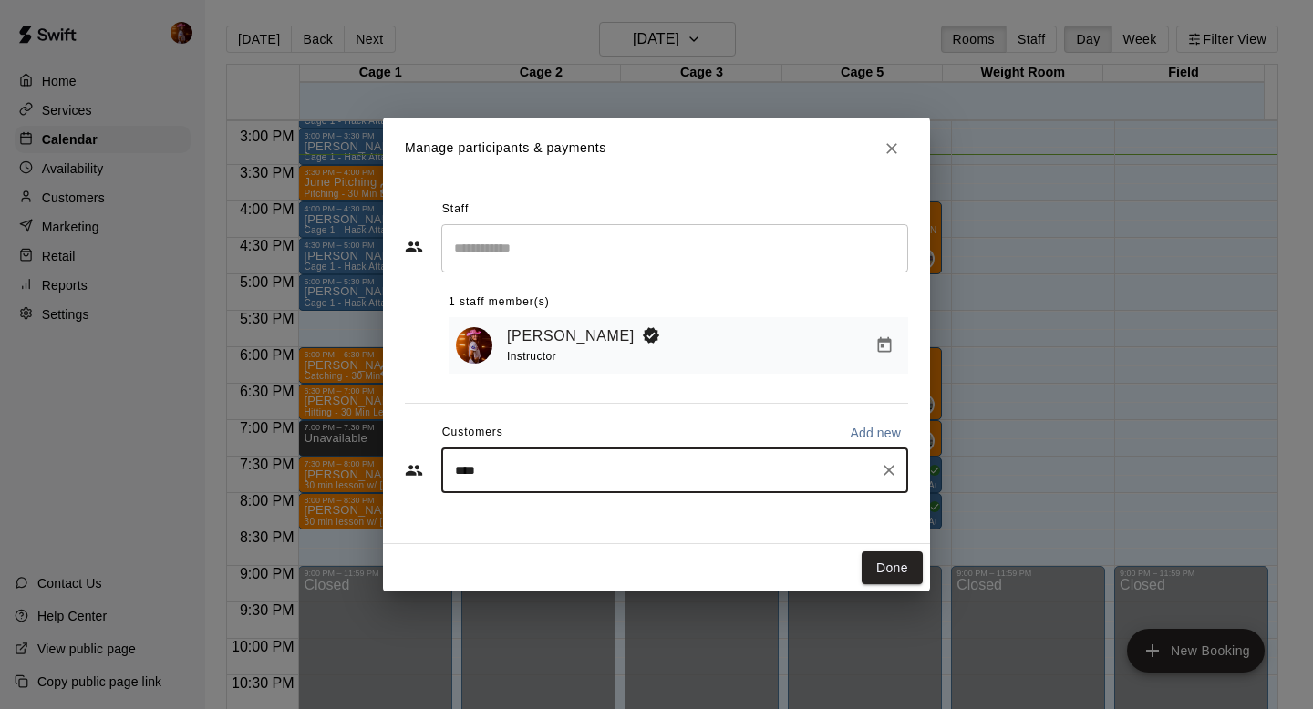
type input "*****"
click at [547, 527] on span "[EMAIL_ADDRESS][DOMAIN_NAME]" at bounding box center [590, 533] width 196 height 13
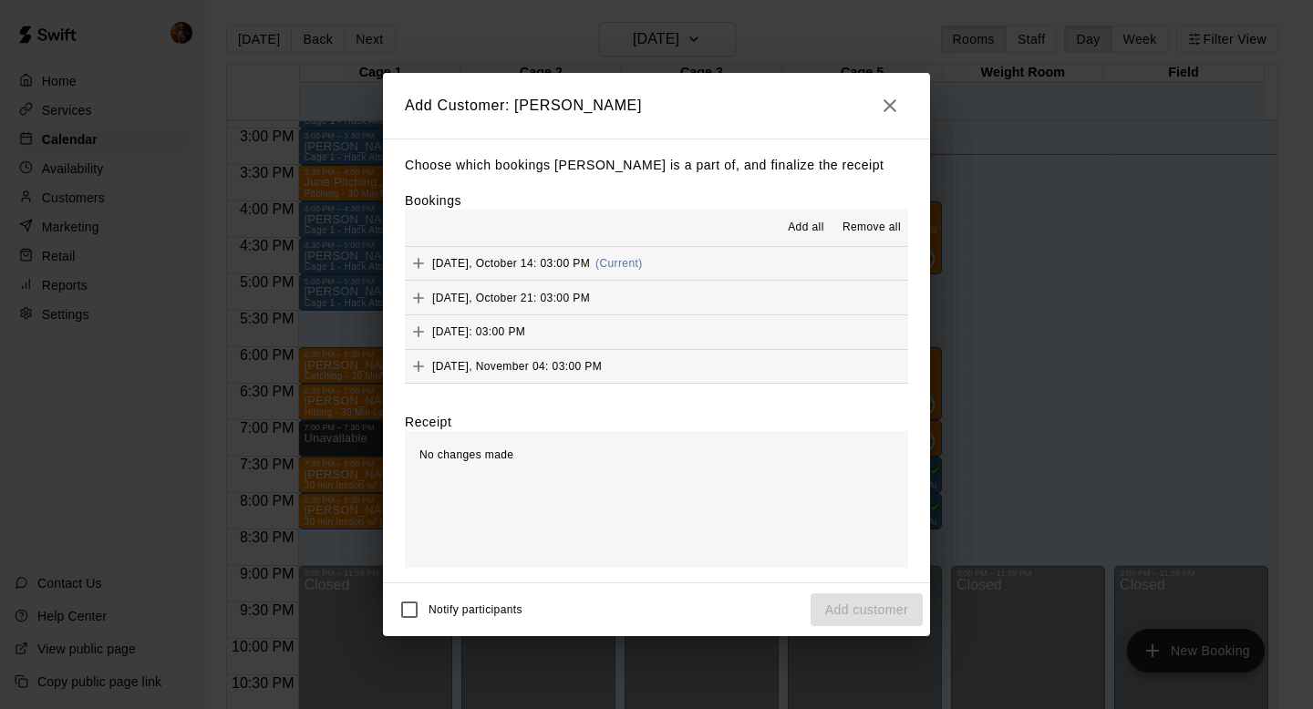
click at [801, 221] on span "Add all" at bounding box center [806, 228] width 36 height 18
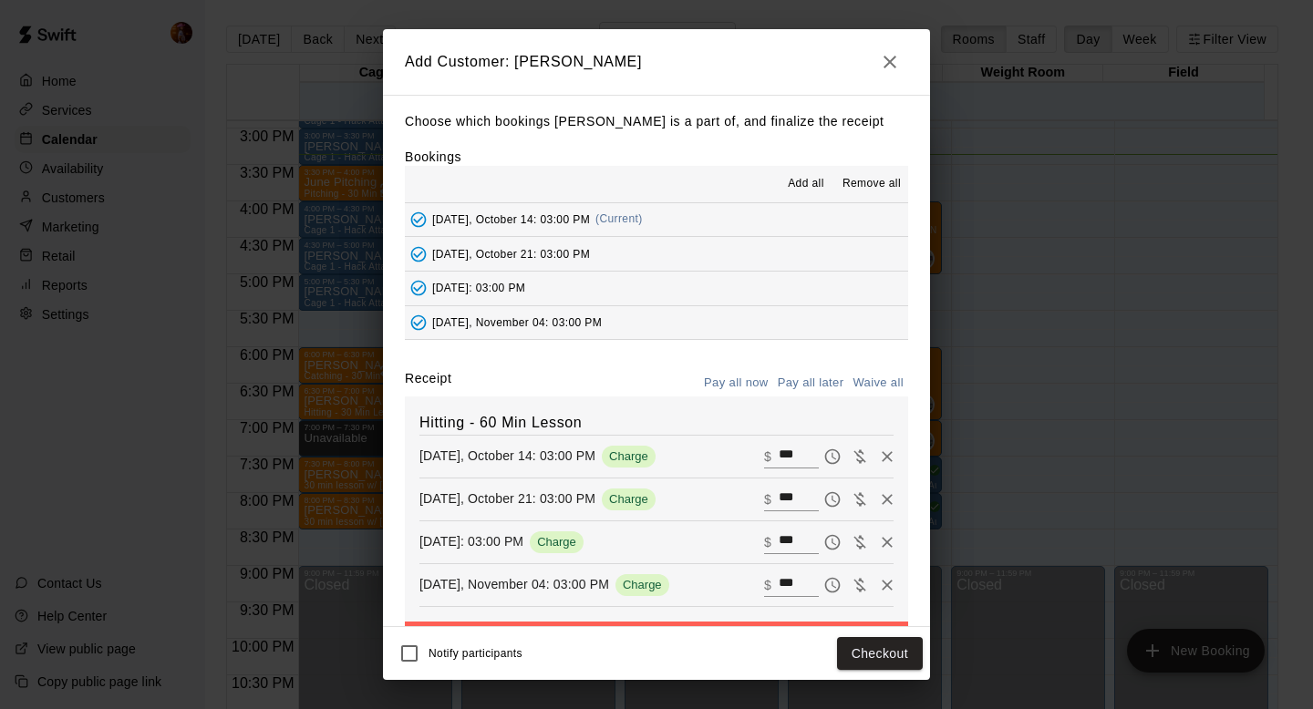
scroll to position [64, 0]
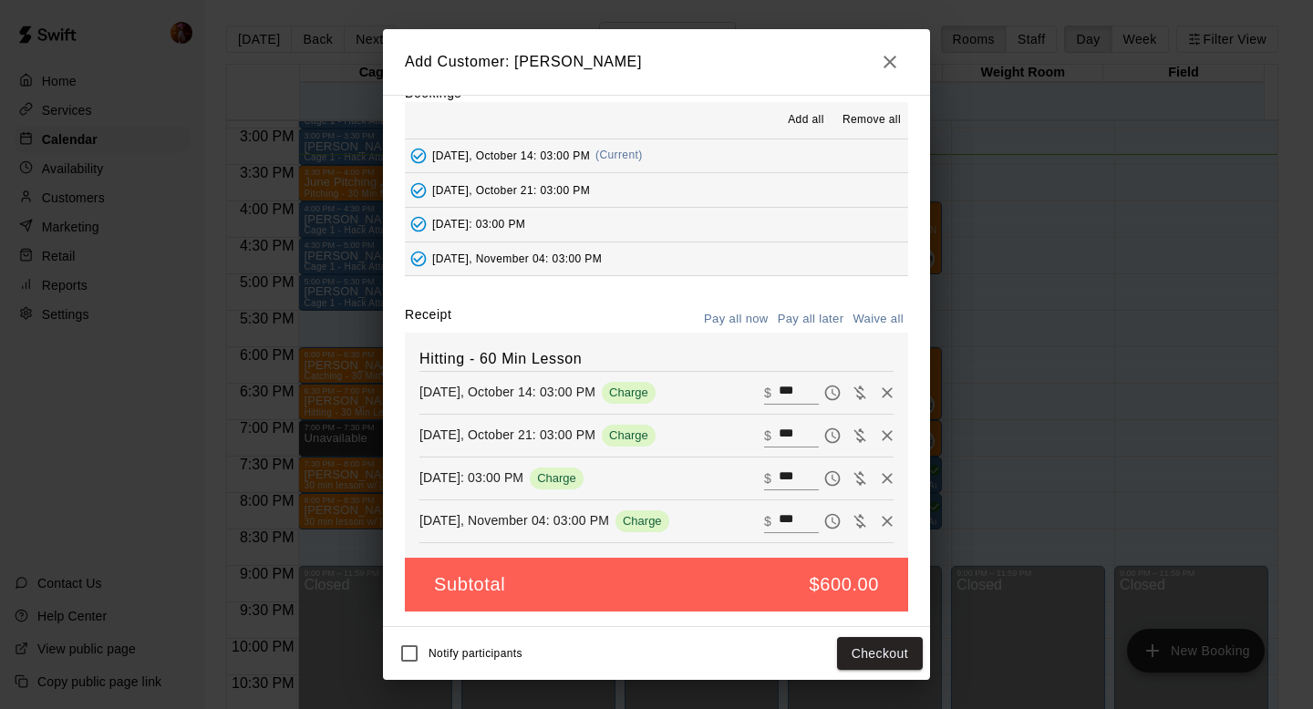
click at [804, 317] on button "Pay all later" at bounding box center [811, 319] width 76 height 28
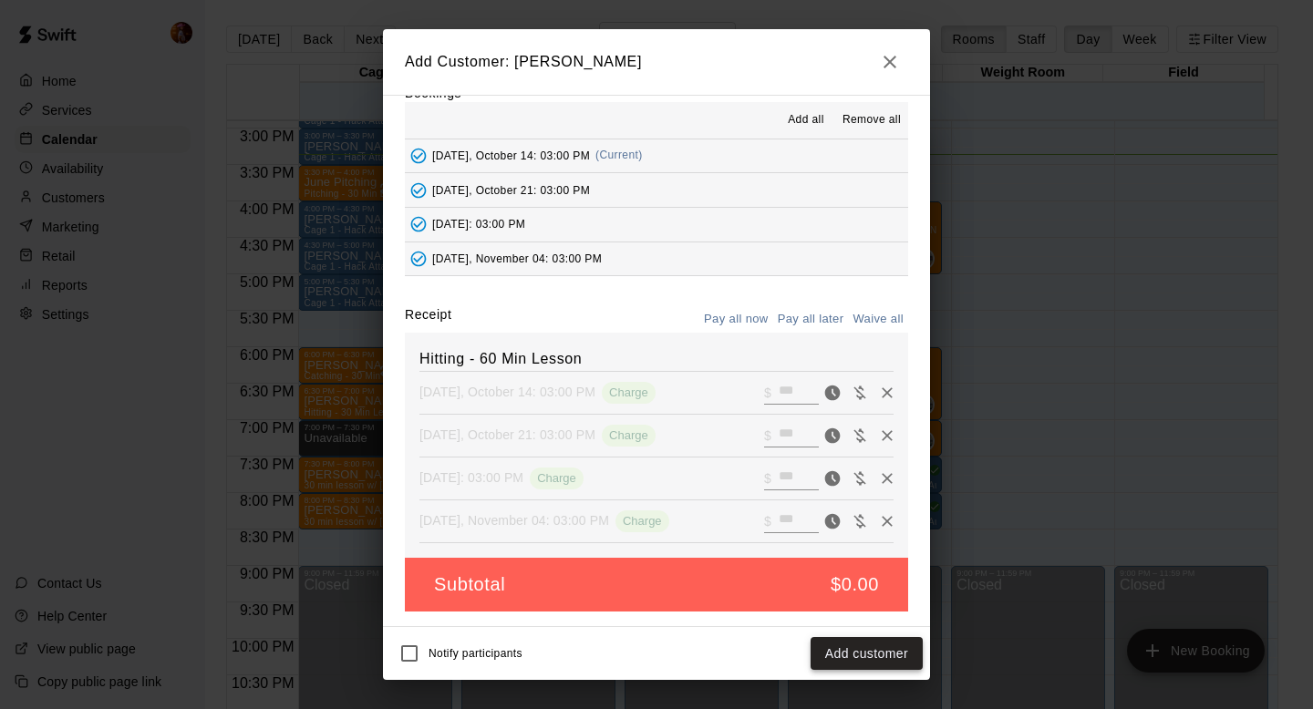
click at [865, 654] on button "Add customer" at bounding box center [866, 654] width 112 height 34
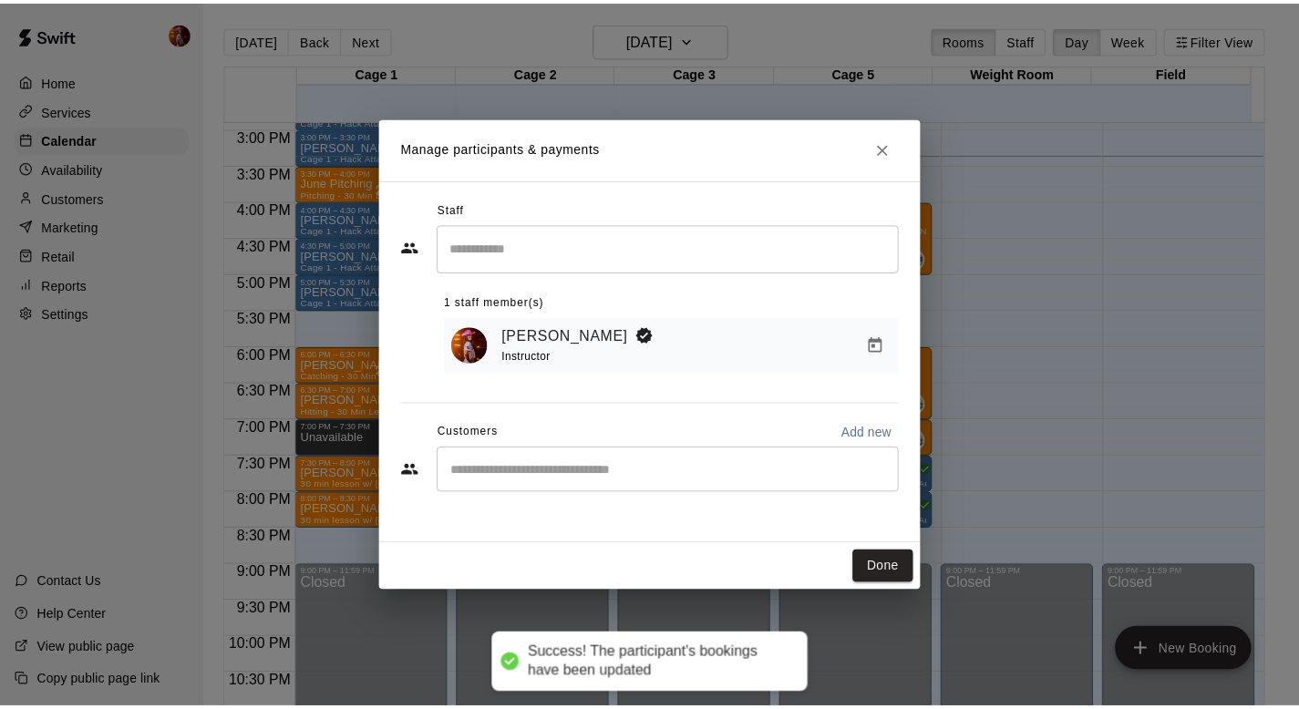
scroll to position [0, 0]
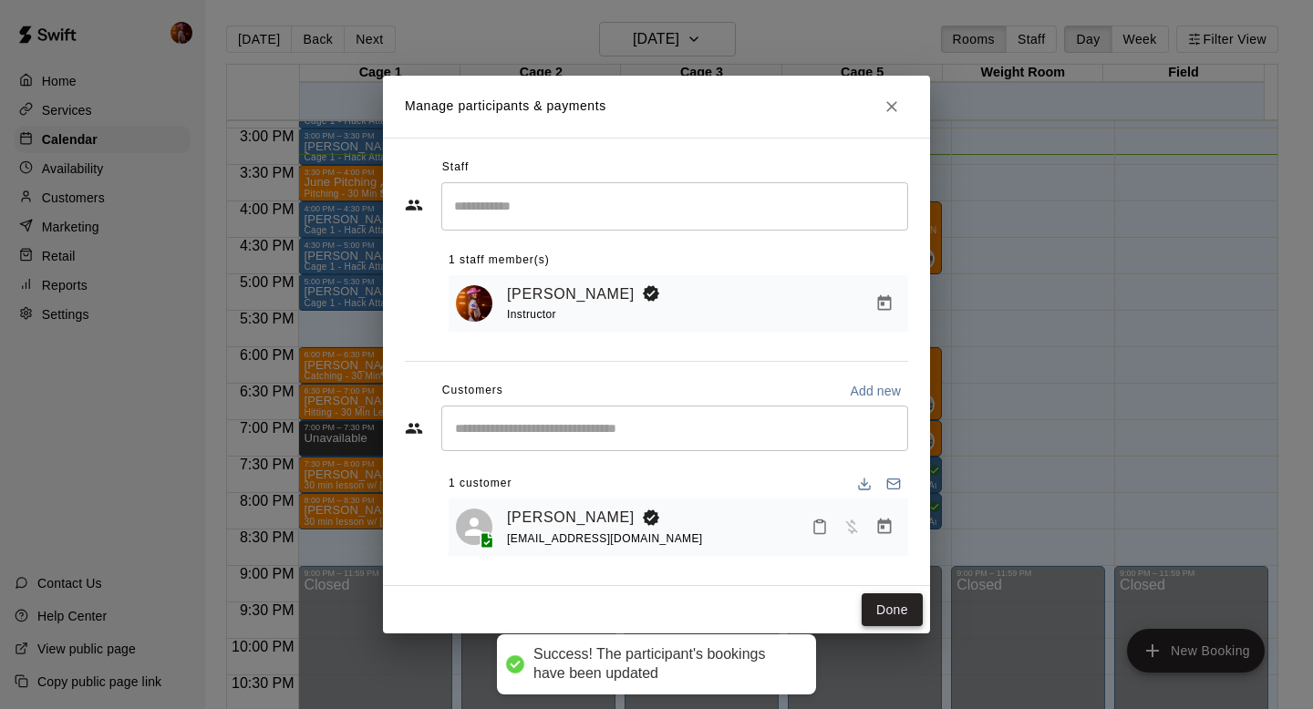
click at [887, 614] on button "Done" at bounding box center [891, 610] width 61 height 34
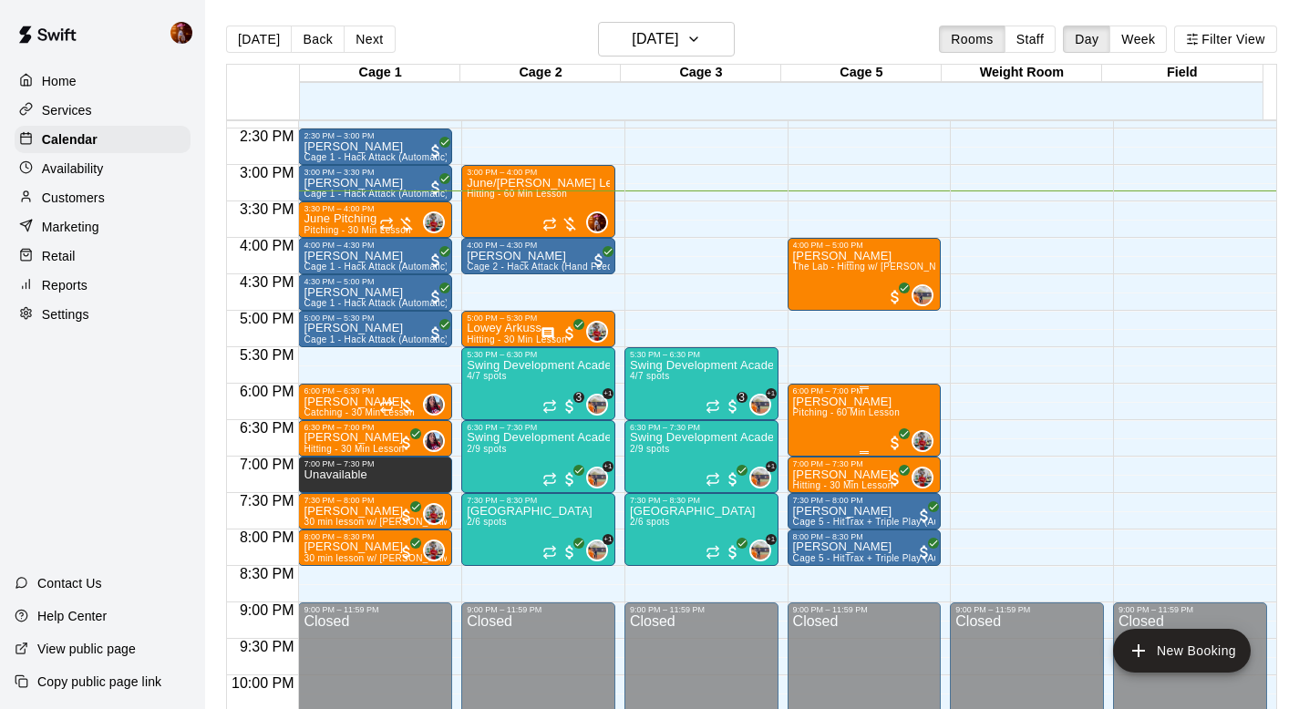
scroll to position [1046, 0]
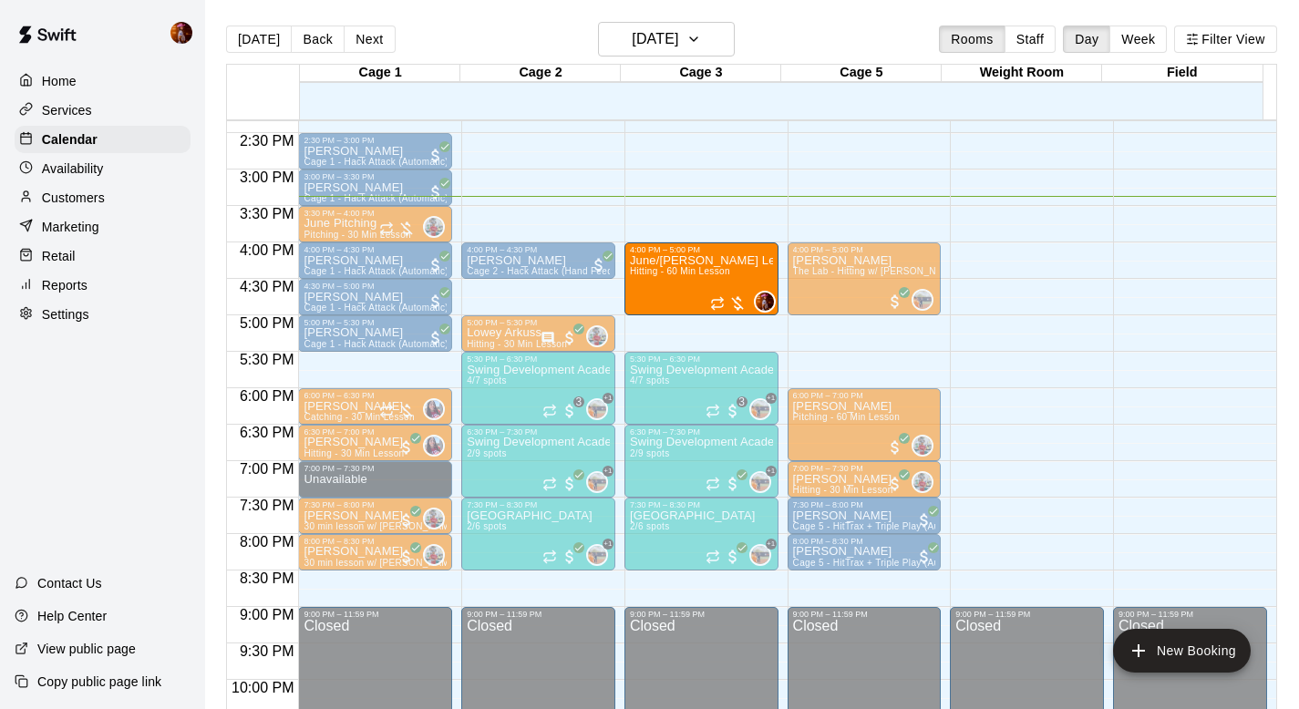
drag, startPoint x: 489, startPoint y: 221, endPoint x: 685, endPoint y: 296, distance: 210.1
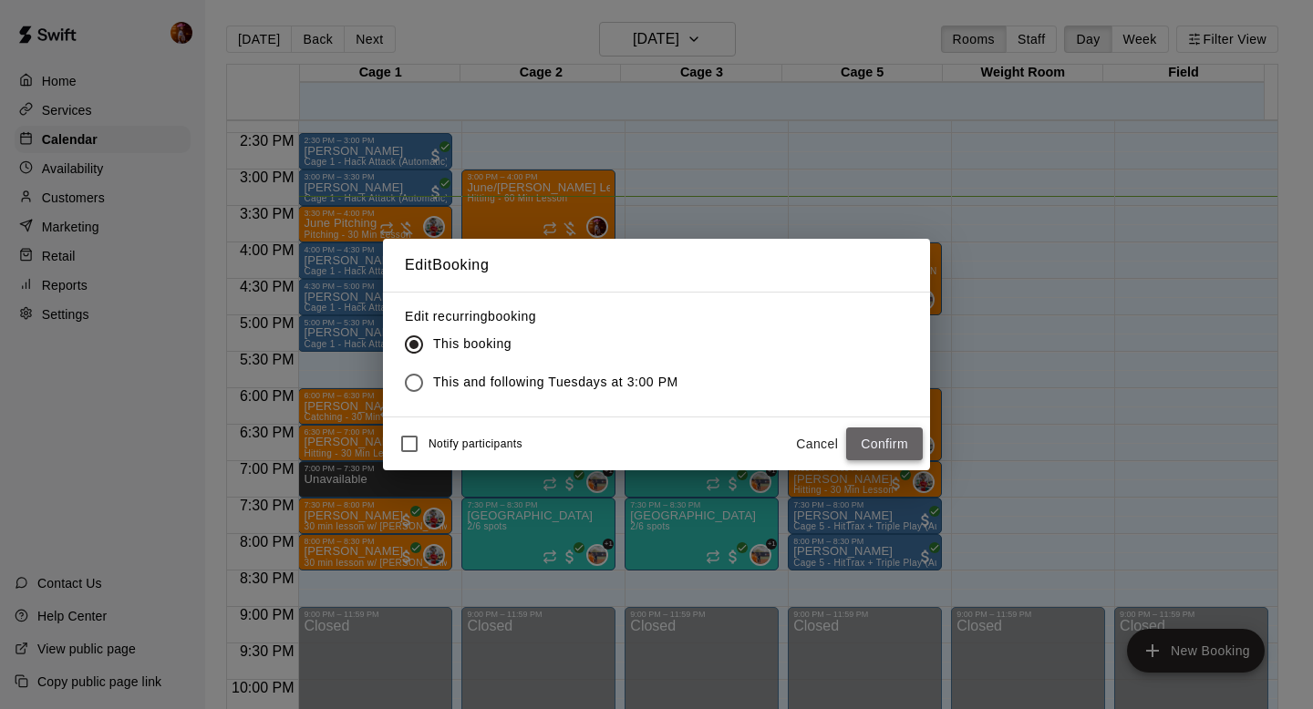
click at [867, 455] on button "Confirm" at bounding box center [884, 445] width 77 height 34
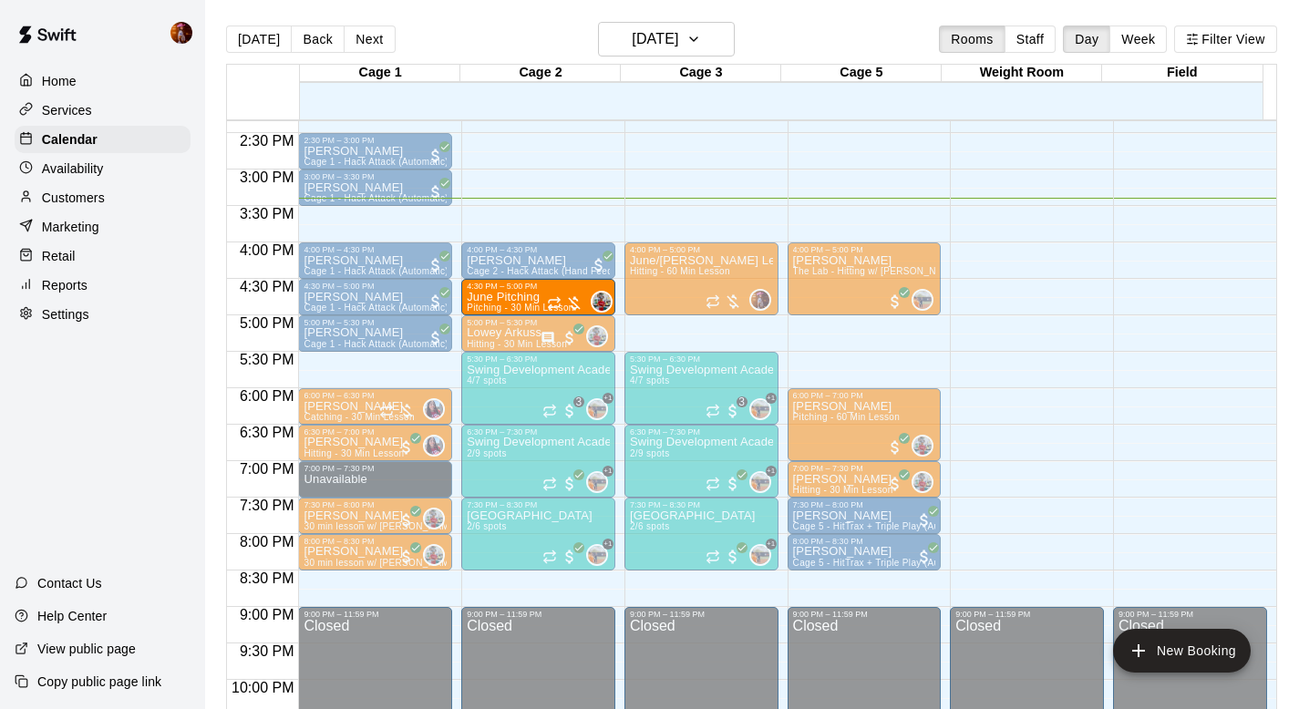
drag, startPoint x: 332, startPoint y: 232, endPoint x: 534, endPoint y: 310, distance: 217.0
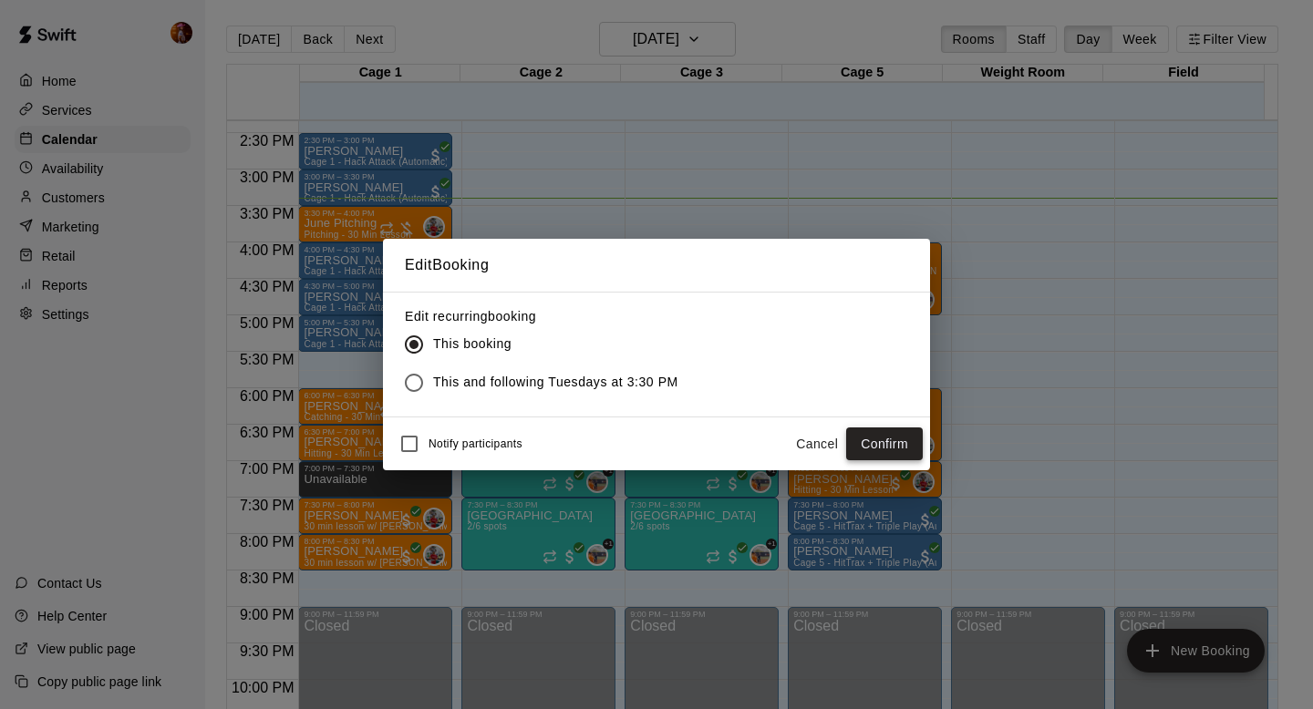
click at [904, 446] on button "Confirm" at bounding box center [884, 445] width 77 height 34
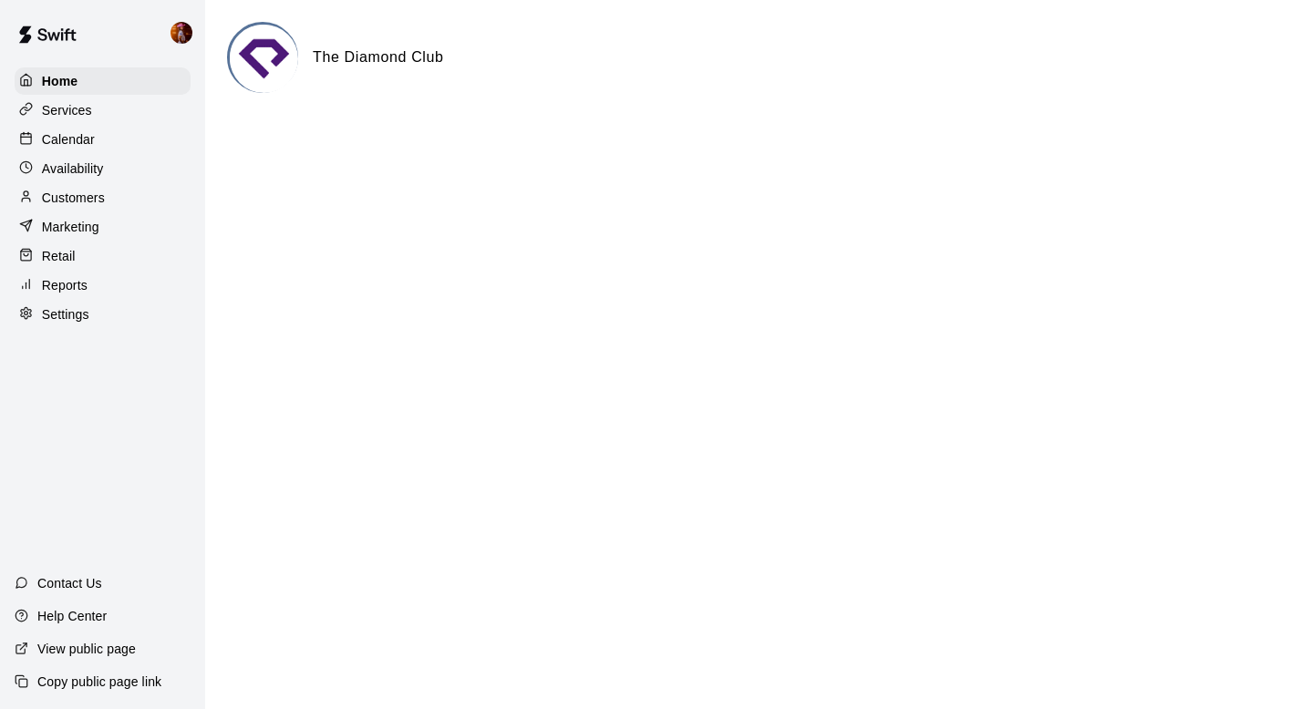
click at [87, 196] on p "Customers" at bounding box center [73, 198] width 63 height 18
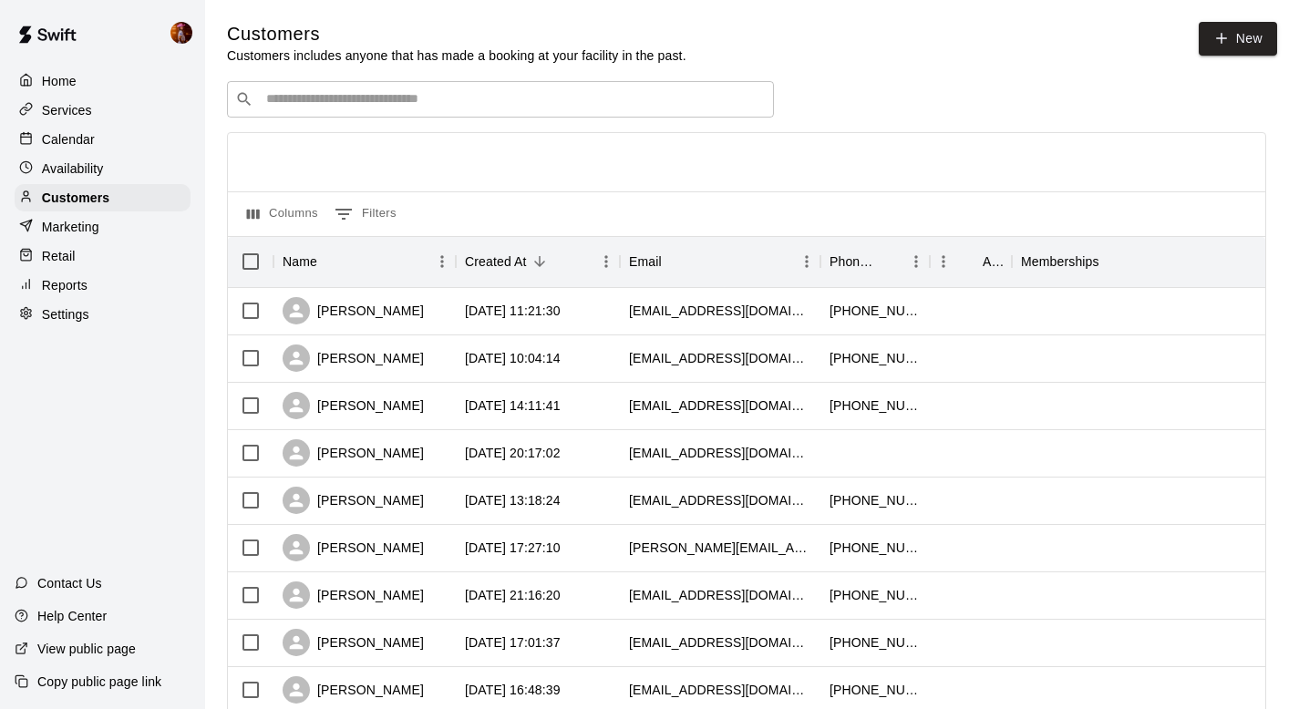
click at [438, 100] on input "Search customers by name or email" at bounding box center [513, 99] width 505 height 18
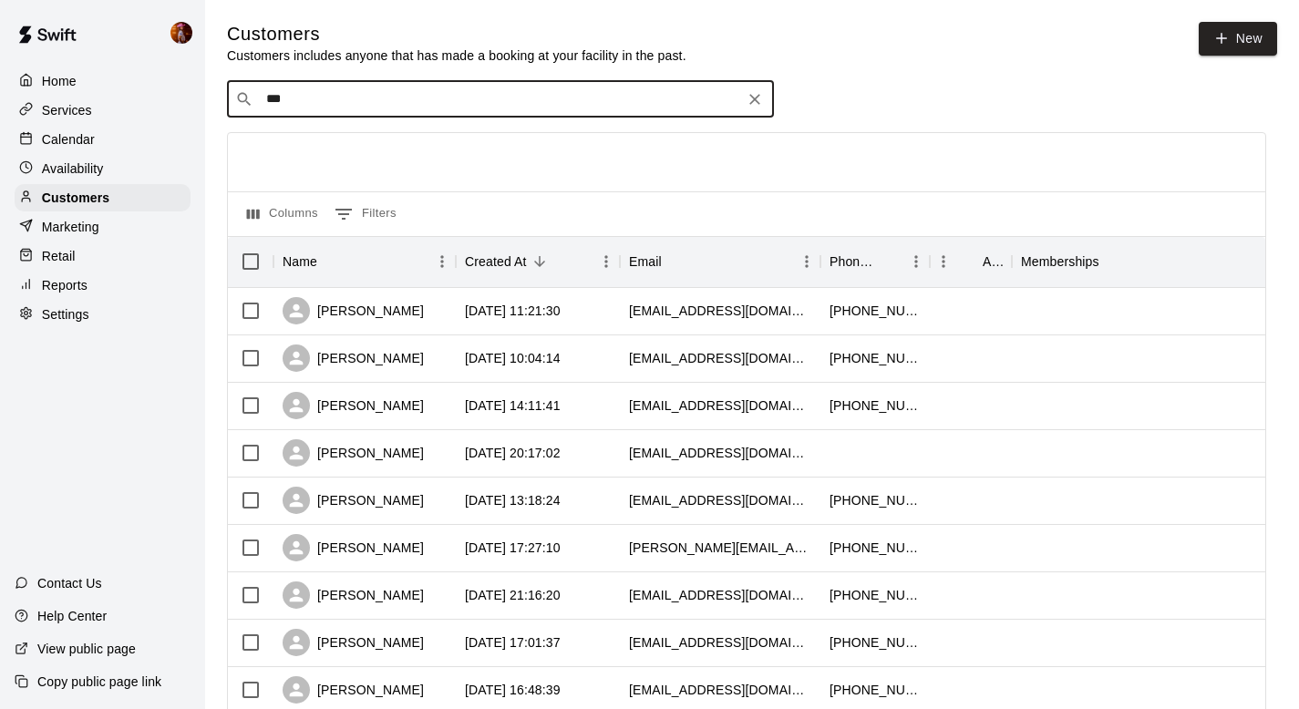
type input "****"
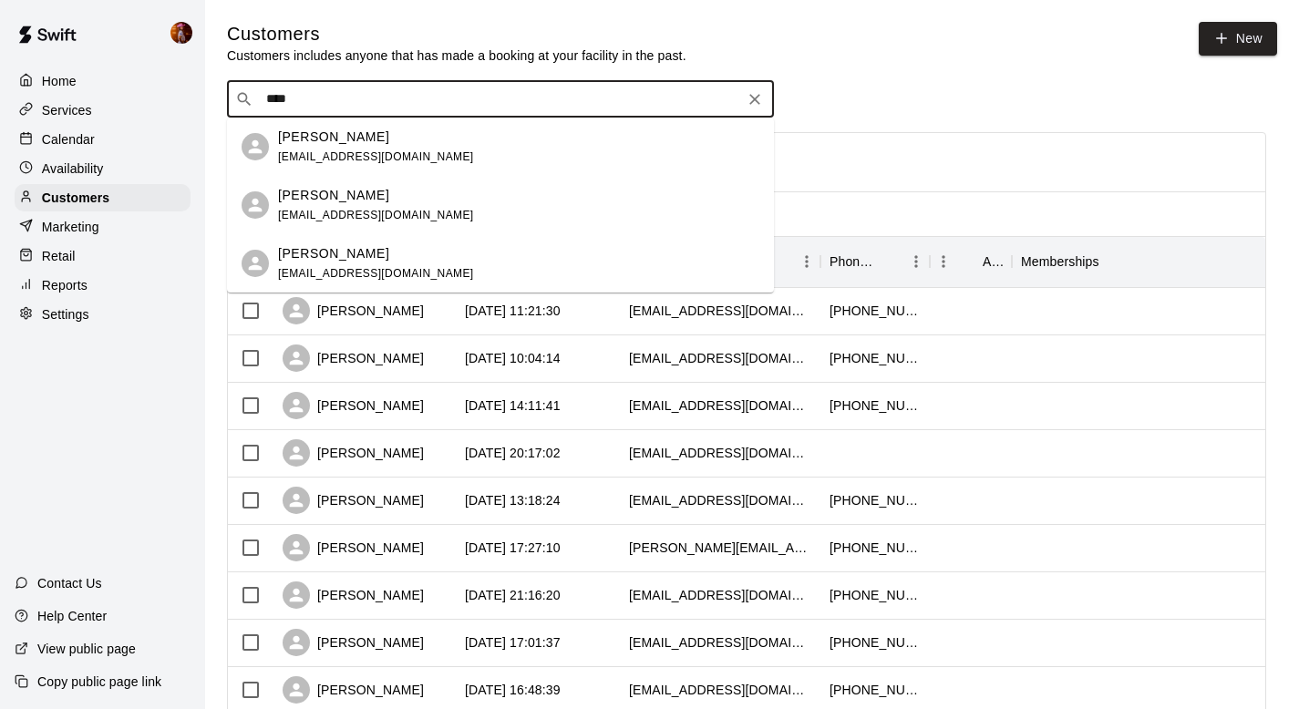
click at [386, 153] on span "[EMAIL_ADDRESS][DOMAIN_NAME]" at bounding box center [376, 156] width 196 height 13
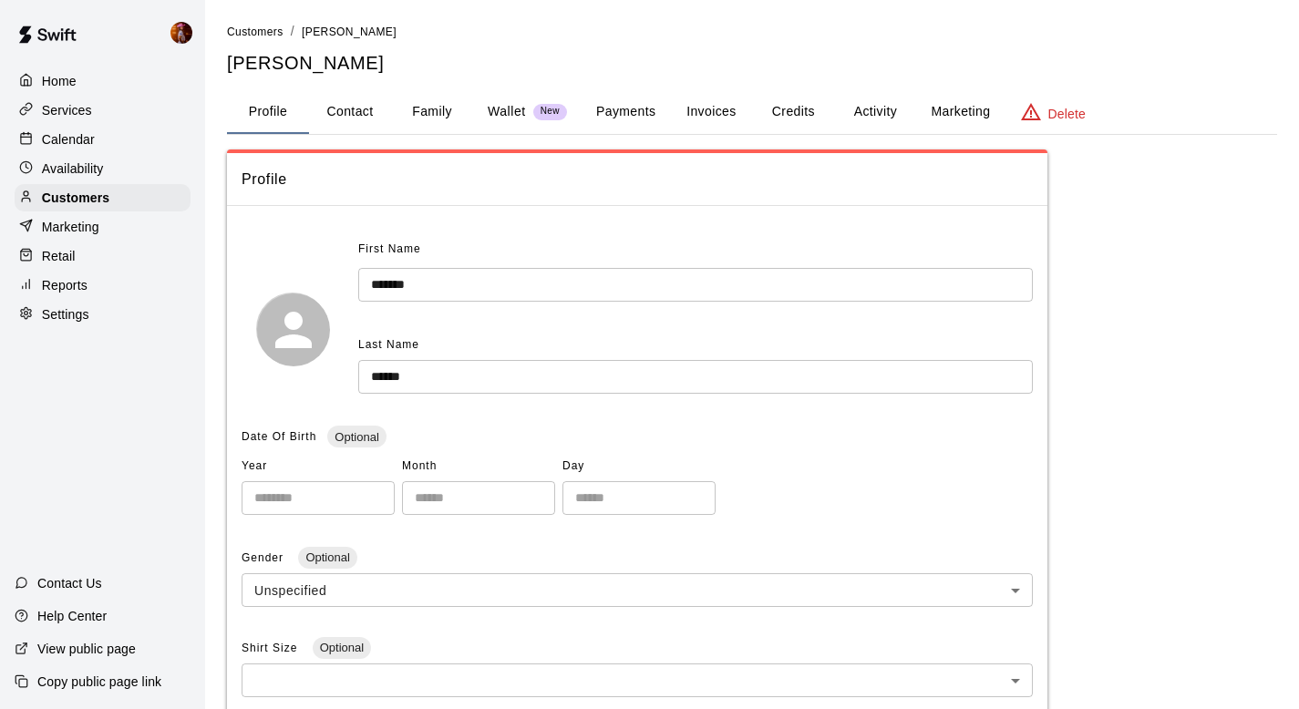
click at [880, 112] on button "Activity" at bounding box center [875, 112] width 82 height 44
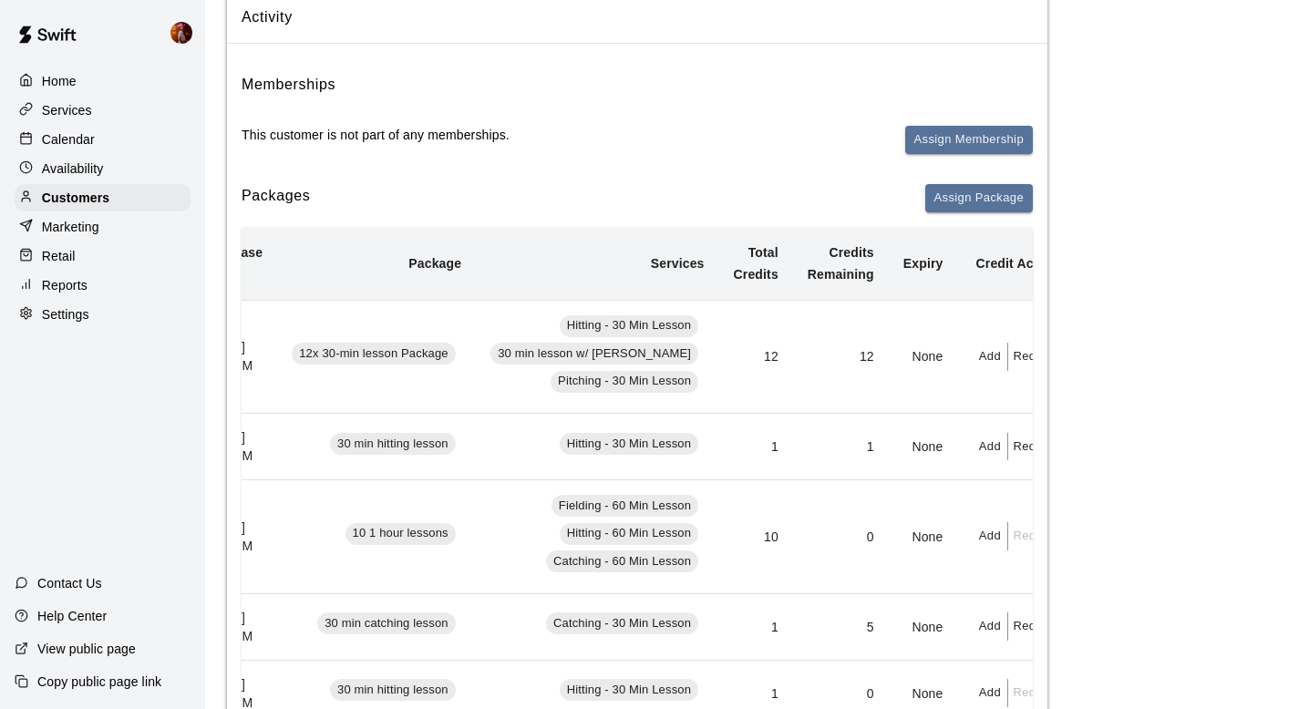
scroll to position [0, 65]
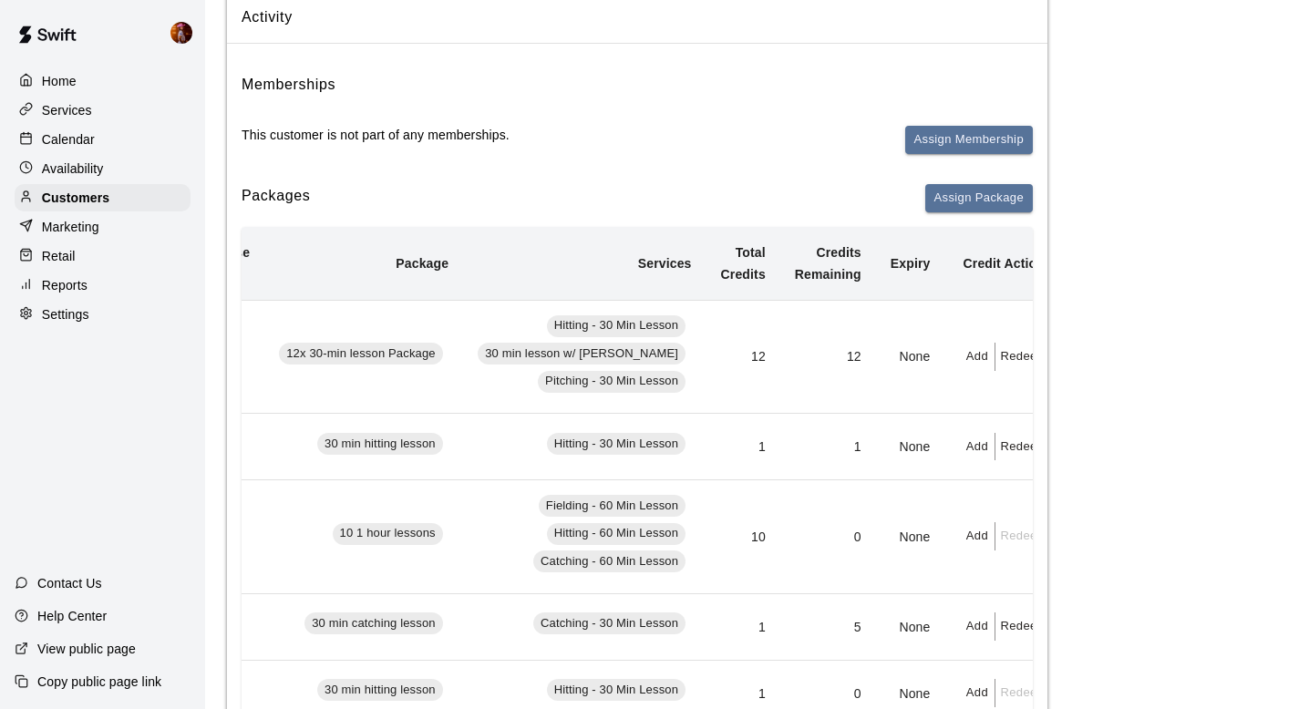
click at [996, 352] on button "Redeem" at bounding box center [1023, 357] width 56 height 28
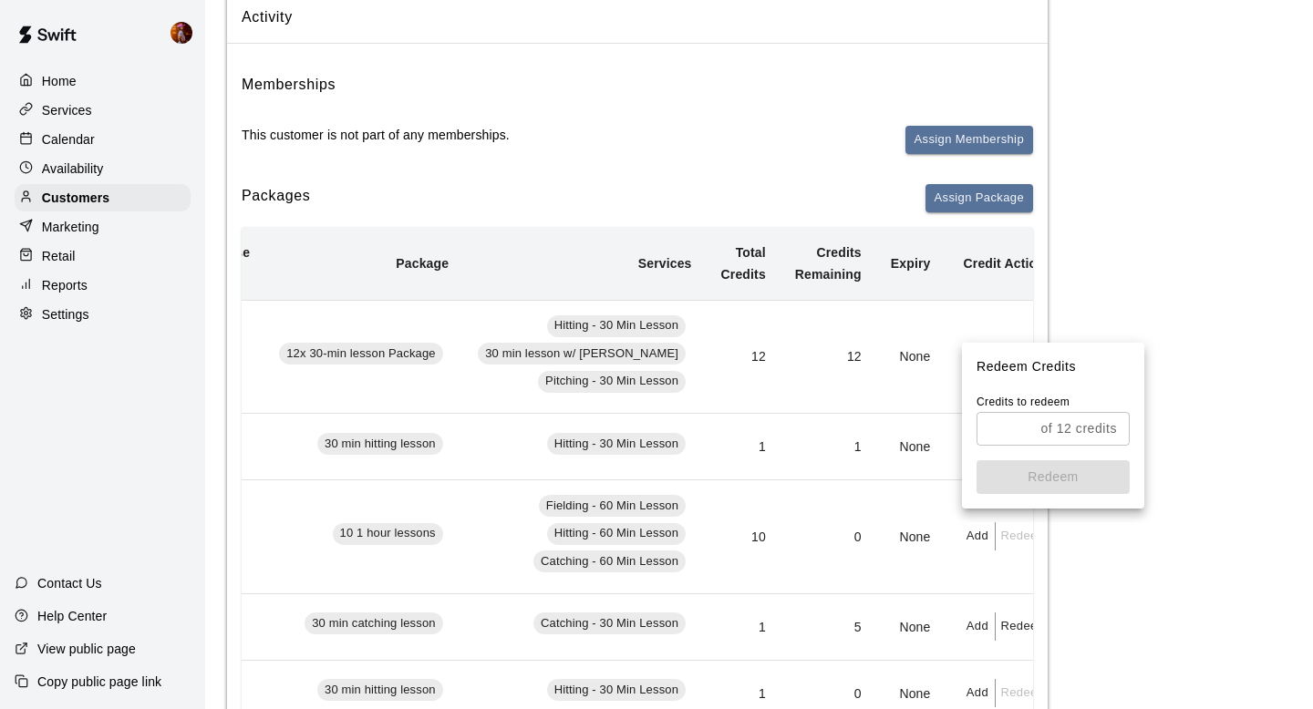
click at [1000, 430] on input "text" at bounding box center [1004, 429] width 57 height 34
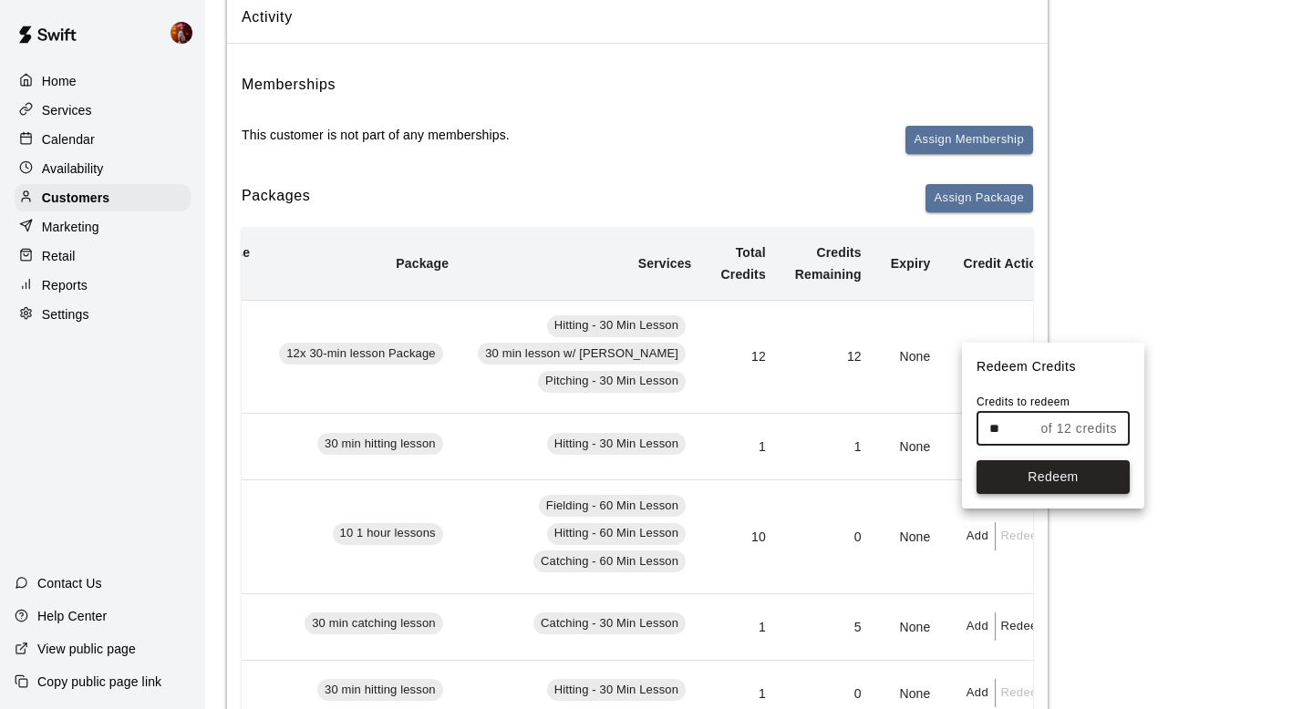
type input "**"
click at [1012, 476] on button "Redeem" at bounding box center [1052, 477] width 153 height 34
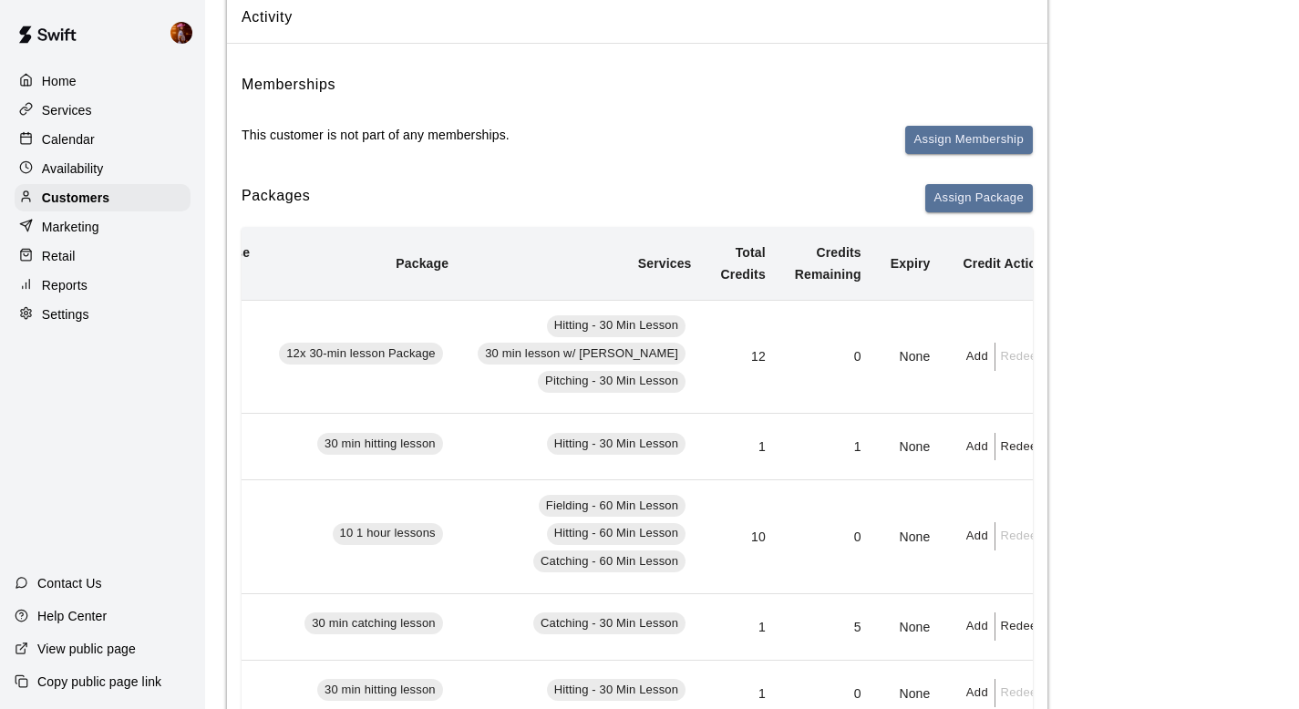
click at [995, 461] on button "Redeem" at bounding box center [1023, 447] width 56 height 28
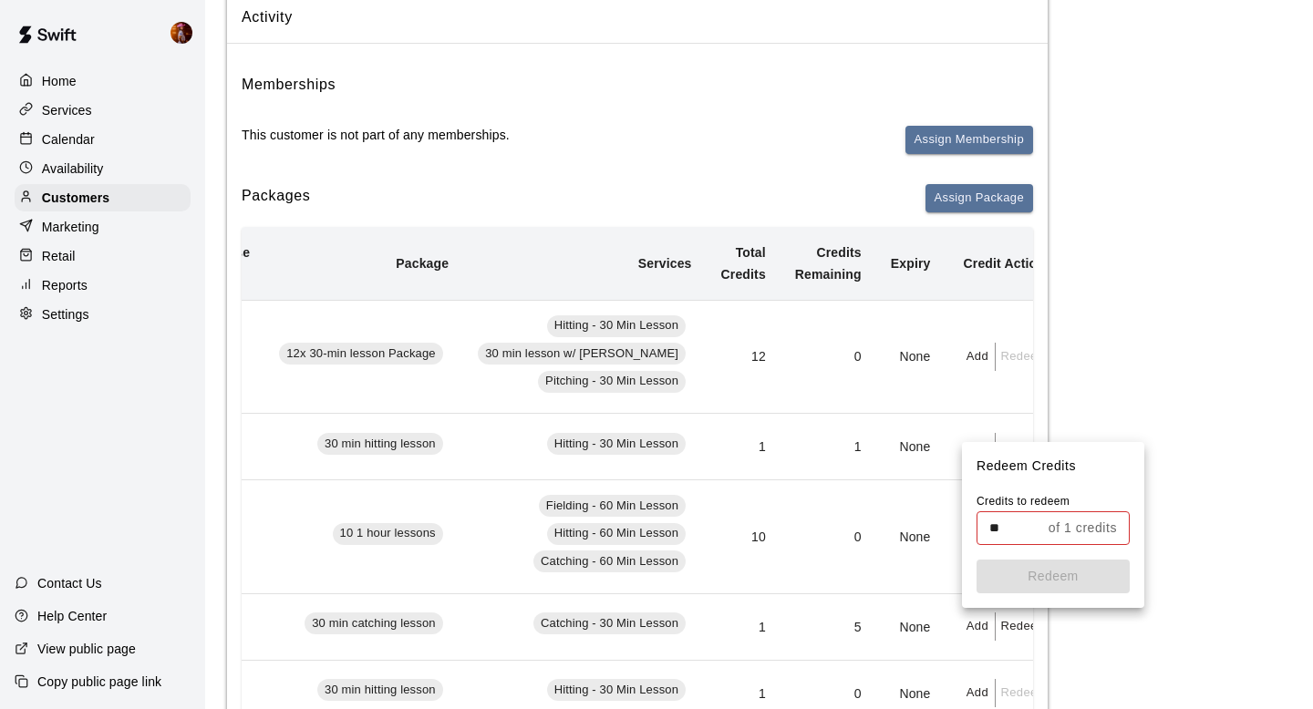
click at [1001, 523] on input "**" at bounding box center [1008, 528] width 65 height 34
type input "*"
click at [1043, 574] on button "Redeem" at bounding box center [1052, 577] width 153 height 34
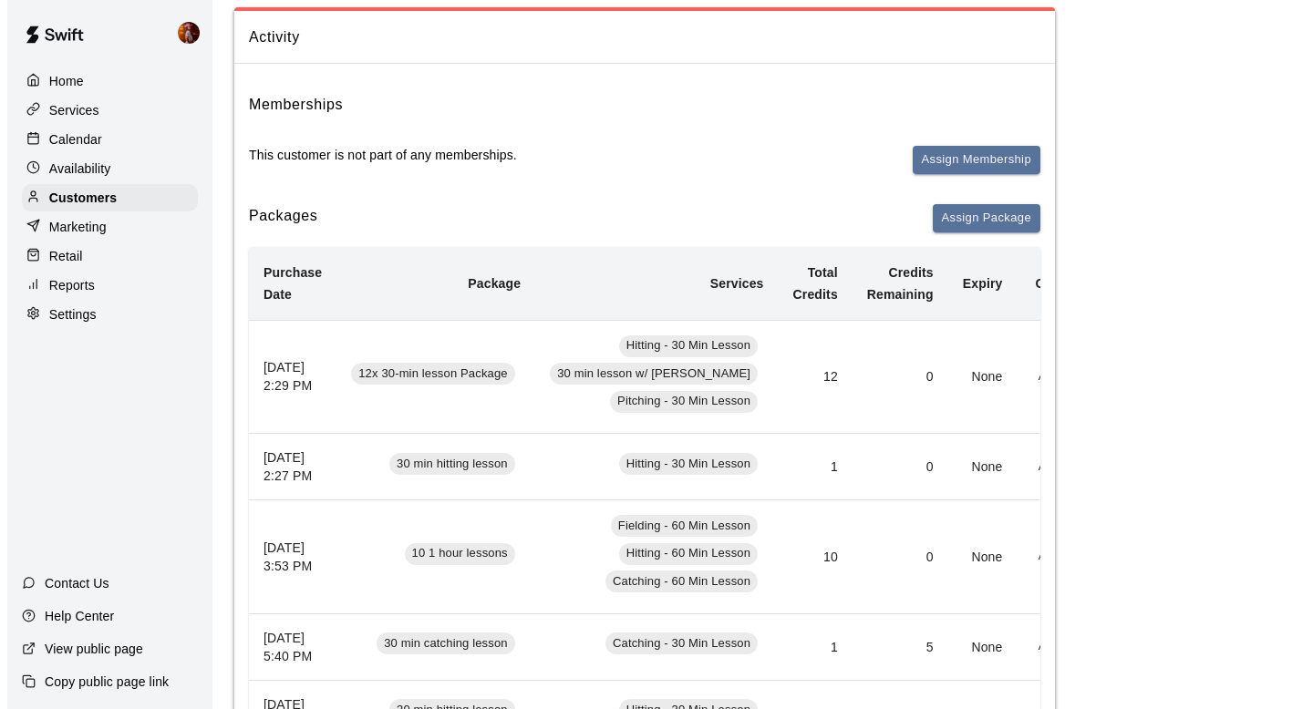
scroll to position [140, 0]
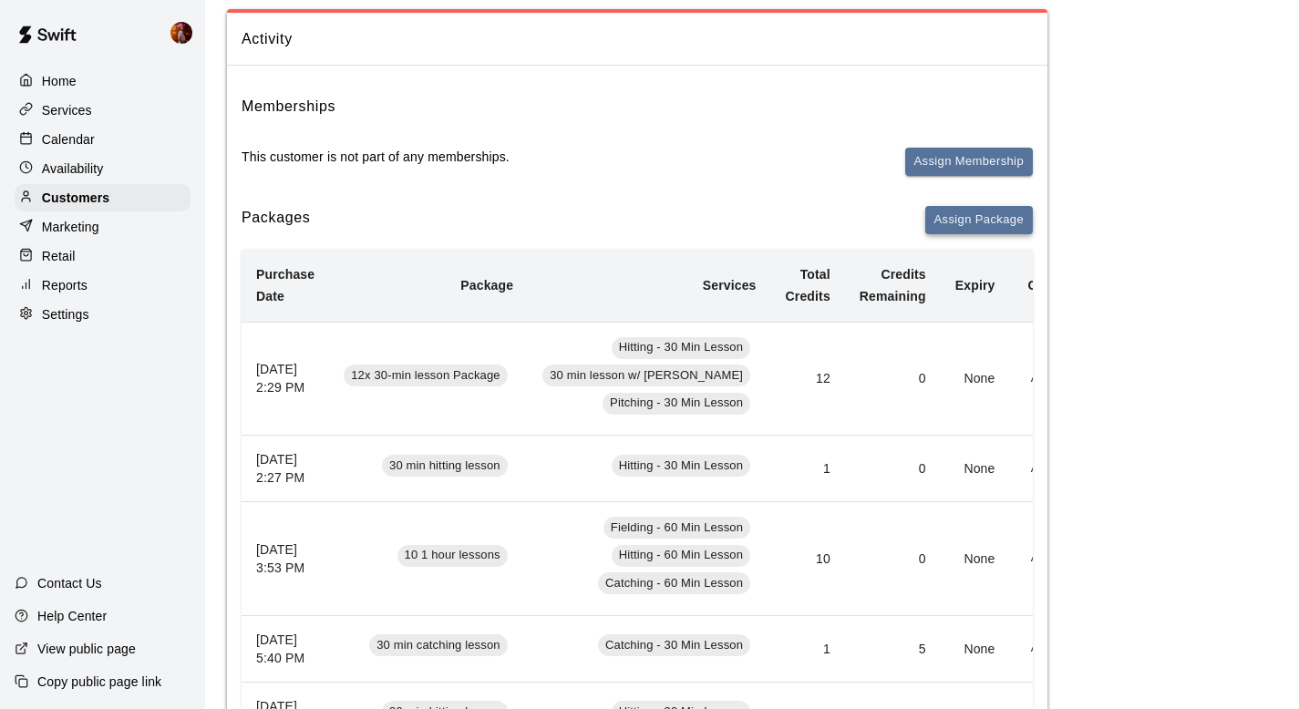
click at [952, 211] on button "Assign Package" at bounding box center [979, 220] width 108 height 28
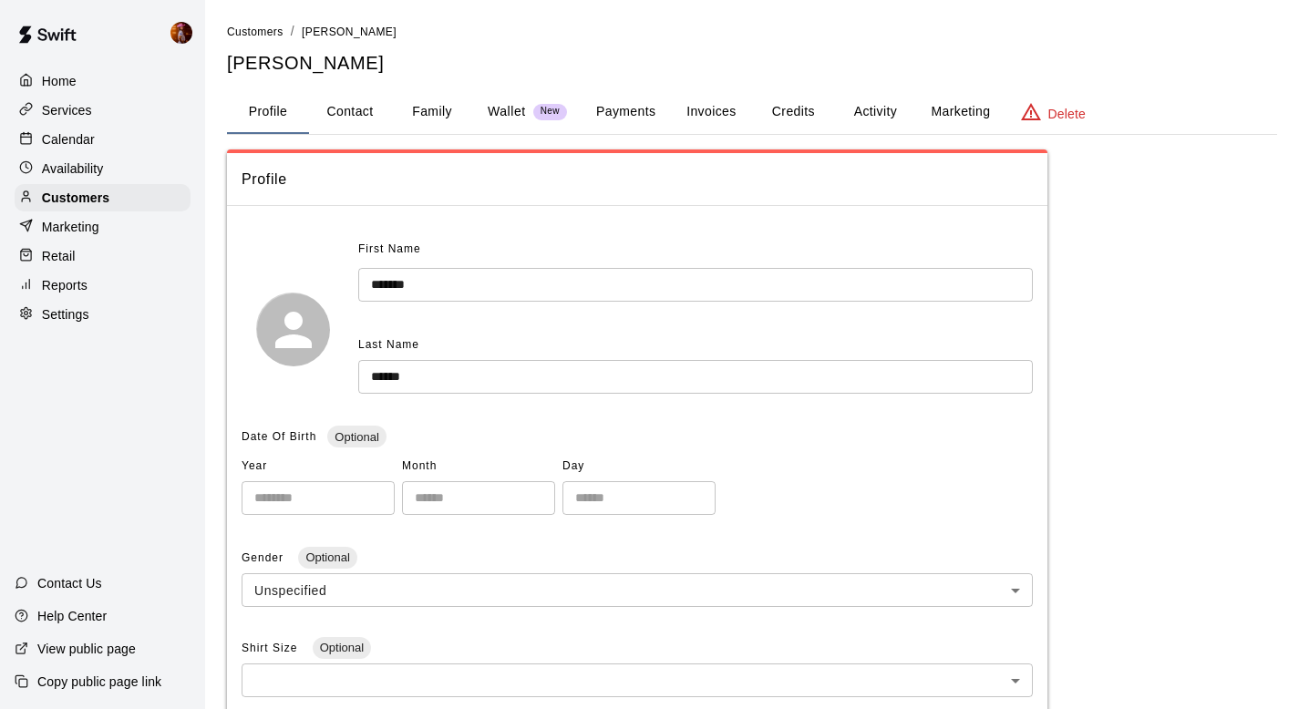
click at [874, 116] on button "Activity" at bounding box center [875, 112] width 82 height 44
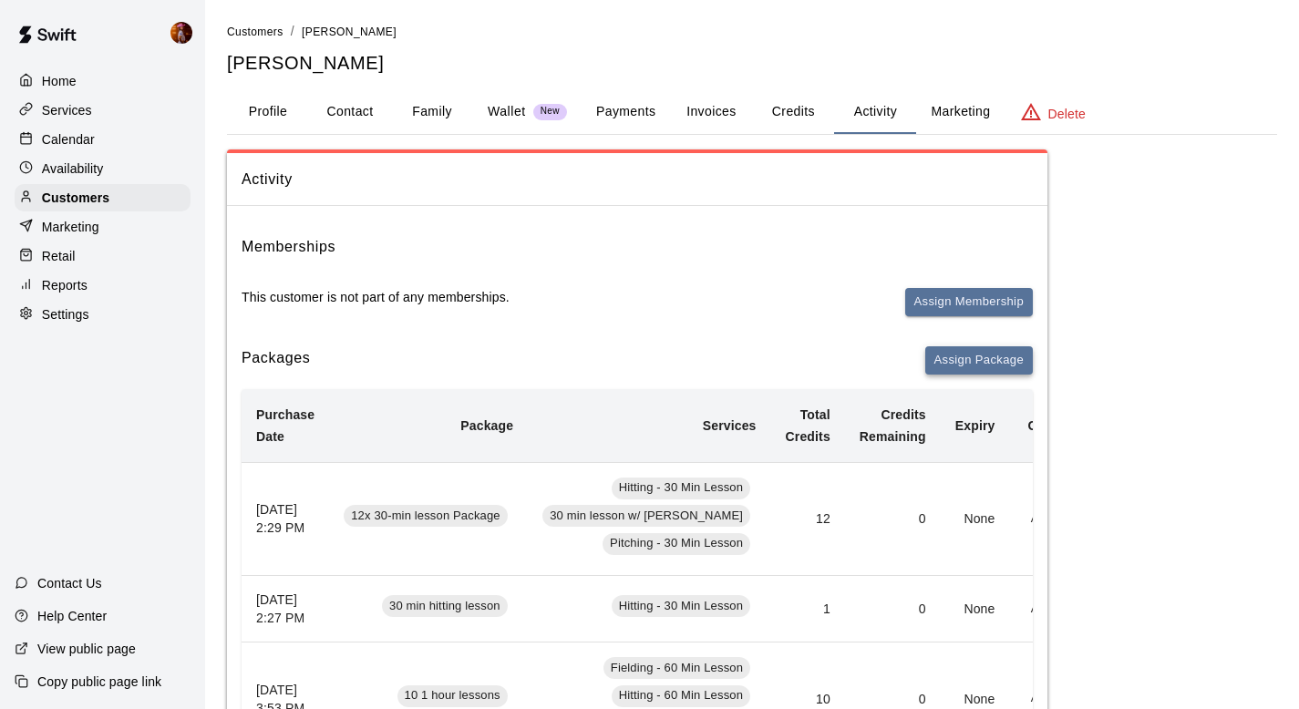
click at [987, 350] on button "Assign Package" at bounding box center [979, 360] width 108 height 28
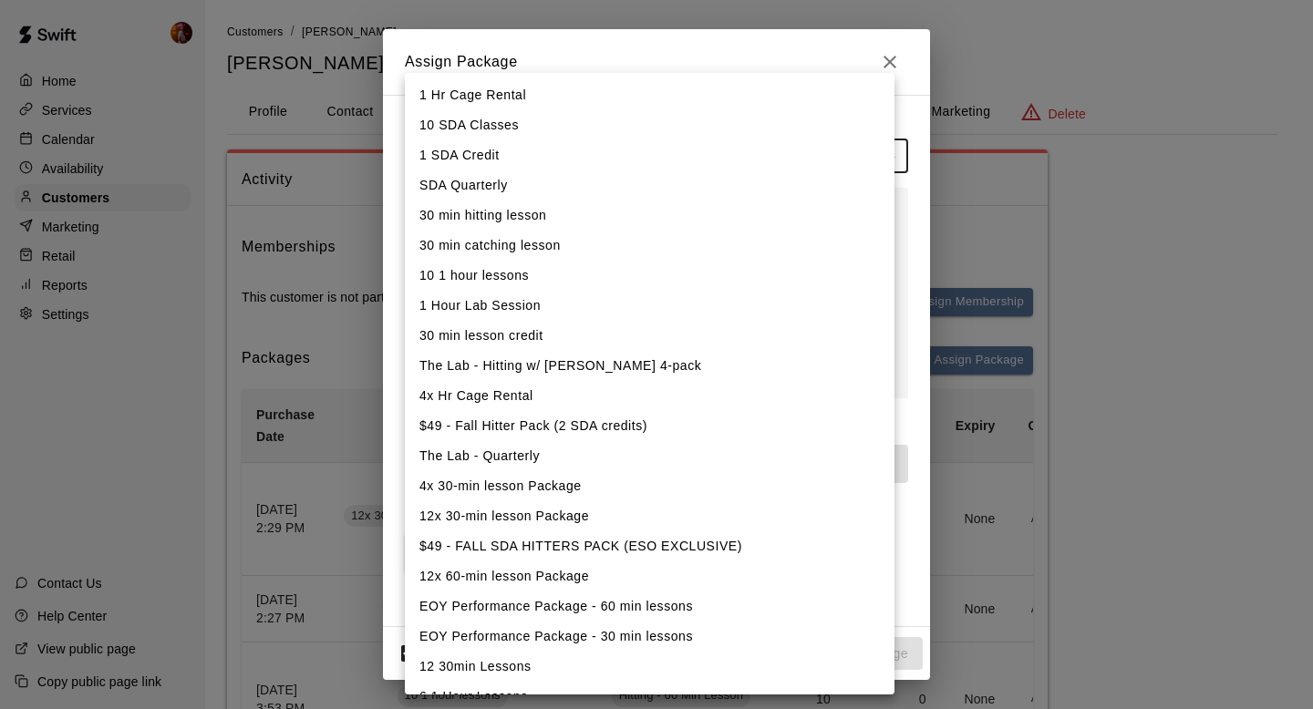
scroll to position [25, 0]
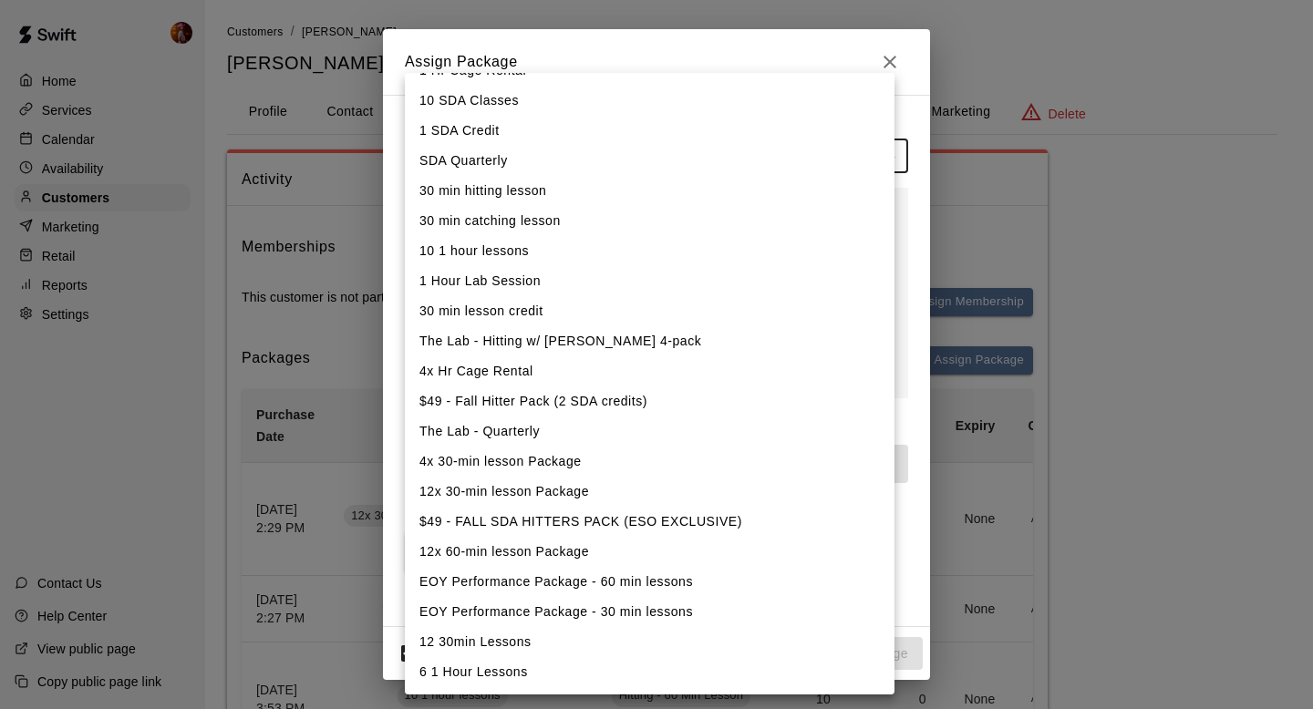
click at [539, 649] on li "12 30min Lessons" at bounding box center [649, 642] width 489 height 30
type input "**********"
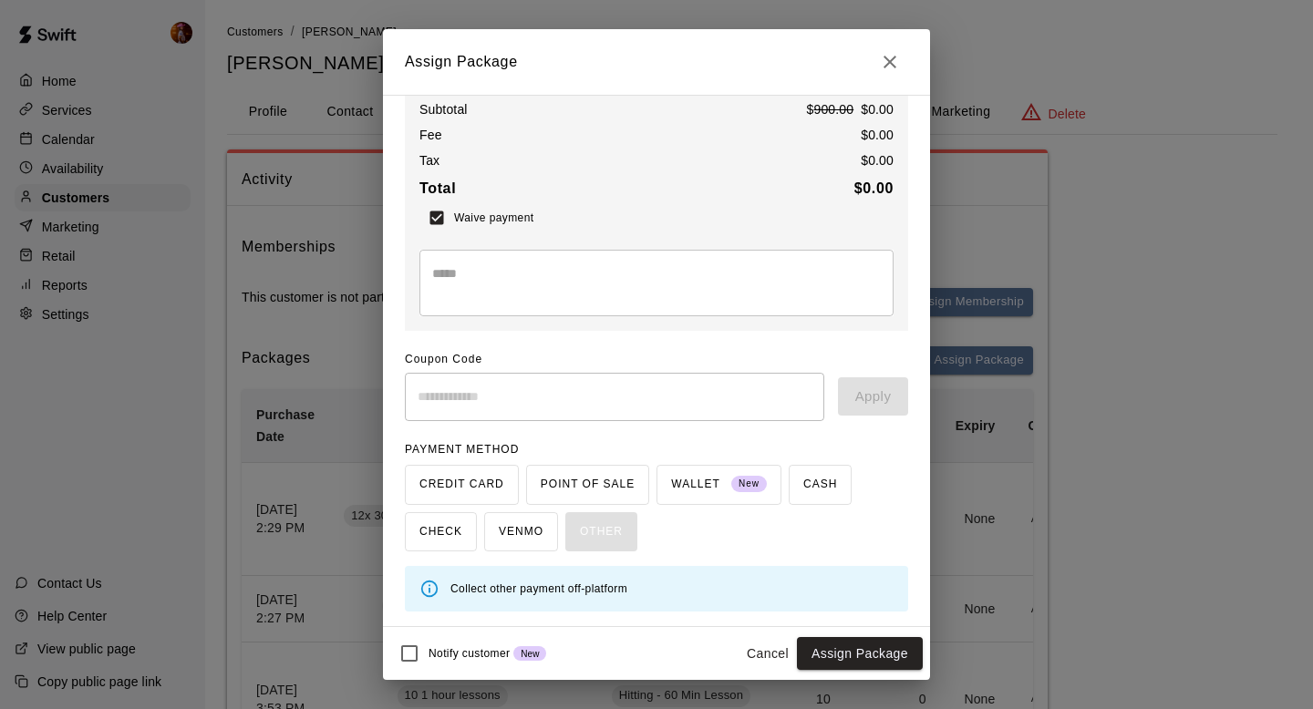
scroll to position [102, 0]
click at [843, 642] on button "Assign Package" at bounding box center [860, 654] width 126 height 34
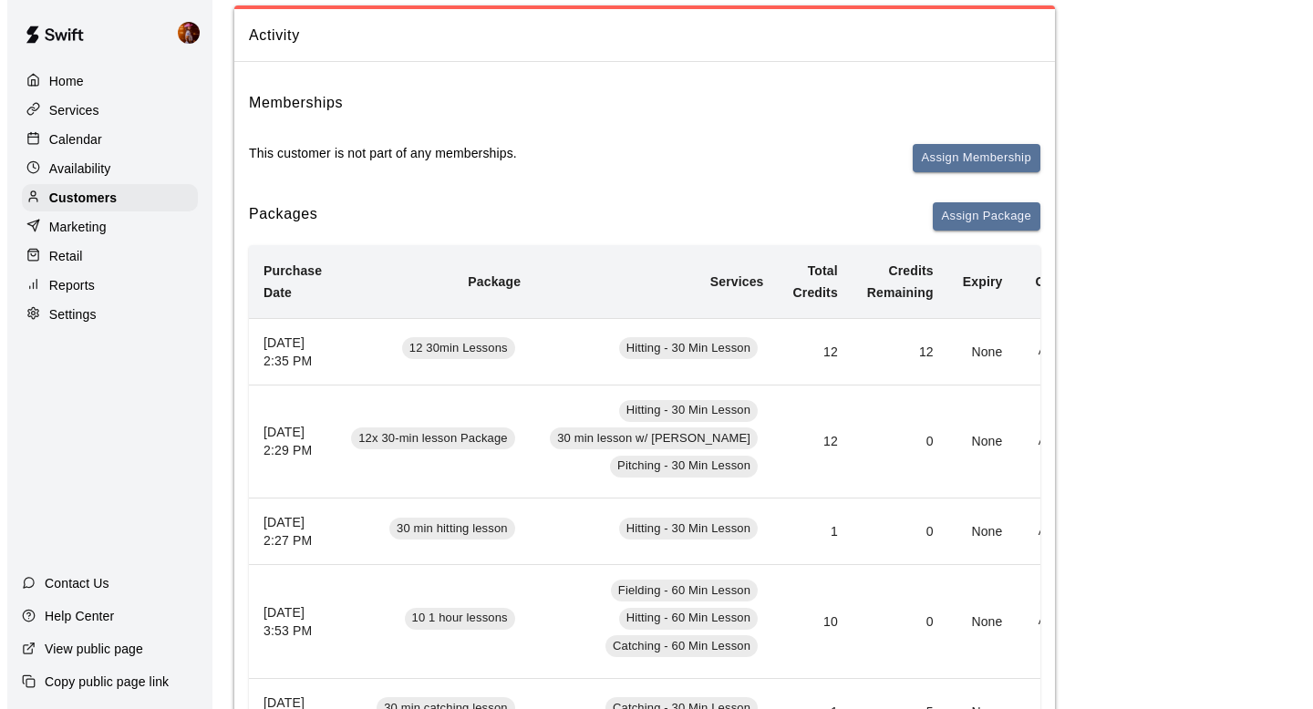
scroll to position [140, 0]
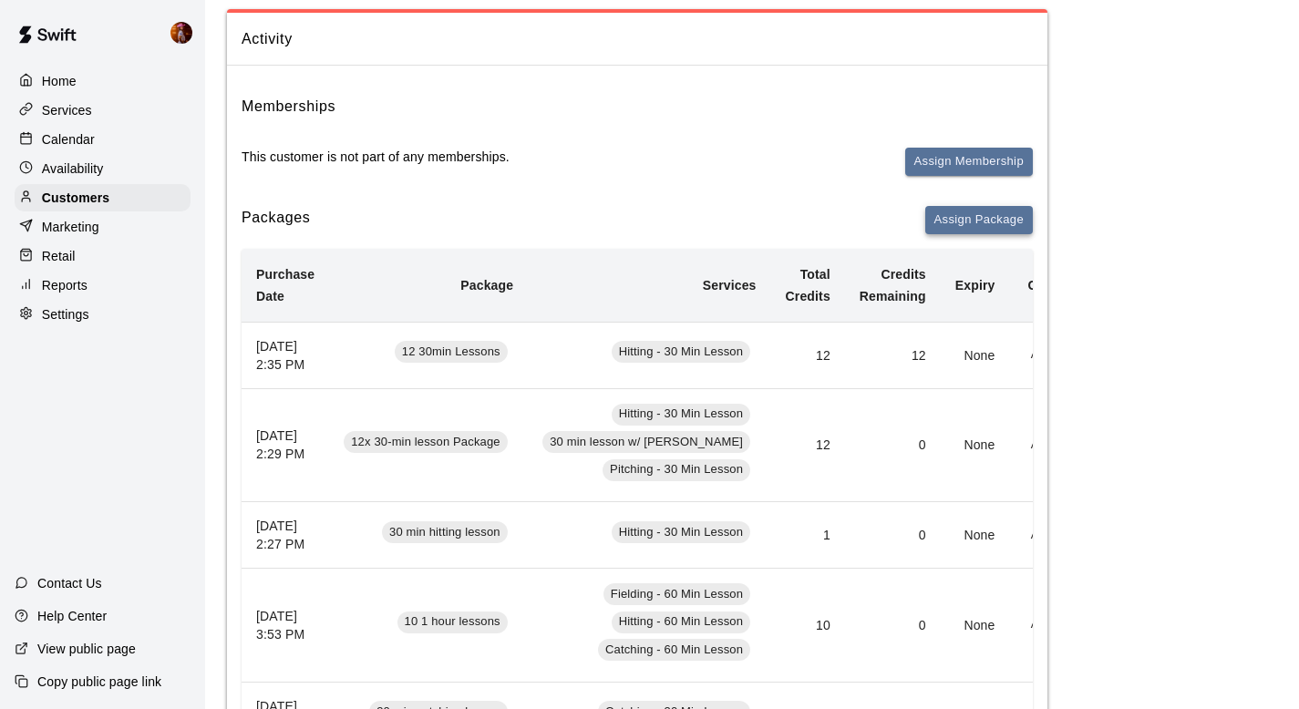
click at [987, 222] on button "Assign Package" at bounding box center [979, 220] width 108 height 28
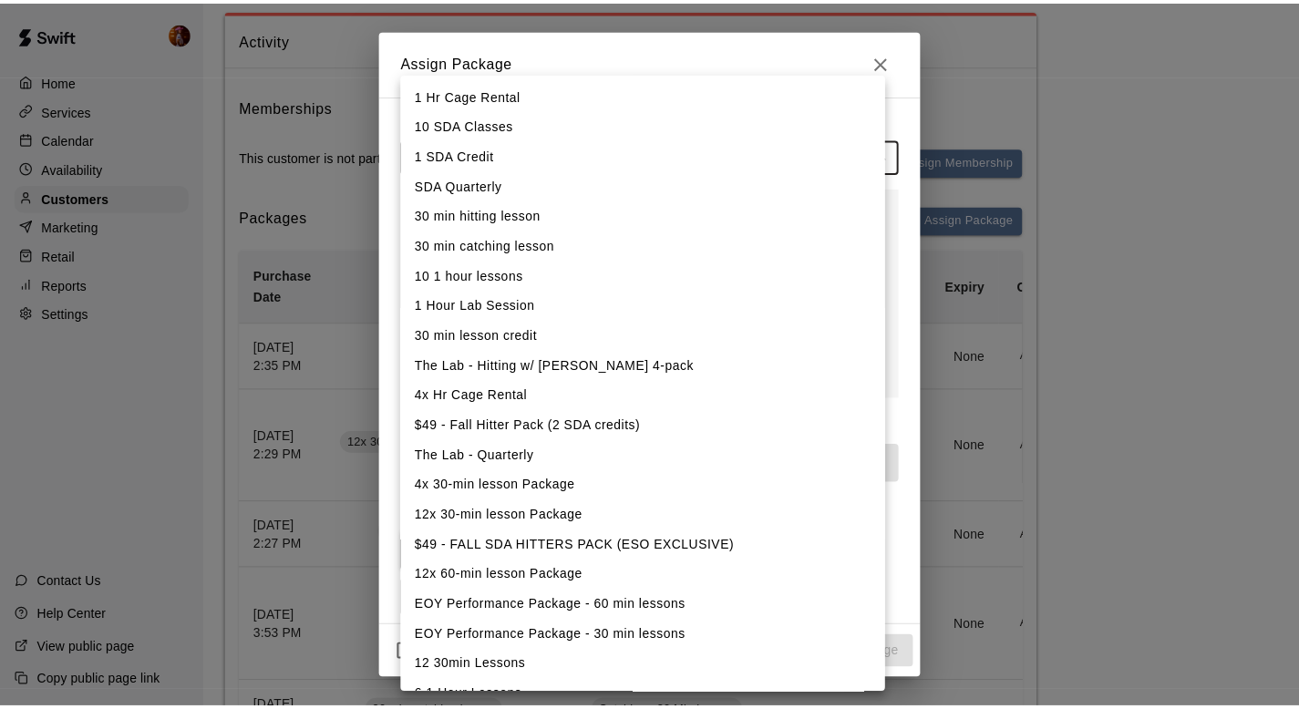
scroll to position [25, 0]
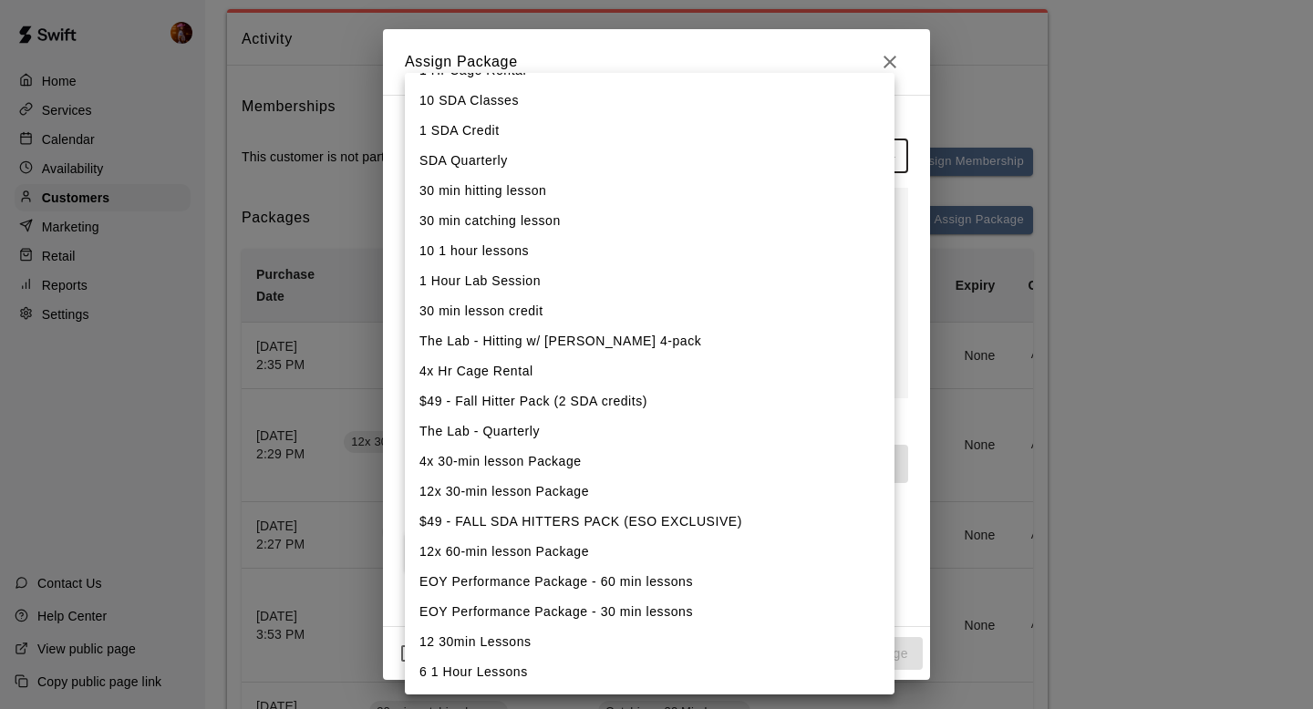
click at [463, 671] on li "6 1 Hour Lessons" at bounding box center [649, 672] width 489 height 30
type input "**********"
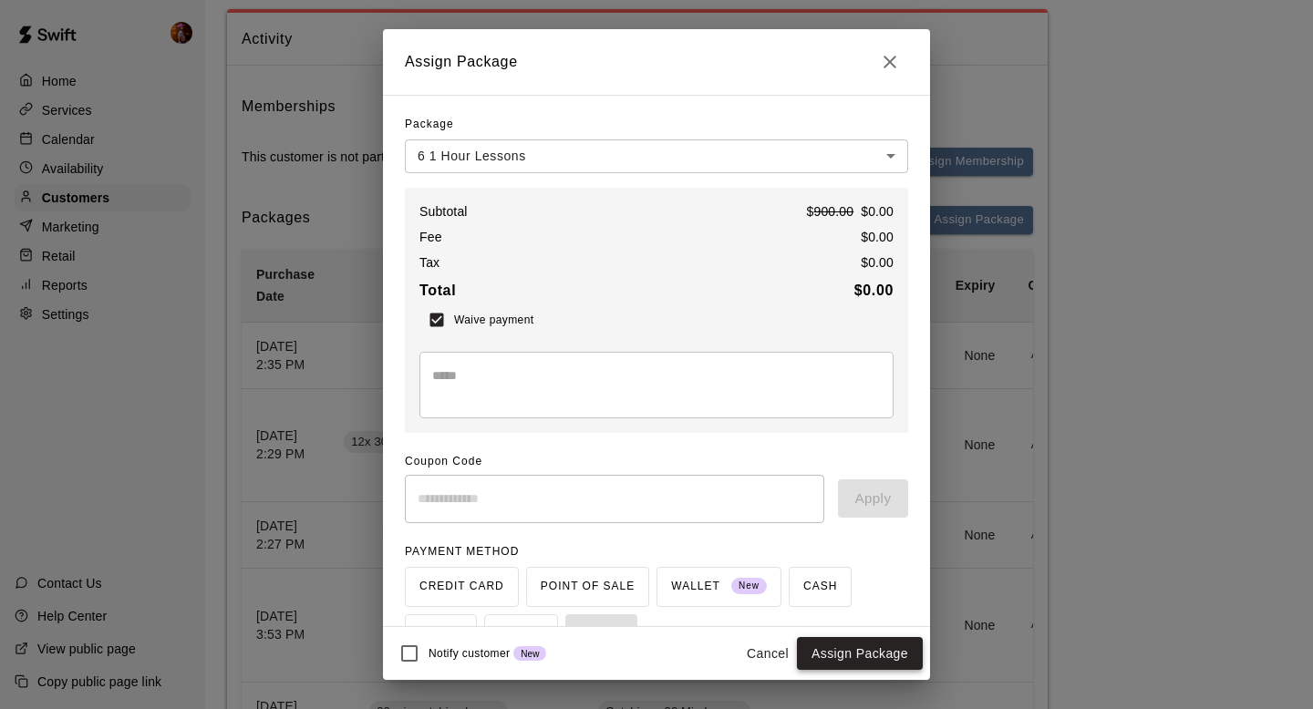
click at [806, 658] on button "Assign Package" at bounding box center [860, 654] width 126 height 34
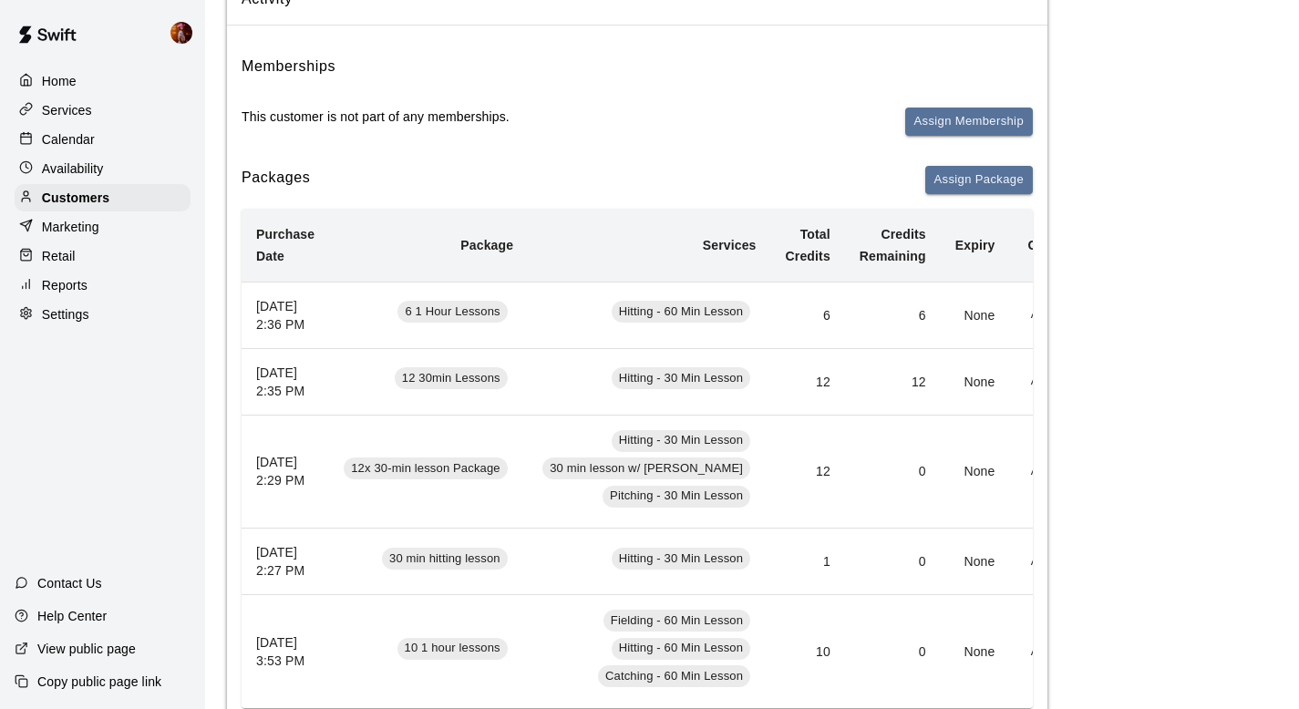
scroll to position [0, 0]
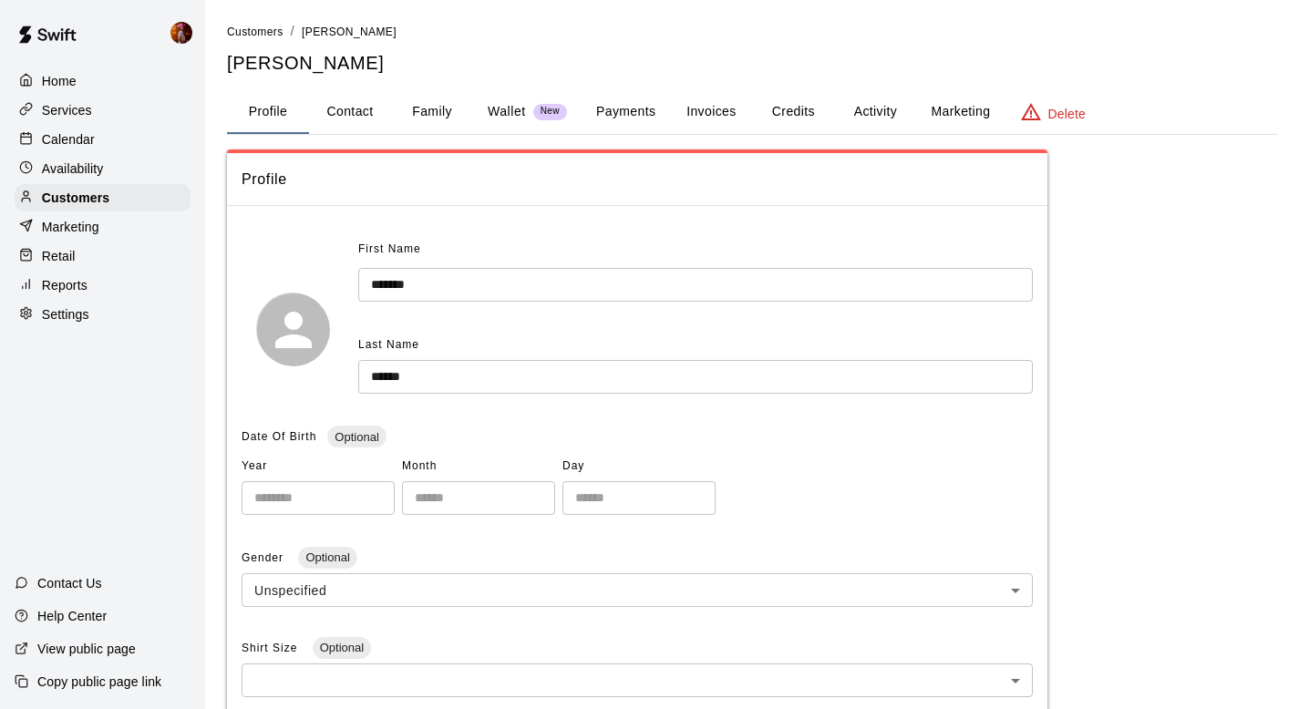
click at [881, 113] on button "Activity" at bounding box center [875, 112] width 82 height 44
